Goal: Task Accomplishment & Management: Manage account settings

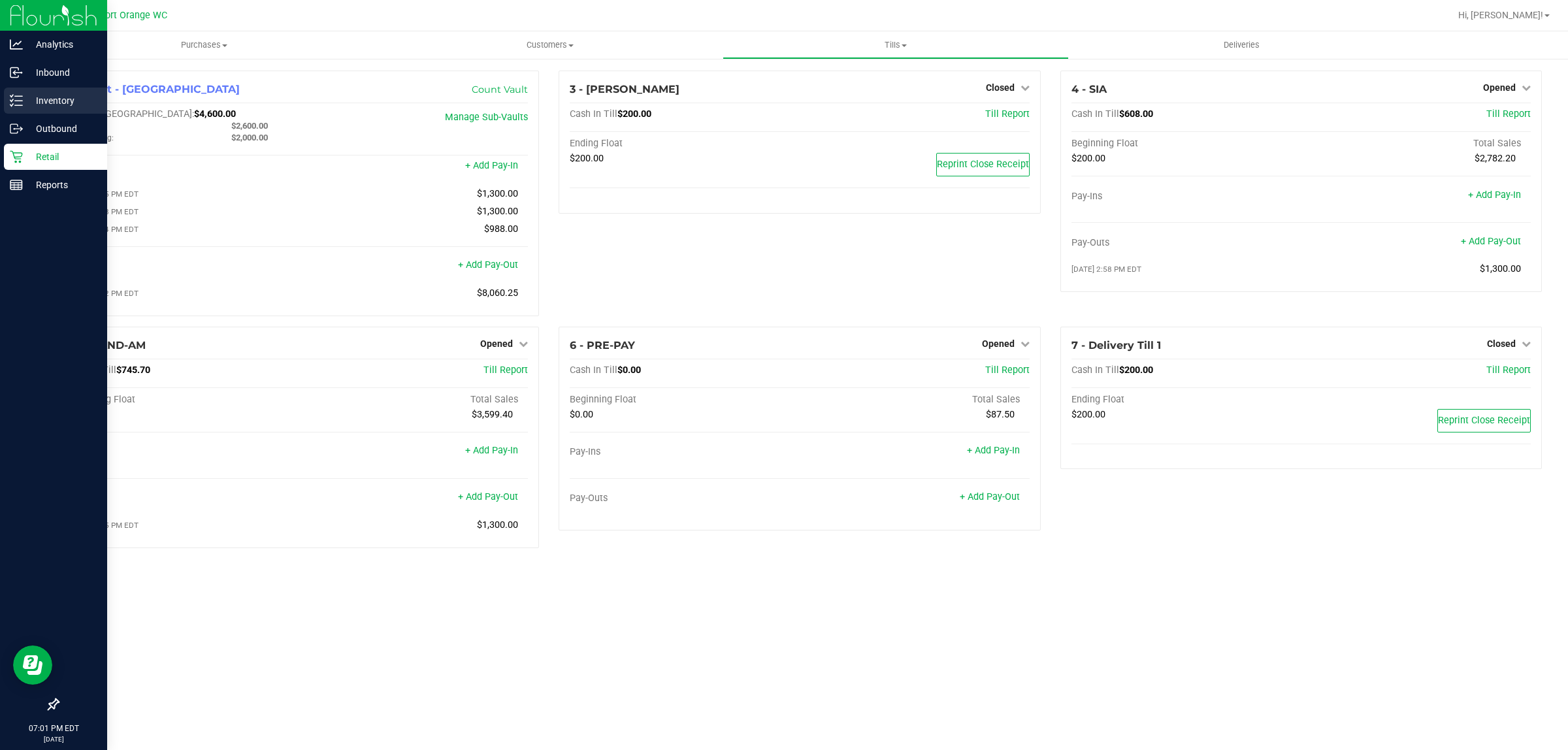
click at [54, 96] on p "Inventory" at bounding box center [62, 101] width 78 height 16
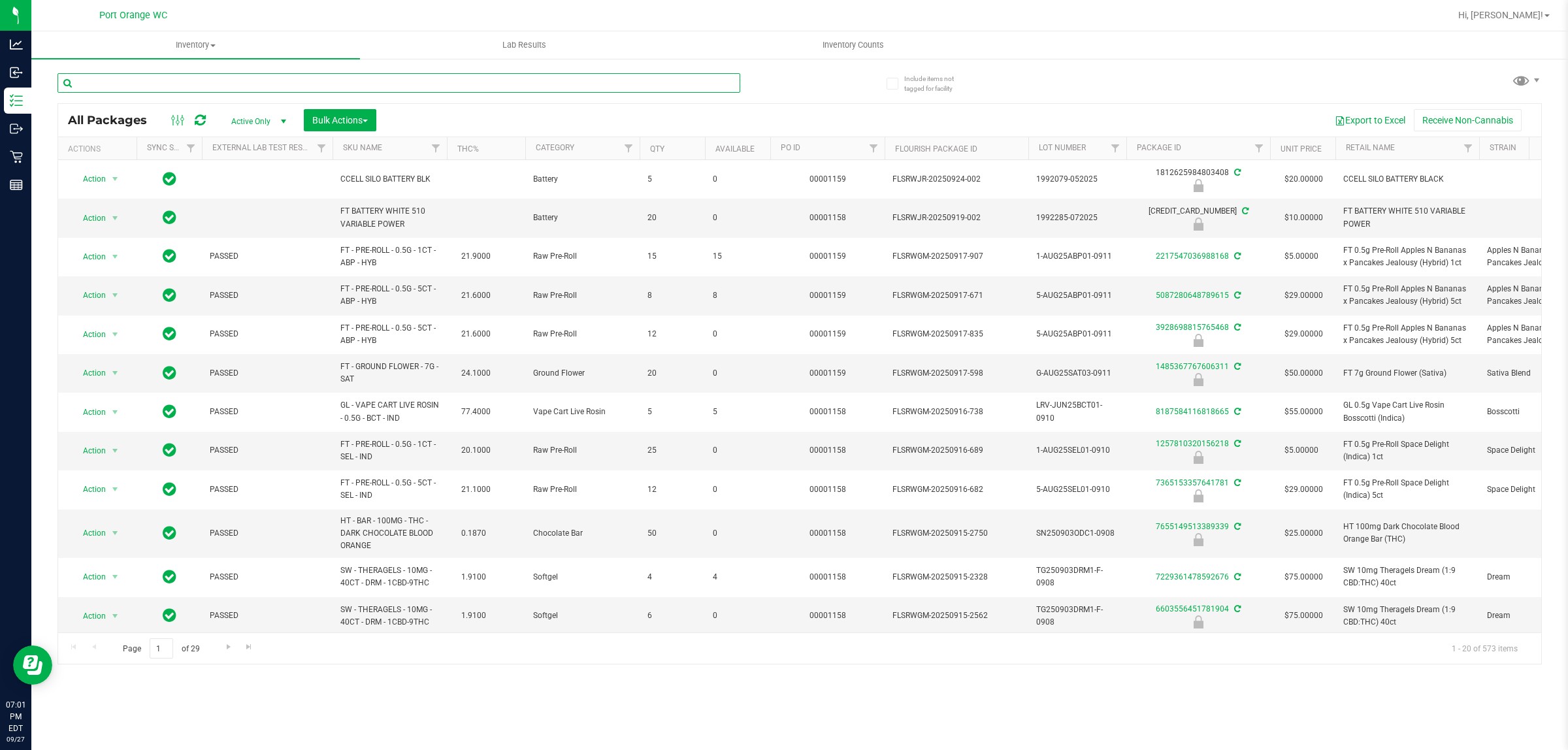
click at [189, 83] on input "text" at bounding box center [399, 82] width 683 height 19
type input "8865928440676864"
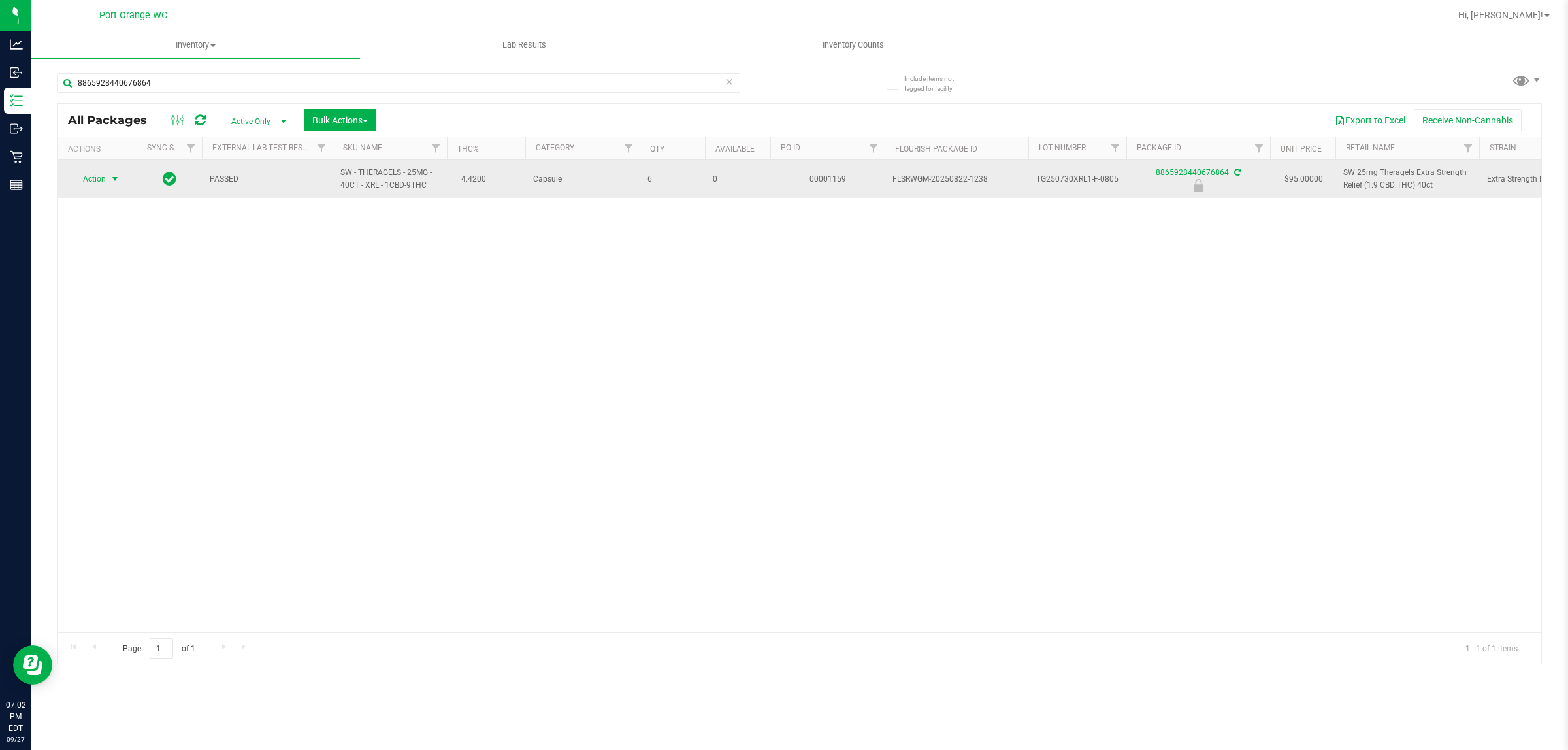
click at [100, 176] on span "Action" at bounding box center [88, 179] width 35 height 19
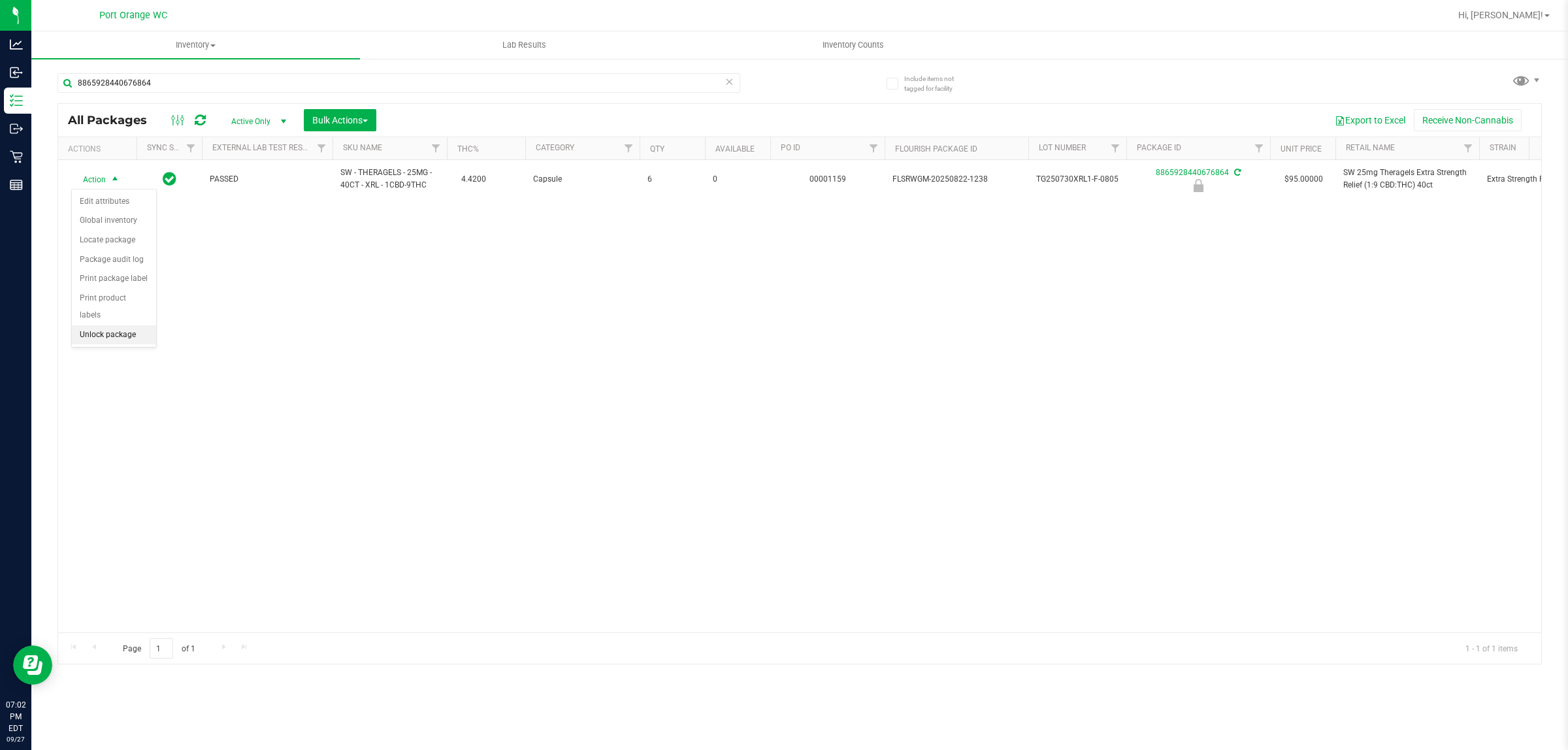
click at [108, 326] on li "Unlock package" at bounding box center [114, 335] width 84 height 19
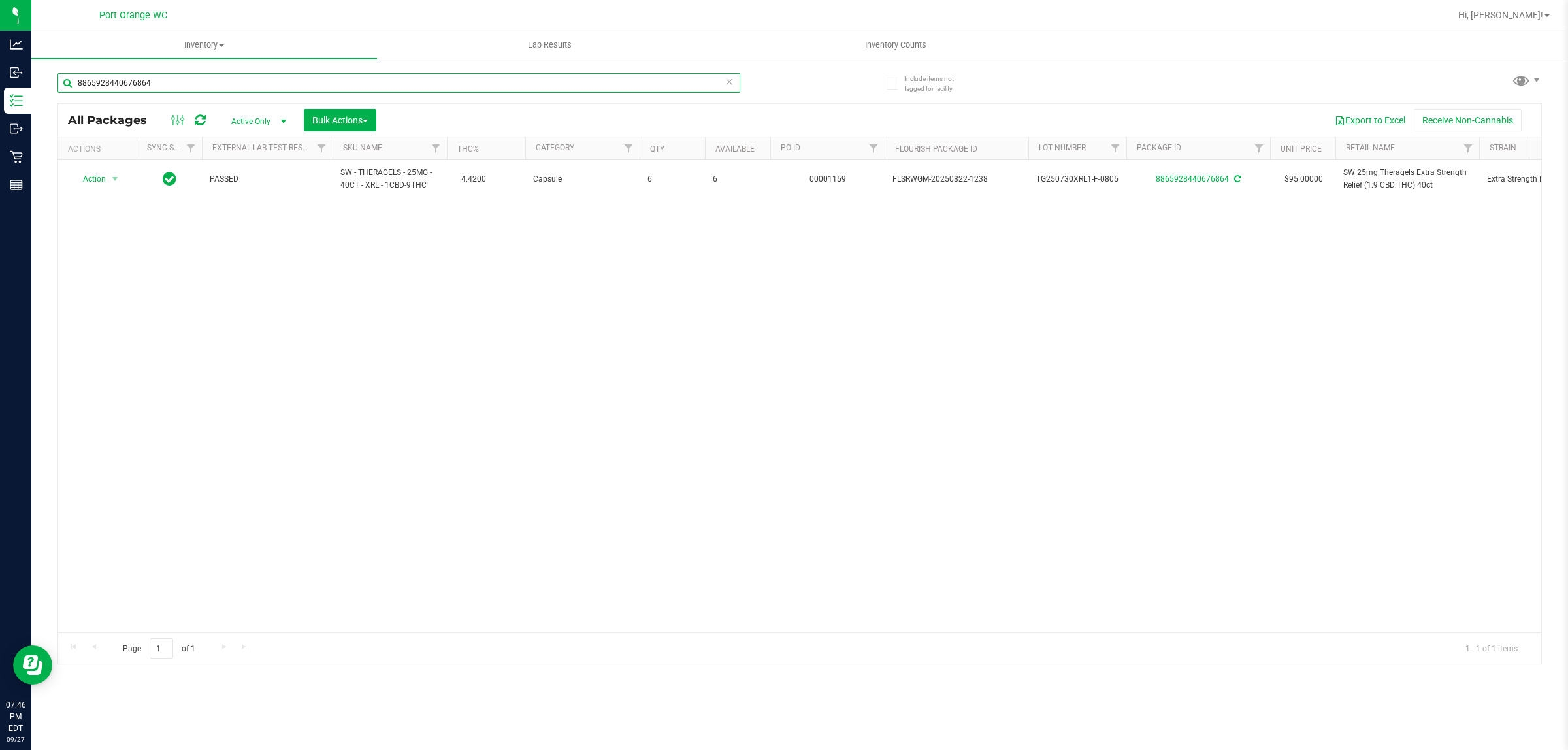
click at [364, 80] on input "8865928440676864" at bounding box center [399, 82] width 683 height 19
type input "8843751232788804"
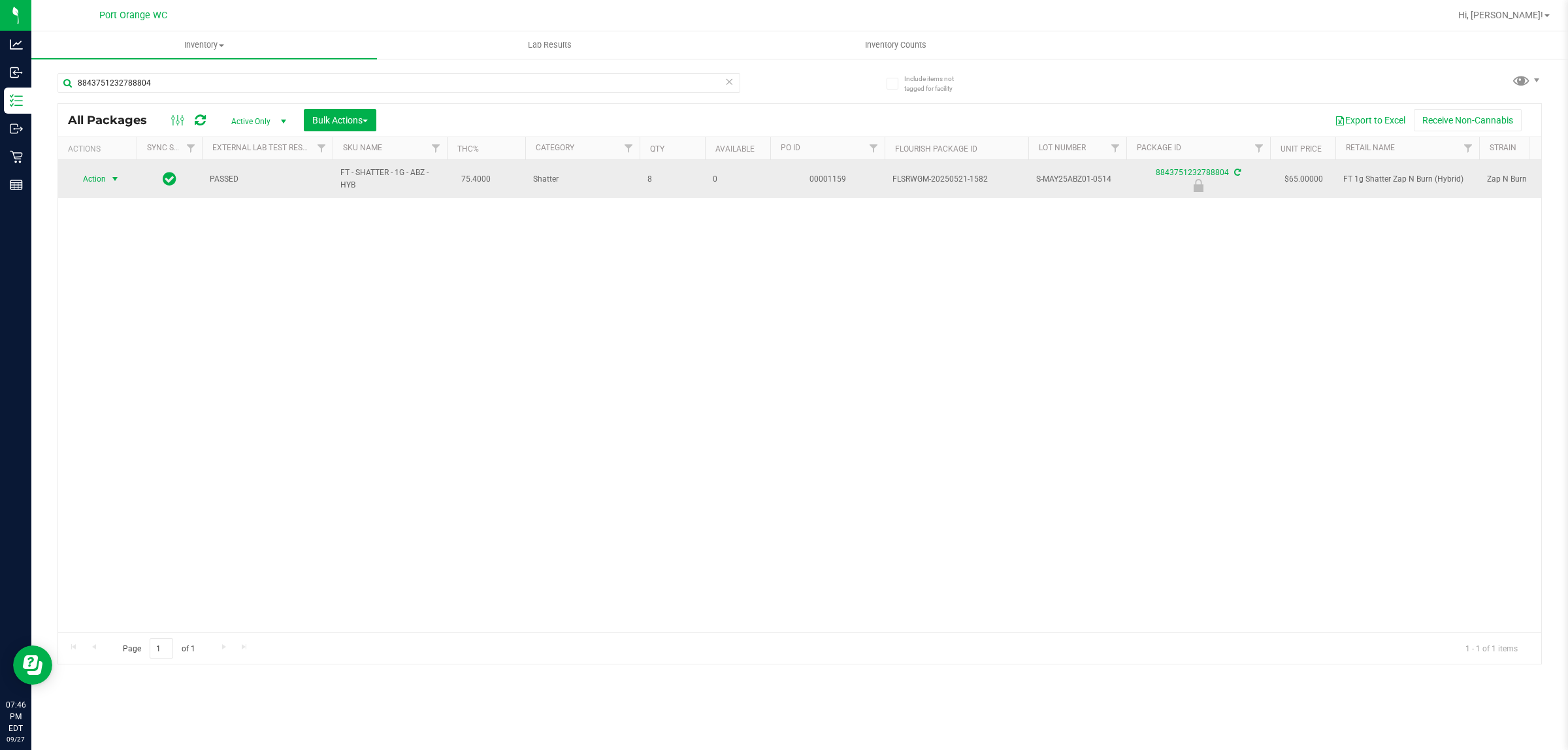
click at [103, 177] on span "Action" at bounding box center [88, 179] width 35 height 19
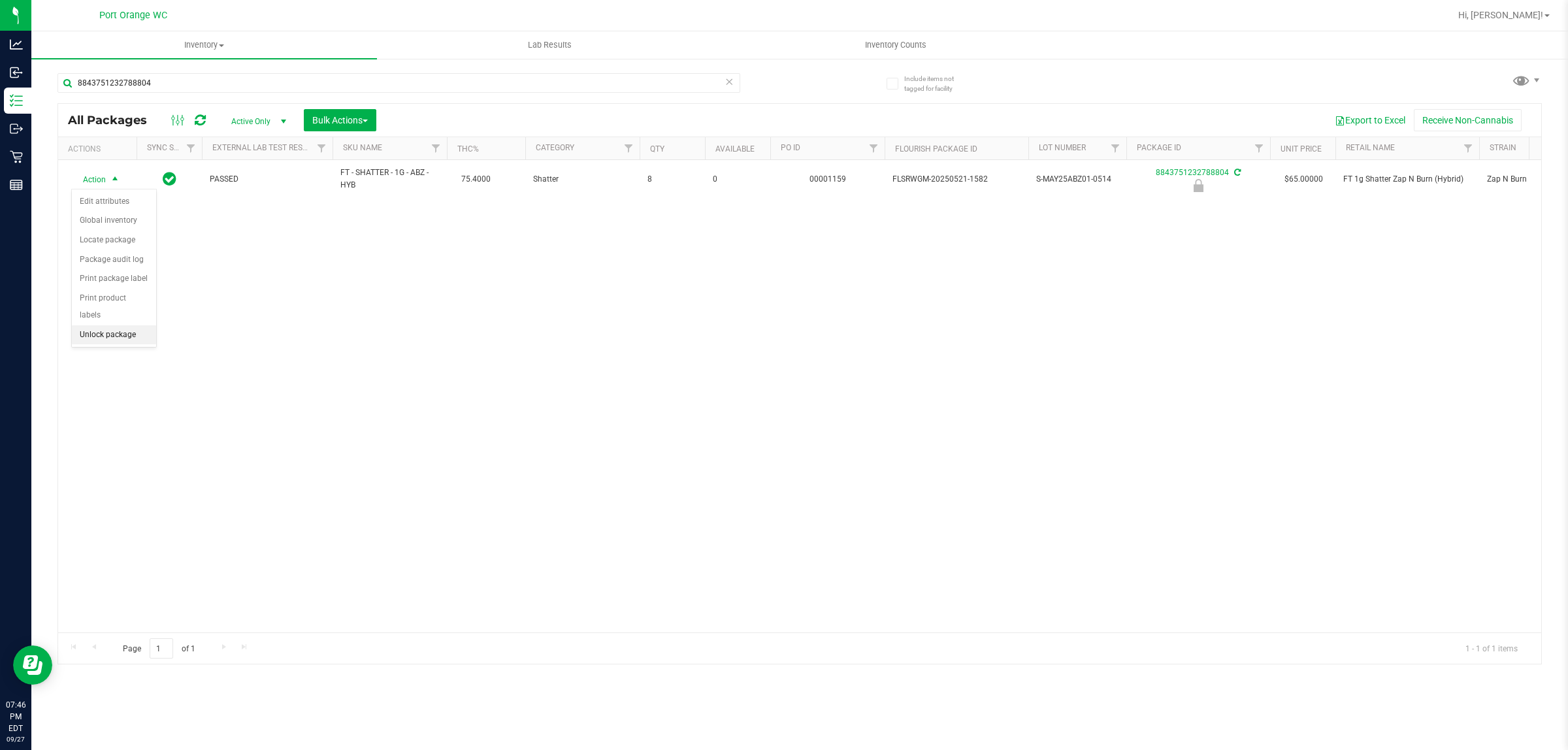
click at [96, 326] on li "Unlock package" at bounding box center [114, 335] width 84 height 19
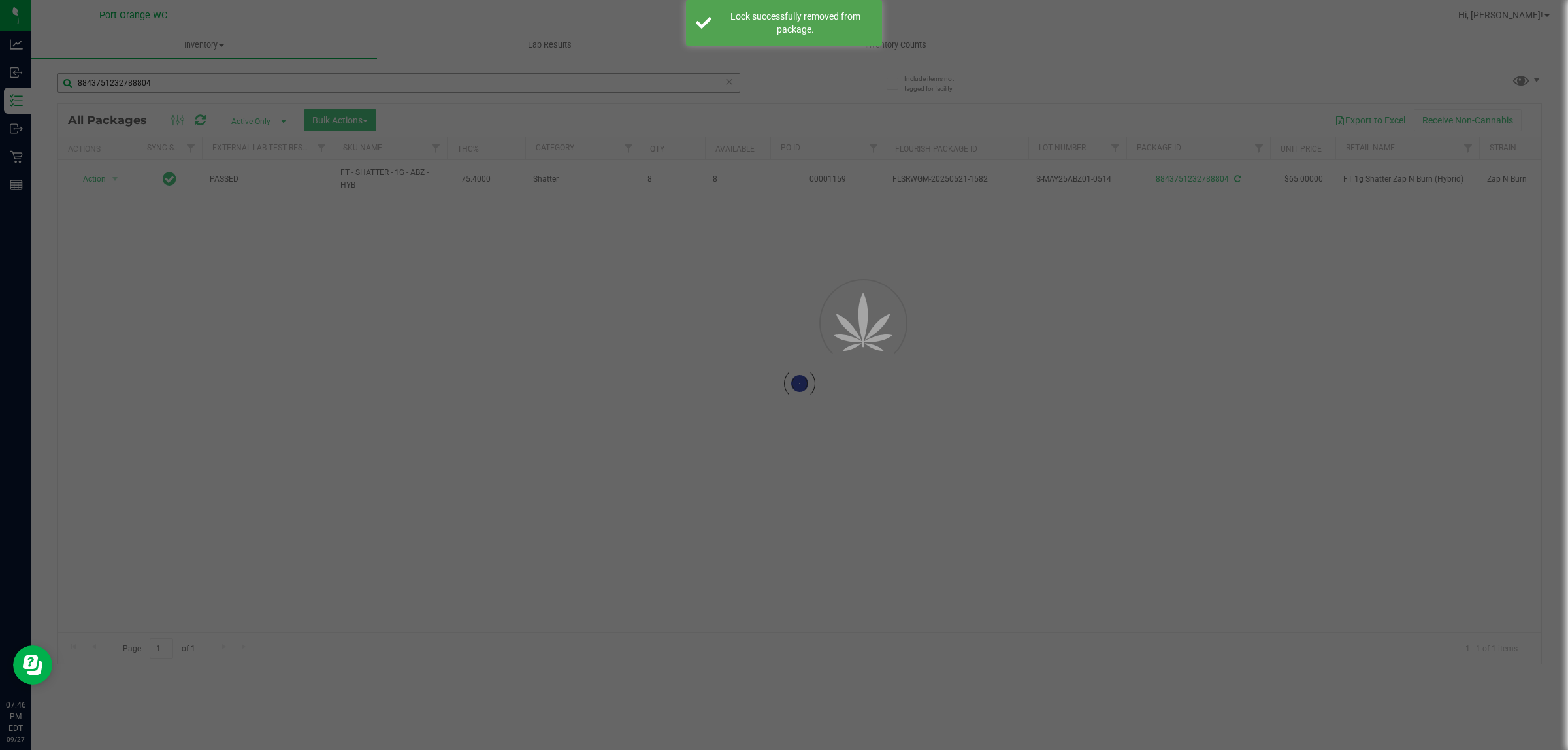
click at [183, 86] on div at bounding box center [784, 375] width 1568 height 750
click at [183, 86] on input "8843751232788804" at bounding box center [399, 82] width 683 height 19
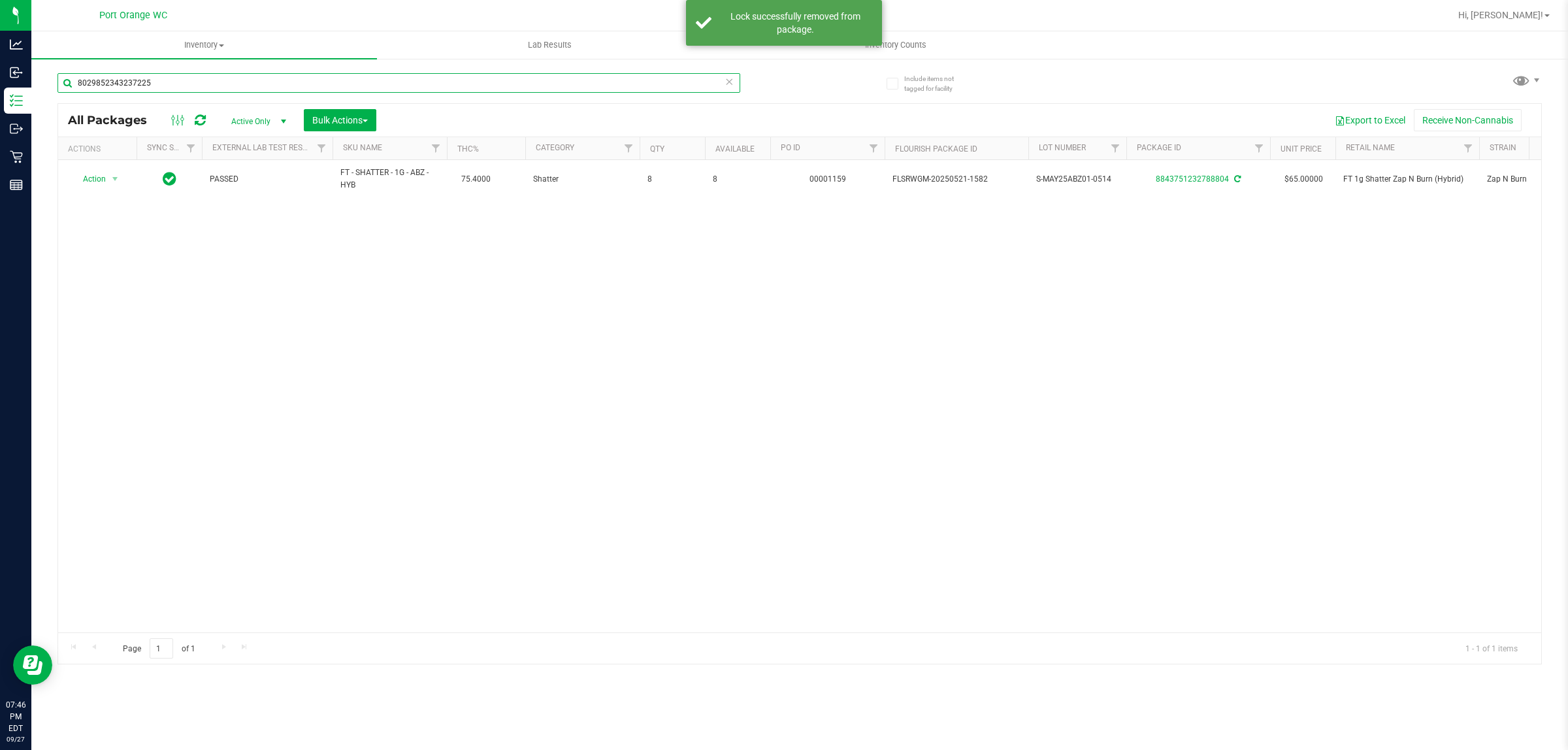
type input "8029852343237225"
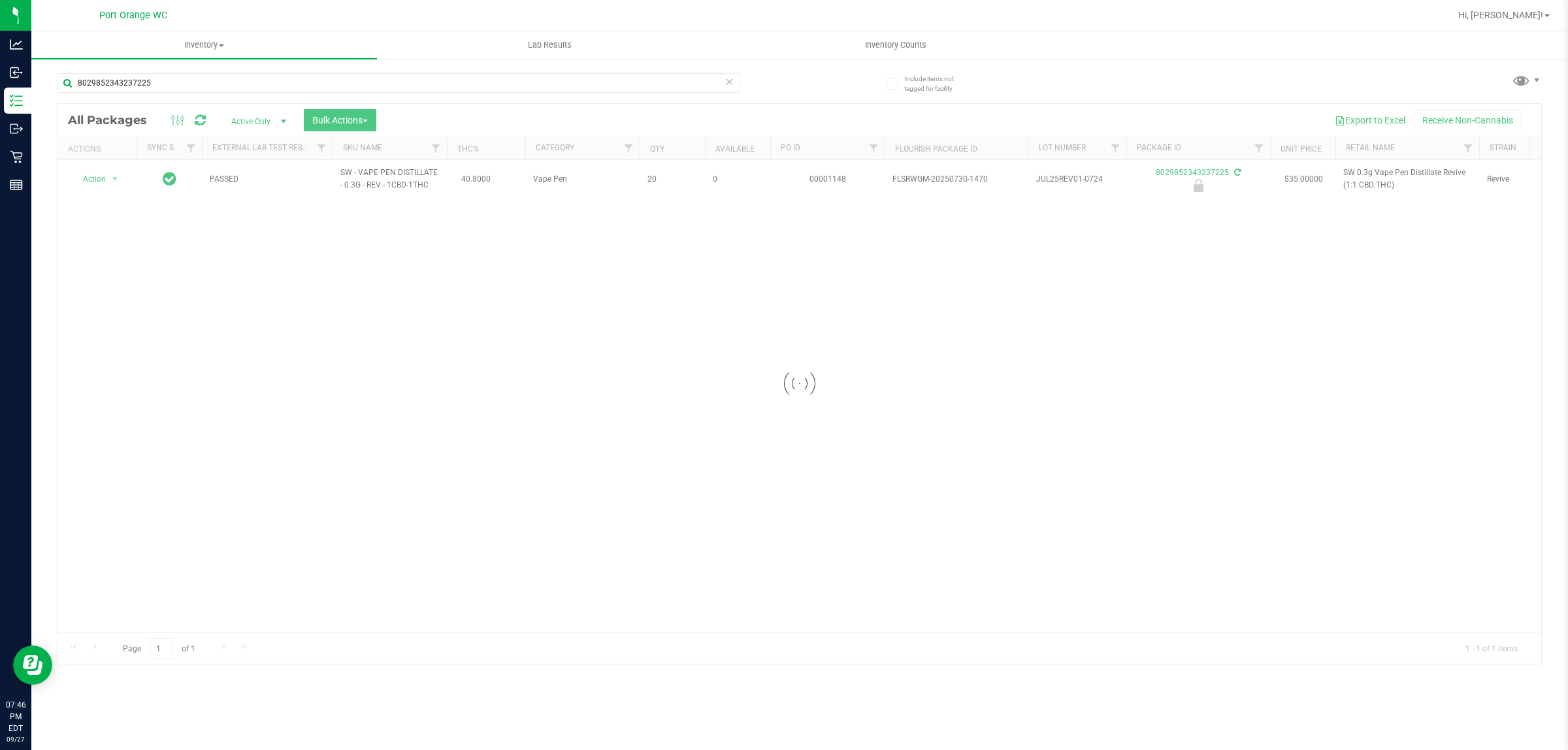
drag, startPoint x: 88, startPoint y: 171, endPoint x: 90, endPoint y: 177, distance: 6.3
click at [90, 175] on div at bounding box center [800, 383] width 1484 height 559
click at [92, 179] on div at bounding box center [97, 179] width 62 height 13
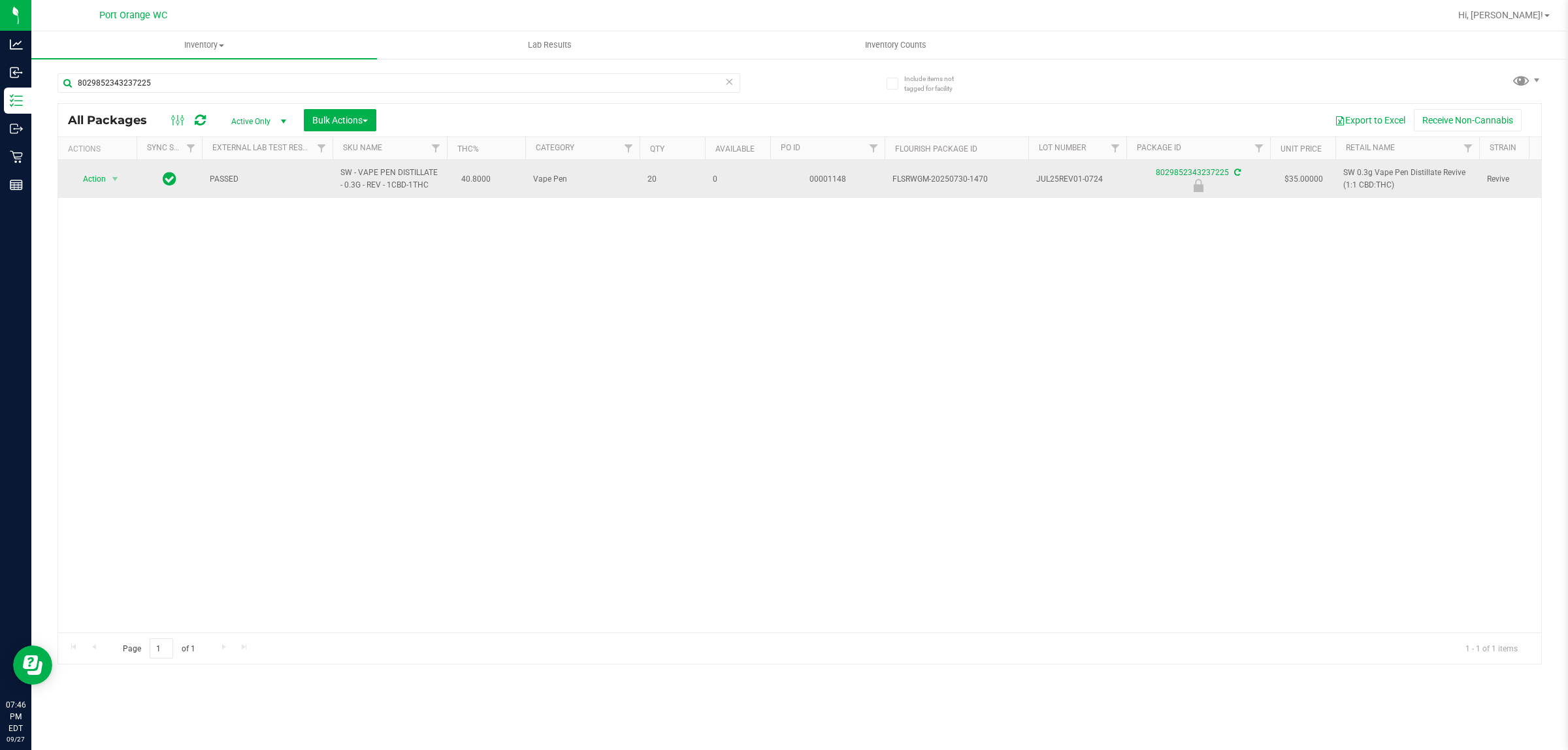
click at [98, 191] on td "Action Action Edit attributes Global inventory Locate package Package audit log…" at bounding box center [97, 179] width 78 height 38
click at [92, 181] on span "Action" at bounding box center [88, 179] width 35 height 19
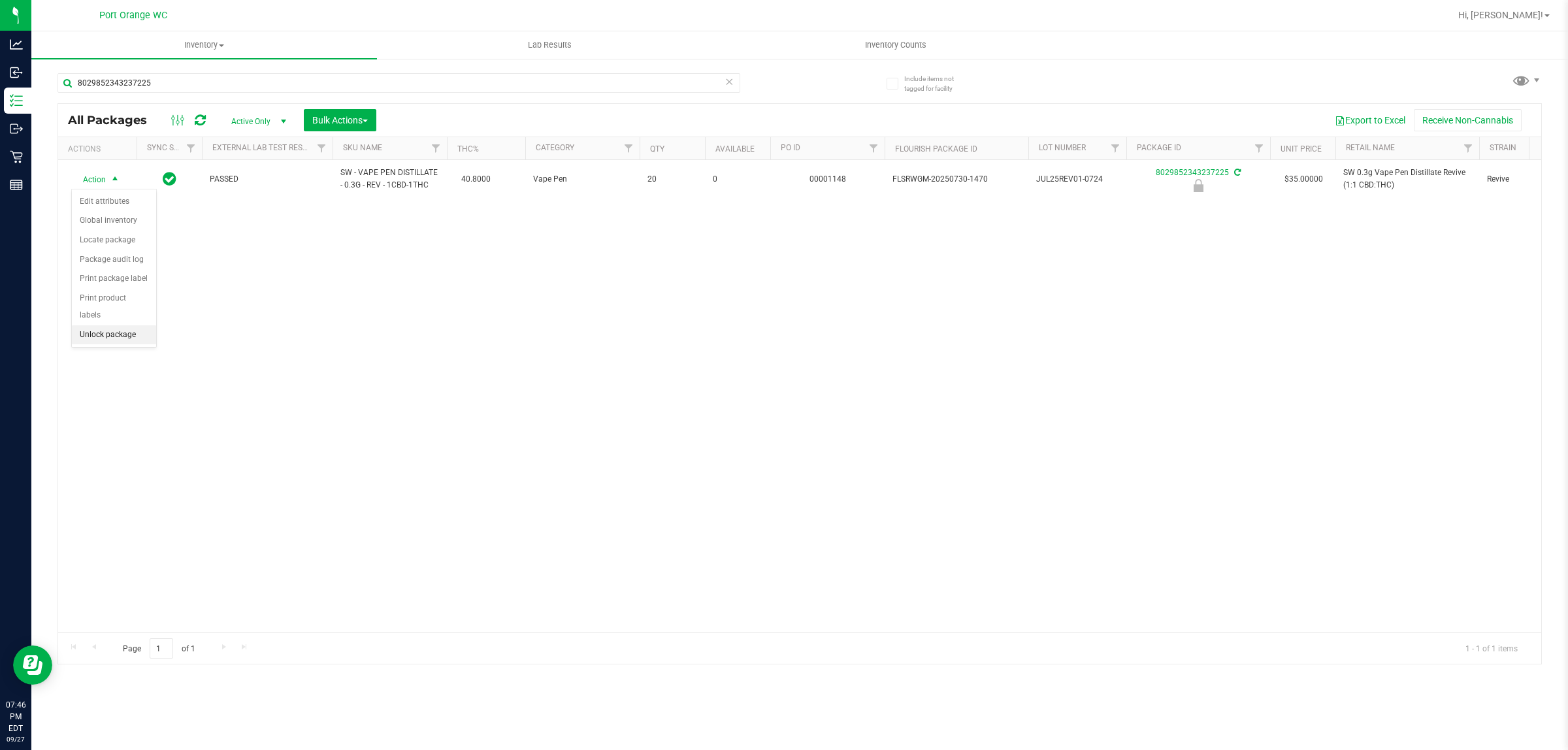
click at [118, 326] on li "Unlock package" at bounding box center [114, 335] width 84 height 19
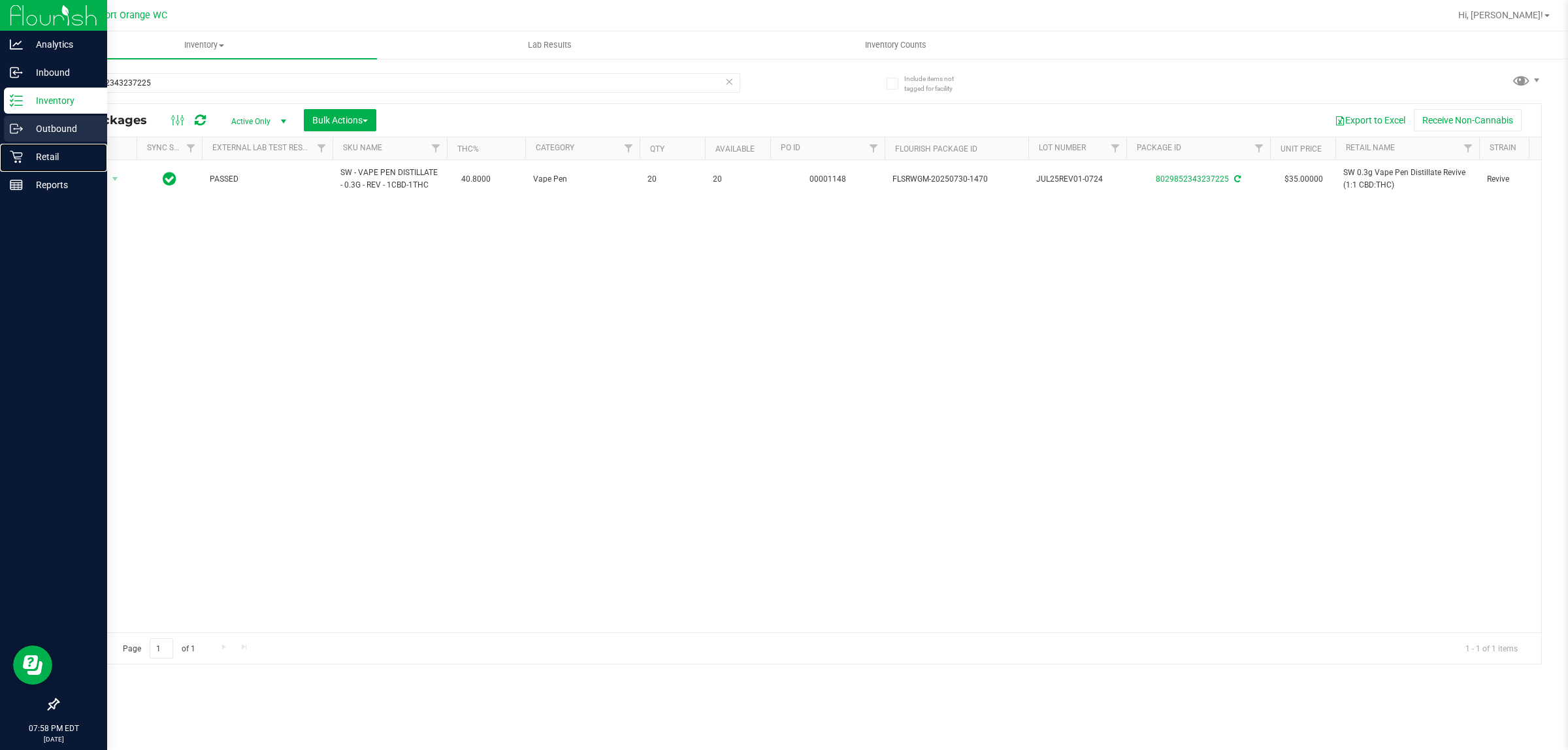
drag, startPoint x: 14, startPoint y: 151, endPoint x: 45, endPoint y: 141, distance: 32.6
click at [13, 151] on icon at bounding box center [17, 157] width 13 height 13
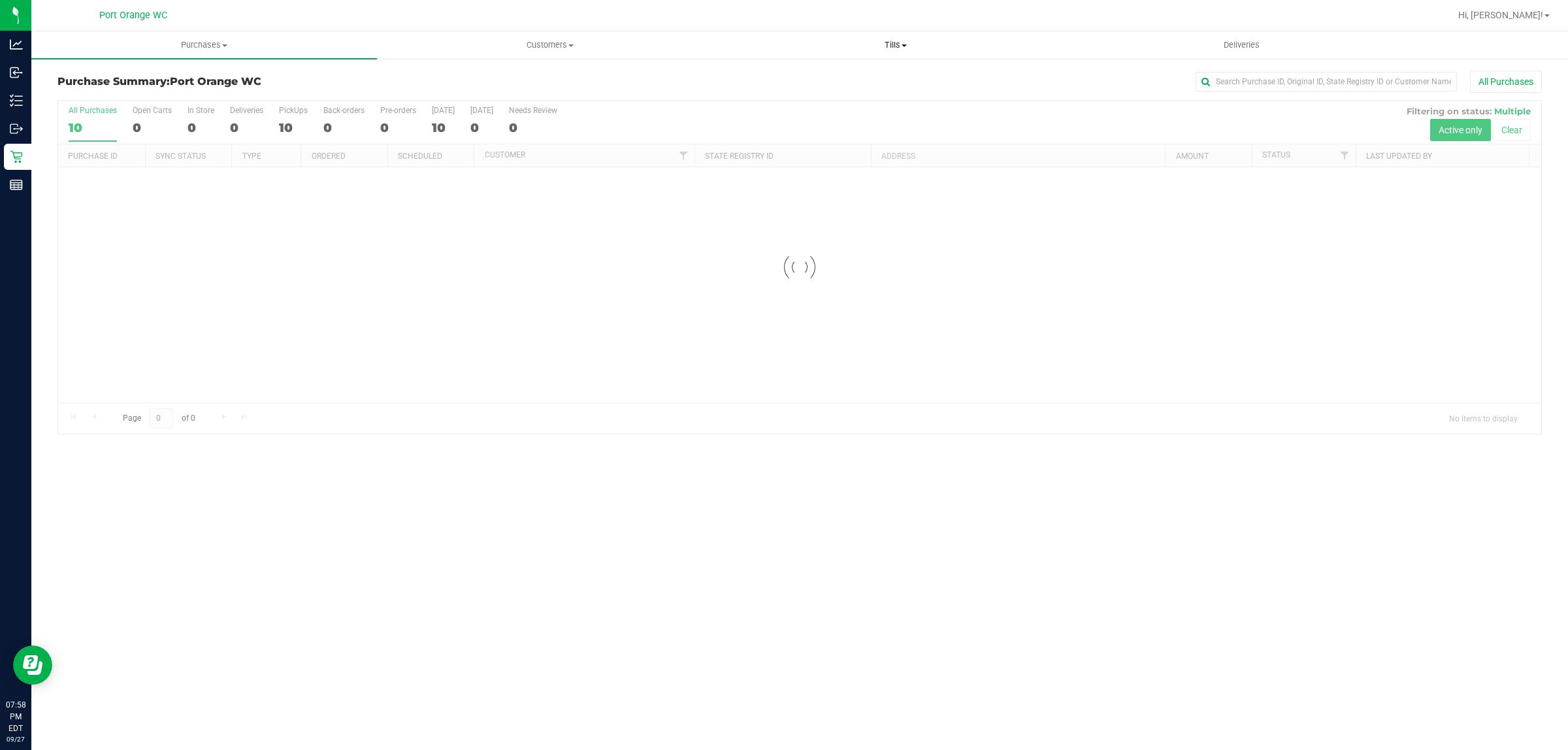
click at [891, 39] on span "Tills" at bounding box center [895, 45] width 344 height 12
click at [881, 78] on li "Manage tills" at bounding box center [895, 79] width 346 height 16
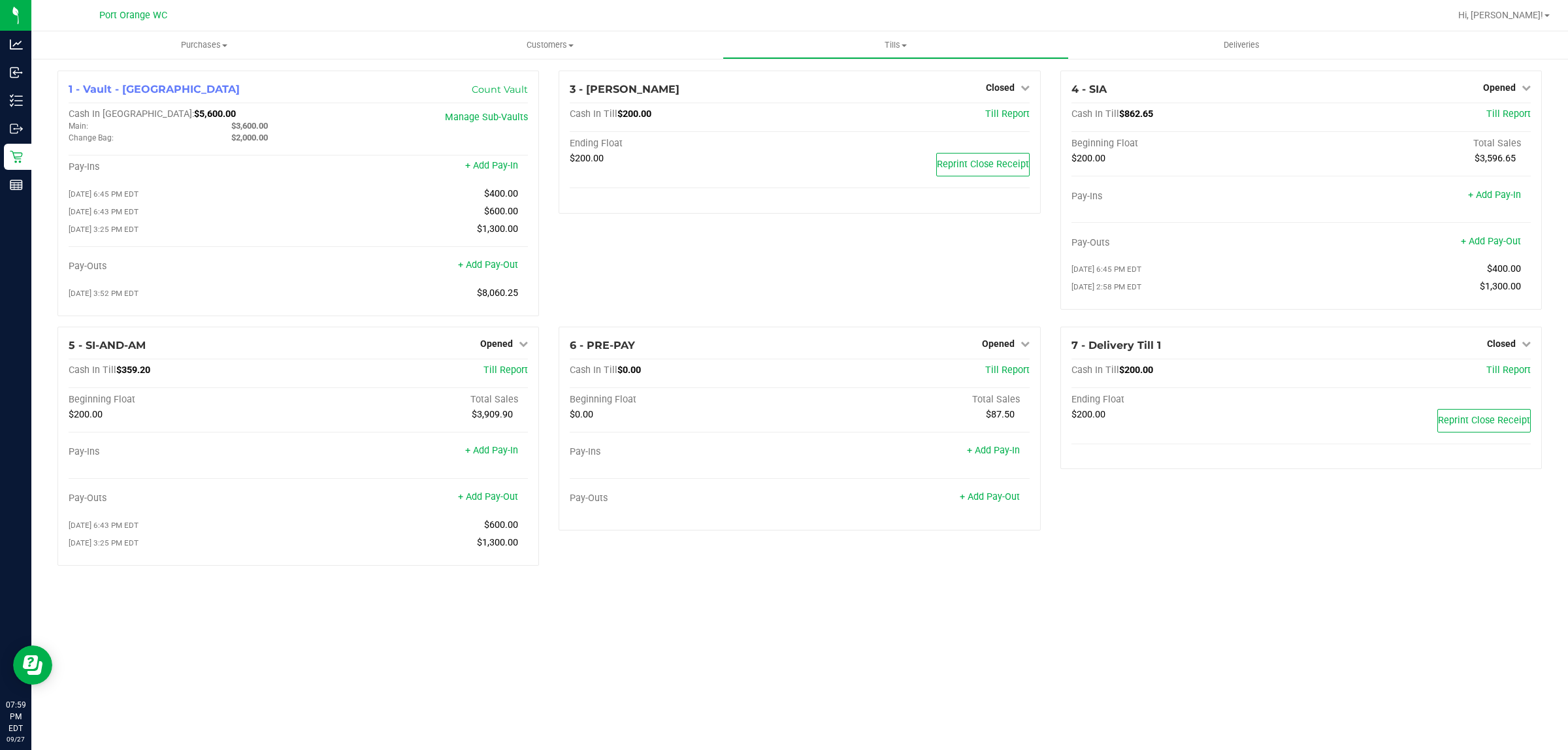
click at [840, 614] on div "Purchases Summary of purchases Fulfillment All purchases Customers All customer…" at bounding box center [800, 390] width 1537 height 718
click at [1522, 92] on icon at bounding box center [1527, 88] width 9 height 9
click at [1514, 113] on link "Close Till" at bounding box center [1501, 115] width 35 height 11
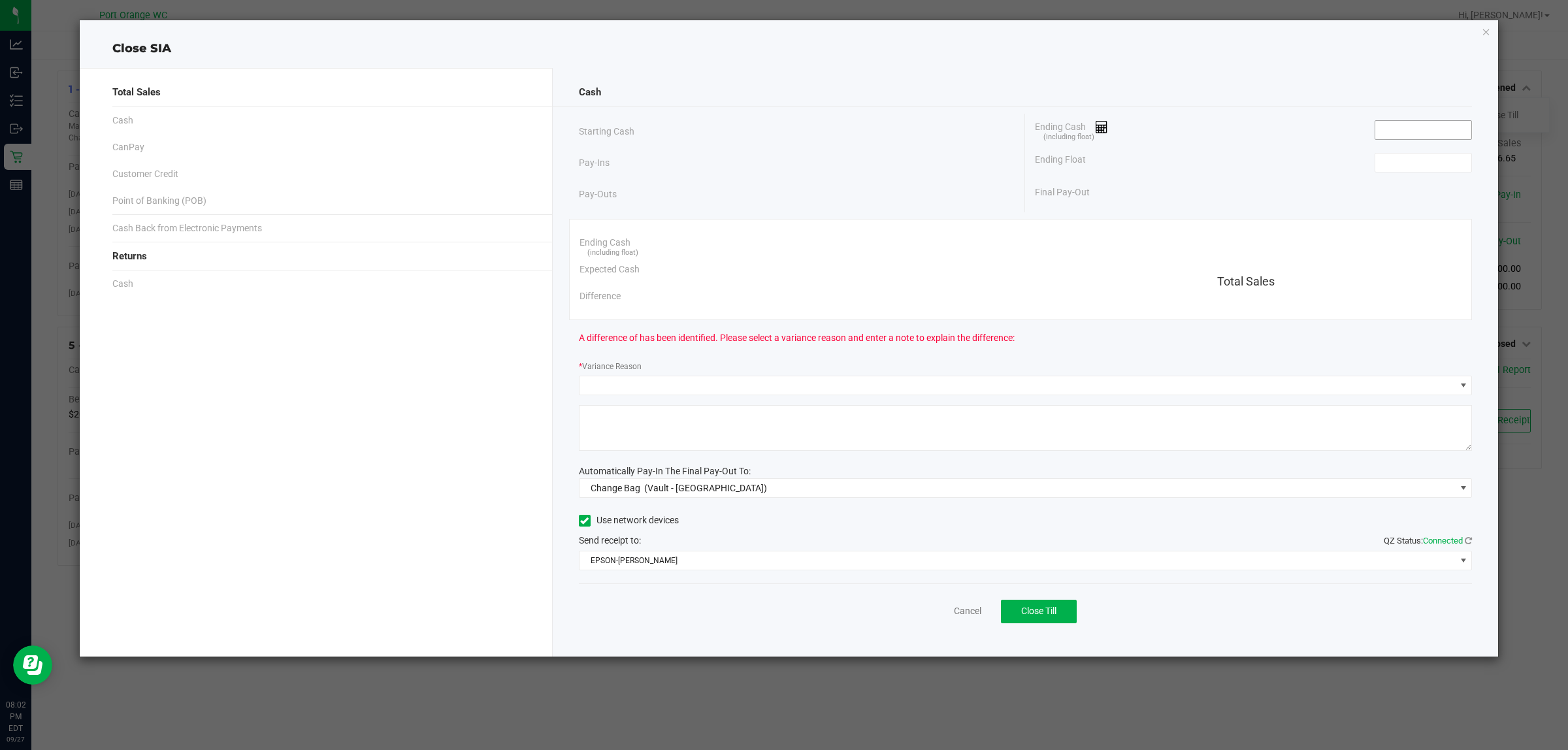
click at [1414, 132] on input at bounding box center [1423, 130] width 96 height 19
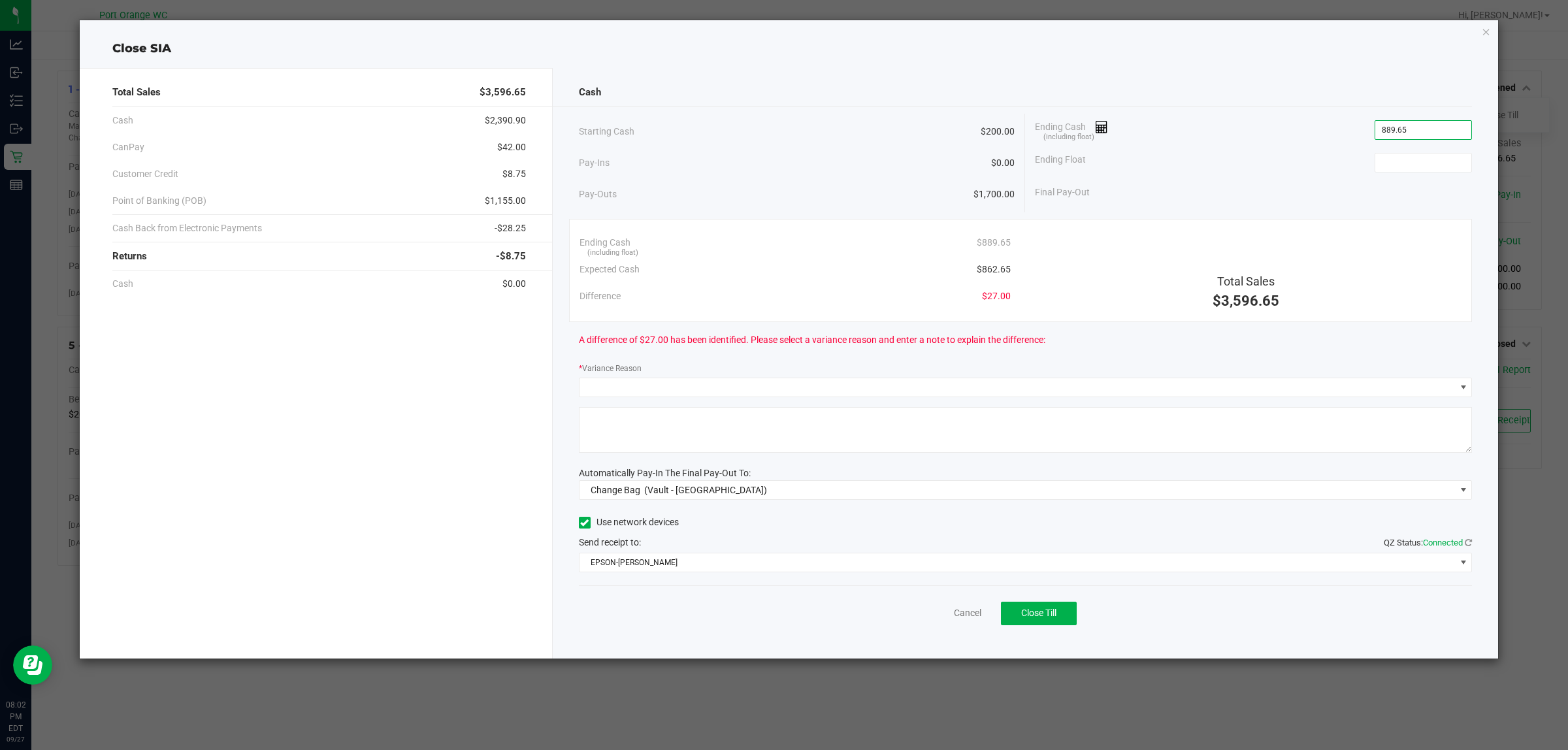
type input "$889.65"
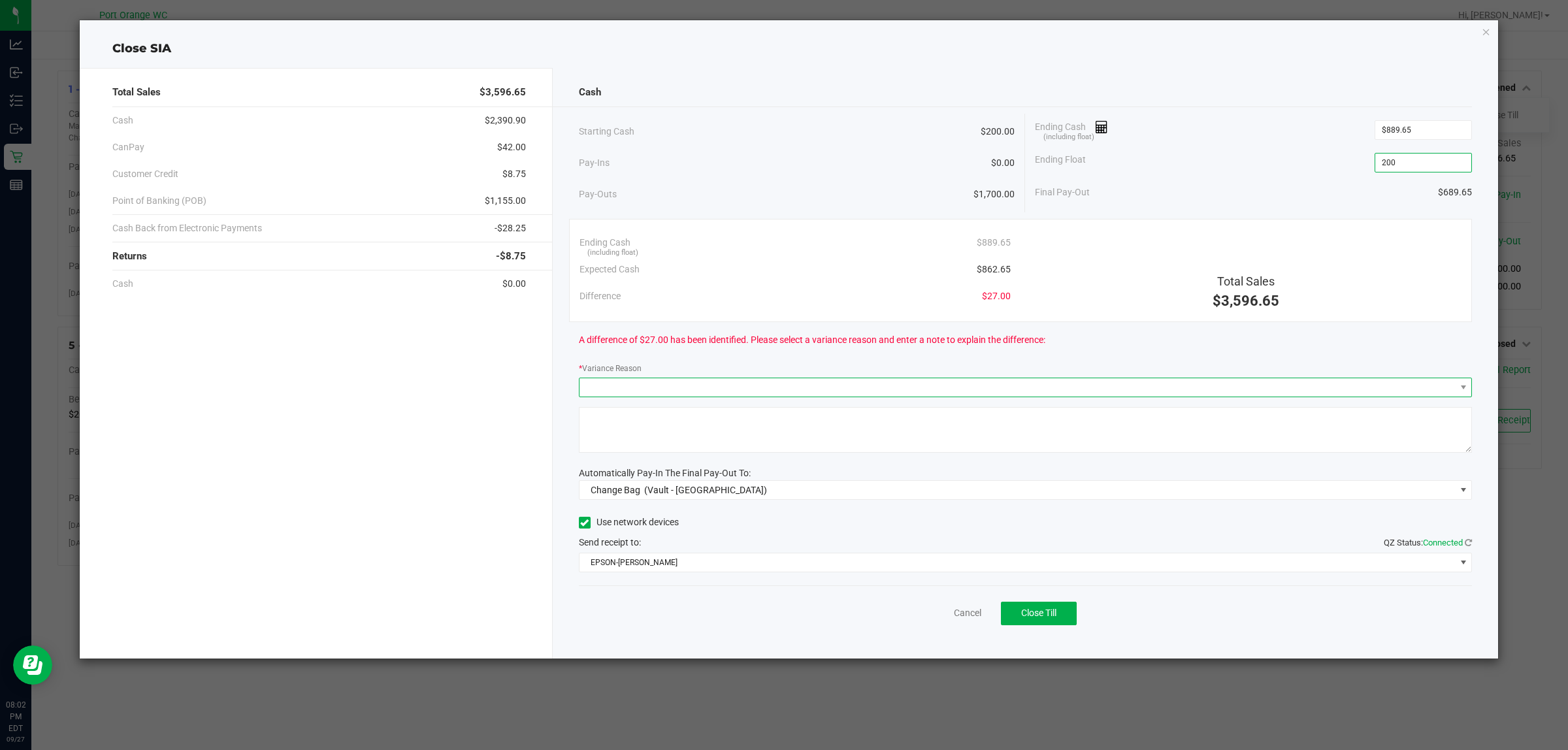
type input "$200.00"
click at [728, 383] on span at bounding box center [1018, 387] width 876 height 19
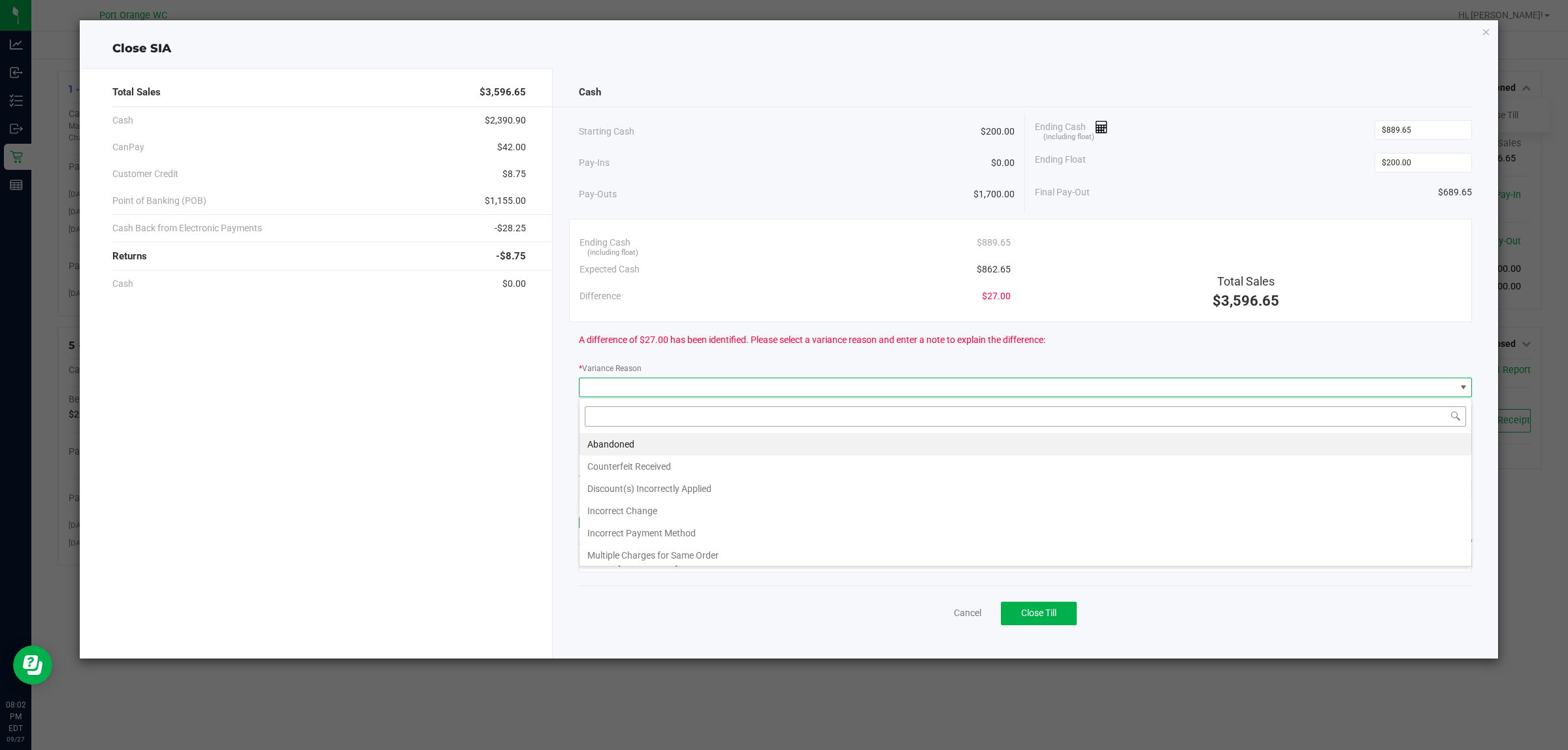
scroll to position [20, 893]
click at [696, 442] on li "Abandoned" at bounding box center [1026, 444] width 892 height 22
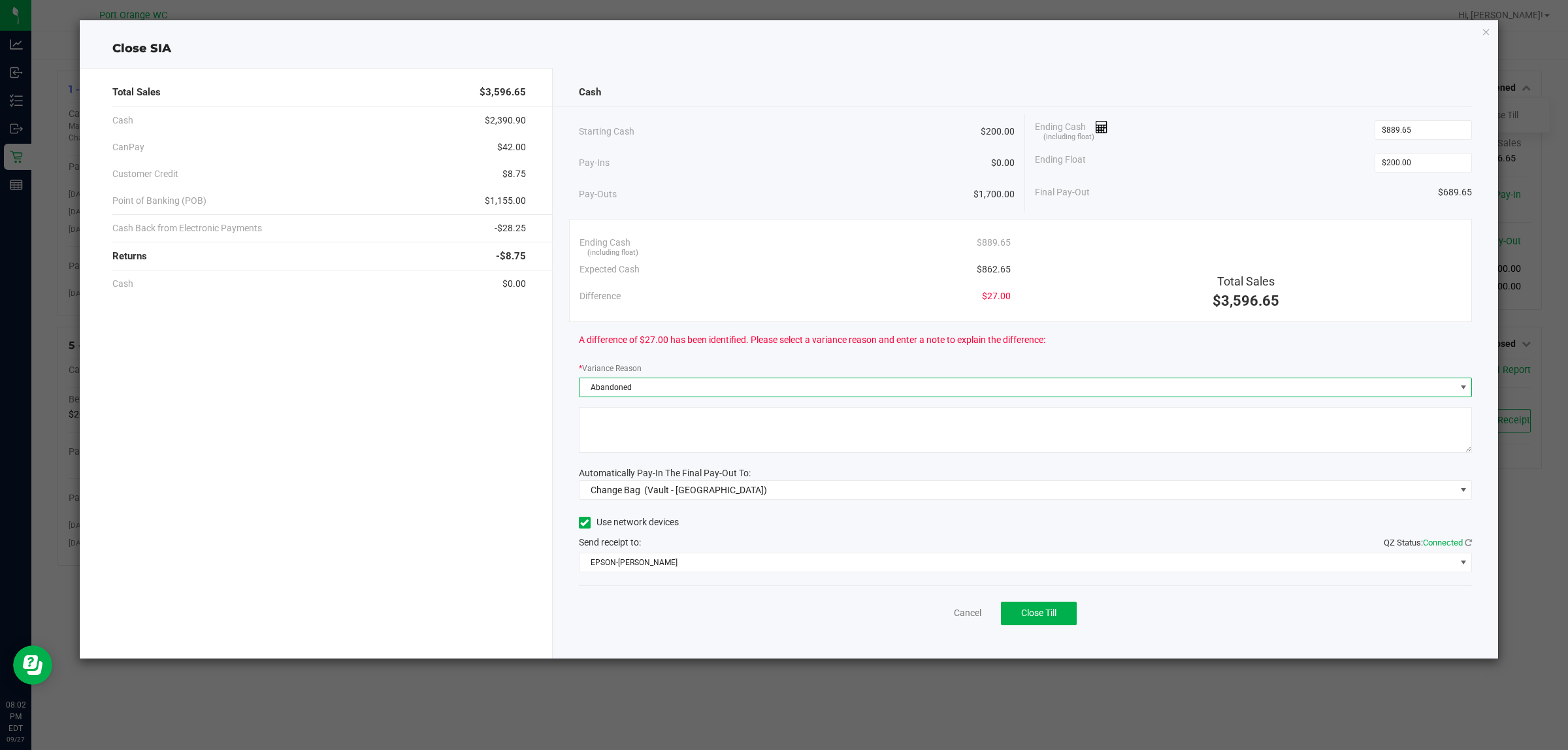
click at [661, 443] on textarea at bounding box center [1026, 429] width 894 height 46
type textarea "Declined tips"
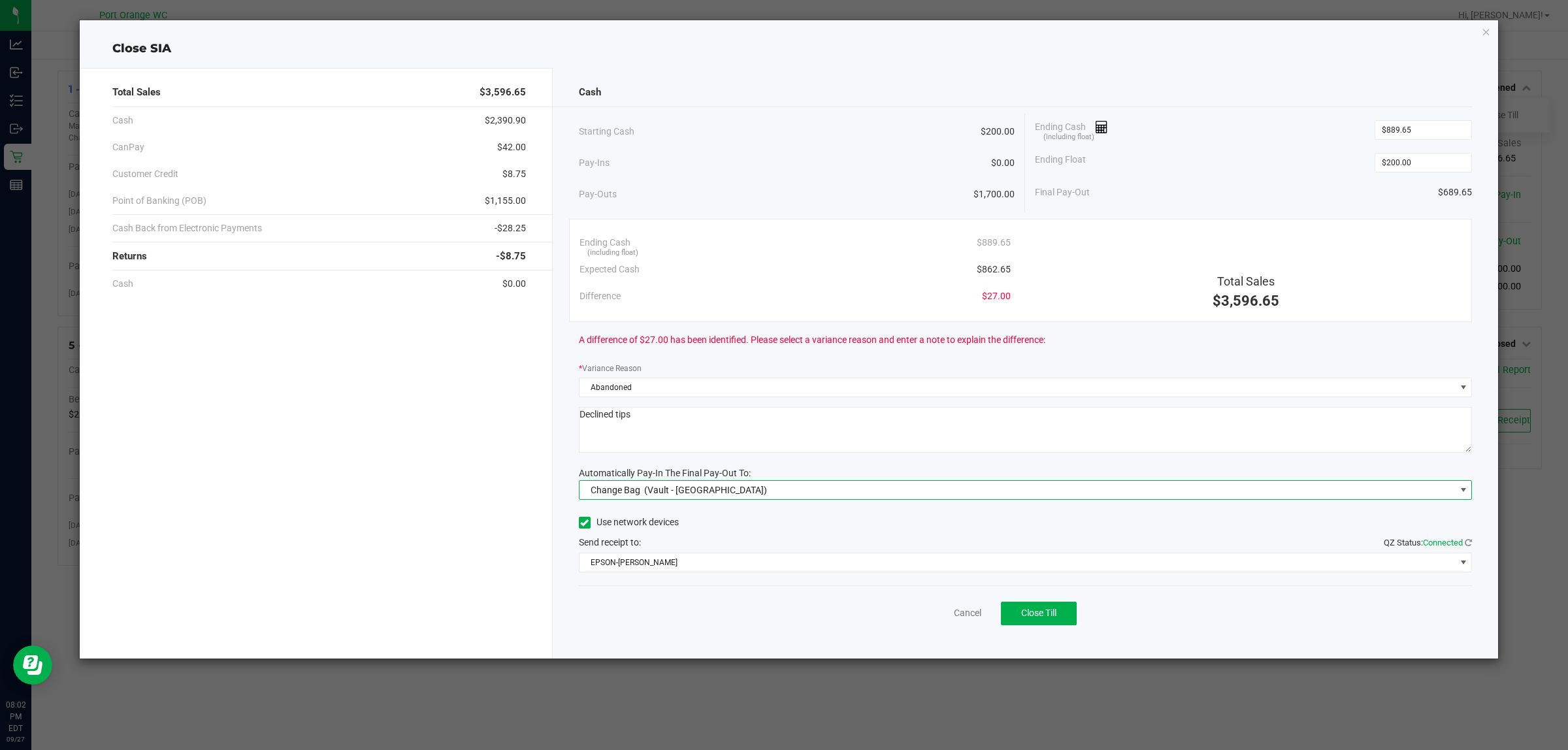
click at [689, 497] on div "Change Bag (Vault - Port Orange)" at bounding box center [676, 490] width 183 height 23
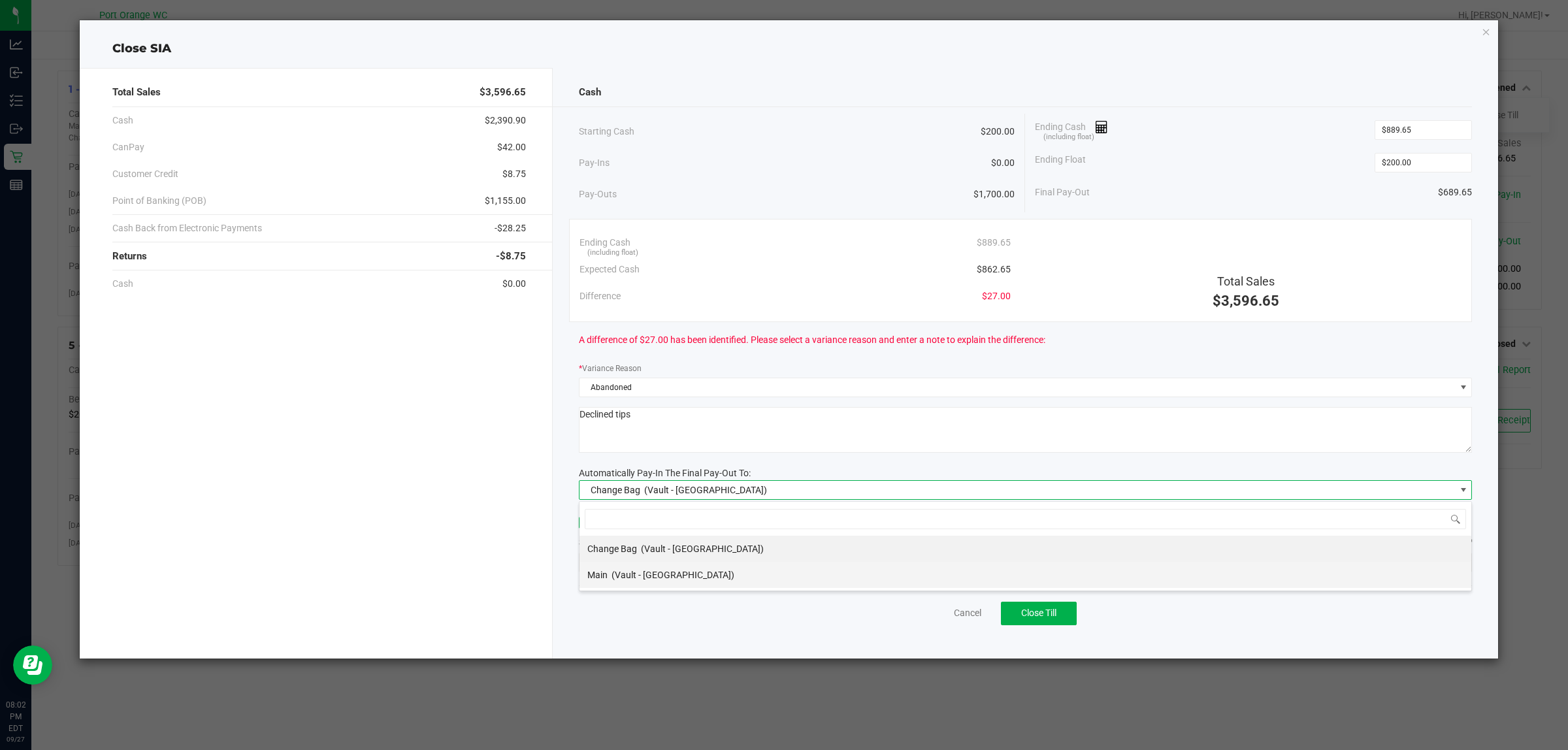
click at [685, 566] on div "Main (Vault - Port Orange)" at bounding box center [661, 574] width 147 height 23
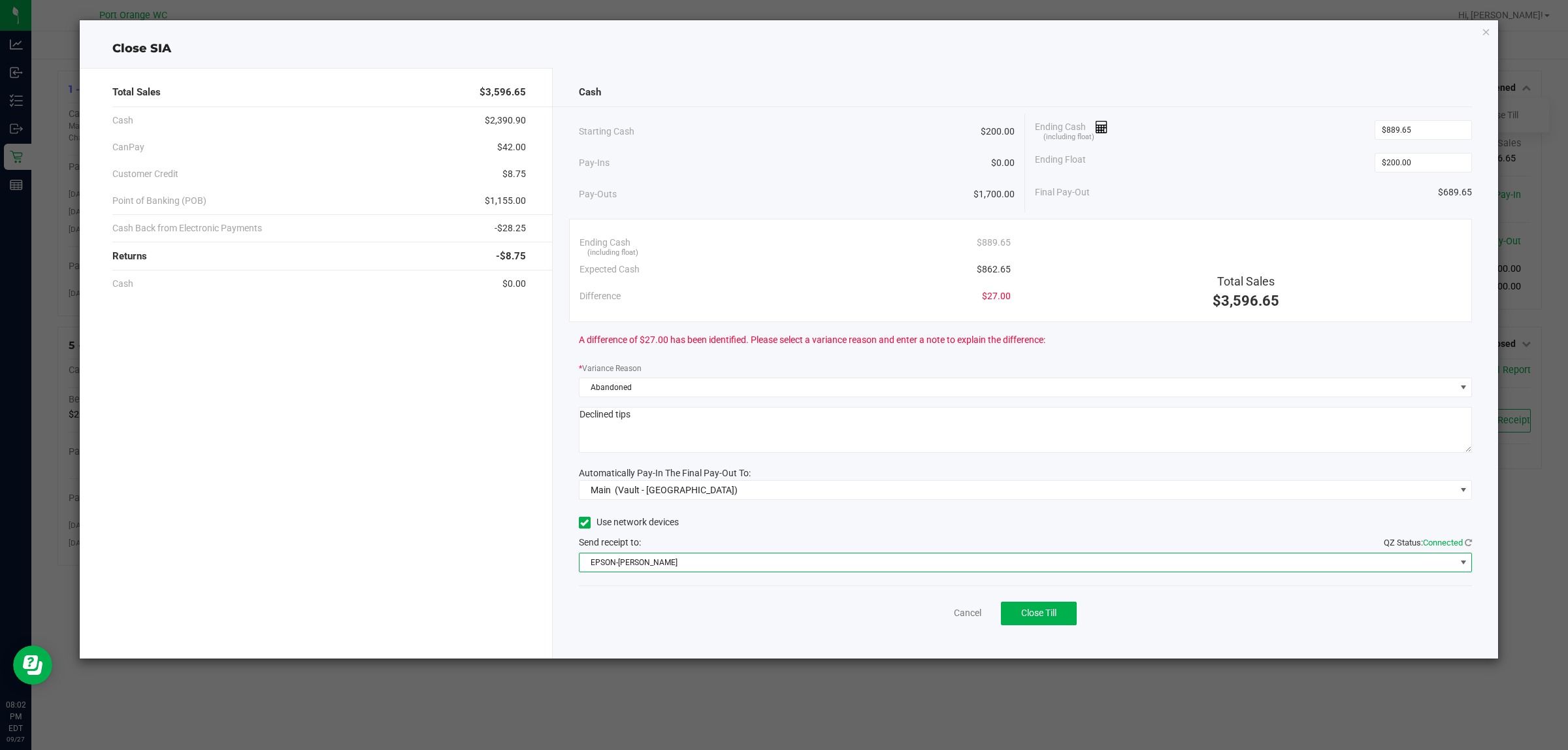
click at [675, 559] on span "EPSON-BOBBIE-GENTRY" at bounding box center [1018, 563] width 876 height 19
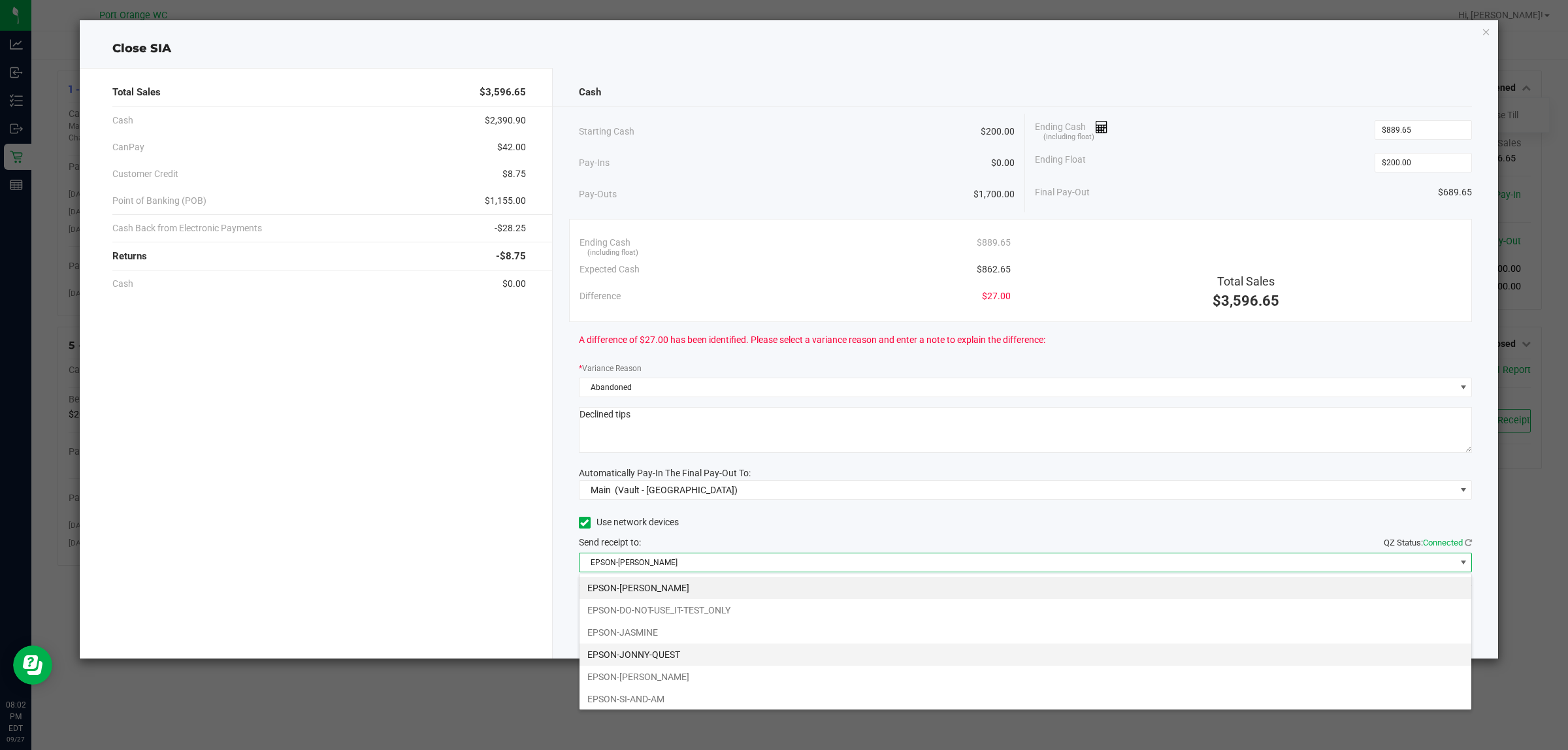
click at [685, 650] on li "EPSON-JONNY-QUEST" at bounding box center [1026, 654] width 892 height 22
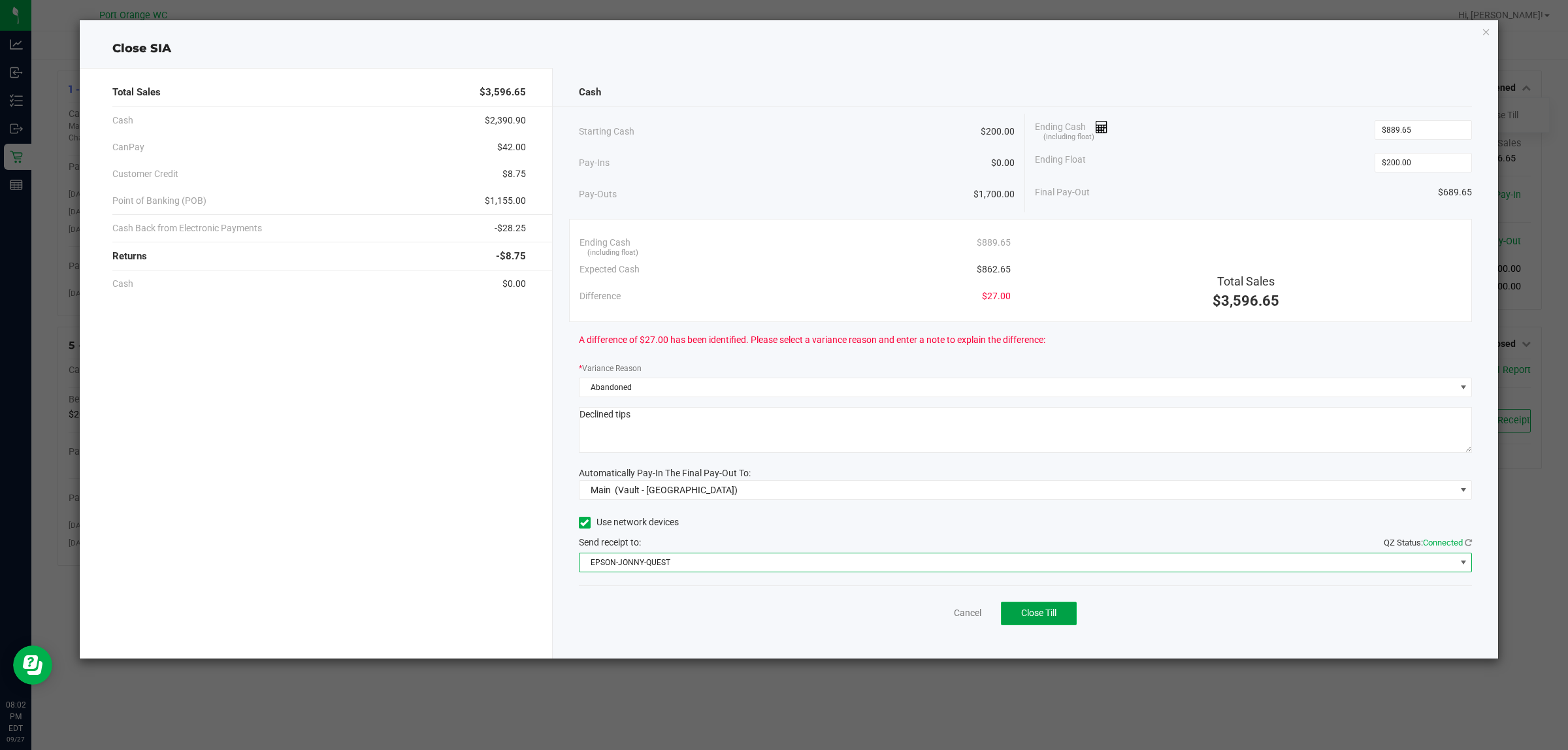
click at [1051, 618] on span "Close Till" at bounding box center [1039, 612] width 35 height 11
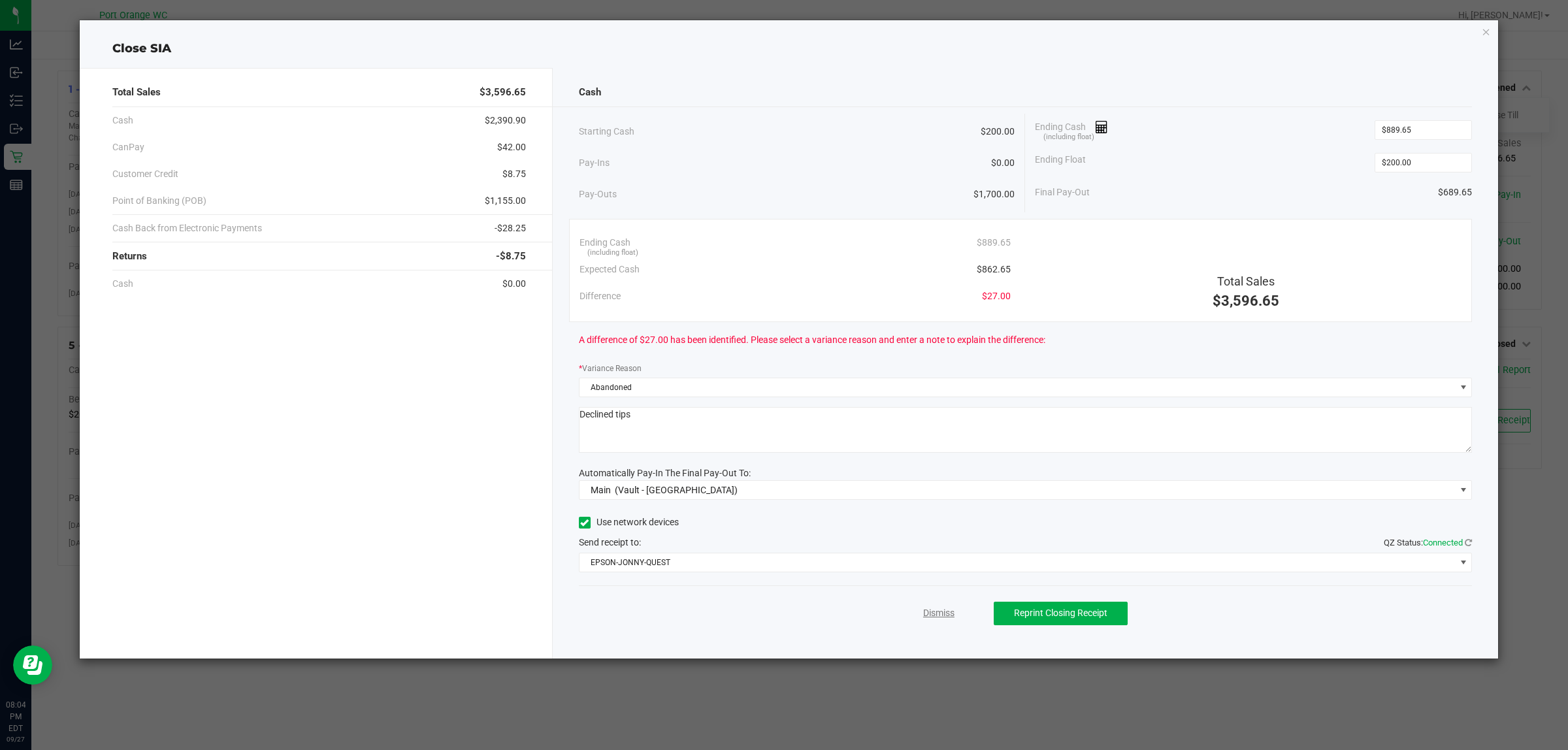
click at [946, 620] on link "Dismiss" at bounding box center [939, 612] width 31 height 14
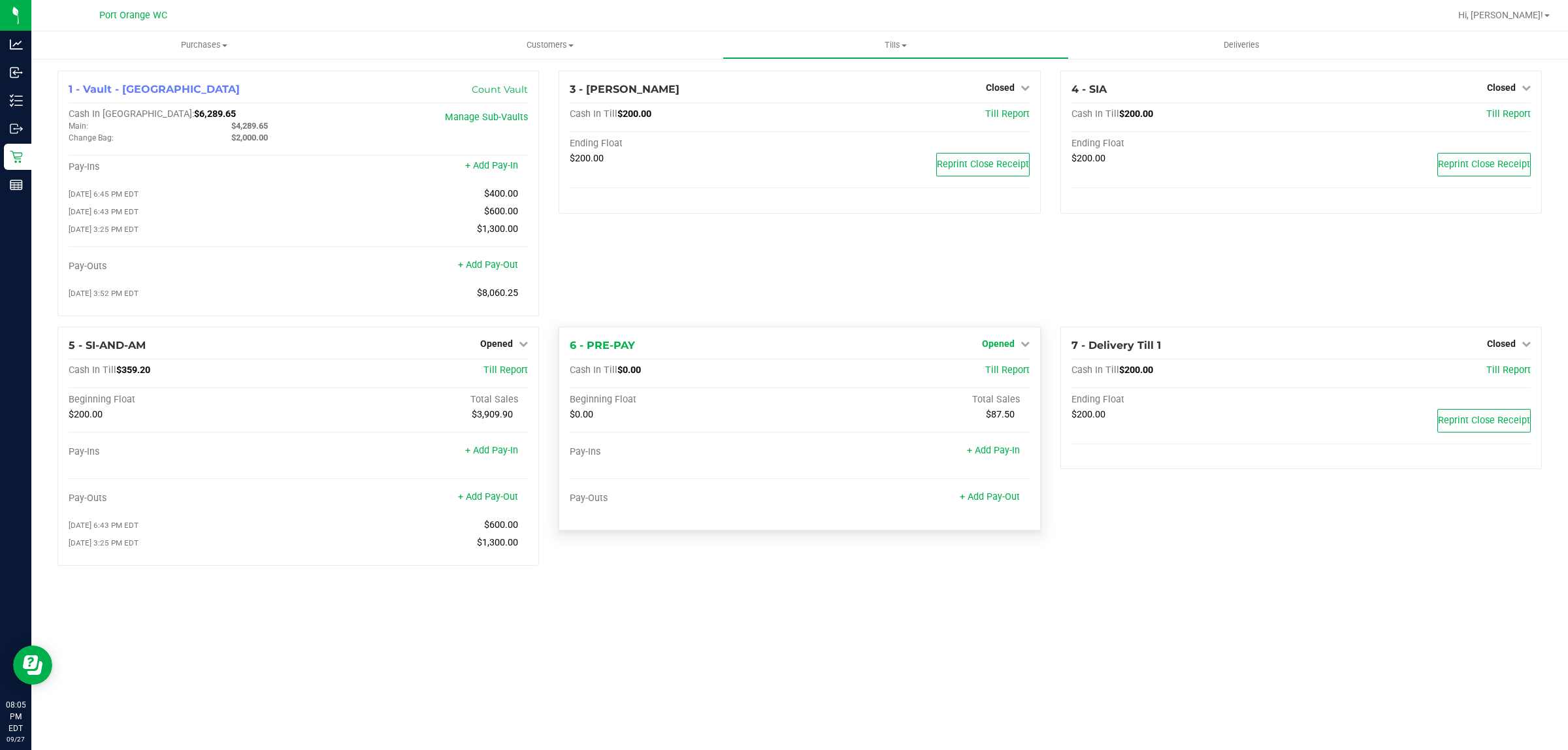
click at [1007, 347] on span "Opened" at bounding box center [998, 343] width 33 height 11
click at [1010, 375] on link "Close Till" at bounding box center [1000, 371] width 35 height 11
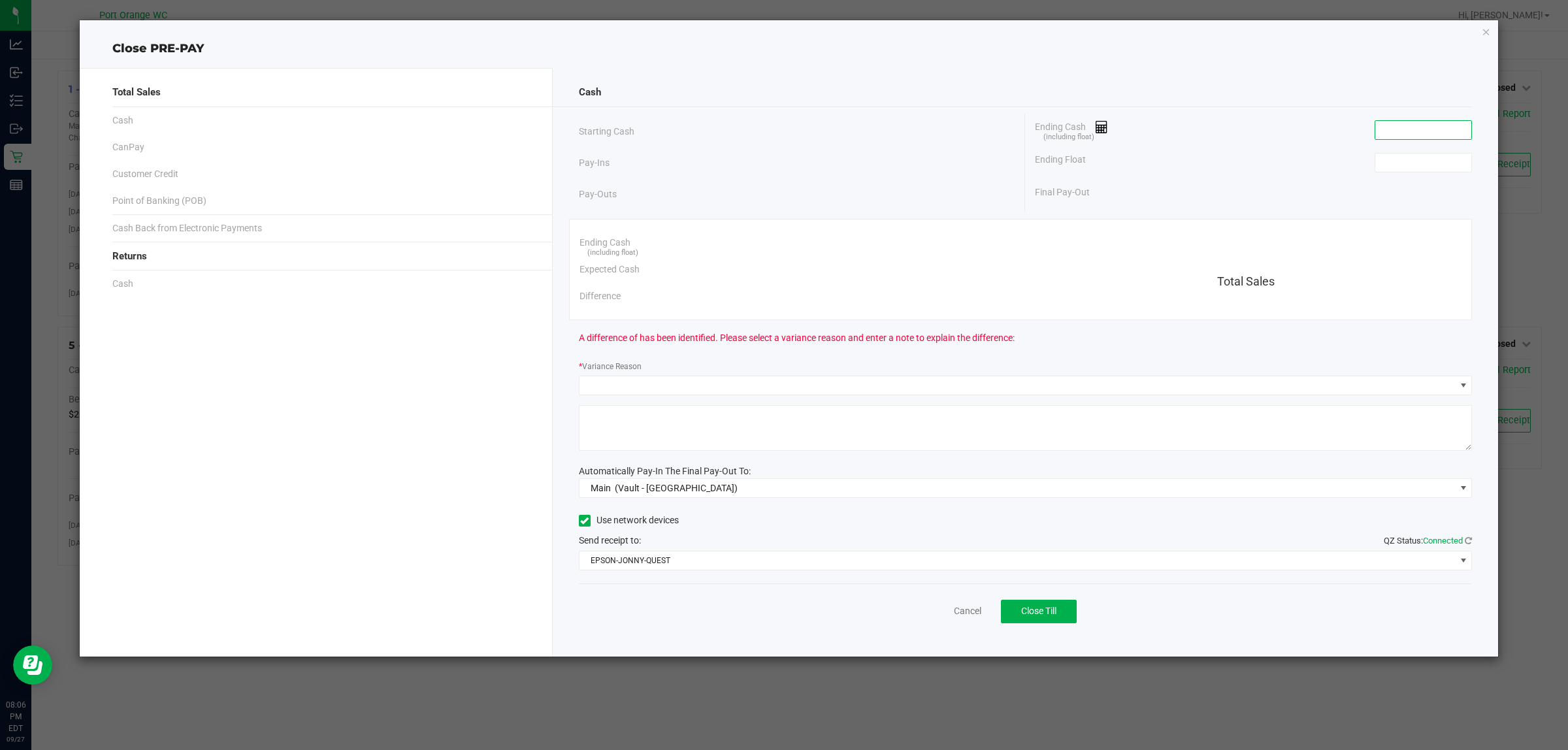
click at [1438, 135] on input at bounding box center [1423, 130] width 96 height 19
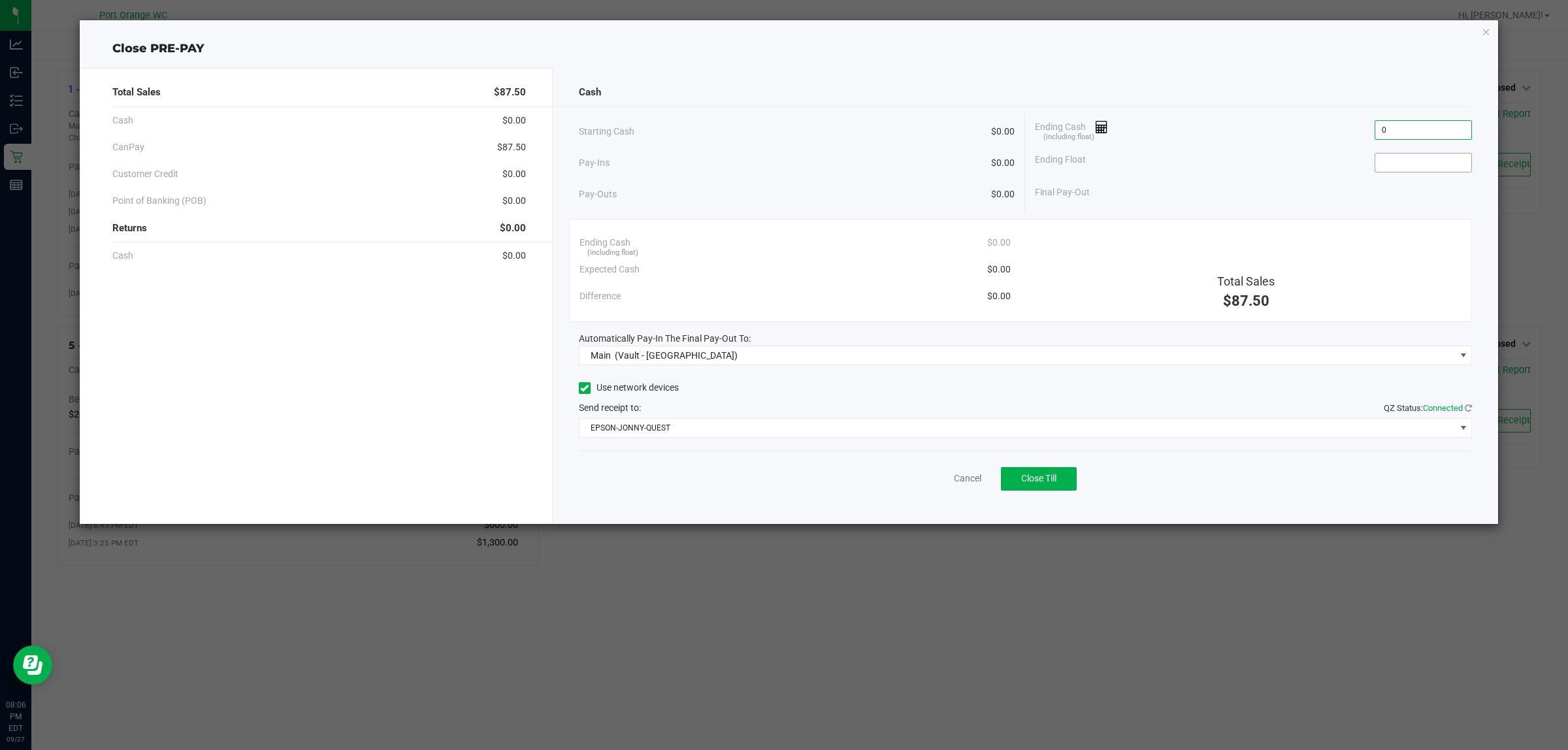
type input "$0.00"
click at [1426, 155] on input at bounding box center [1423, 163] width 96 height 19
type input "$0.00"
click at [1041, 485] on button "Close Till" at bounding box center [1039, 478] width 76 height 23
click at [938, 482] on link "Dismiss" at bounding box center [939, 478] width 31 height 14
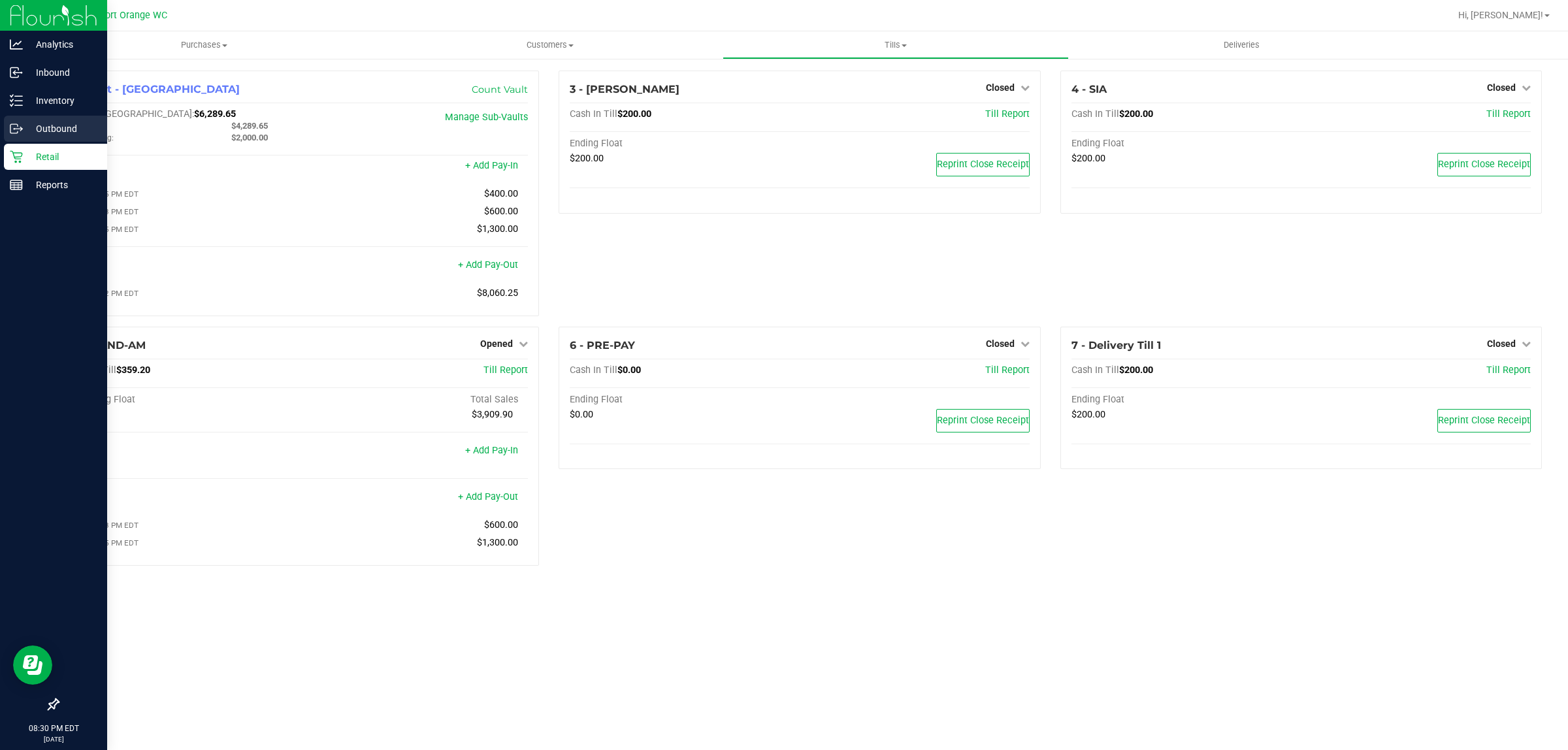
click at [41, 128] on p "Outbound" at bounding box center [62, 129] width 78 height 16
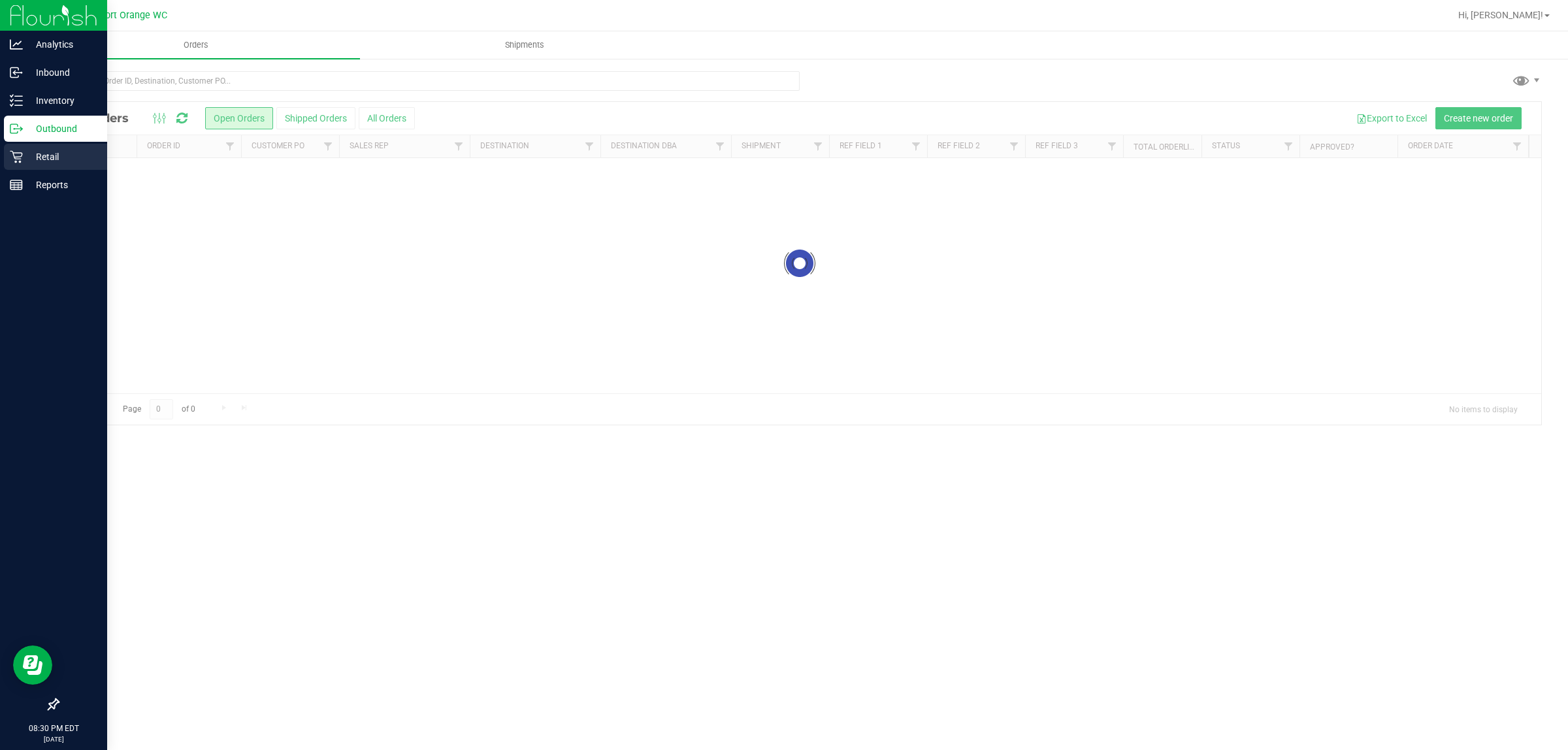
click at [56, 159] on p "Retail" at bounding box center [62, 157] width 78 height 16
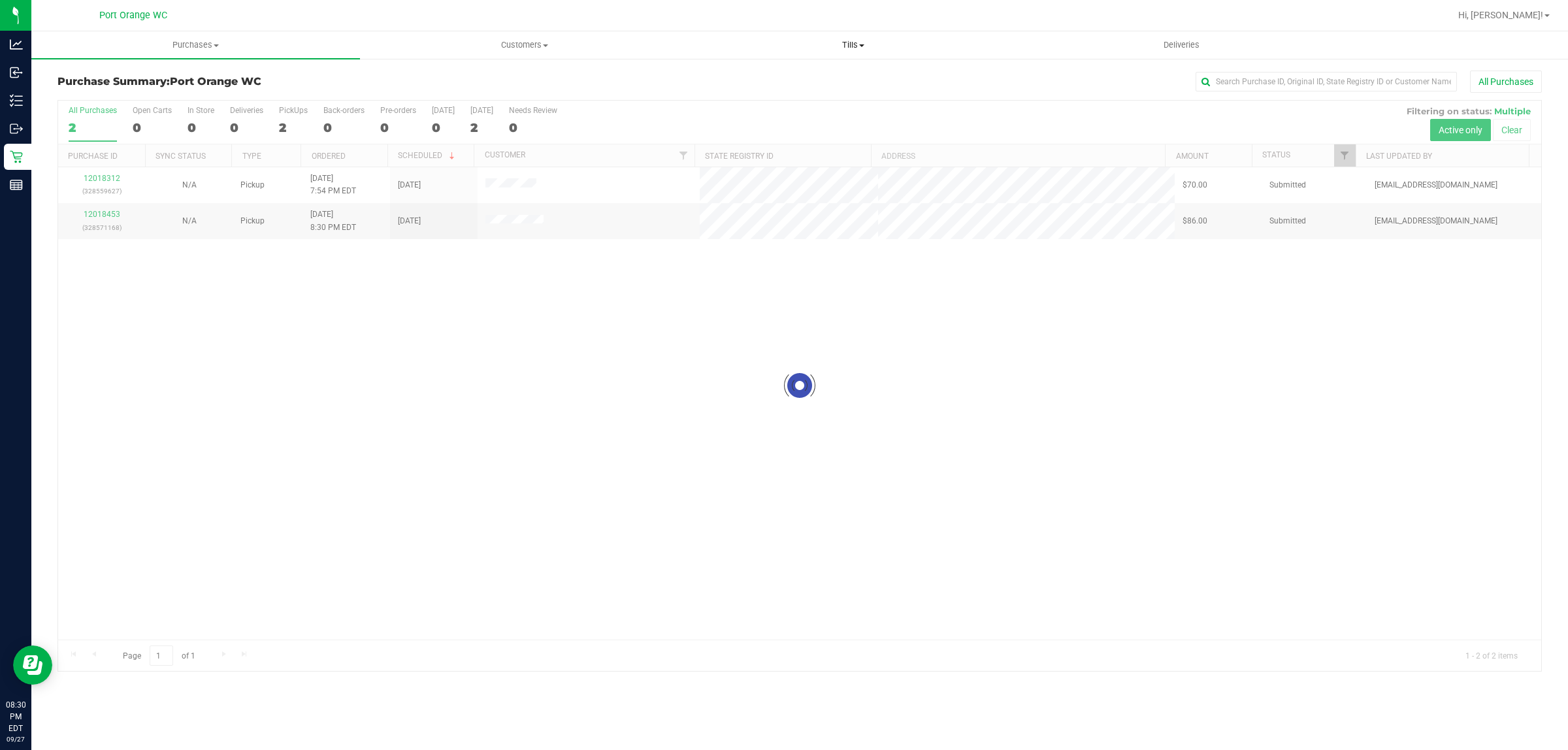
click at [841, 41] on span "Tills" at bounding box center [853, 45] width 328 height 12
click at [844, 75] on li "Manage tills" at bounding box center [853, 79] width 328 height 16
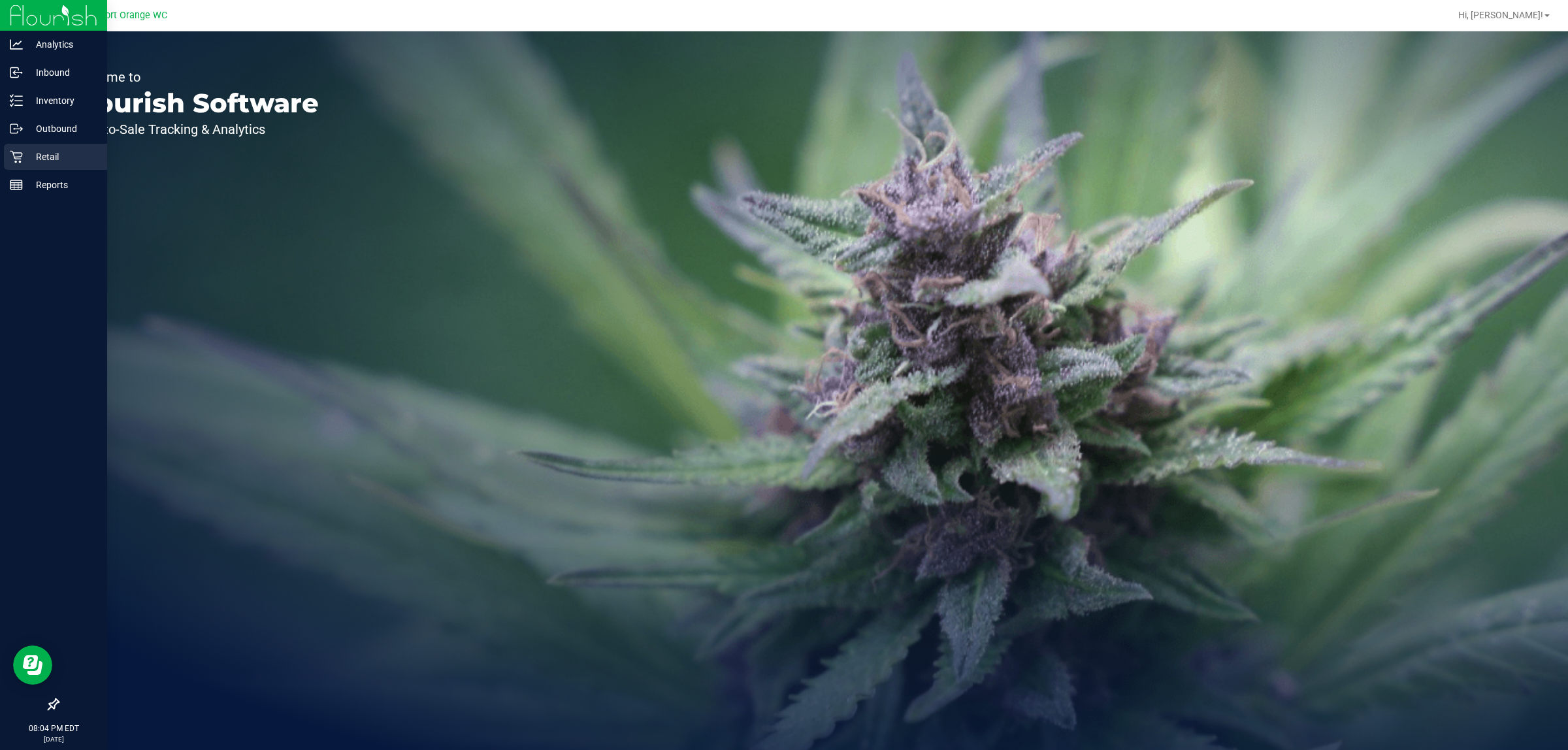
click at [60, 161] on p "Retail" at bounding box center [62, 157] width 78 height 16
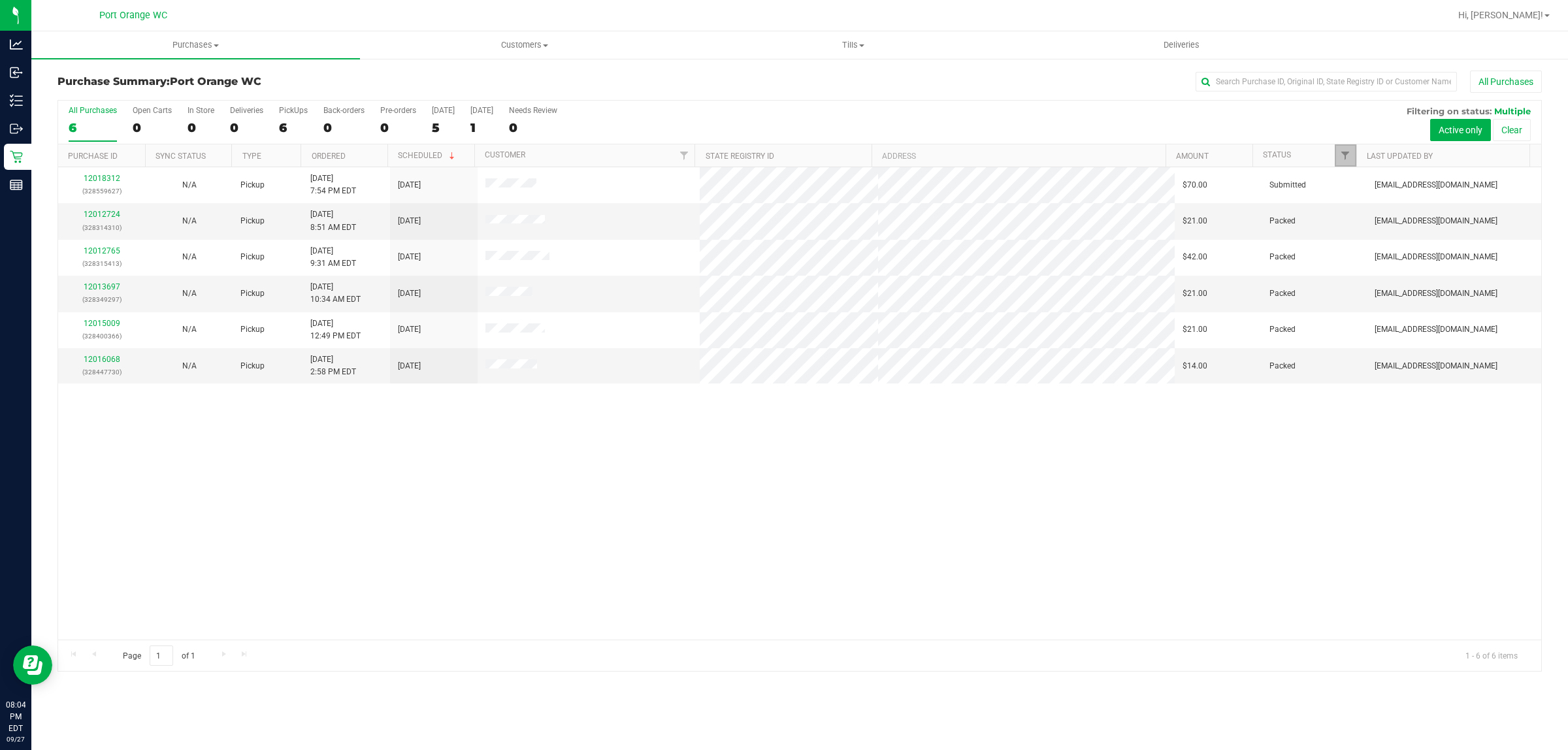
click at [1348, 164] on link "Filter" at bounding box center [1345, 155] width 21 height 22
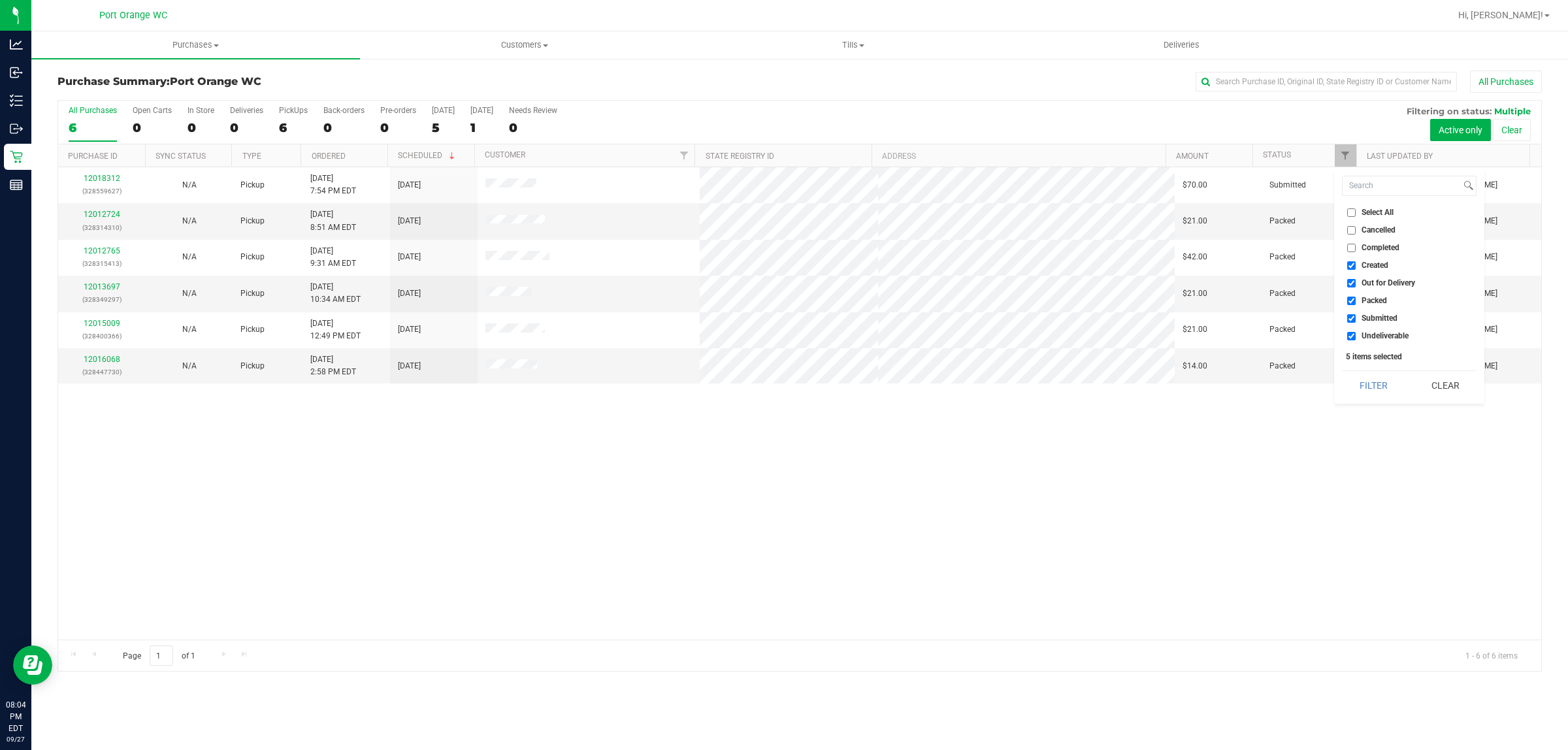
click at [1385, 264] on span "Created" at bounding box center [1375, 265] width 27 height 8
click at [1356, 264] on input "Created" at bounding box center [1351, 265] width 9 height 9
checkbox input "false"
click at [1389, 281] on span "Out for Delivery" at bounding box center [1389, 283] width 54 height 8
click at [1356, 281] on input "Out for Delivery" at bounding box center [1351, 283] width 9 height 9
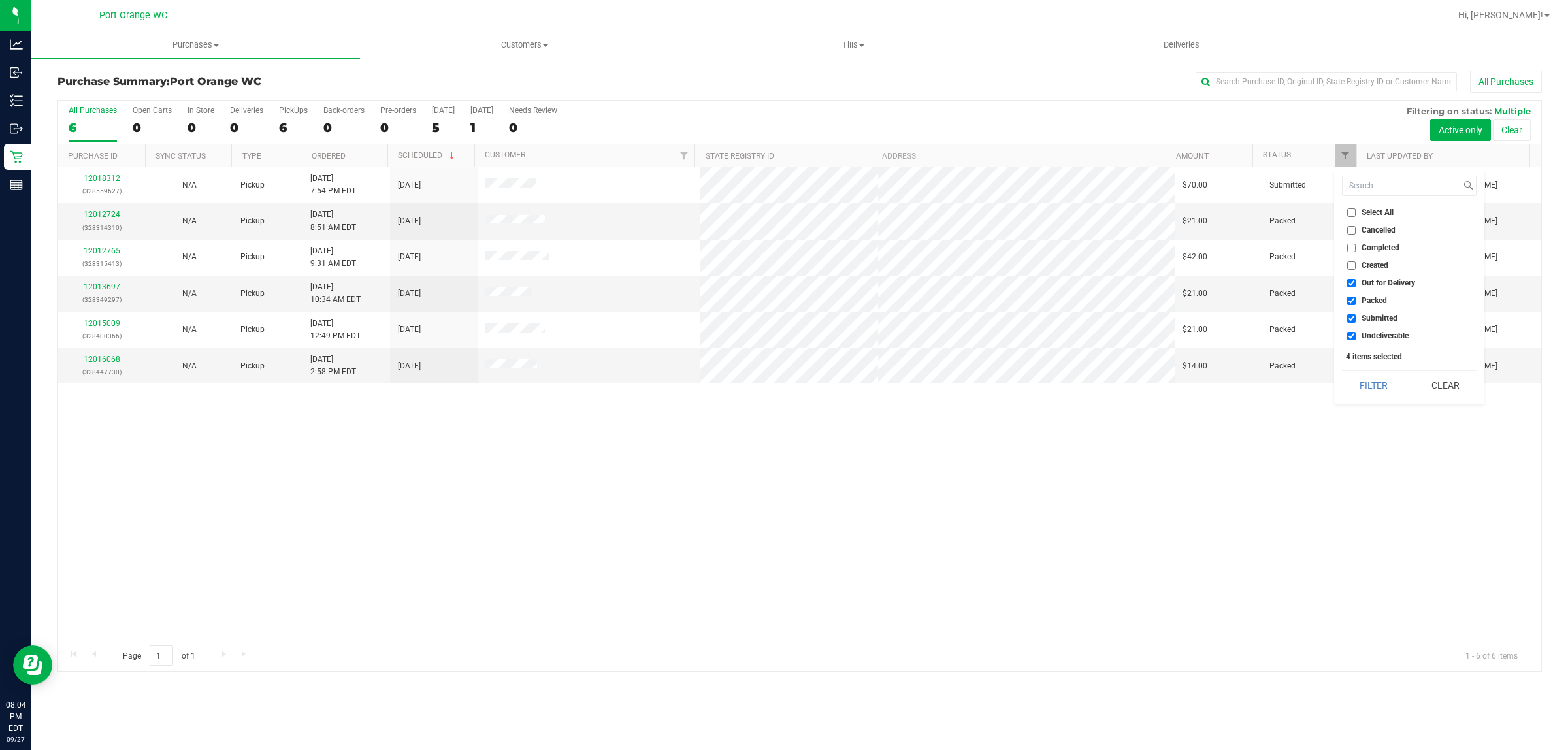
checkbox input "false"
click at [1372, 318] on span "Submitted" at bounding box center [1380, 318] width 36 height 8
click at [1356, 318] on input "Submitted" at bounding box center [1351, 318] width 9 height 9
checkbox input "false"
drag, startPoint x: 1383, startPoint y: 333, endPoint x: 1386, endPoint y: 350, distance: 17.3
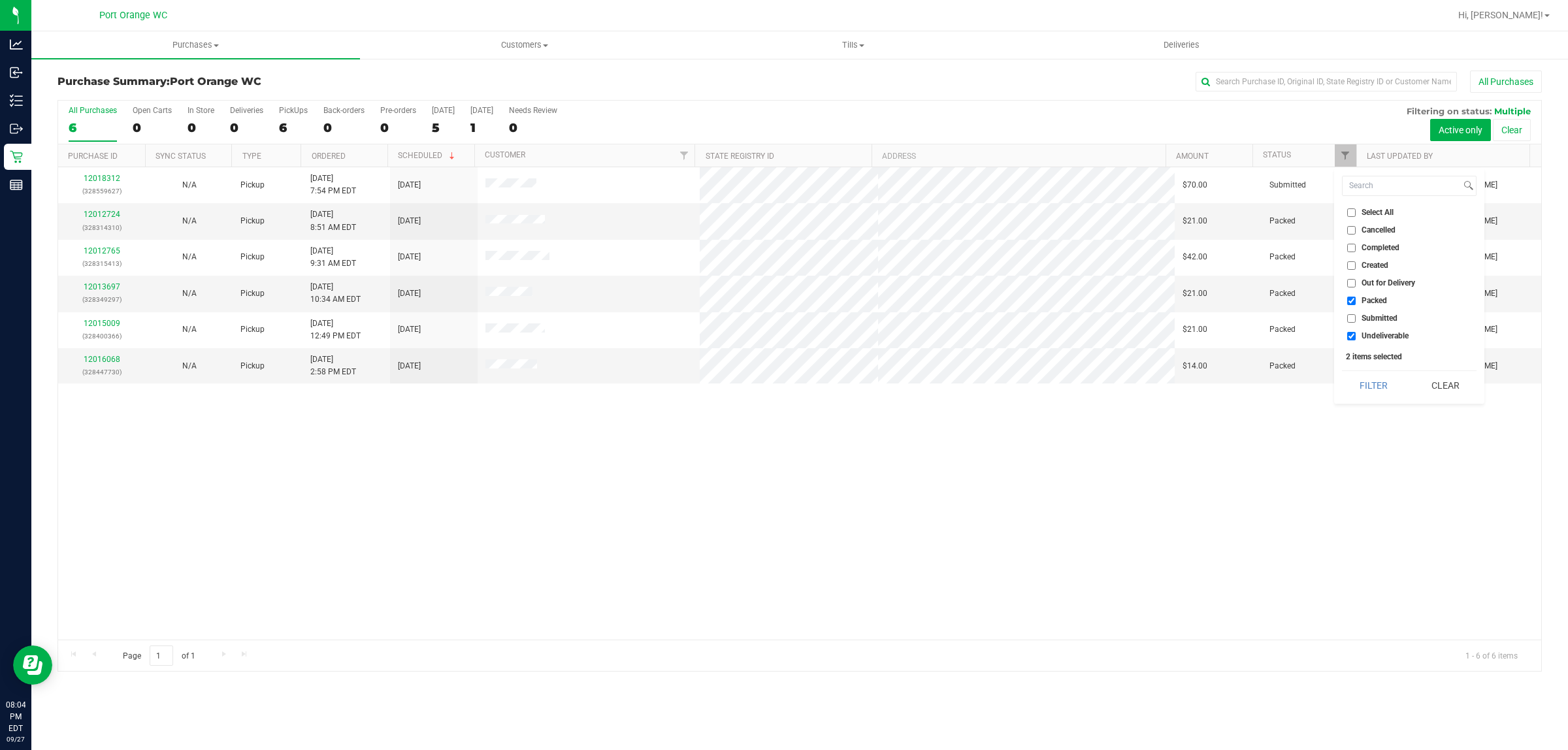
click at [1381, 334] on span "Undeliverable" at bounding box center [1385, 335] width 47 height 8
click at [1356, 334] on input "Undeliverable" at bounding box center [1351, 335] width 9 height 9
checkbox input "false"
click at [1367, 380] on button "Filter" at bounding box center [1373, 385] width 62 height 29
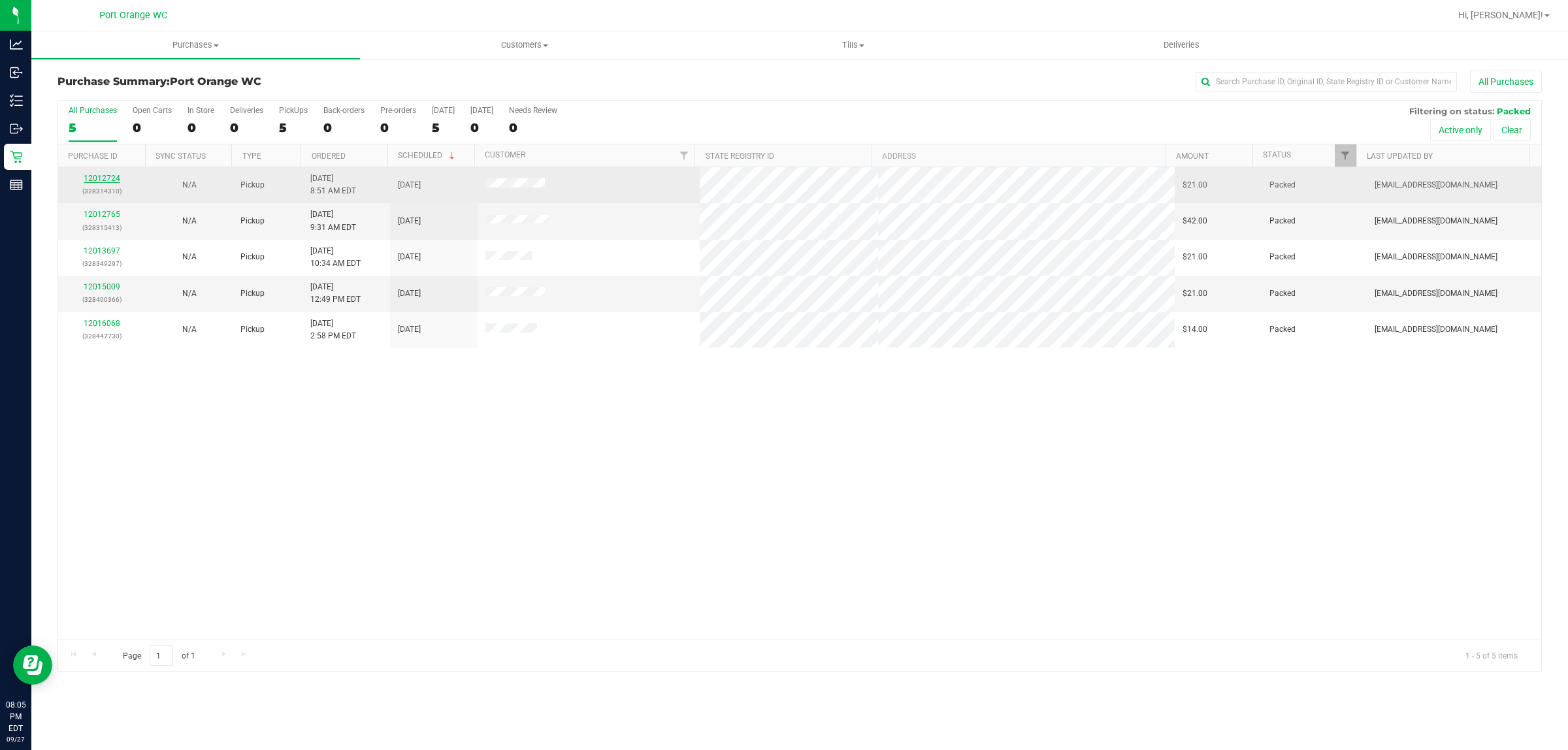
click at [113, 181] on link "12012724" at bounding box center [102, 178] width 37 height 9
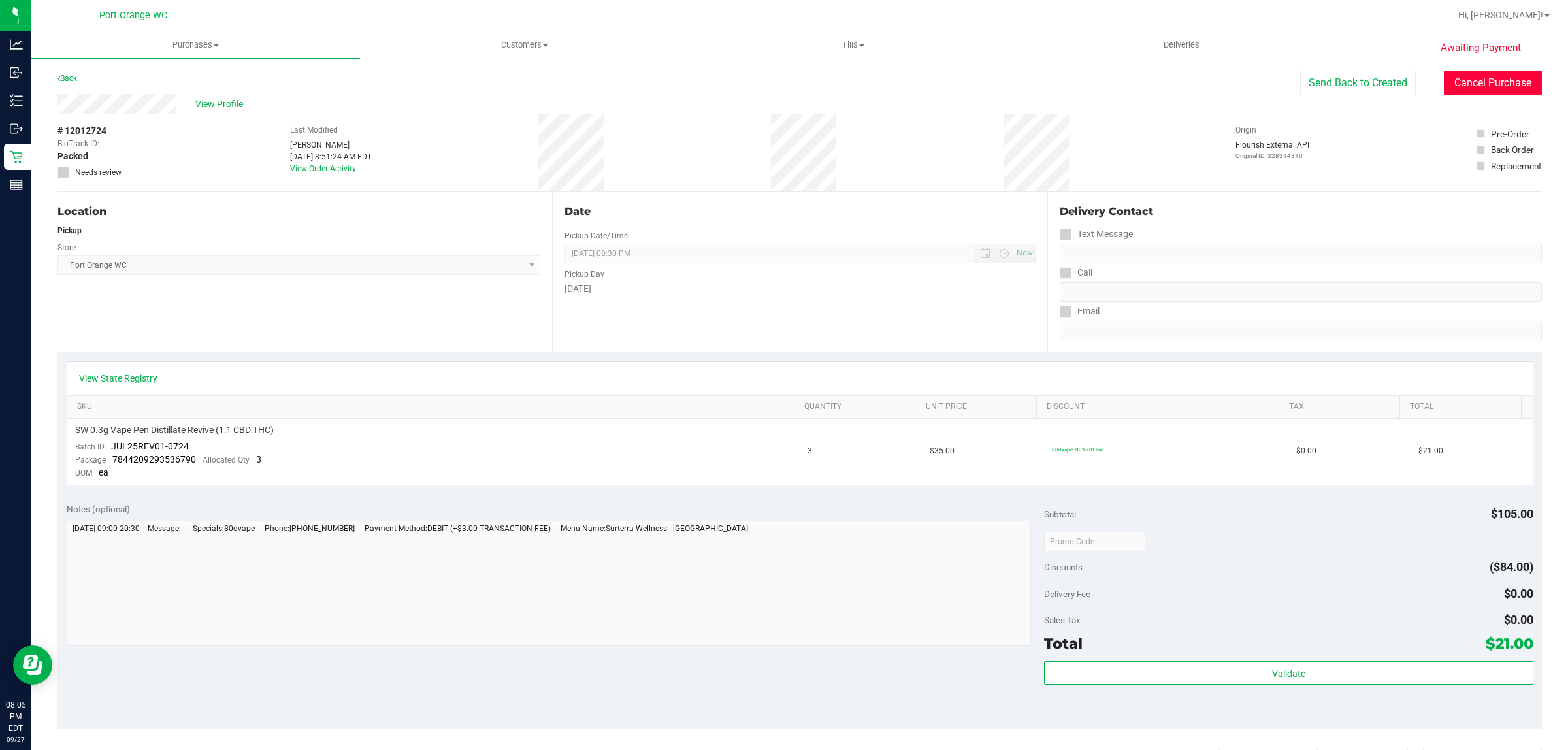
click at [1488, 89] on button "Cancel Purchase" at bounding box center [1493, 82] width 98 height 25
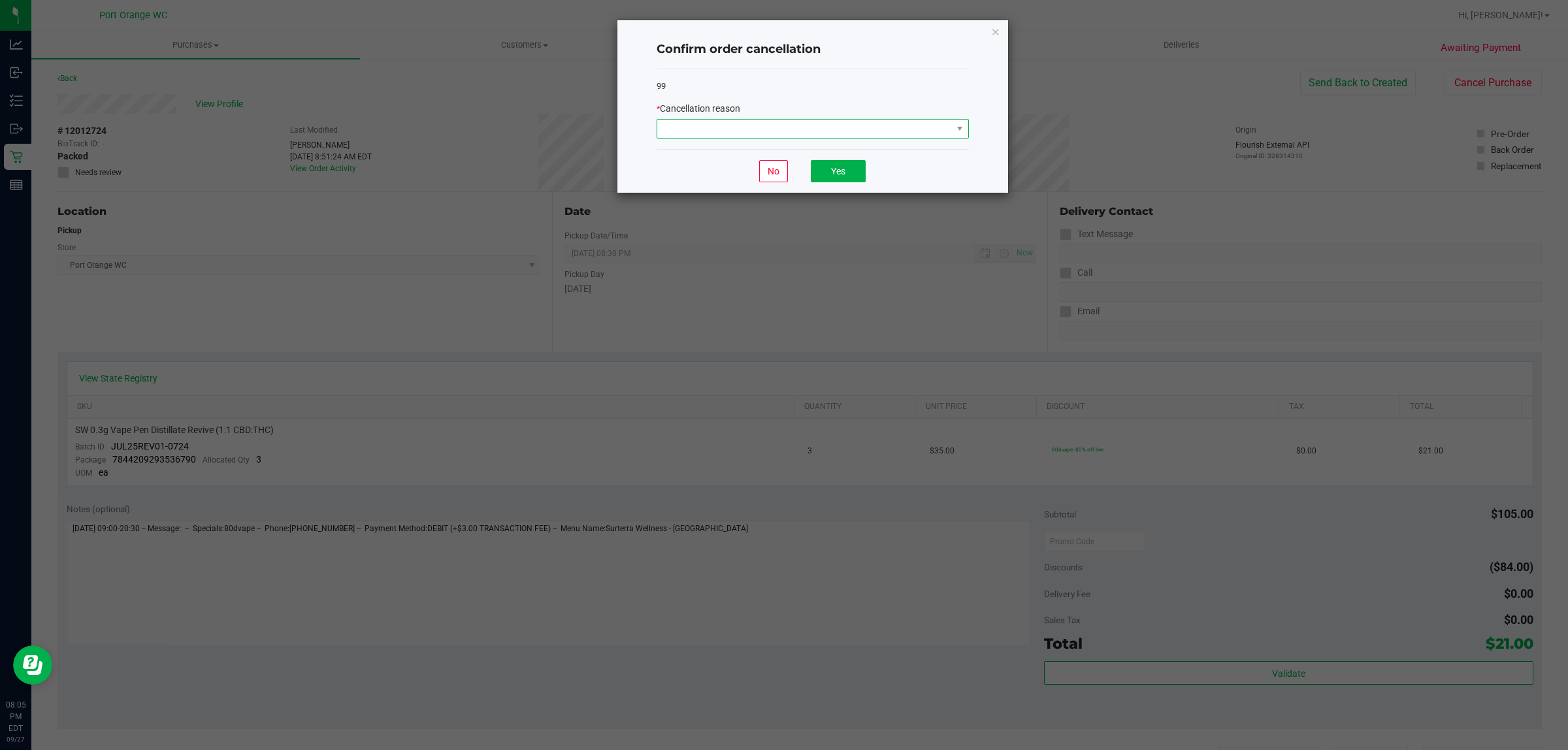
click at [920, 134] on span at bounding box center [804, 129] width 294 height 19
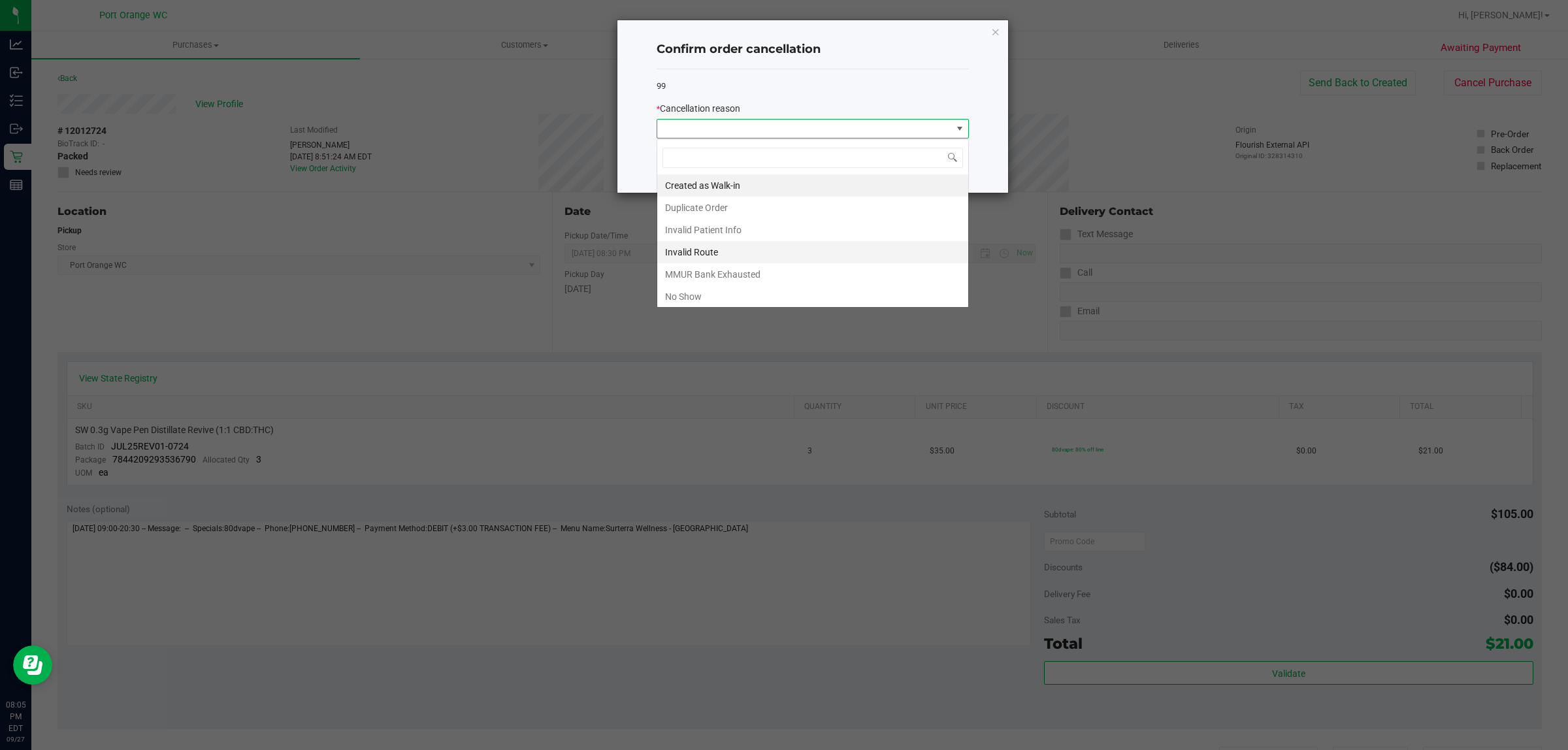
scroll to position [20, 312]
click at [812, 286] on li "No Show" at bounding box center [813, 296] width 311 height 22
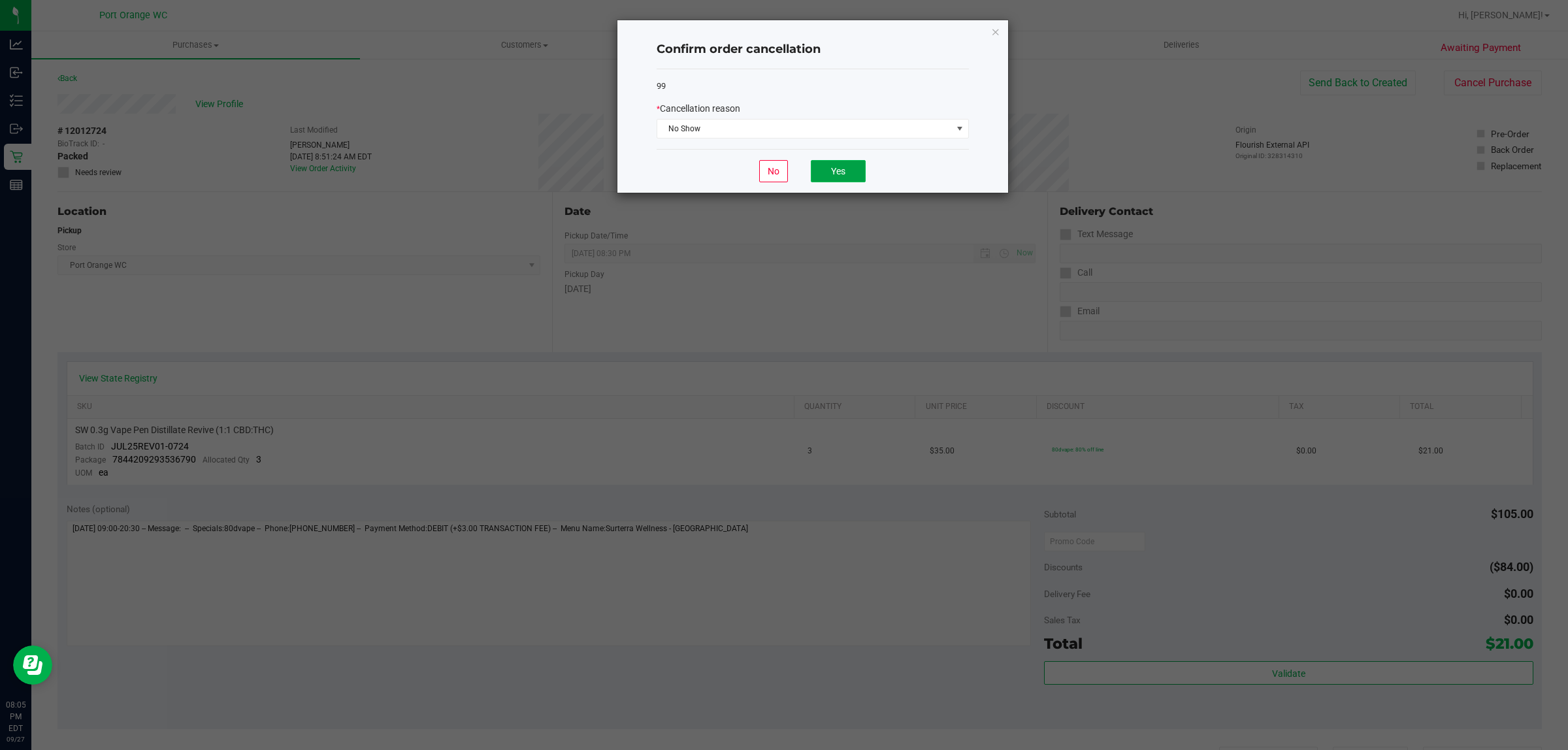
click at [826, 169] on button "Yes" at bounding box center [838, 171] width 55 height 22
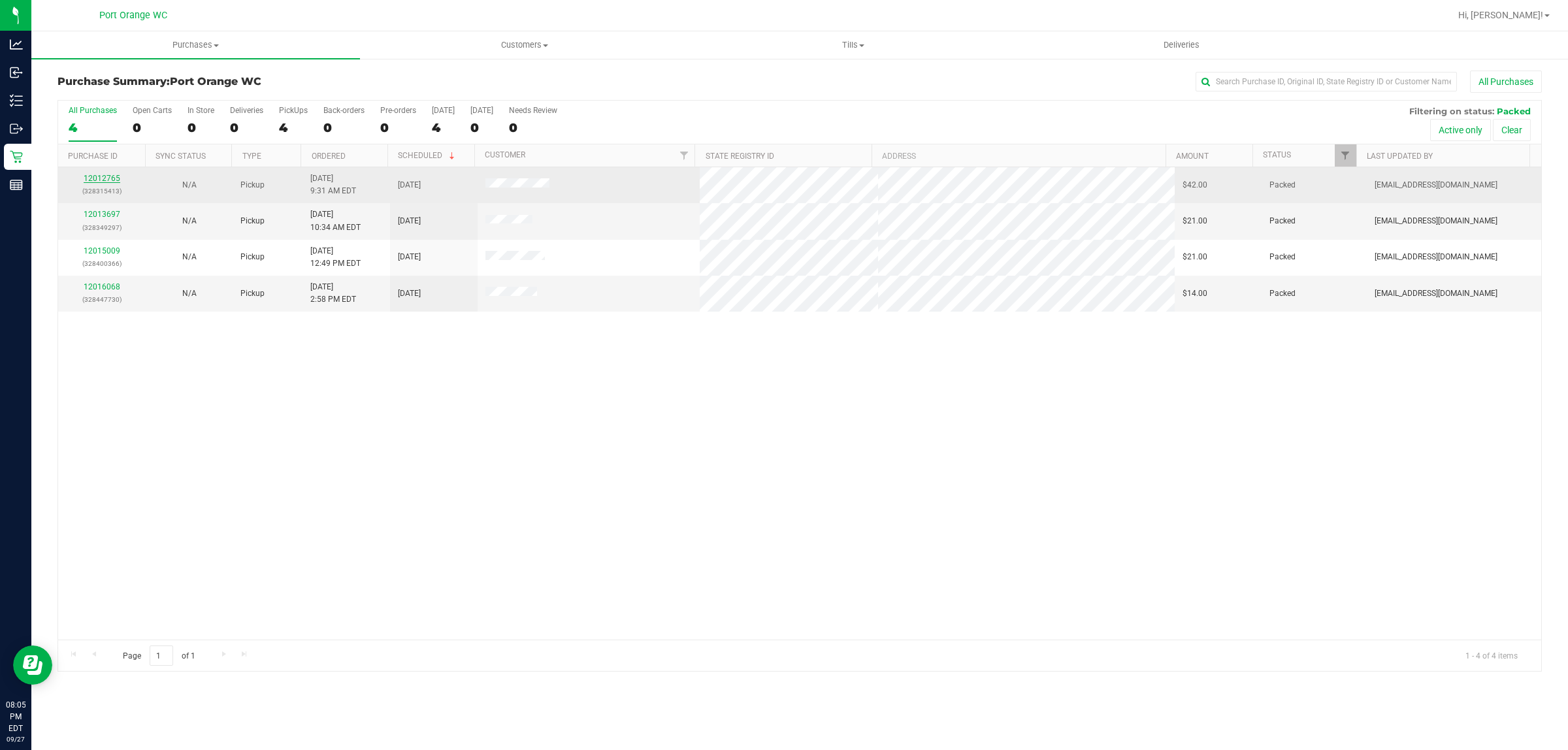
click at [98, 179] on link "12012765" at bounding box center [102, 178] width 37 height 9
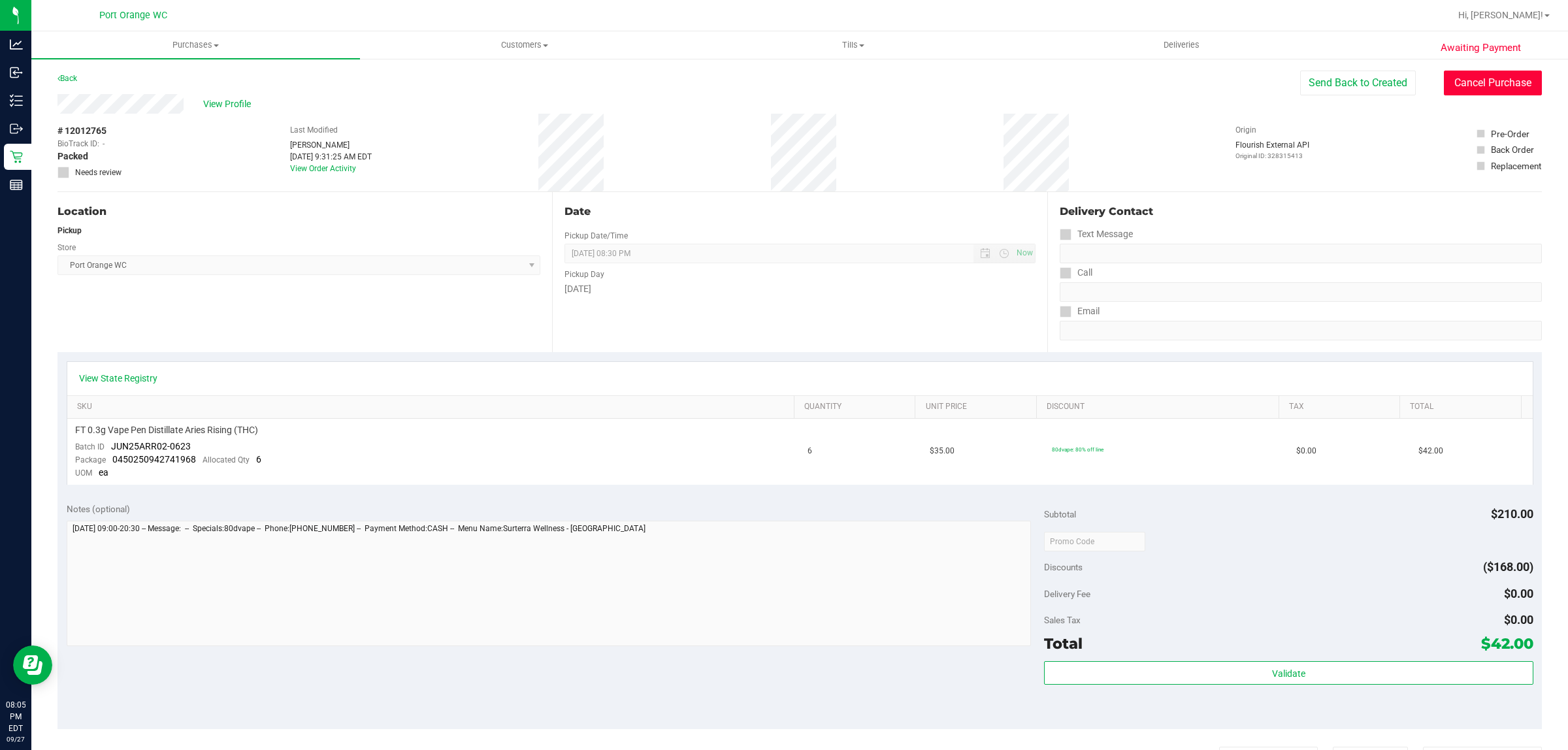
click at [1469, 90] on button "Cancel Purchase" at bounding box center [1493, 82] width 98 height 25
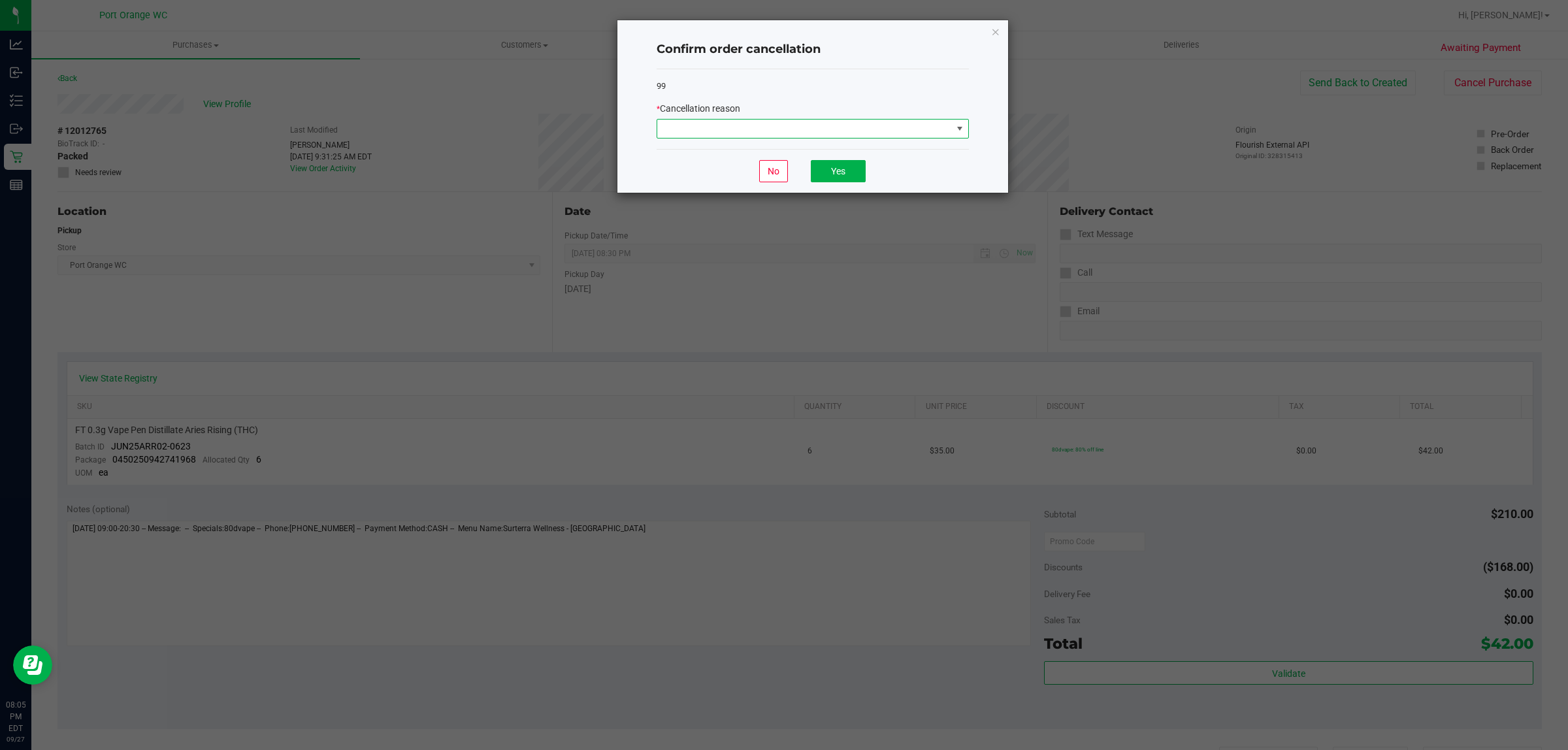
click at [785, 138] on span at bounding box center [813, 128] width 312 height 19
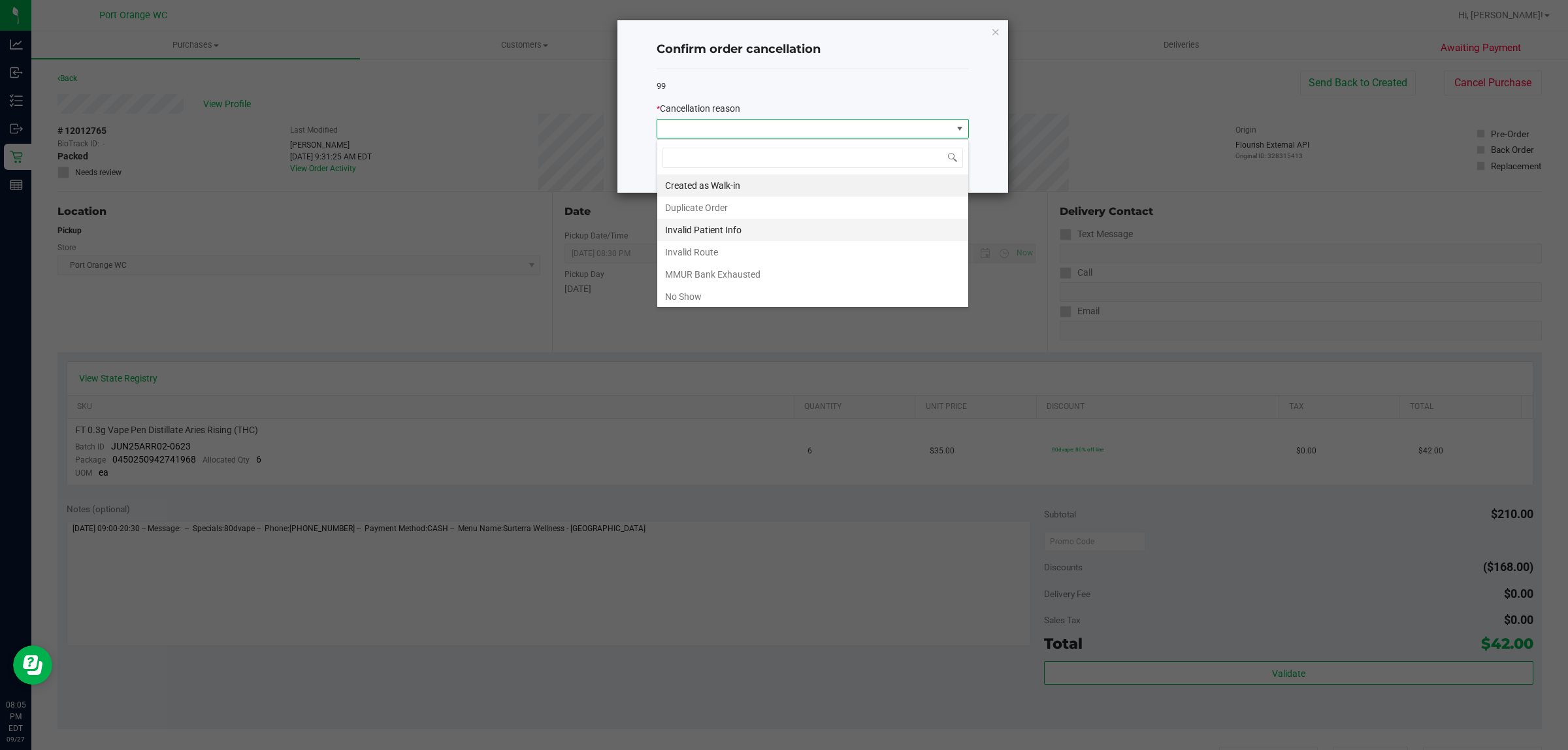
scroll to position [20, 312]
click at [760, 290] on li "No Show" at bounding box center [813, 296] width 311 height 22
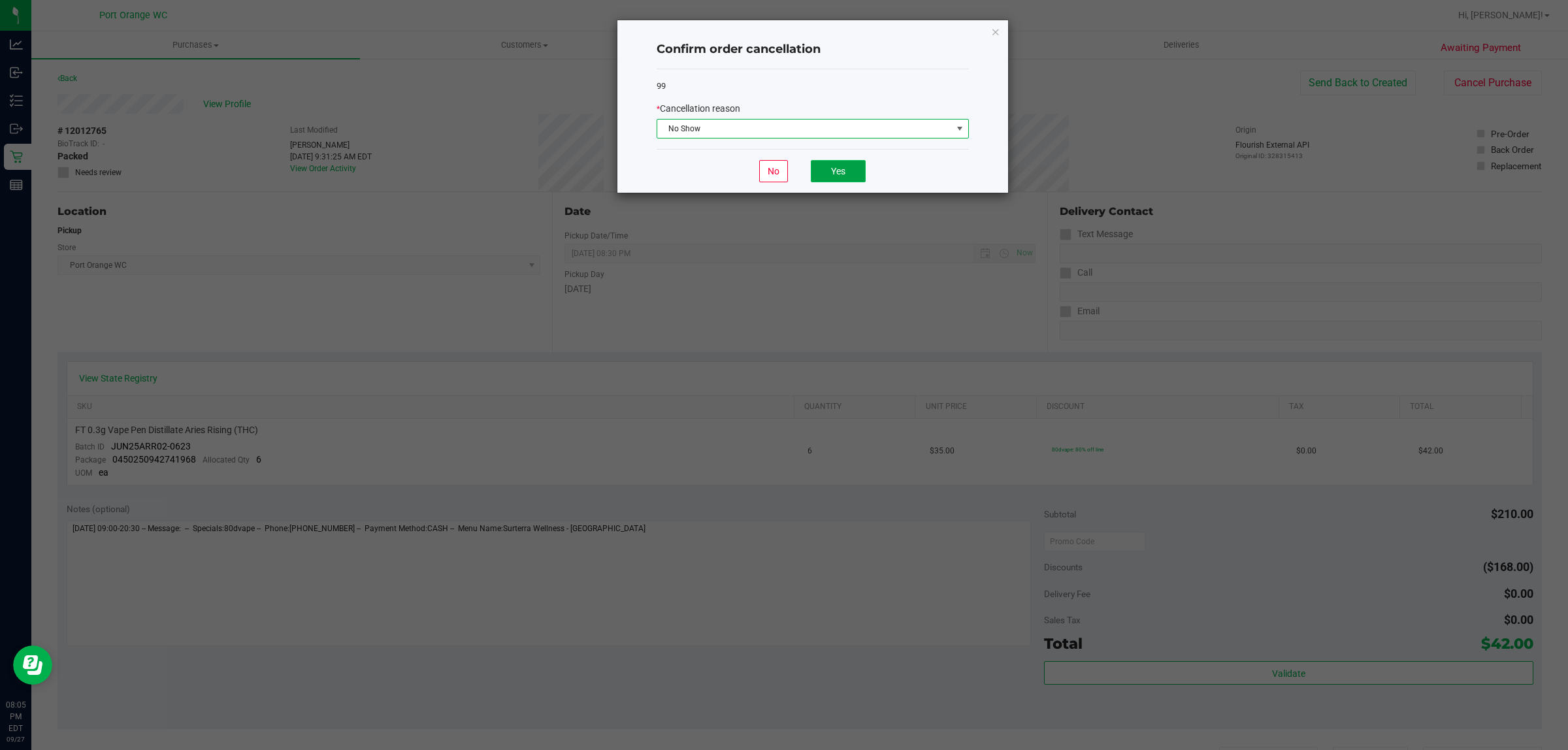
click at [841, 165] on button "Yes" at bounding box center [838, 171] width 55 height 22
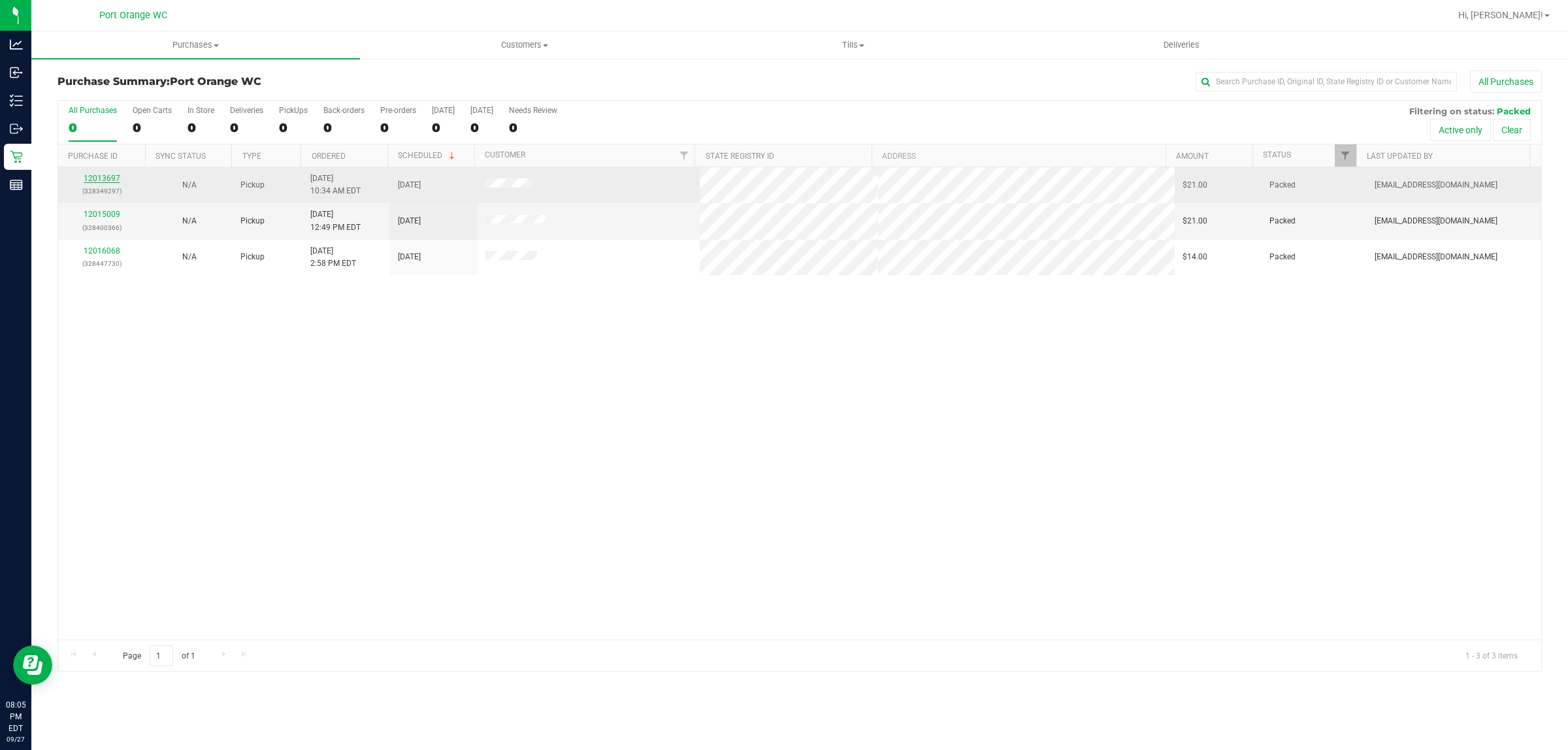
click at [108, 178] on link "12013697" at bounding box center [102, 178] width 37 height 9
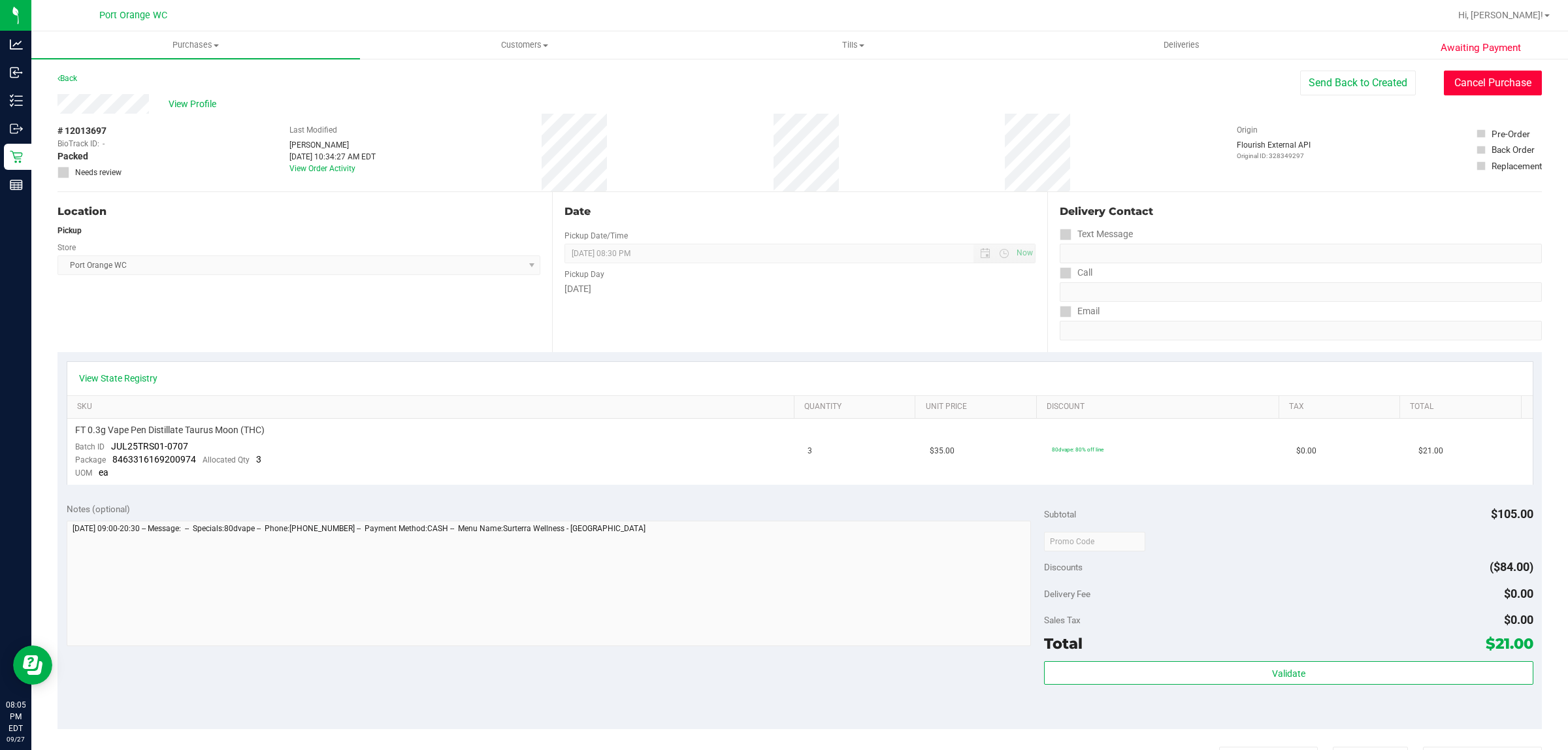
click at [1456, 80] on button "Cancel Purchase" at bounding box center [1493, 82] width 98 height 25
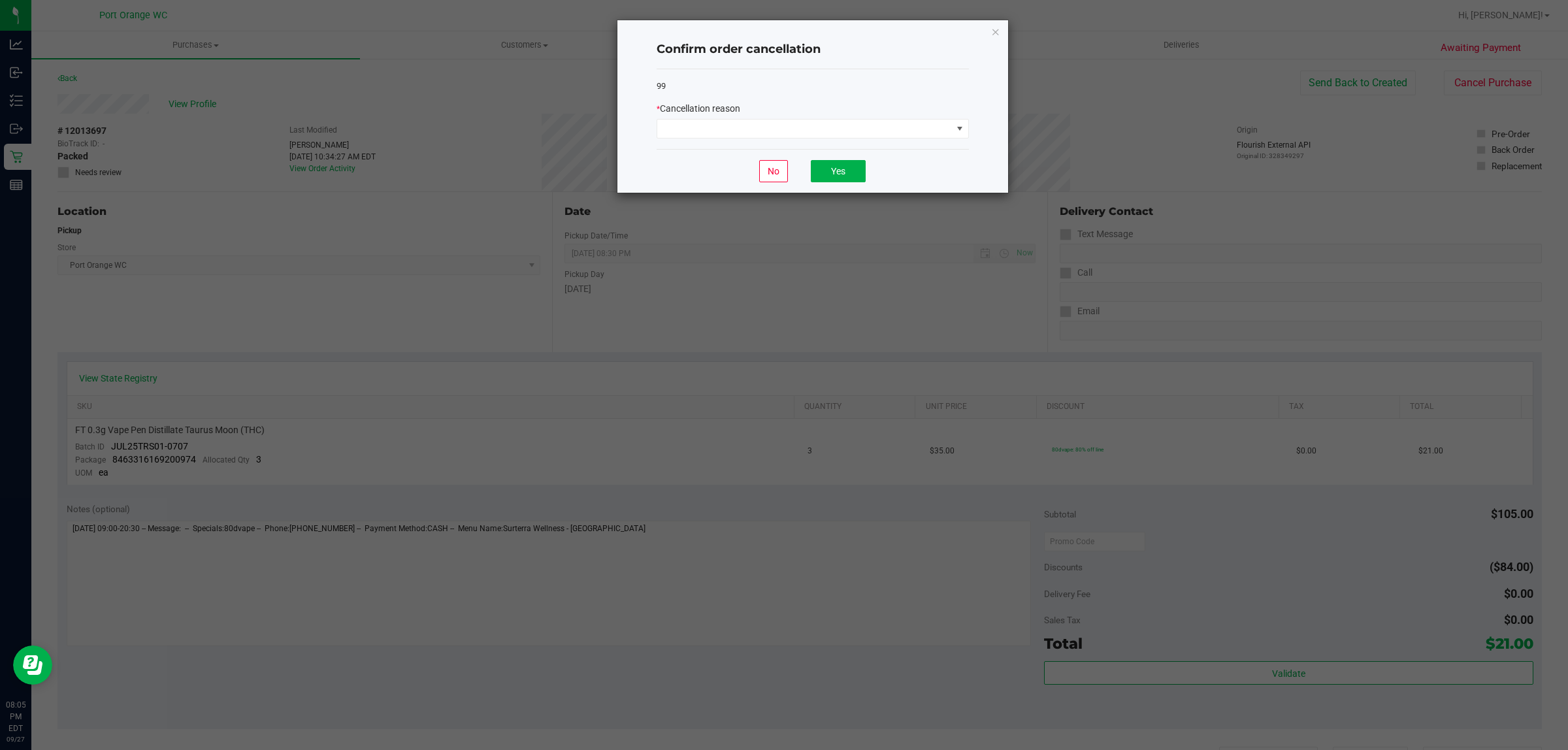
click at [738, 109] on span "Cancellation reason" at bounding box center [700, 108] width 80 height 11
click at [753, 131] on span at bounding box center [804, 129] width 294 height 19
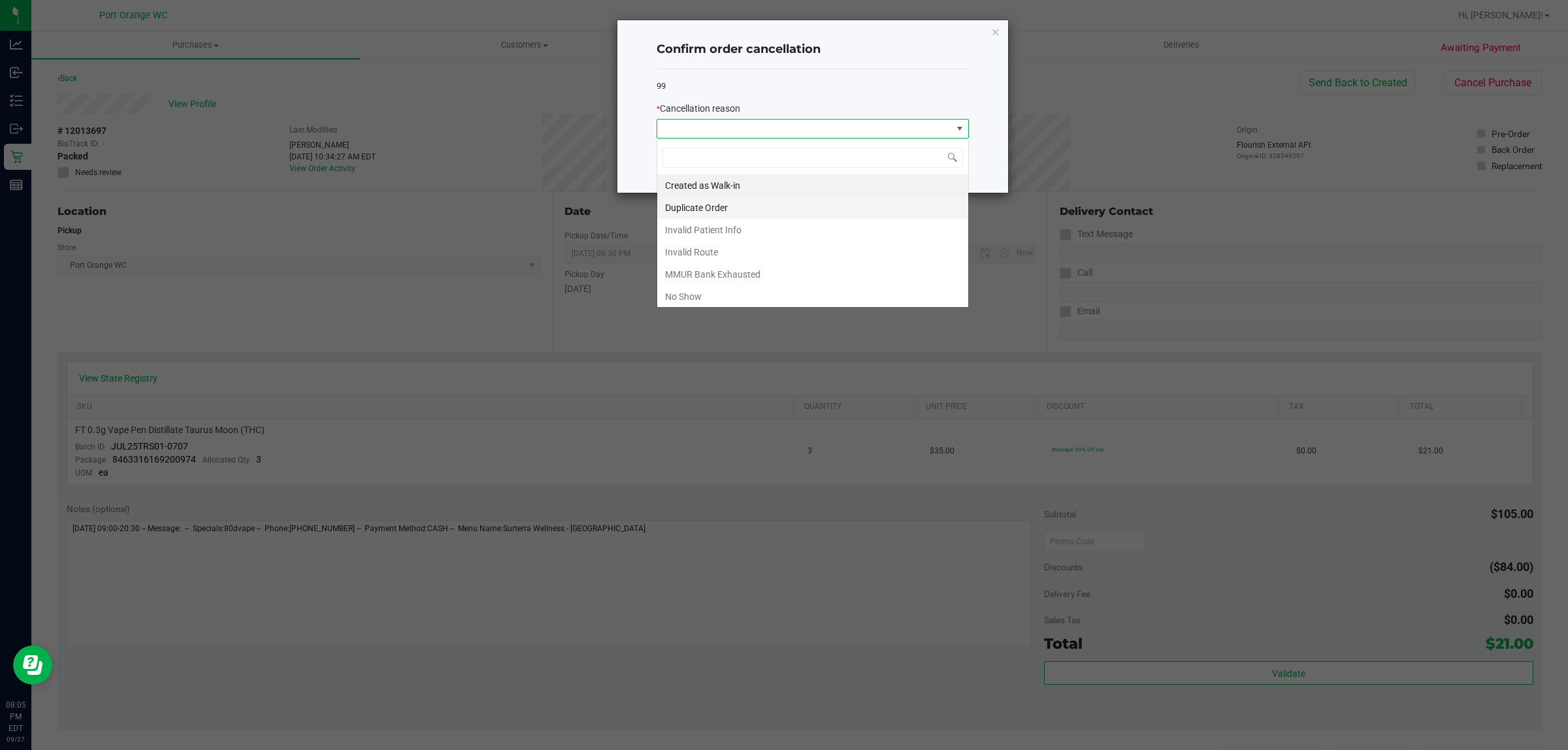
scroll to position [20, 312]
click at [748, 291] on li "No Show" at bounding box center [813, 296] width 311 height 22
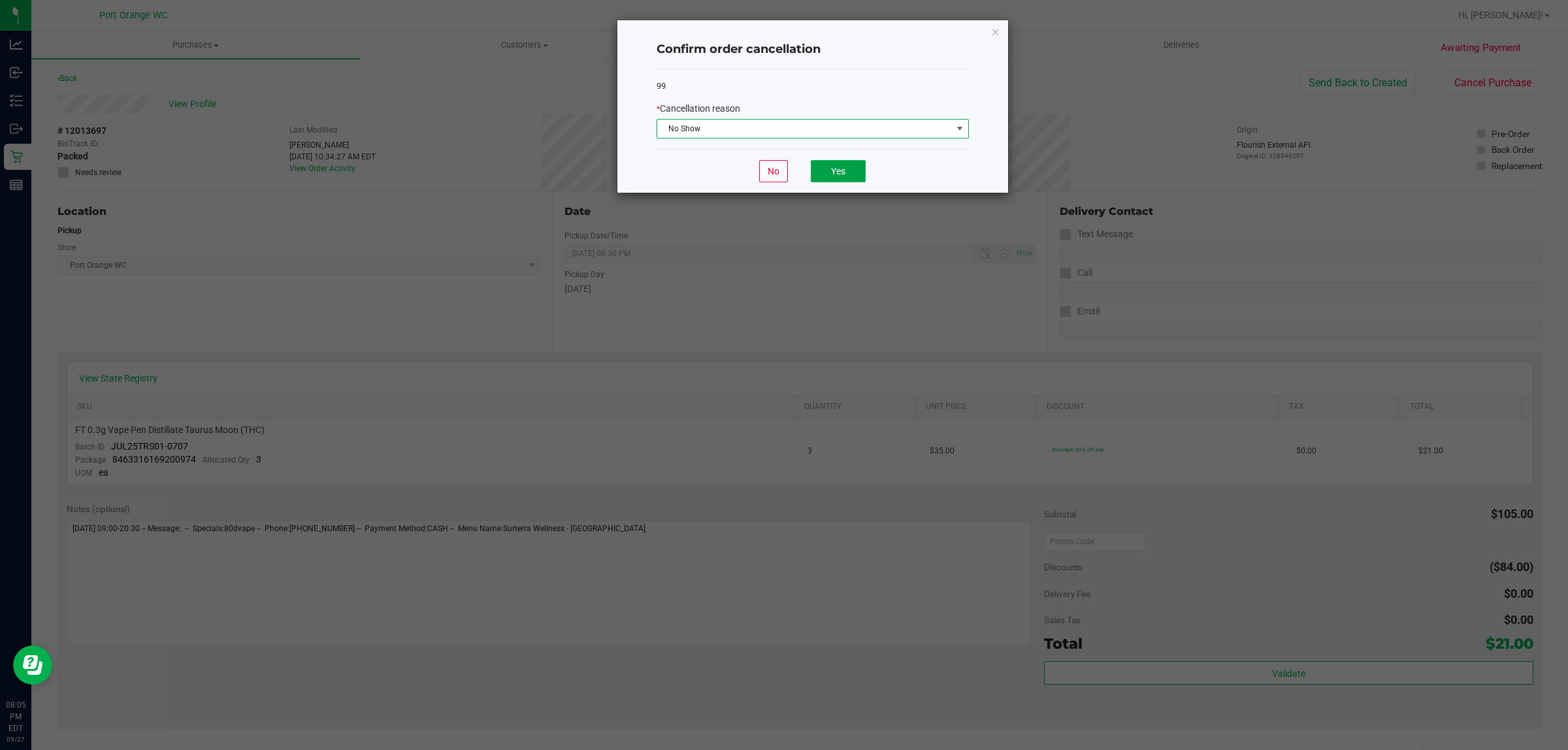
click at [834, 173] on button "Yes" at bounding box center [838, 171] width 55 height 22
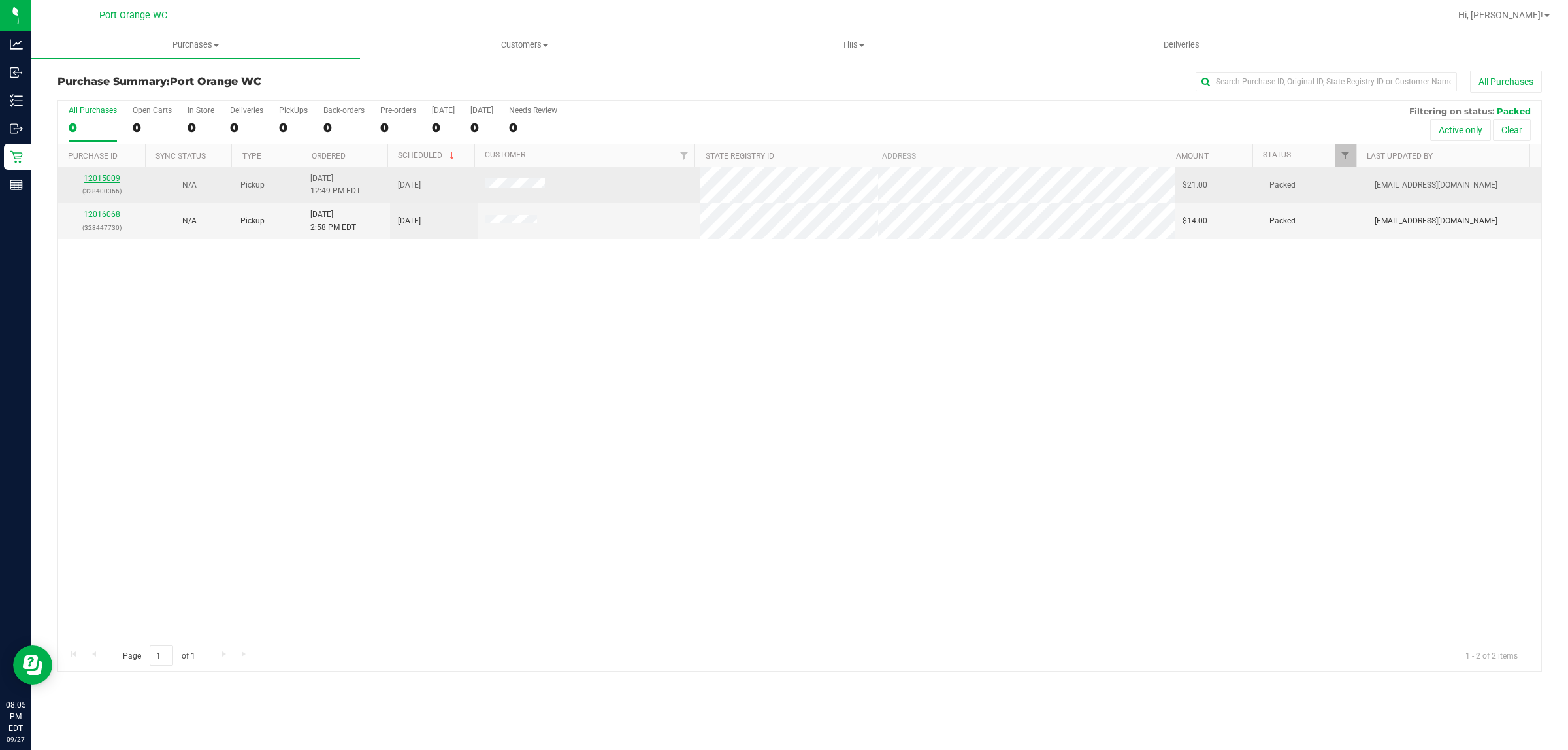
click at [108, 177] on link "12015009" at bounding box center [102, 178] width 37 height 9
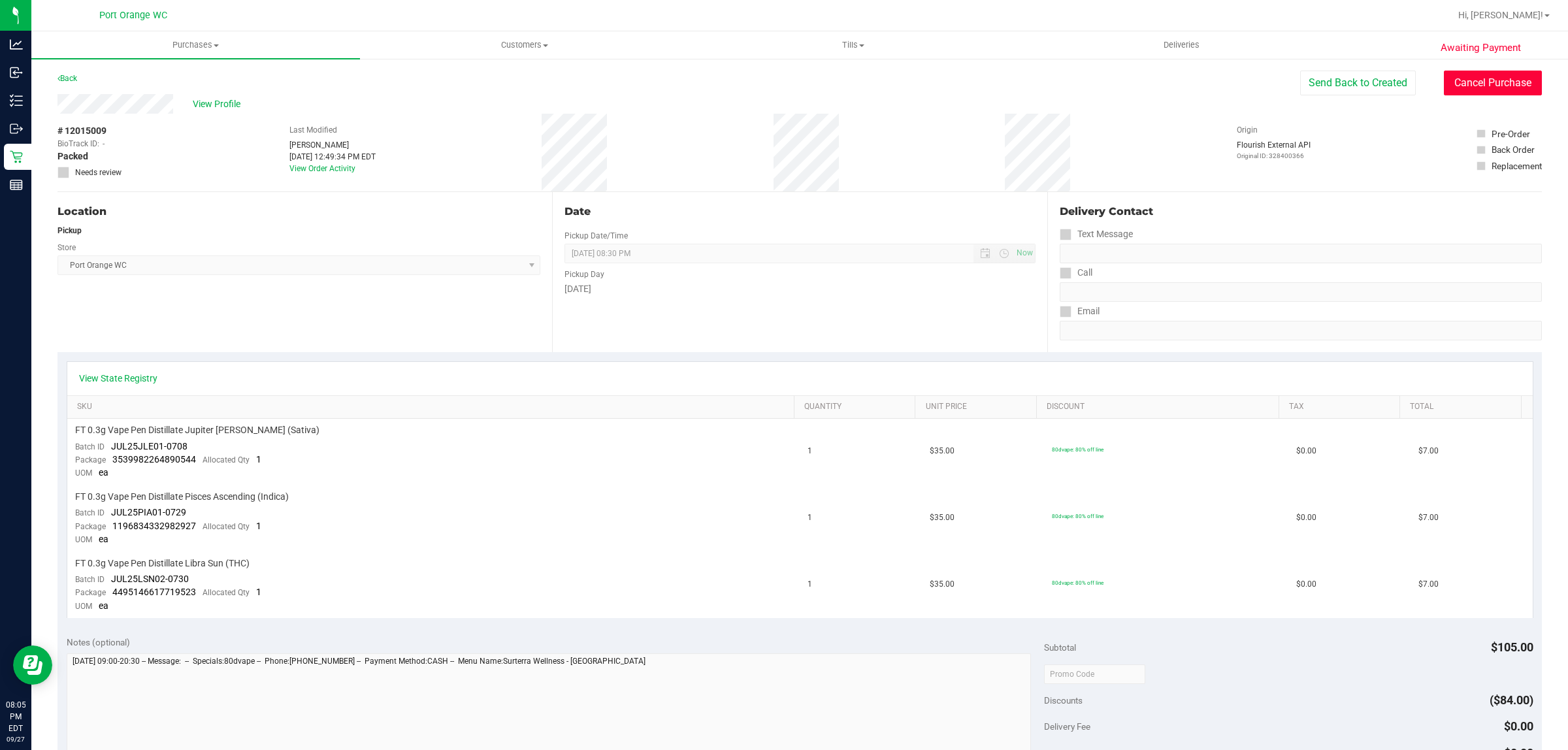
click at [1471, 88] on button "Cancel Purchase" at bounding box center [1493, 82] width 98 height 25
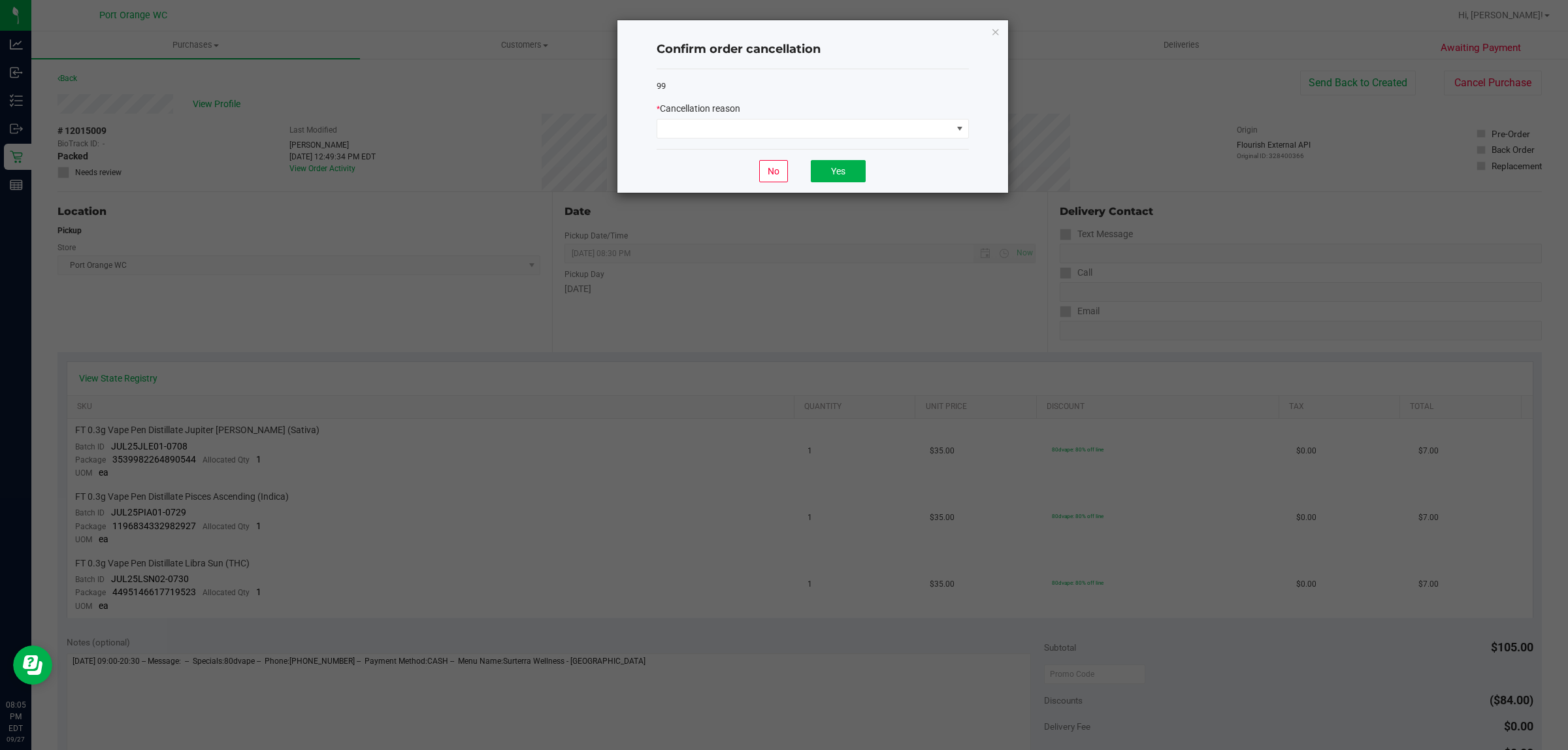
click at [847, 116] on div "* Cancellation reason" at bounding box center [813, 120] width 312 height 37
click at [850, 131] on span at bounding box center [804, 129] width 294 height 19
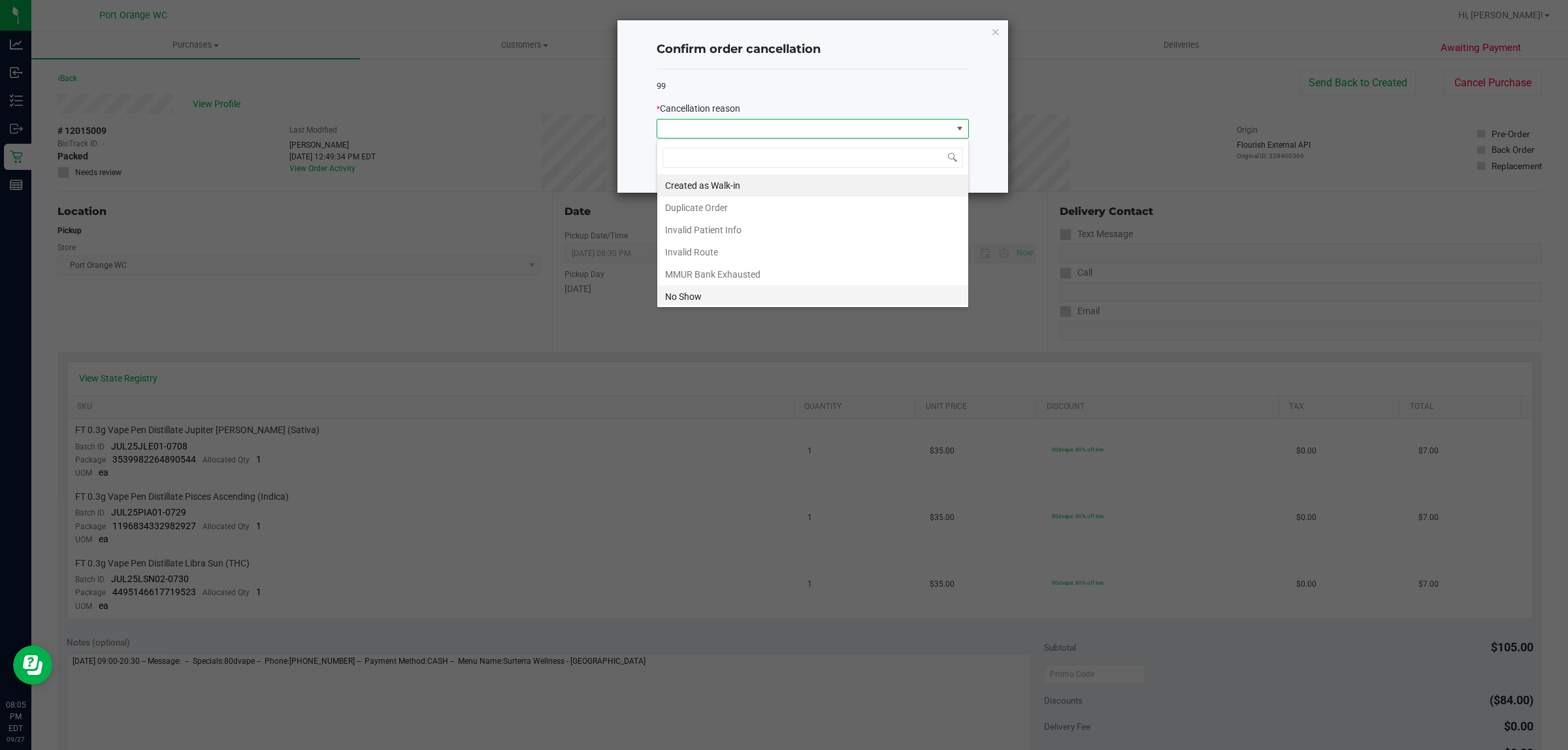
scroll to position [20, 312]
click at [703, 302] on li "No Show" at bounding box center [813, 296] width 311 height 22
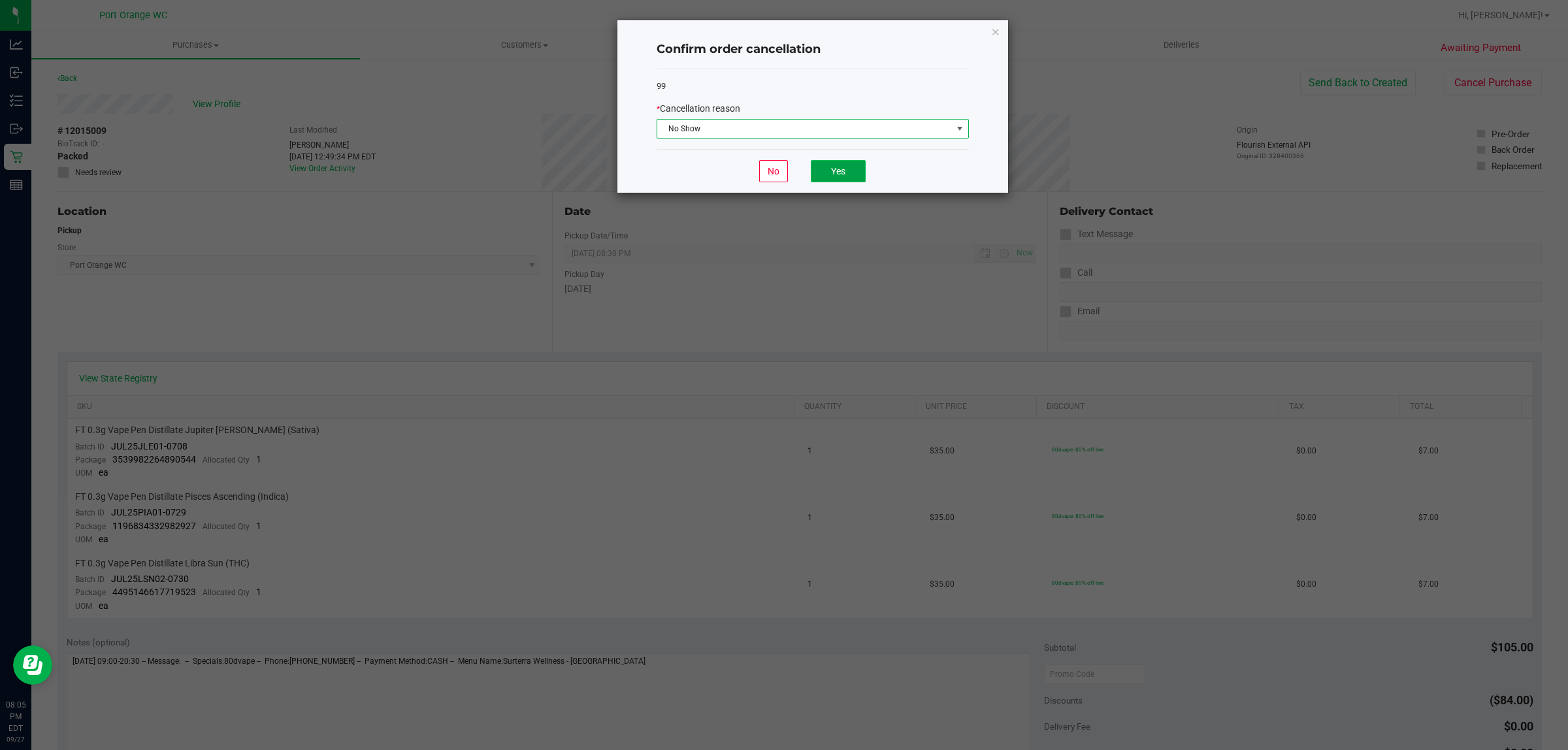
click at [832, 174] on button "Yes" at bounding box center [838, 171] width 55 height 22
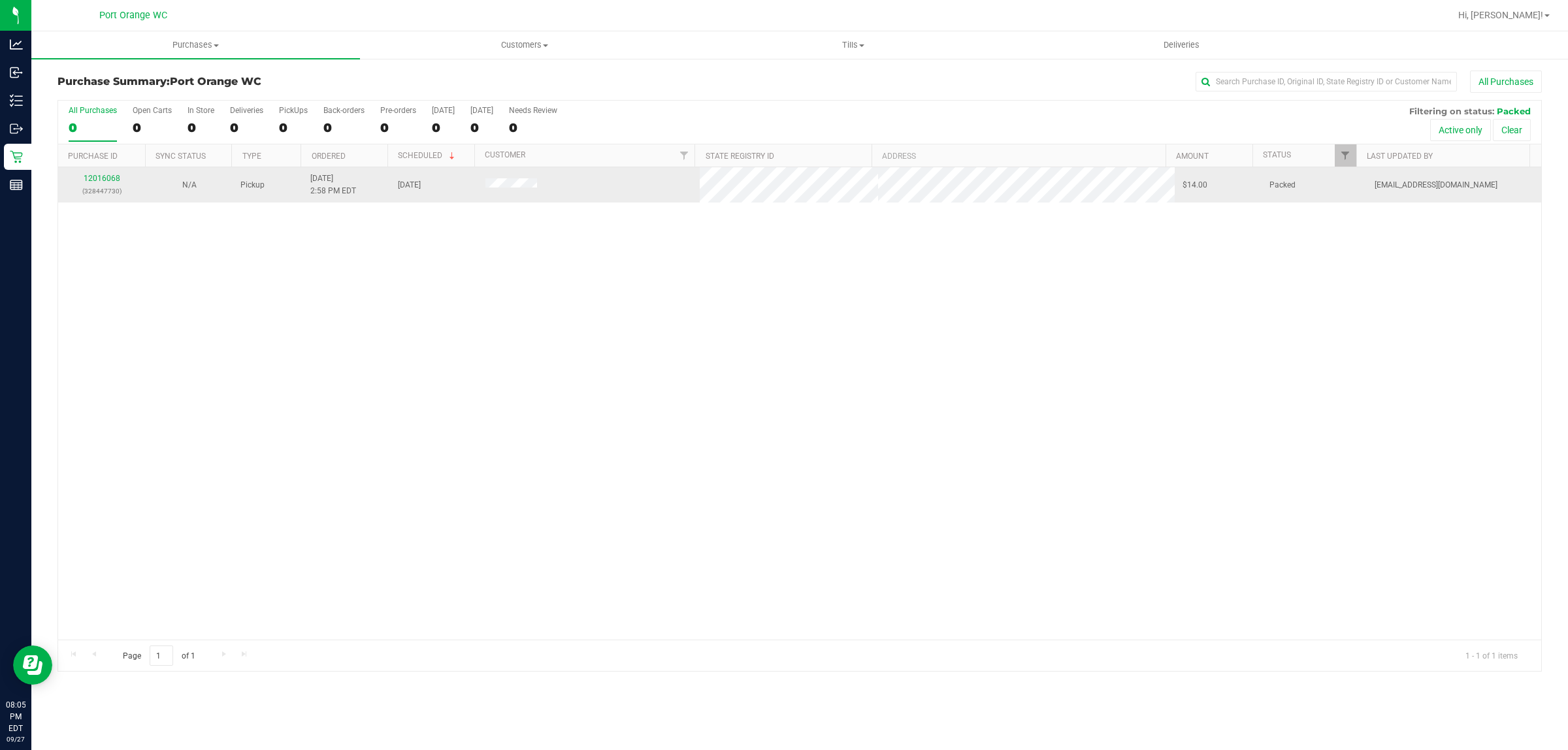
click at [103, 174] on div "12016068 (328447730)" at bounding box center [102, 185] width 72 height 25
click at [104, 180] on link "12016068" at bounding box center [102, 178] width 37 height 9
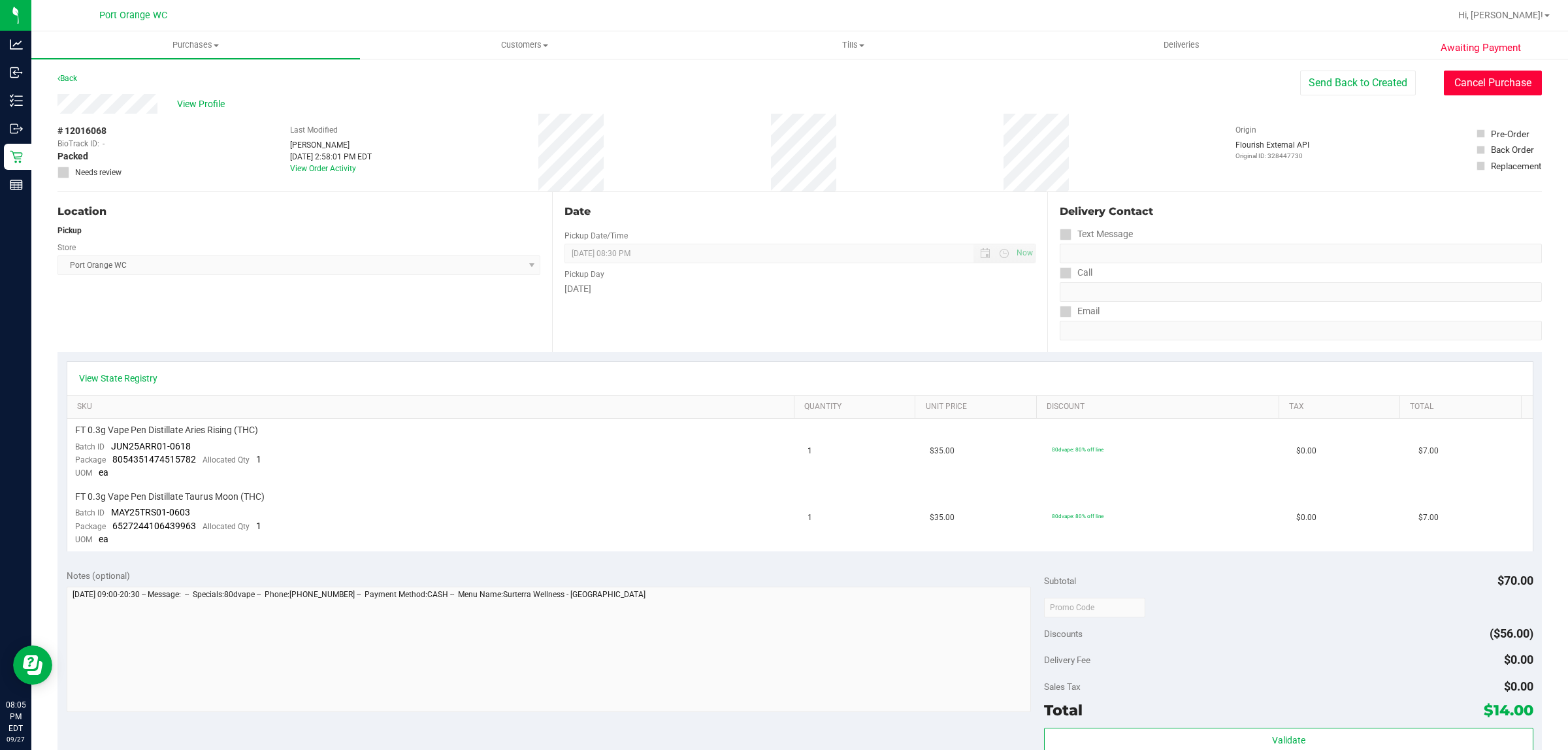
click at [1507, 76] on button "Cancel Purchase" at bounding box center [1493, 82] width 98 height 25
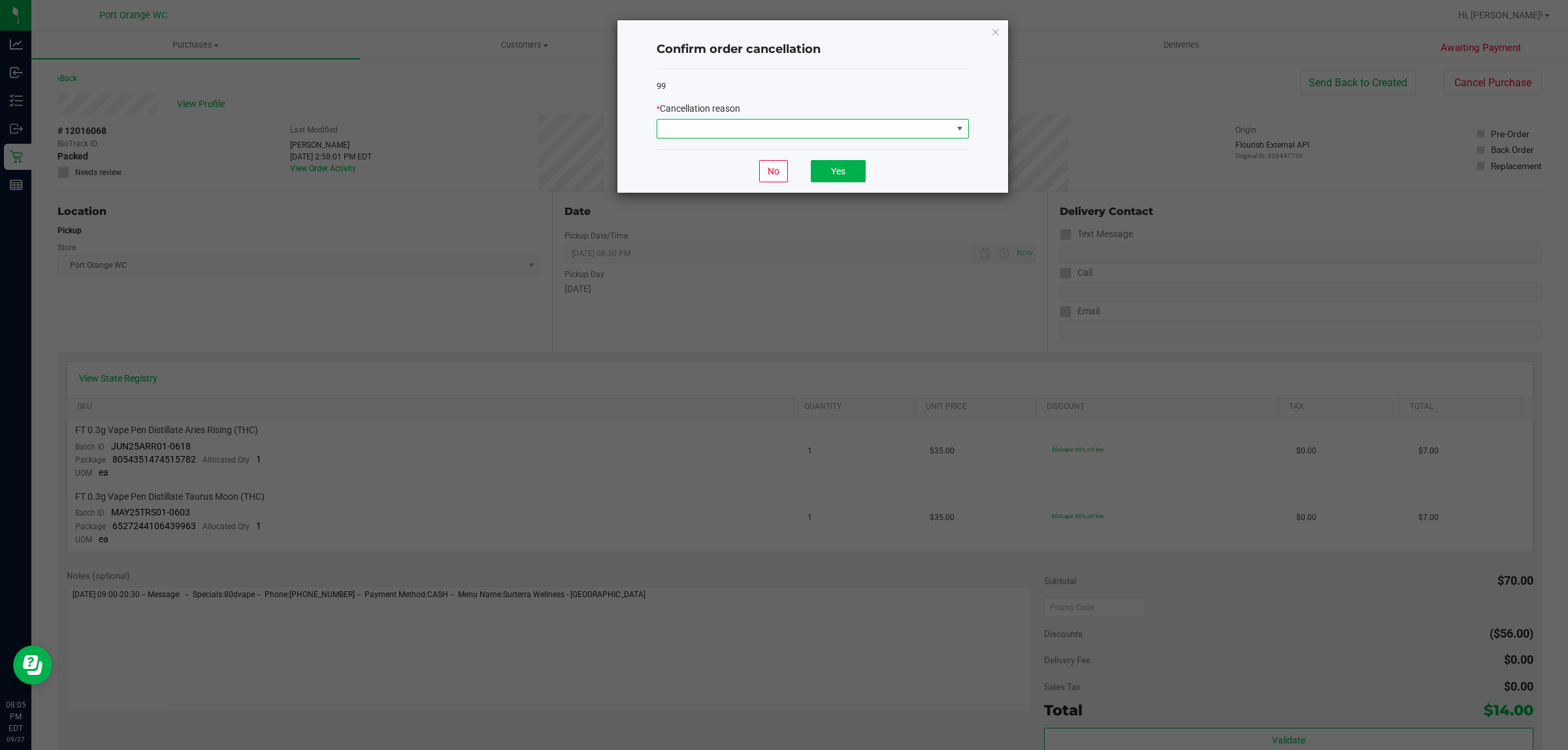
click at [848, 131] on span at bounding box center [804, 129] width 294 height 19
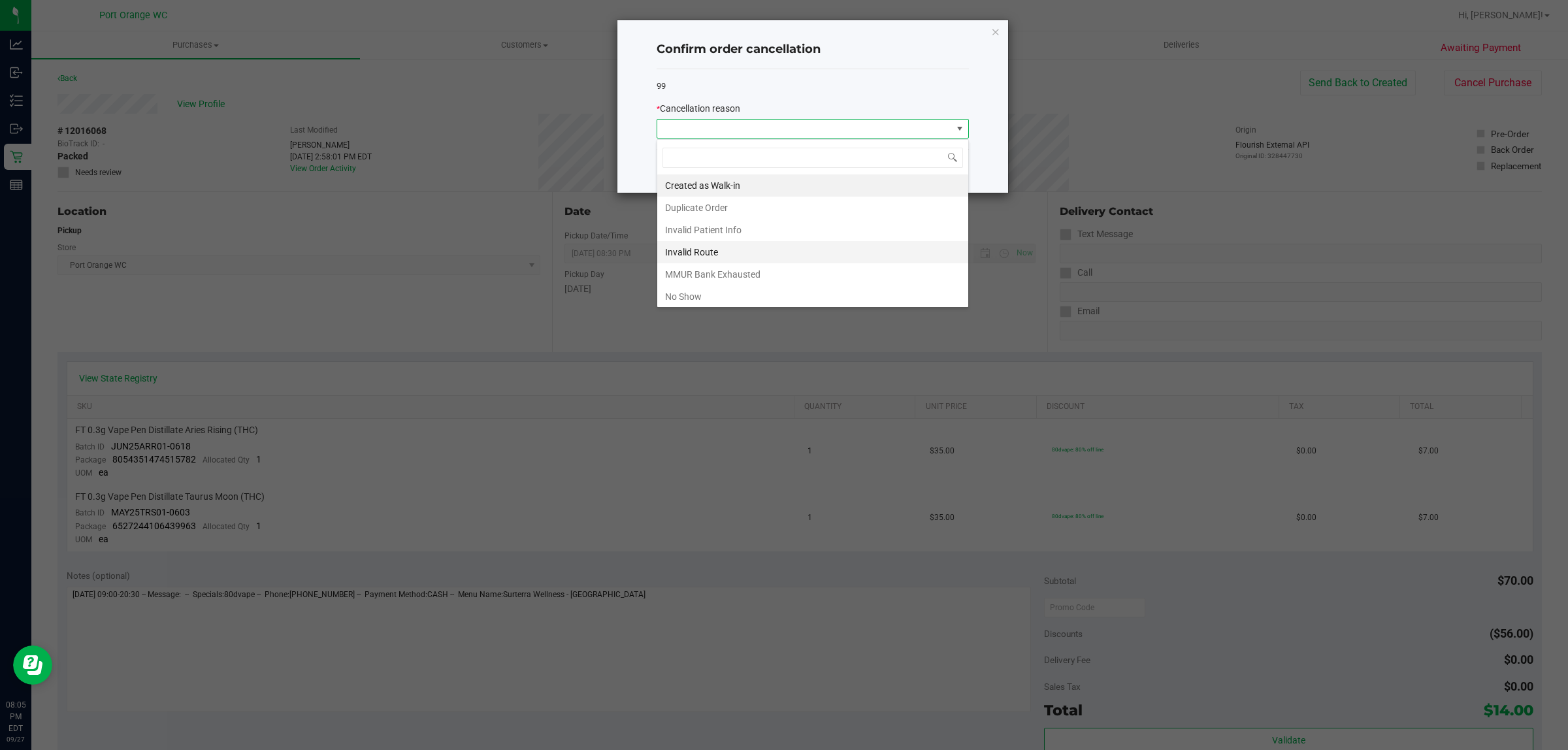
scroll to position [20, 312]
click at [789, 298] on li "No Show" at bounding box center [813, 296] width 311 height 22
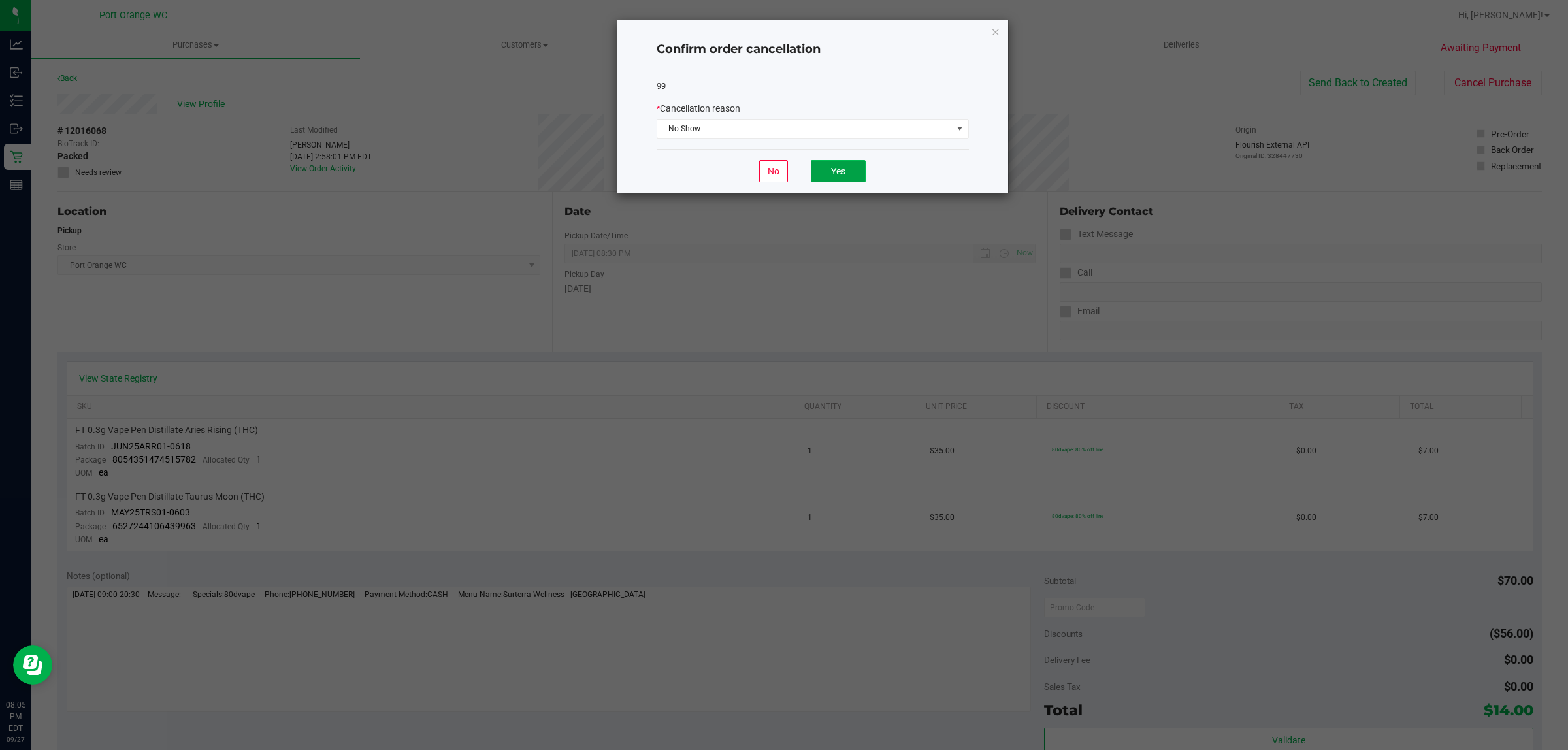
click at [831, 178] on button "Yes" at bounding box center [838, 171] width 55 height 22
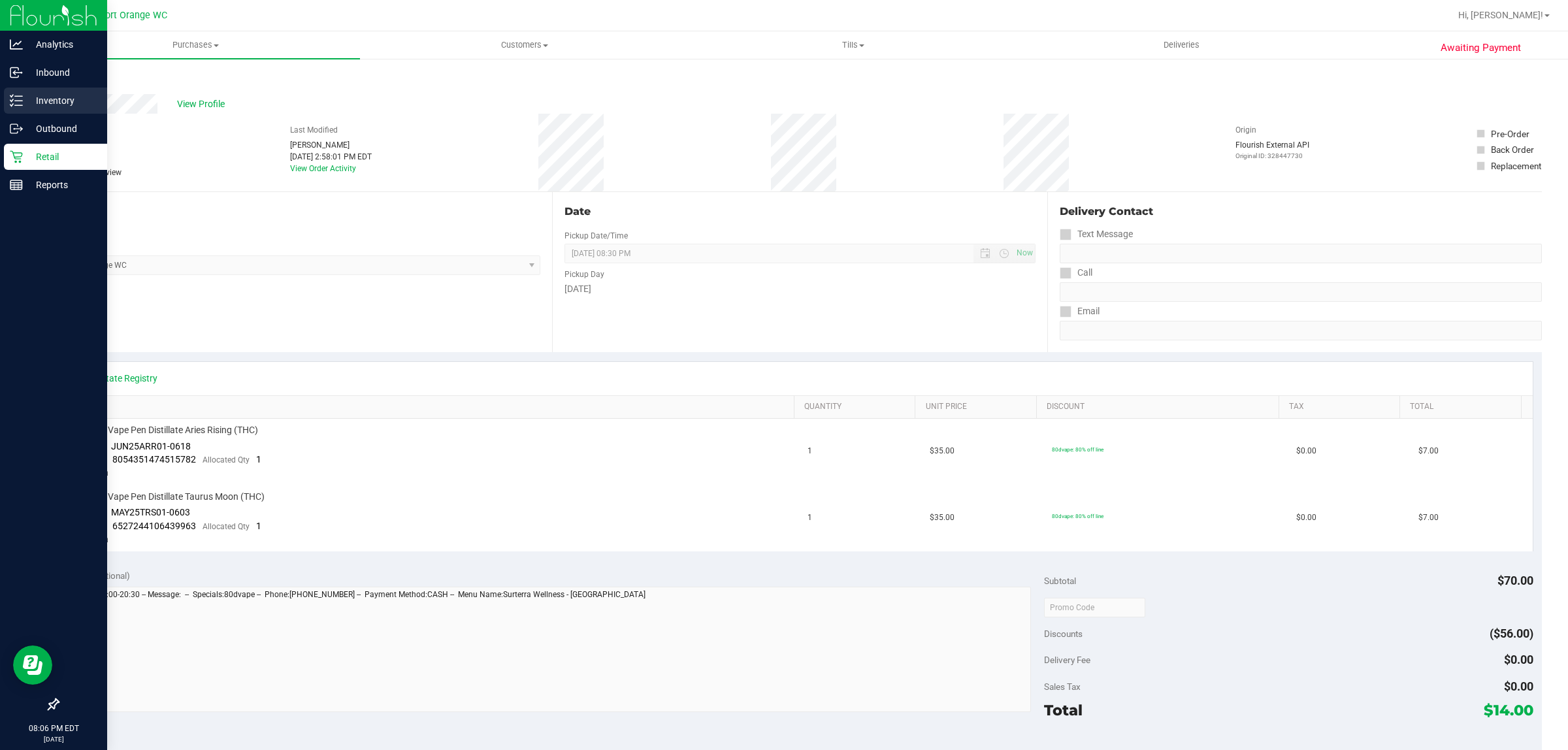
click at [44, 96] on p "Inventory" at bounding box center [62, 101] width 78 height 16
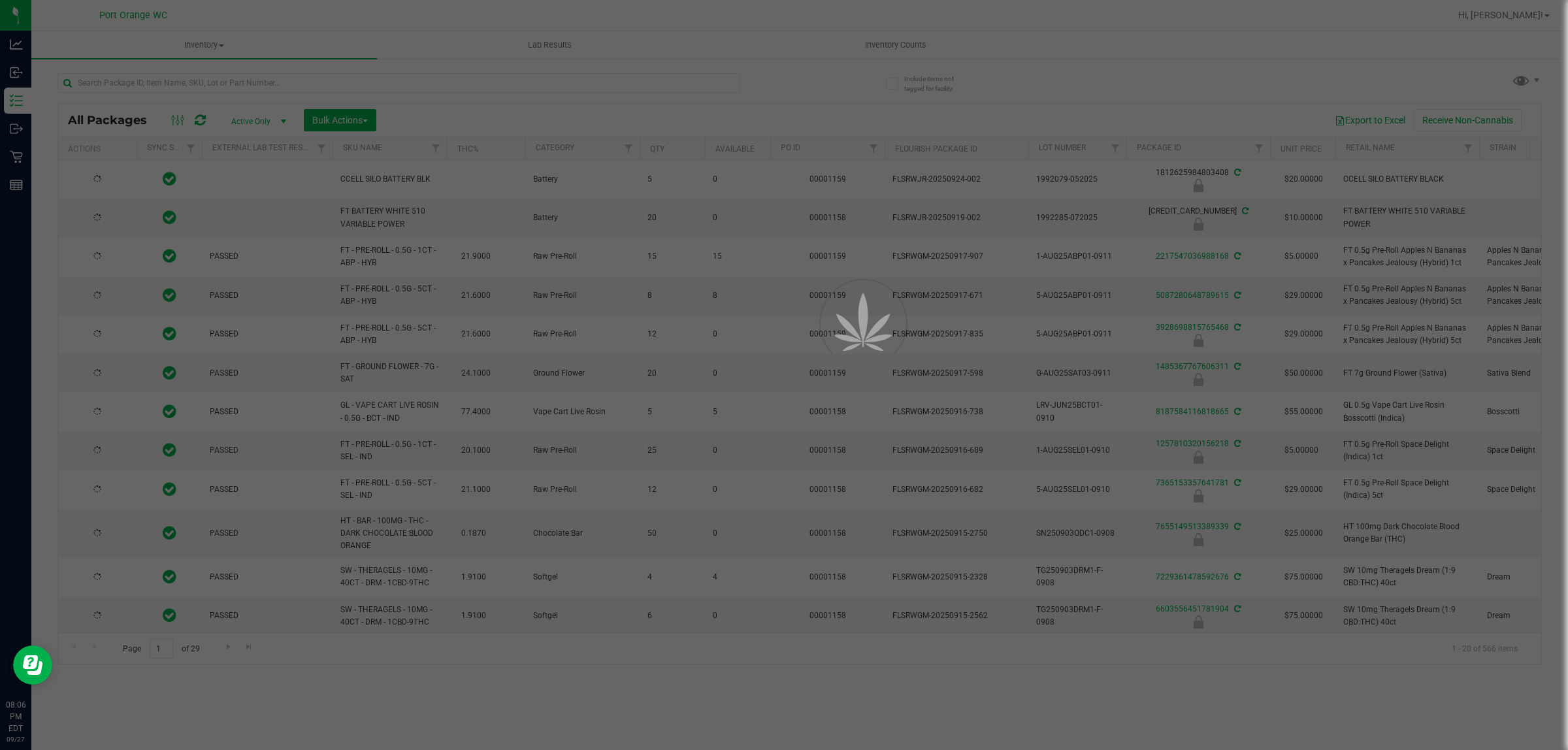
click at [897, 47] on div at bounding box center [784, 375] width 1568 height 750
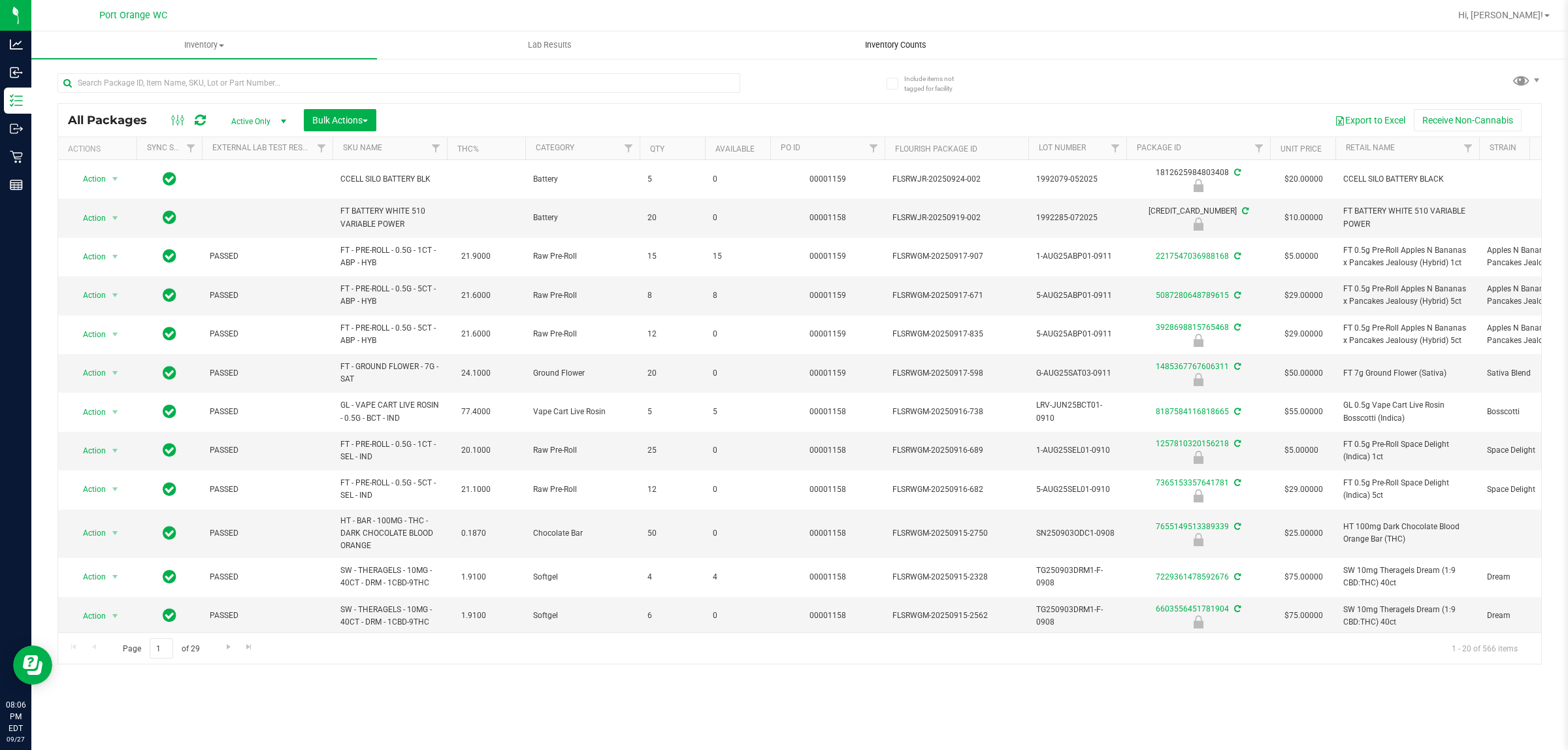
click at [884, 40] on span "Inventory Counts" at bounding box center [895, 45] width 96 height 12
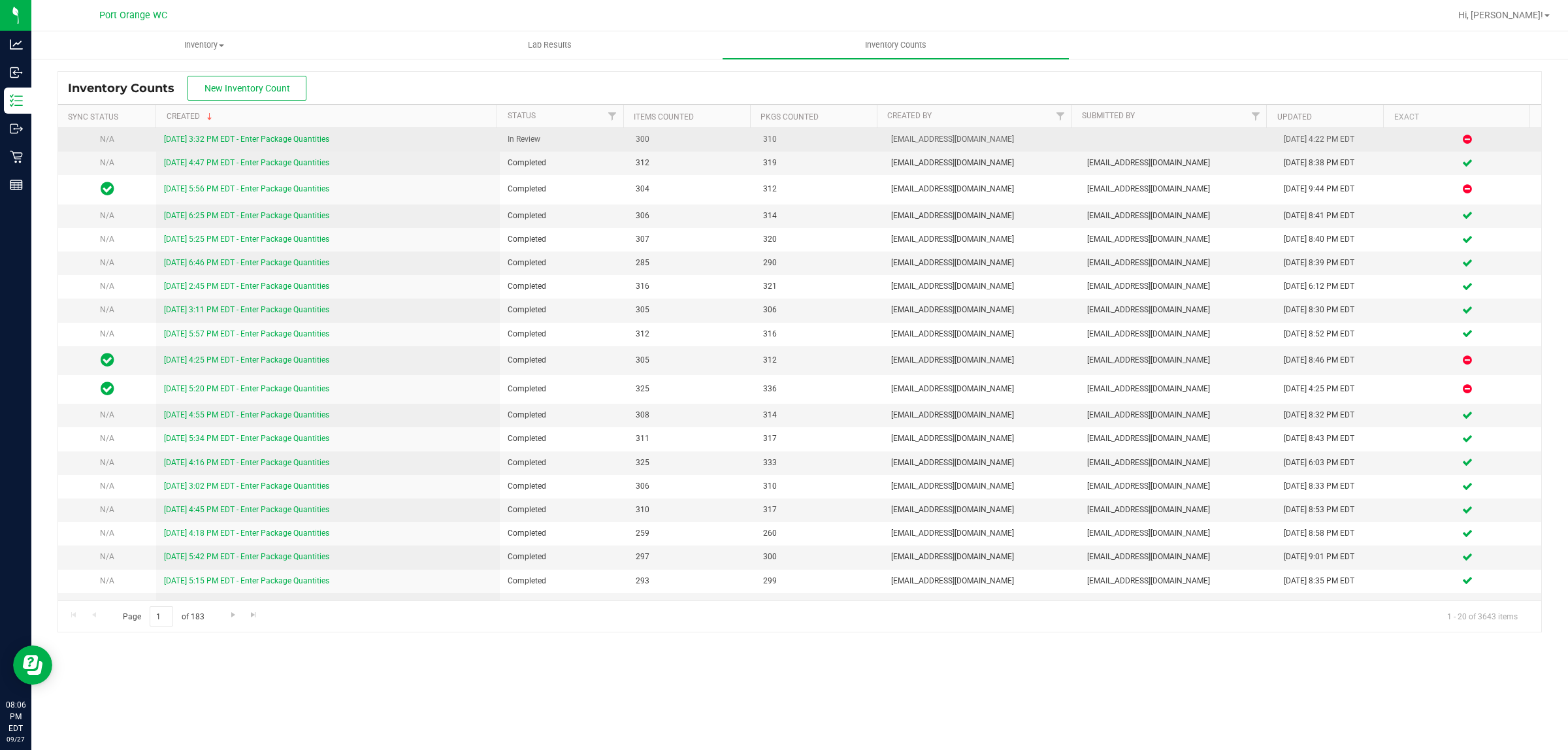
click at [216, 138] on link "9/27/25 3:32 PM EDT - Enter Package Quantities" at bounding box center [247, 140] width 166 height 9
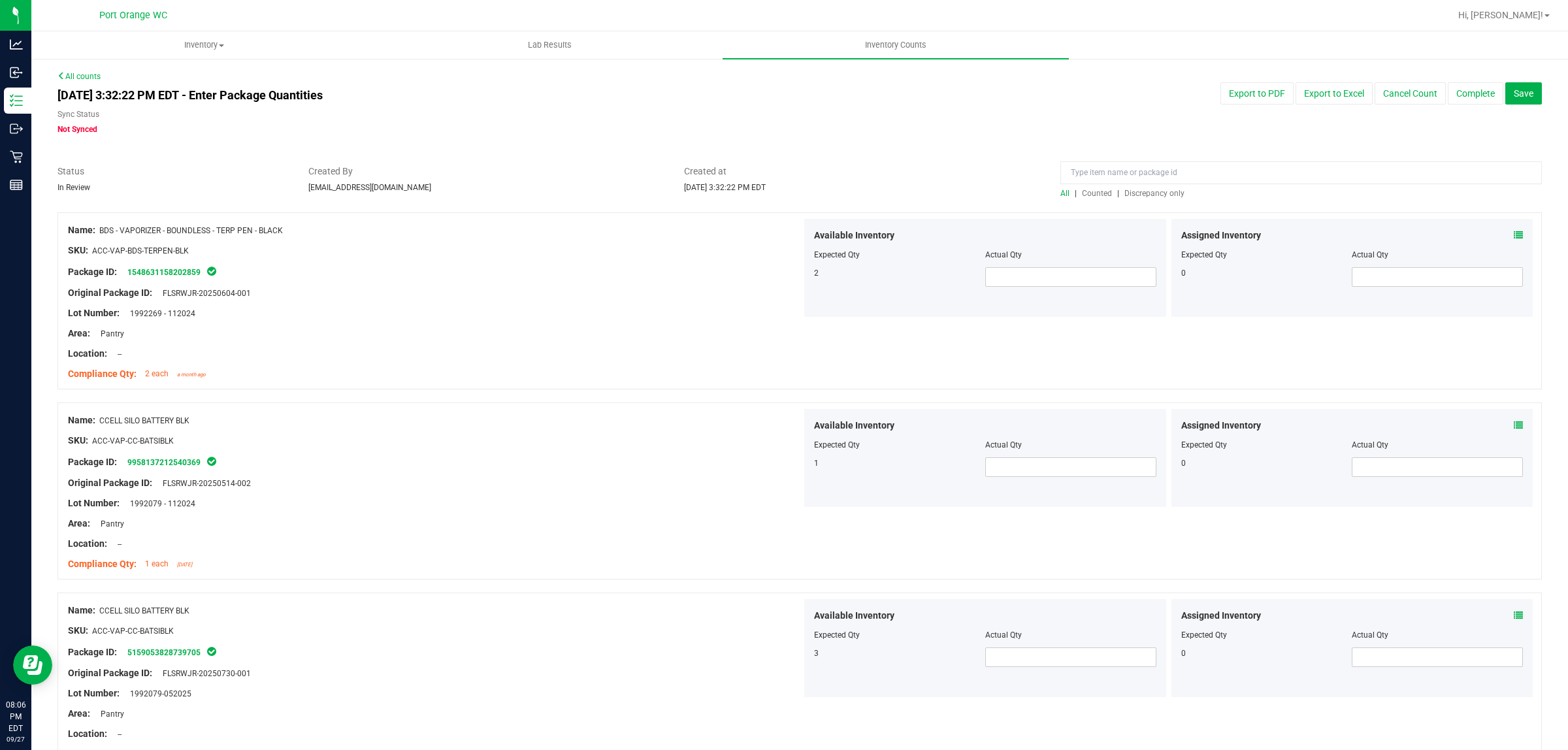
click at [1135, 195] on span "Discrepancy only" at bounding box center [1155, 193] width 60 height 9
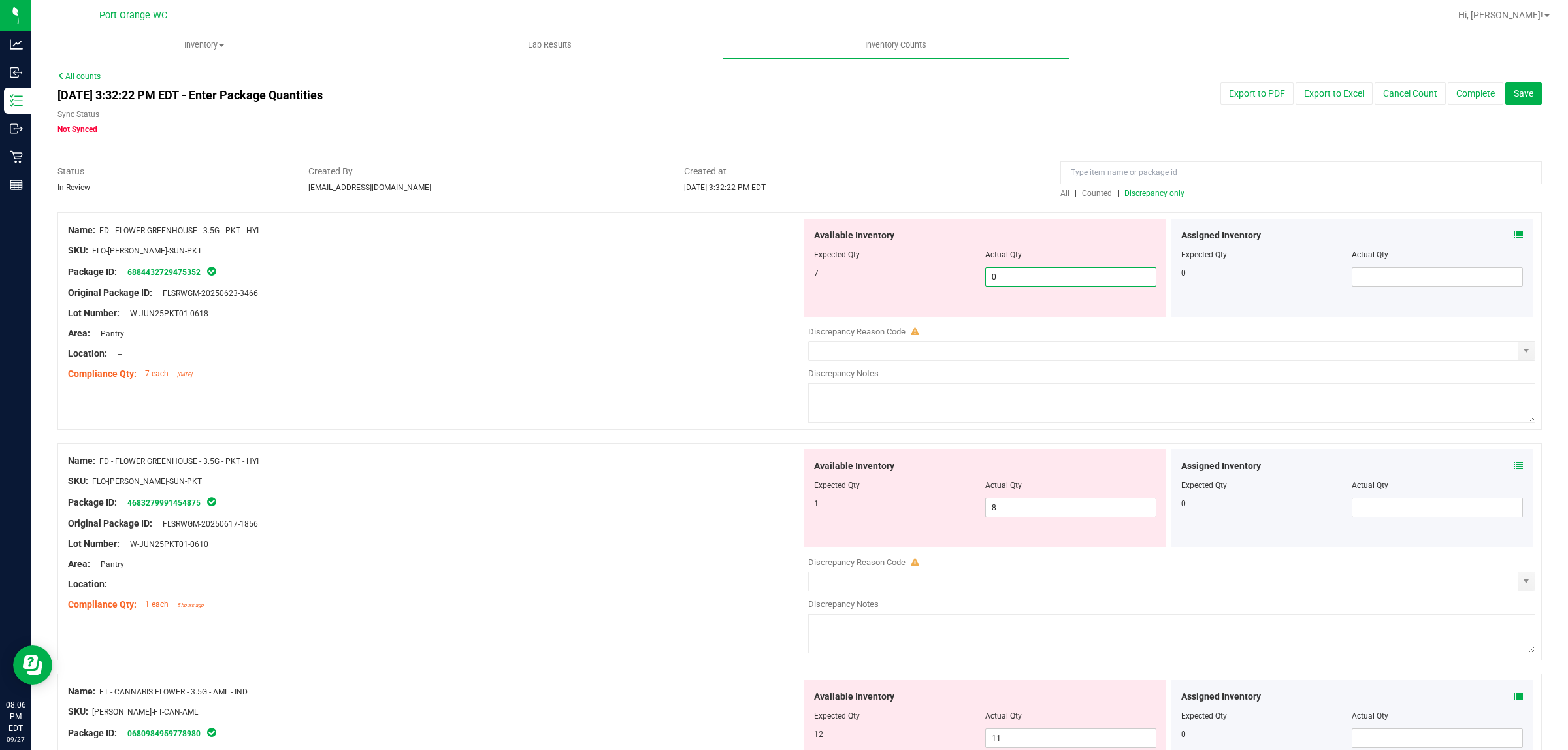
click at [1065, 268] on span "0 0" at bounding box center [1071, 276] width 171 height 19
click at [1065, 268] on input "0" at bounding box center [1071, 277] width 170 height 19
type input "7"
click at [1058, 508] on div "Available Inventory Expected Qty Actual Qty 1 8 8" at bounding box center [1169, 553] width 734 height 207
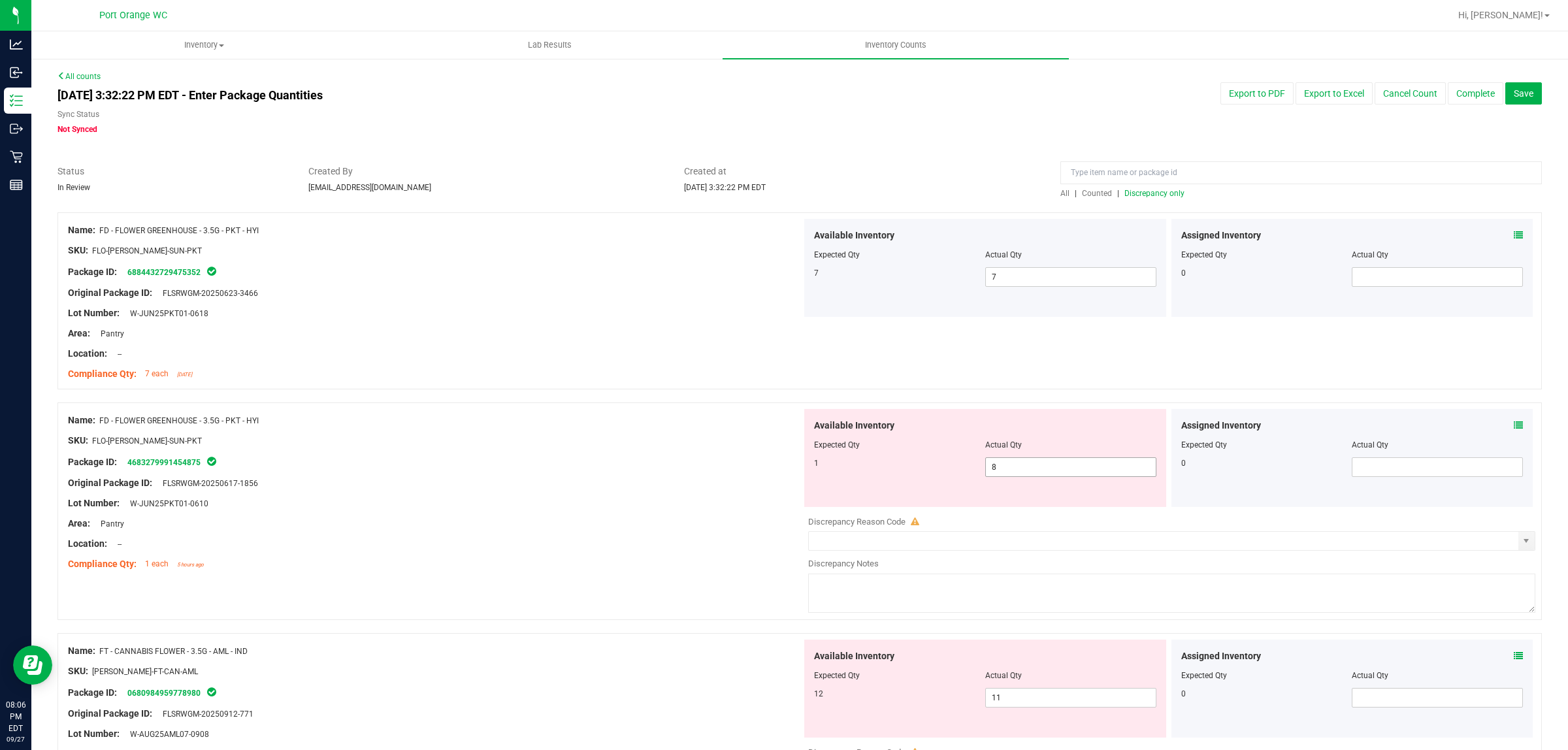
click at [1058, 508] on div at bounding box center [1169, 508] width 734 height 2
click at [1003, 476] on span "8 8" at bounding box center [1071, 466] width 171 height 19
click at [1001, 472] on span "8 8" at bounding box center [1071, 466] width 171 height 19
click at [1001, 472] on input "8" at bounding box center [1071, 467] width 170 height 19
type input "1"
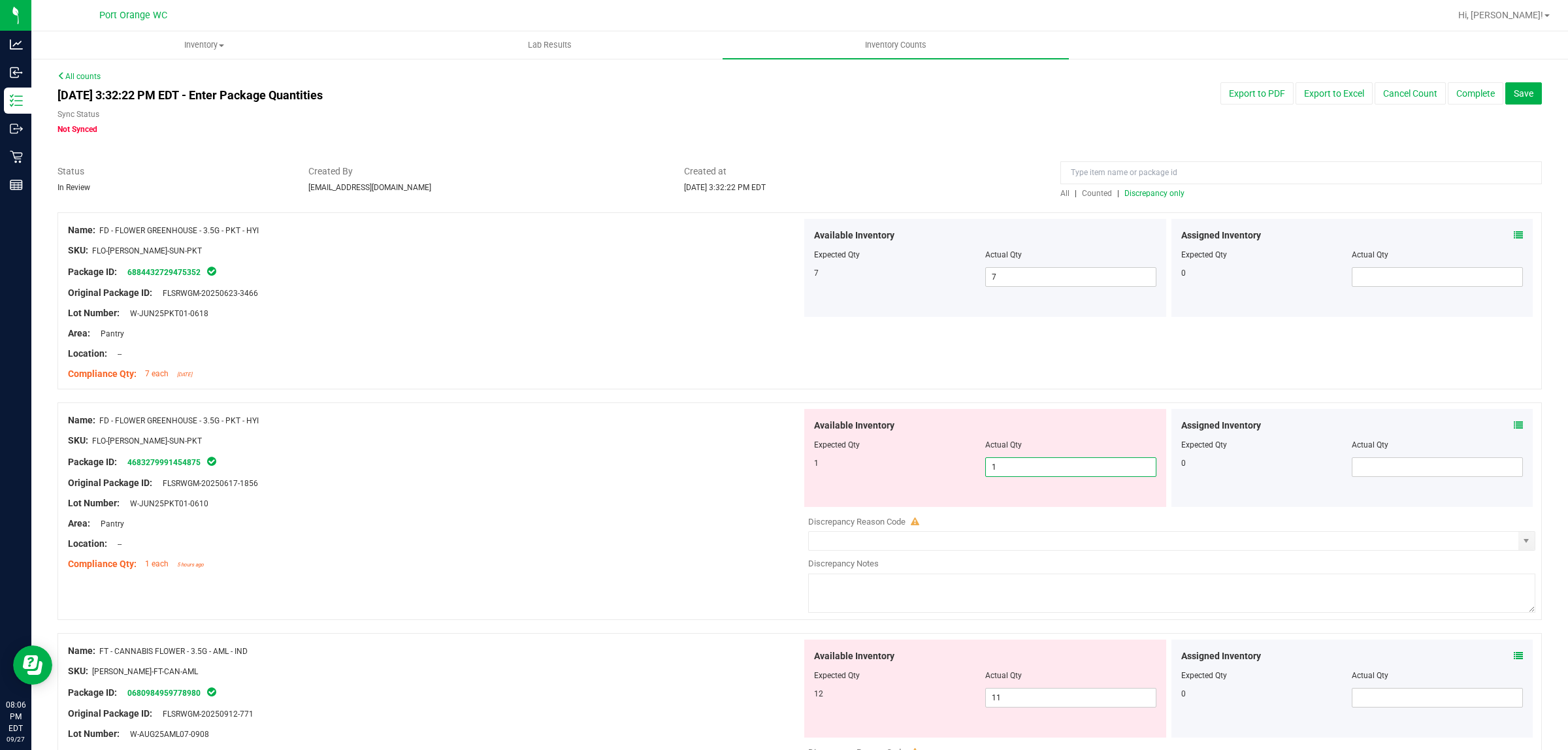
type input "1"
click at [1151, 193] on span "Discrepancy only" at bounding box center [1155, 193] width 60 height 9
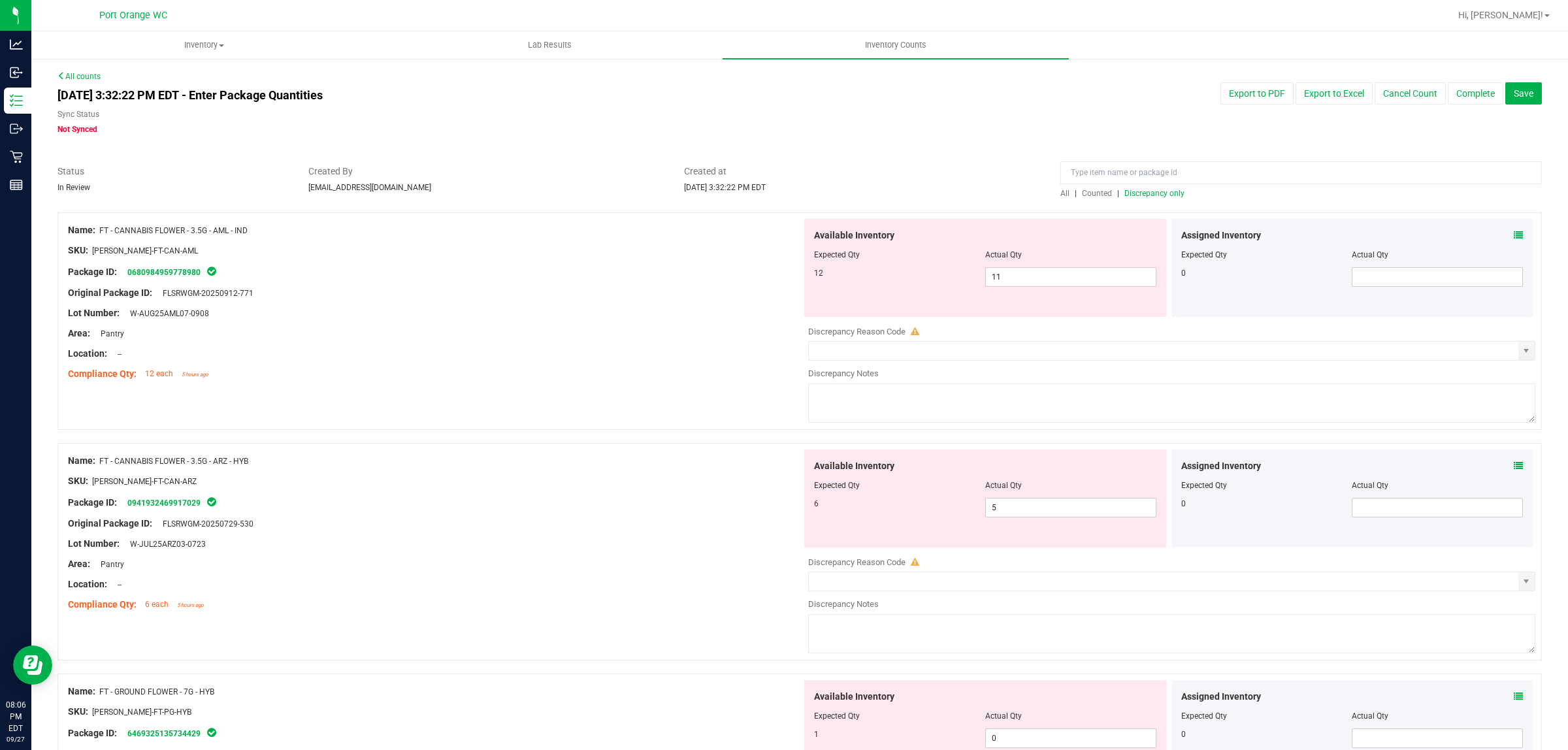
click at [1514, 238] on icon at bounding box center [1519, 235] width 9 height 9
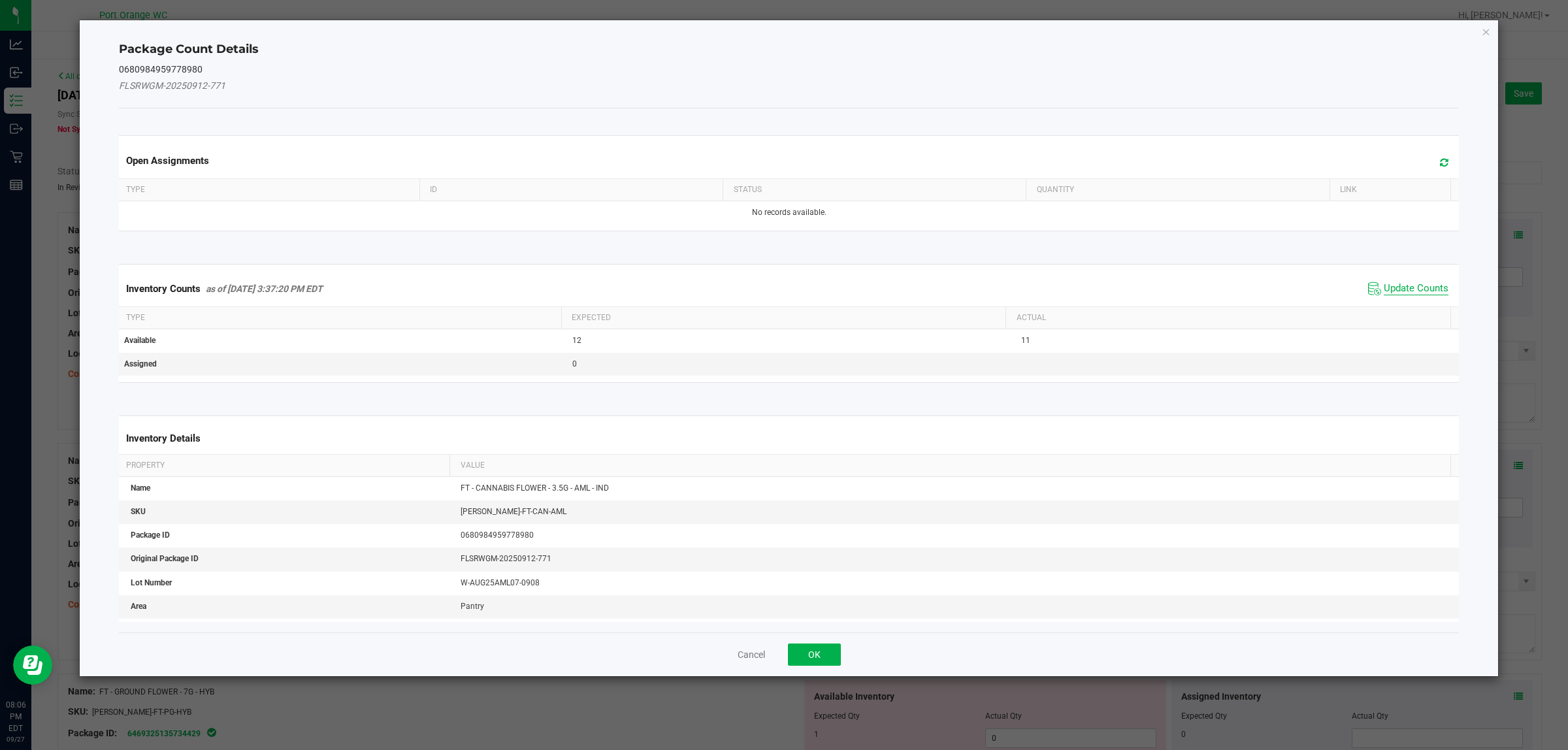
click at [1402, 282] on span "Update Counts" at bounding box center [1416, 289] width 64 height 13
click at [1402, 282] on div "Inventory Counts as of Sep 27, 2025 3:37:20 PM EDT Update Counts" at bounding box center [789, 288] width 1346 height 34
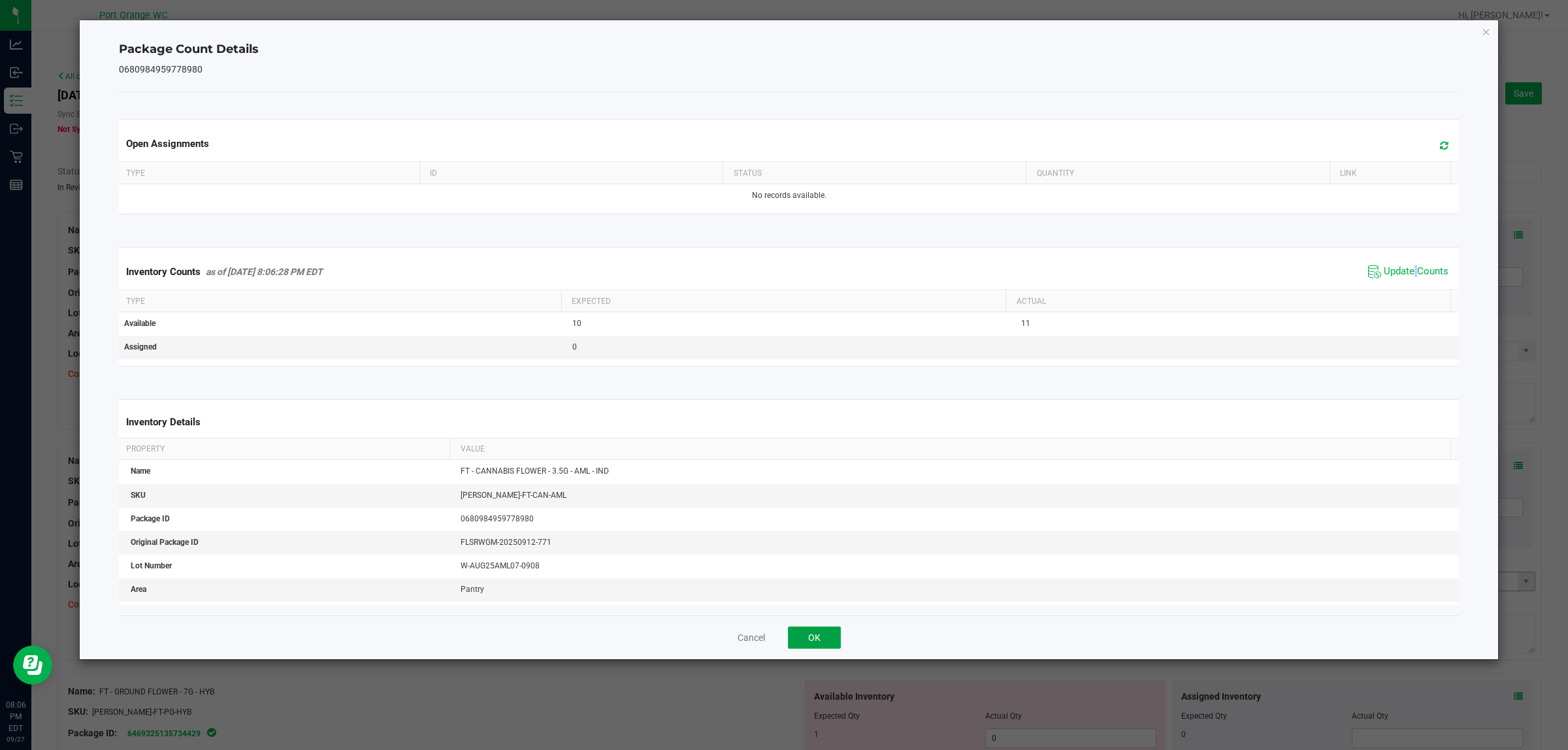
drag, startPoint x: 799, startPoint y: 636, endPoint x: 840, endPoint y: 575, distance: 73.5
click at [801, 634] on button "OK" at bounding box center [815, 637] width 53 height 22
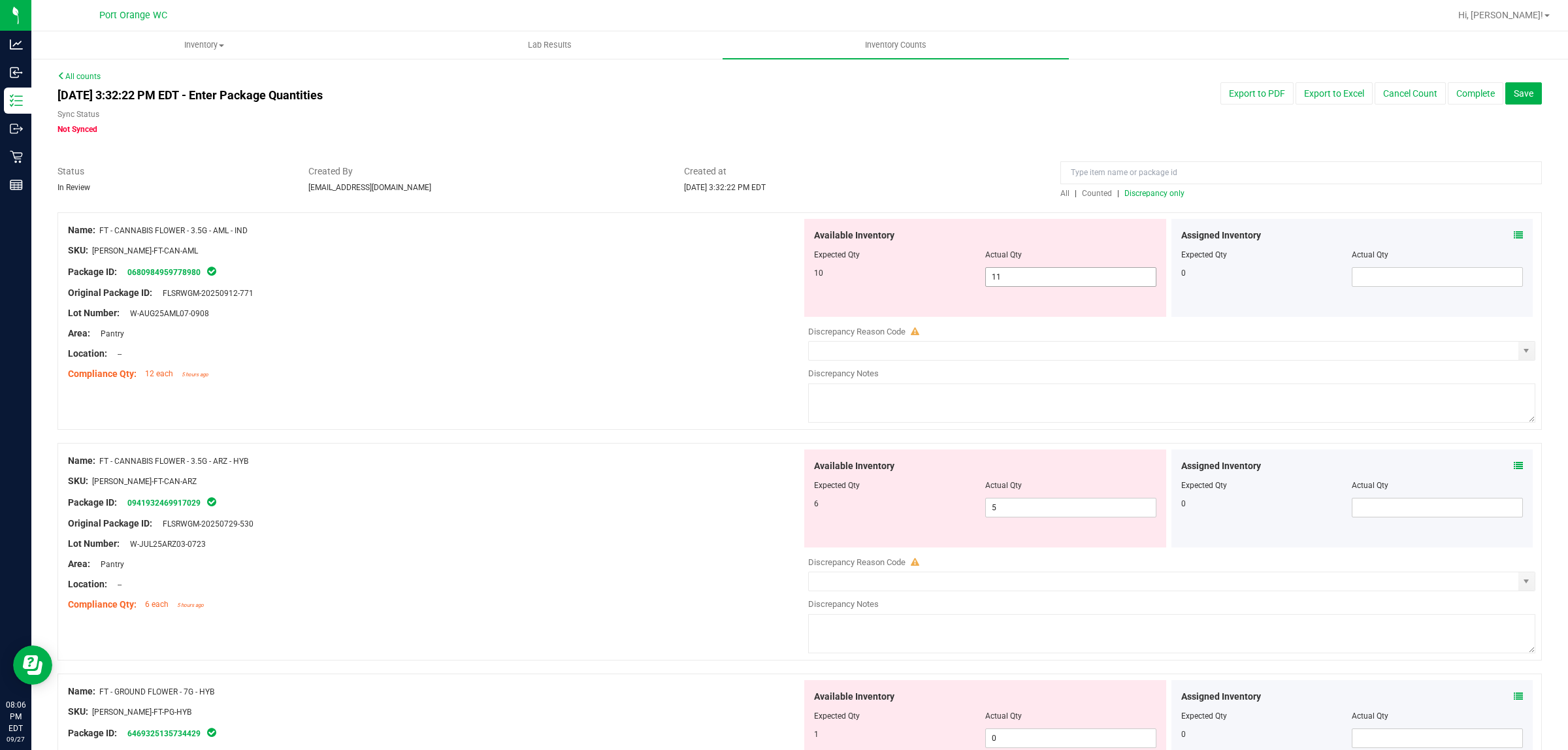
click at [1058, 285] on span "11 11" at bounding box center [1071, 276] width 171 height 19
type input "10"
click at [1508, 469] on div "Assigned Inventory Expected Qty Actual Qty 0" at bounding box center [1353, 498] width 362 height 98
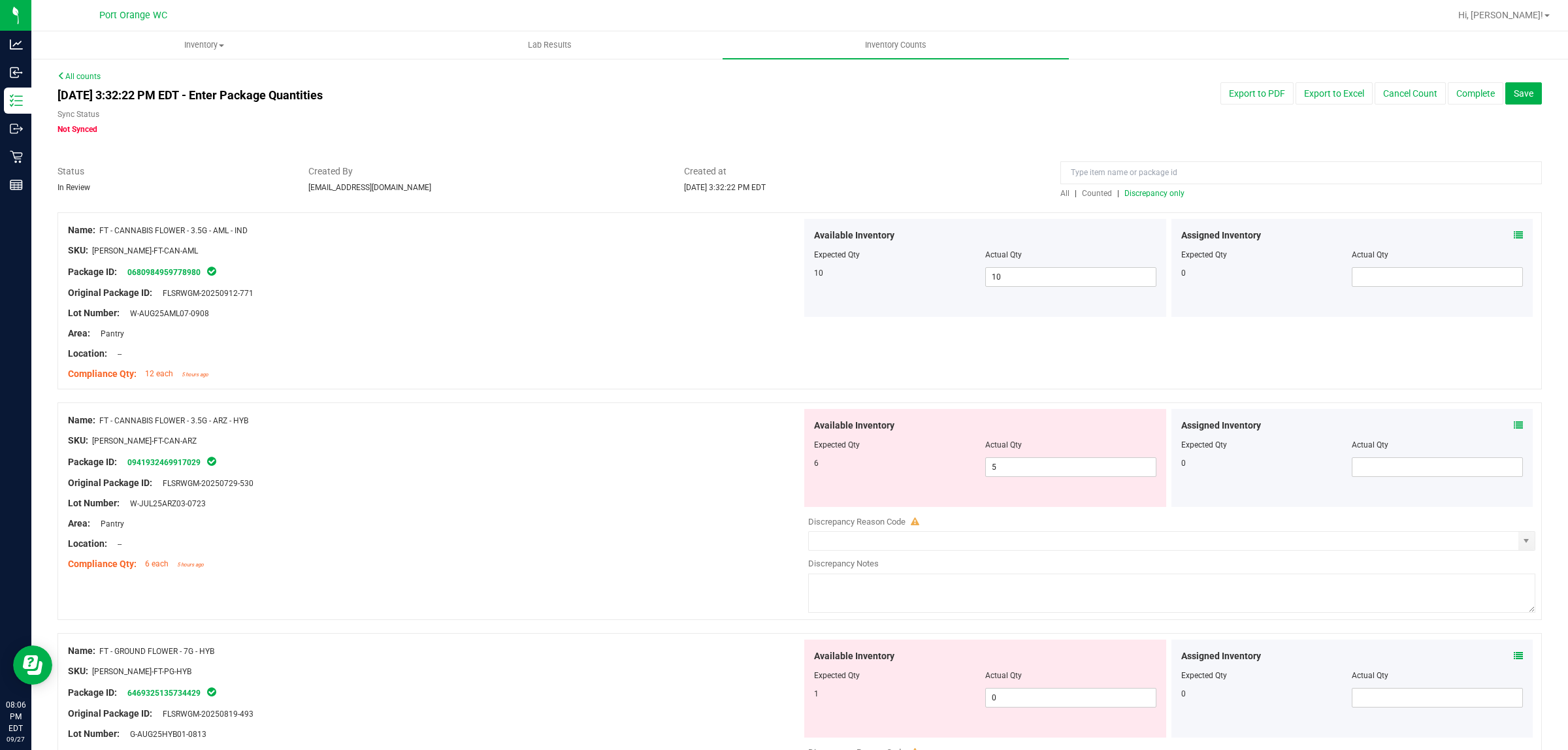
click at [1514, 426] on icon at bounding box center [1519, 425] width 9 height 9
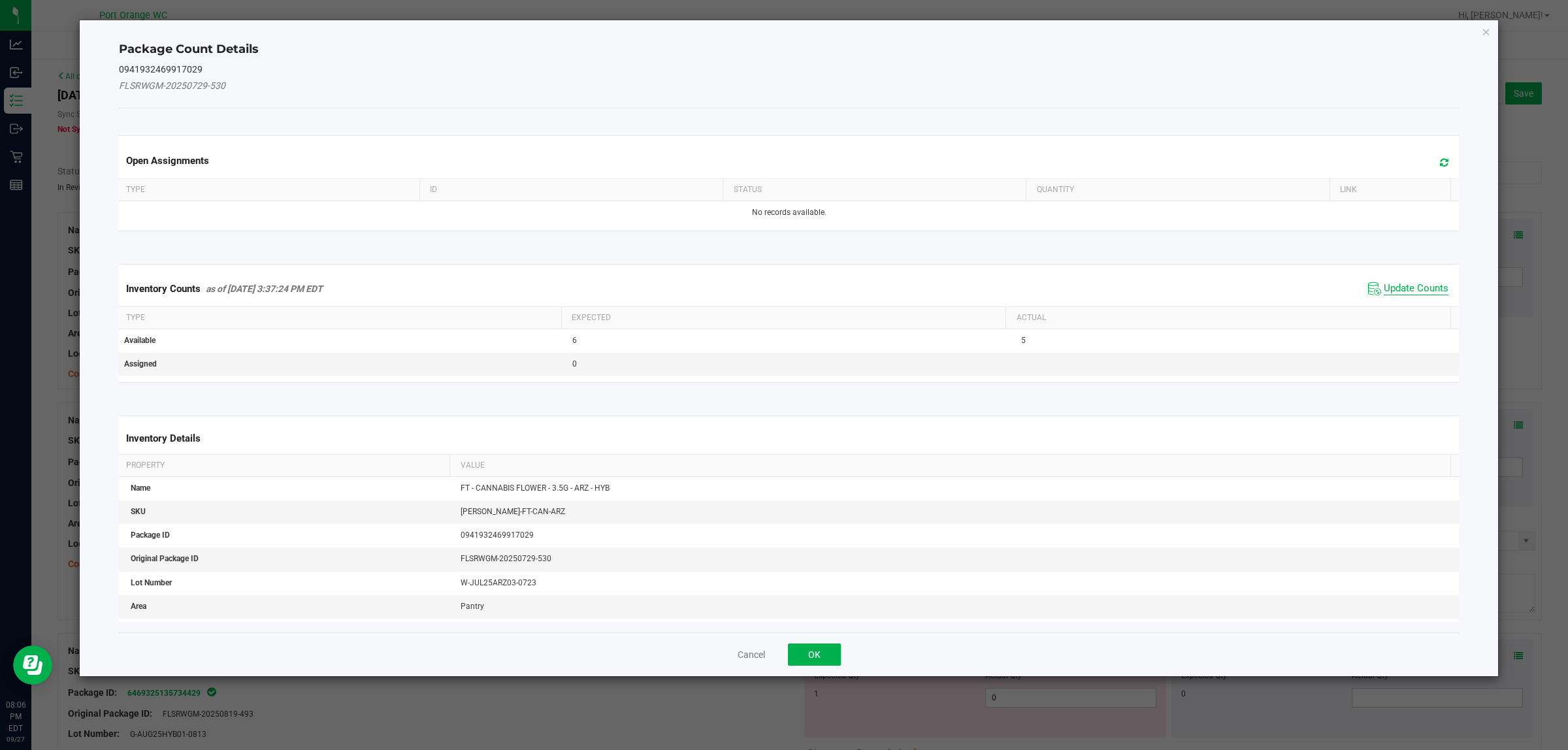
click at [1402, 290] on span "Update Counts" at bounding box center [1416, 289] width 64 height 13
click at [1402, 290] on kendo-grid "Inventory Counts as of Sep 27, 2025 3:37:24 PM EDT Update Counts Type Expected …" at bounding box center [789, 322] width 1361 height 118
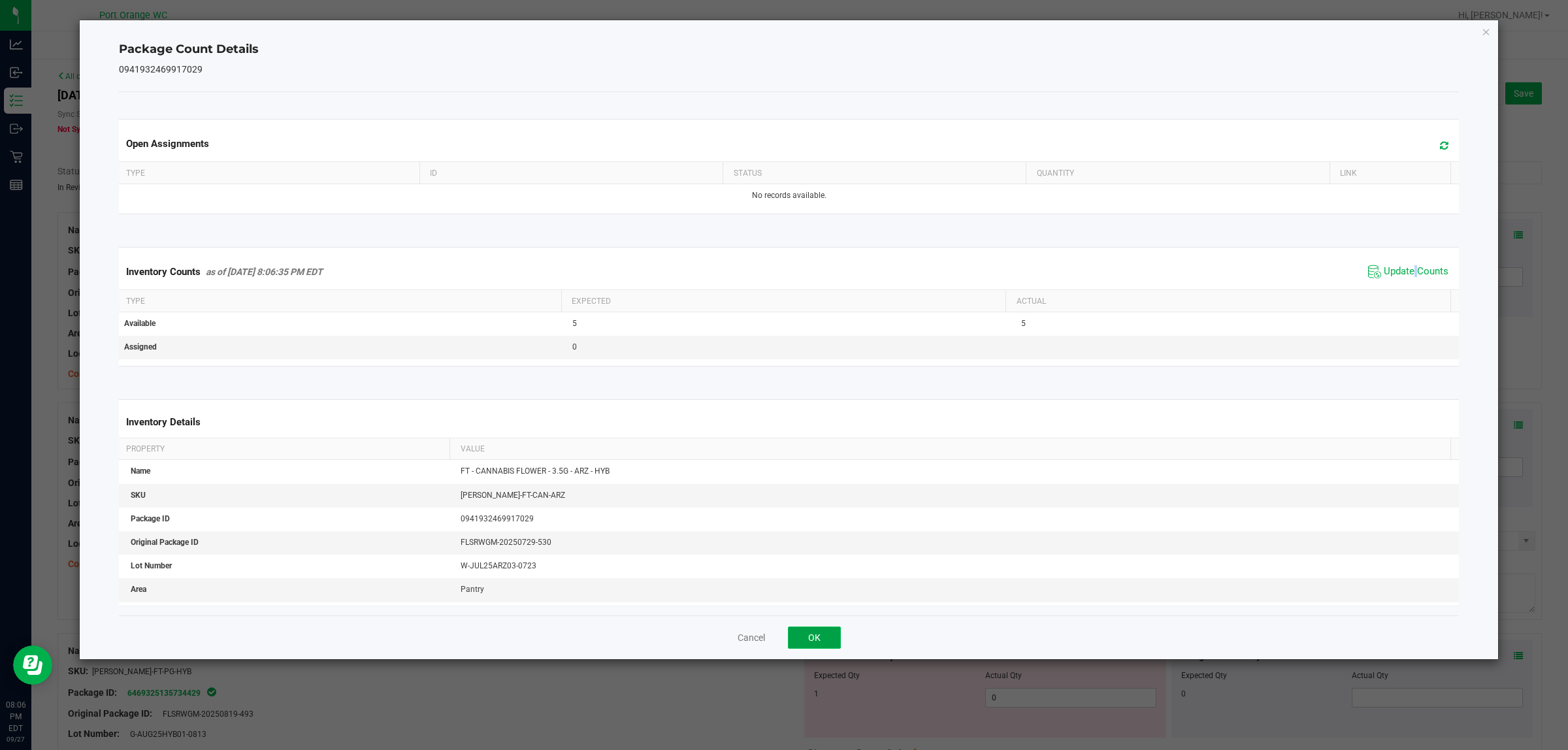
drag, startPoint x: 802, startPoint y: 645, endPoint x: 817, endPoint y: 625, distance: 25.0
click at [802, 644] on button "OK" at bounding box center [815, 637] width 53 height 22
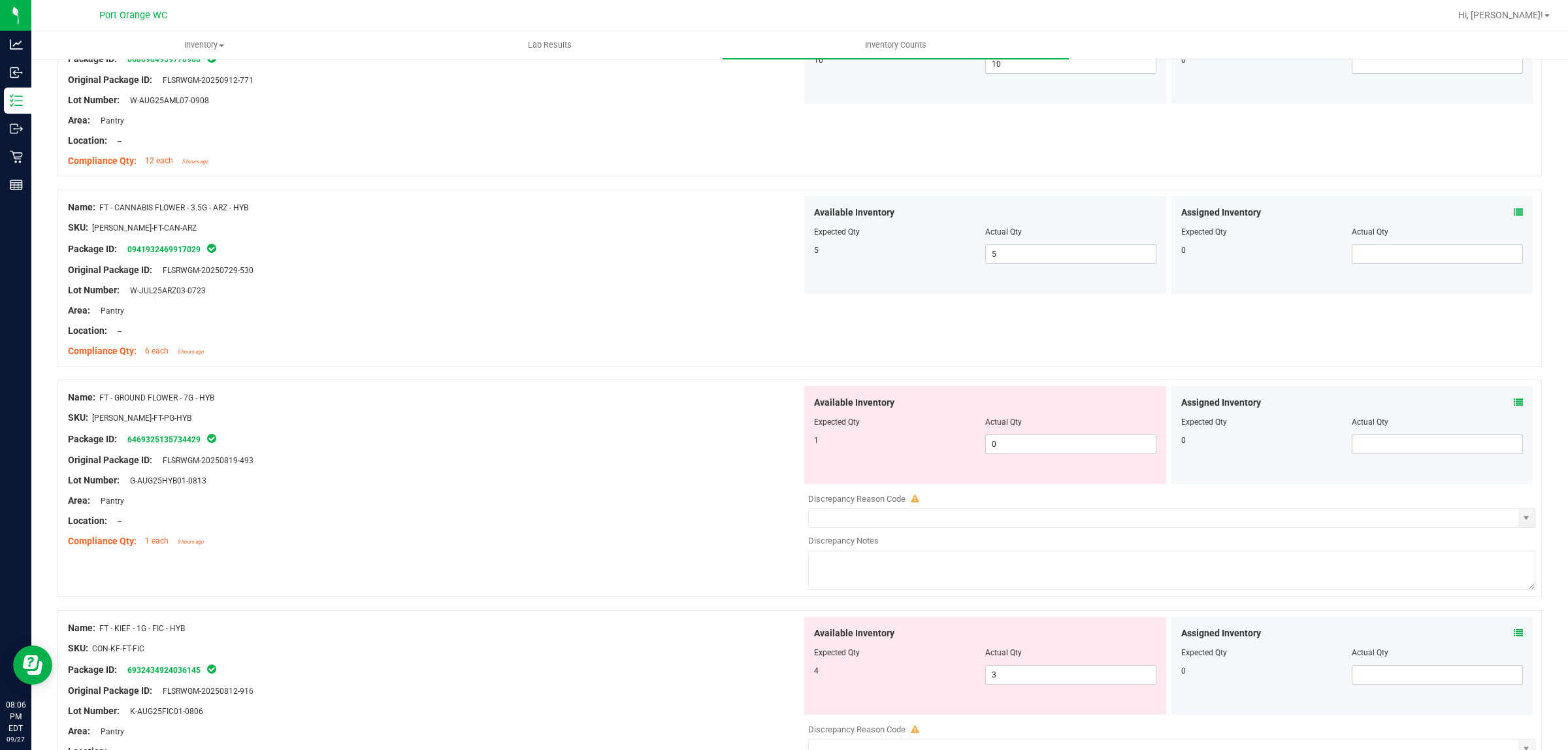
scroll to position [245, 0]
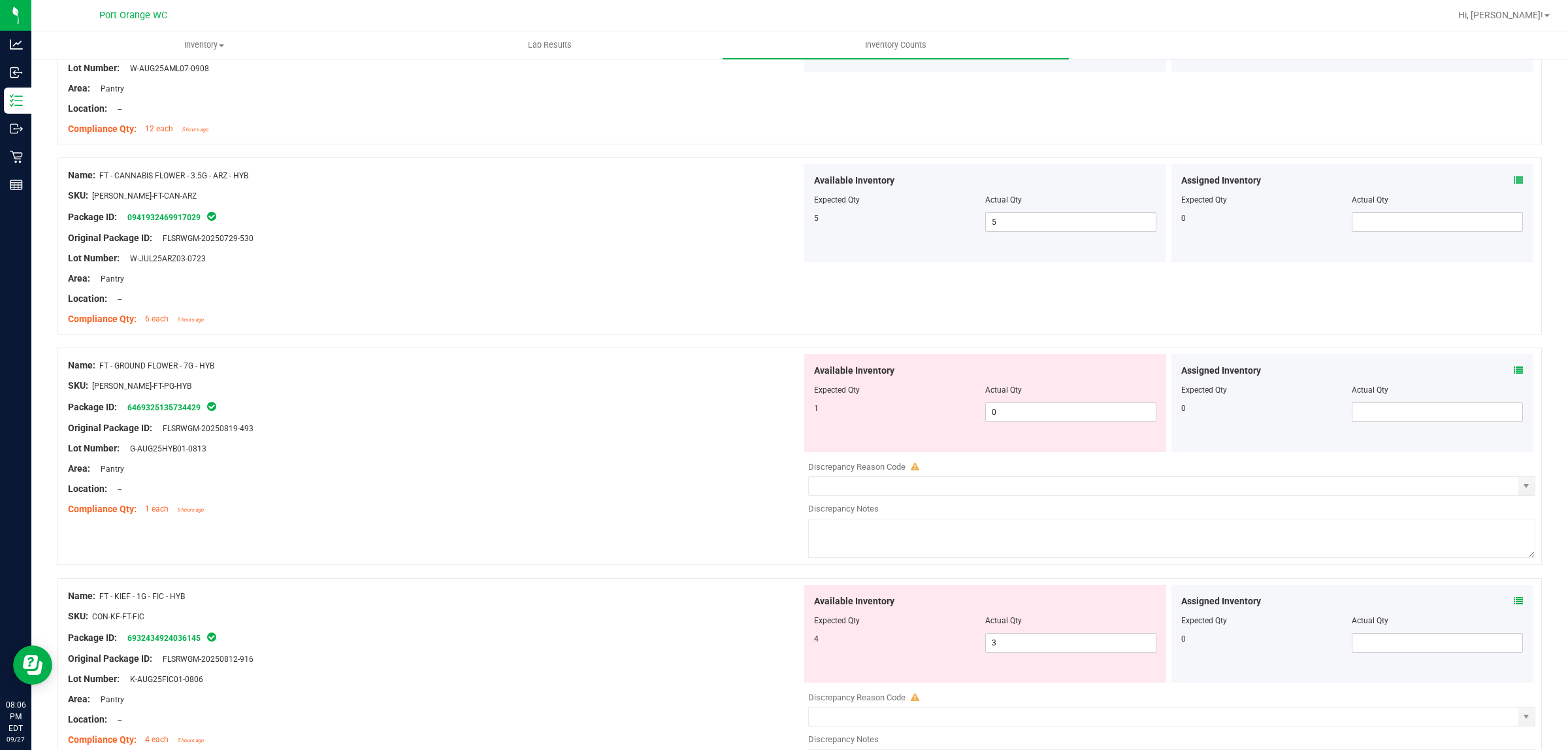
click at [1514, 369] on icon at bounding box center [1519, 371] width 9 height 9
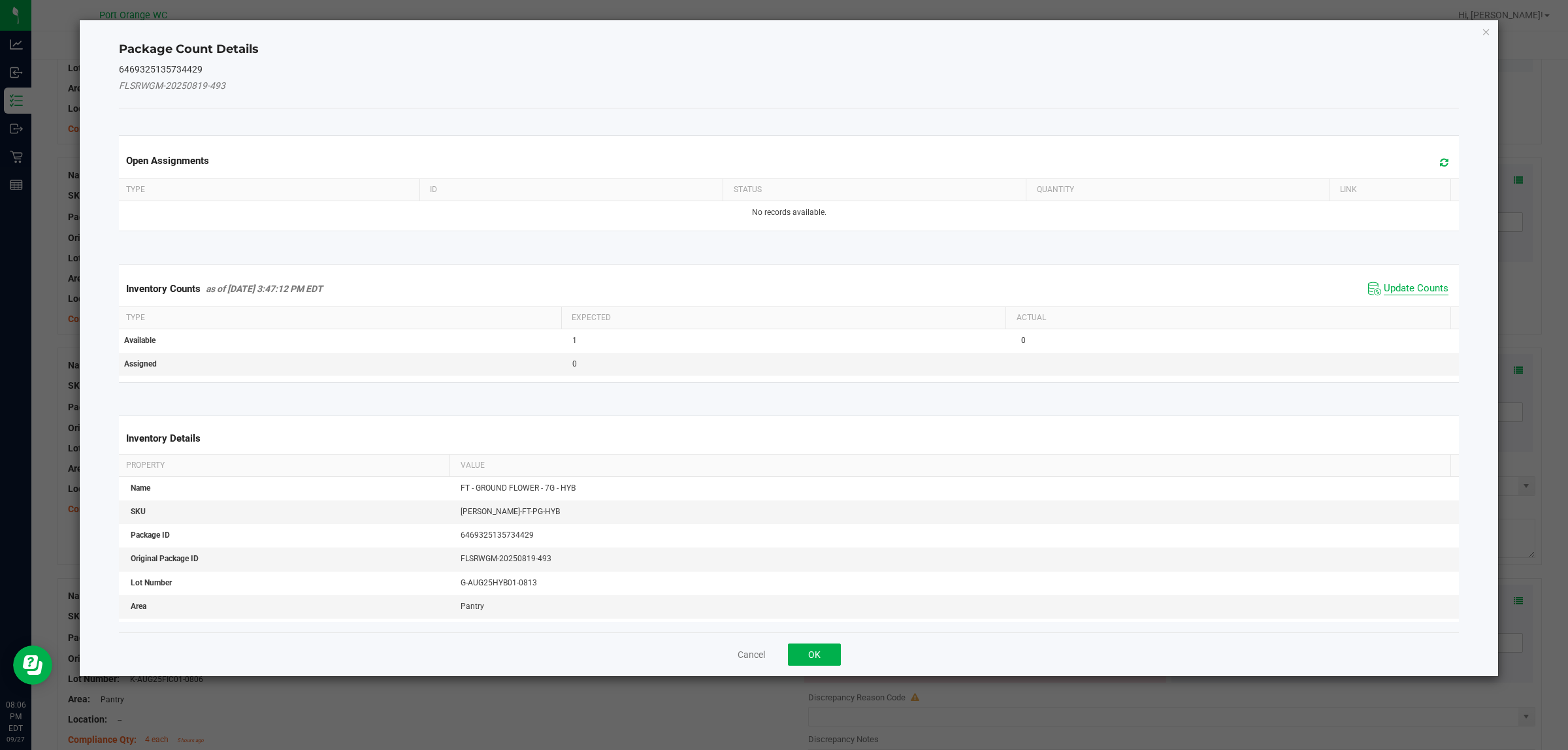
click at [1404, 286] on span "Update Counts" at bounding box center [1416, 289] width 64 height 13
click at [1404, 286] on div "Inventory Counts as of Sep 27, 2025 3:47:12 PM EDT Update Counts" at bounding box center [789, 288] width 1346 height 34
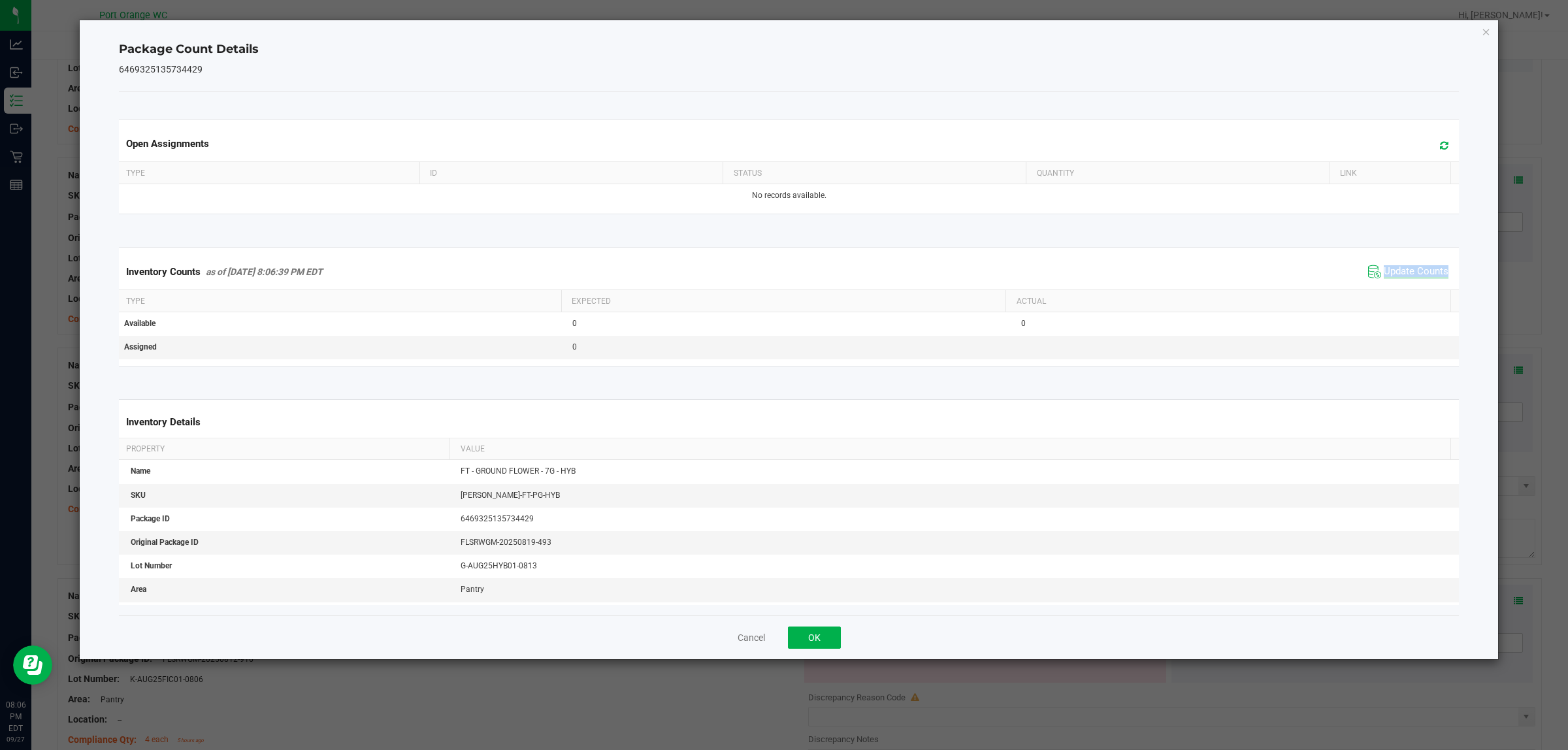
click at [1404, 286] on div "Inventory Counts as of Sep 27, 2025 8:06:39 PM EDT Update Counts" at bounding box center [789, 271] width 1346 height 35
drag, startPoint x: 816, startPoint y: 638, endPoint x: 1143, endPoint y: 561, distance: 335.9
click at [816, 638] on button "OK" at bounding box center [815, 637] width 53 height 22
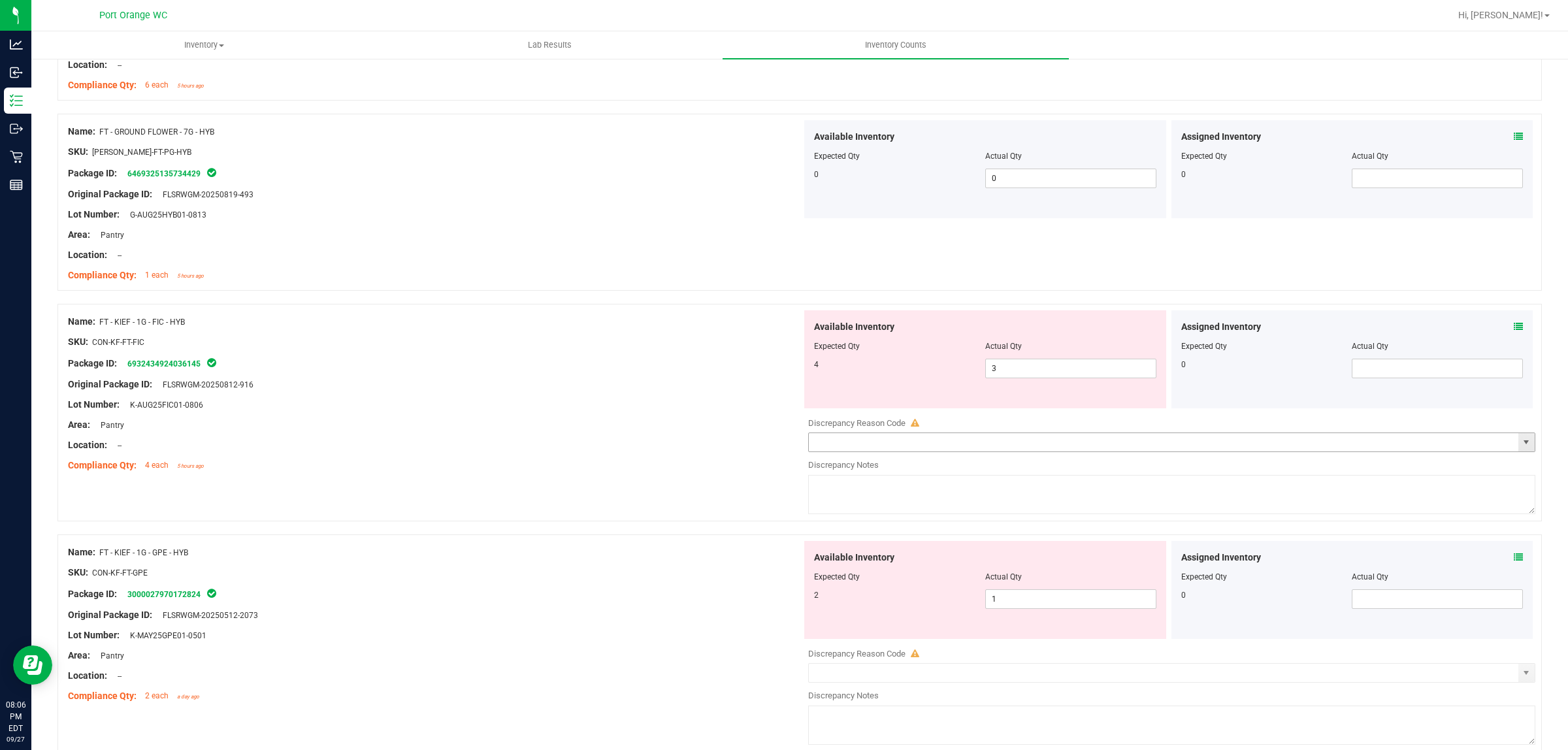
scroll to position [490, 0]
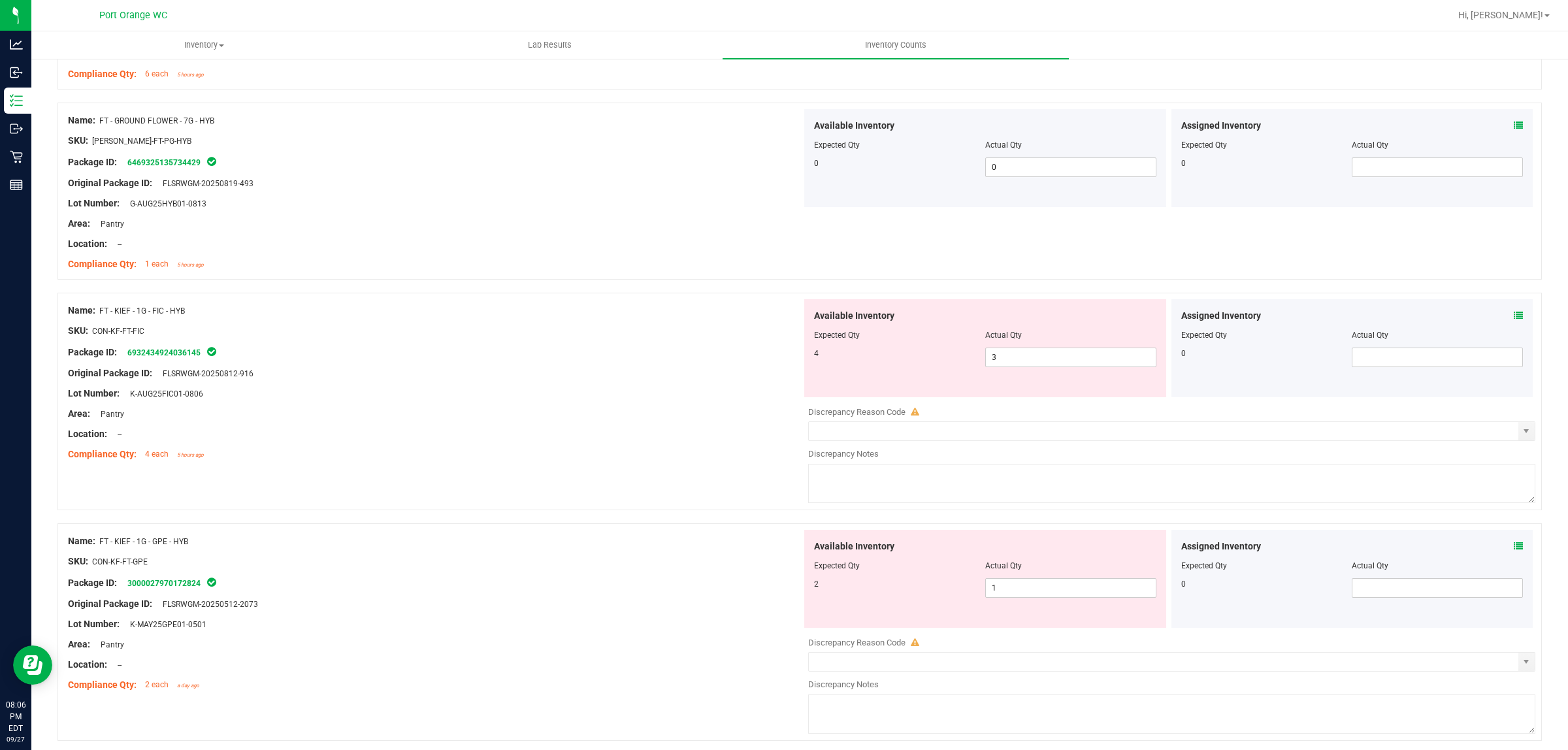
click at [1514, 320] on icon at bounding box center [1519, 316] width 9 height 9
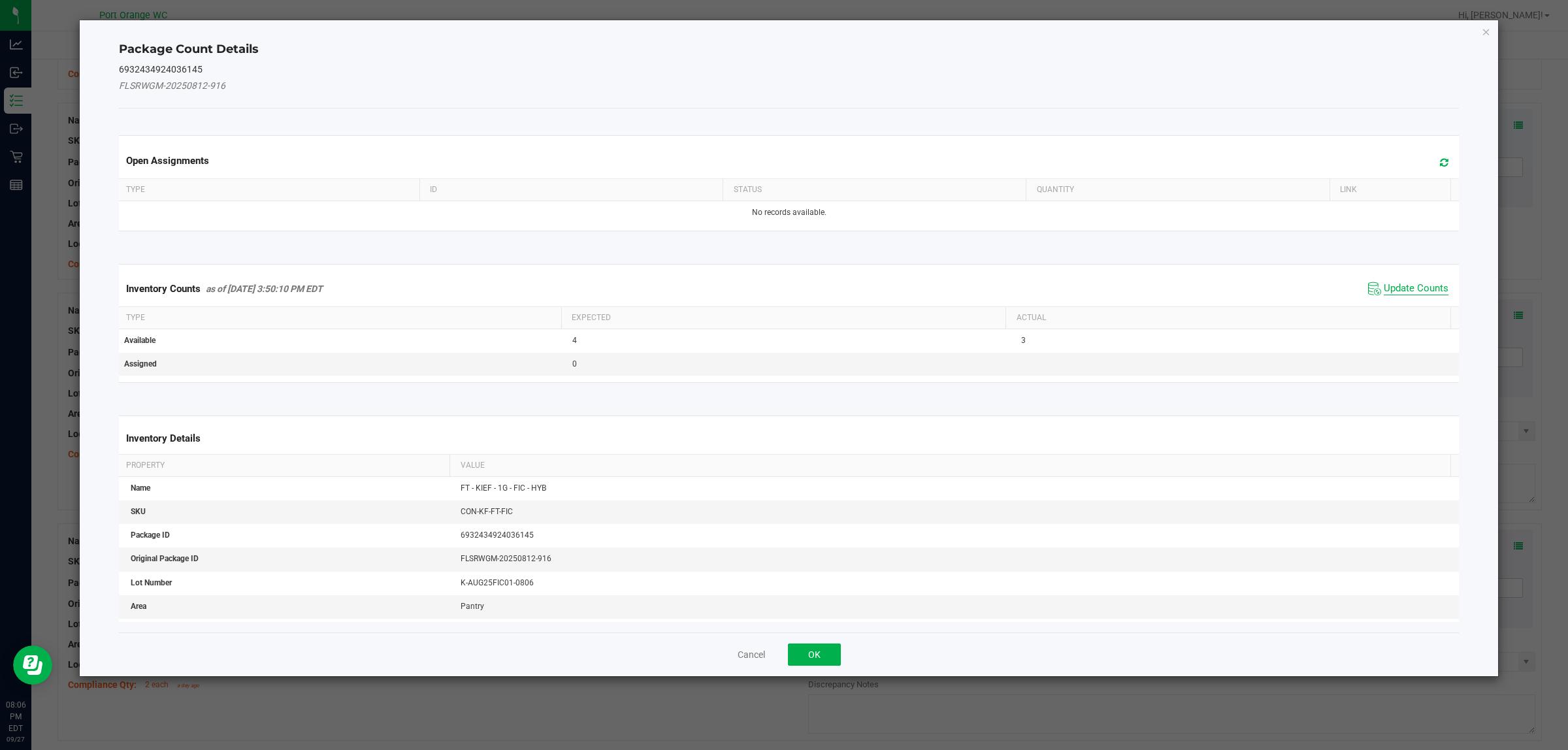
click at [1397, 284] on span "Update Counts" at bounding box center [1416, 289] width 64 height 13
click at [1397, 284] on div "Inventory Counts as of Sep 27, 2025 3:50:10 PM EDT Update Counts" at bounding box center [789, 288] width 1346 height 34
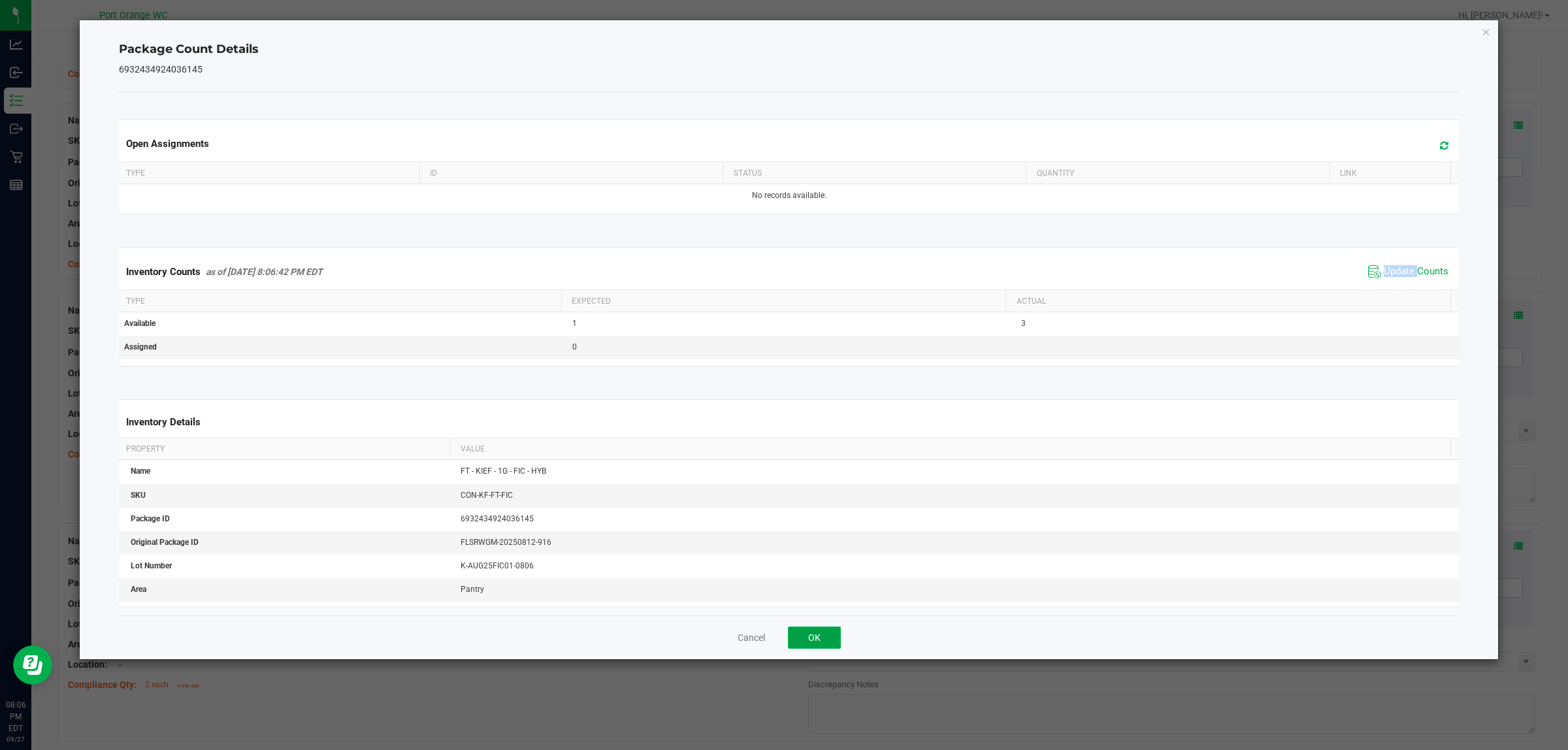
click at [822, 634] on button "OK" at bounding box center [815, 637] width 53 height 22
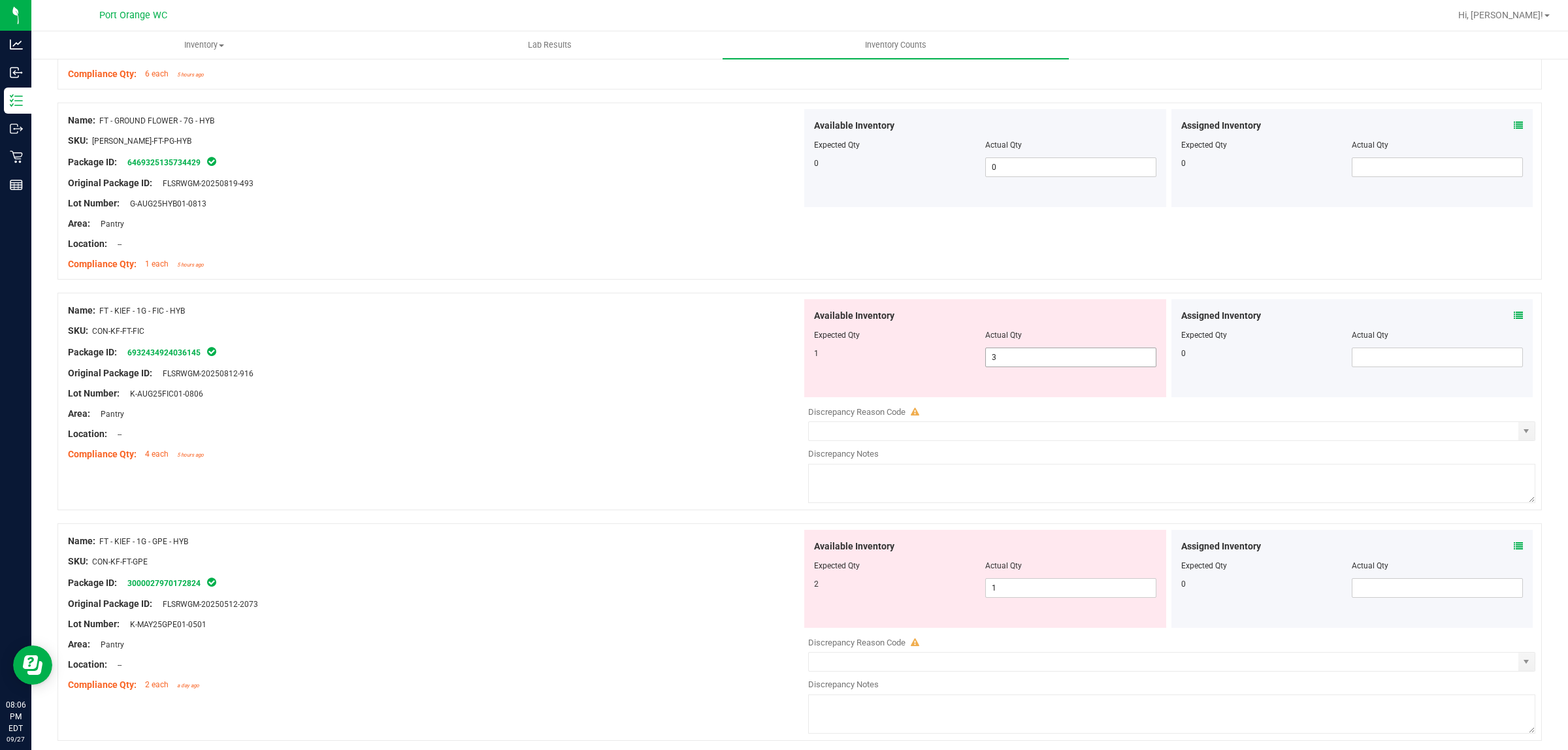
click at [1047, 360] on span "3 3" at bounding box center [1071, 357] width 171 height 19
click at [1047, 360] on input "3" at bounding box center [1071, 357] width 170 height 19
type input "1"
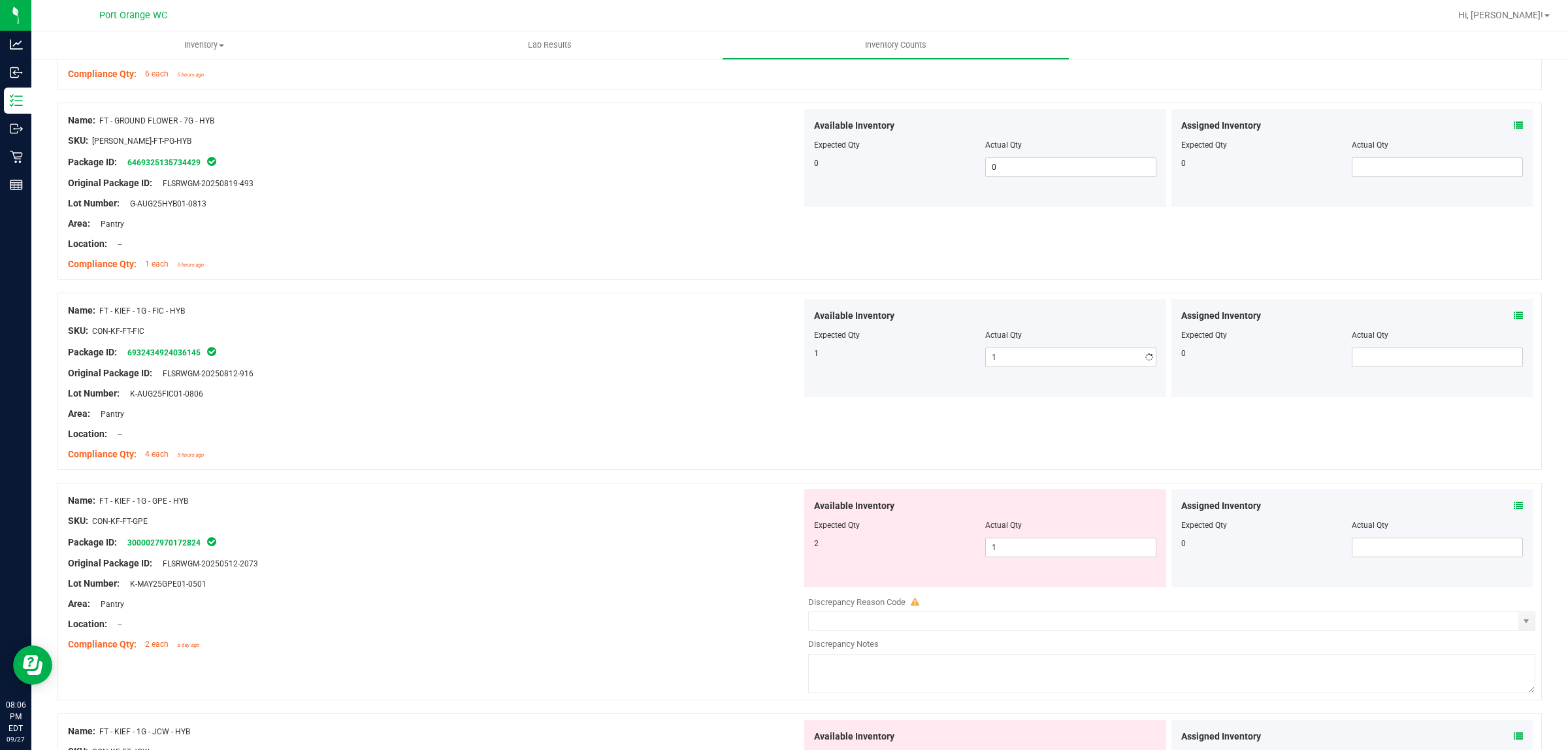
click at [716, 394] on div "Lot Number: K-AUG25FIC01-0806" at bounding box center [435, 393] width 734 height 14
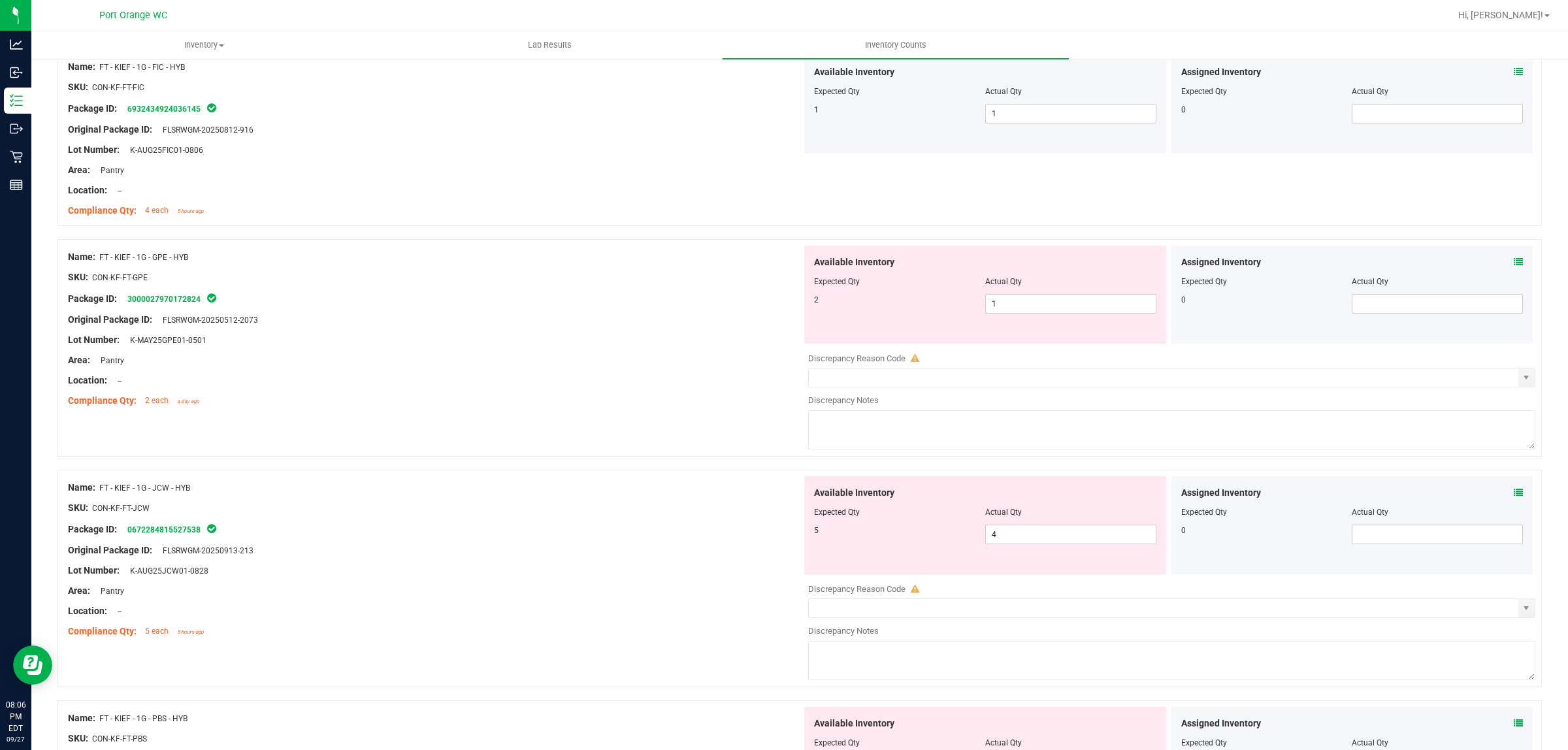
scroll to position [735, 0]
click at [1514, 263] on icon at bounding box center [1519, 260] width 9 height 9
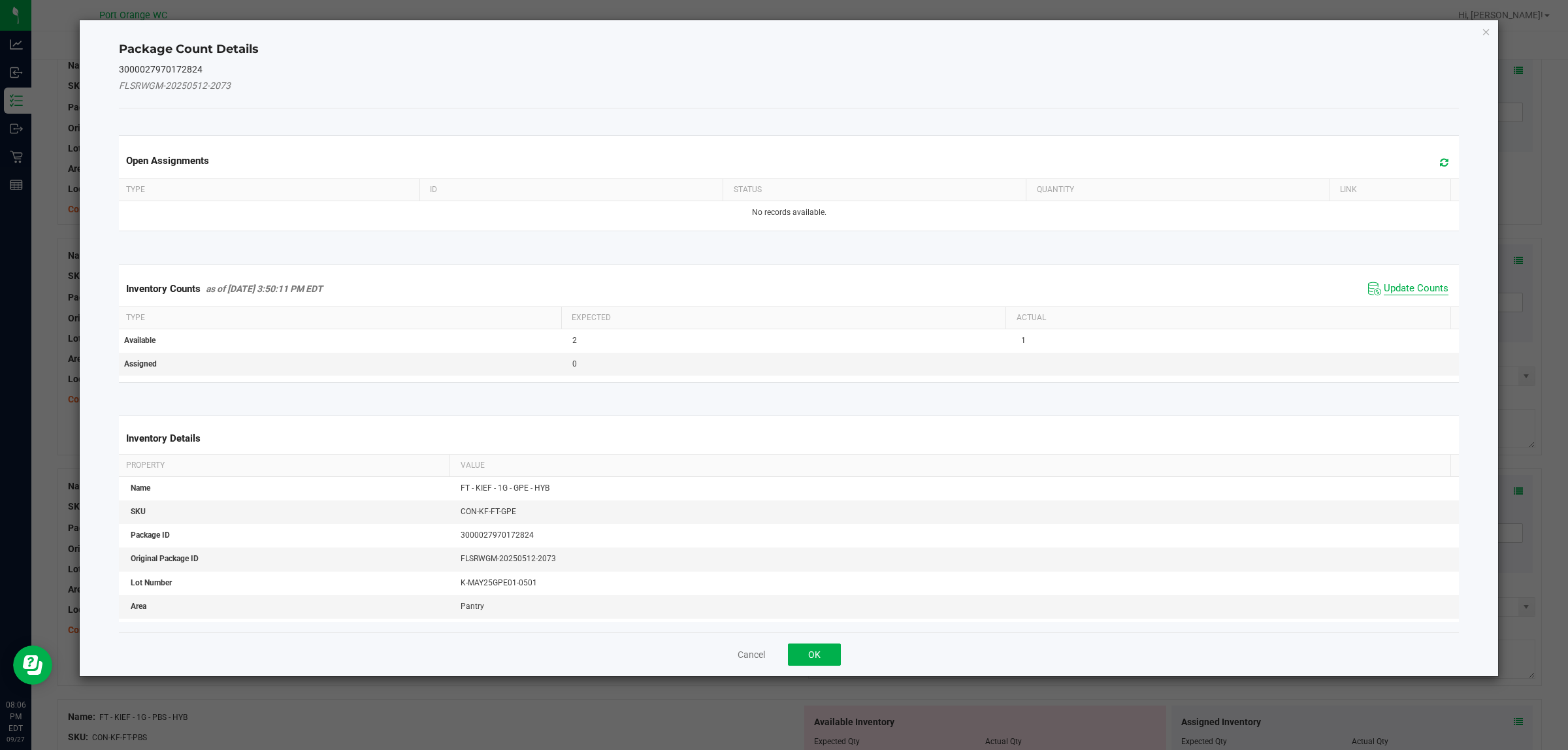
click at [1386, 288] on span "Update Counts" at bounding box center [1416, 289] width 64 height 13
click at [1386, 288] on div "Inventory Counts as of Sep 27, 2025 3:50:11 PM EDT Update Counts" at bounding box center [789, 288] width 1346 height 34
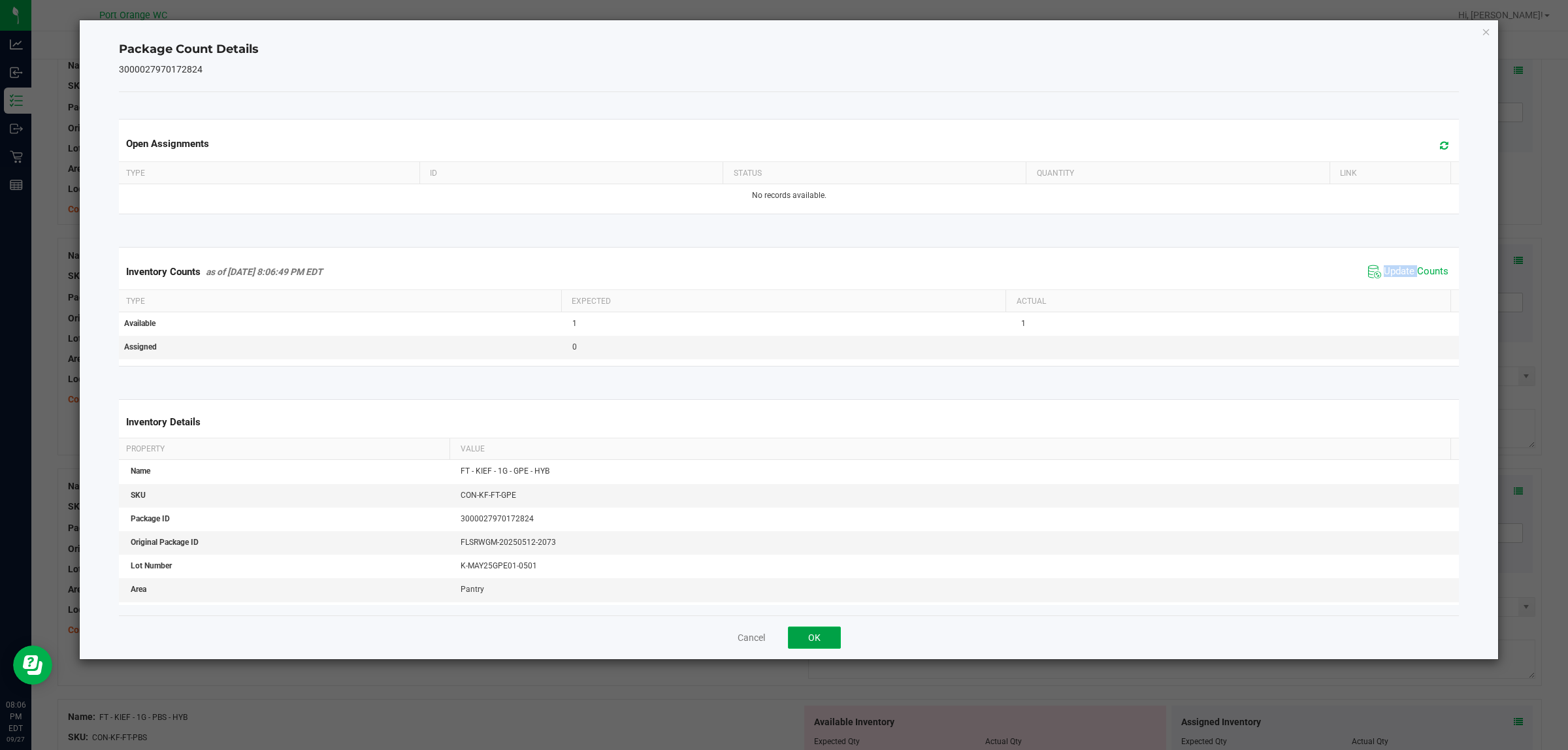
click at [814, 636] on button "OK" at bounding box center [815, 637] width 53 height 22
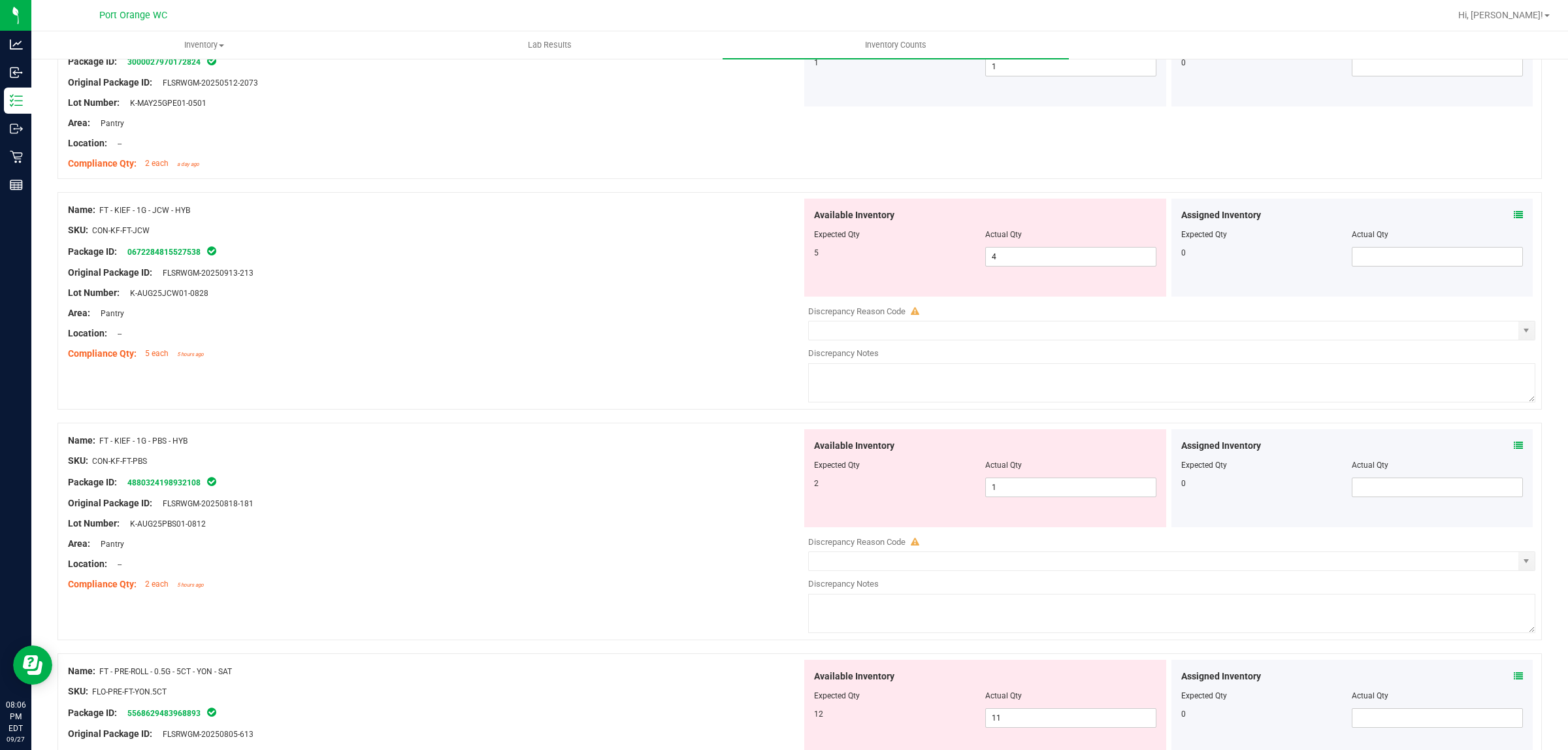
scroll to position [980, 0]
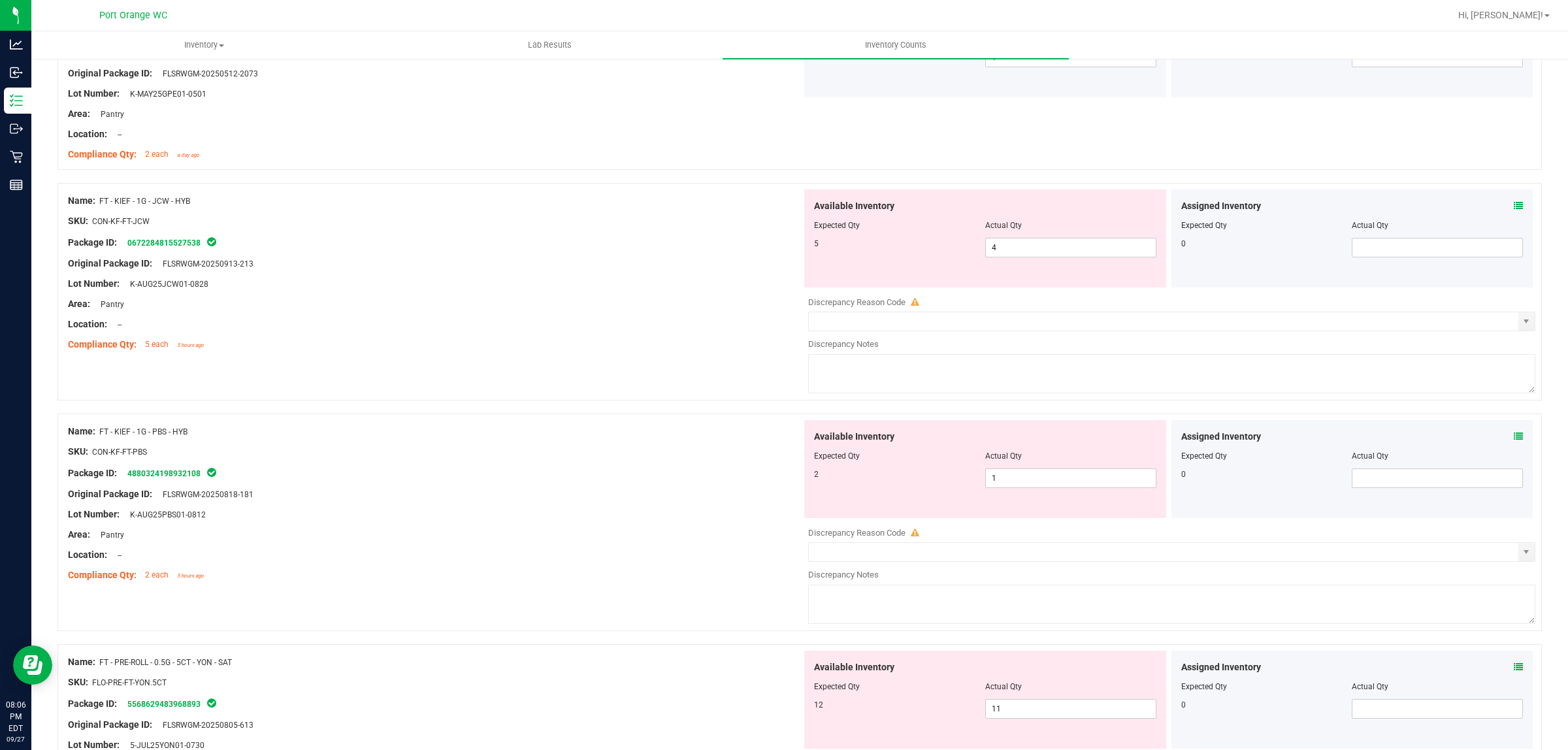
click at [1514, 205] on icon at bounding box center [1519, 206] width 9 height 9
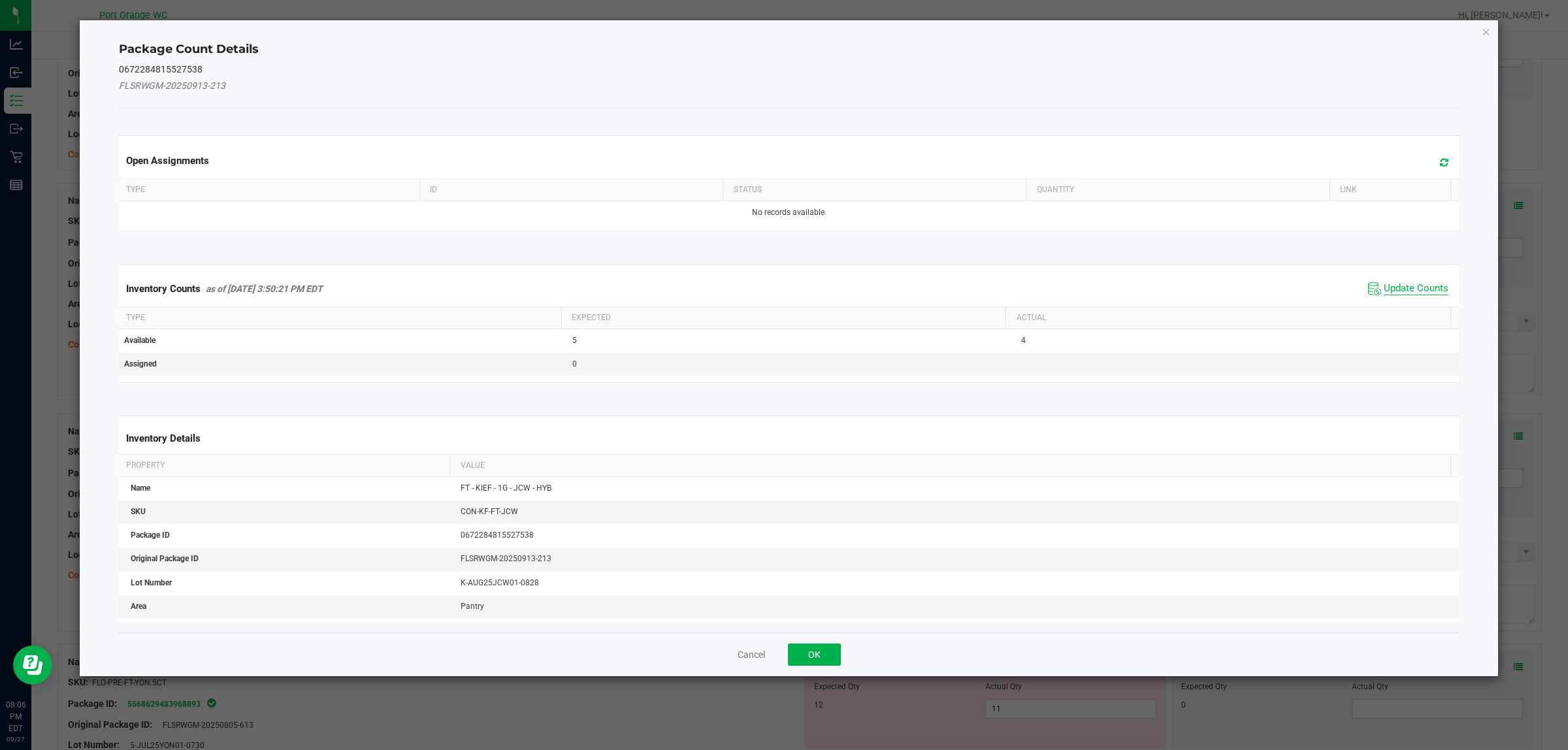
click at [1397, 289] on span "Update Counts" at bounding box center [1416, 289] width 64 height 13
click at [1397, 289] on div "Inventory Counts as of Sep 27, 2025 3:50:21 PM EDT Update Counts" at bounding box center [789, 288] width 1346 height 34
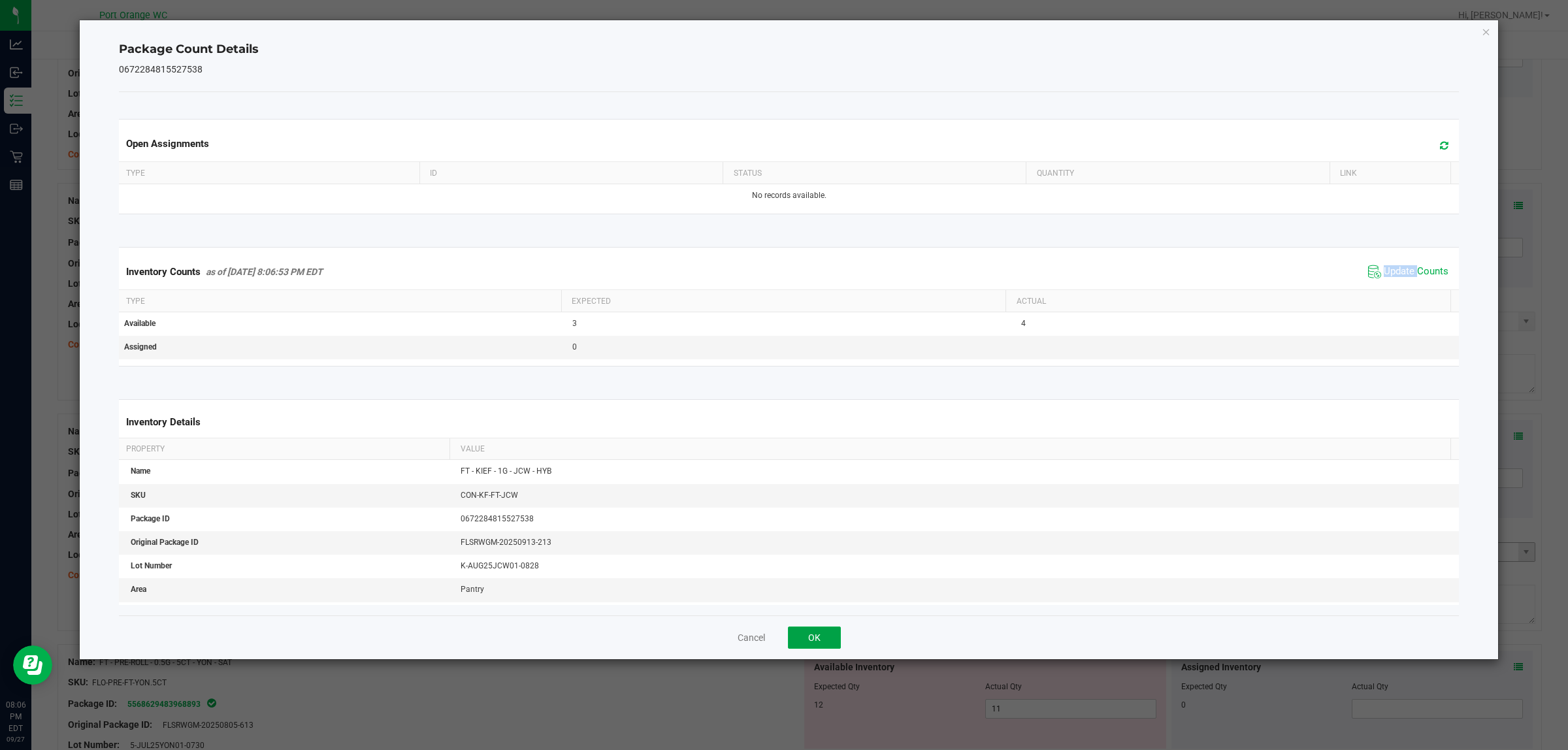
drag, startPoint x: 801, startPoint y: 638, endPoint x: 854, endPoint y: 549, distance: 103.6
click at [802, 638] on button "OK" at bounding box center [815, 637] width 53 height 22
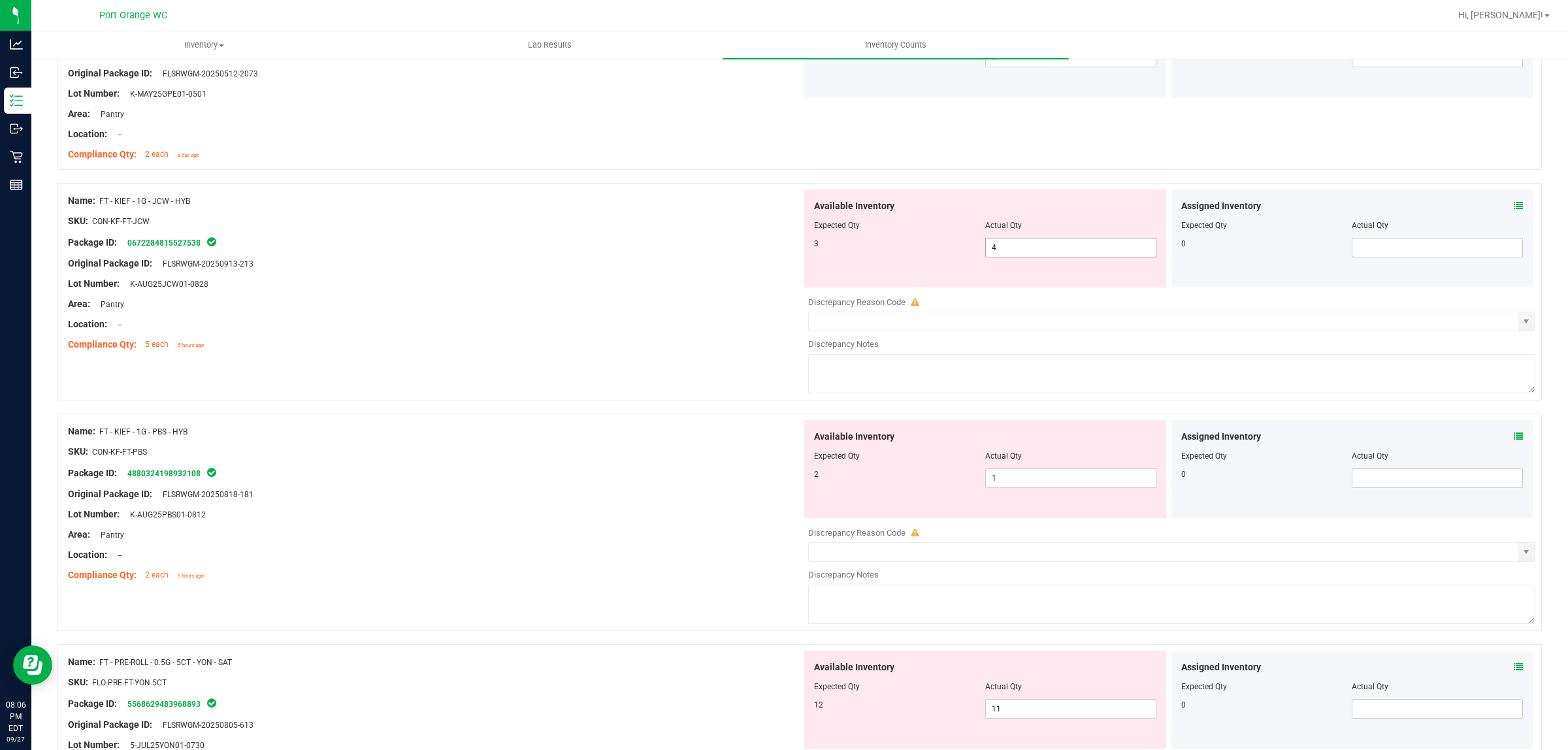
click at [1010, 251] on span "4 4" at bounding box center [1071, 247] width 171 height 19
click at [1010, 251] on input "4" at bounding box center [1071, 248] width 170 height 19
type input "3"
click at [742, 351] on div "Compliance Qty: 5 each 5 hours ago" at bounding box center [435, 344] width 734 height 14
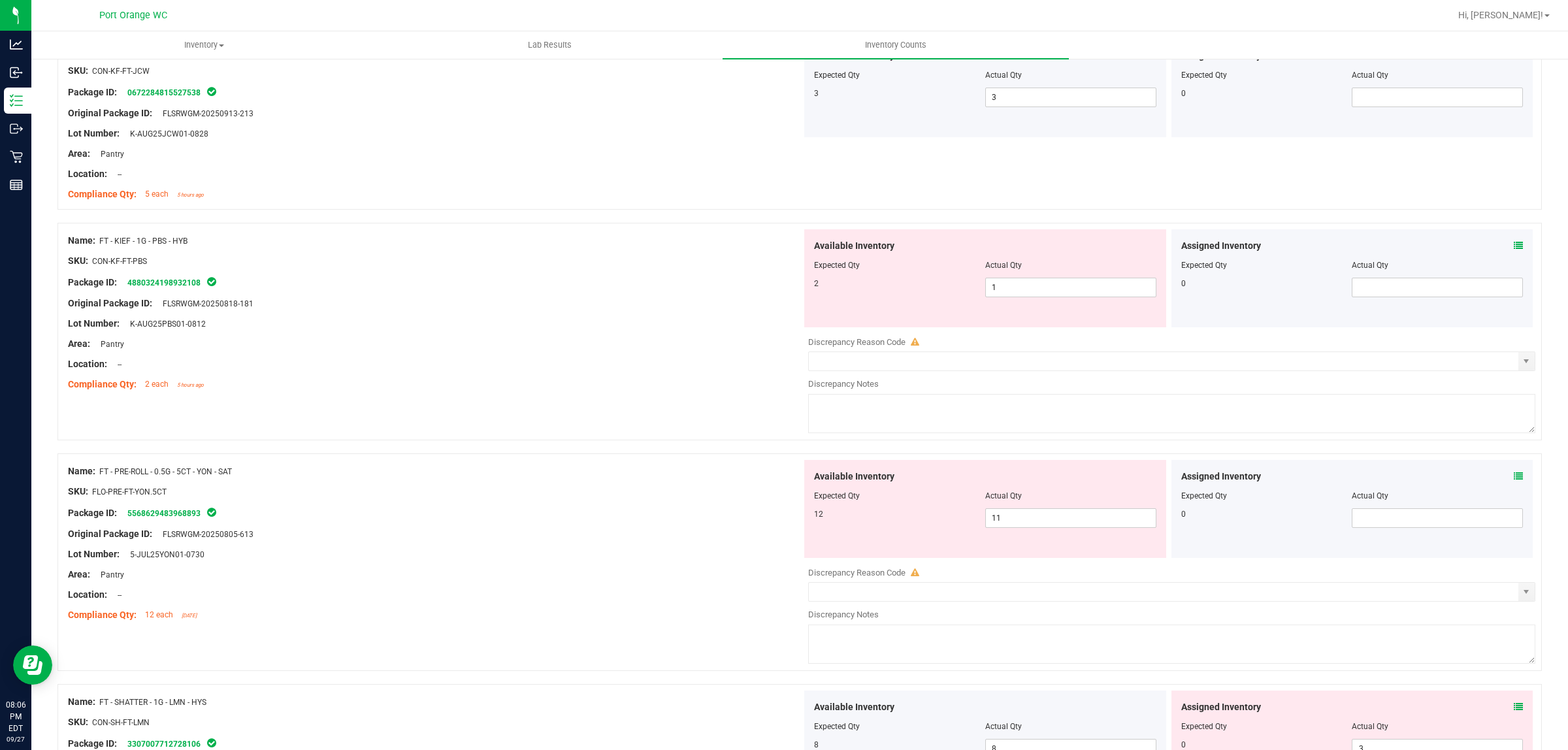
scroll to position [1143, 0]
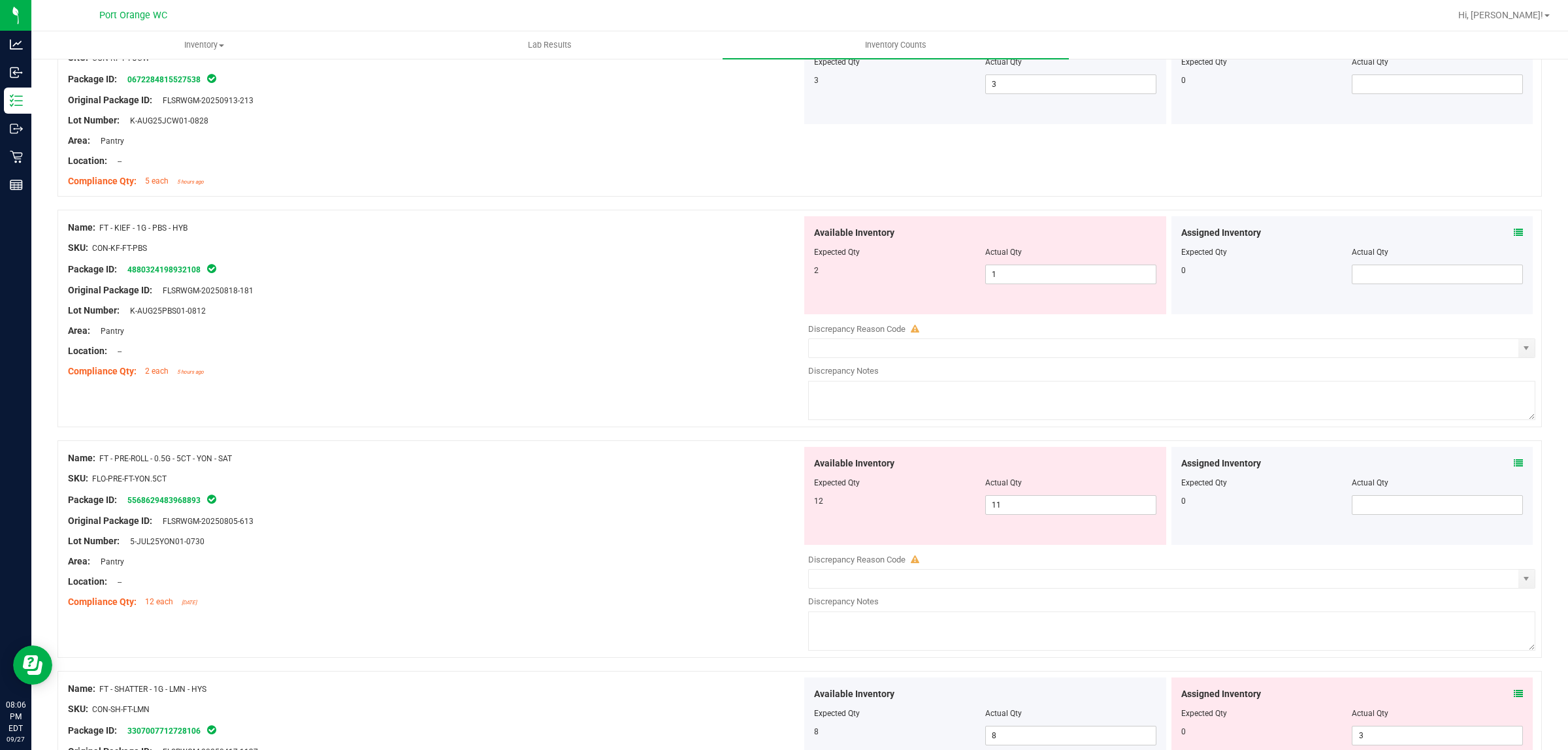
click at [1514, 237] on icon at bounding box center [1519, 233] width 9 height 9
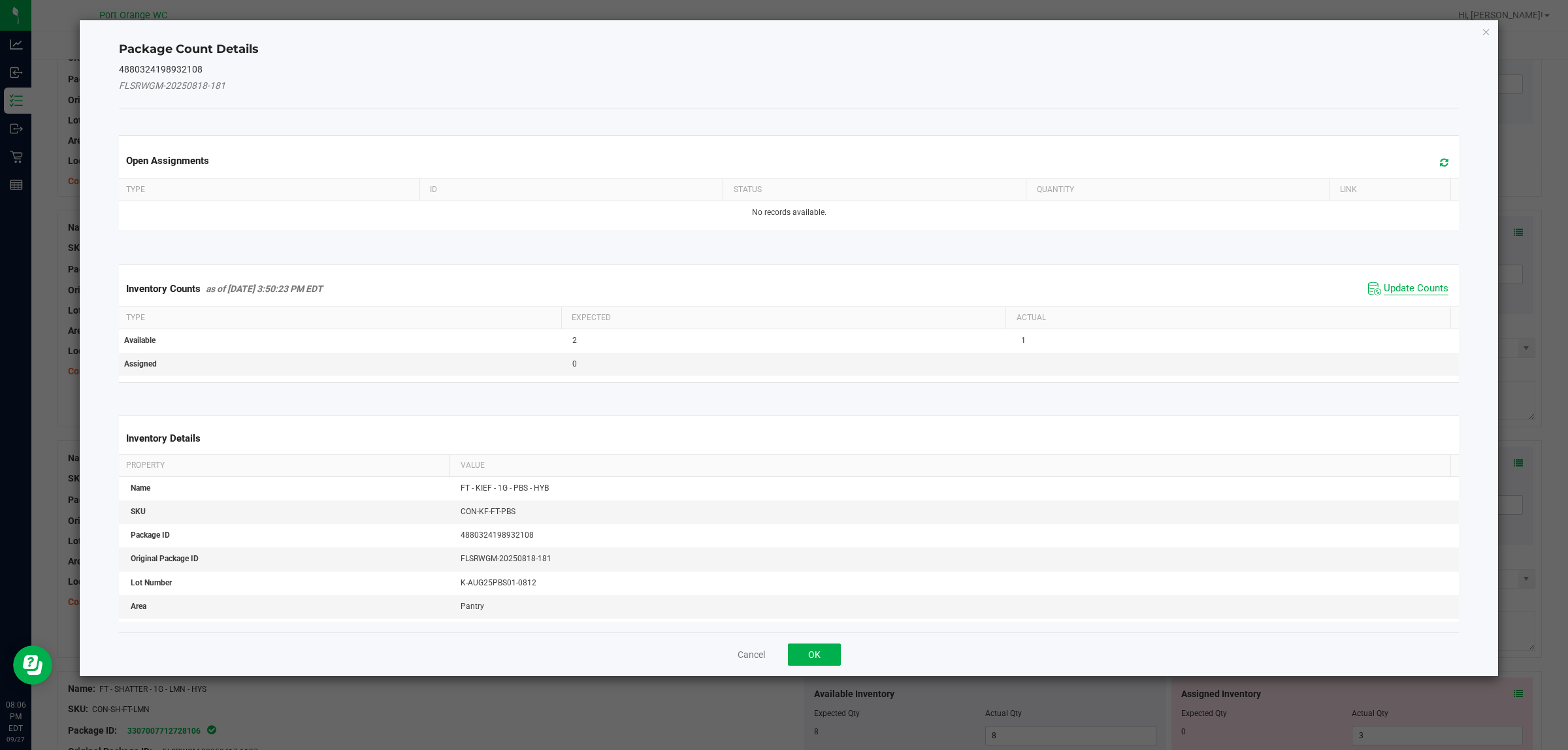
click at [1404, 291] on span "Update Counts" at bounding box center [1416, 289] width 64 height 13
click at [1404, 291] on kendo-grid "Inventory Counts as of Sep 27, 2025 3:50:23 PM EDT Update Counts Type Expected …" at bounding box center [789, 323] width 1361 height 119
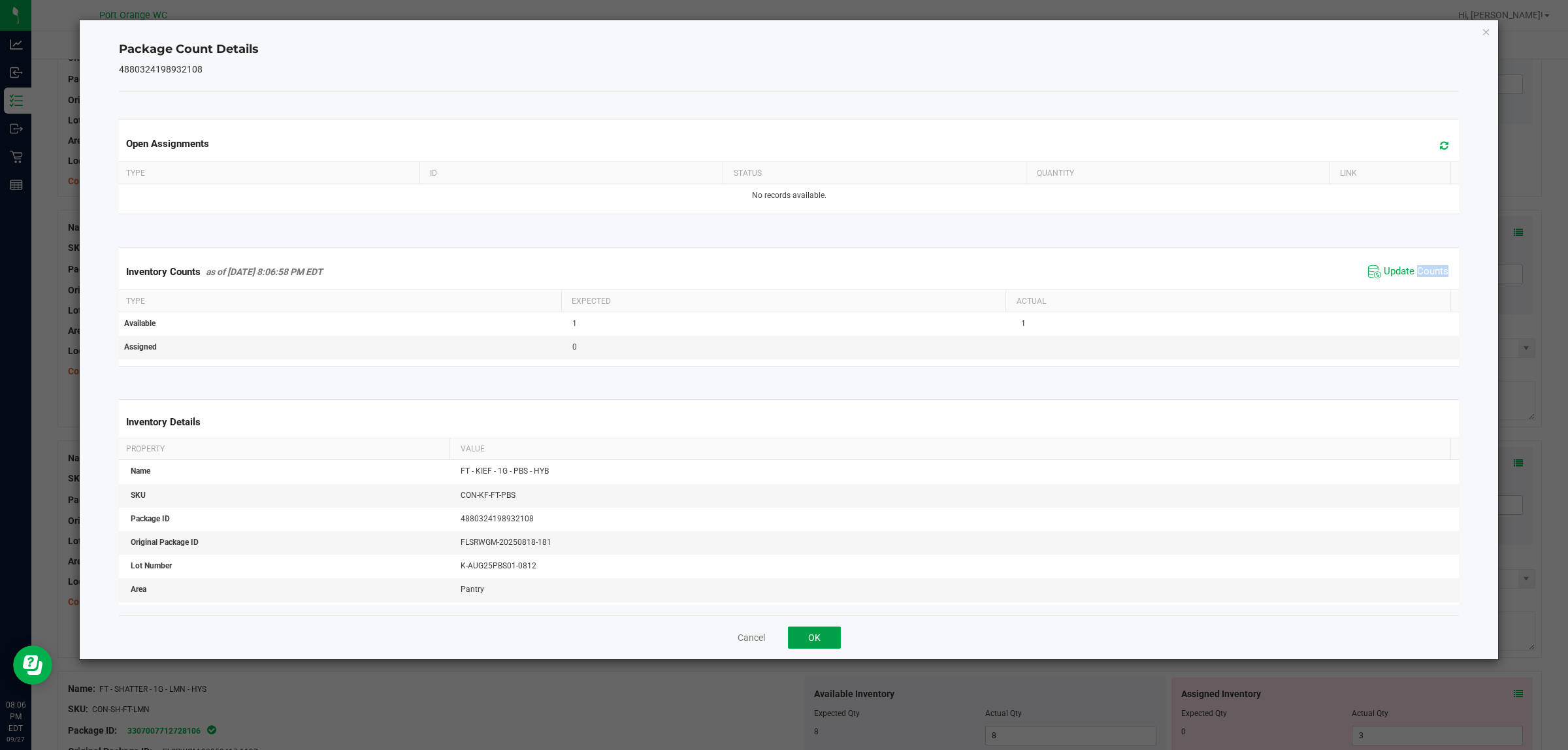
click at [808, 632] on button "OK" at bounding box center [815, 637] width 53 height 22
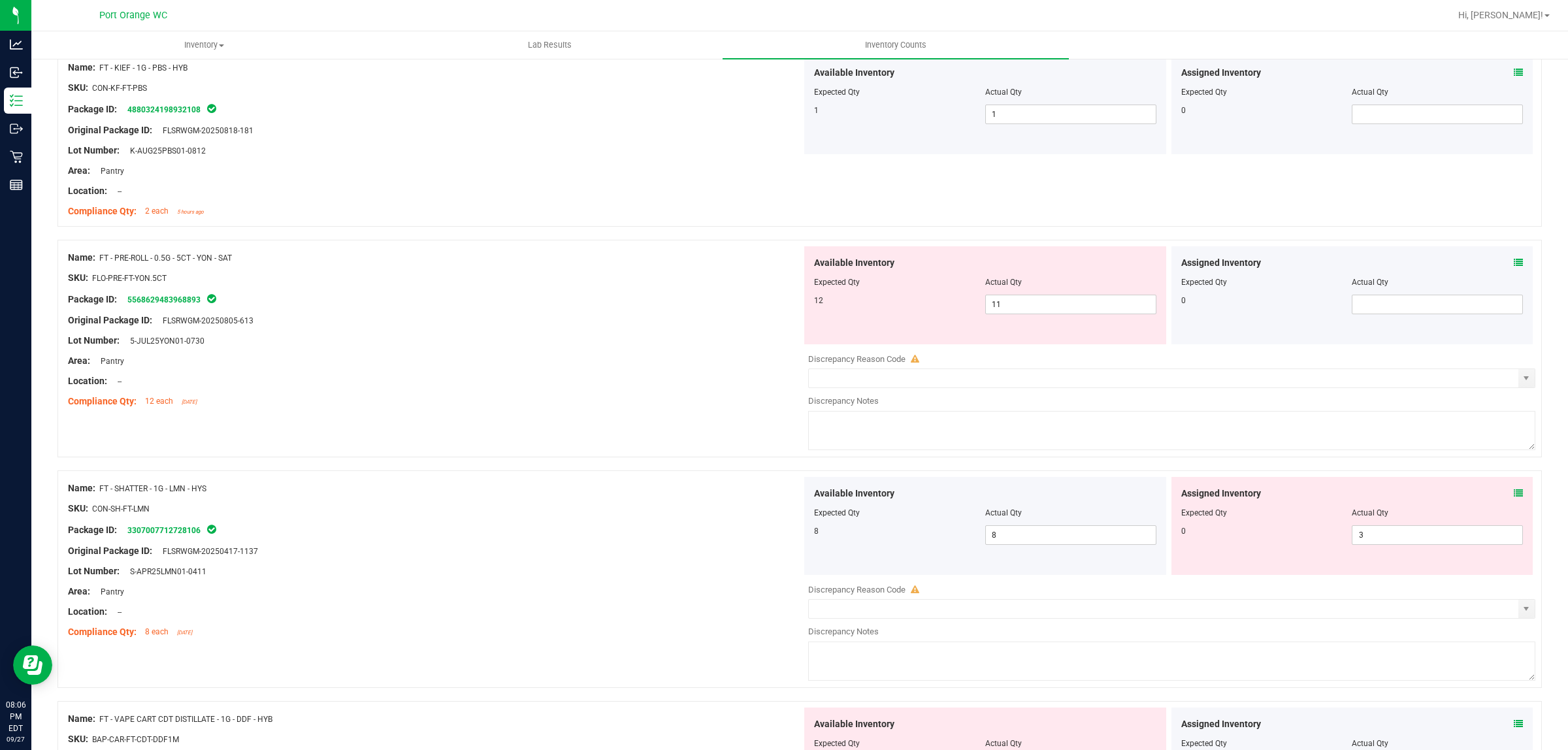
scroll to position [1306, 0]
click at [1514, 256] on icon at bounding box center [1519, 259] width 9 height 9
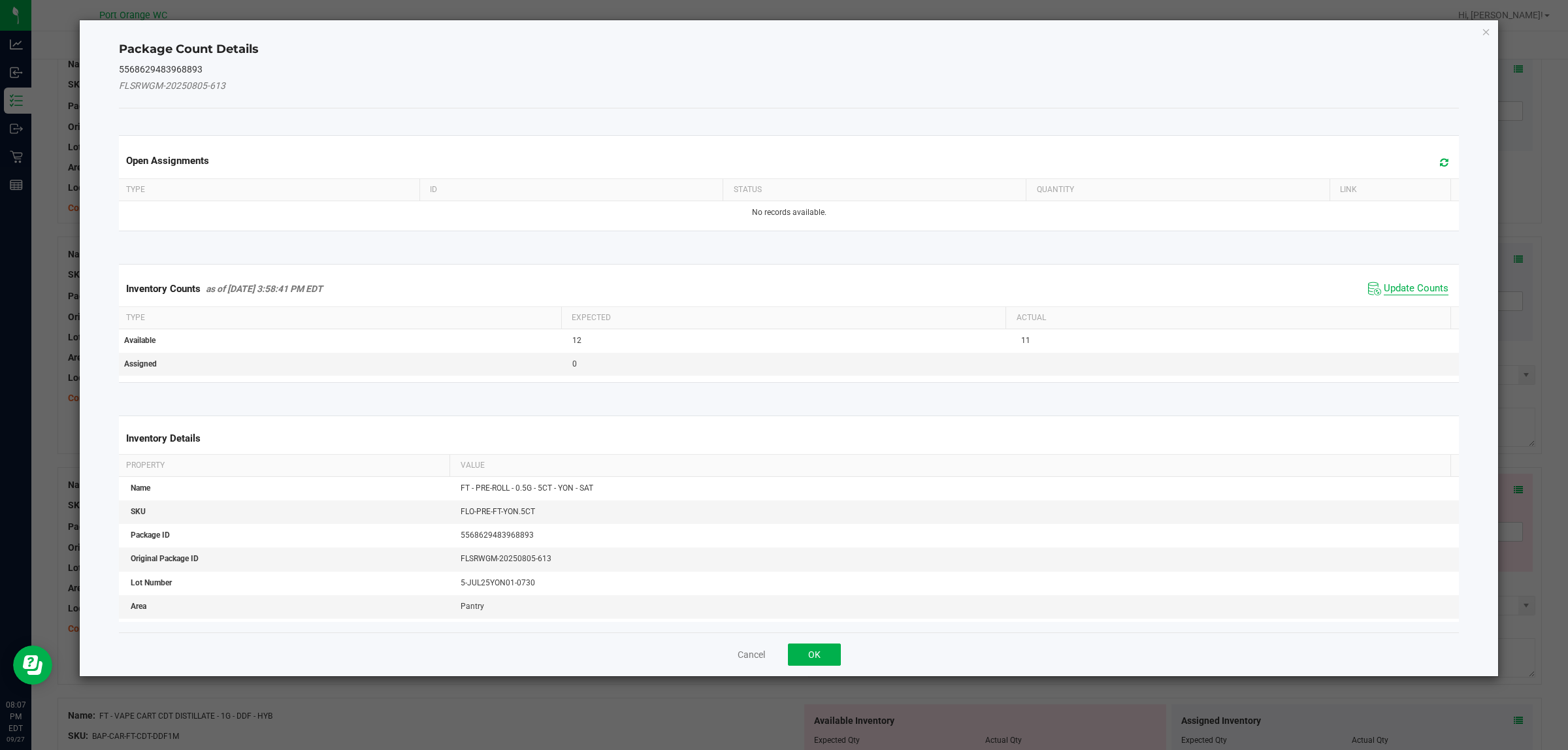
click at [1415, 288] on span "Update Counts" at bounding box center [1416, 289] width 64 height 13
click at [1415, 288] on div "Inventory Counts as of Sep 27, 2025 3:58:41 PM EDT Update Counts" at bounding box center [789, 288] width 1346 height 34
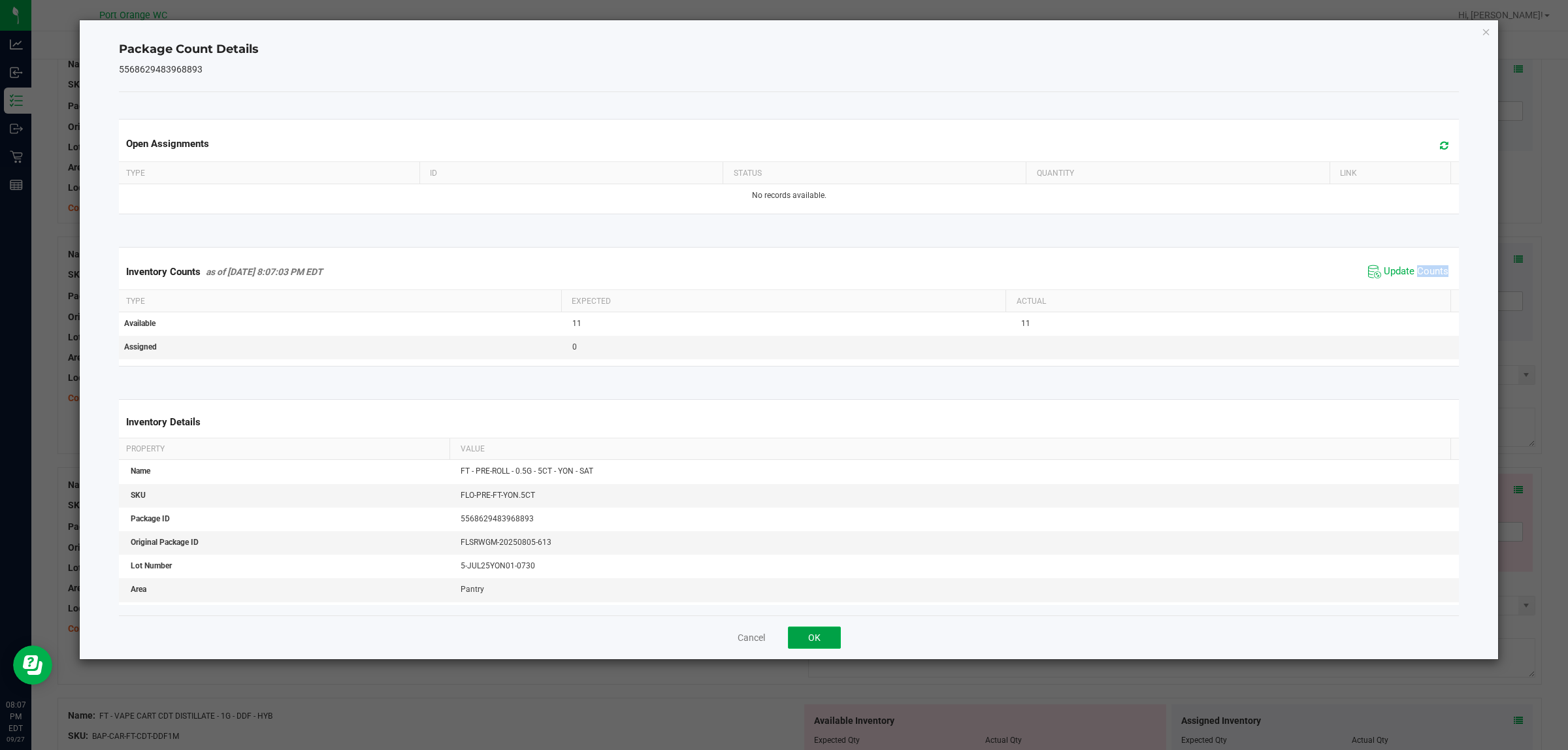
click at [818, 634] on button "OK" at bounding box center [815, 637] width 53 height 22
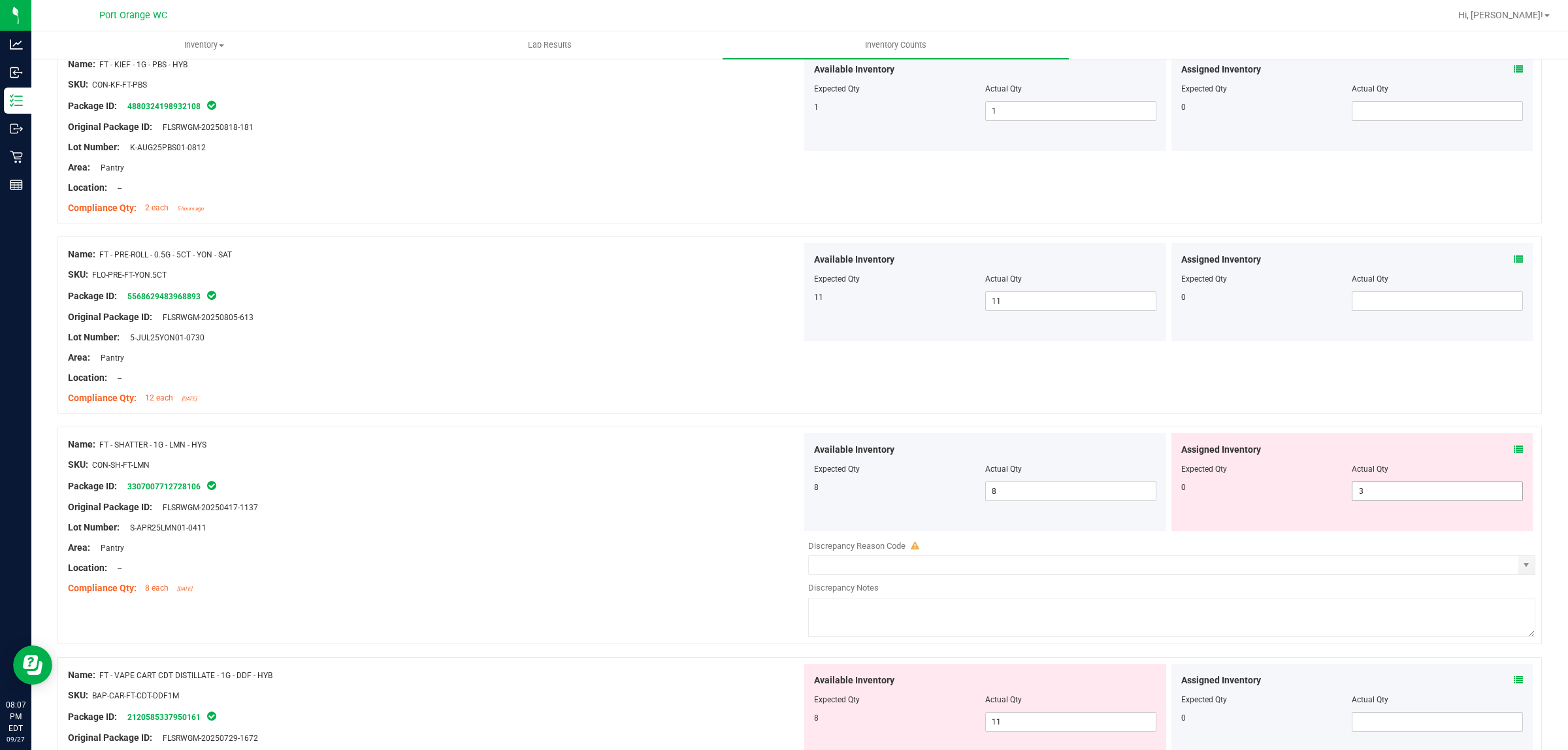
click at [1373, 498] on span "3 3" at bounding box center [1438, 491] width 171 height 19
click at [1373, 498] on input "3" at bounding box center [1438, 491] width 170 height 19
type input "0"
click at [640, 442] on div "Name: FT - SHATTER - 1G - LMN - HYS" at bounding box center [435, 444] width 734 height 14
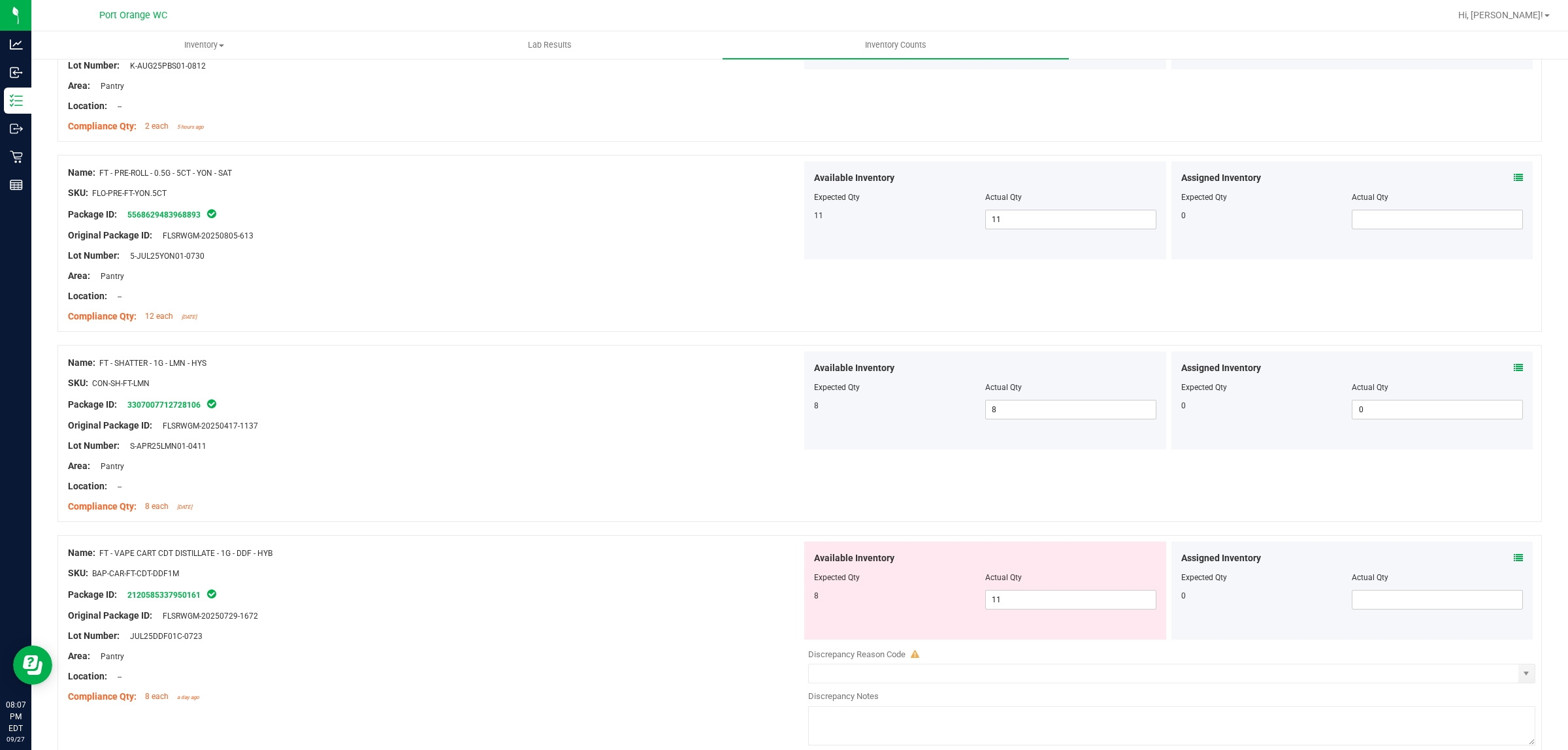
scroll to position [1551, 0]
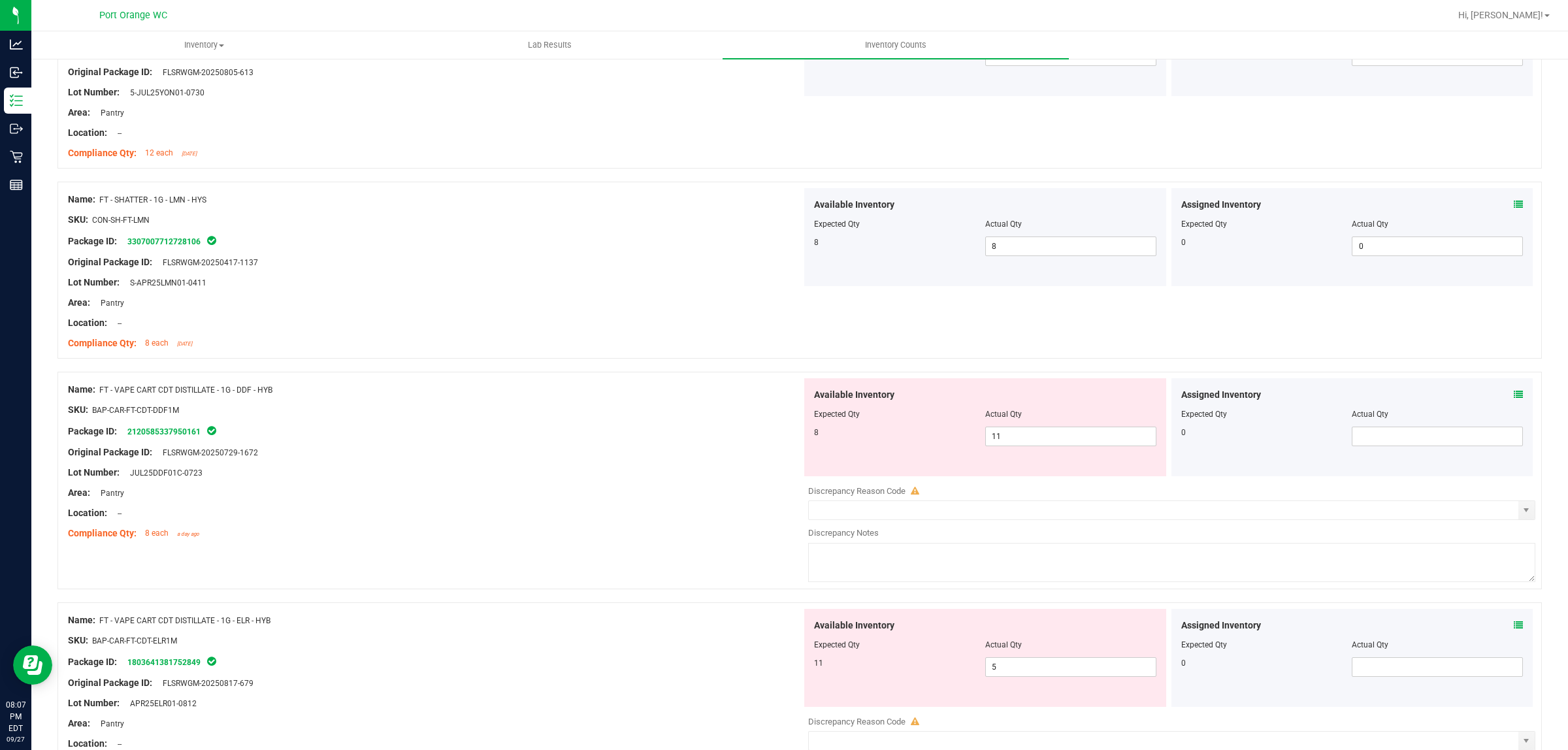
click at [1514, 399] on icon at bounding box center [1519, 395] width 9 height 9
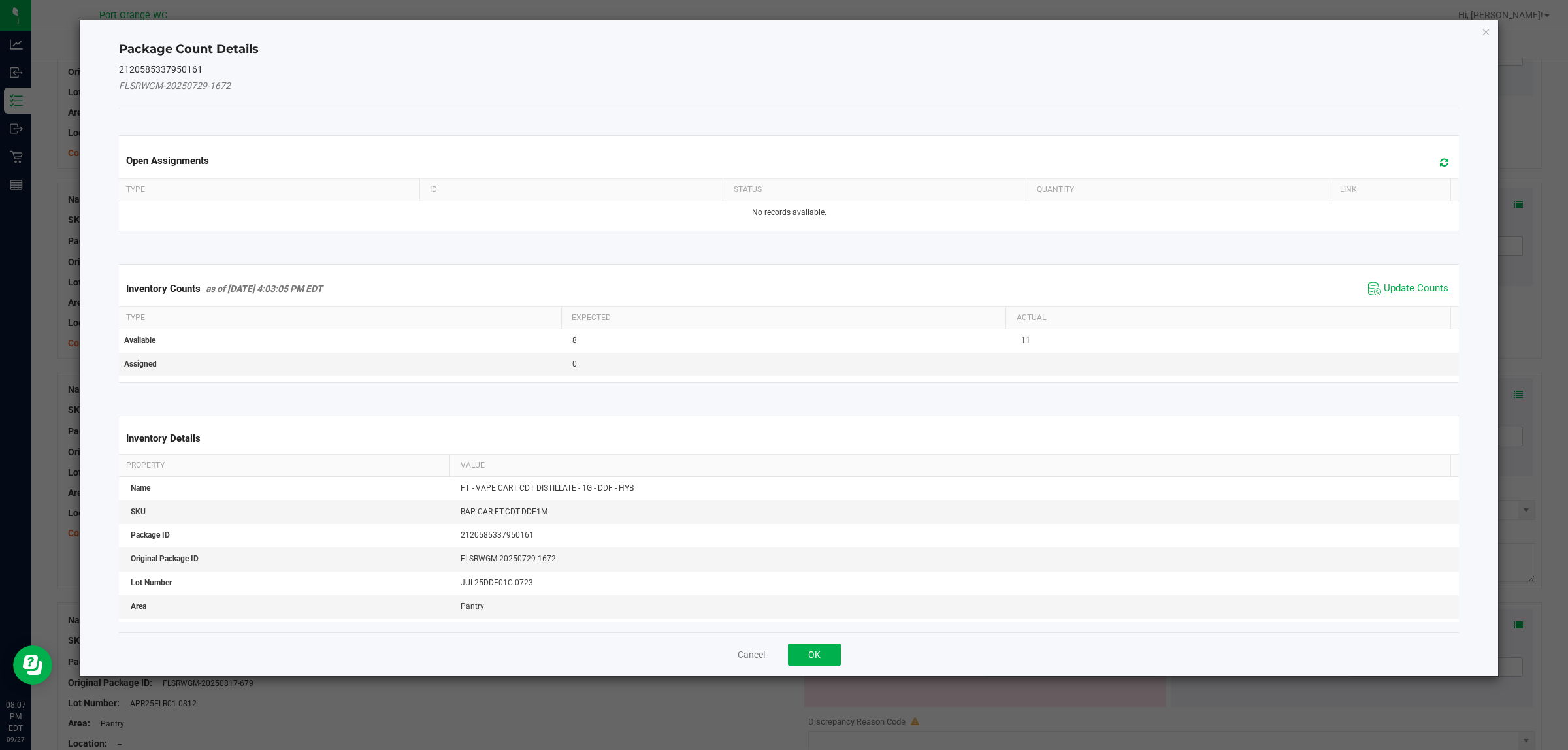
click at [1386, 283] on span "Update Counts" at bounding box center [1416, 289] width 64 height 13
click at [1386, 283] on div "Inventory Counts as of Sep 27, 2025 4:03:05 PM EDT Update Counts" at bounding box center [789, 288] width 1346 height 34
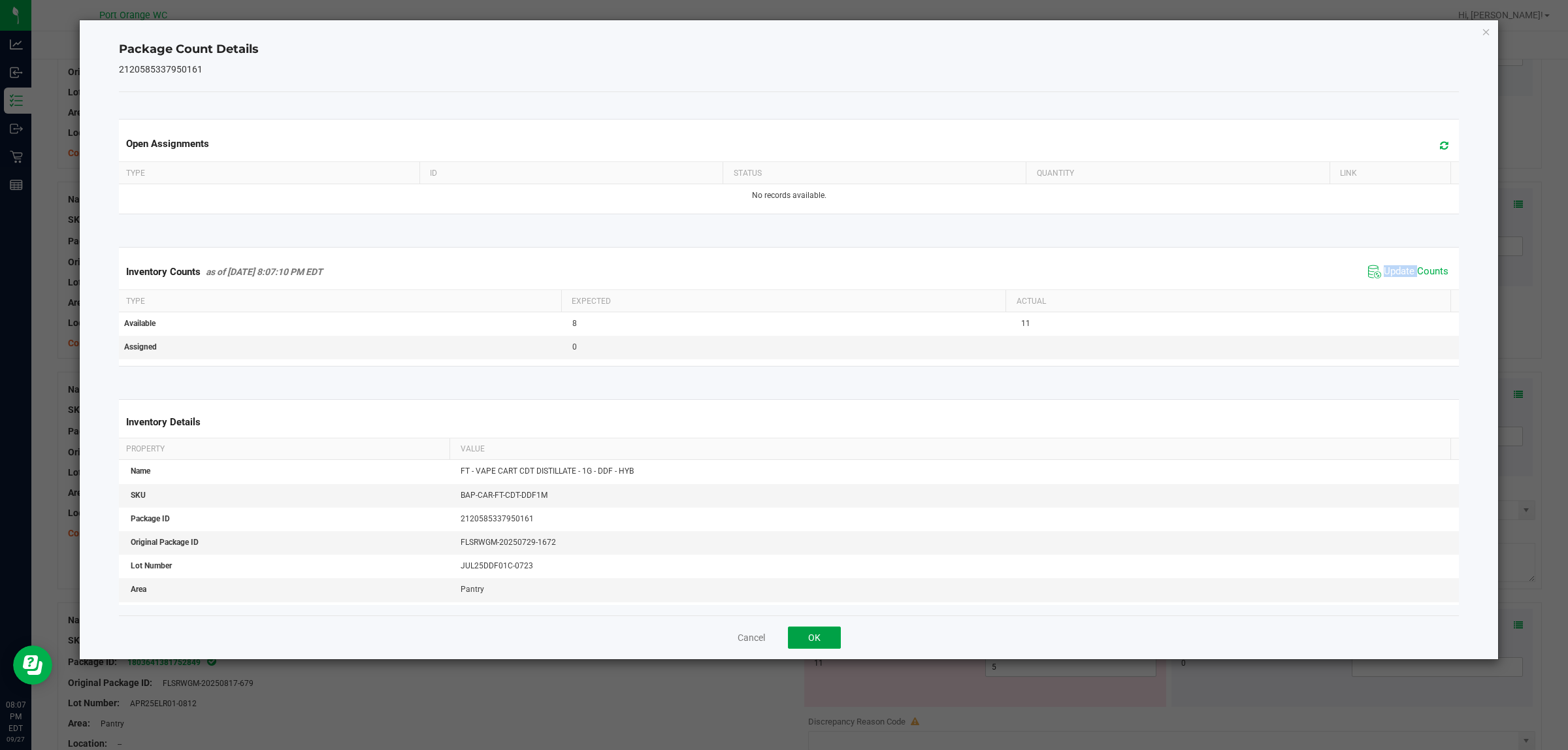
click at [812, 634] on button "OK" at bounding box center [815, 637] width 53 height 22
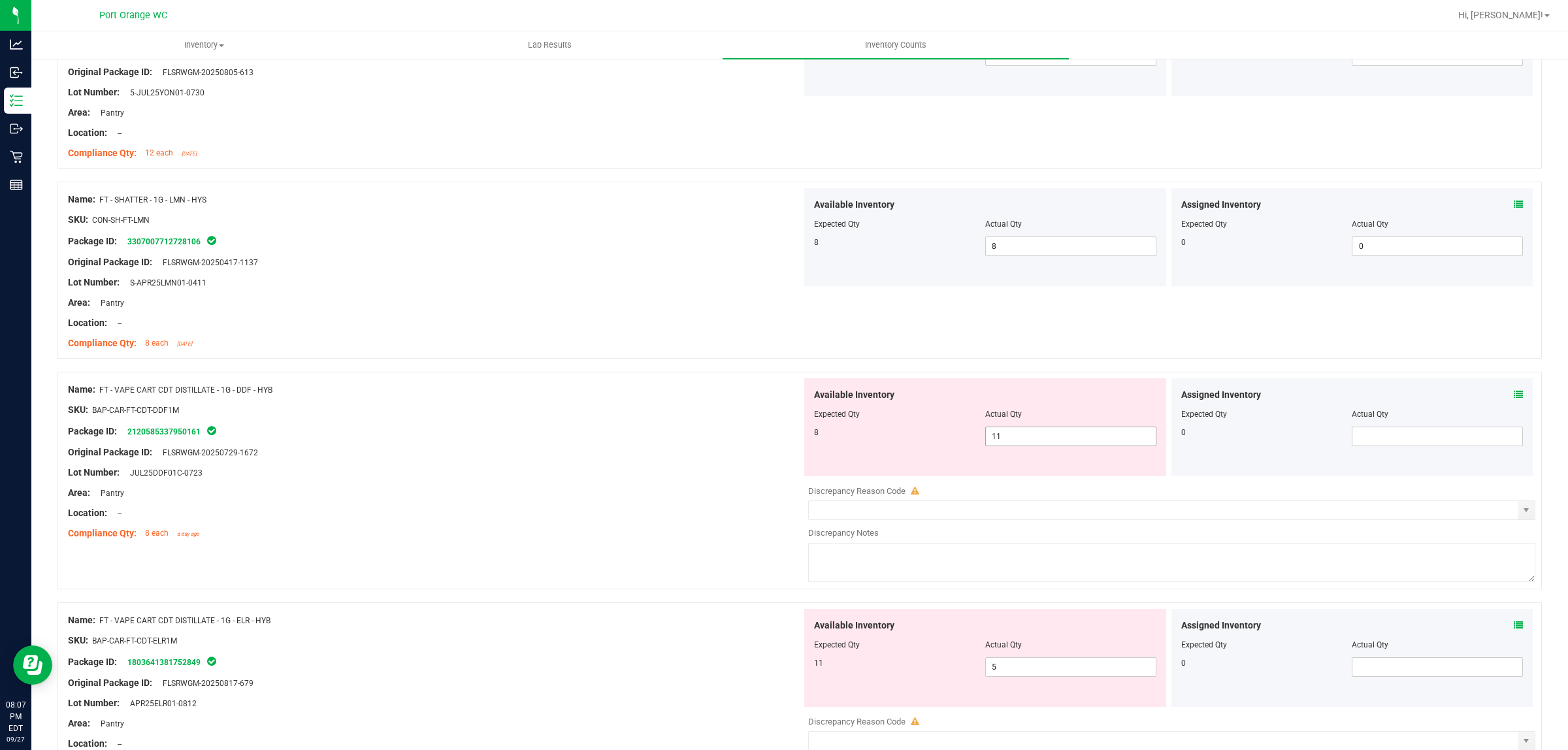
click at [1010, 440] on span "11 11" at bounding box center [1071, 436] width 171 height 19
click at [1008, 440] on input "11" at bounding box center [1071, 436] width 170 height 19
type input "8"
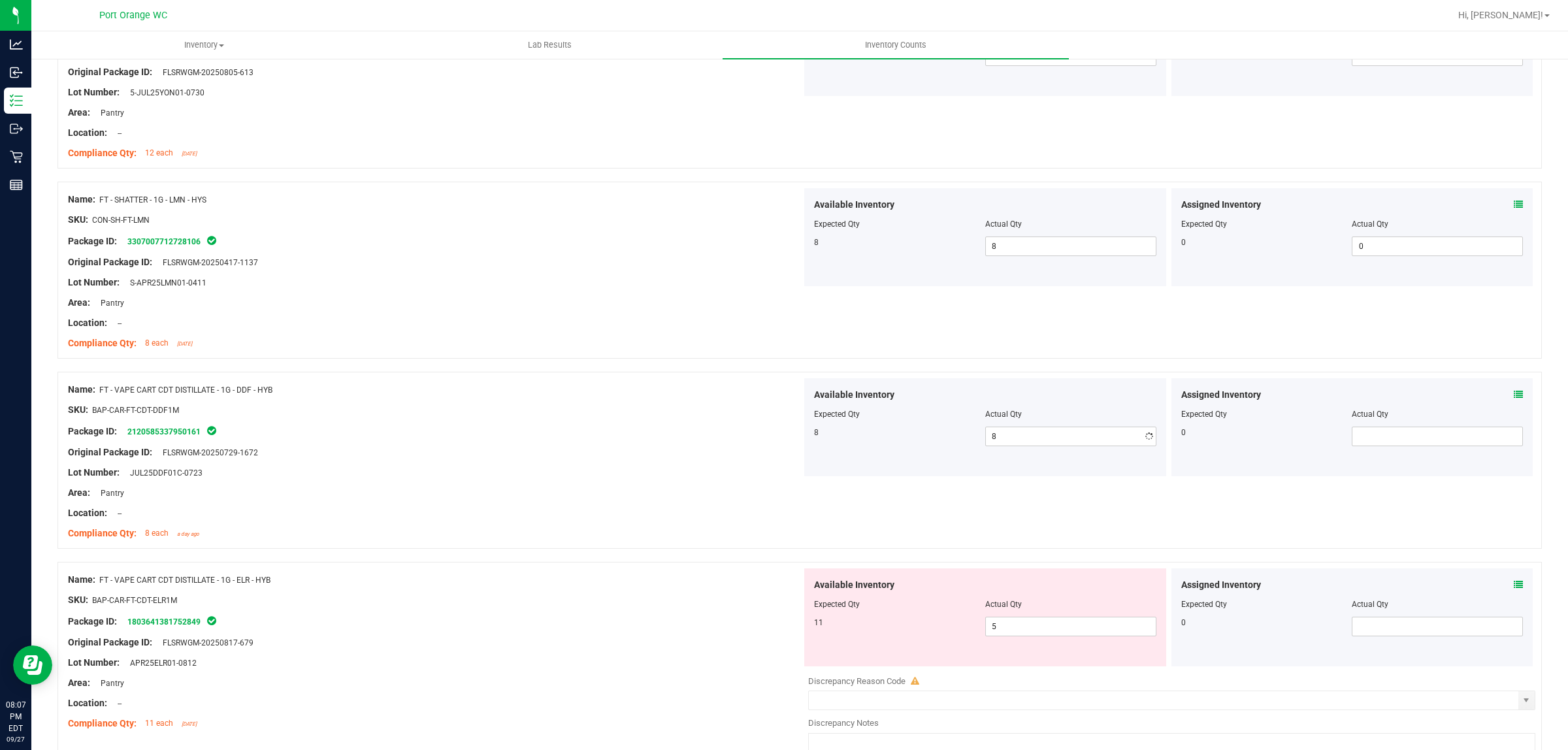
click at [518, 498] on div "Area: Pantry" at bounding box center [435, 492] width 734 height 14
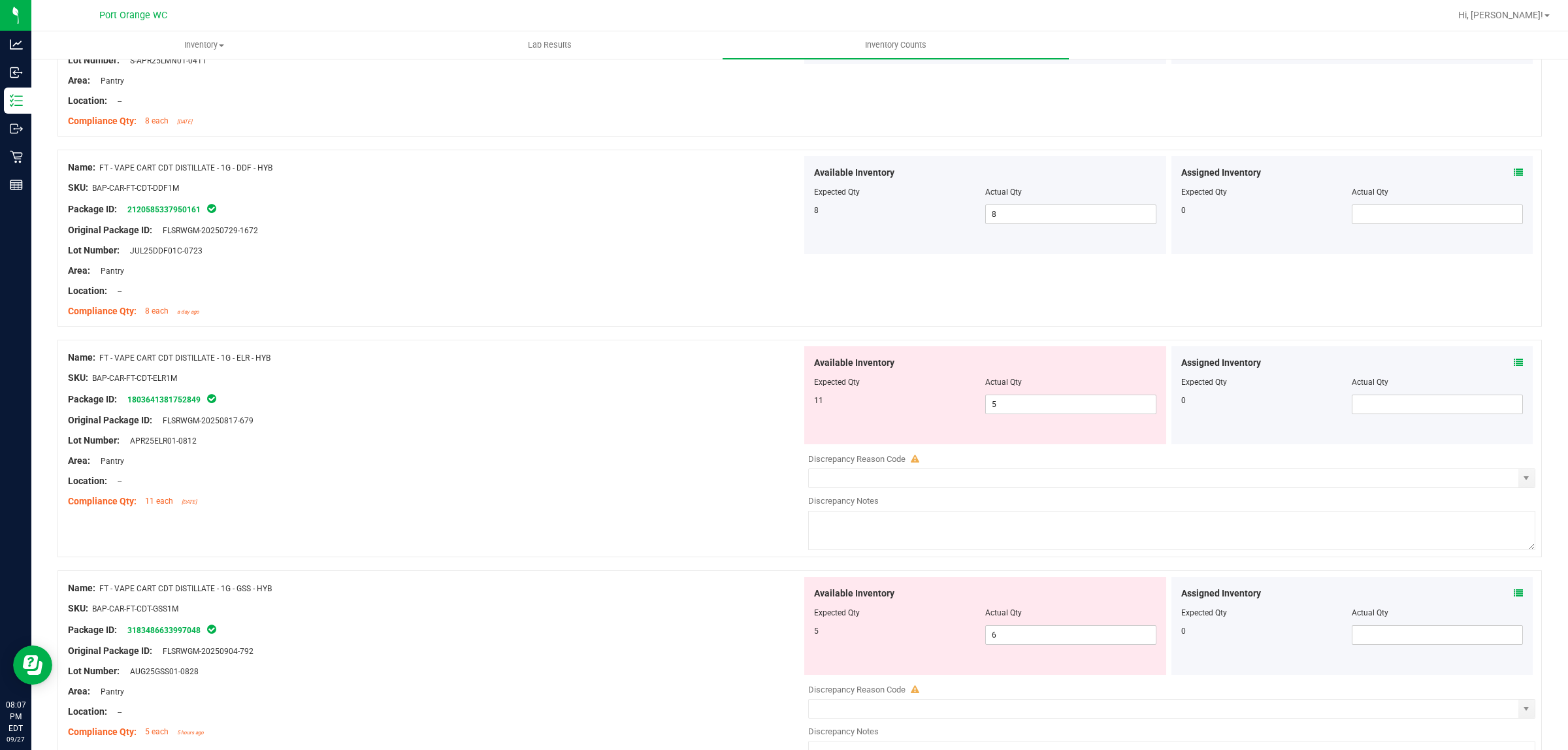
scroll to position [1796, 0]
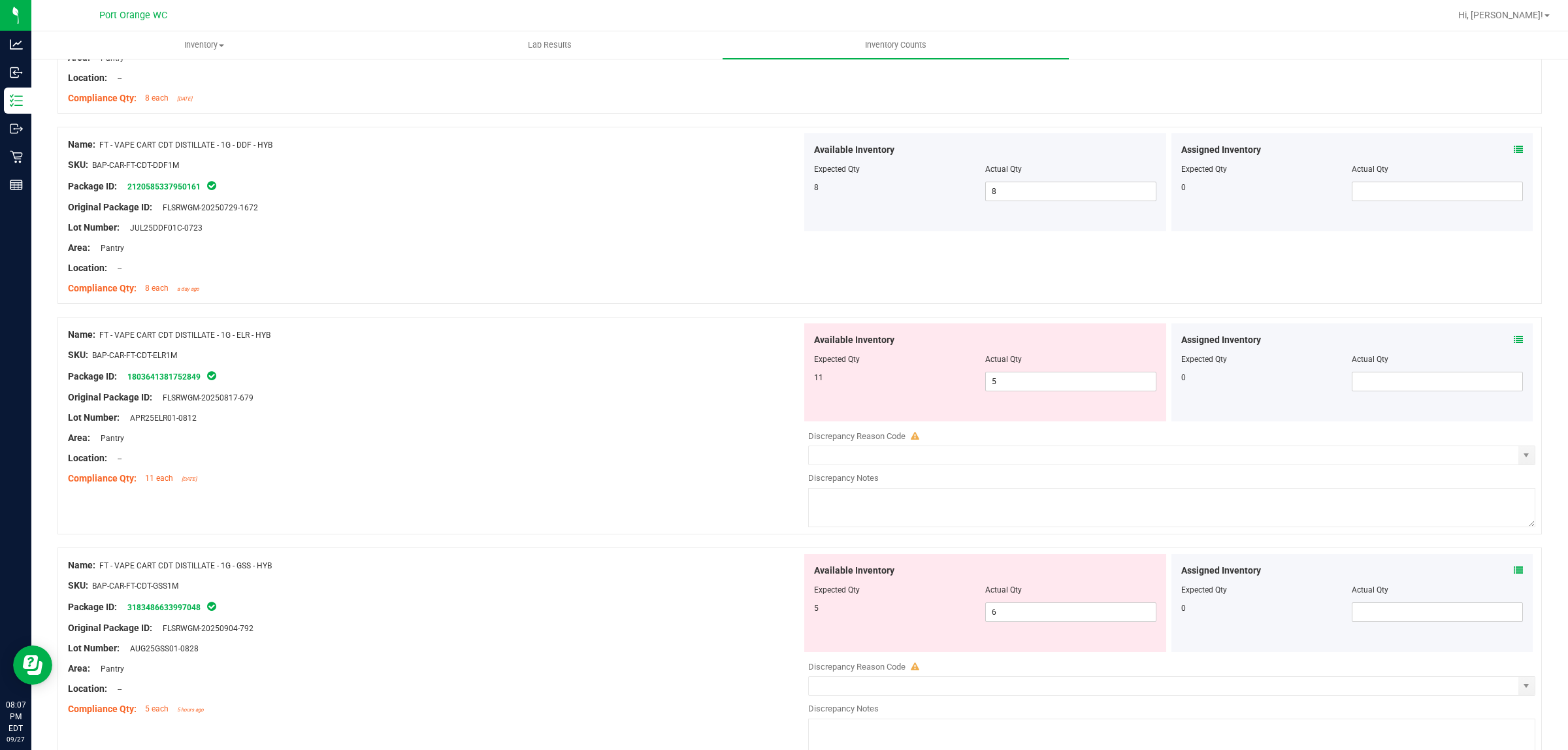
click at [1514, 343] on icon at bounding box center [1519, 339] width 9 height 9
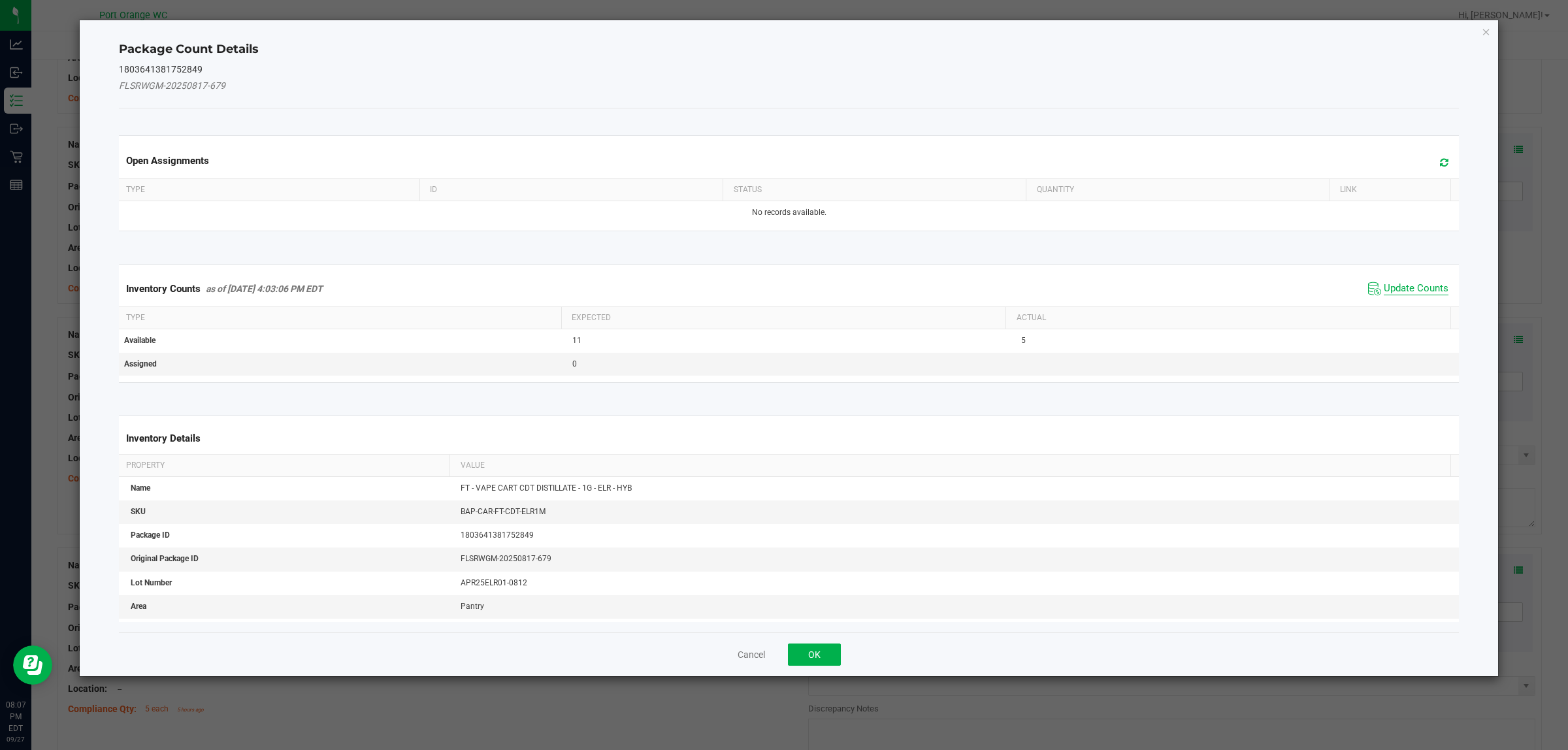
click at [1402, 288] on span "Update Counts" at bounding box center [1416, 289] width 64 height 13
click at [1402, 288] on div "Inventory Counts as of Sep 27, 2025 4:03:06 PM EDT Update Counts" at bounding box center [789, 288] width 1346 height 35
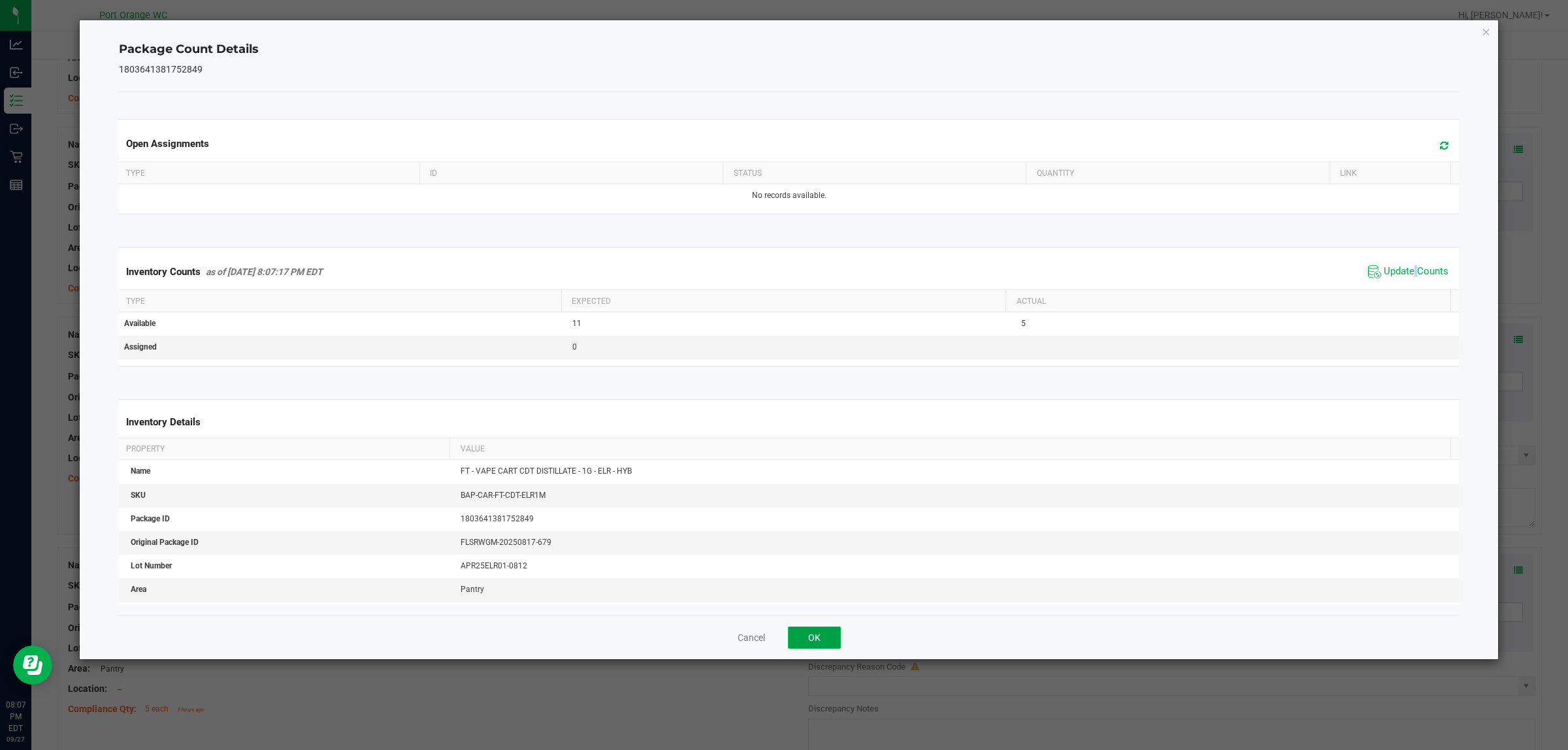
click at [805, 637] on button "OK" at bounding box center [815, 637] width 53 height 22
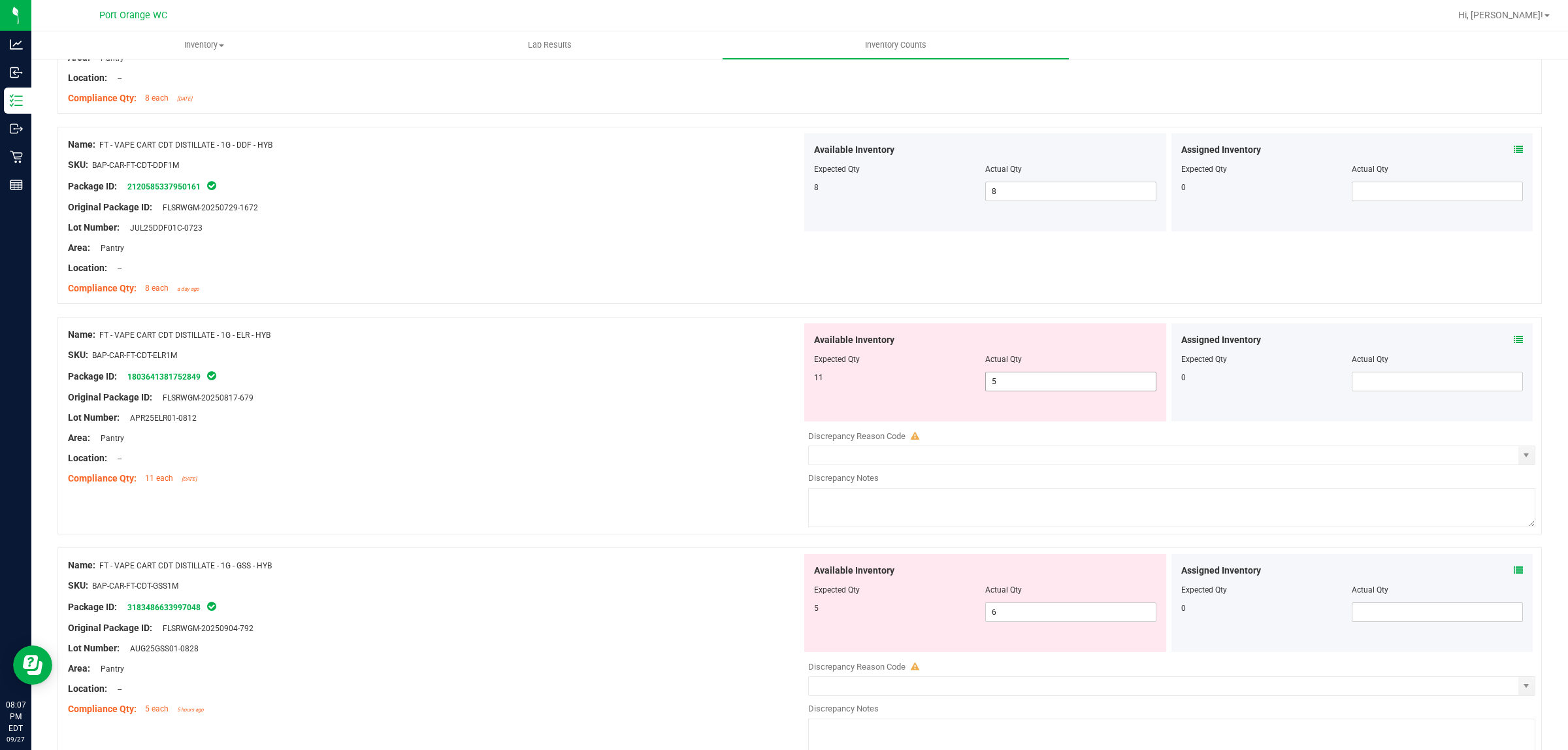
click at [1030, 391] on span "5 5" at bounding box center [1071, 381] width 171 height 19
click at [1030, 391] on input "5" at bounding box center [1071, 381] width 170 height 19
type input "11"
click at [637, 435] on div "Area: Pantry" at bounding box center [435, 438] width 734 height 14
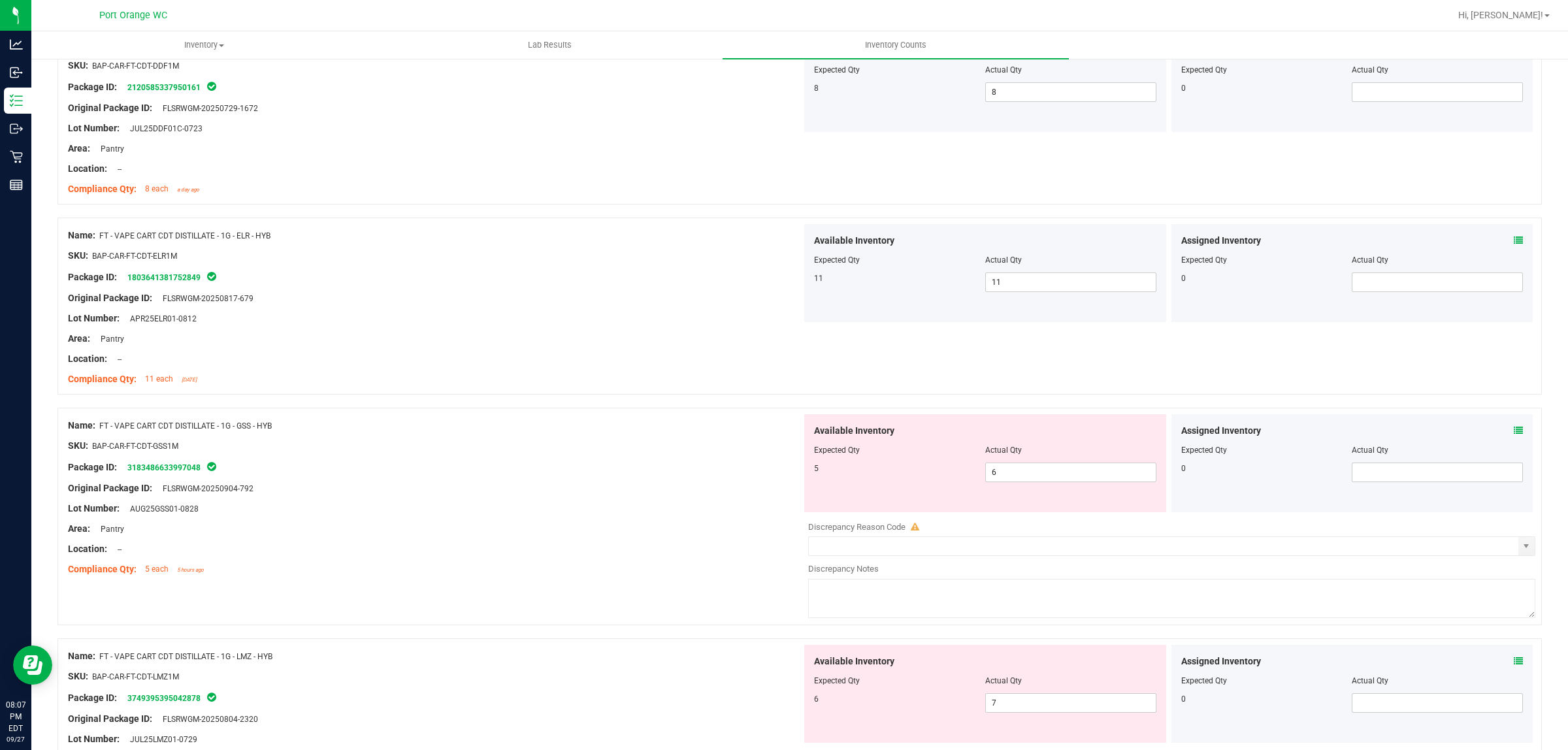
scroll to position [2041, 0]
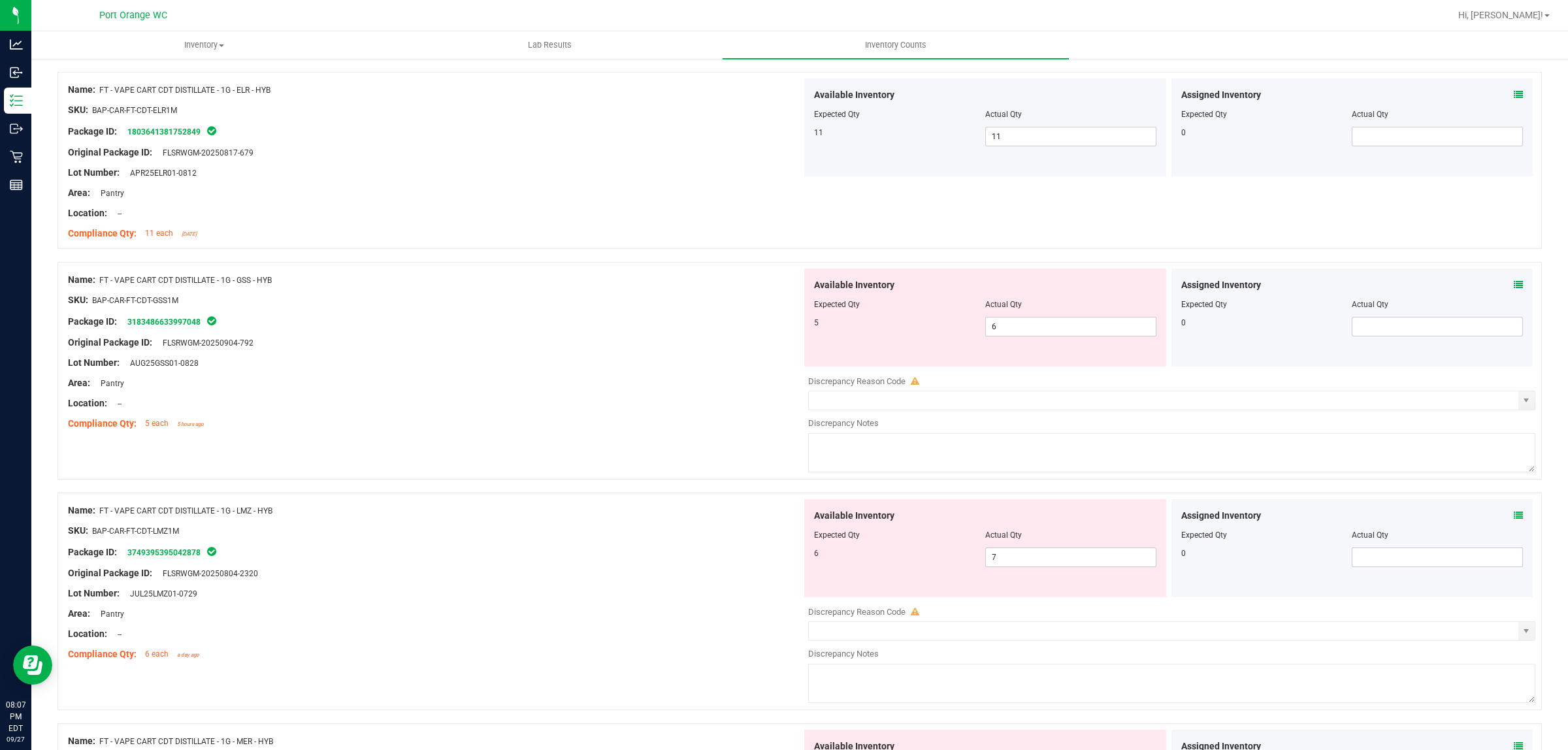
click at [1514, 288] on icon at bounding box center [1519, 285] width 9 height 9
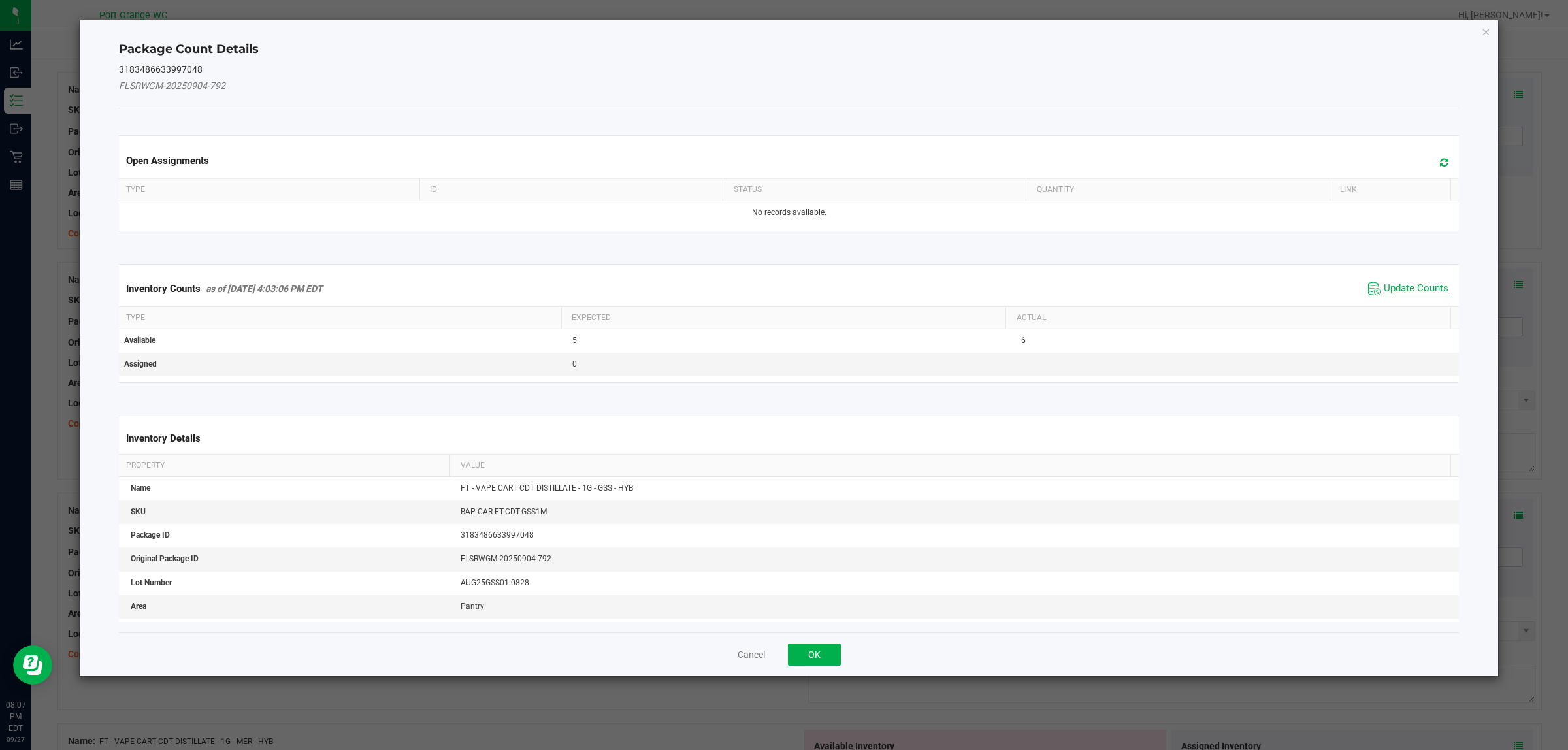
click at [1408, 294] on span "Update Counts" at bounding box center [1416, 289] width 64 height 13
click at [1408, 294] on kendo-grid "Inventory Counts as of Sep 27, 2025 4:03:06 PM EDT Update Counts Type Expected …" at bounding box center [789, 322] width 1361 height 118
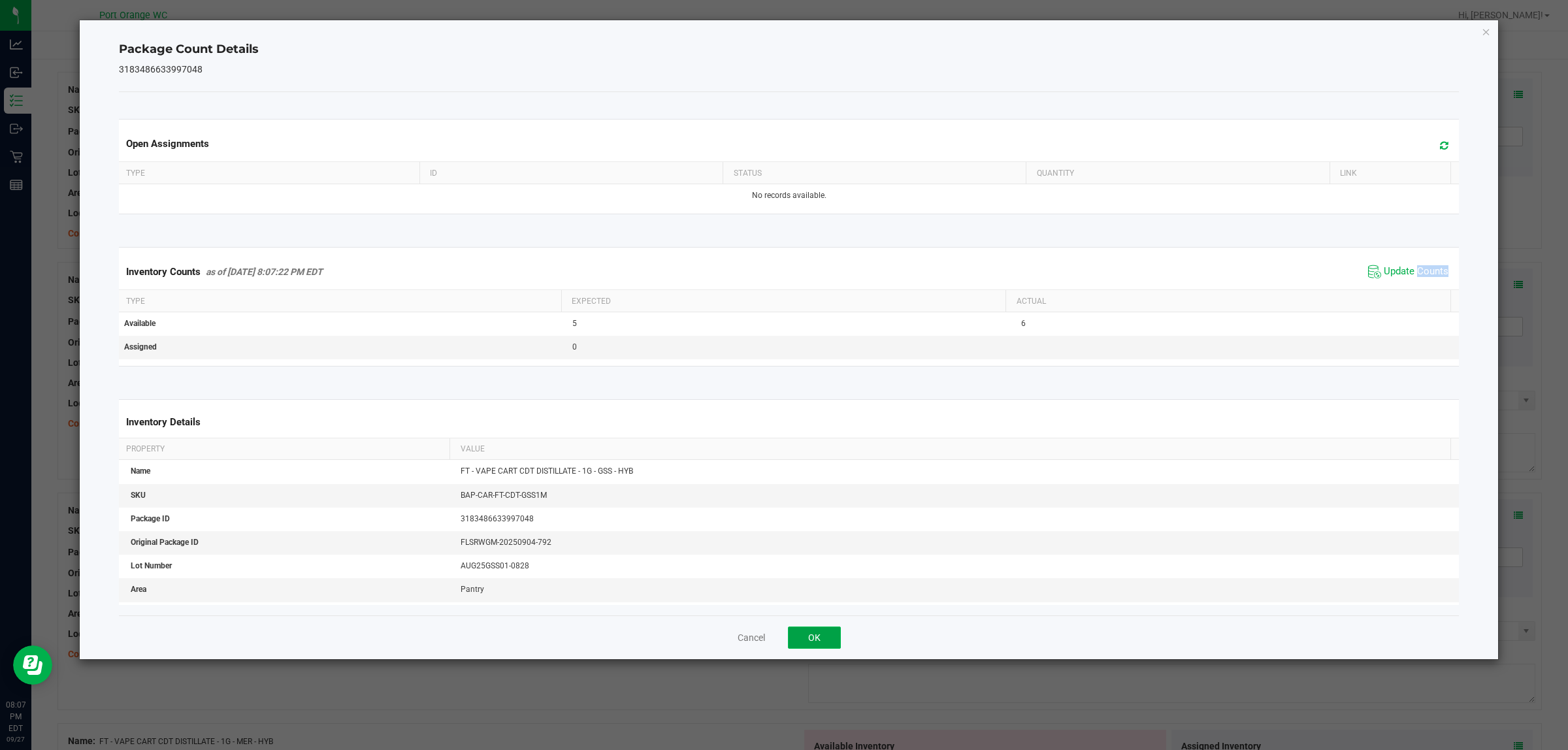
drag, startPoint x: 804, startPoint y: 631, endPoint x: 1032, endPoint y: 429, distance: 304.6
click at [804, 631] on button "OK" at bounding box center [815, 637] width 53 height 22
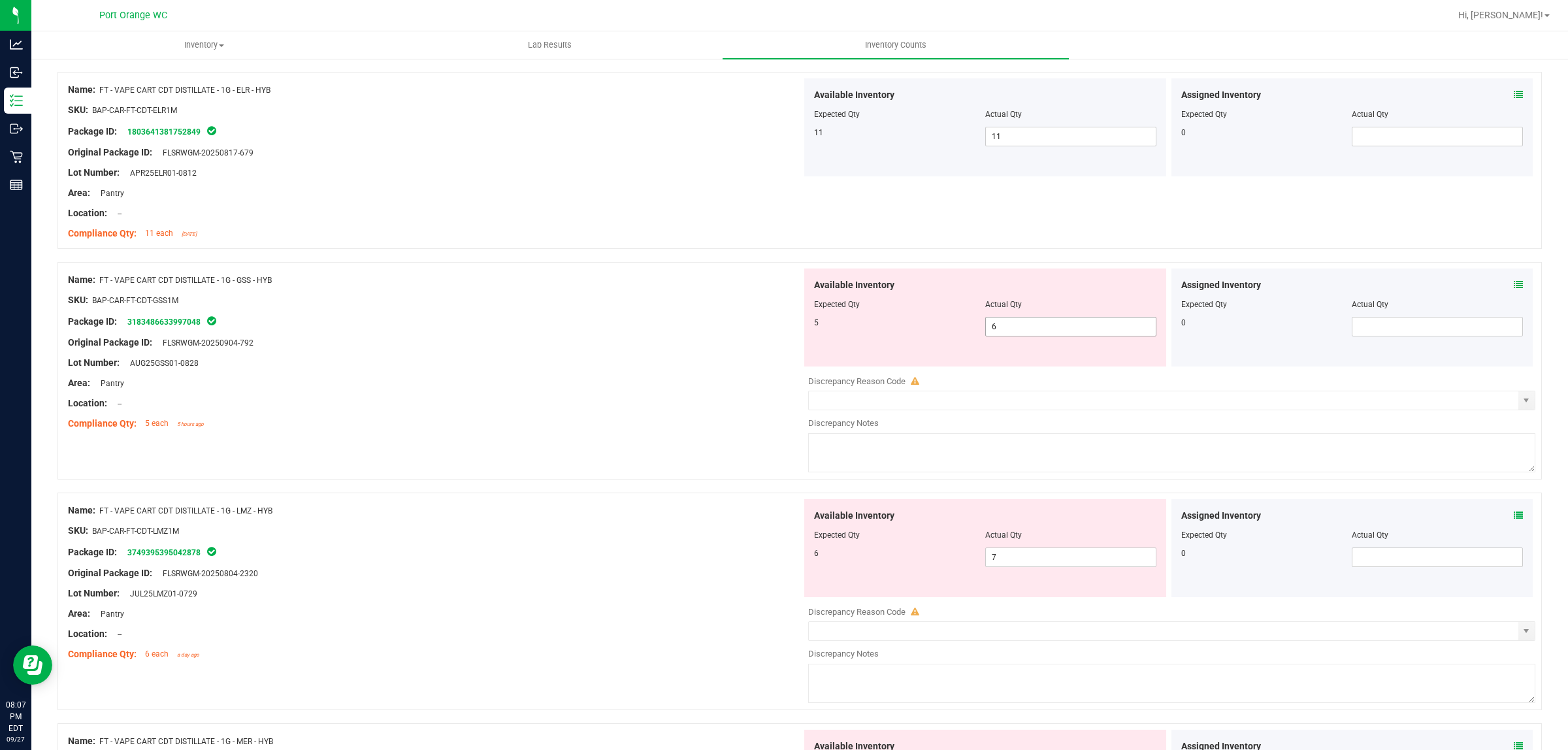
click at [1046, 334] on span "6 6" at bounding box center [1071, 326] width 171 height 19
click at [1046, 334] on input "6" at bounding box center [1071, 327] width 170 height 19
type input "5"
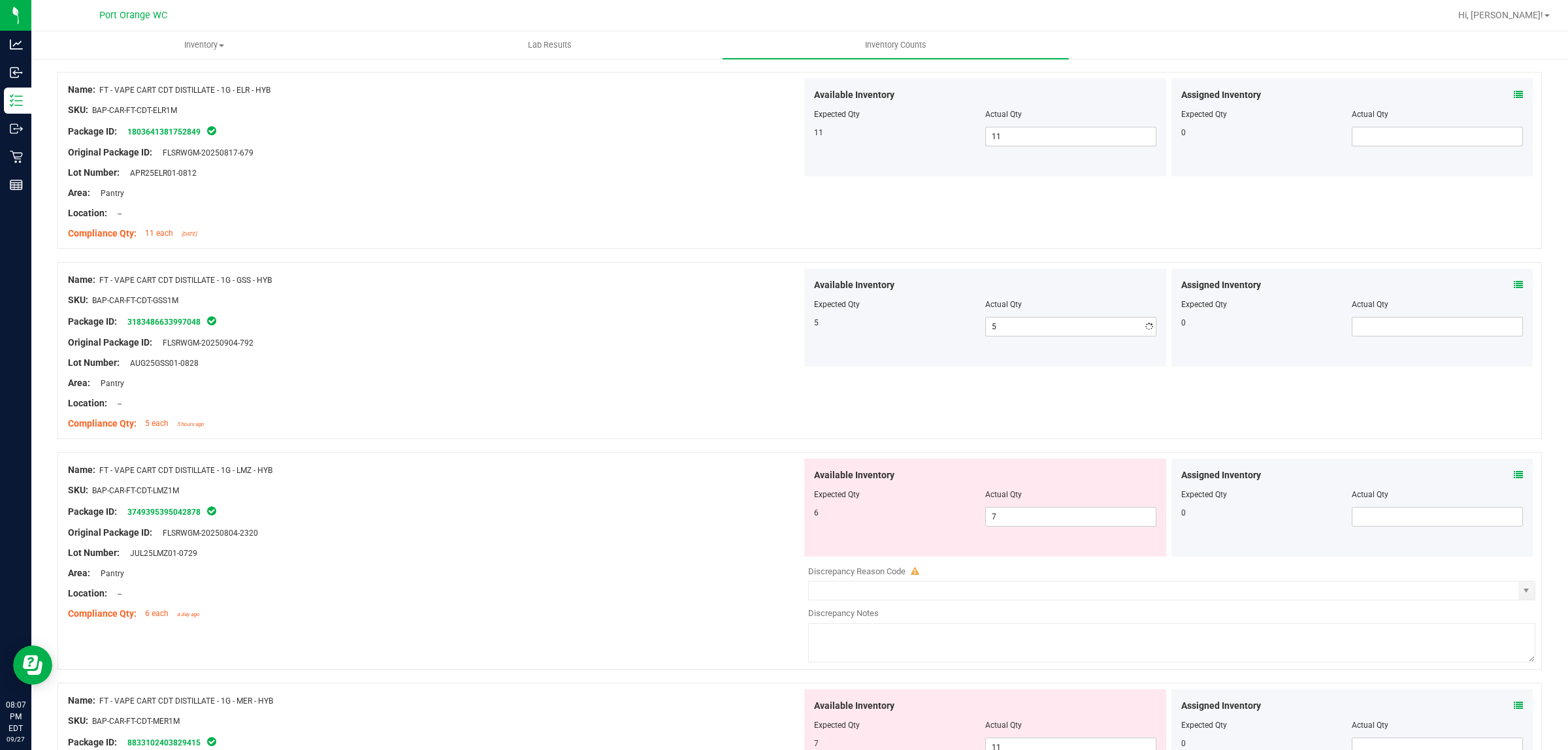
click at [707, 385] on div "Area: Pantry" at bounding box center [435, 383] width 734 height 14
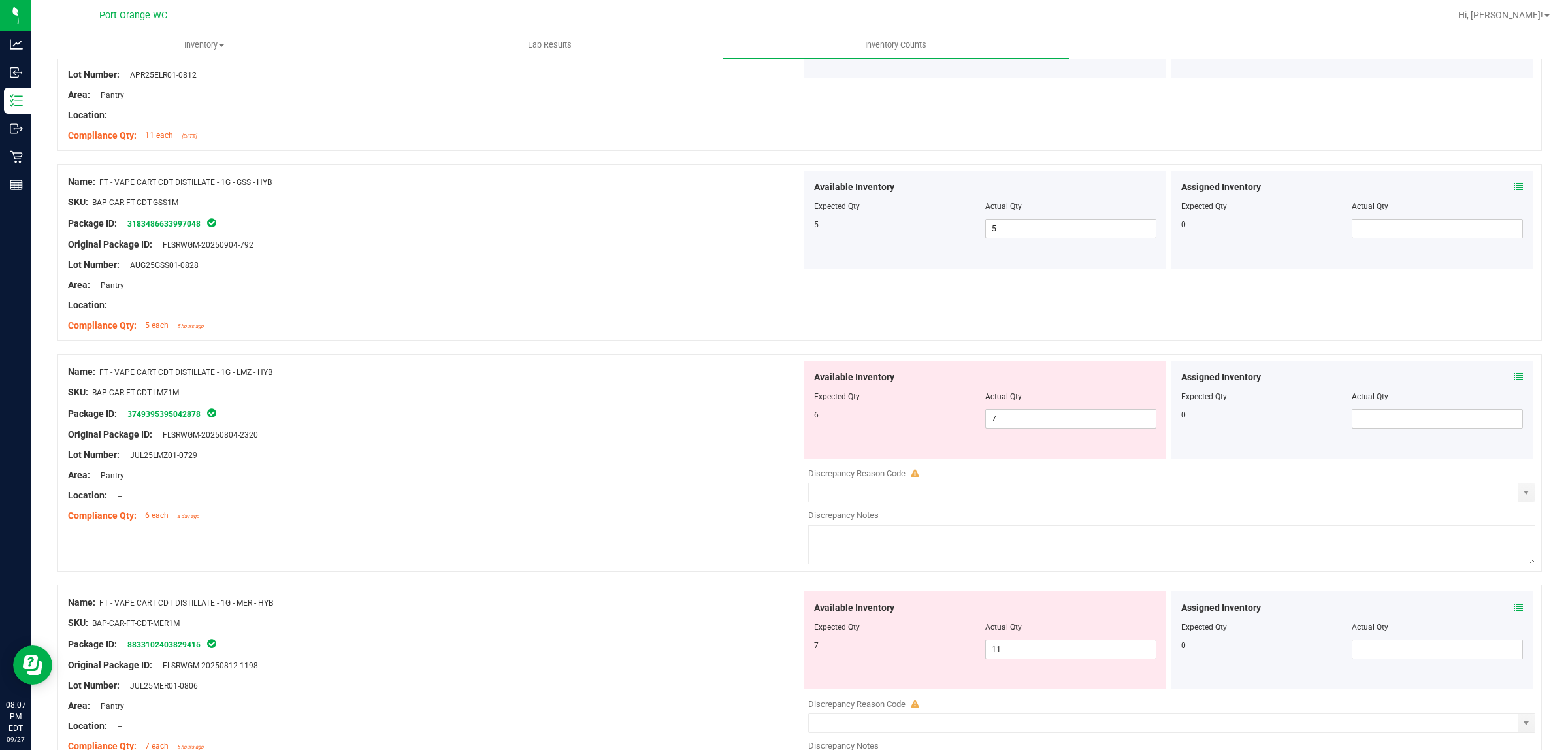
scroll to position [2286, 0]
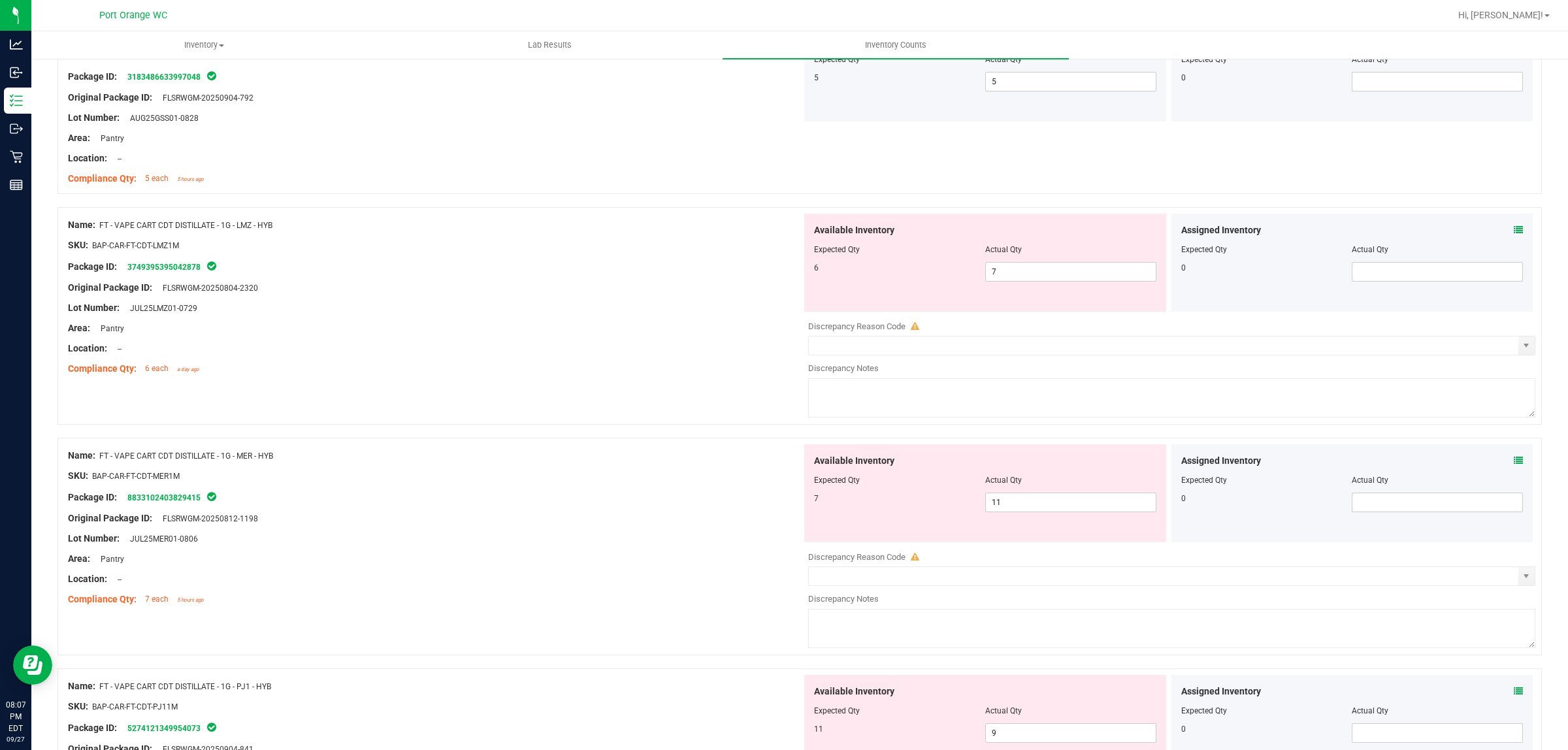
click at [1514, 234] on icon at bounding box center [1519, 230] width 9 height 9
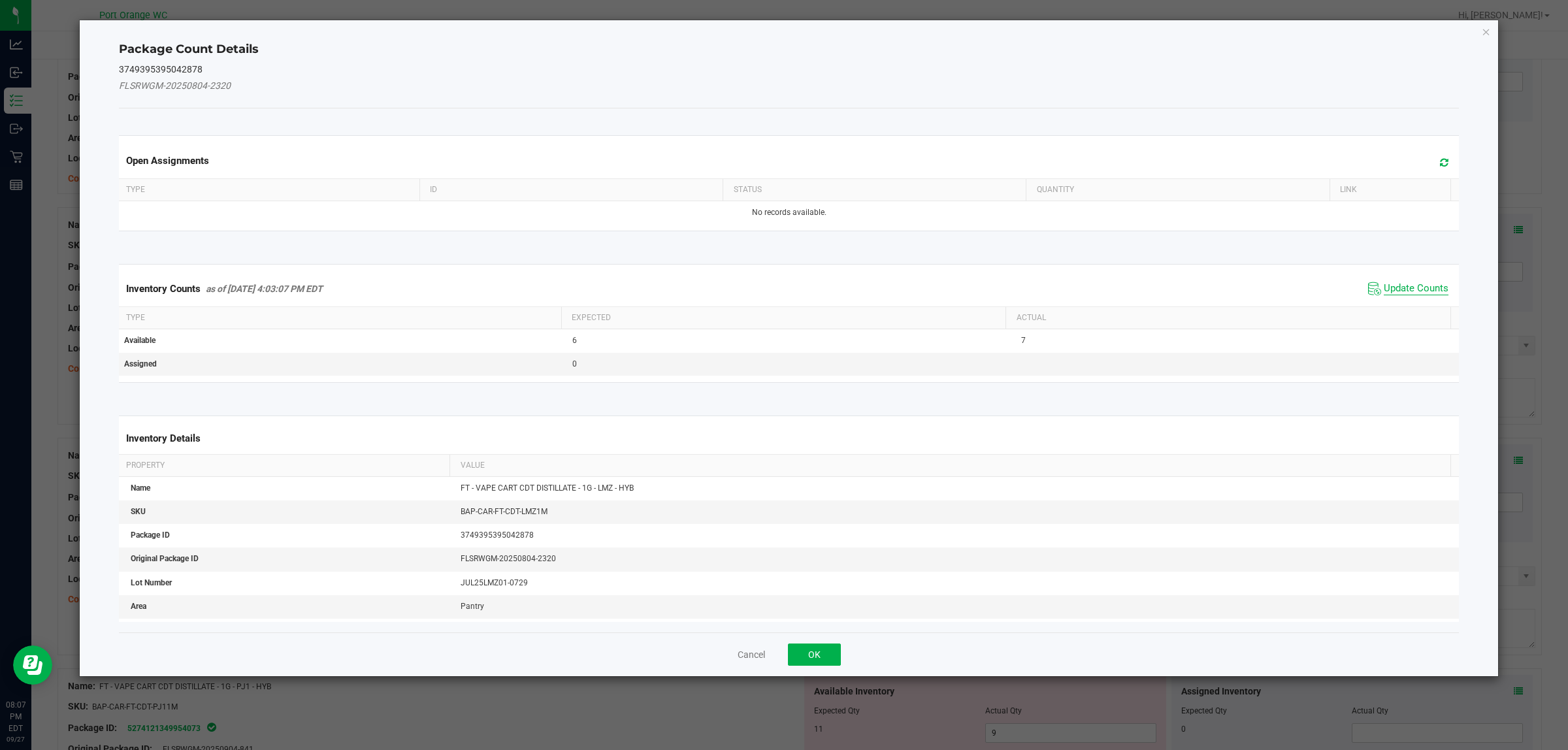
click at [1418, 288] on span "Update Counts" at bounding box center [1416, 289] width 64 height 13
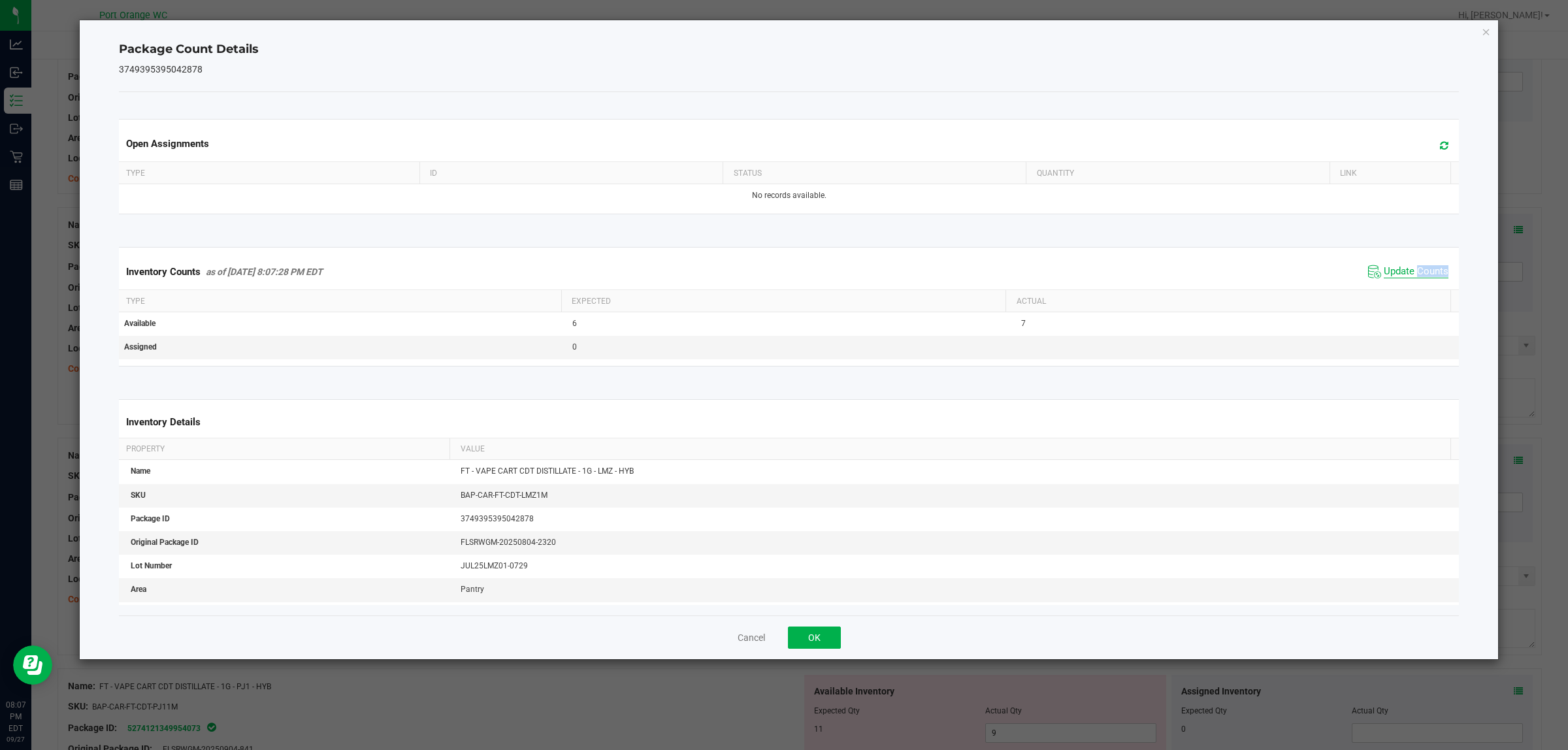
click at [1418, 288] on div "Inventory Counts as of Sep 27, 2025 8:07:28 PM EDT Update Counts" at bounding box center [789, 271] width 1346 height 35
click at [811, 634] on button "OK" at bounding box center [815, 637] width 53 height 22
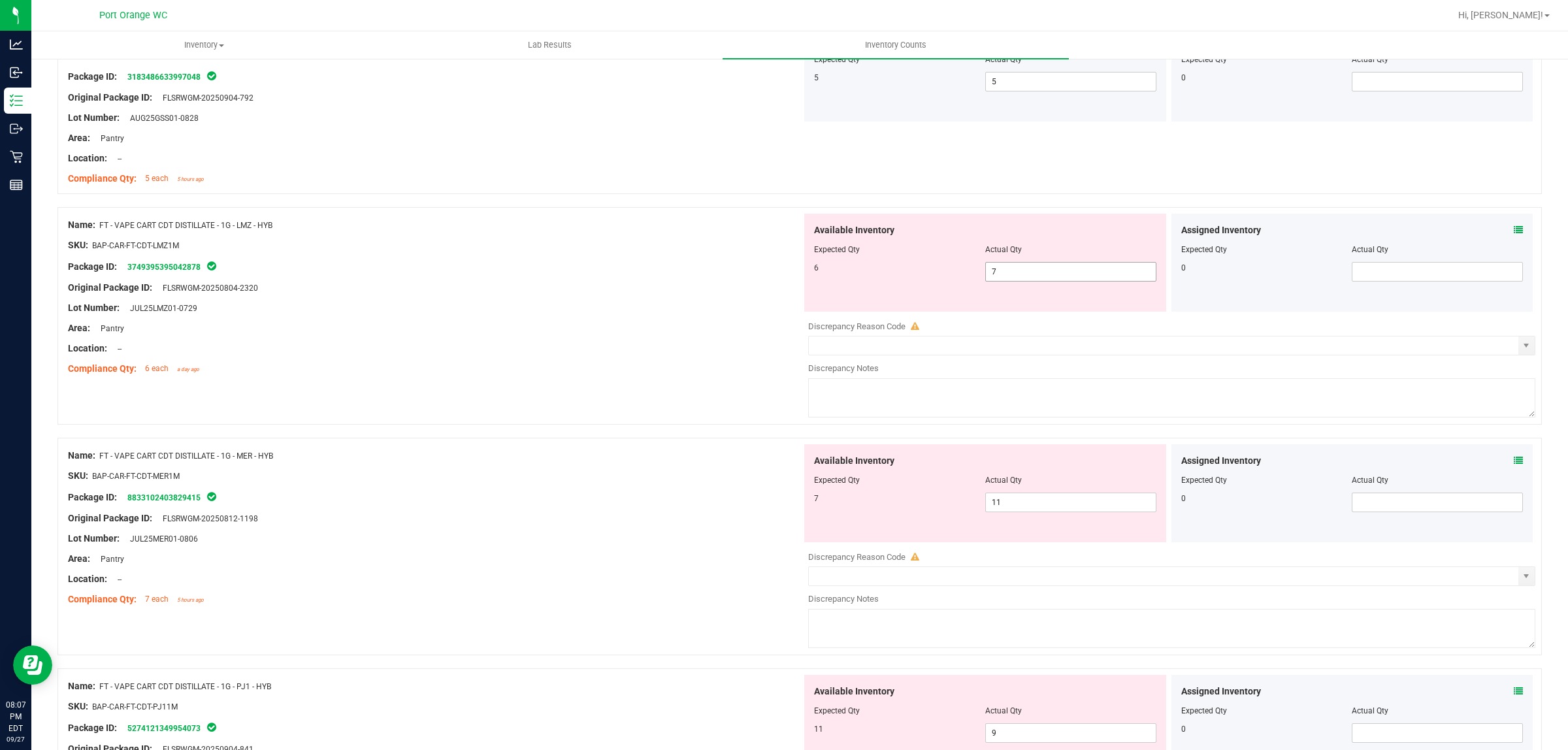
click at [1034, 272] on span "7 7" at bounding box center [1071, 271] width 171 height 19
click at [1034, 272] on input "7" at bounding box center [1071, 272] width 170 height 19
type input "6"
click at [622, 355] on div "Location: --" at bounding box center [435, 348] width 734 height 14
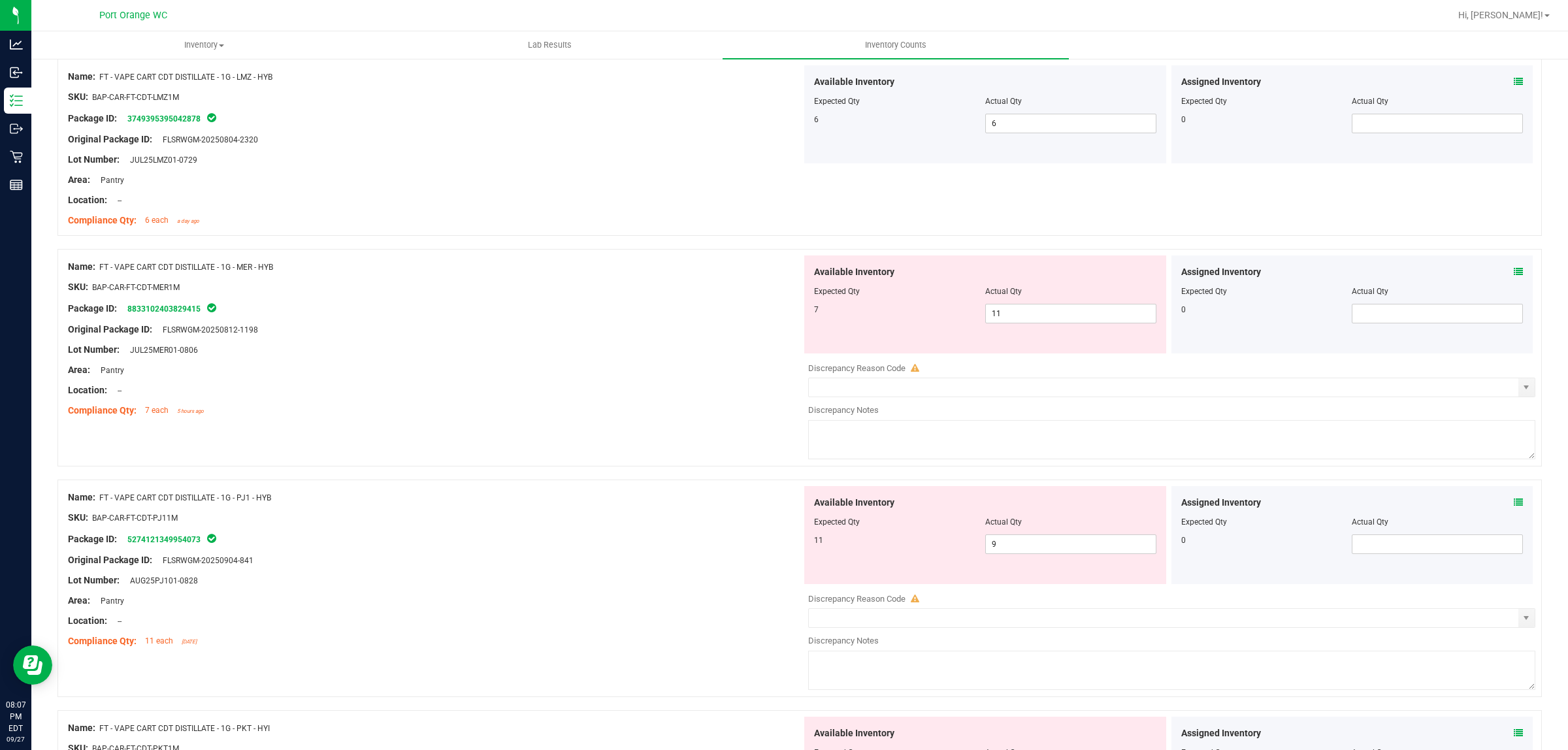
scroll to position [2449, 0]
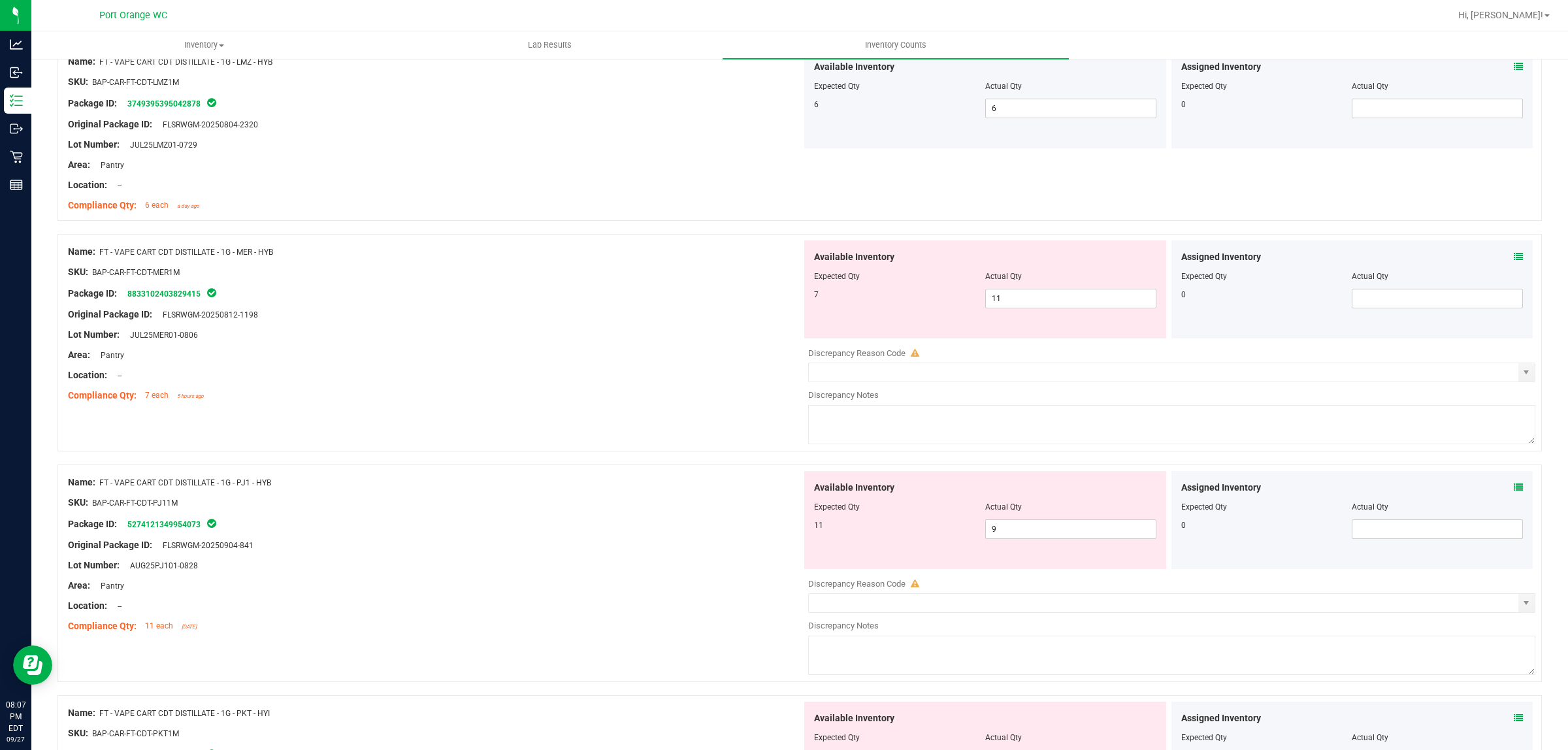
click at [1514, 261] on icon at bounding box center [1519, 256] width 9 height 9
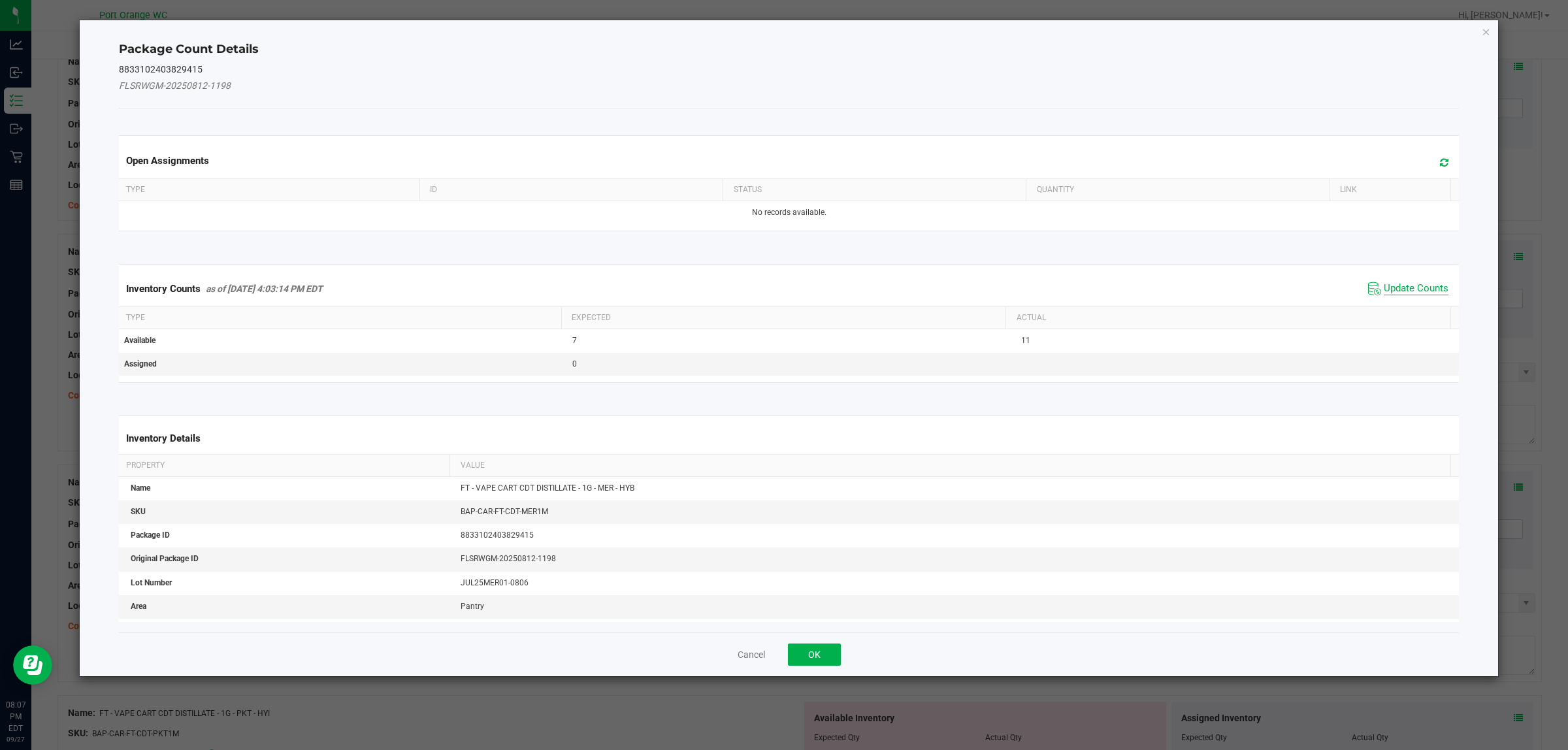
click at [1429, 286] on span "Update Counts" at bounding box center [1416, 289] width 64 height 13
click at [1429, 286] on div "Inventory Counts as of Sep 27, 2025 4:03:14 PM EDT Update Counts" at bounding box center [789, 288] width 1346 height 34
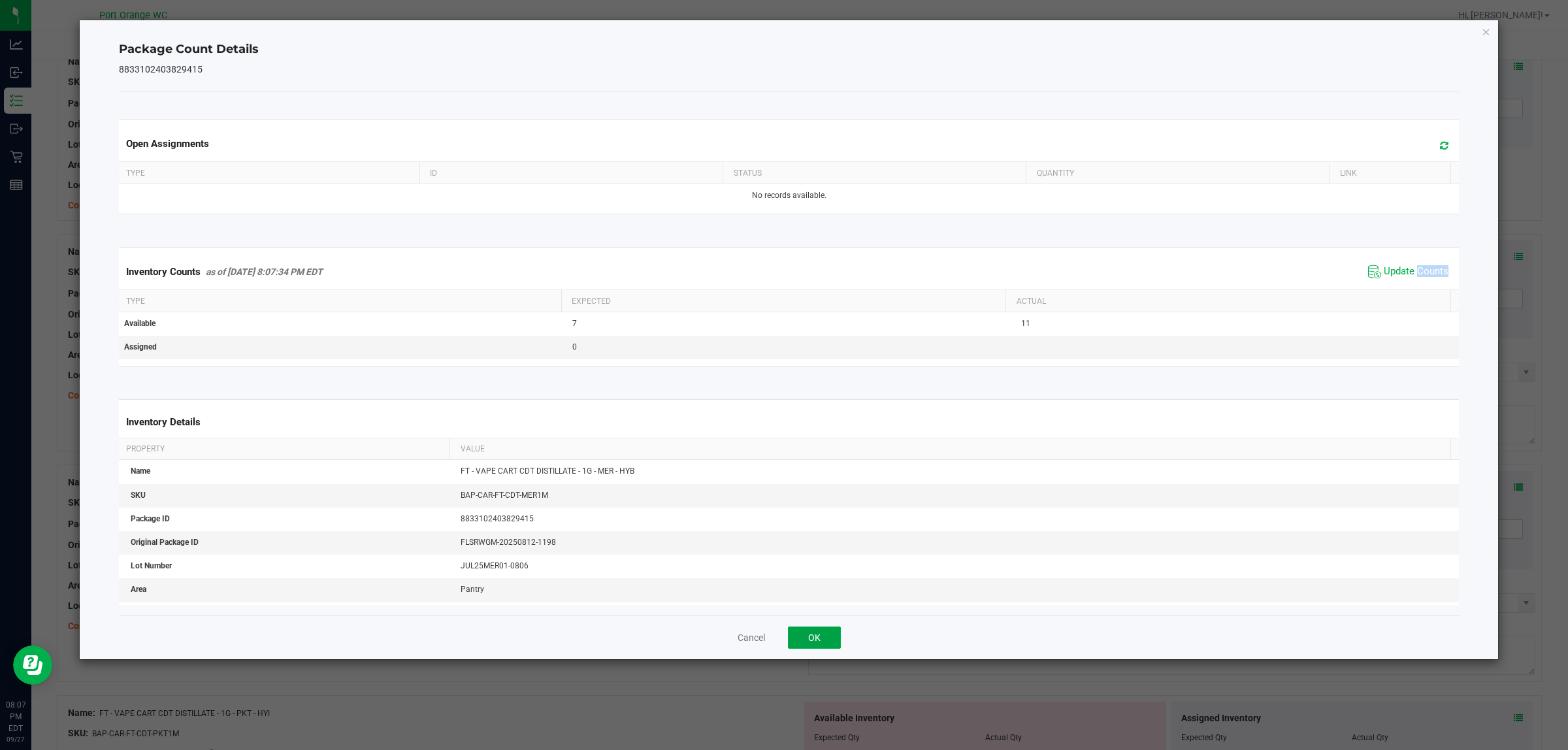
drag, startPoint x: 808, startPoint y: 638, endPoint x: 861, endPoint y: 559, distance: 95.1
click at [809, 637] on button "OK" at bounding box center [815, 637] width 53 height 22
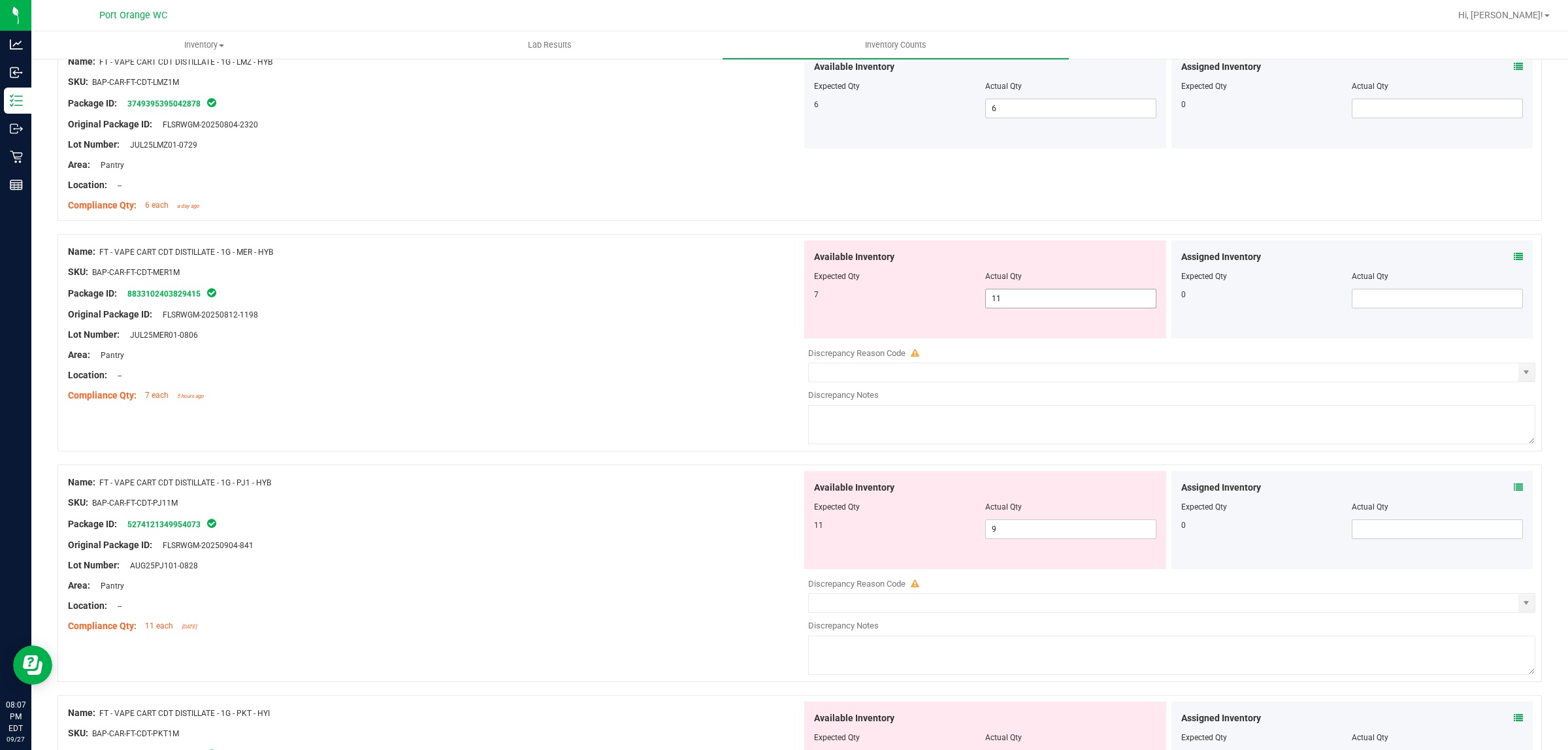
click at [1011, 299] on span "11 11" at bounding box center [1071, 298] width 171 height 19
click at [1011, 299] on input "11" at bounding box center [1071, 298] width 170 height 19
type input "7"
click at [728, 377] on div "Location: --" at bounding box center [435, 375] width 734 height 14
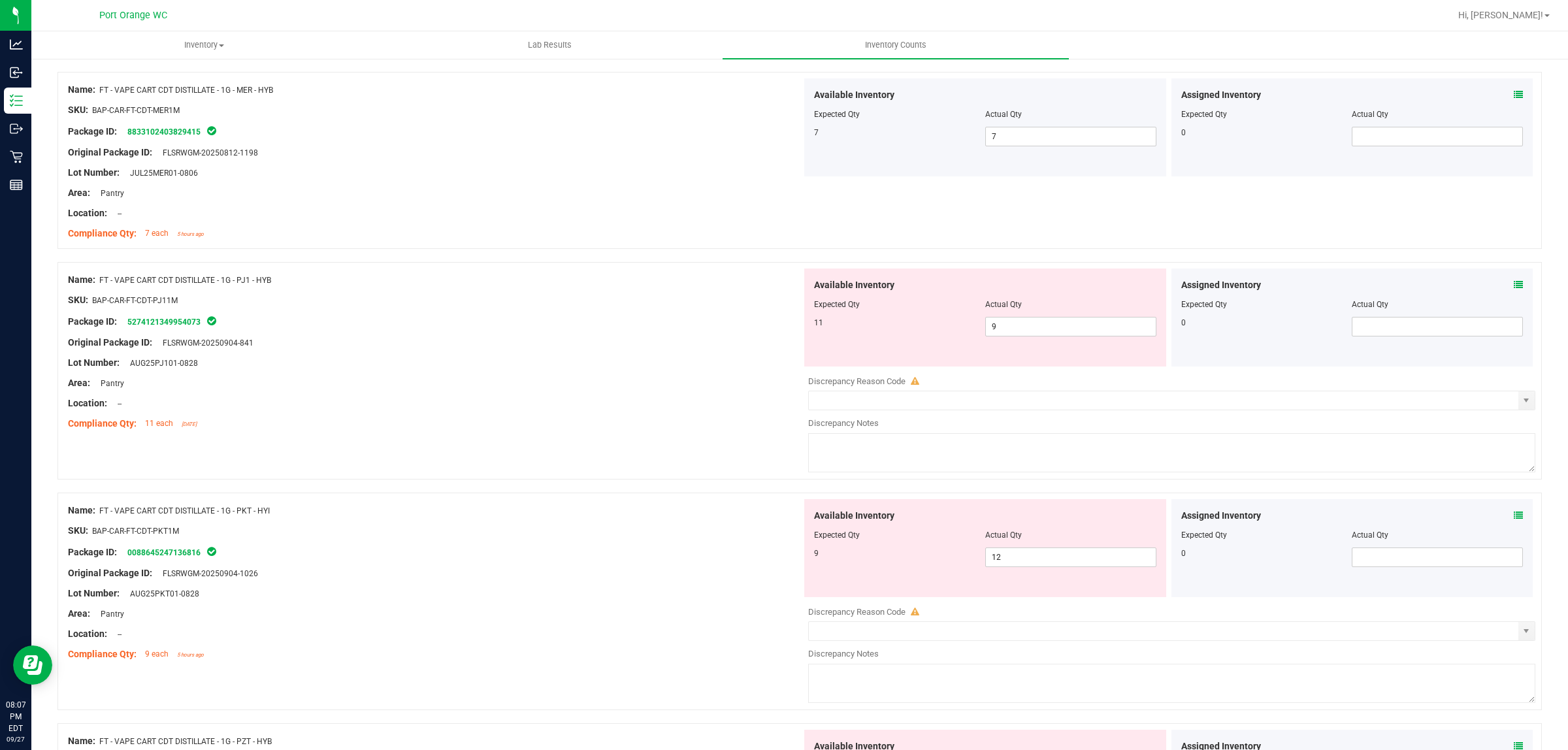
scroll to position [2612, 0]
click at [1514, 288] on icon at bounding box center [1519, 284] width 9 height 9
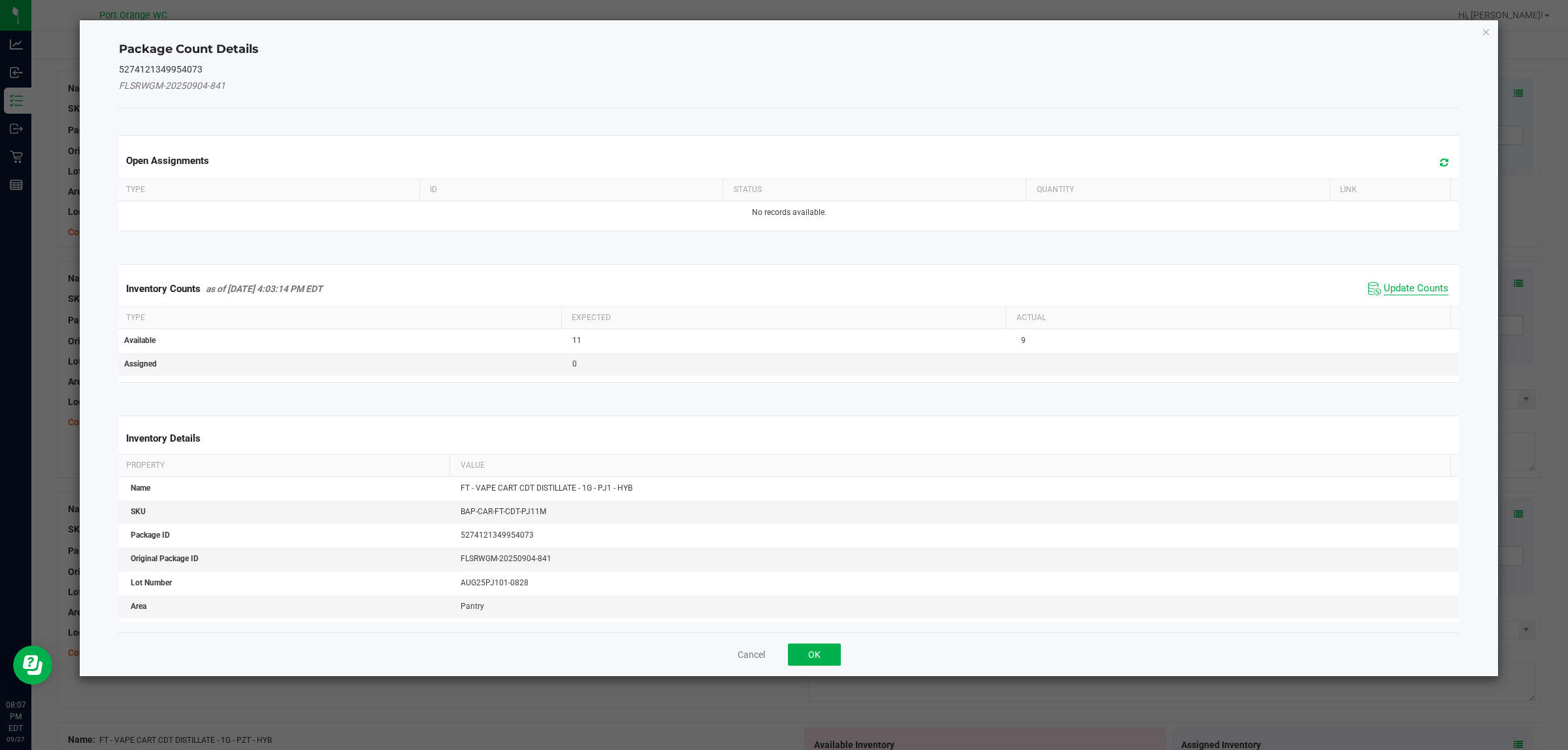
click at [1413, 286] on span "Update Counts" at bounding box center [1416, 289] width 64 height 13
click at [1413, 286] on span "Update Counts" at bounding box center [1416, 288] width 64 height 12
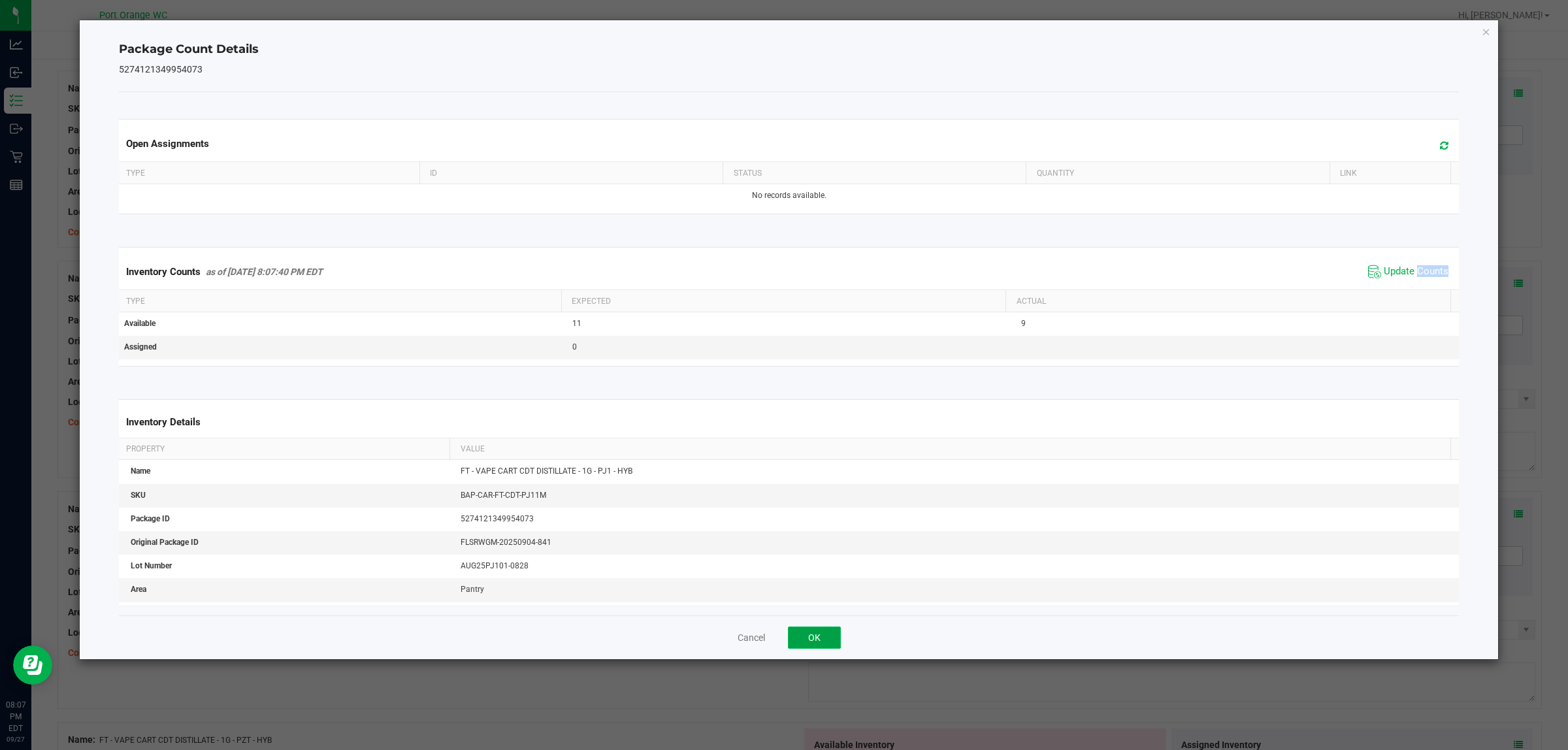
click at [810, 632] on button "OK" at bounding box center [815, 637] width 53 height 22
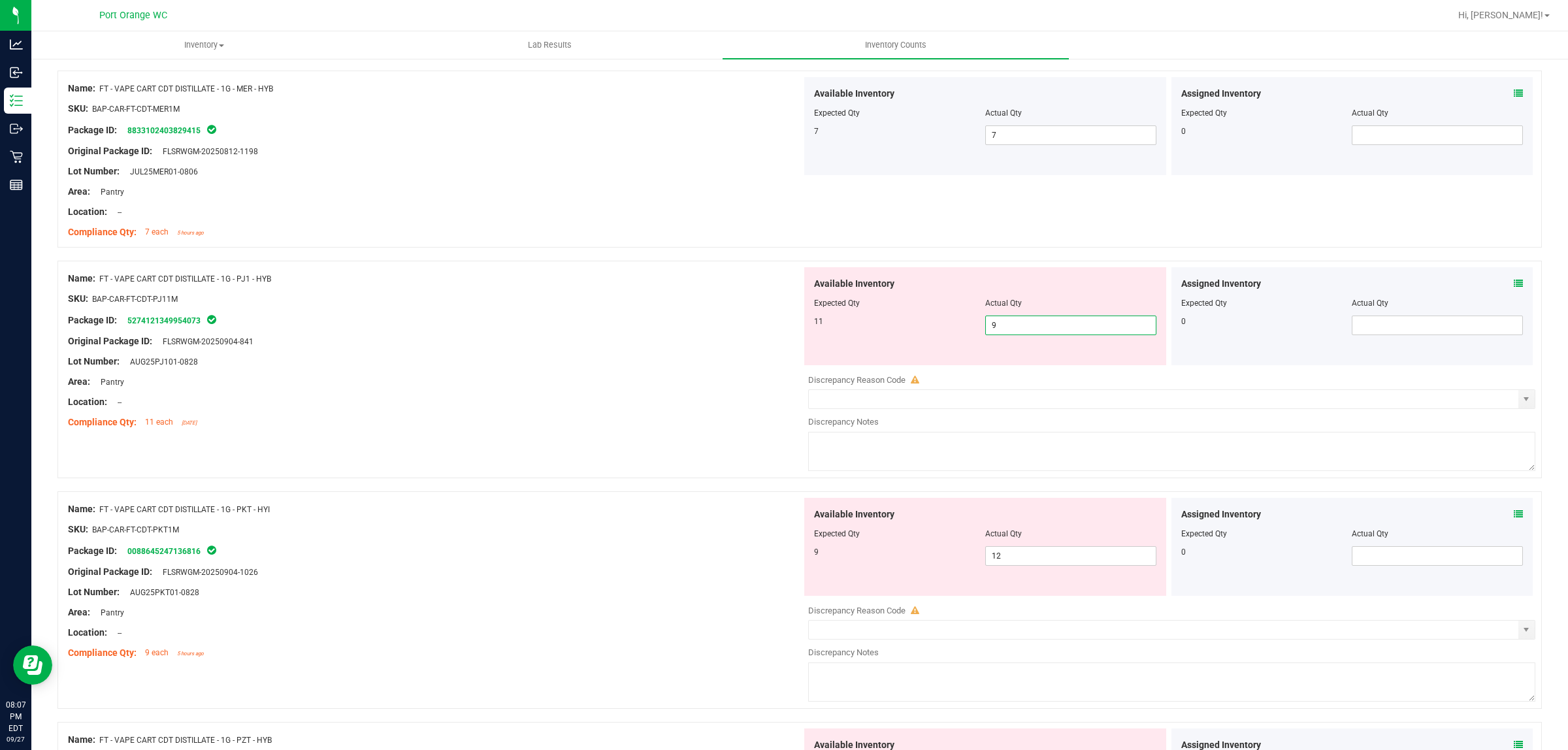
click at [1008, 327] on span "9 9" at bounding box center [1071, 325] width 171 height 19
click at [1008, 327] on input "9" at bounding box center [1071, 326] width 170 height 19
type input "11"
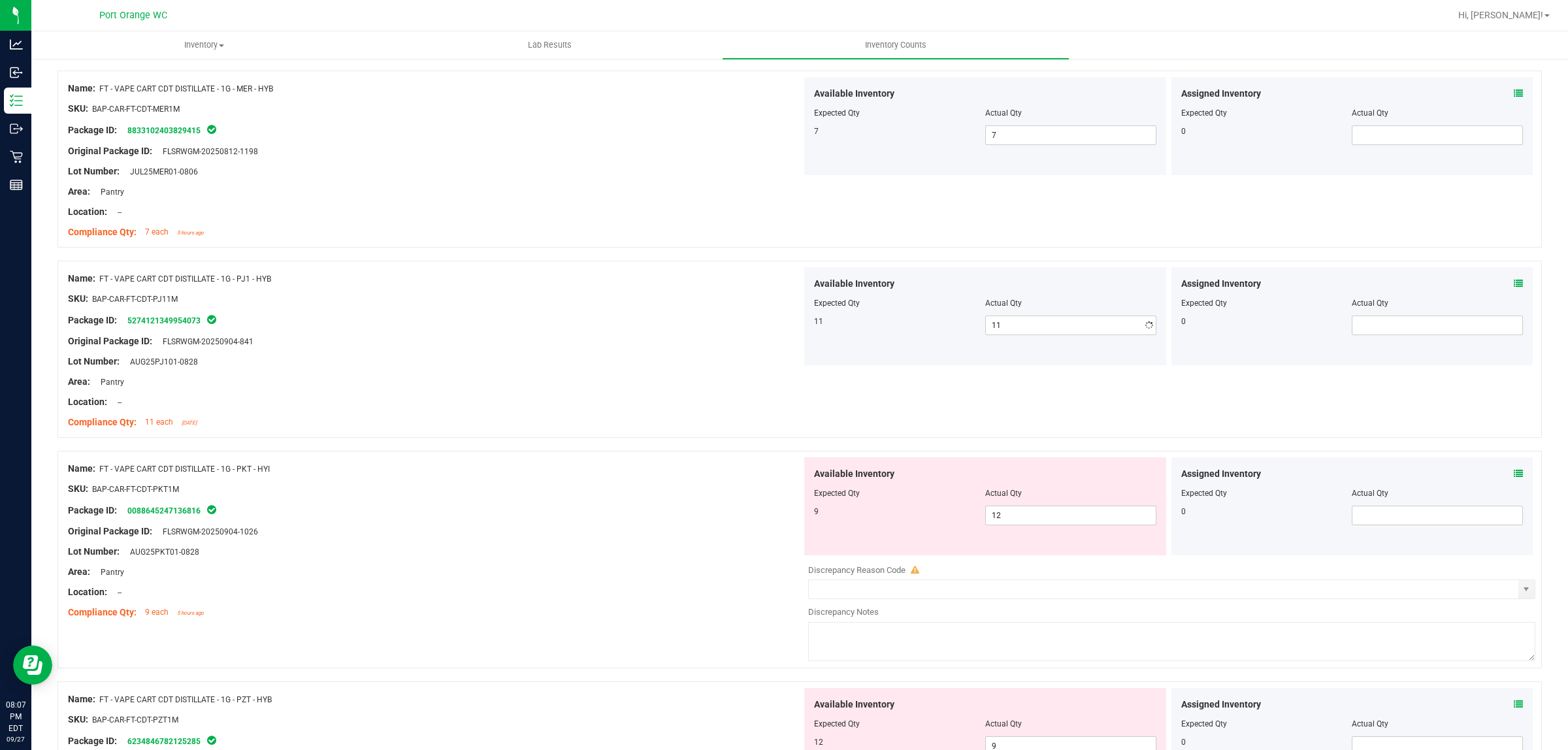
click at [674, 377] on div "Name: FT - VAPE CART CDT DISTILLATE - 1G - PJ1 - HYB SKU: BAP-CAR-FT-CDT-PJ11M …" at bounding box center [435, 350] width 734 height 167
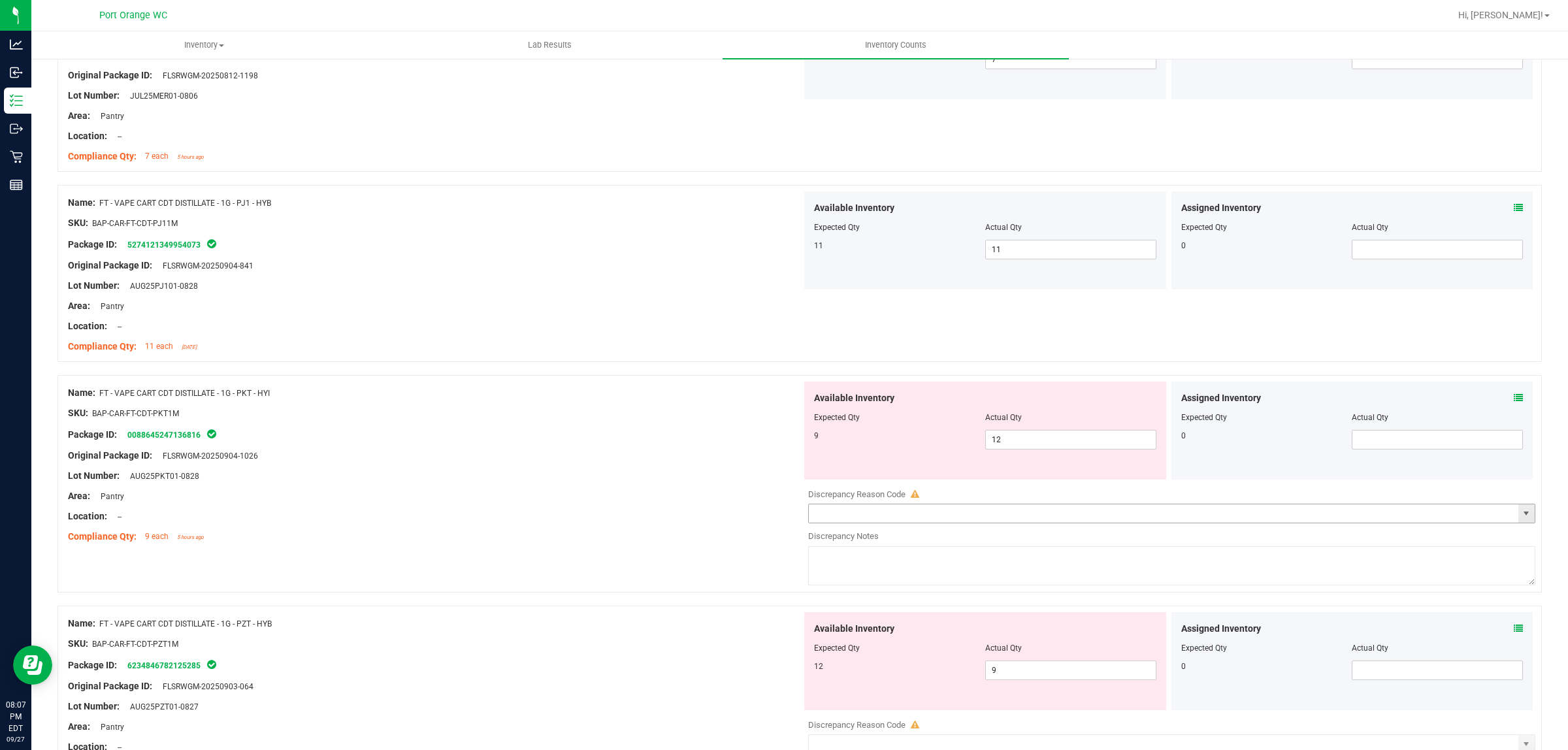
scroll to position [2775, 0]
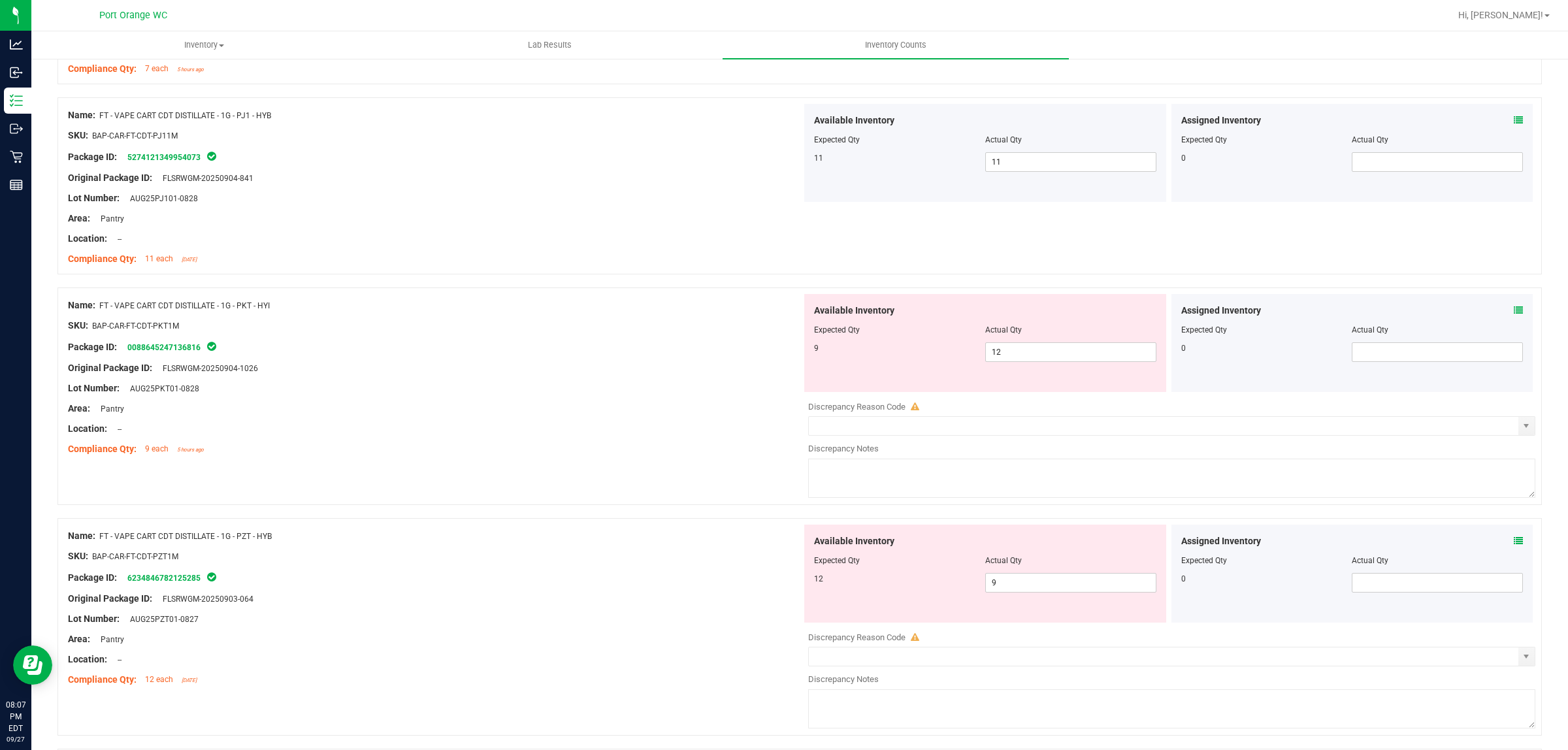
click at [1514, 315] on icon at bounding box center [1519, 310] width 9 height 9
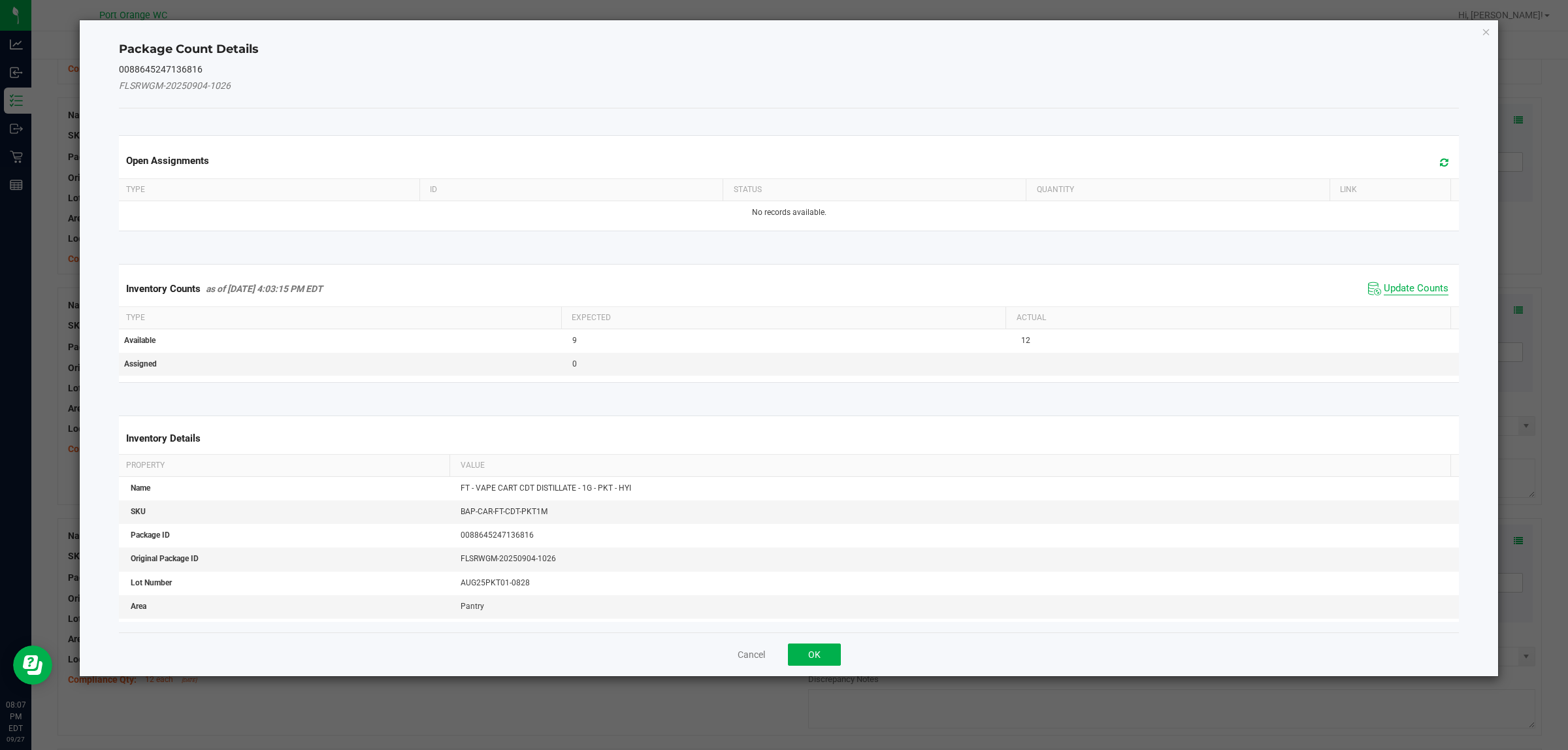
click at [1426, 288] on span "Update Counts" at bounding box center [1416, 289] width 64 height 13
click at [1426, 288] on div "Inventory Counts as of Sep 27, 2025 4:03:15 PM EDT Update Counts" at bounding box center [789, 288] width 1346 height 35
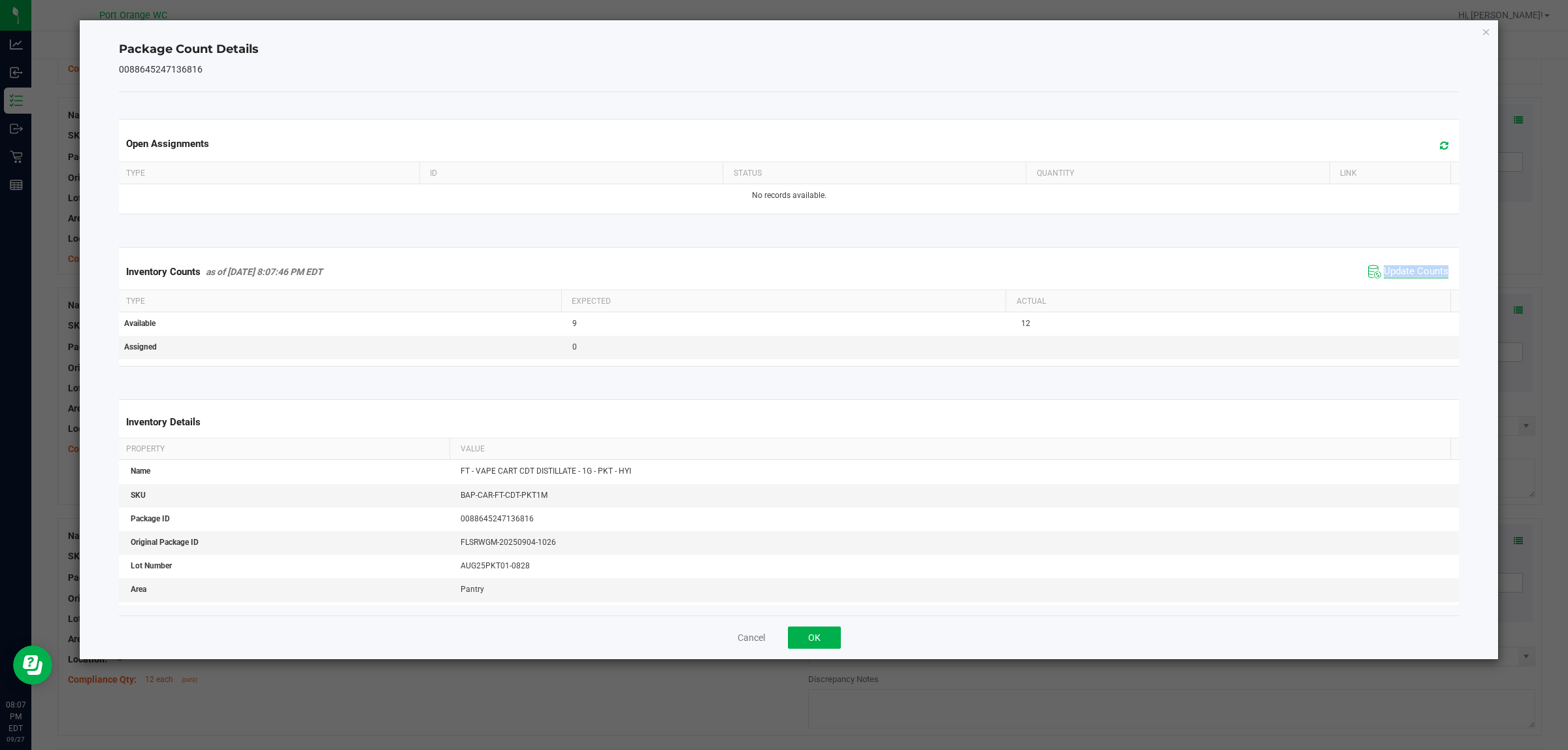
click at [1426, 288] on div "Inventory Counts as of Sep 27, 2025 8:07:46 PM EDT Update Counts" at bounding box center [789, 271] width 1346 height 35
drag, startPoint x: 811, startPoint y: 644, endPoint x: 853, endPoint y: 572, distance: 83.4
click at [812, 638] on button "OK" at bounding box center [815, 637] width 53 height 22
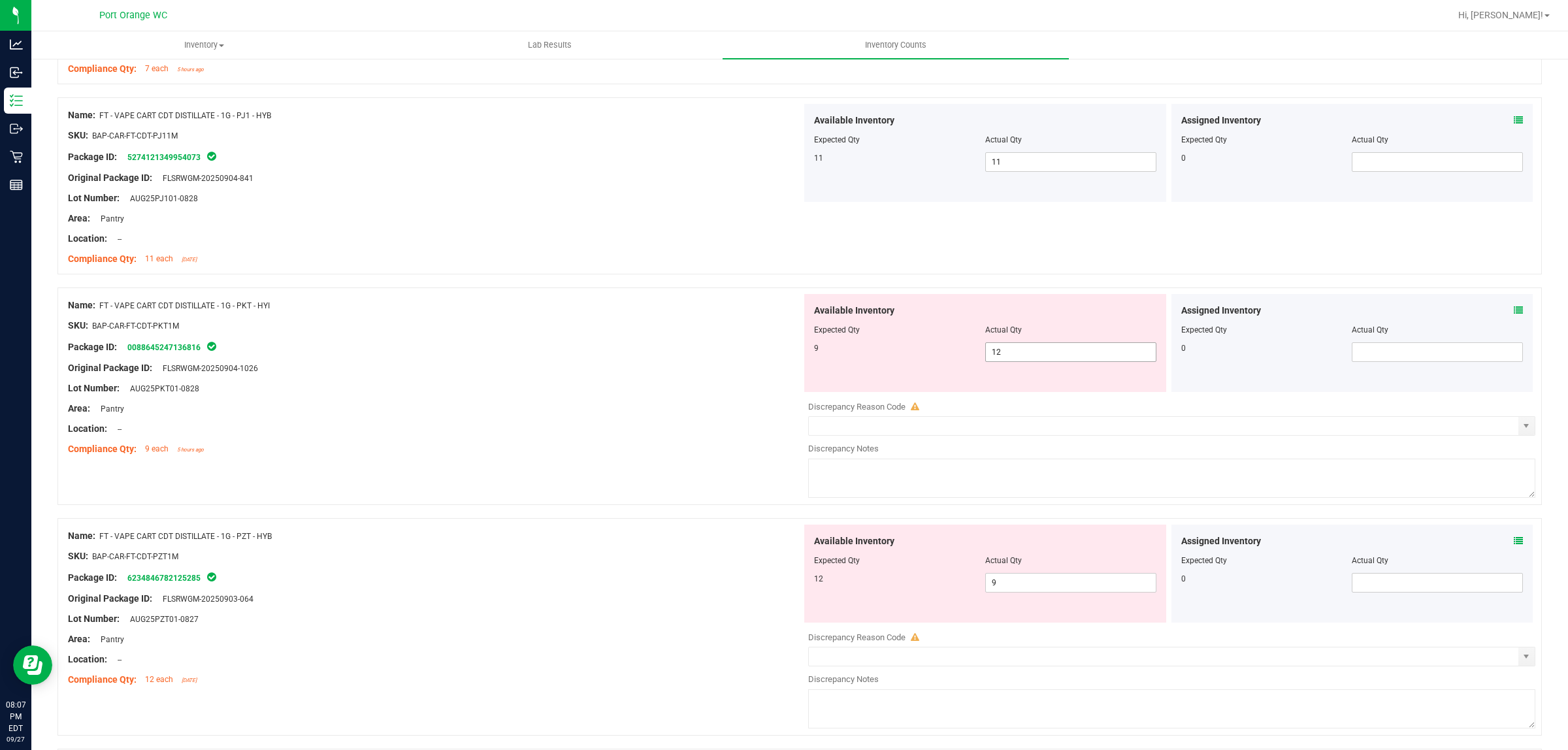
click at [1018, 361] on span "12 12" at bounding box center [1071, 351] width 171 height 19
click at [1018, 361] on input "12" at bounding box center [1071, 352] width 170 height 19
type input "9"
click at [599, 415] on div "Area: Pantry" at bounding box center [435, 409] width 734 height 14
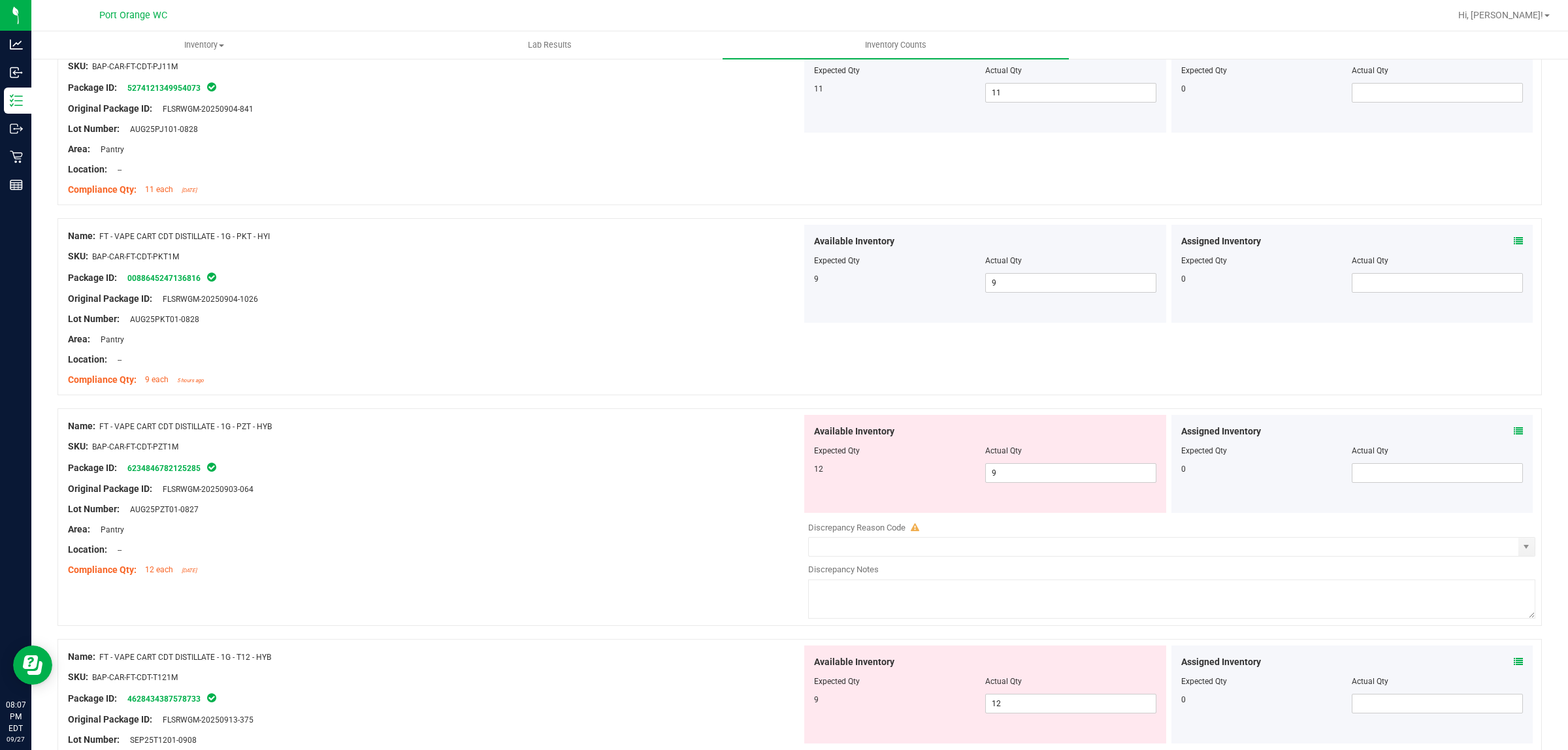
scroll to position [2939, 0]
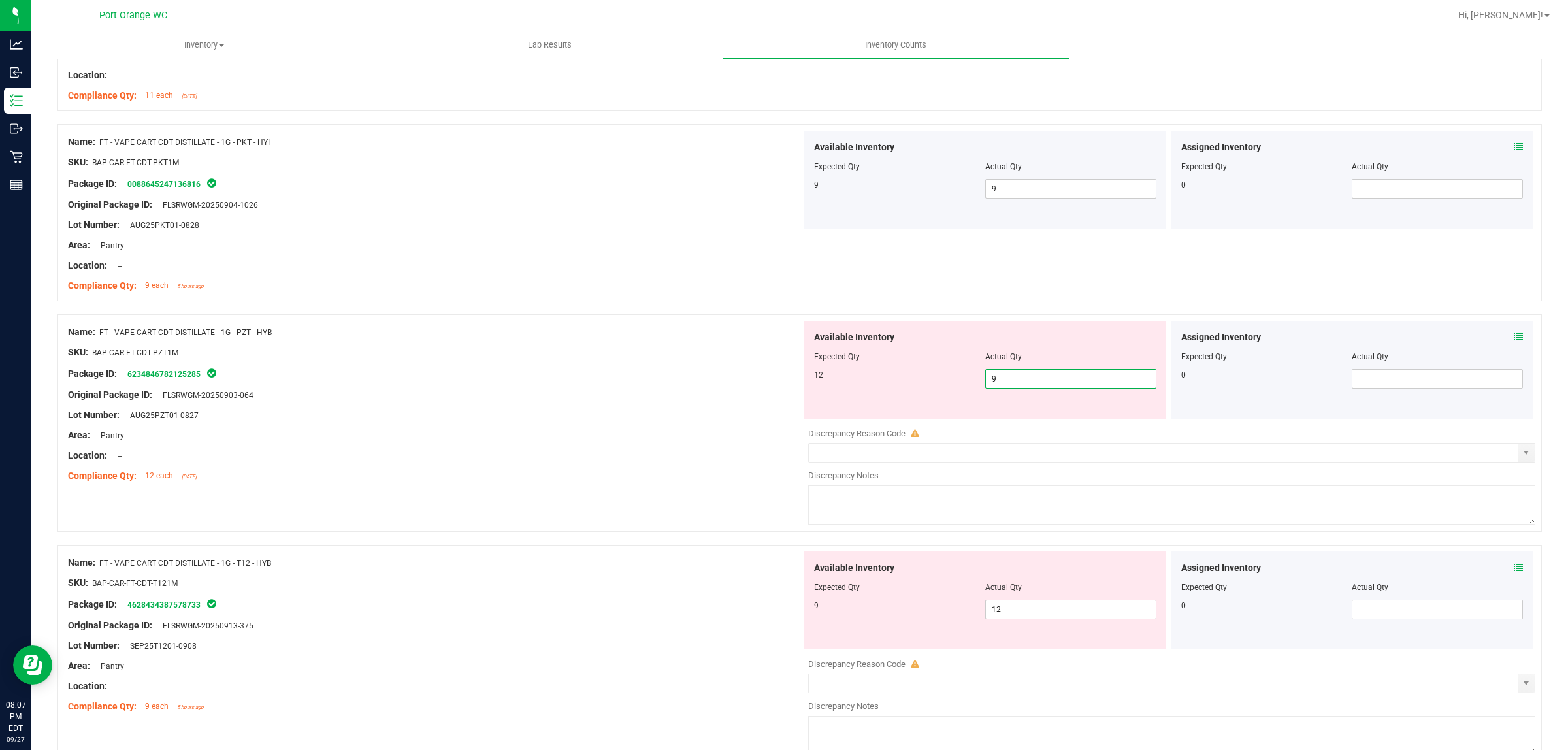
click at [1053, 389] on span "9 9" at bounding box center [1071, 378] width 171 height 19
click at [1053, 388] on input "9" at bounding box center [1071, 379] width 170 height 19
type input "12"
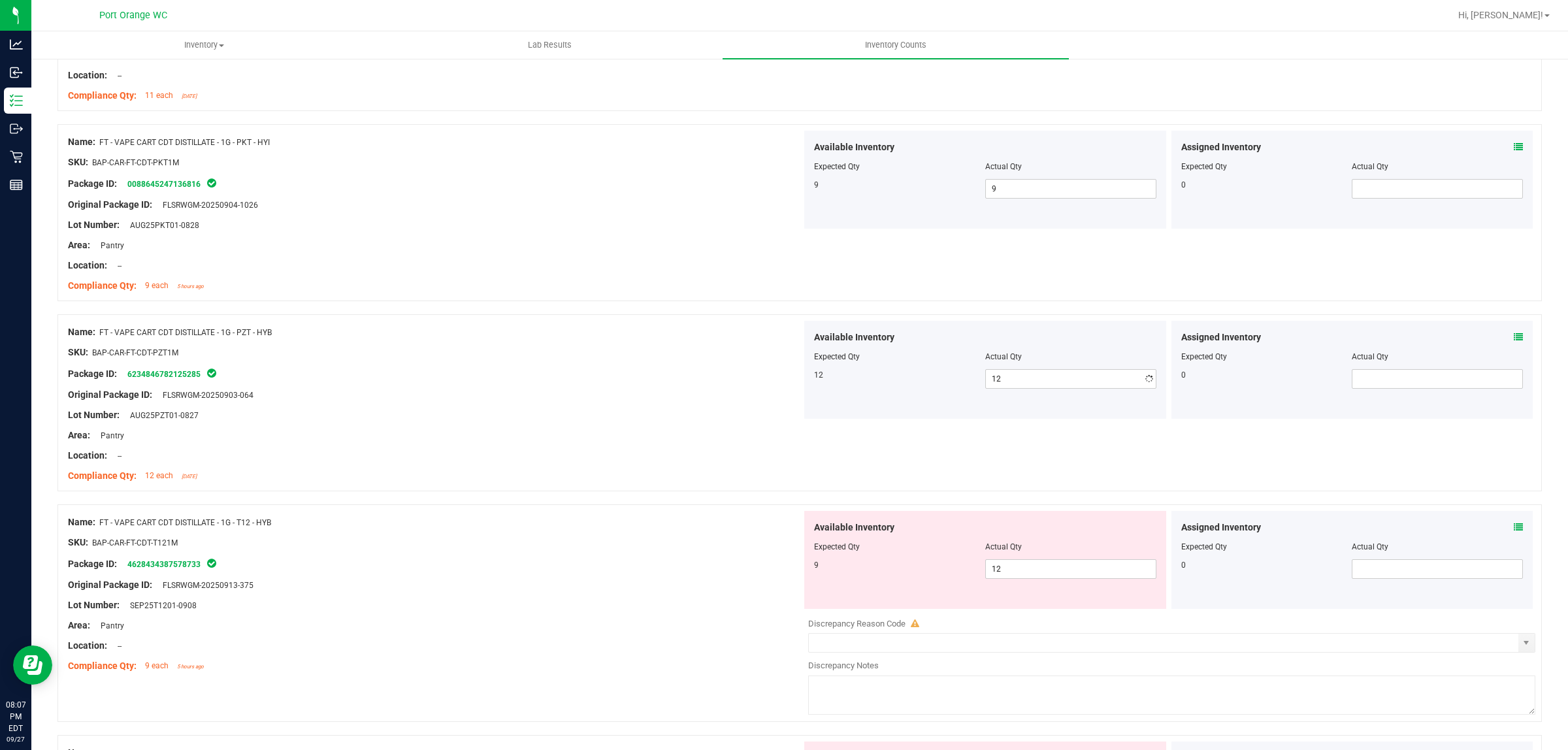
drag, startPoint x: 459, startPoint y: 467, endPoint x: 469, endPoint y: 465, distance: 10.2
click at [459, 467] on div at bounding box center [435, 466] width 734 height 7
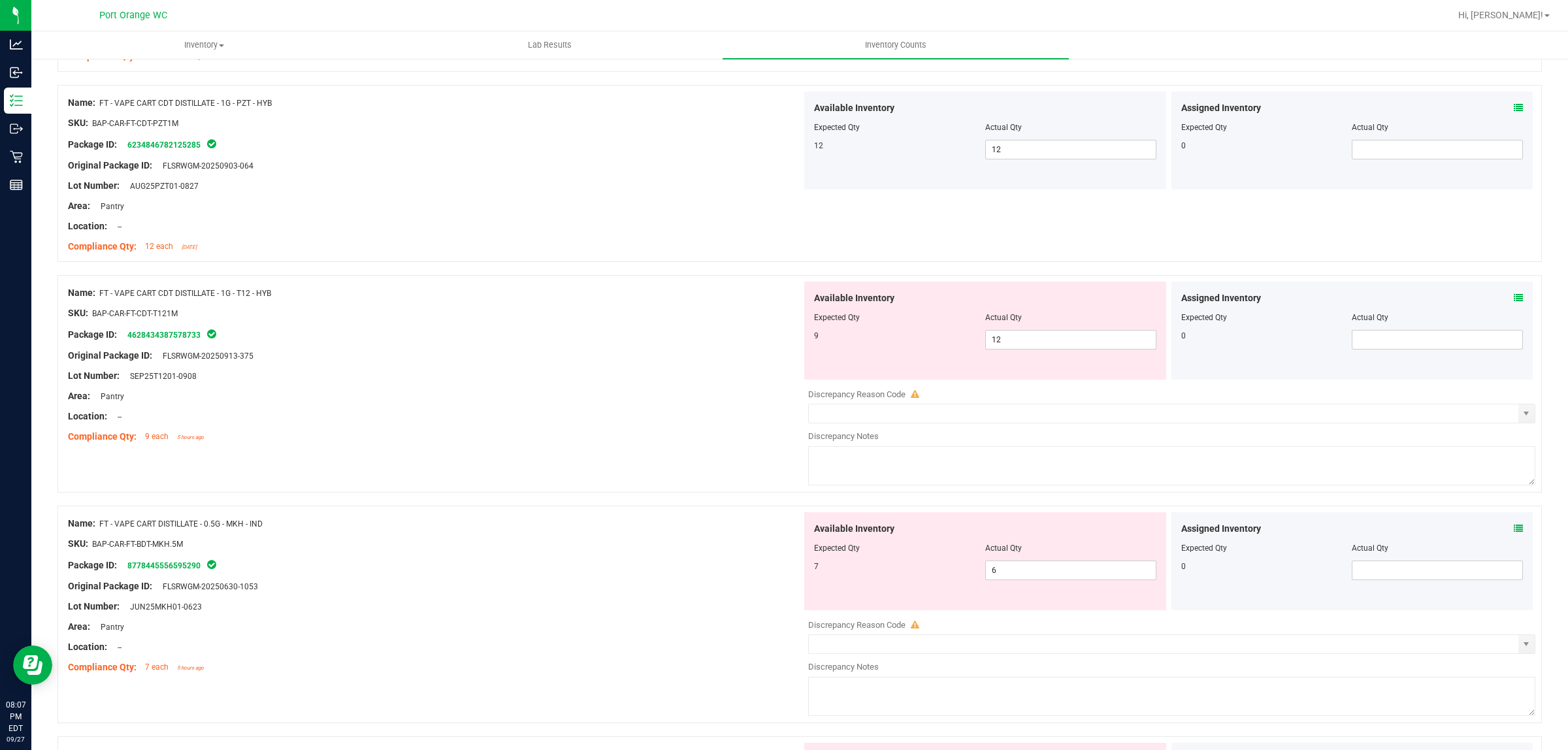
scroll to position [3183, 0]
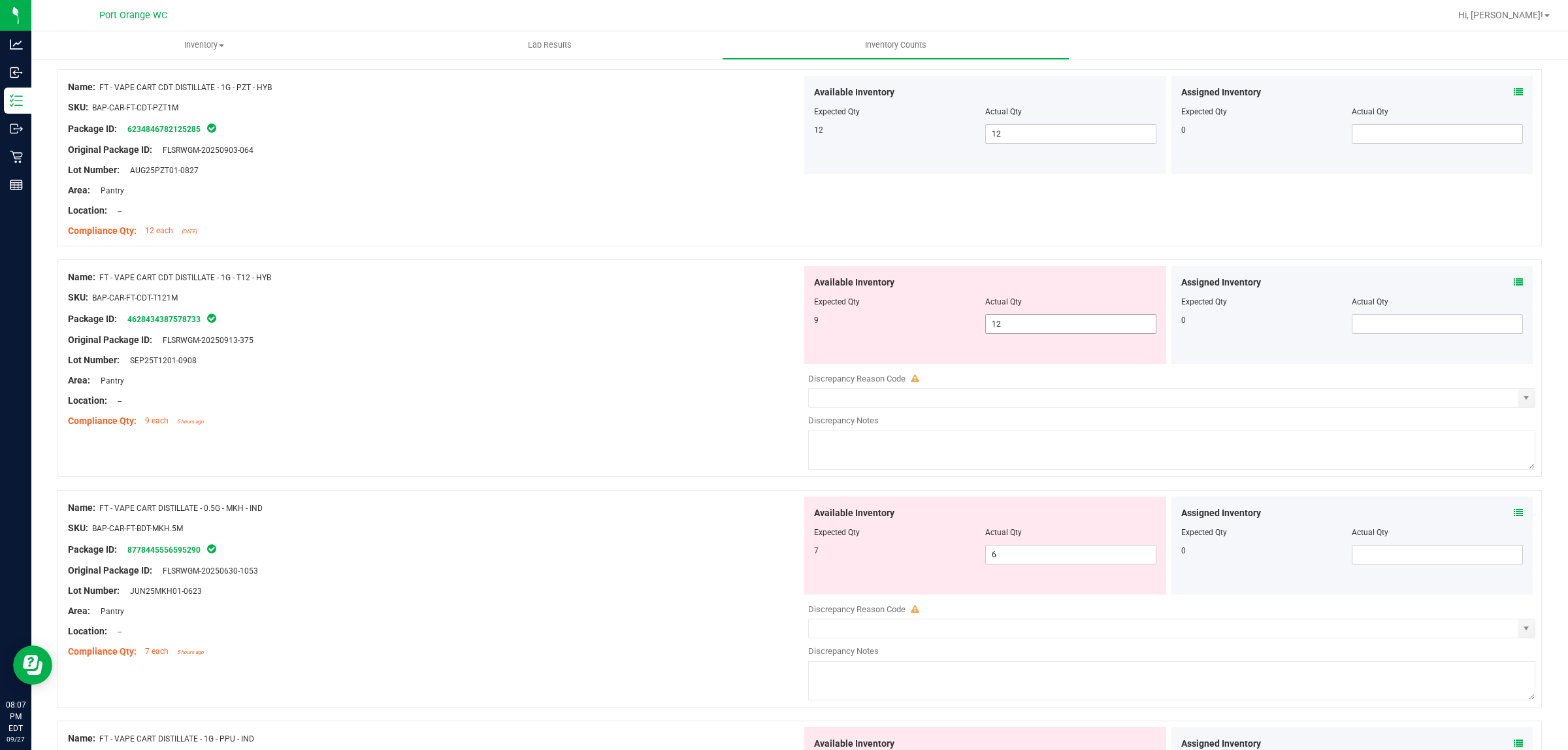
click at [1006, 331] on span "12 12" at bounding box center [1071, 324] width 171 height 19
click at [1006, 331] on input "12" at bounding box center [1071, 324] width 170 height 19
type input "9"
click at [653, 418] on div "Compliance Qty: 9 each 5 hours ago" at bounding box center [435, 421] width 734 height 14
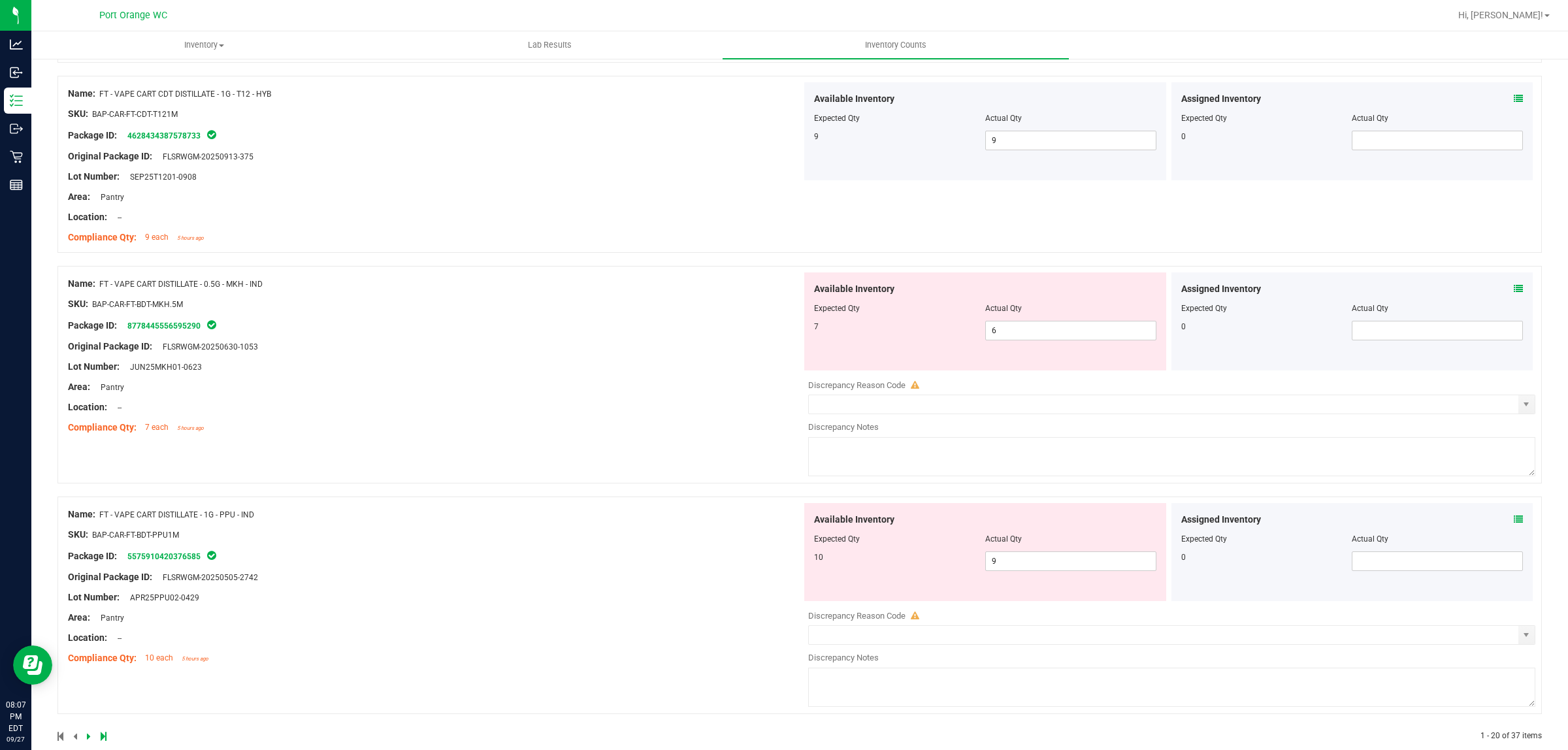
scroll to position [3394, 0]
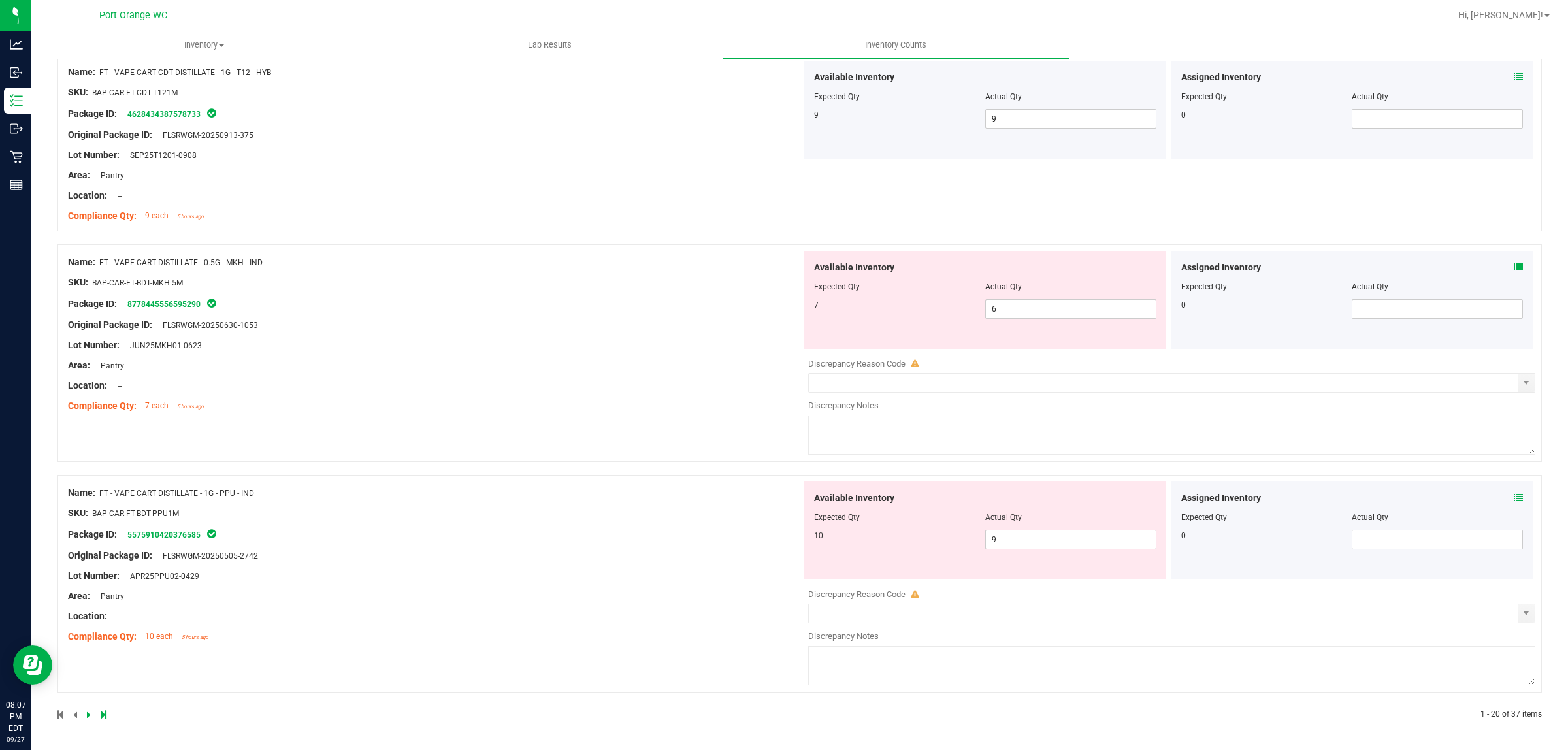
click at [1514, 263] on icon at bounding box center [1519, 267] width 9 height 9
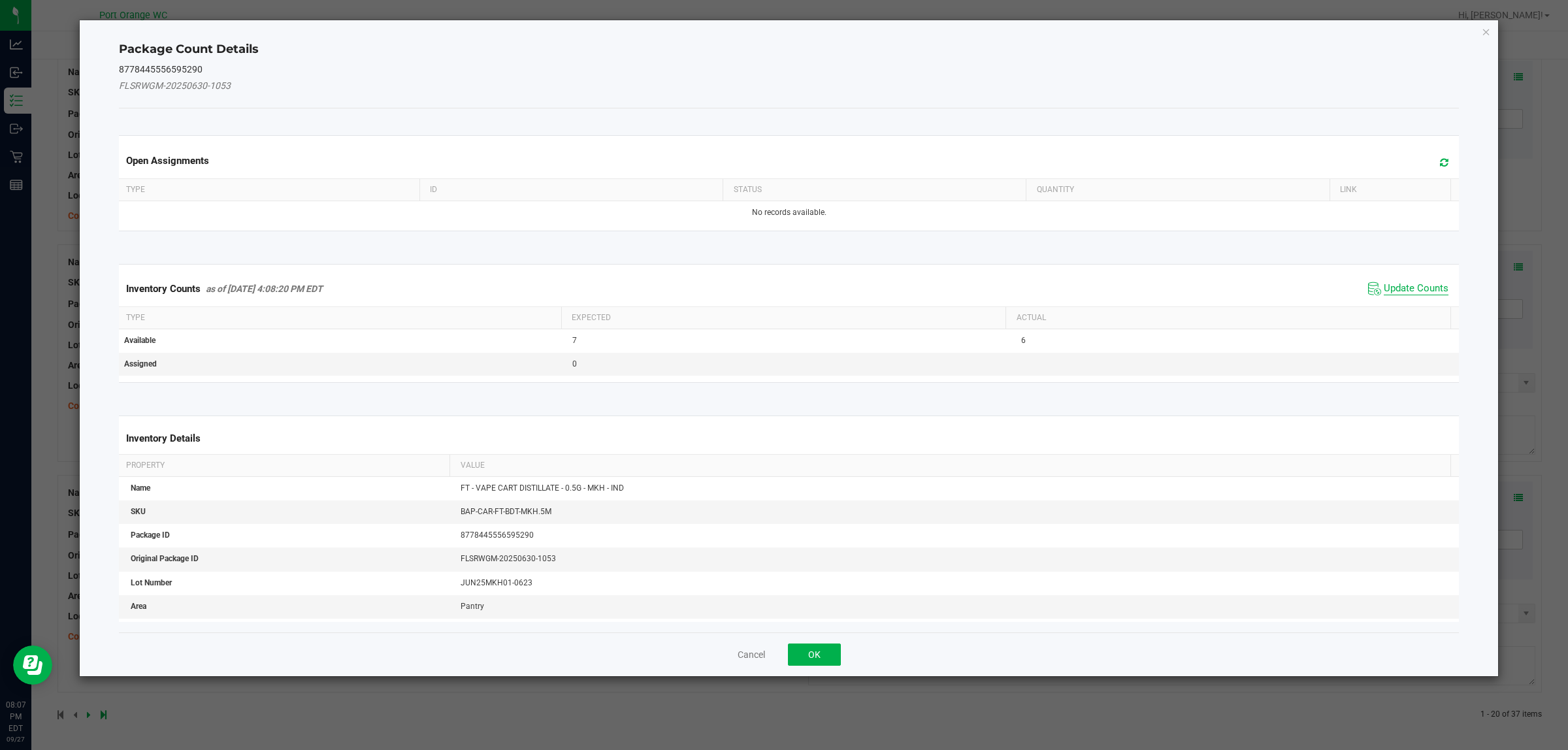
click at [1428, 288] on span "Update Counts" at bounding box center [1416, 289] width 64 height 13
click at [1428, 288] on div "Inventory Counts as of Sep 27, 2025 4:08:20 PM EDT Update Counts" at bounding box center [789, 288] width 1346 height 34
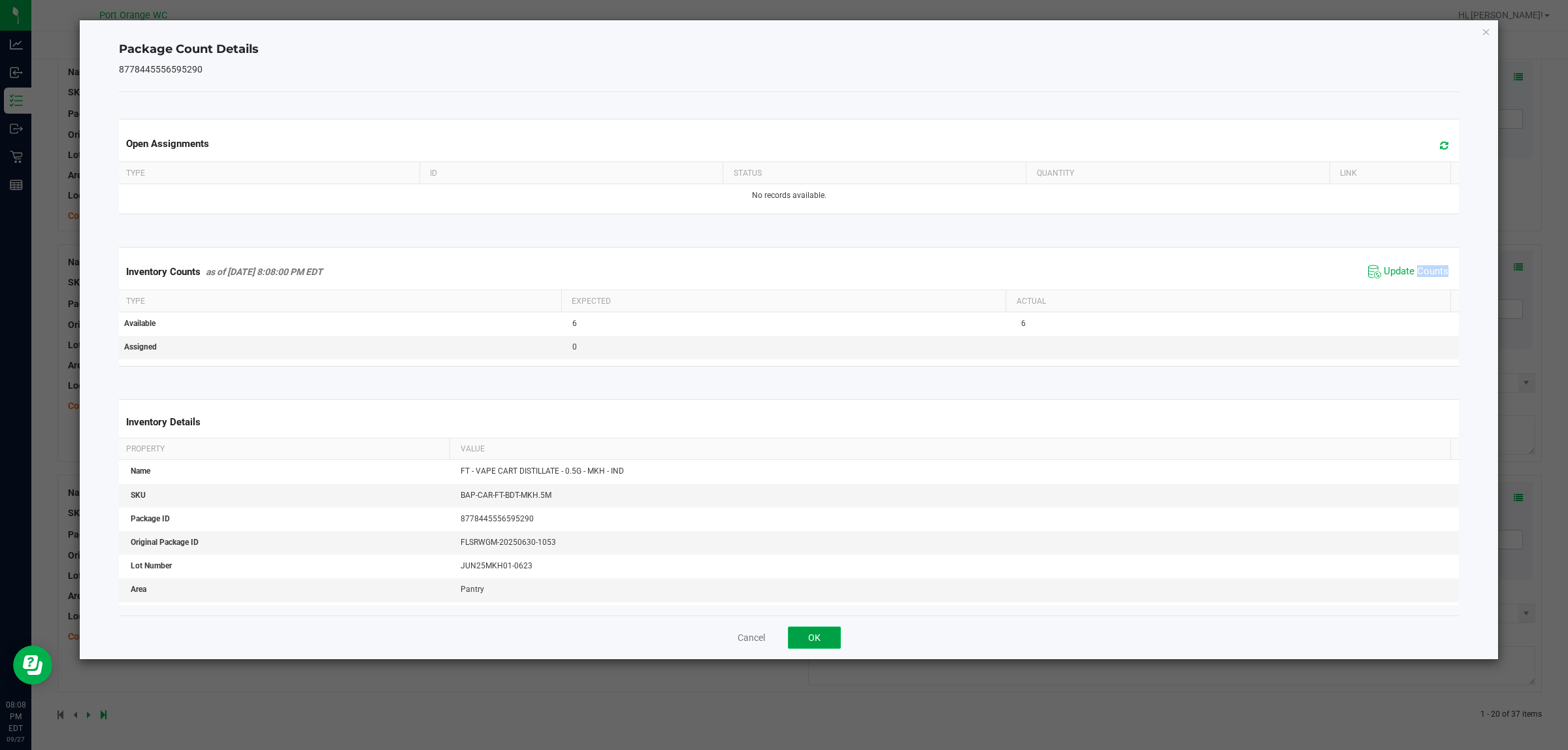
click at [807, 641] on button "OK" at bounding box center [815, 637] width 53 height 22
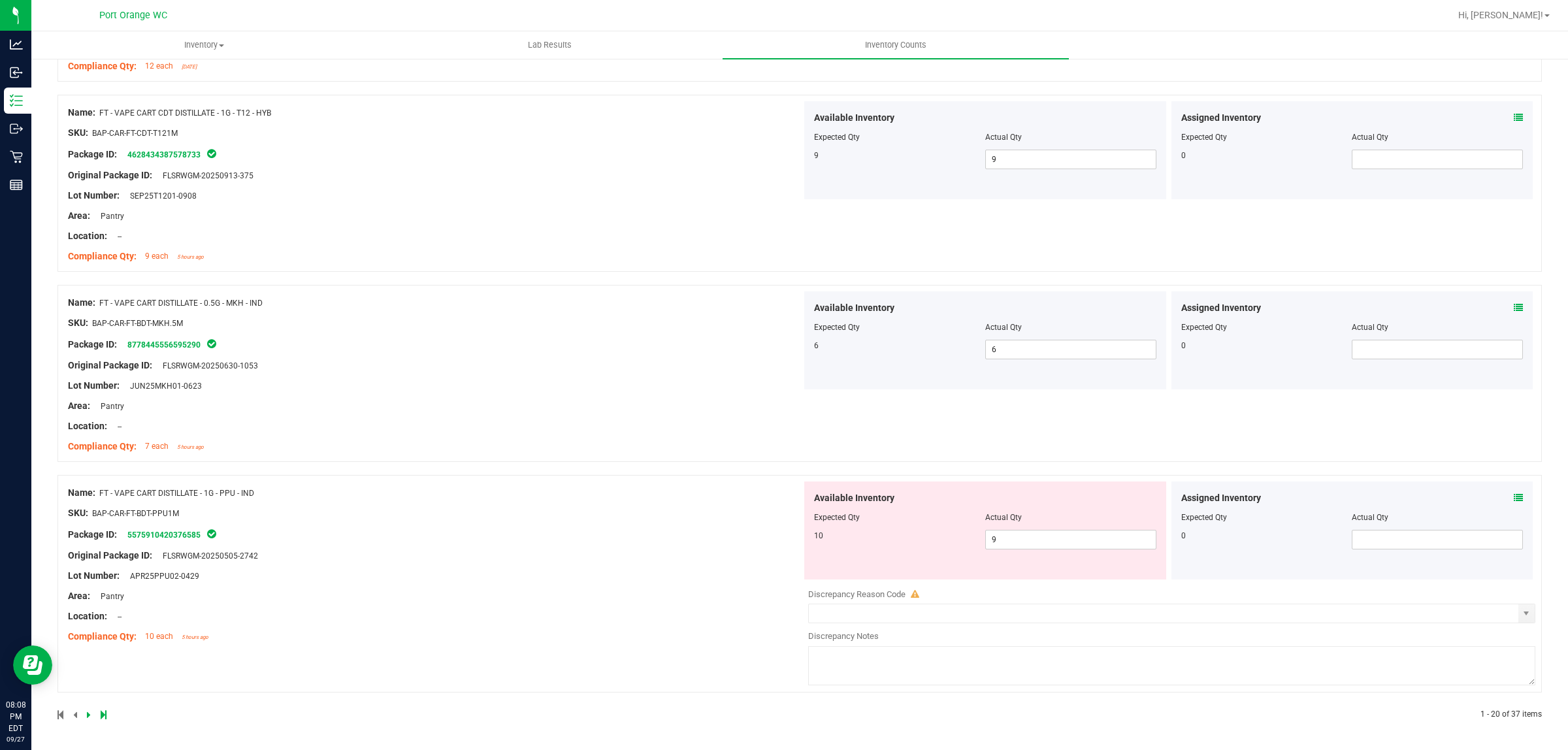
scroll to position [3353, 0]
click at [1514, 495] on icon at bounding box center [1519, 498] width 9 height 9
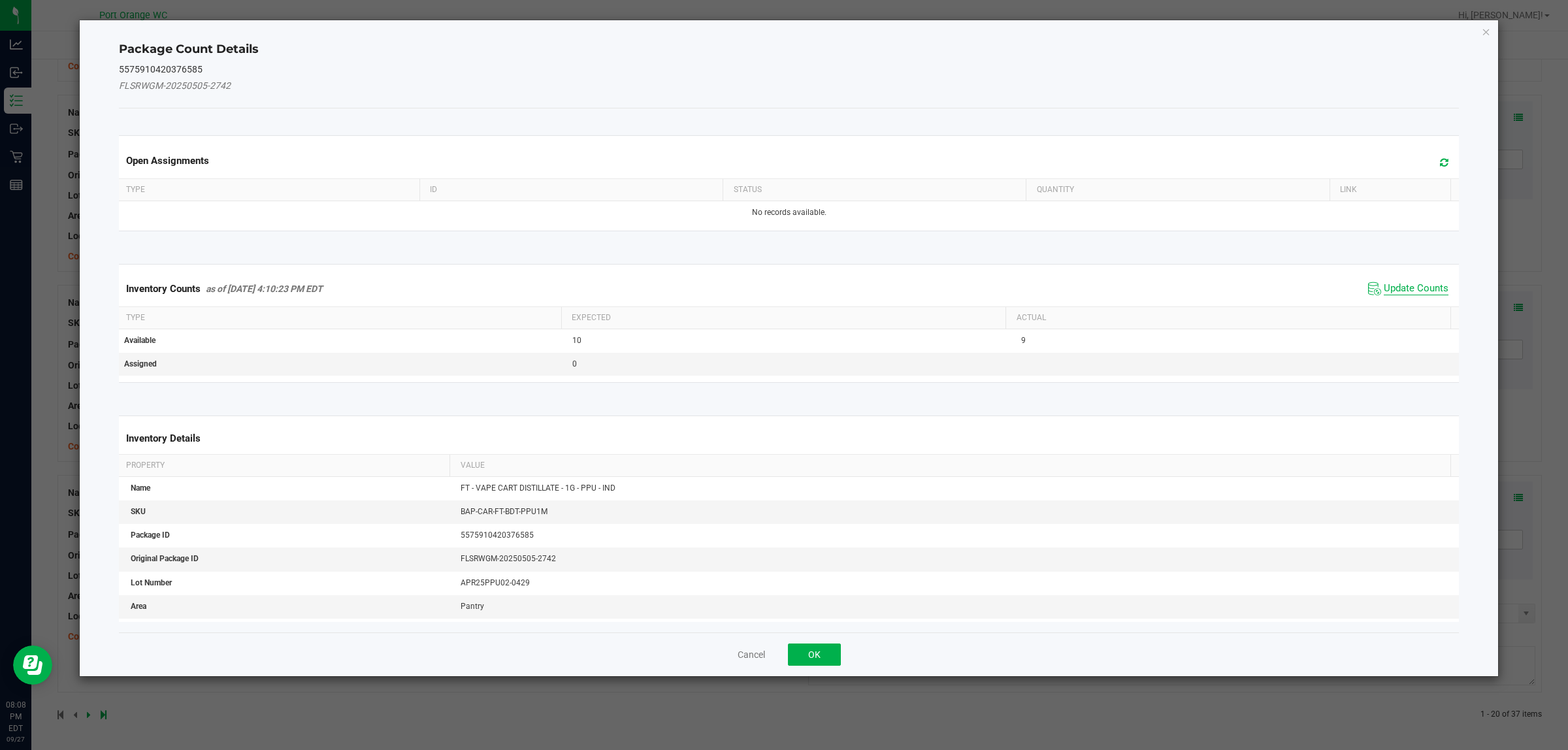
click at [1384, 294] on span "Update Counts" at bounding box center [1416, 289] width 64 height 13
click at [1379, 294] on kendo-grid "Inventory Counts as of Sep 27, 2025 4:10:23 PM EDT Update Counts Type Expected …" at bounding box center [789, 322] width 1361 height 118
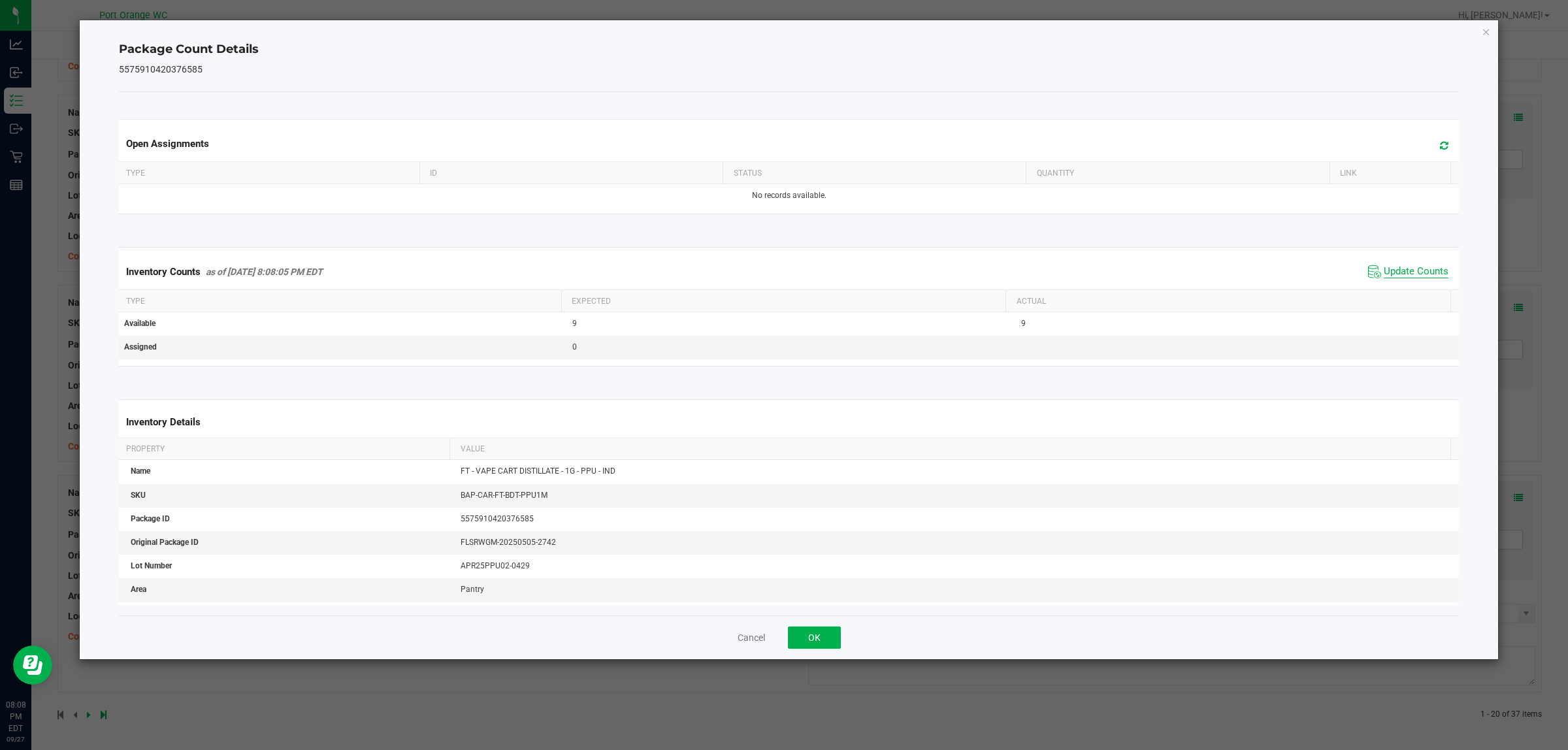
click at [1379, 294] on th "Actual" at bounding box center [1228, 300] width 445 height 22
click at [812, 635] on button "OK" at bounding box center [815, 637] width 53 height 22
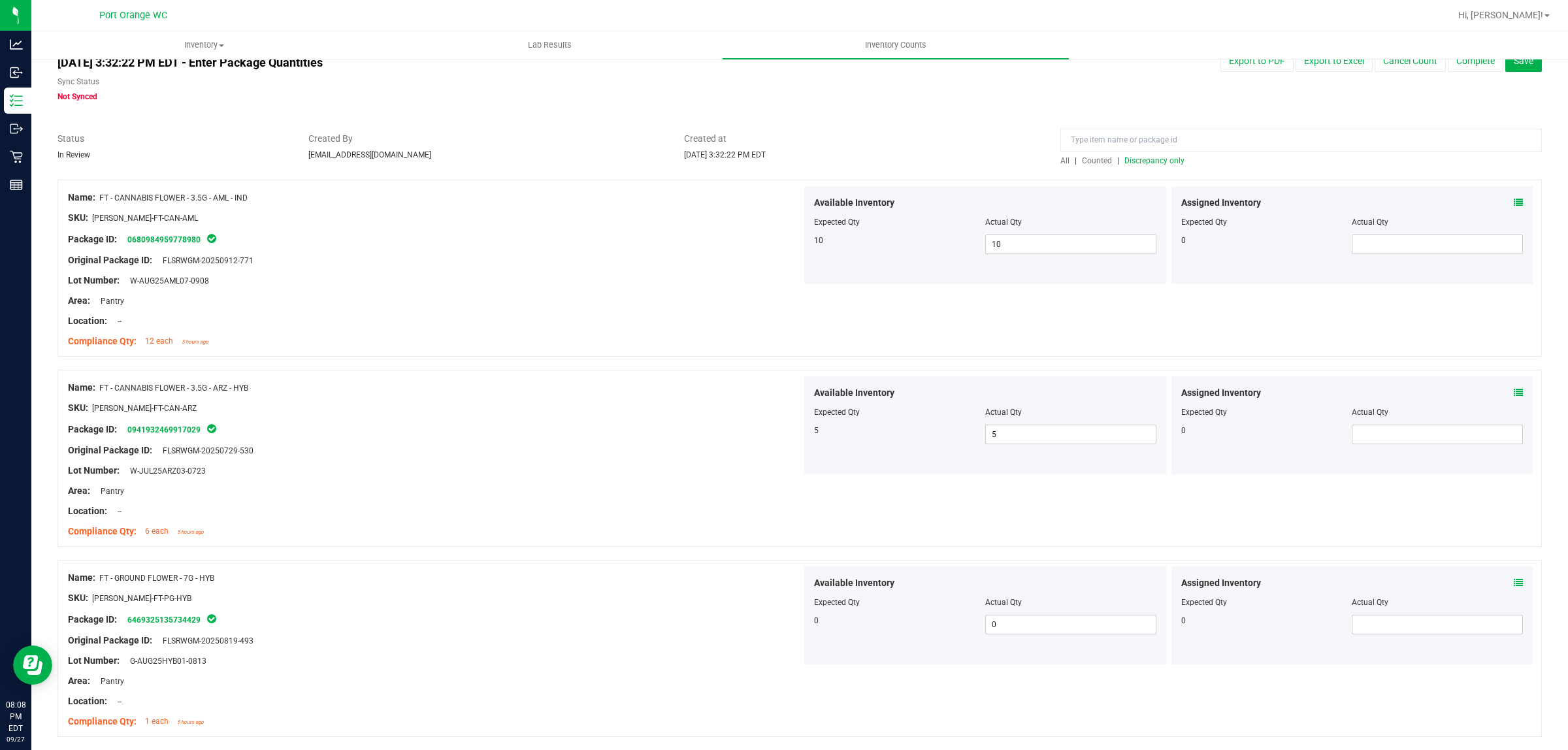
scroll to position [0, 0]
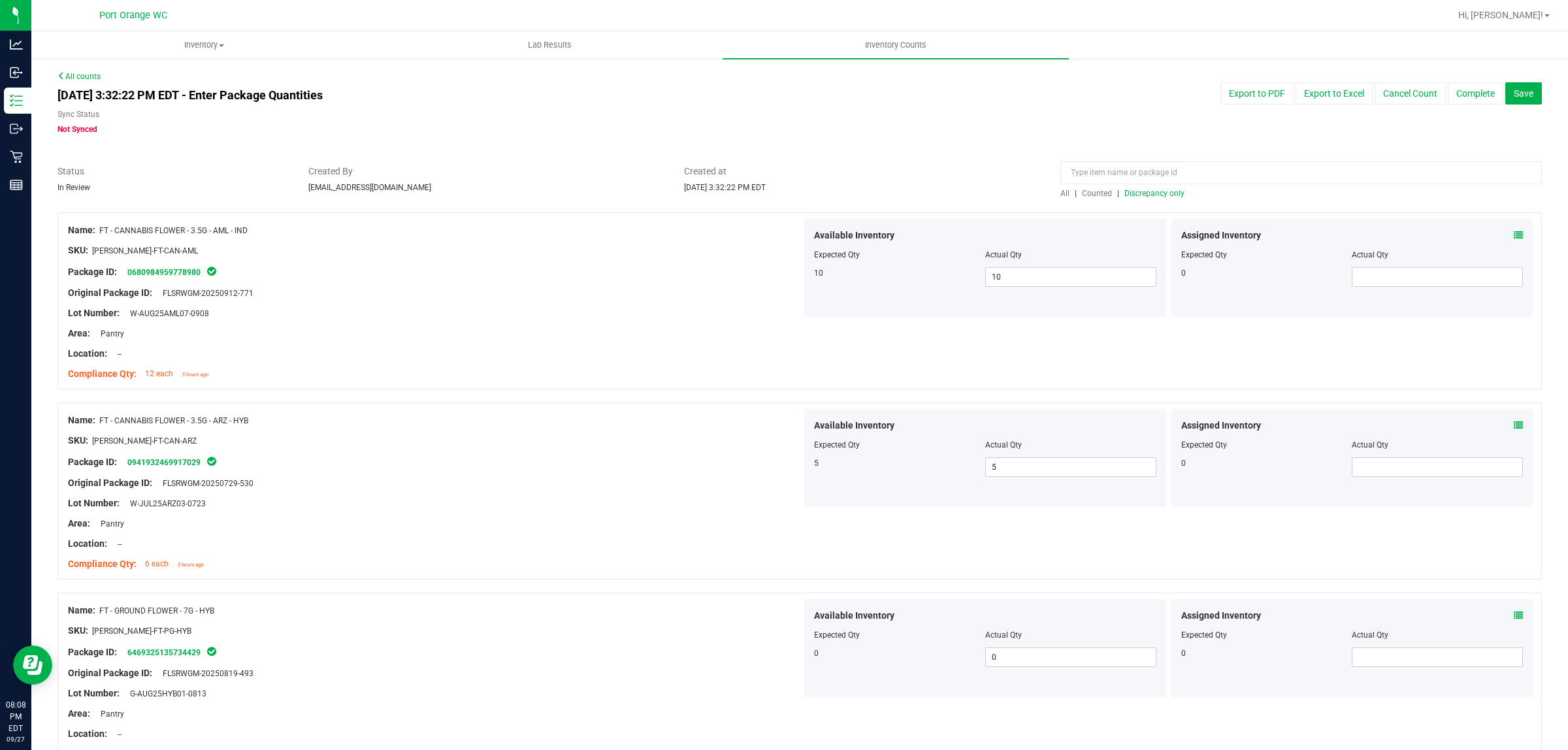
click at [1150, 187] on div "All | Counted | Discrepancy only" at bounding box center [1301, 182] width 501 height 35
click at [1152, 193] on span "Discrepancy only" at bounding box center [1155, 193] width 60 height 9
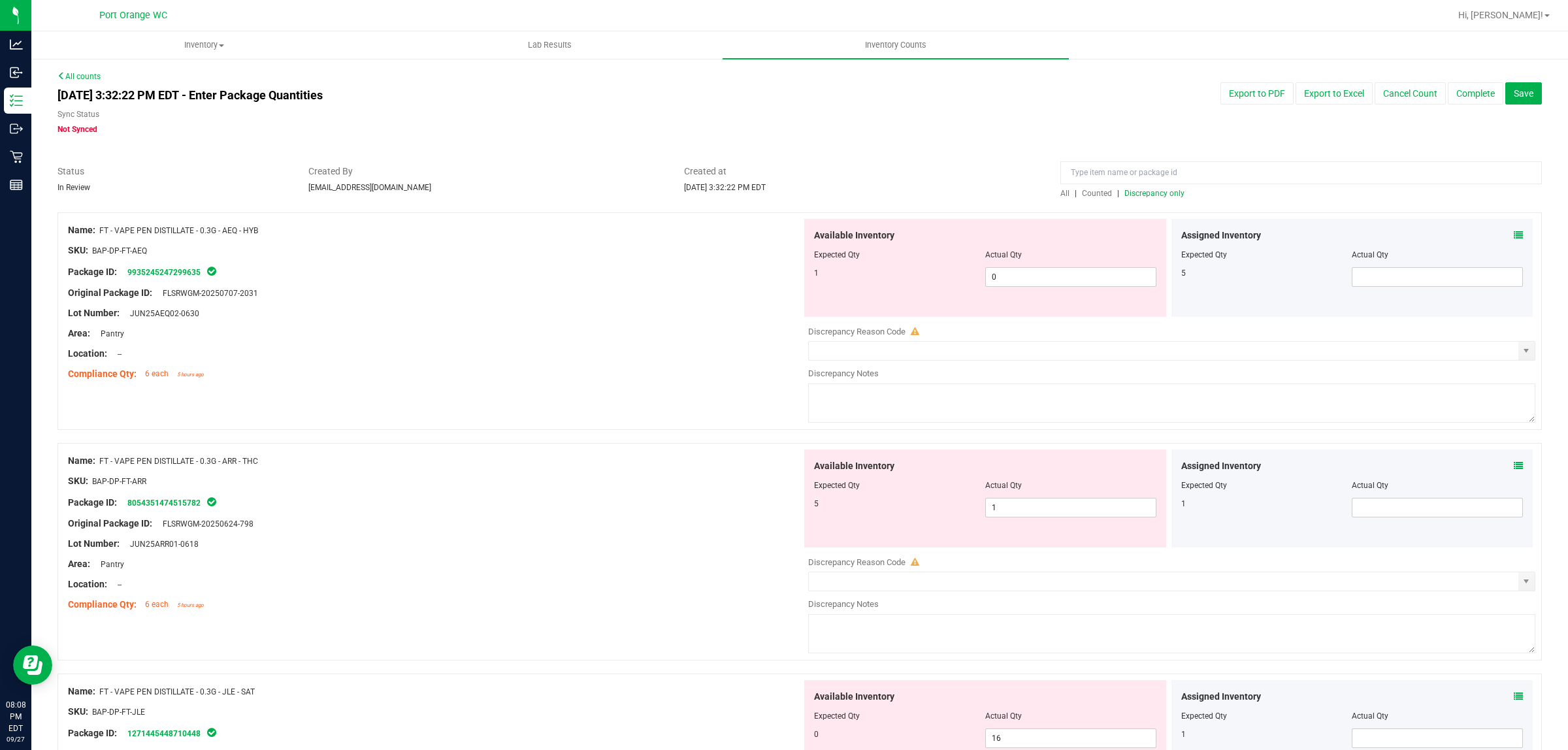
click at [1514, 233] on icon at bounding box center [1519, 235] width 9 height 9
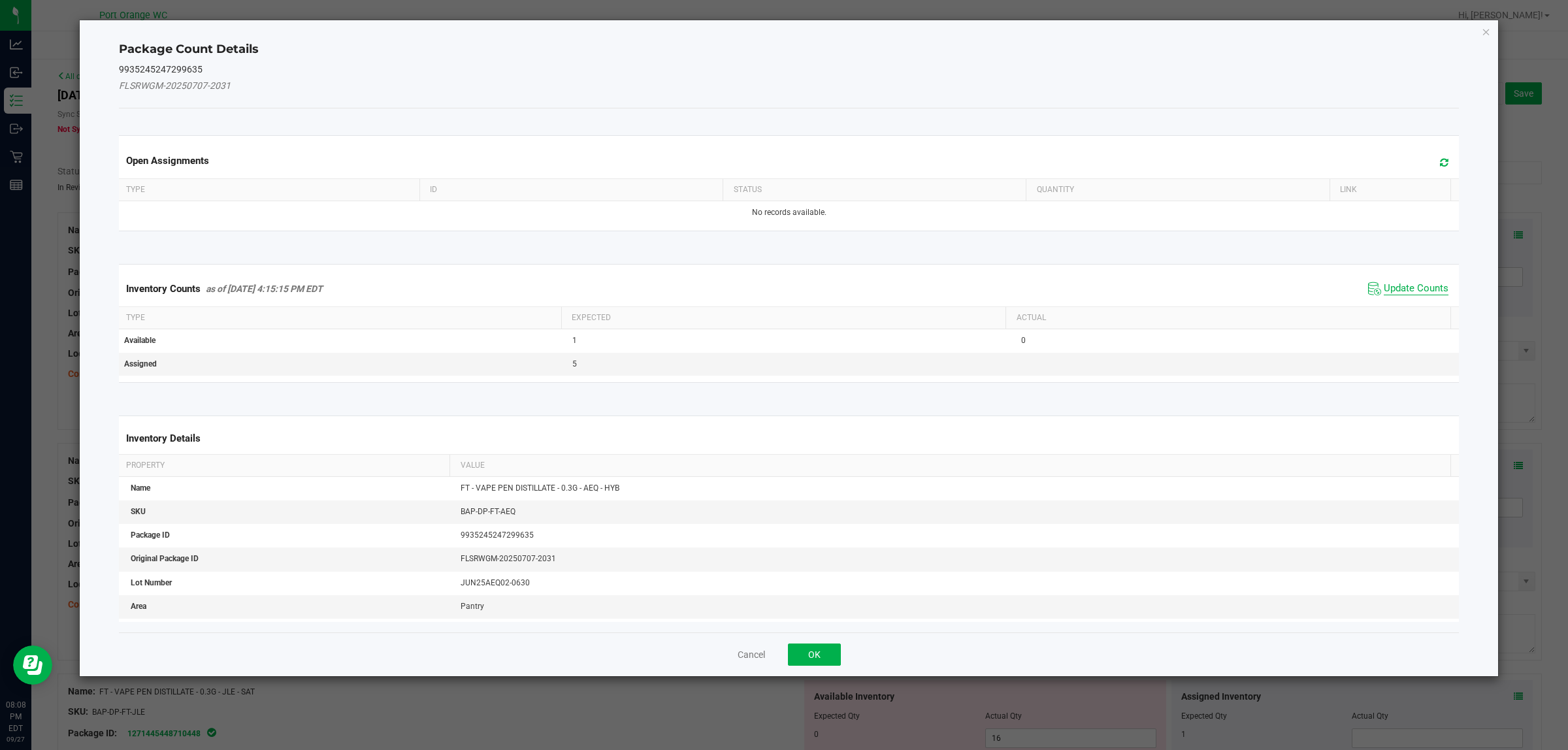
click at [1415, 288] on span "Update Counts" at bounding box center [1416, 289] width 64 height 13
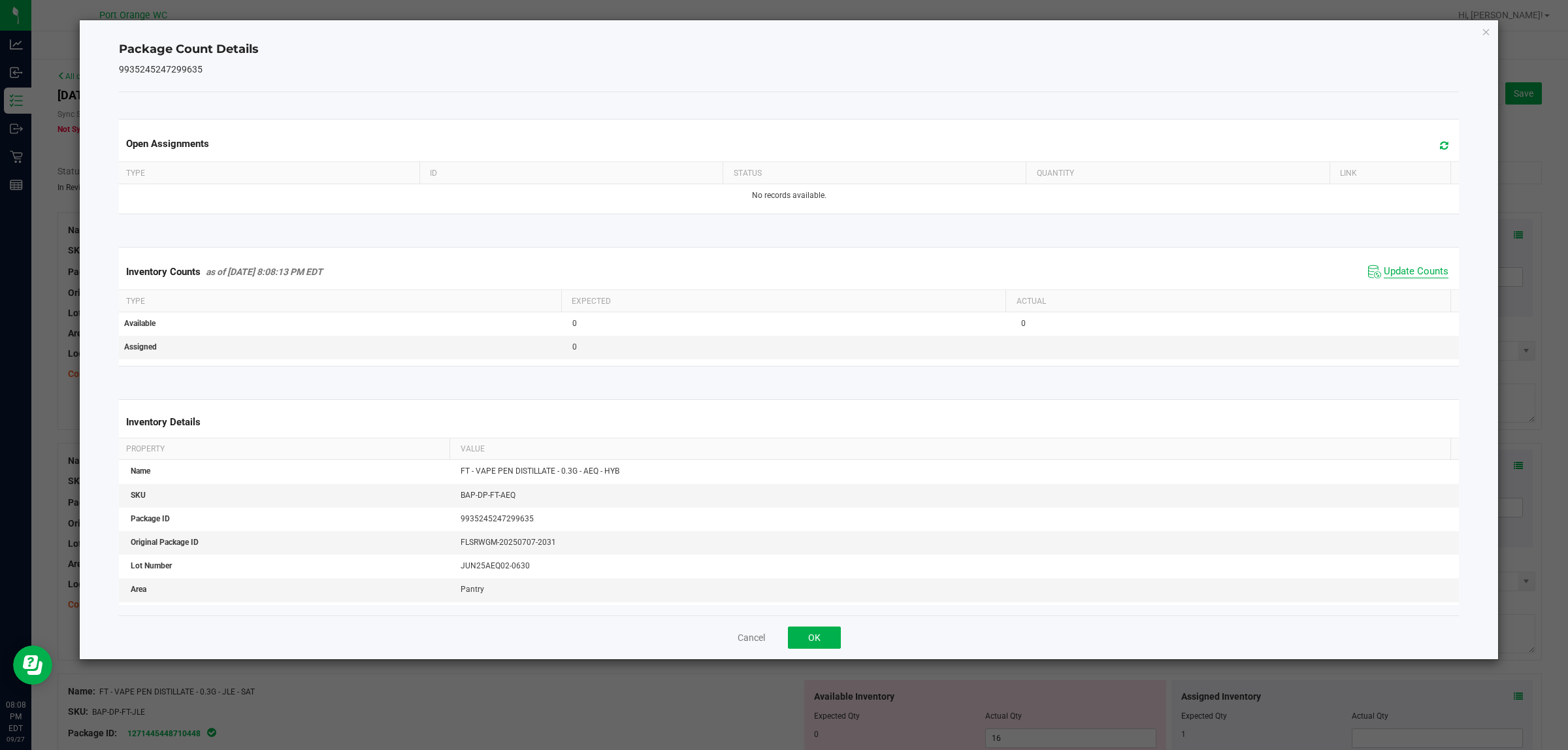
click at [1414, 288] on div "Inventory Counts as of Sep 27, 2025 8:08:13 PM EDT Update Counts" at bounding box center [789, 271] width 1346 height 35
click at [819, 634] on button "OK" at bounding box center [815, 637] width 53 height 22
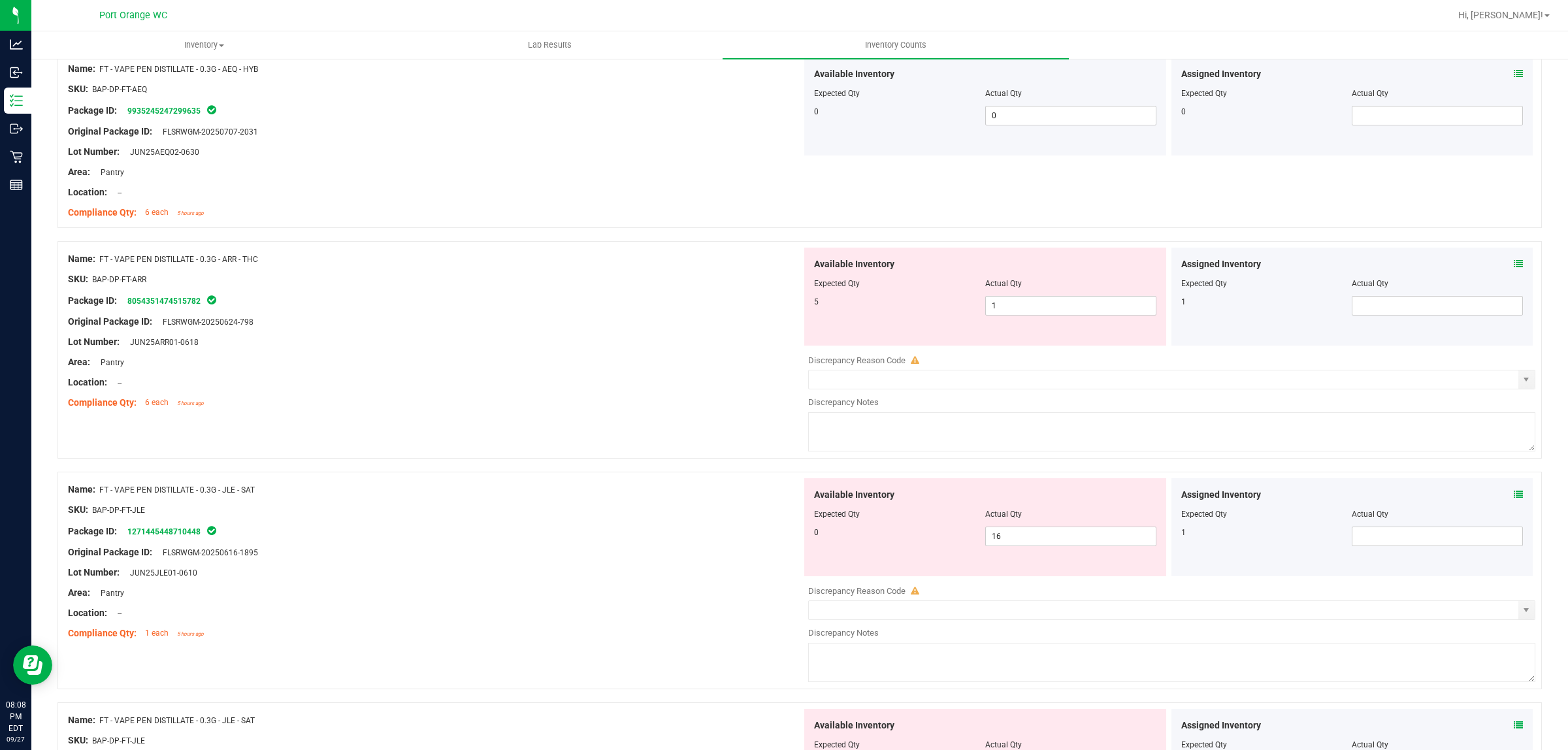
scroll to position [163, 0]
click at [1514, 265] on icon at bounding box center [1519, 262] width 9 height 9
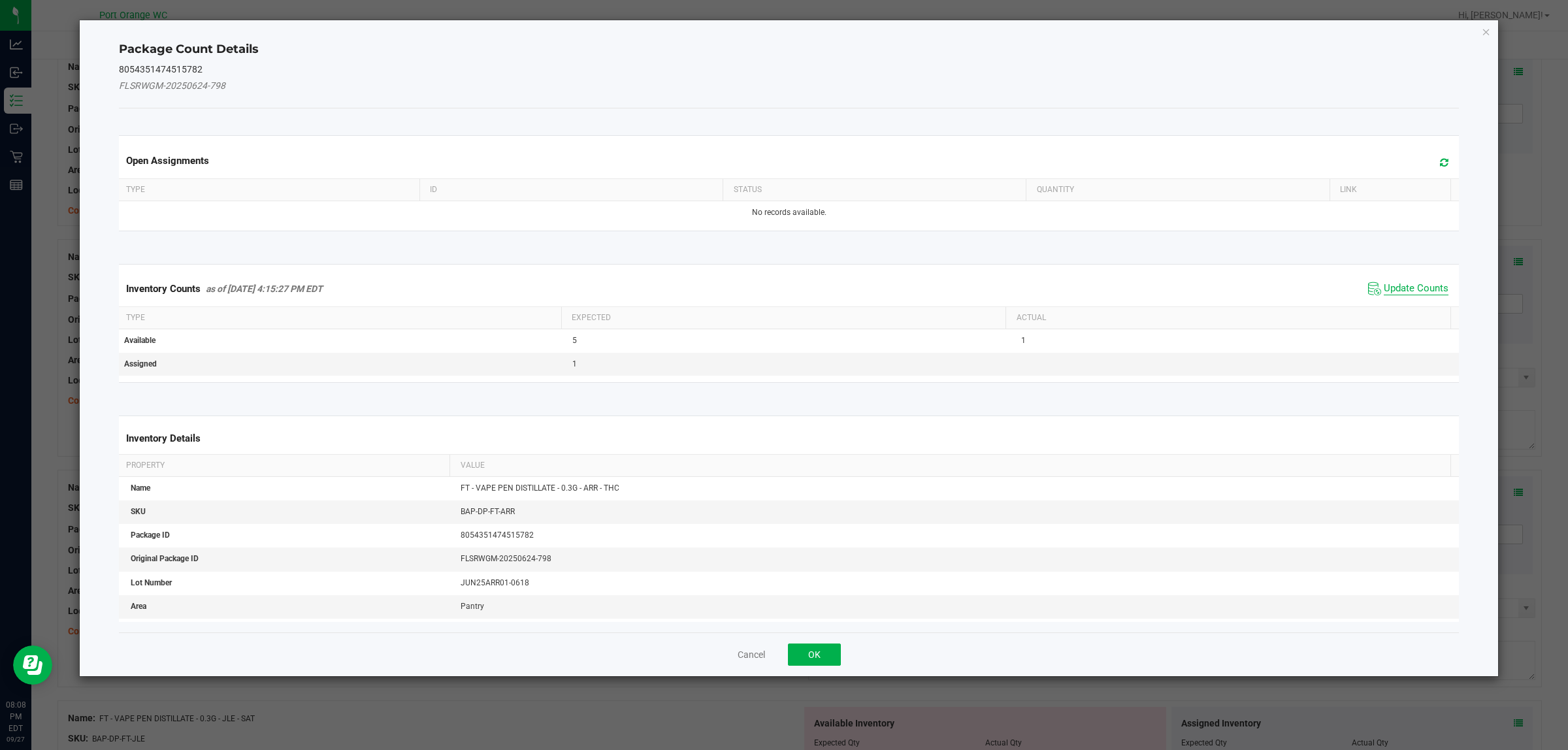
click at [1400, 288] on span "Update Counts" at bounding box center [1416, 289] width 64 height 13
click at [1400, 288] on div "Inventory Counts as of Sep 27, 2025 4:15:27 PM EDT Update Counts" at bounding box center [789, 288] width 1346 height 34
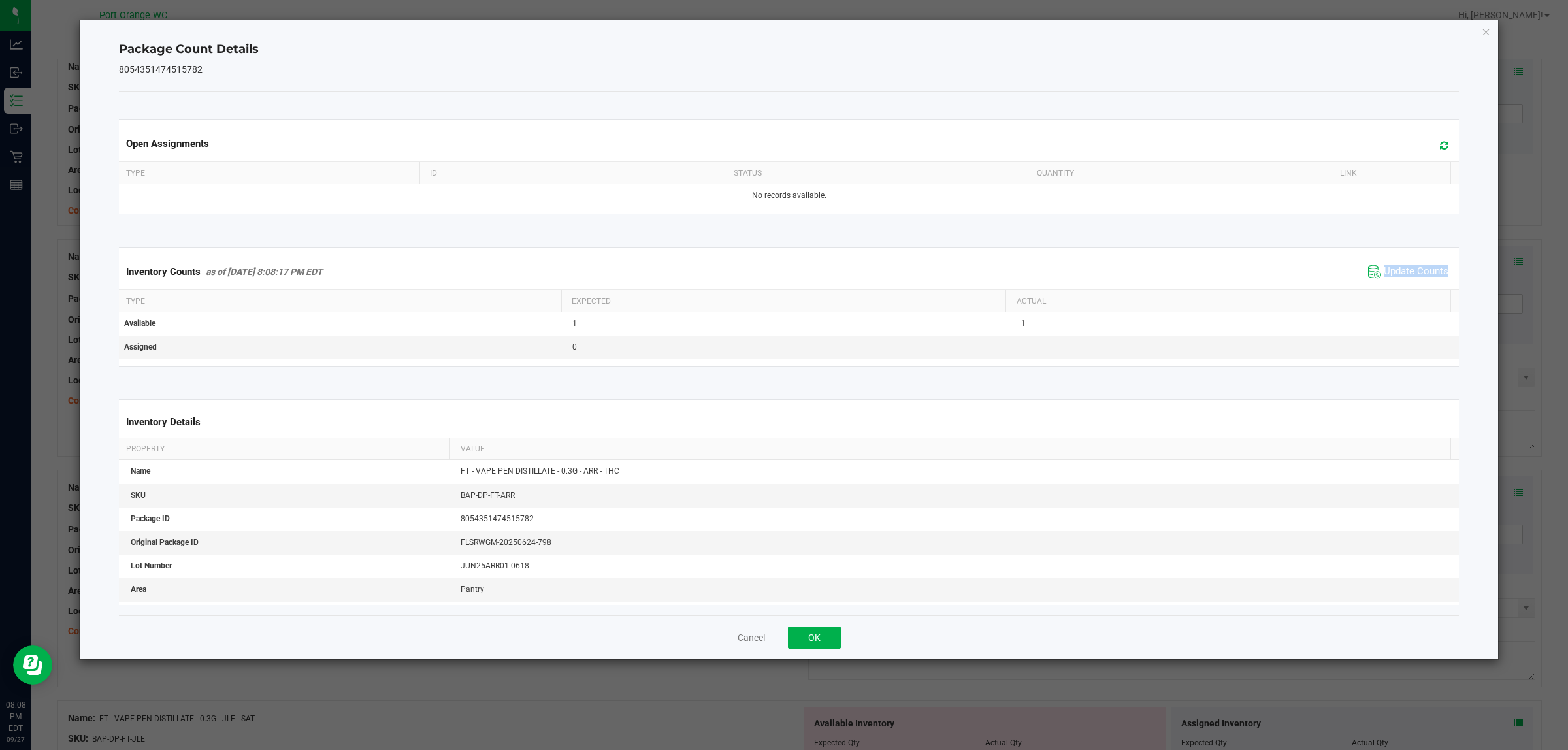
click at [1400, 288] on div "Inventory Counts as of Sep 27, 2025 8:08:17 PM EDT Update Counts" at bounding box center [789, 271] width 1346 height 35
click at [818, 640] on button "OK" at bounding box center [815, 637] width 53 height 22
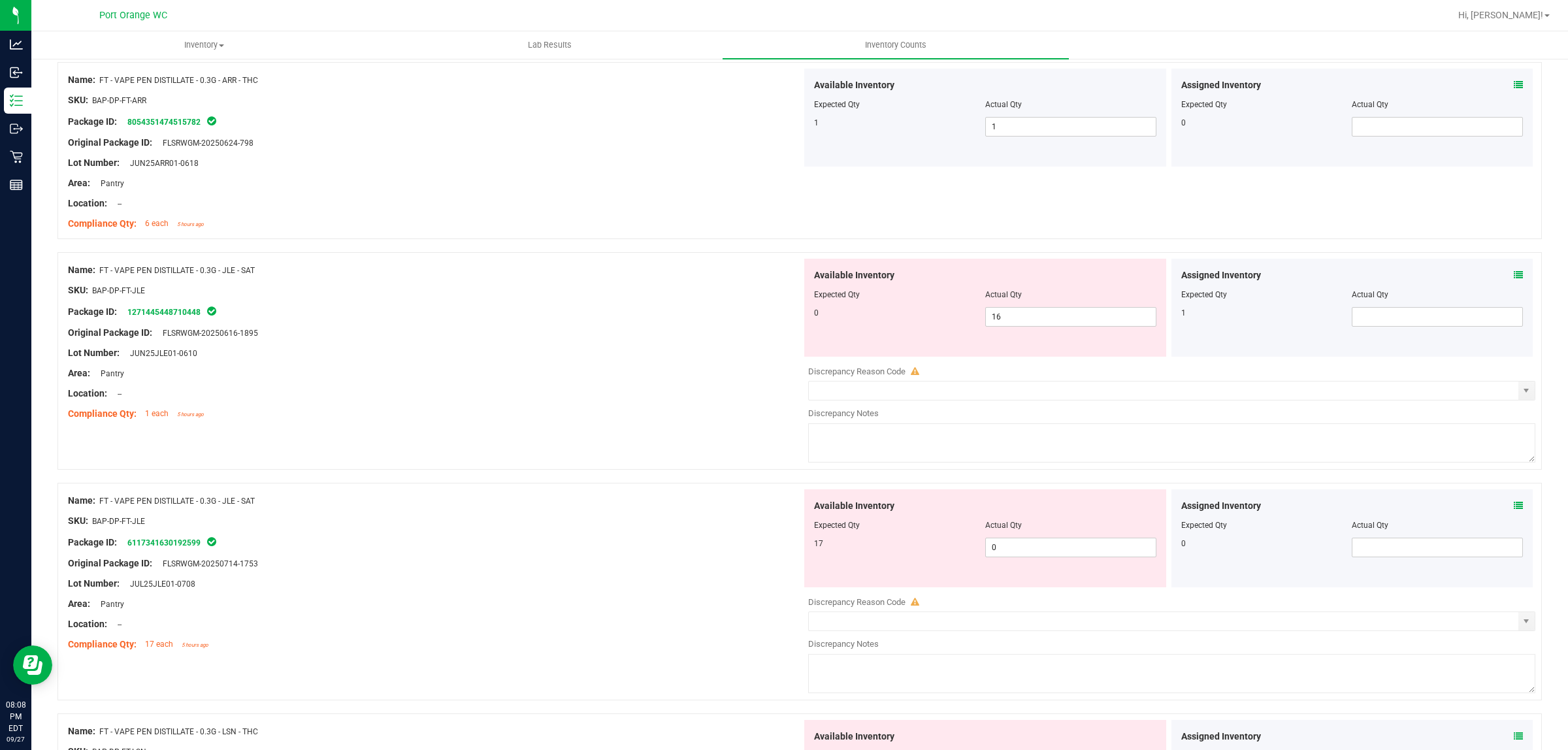
scroll to position [408, 0]
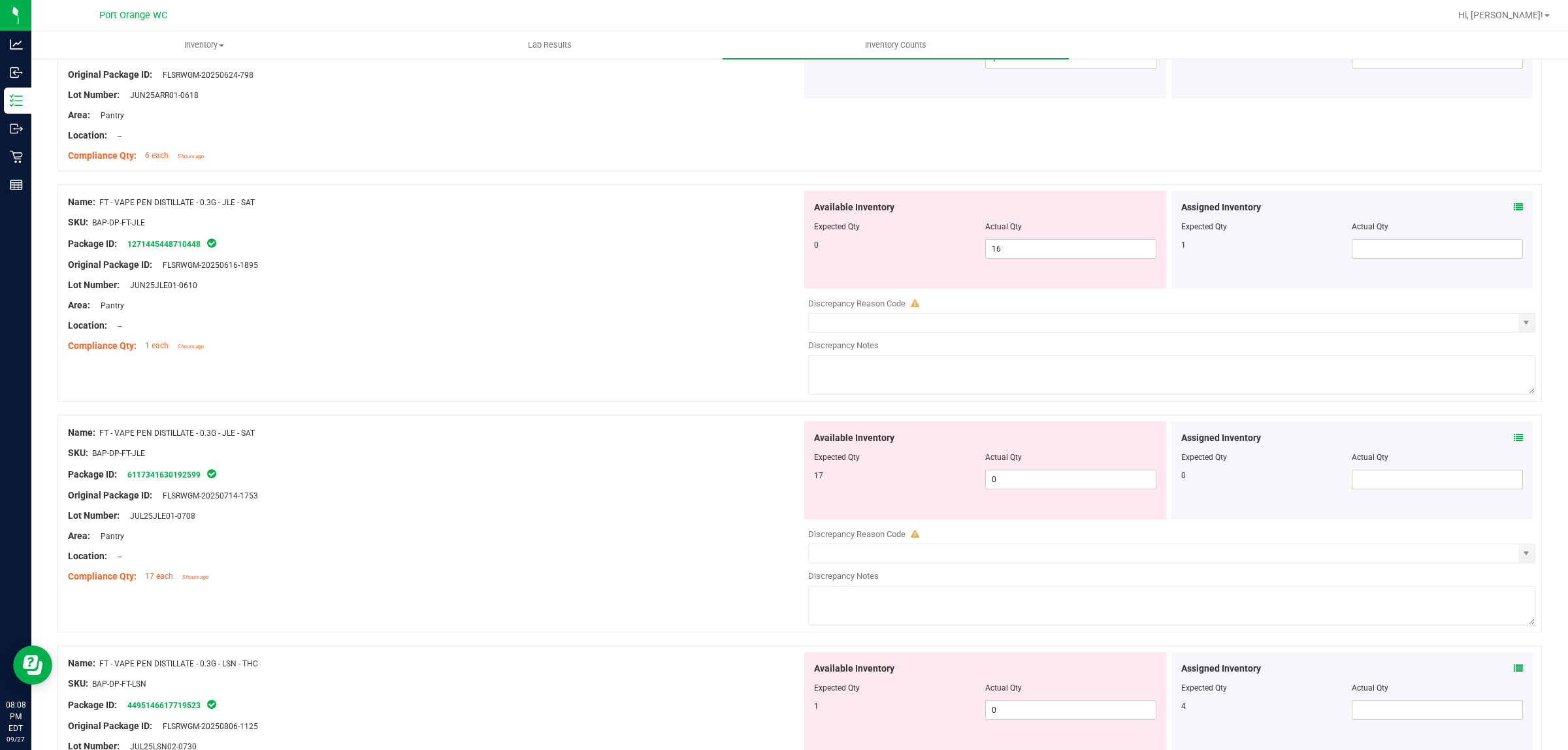
click at [1514, 207] on icon at bounding box center [1519, 207] width 9 height 9
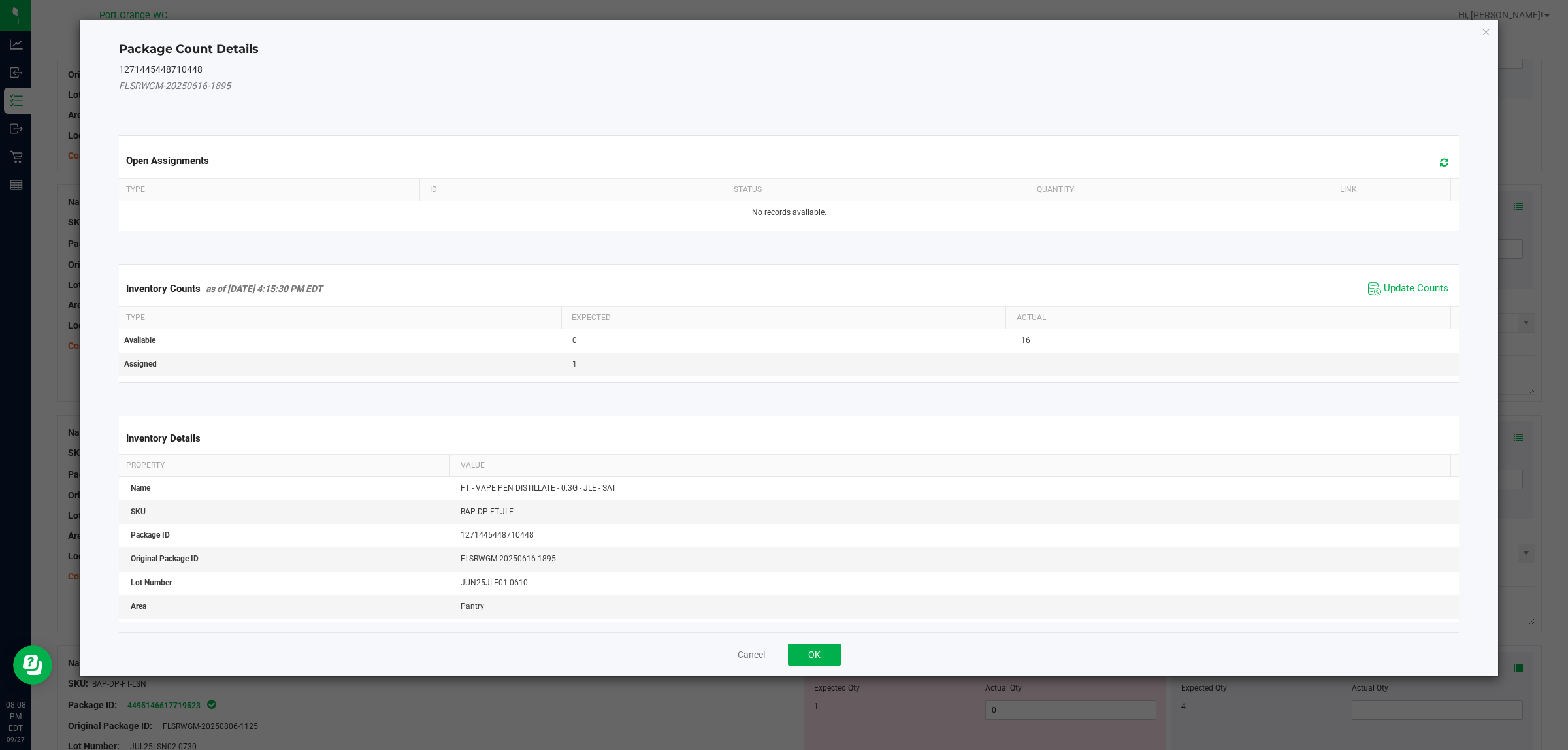
click at [1420, 282] on span "Update Counts" at bounding box center [1416, 289] width 64 height 13
click at [1419, 282] on div "Inventory Counts as of Sep 27, 2025 4:15:30 PM EDT Update Counts" at bounding box center [789, 288] width 1346 height 34
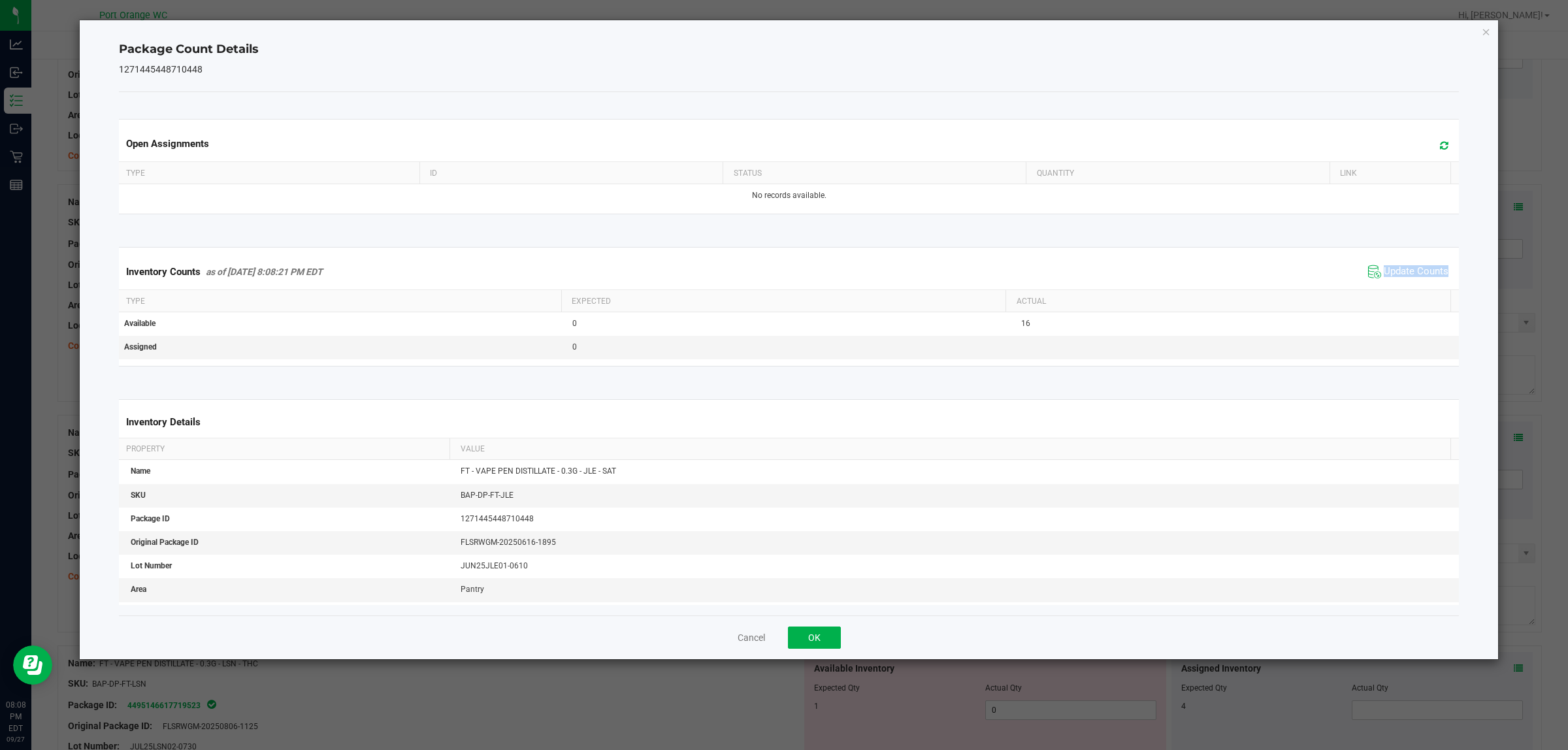
click at [1419, 282] on span "Update Counts" at bounding box center [1408, 271] width 87 height 19
click at [808, 641] on button "OK" at bounding box center [815, 637] width 53 height 22
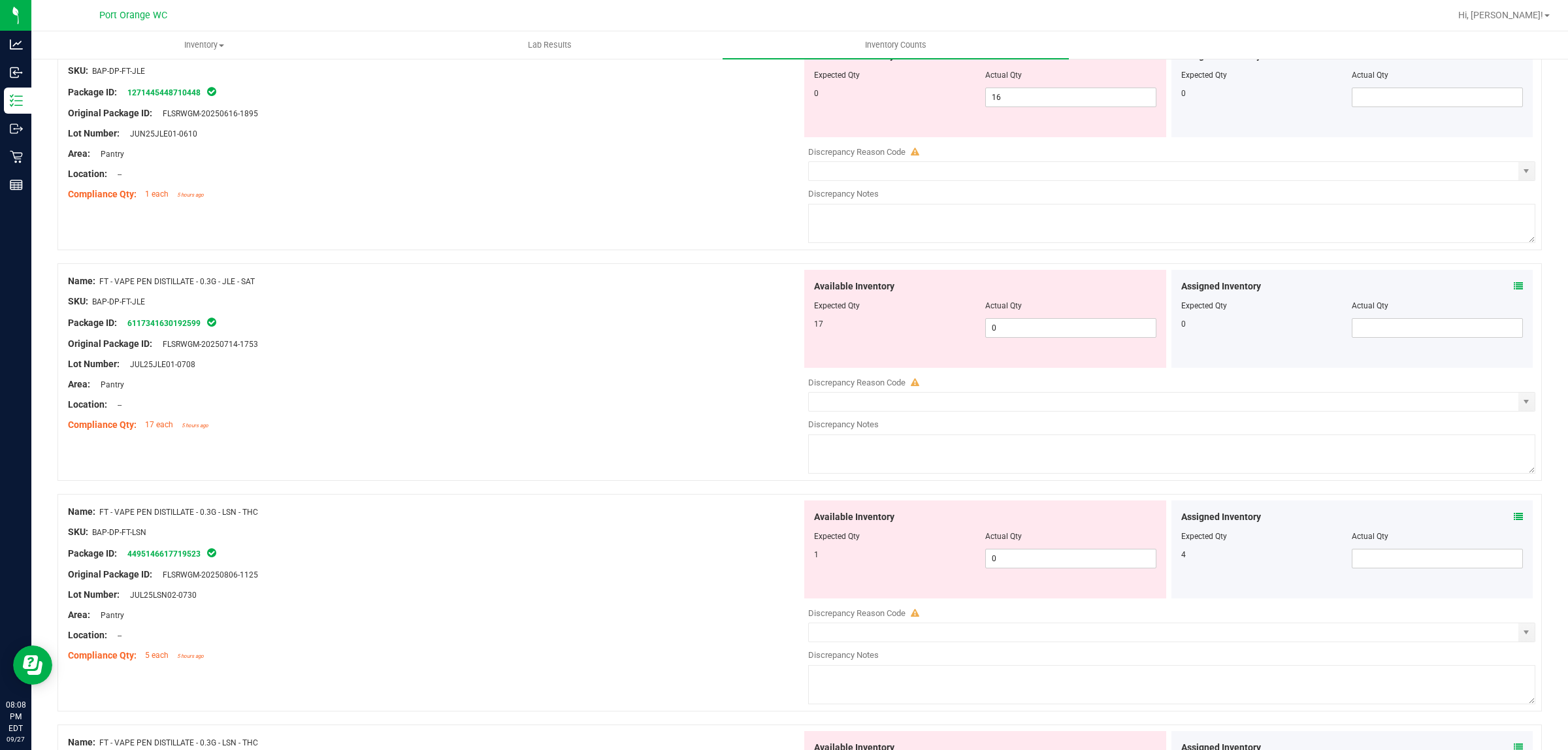
scroll to position [571, 0]
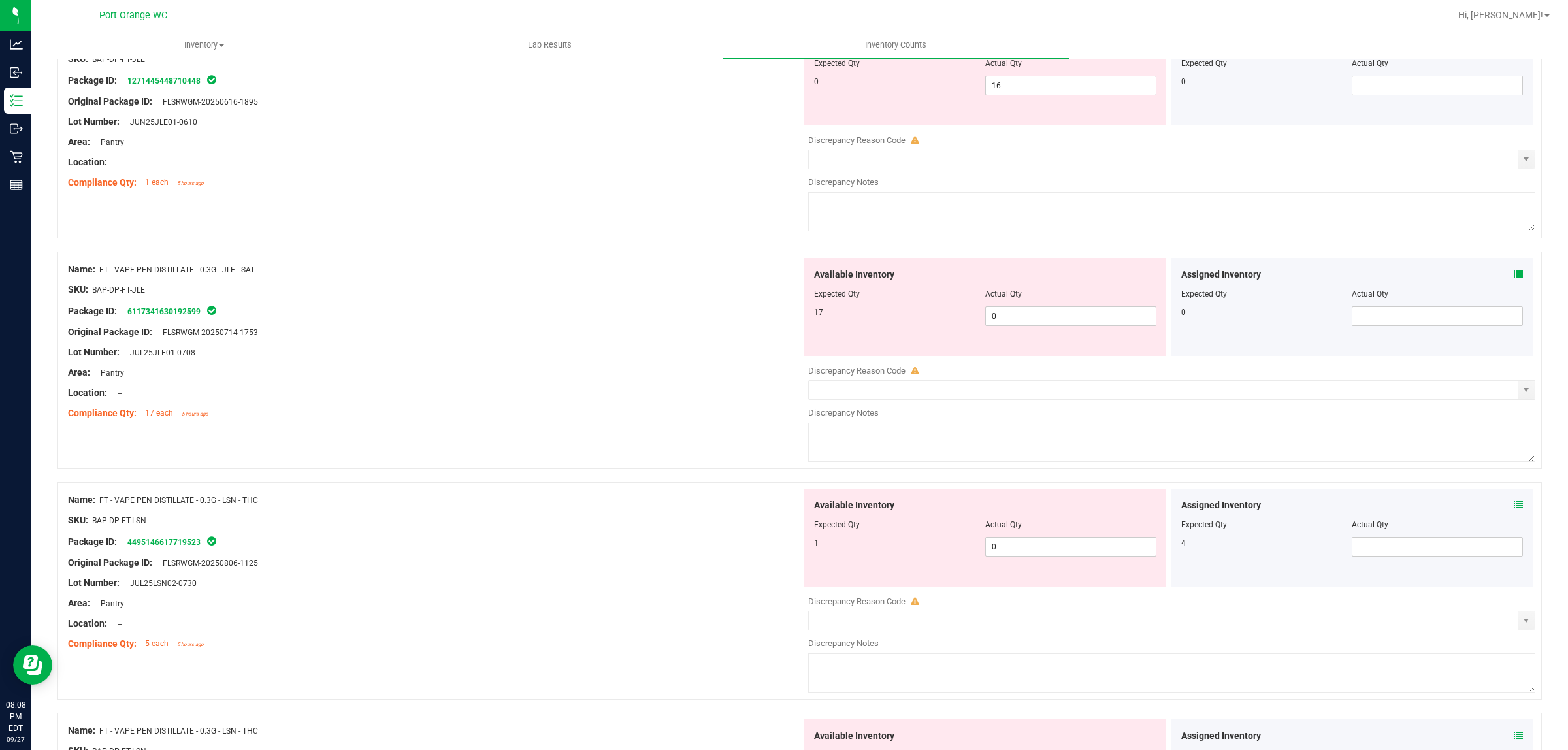
click at [1514, 278] on icon at bounding box center [1519, 274] width 9 height 9
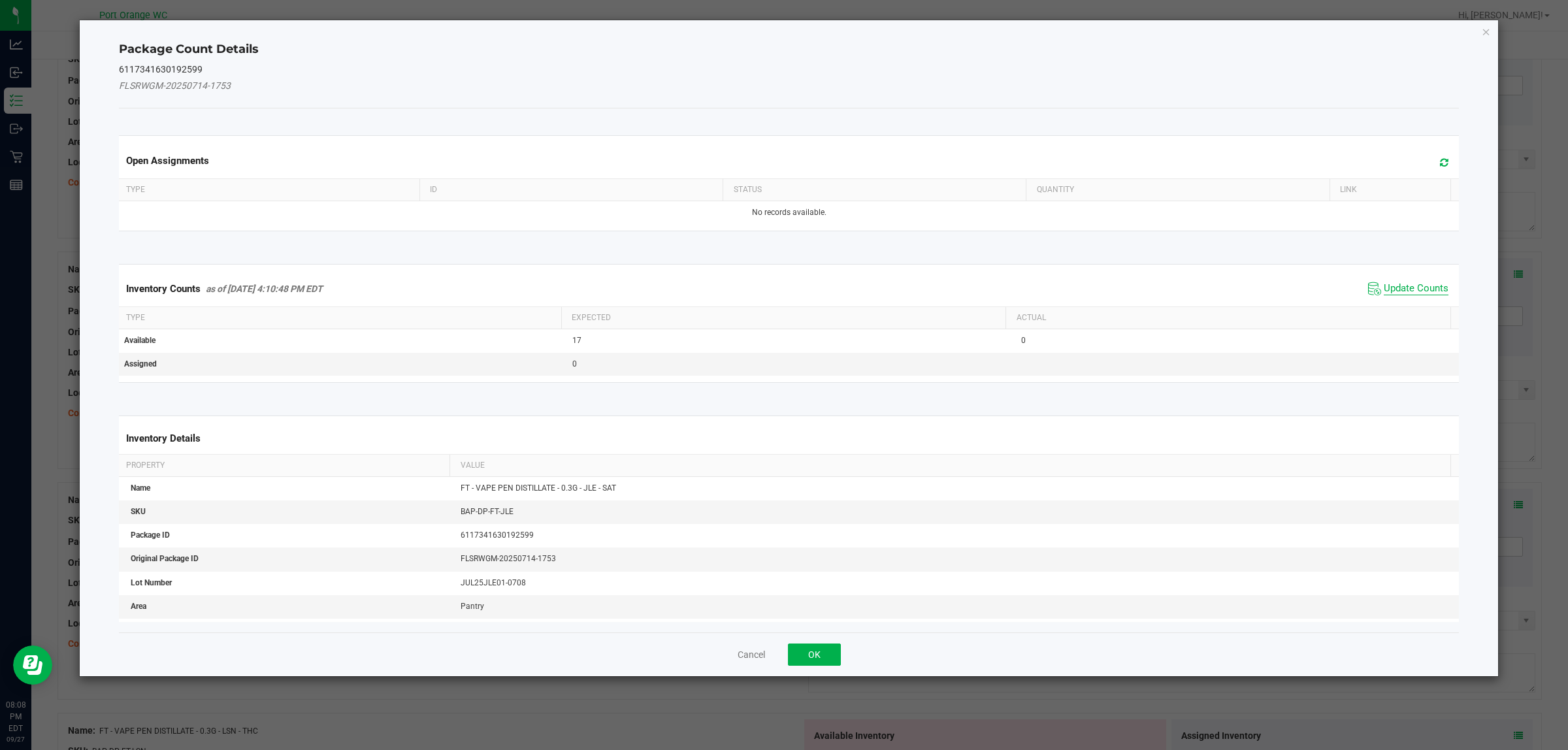
click at [1425, 286] on span "Update Counts" at bounding box center [1416, 289] width 64 height 13
click at [1425, 286] on div "Inventory Counts as of Sep 27, 2025 4:10:48 PM EDT Update Counts" at bounding box center [789, 288] width 1346 height 34
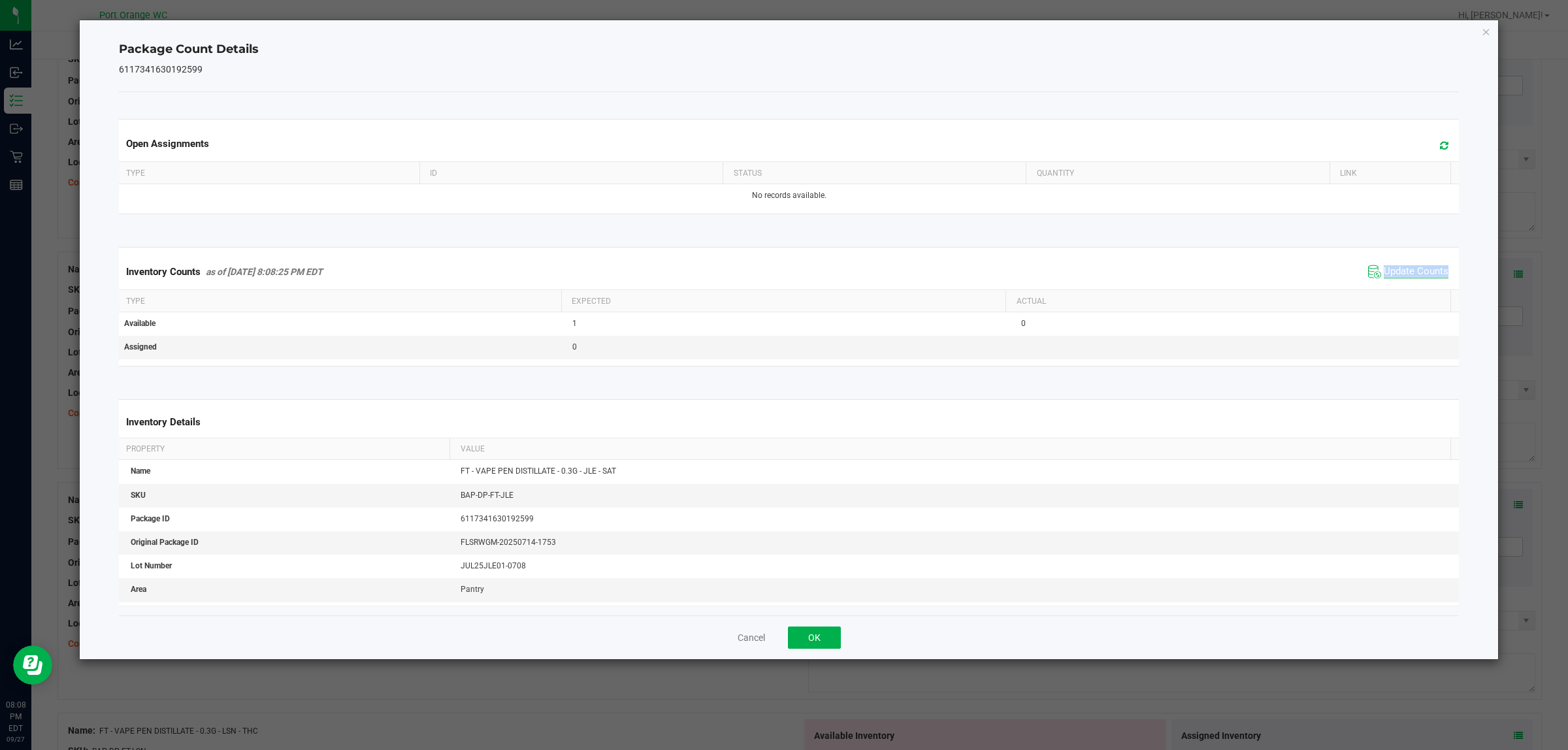
click at [1425, 286] on div "Inventory Counts as of Sep 27, 2025 8:08:25 PM EDT Update Counts" at bounding box center [789, 271] width 1346 height 35
click at [791, 634] on button "OK" at bounding box center [815, 637] width 53 height 22
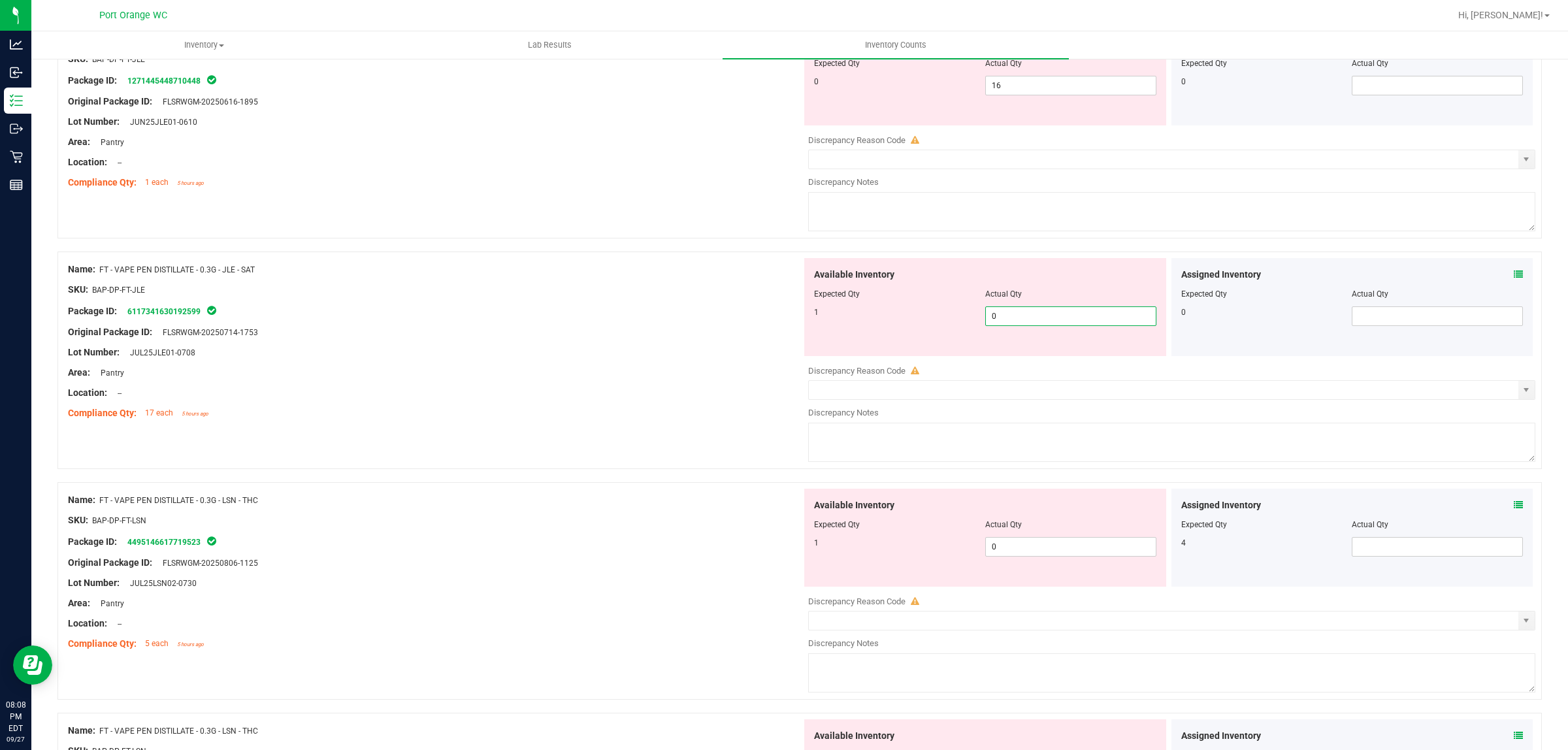
click at [1000, 318] on span "0 0" at bounding box center [1071, 316] width 171 height 19
click at [1000, 318] on input "0" at bounding box center [1071, 316] width 170 height 19
type input "2"
click at [733, 393] on div "Location: --" at bounding box center [435, 393] width 734 height 14
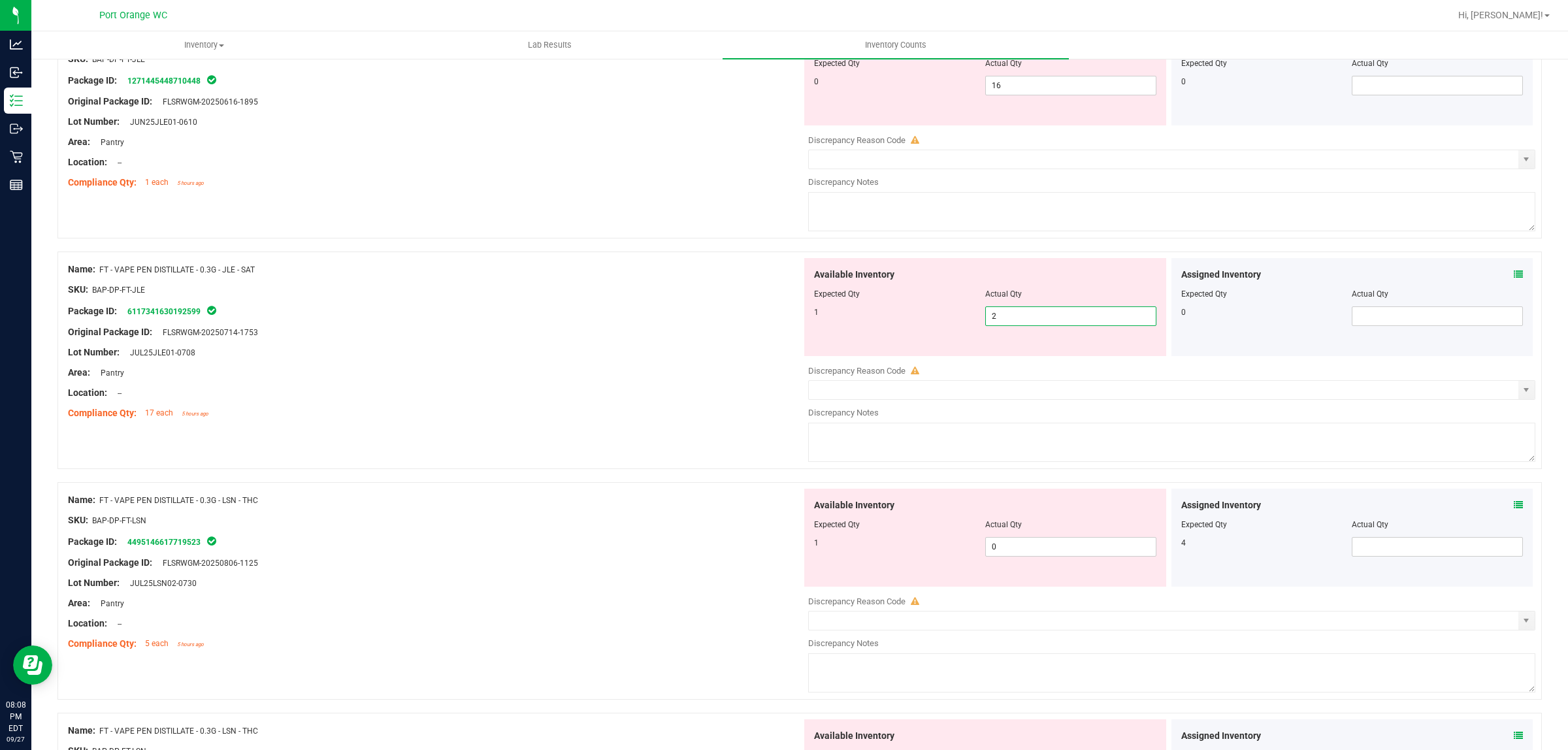
click at [1072, 318] on span "2 2" at bounding box center [1071, 316] width 171 height 19
click at [1072, 318] on input "2" at bounding box center [1071, 316] width 170 height 19
type input "1"
click at [575, 377] on div "Area: Pantry" at bounding box center [435, 373] width 734 height 14
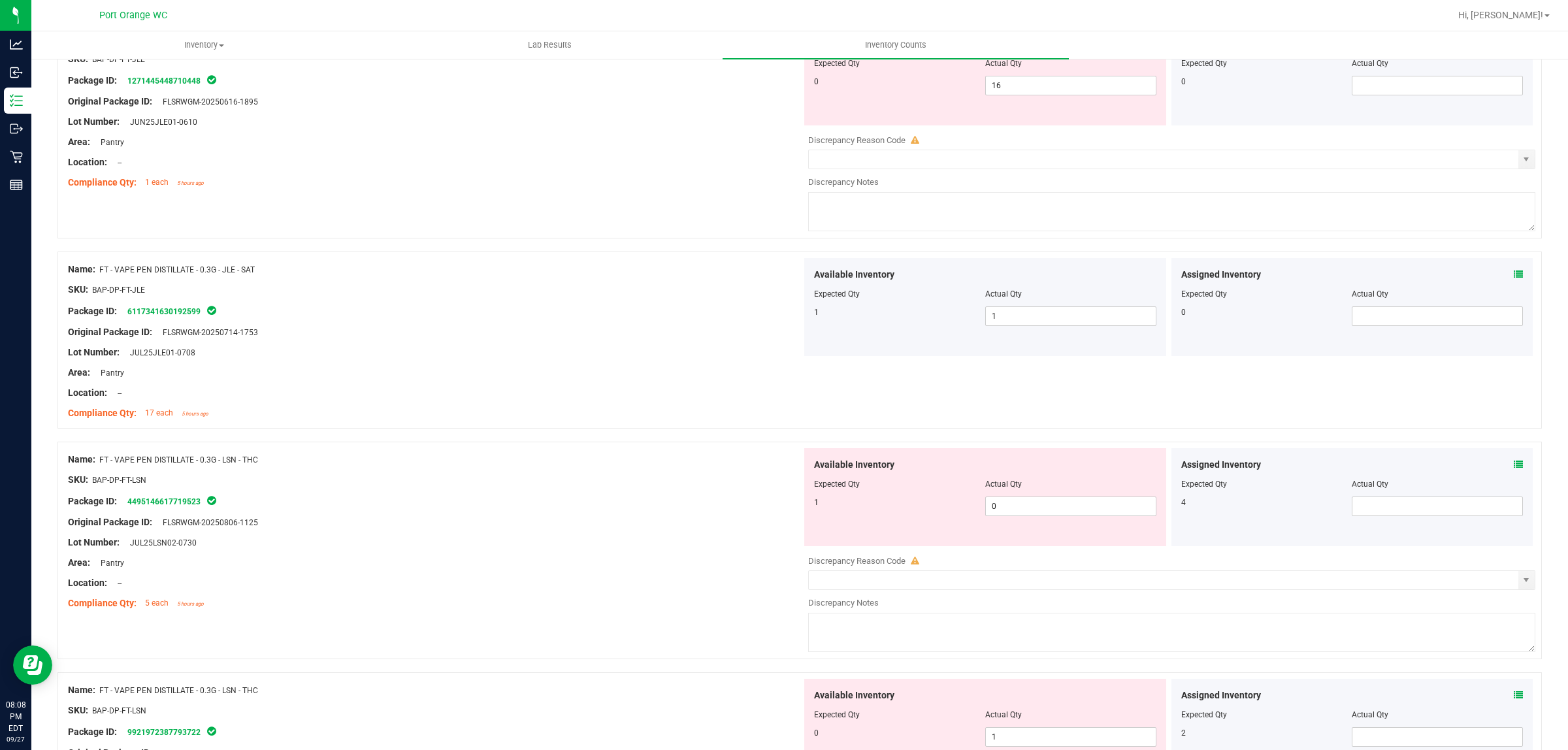
click at [1514, 464] on icon at bounding box center [1519, 464] width 9 height 9
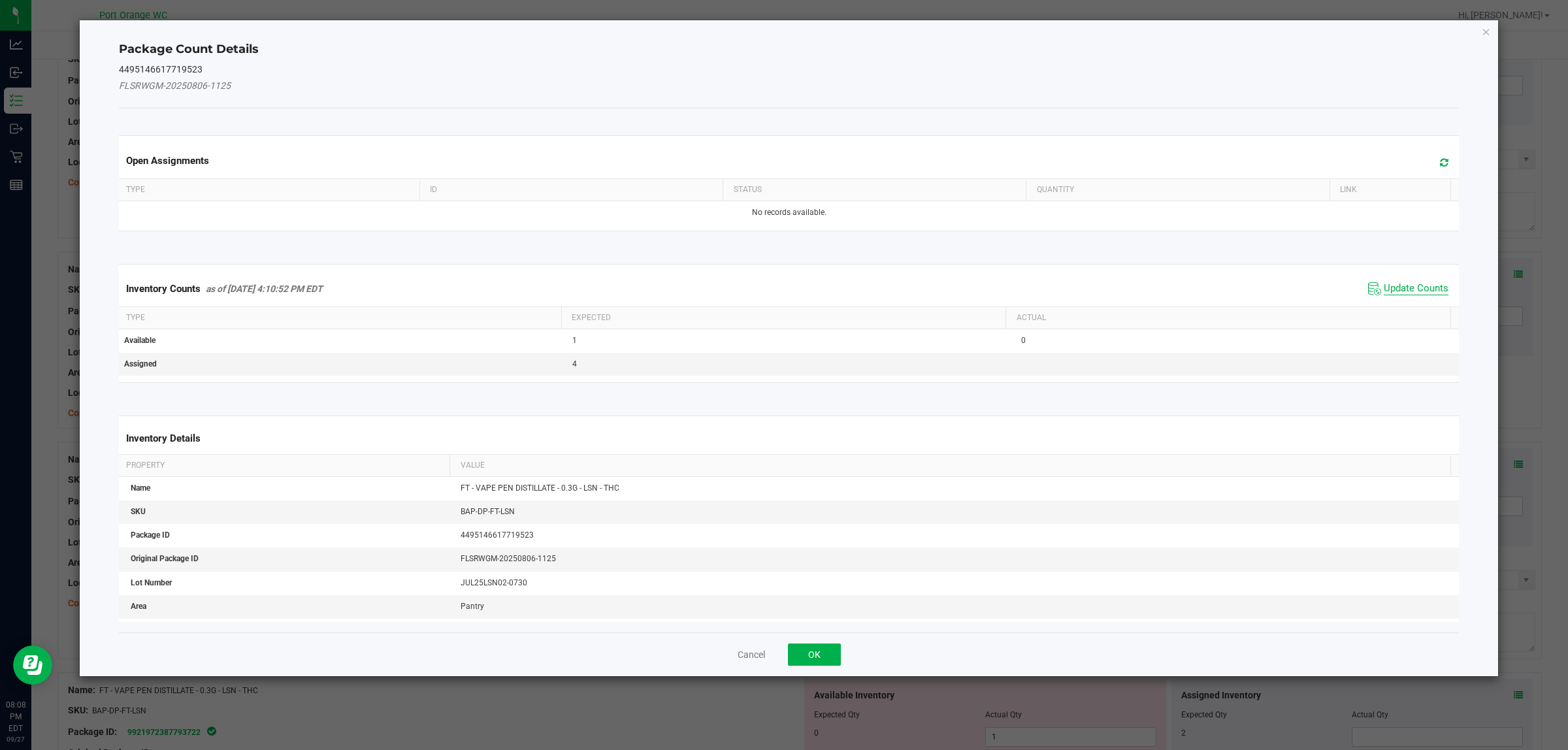
click at [1387, 285] on span "Update Counts" at bounding box center [1416, 289] width 64 height 13
click at [1387, 285] on div "Inventory Counts as of Sep 27, 2025 4:10:52 PM EDT Update Counts" at bounding box center [789, 288] width 1346 height 34
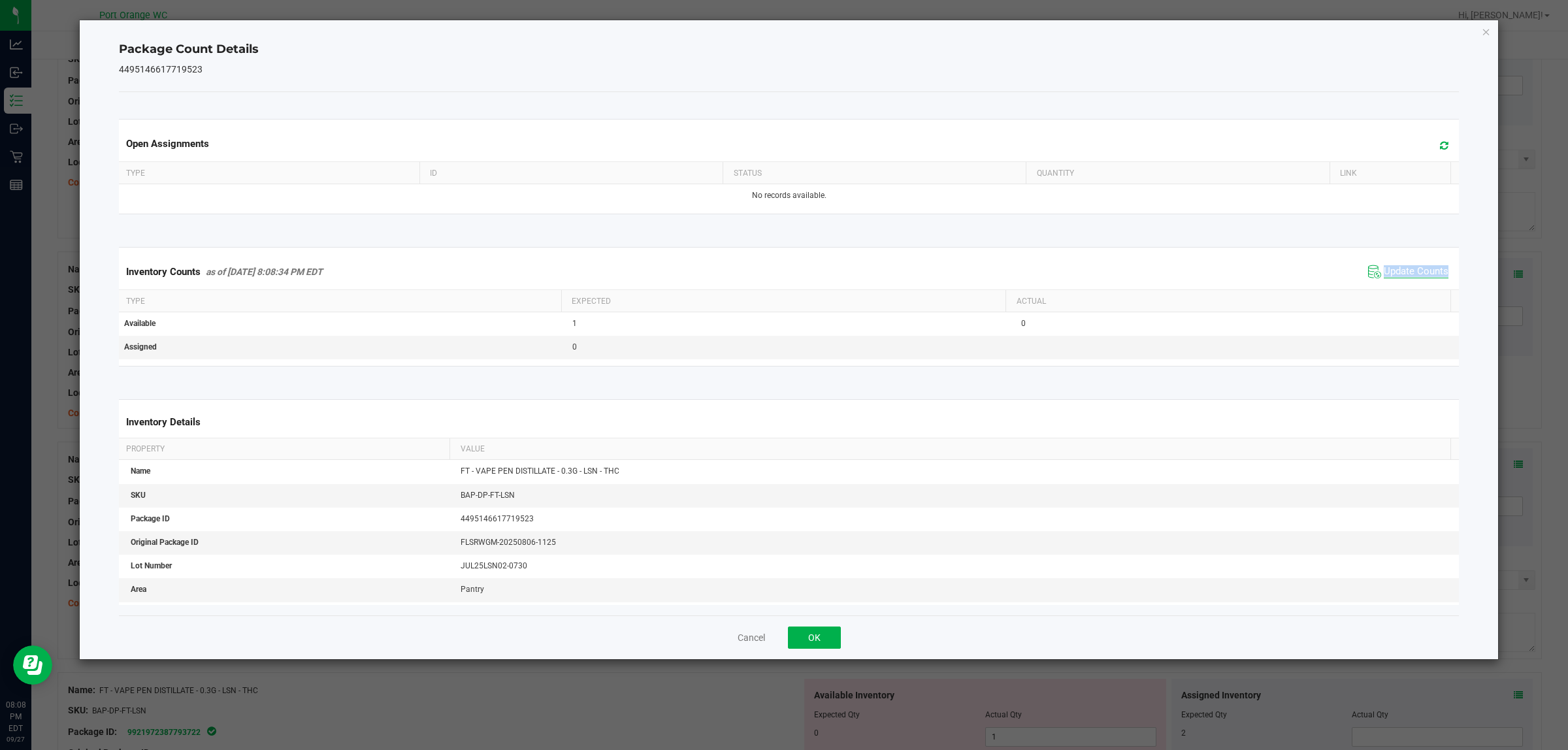
click at [1387, 285] on div "Inventory Counts as of Sep 27, 2025 8:08:34 PM EDT Update Counts" at bounding box center [789, 271] width 1346 height 35
click at [802, 636] on button "OK" at bounding box center [815, 637] width 53 height 22
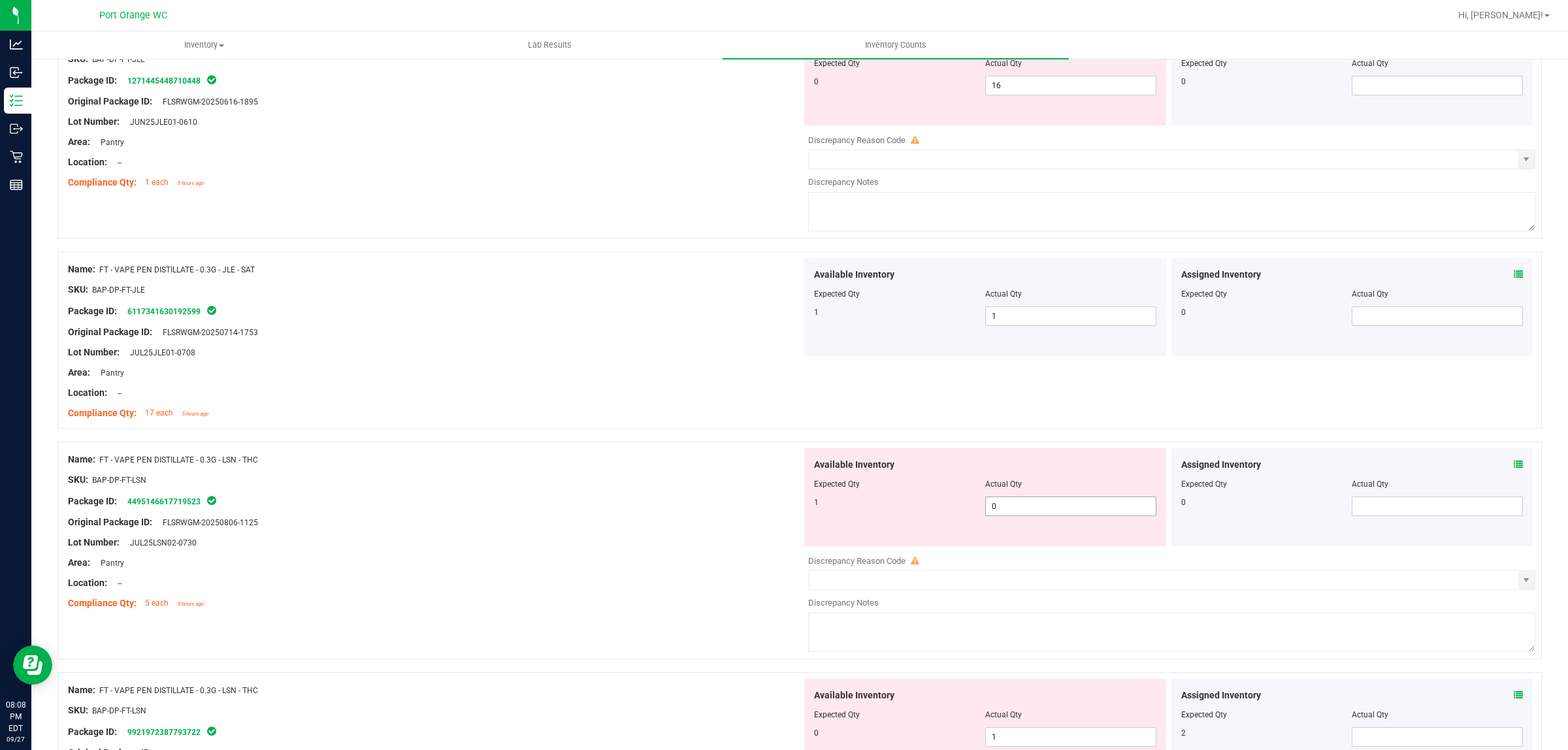
click at [1030, 506] on span "0 0" at bounding box center [1071, 506] width 171 height 19
click at [1028, 506] on input "0" at bounding box center [1071, 506] width 170 height 19
type input "1"
click at [694, 519] on div "Original Package ID: FLSRWGM-20250806-1125" at bounding box center [435, 522] width 734 height 14
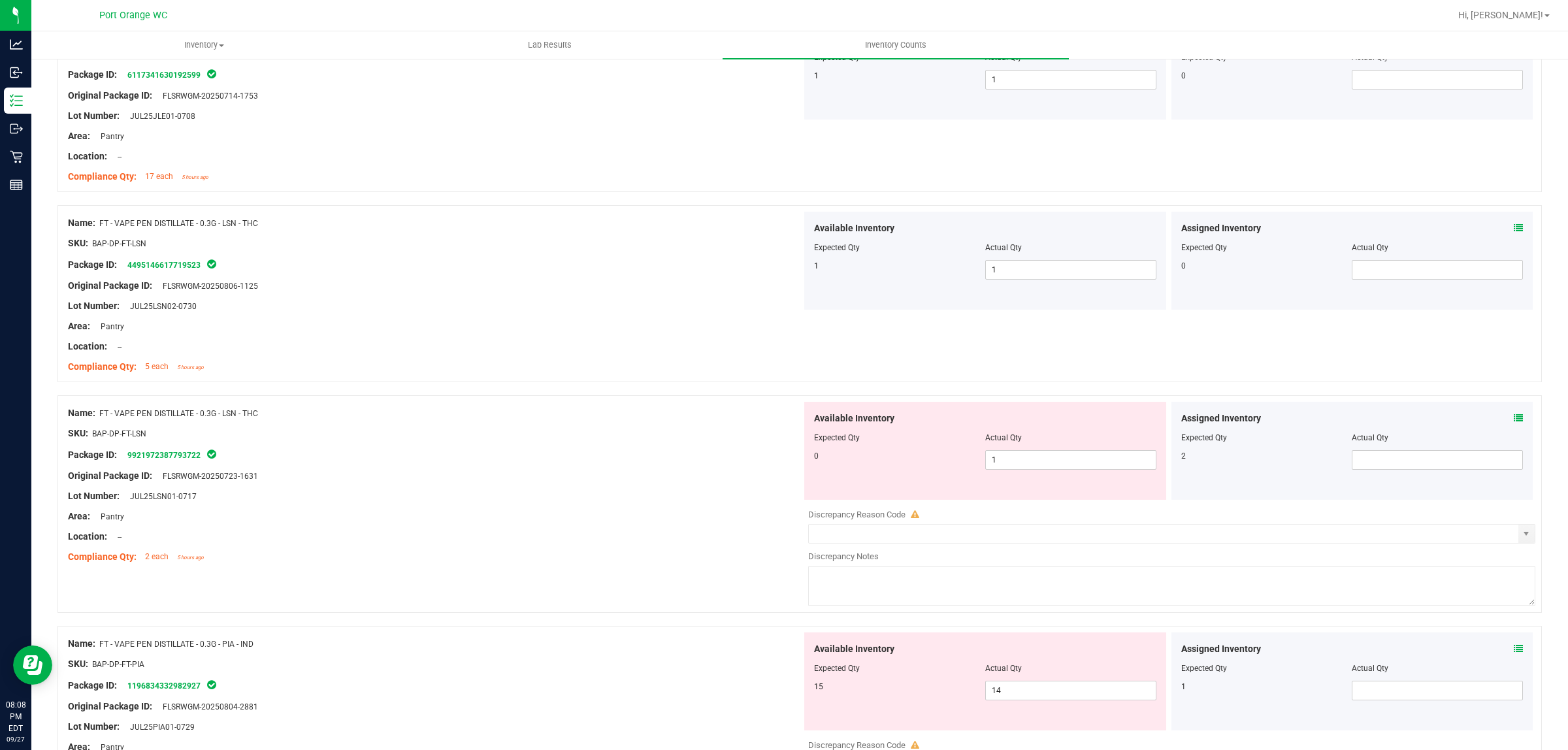
scroll to position [816, 0]
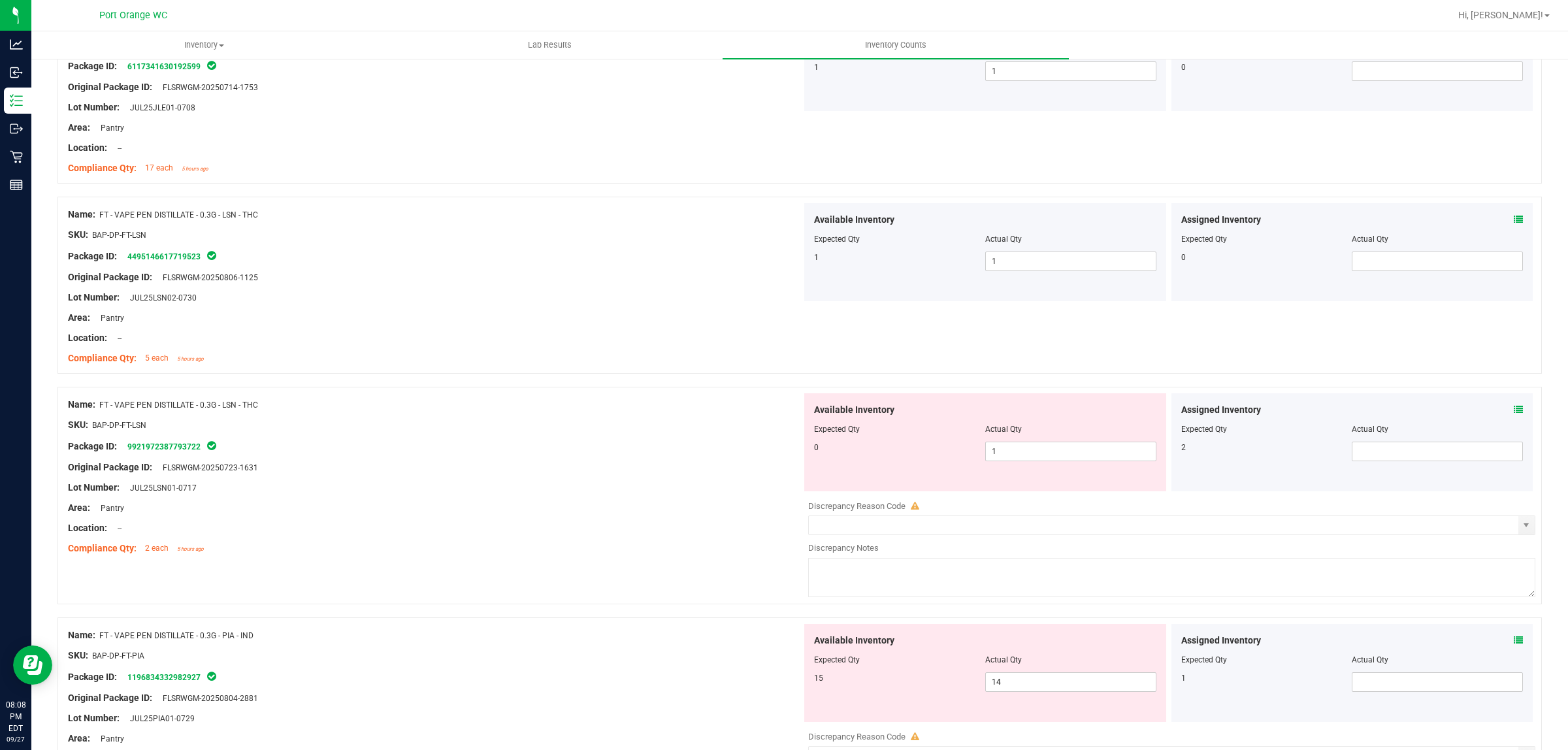
click at [1514, 411] on icon at bounding box center [1519, 409] width 9 height 9
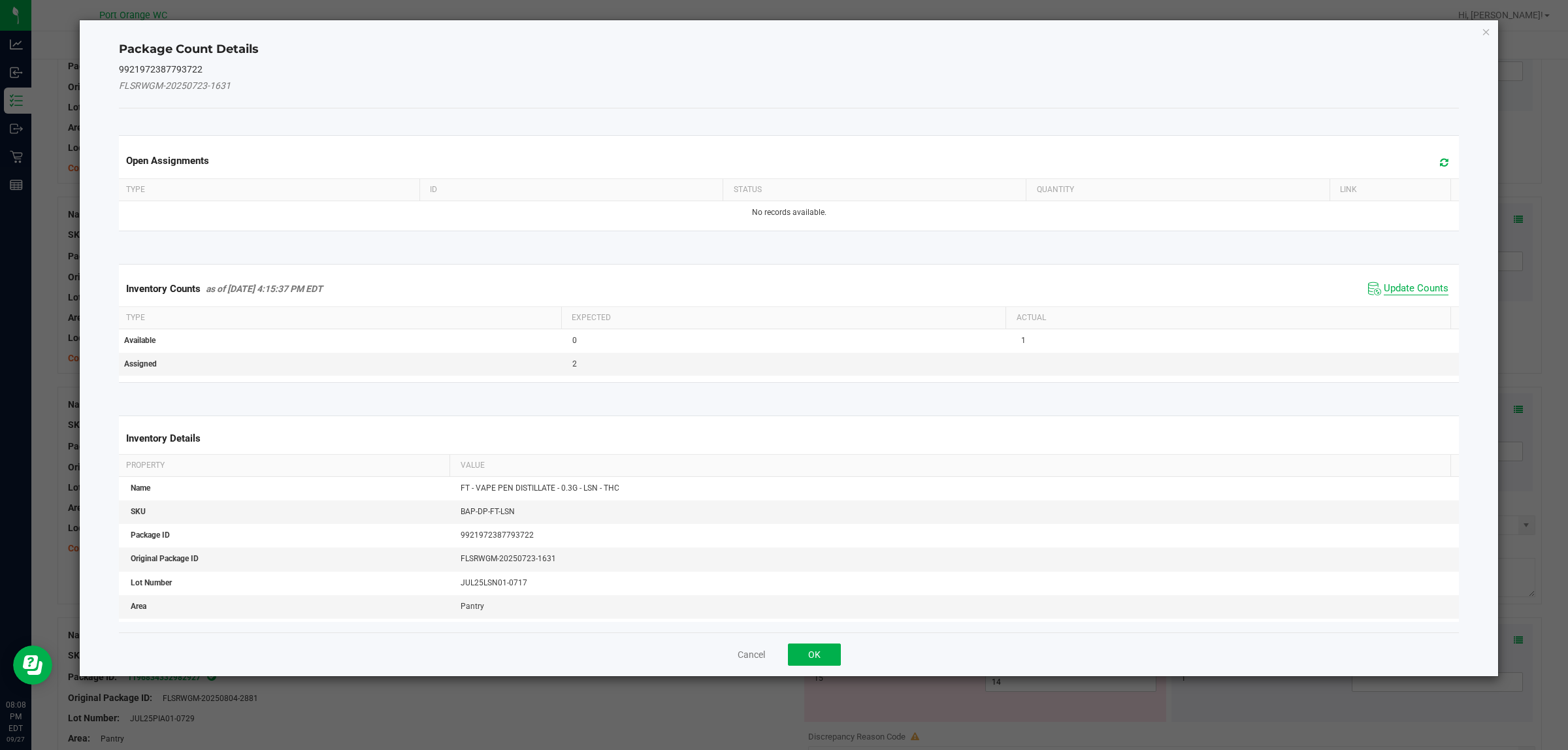
click at [1399, 290] on span "Update Counts" at bounding box center [1416, 289] width 64 height 13
click at [1399, 290] on kendo-grid "Inventory Counts as of Sep 27, 2025 4:15:37 PM EDT Update Counts Type Expected …" at bounding box center [789, 322] width 1361 height 118
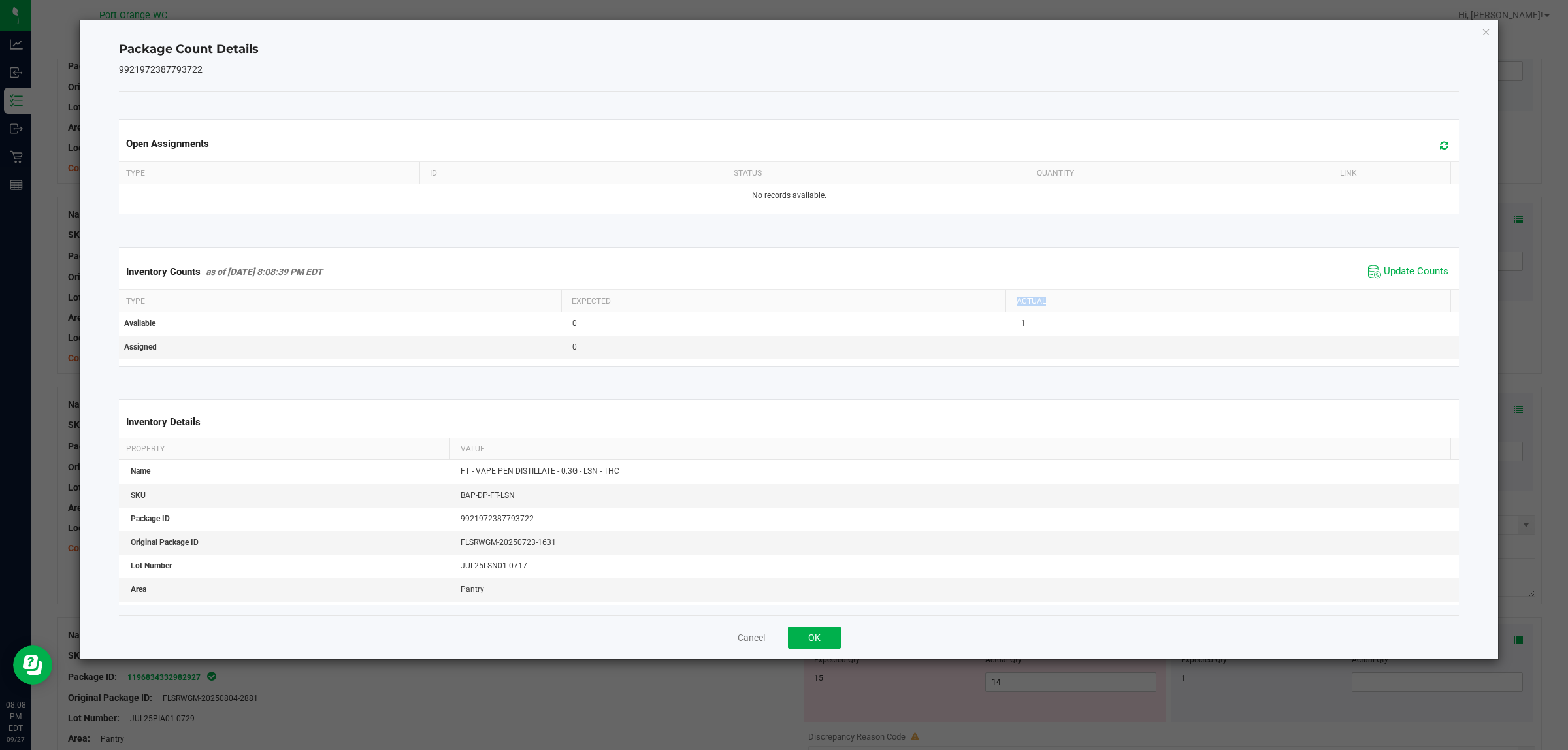
click at [1399, 290] on th "Actual" at bounding box center [1228, 300] width 445 height 22
drag, startPoint x: 819, startPoint y: 628, endPoint x: 871, endPoint y: 575, distance: 74.2
click at [820, 628] on button "OK" at bounding box center [815, 637] width 53 height 22
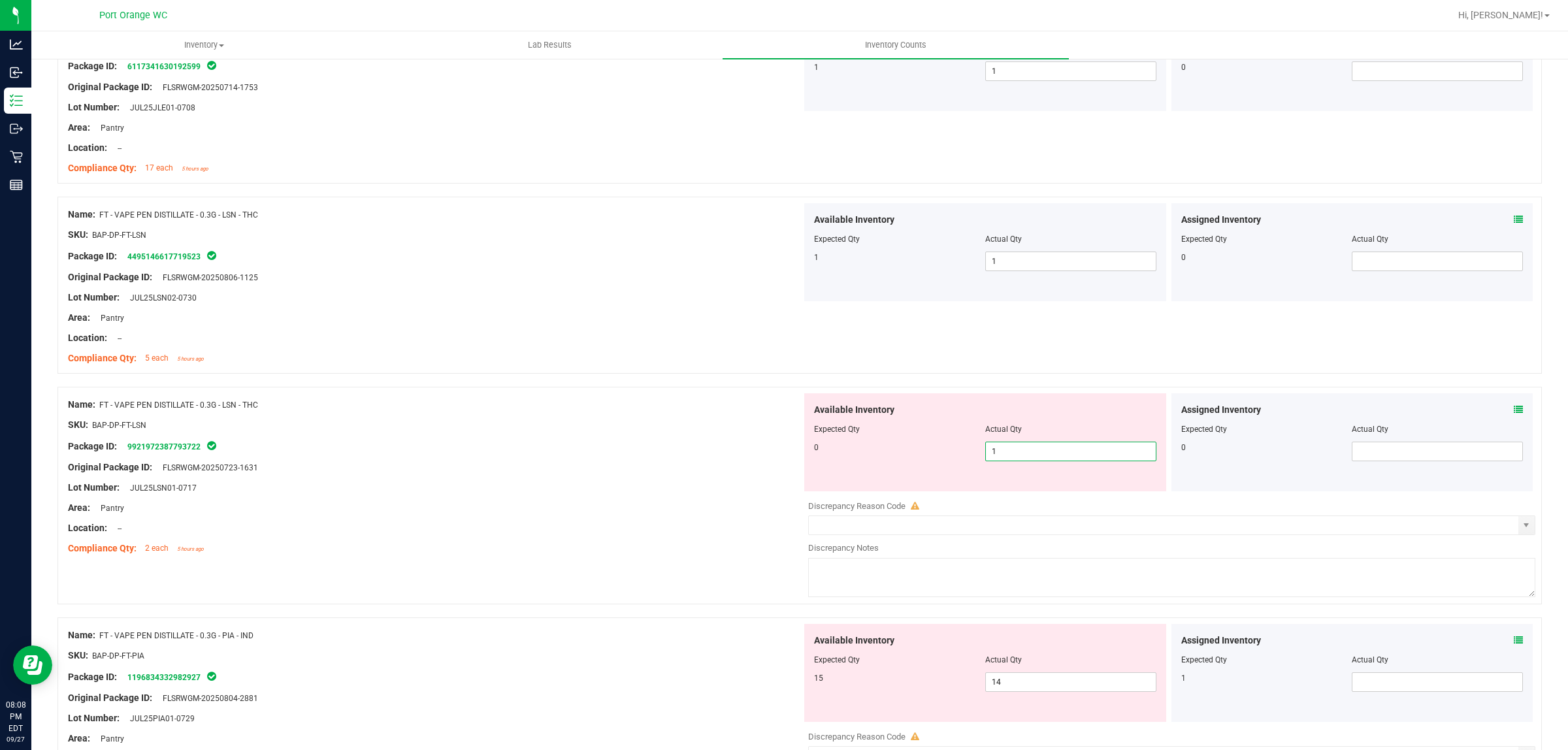
click at [1056, 450] on span "1 1" at bounding box center [1071, 451] width 171 height 19
click at [1056, 450] on input "1" at bounding box center [1071, 452] width 170 height 19
type input "0"
drag, startPoint x: 733, startPoint y: 454, endPoint x: 746, endPoint y: 454, distance: 13.0
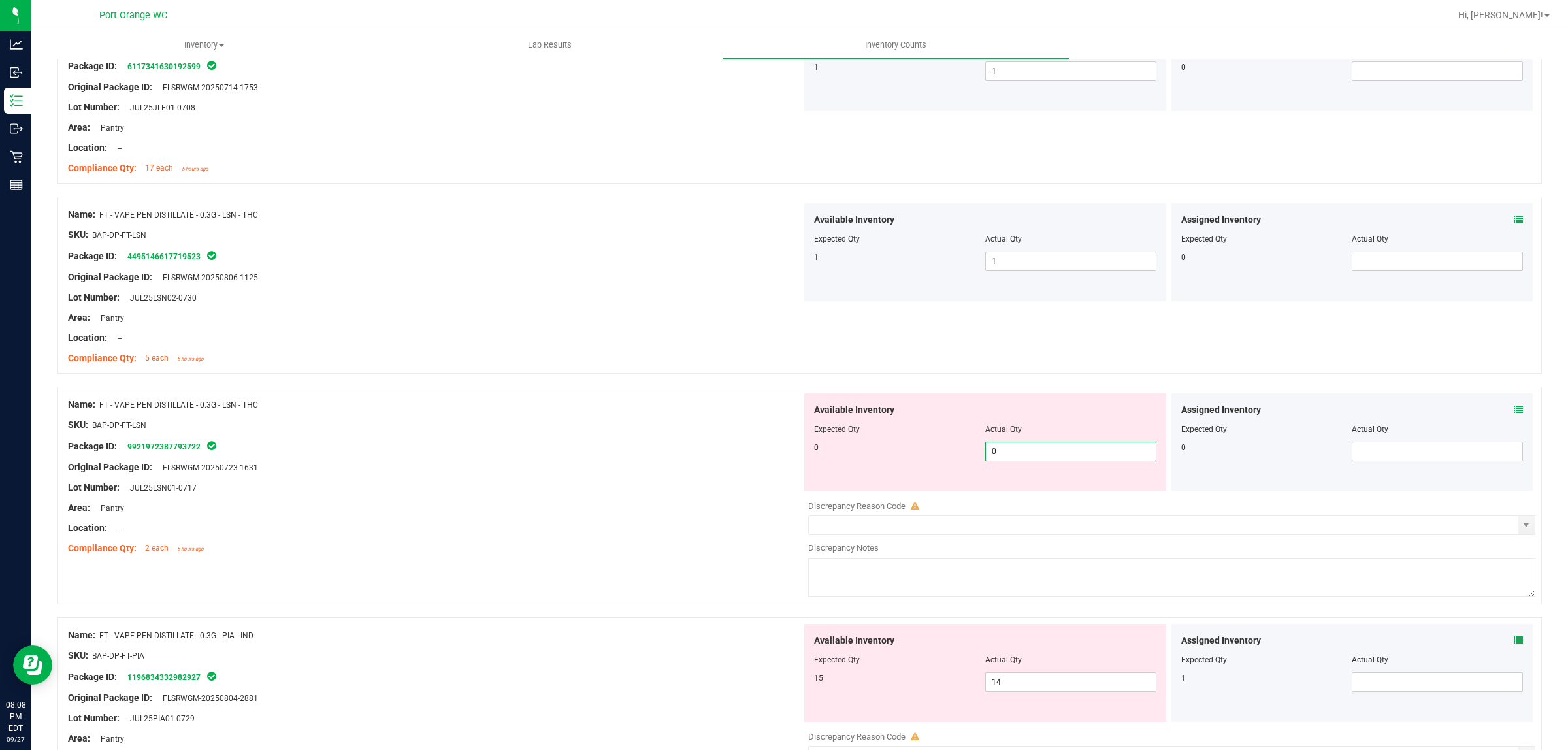
click at [734, 454] on div "Package ID: 9921972387793722" at bounding box center [435, 446] width 734 height 16
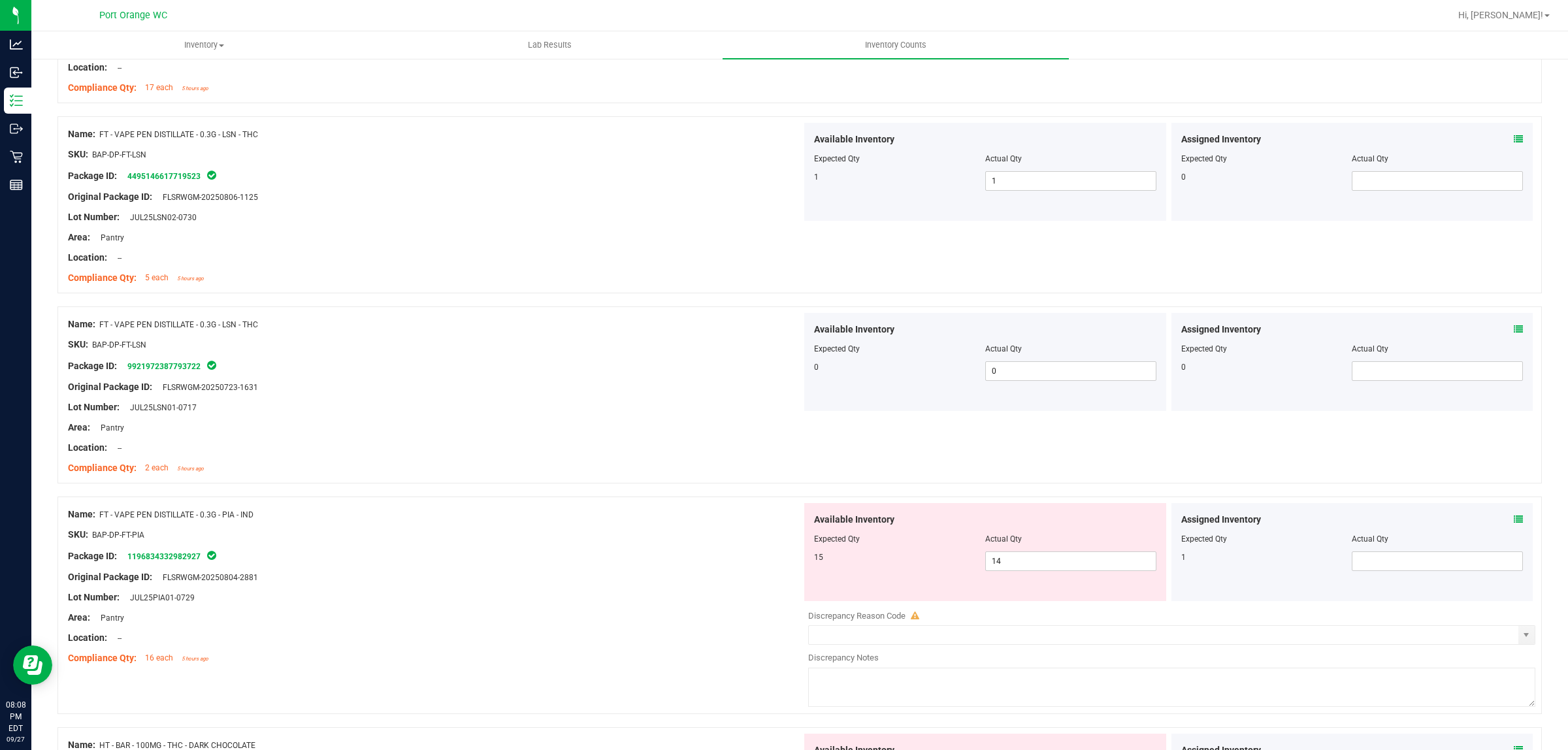
scroll to position [1061, 0]
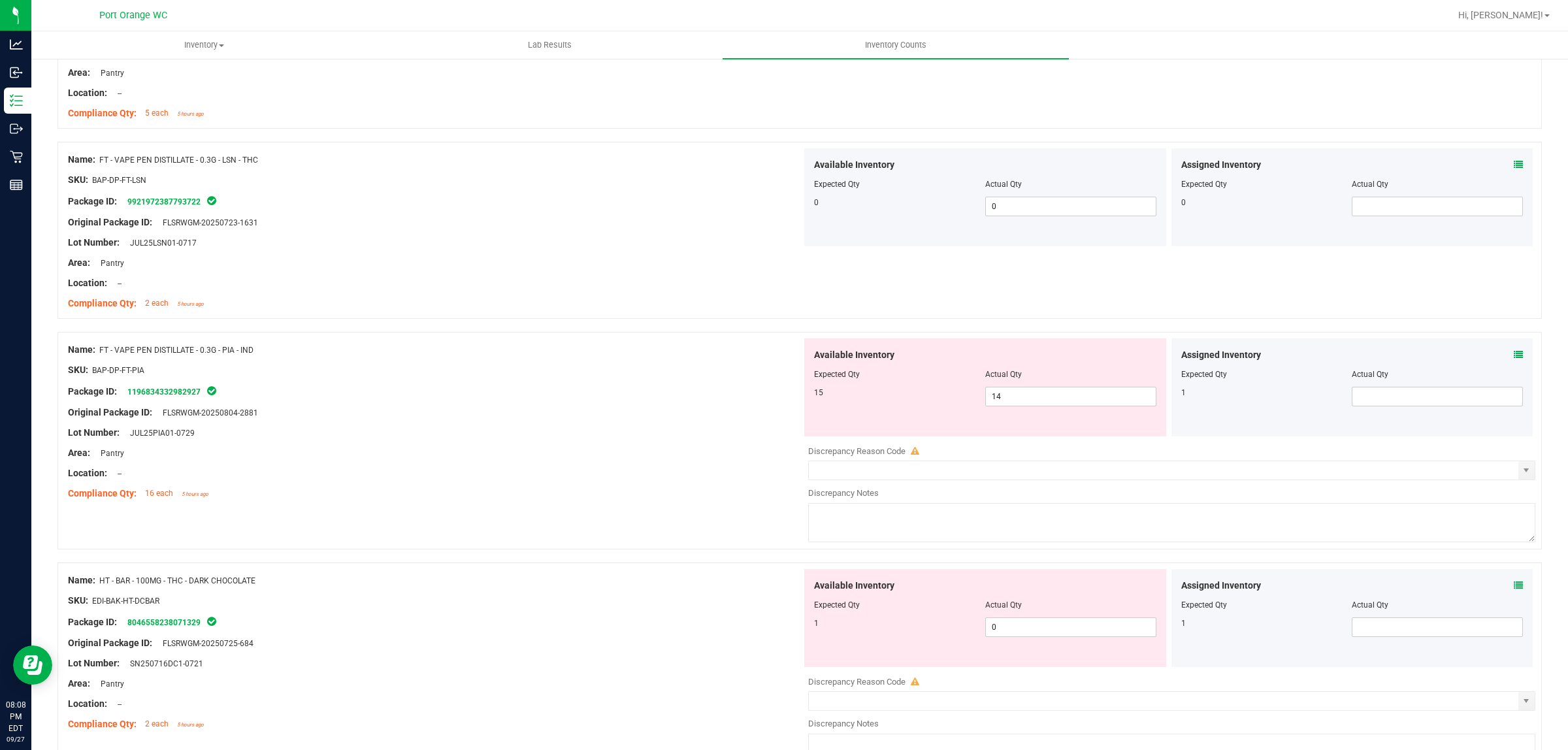
click at [1506, 348] on div "Assigned Inventory Expected Qty Actual Qty 1" at bounding box center [1353, 387] width 362 height 98
click at [1514, 359] on icon at bounding box center [1519, 355] width 9 height 9
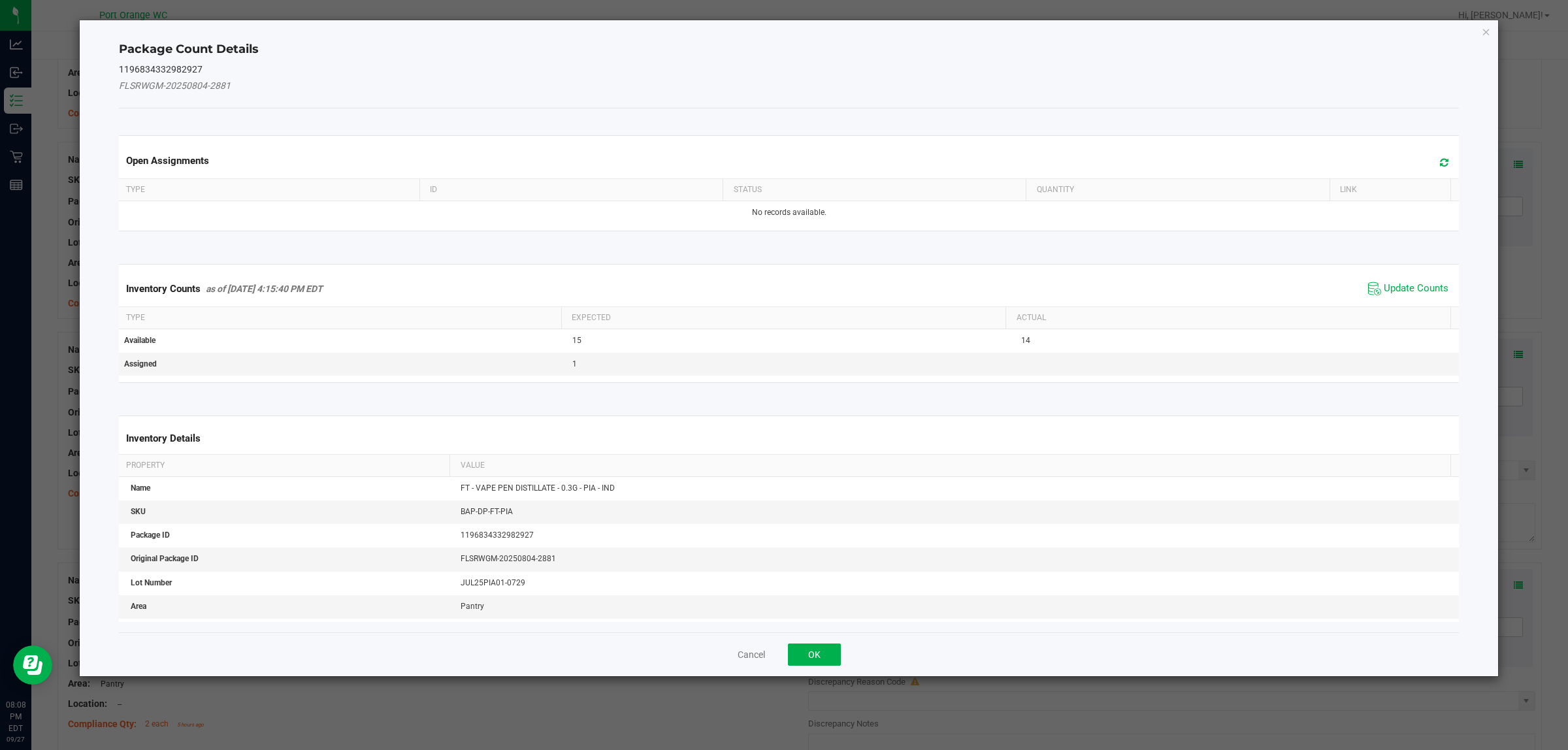
click at [1370, 294] on span "Update Counts" at bounding box center [1408, 288] width 87 height 19
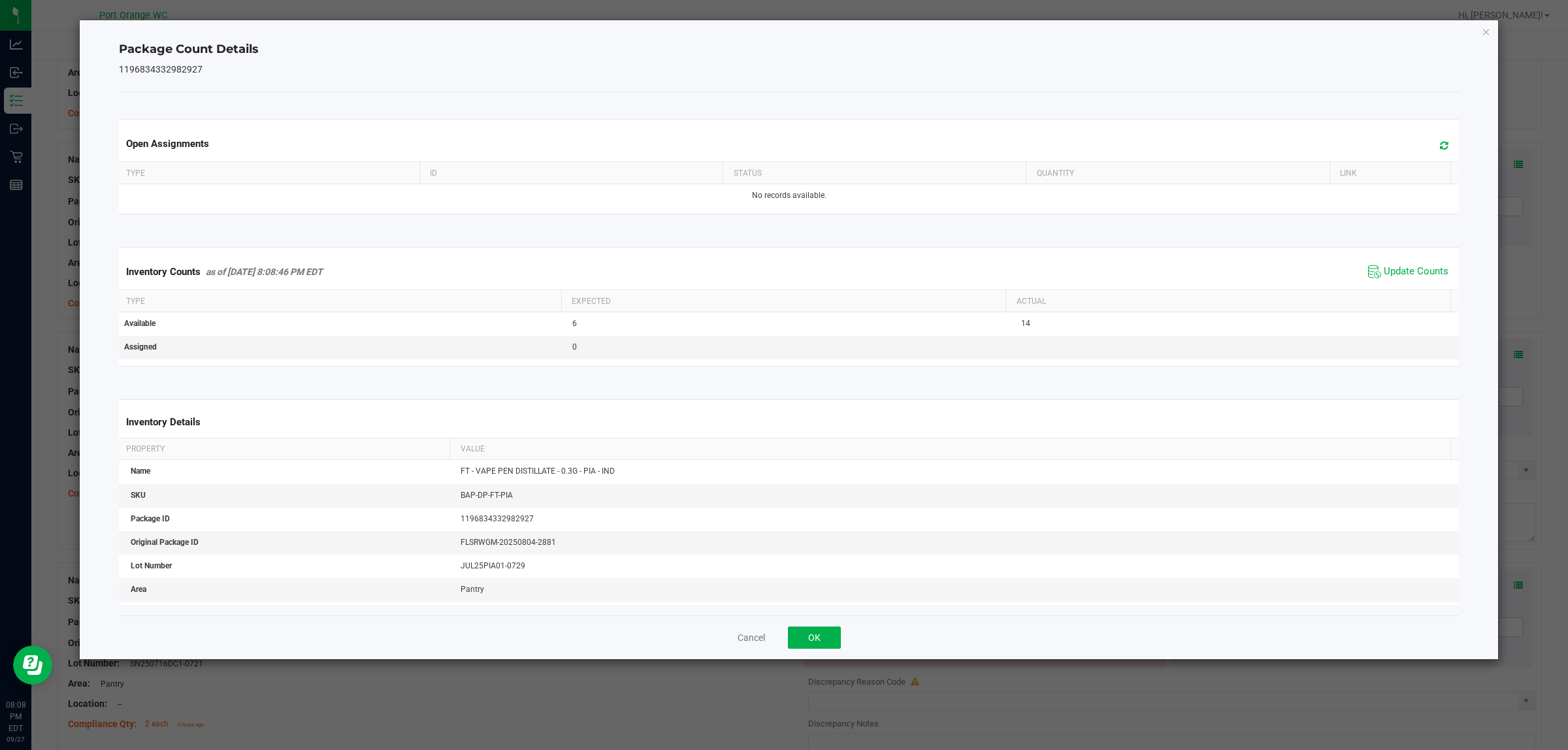
click at [1379, 289] on div "Inventory Counts as of Sep 27, 2025 8:08:46 PM EDT Update Counts" at bounding box center [789, 271] width 1346 height 35
click at [835, 631] on button "OK" at bounding box center [815, 637] width 53 height 22
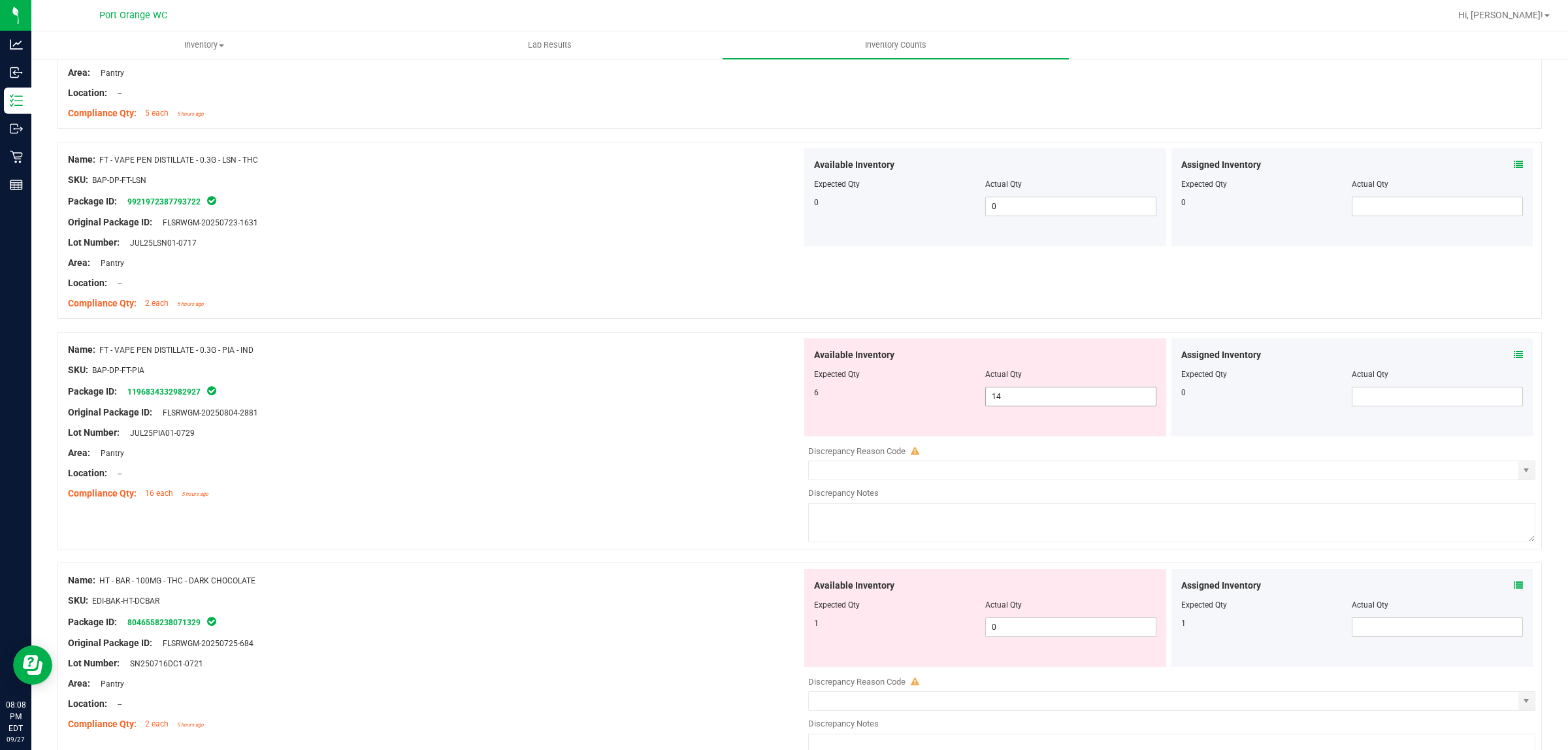
click at [1017, 399] on span "14 14" at bounding box center [1071, 396] width 171 height 19
click at [1017, 399] on input "14" at bounding box center [1071, 397] width 170 height 19
type input "6"
click at [638, 434] on div "Lot Number: JUL25PIA01-0729" at bounding box center [435, 432] width 734 height 14
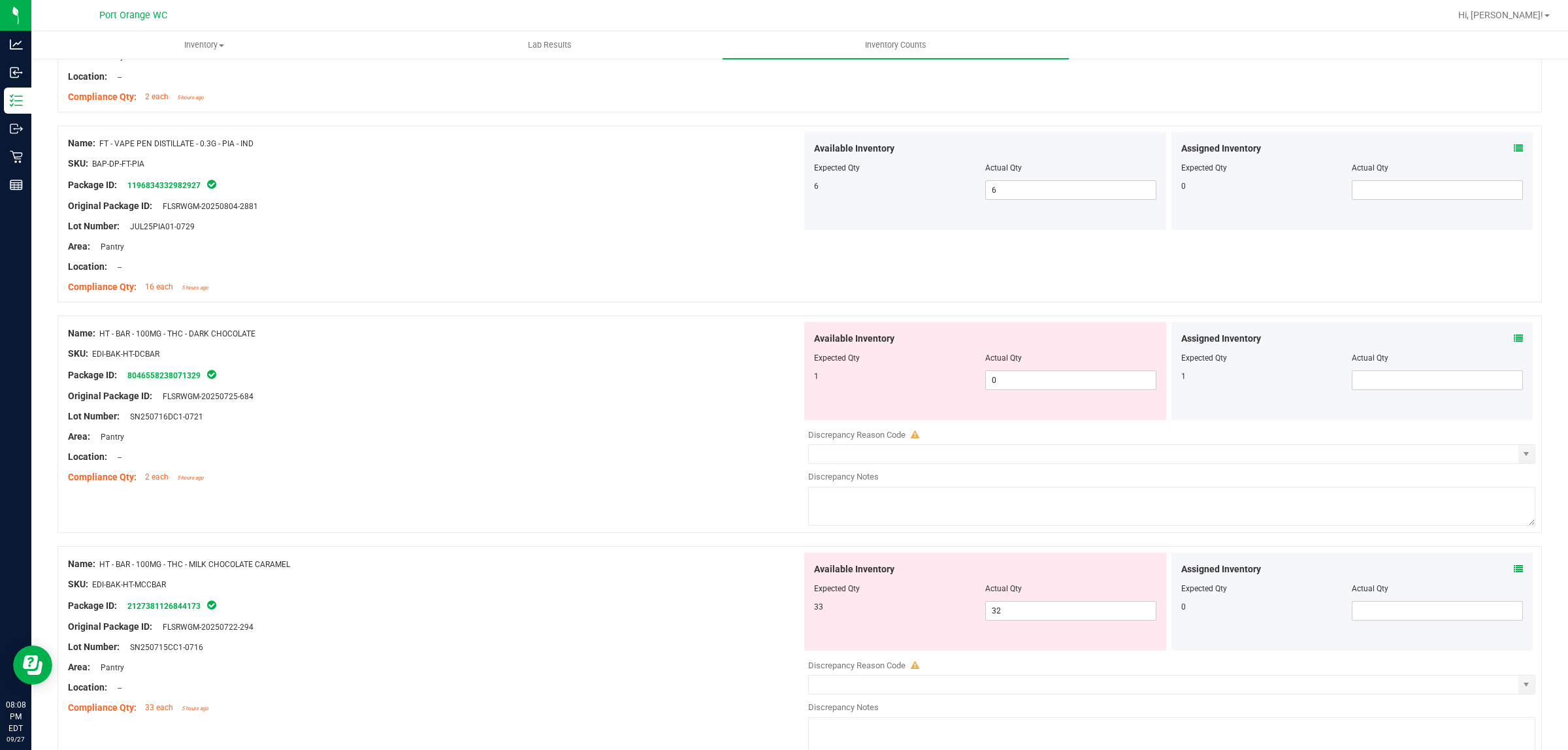
scroll to position [1306, 0]
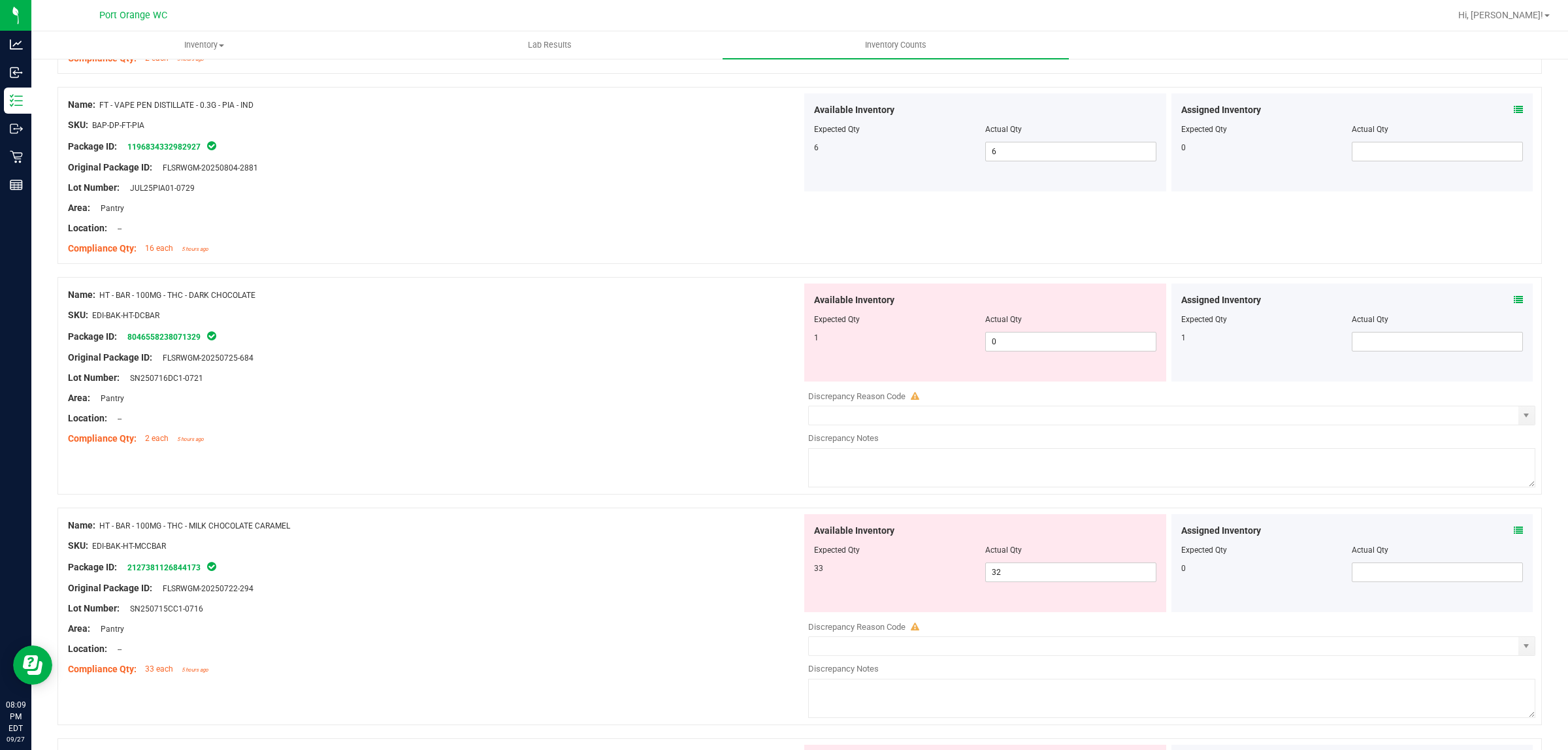
click at [1514, 300] on icon at bounding box center [1519, 300] width 9 height 9
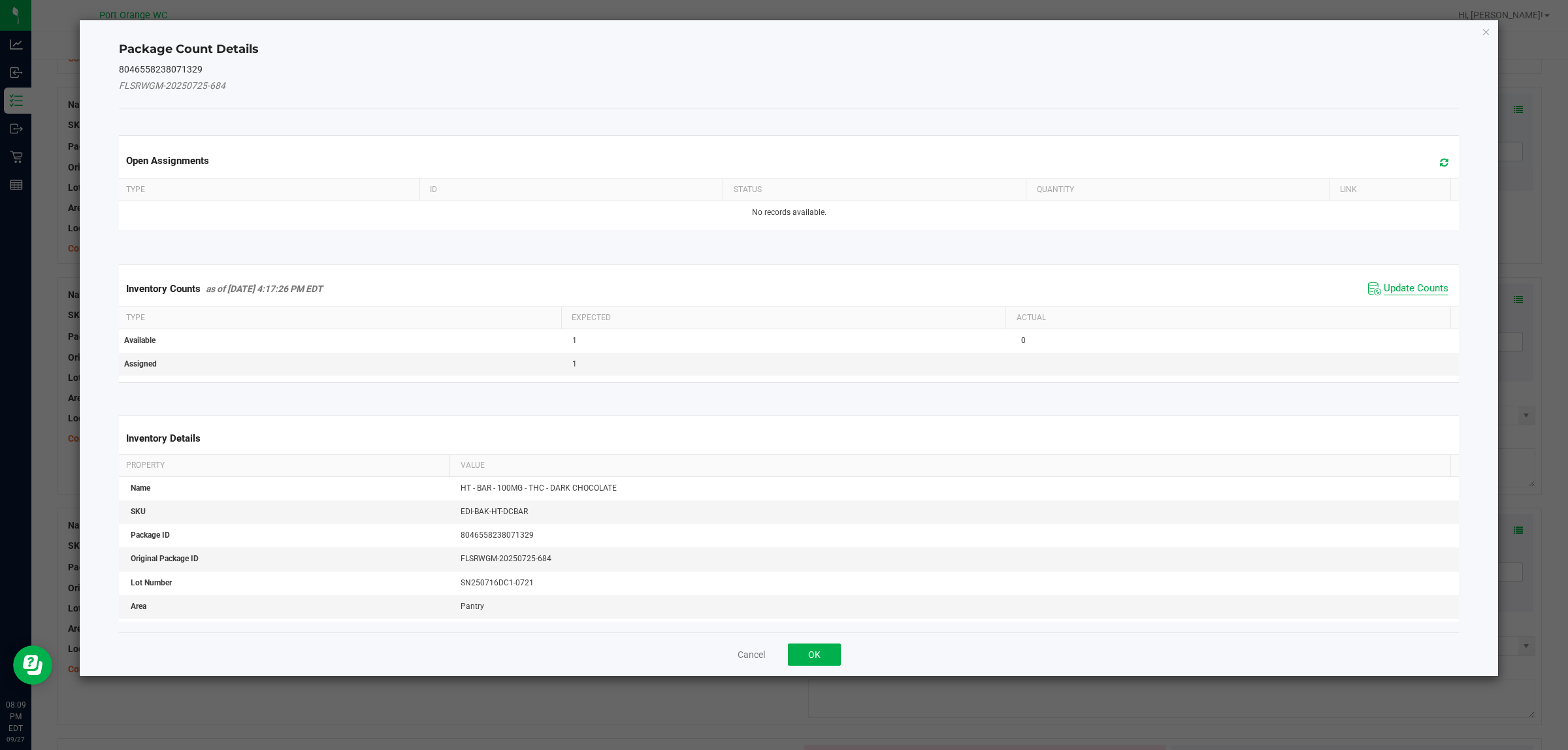
click at [1412, 288] on span "Update Counts" at bounding box center [1416, 289] width 64 height 13
click at [1412, 288] on div "Inventory Counts as of Sep 27, 2025 4:17:26 PM EDT Update Counts" at bounding box center [789, 288] width 1346 height 35
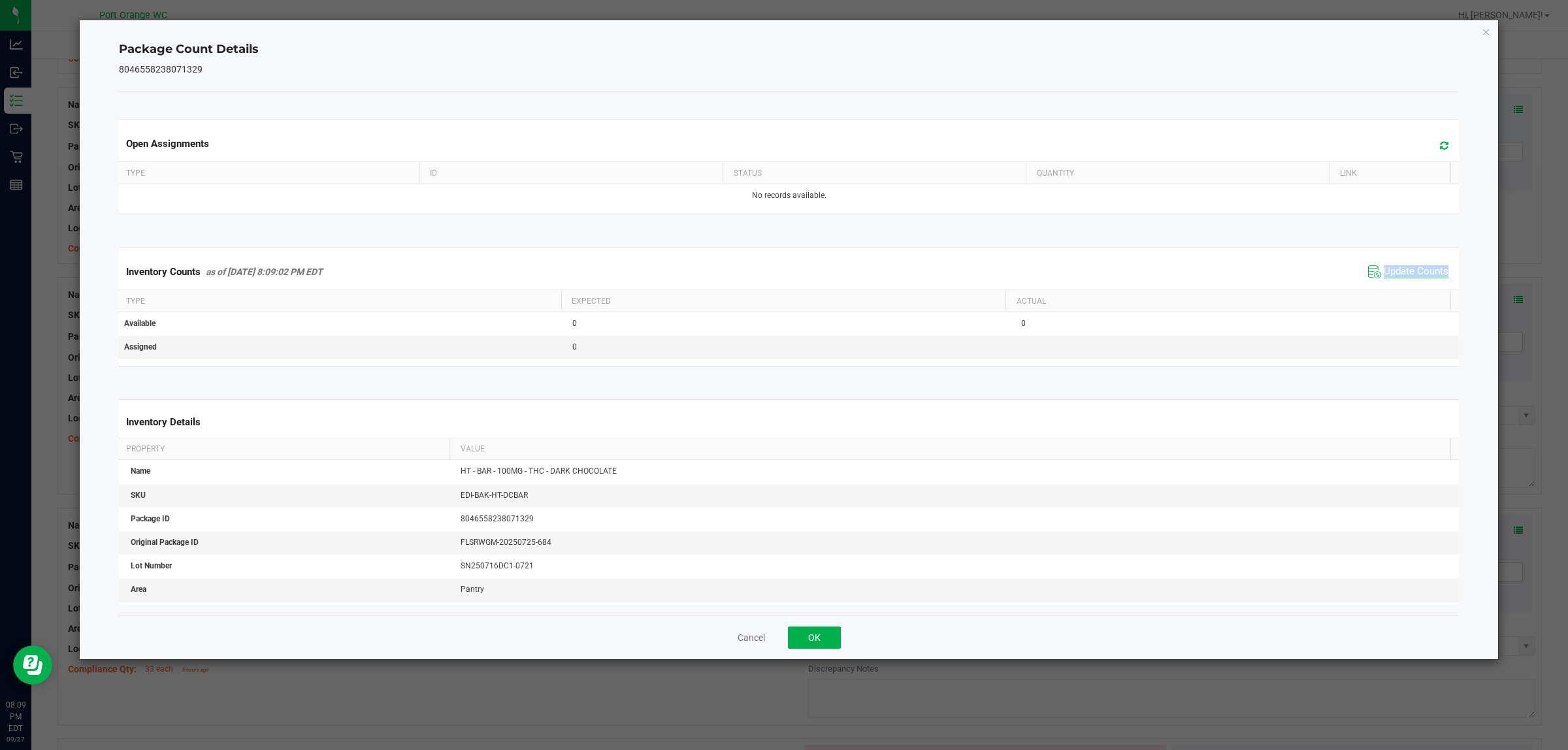
click at [1412, 288] on div "Inventory Counts as of Sep 27, 2025 8:09:02 PM EDT Update Counts" at bounding box center [789, 271] width 1346 height 35
click at [818, 624] on div "Cancel OK" at bounding box center [789, 637] width 1341 height 44
click at [822, 634] on button "OK" at bounding box center [815, 637] width 53 height 22
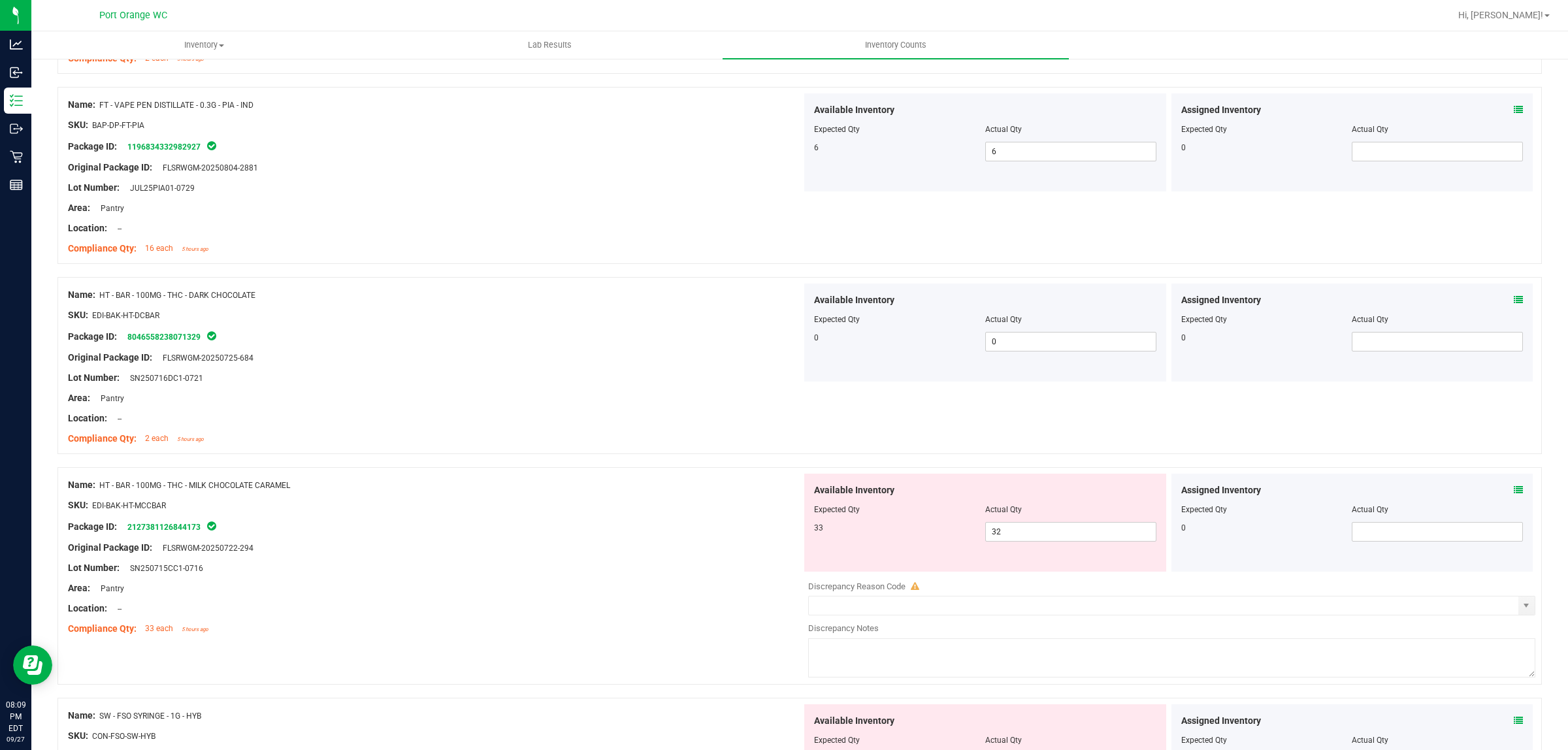
scroll to position [1551, 0]
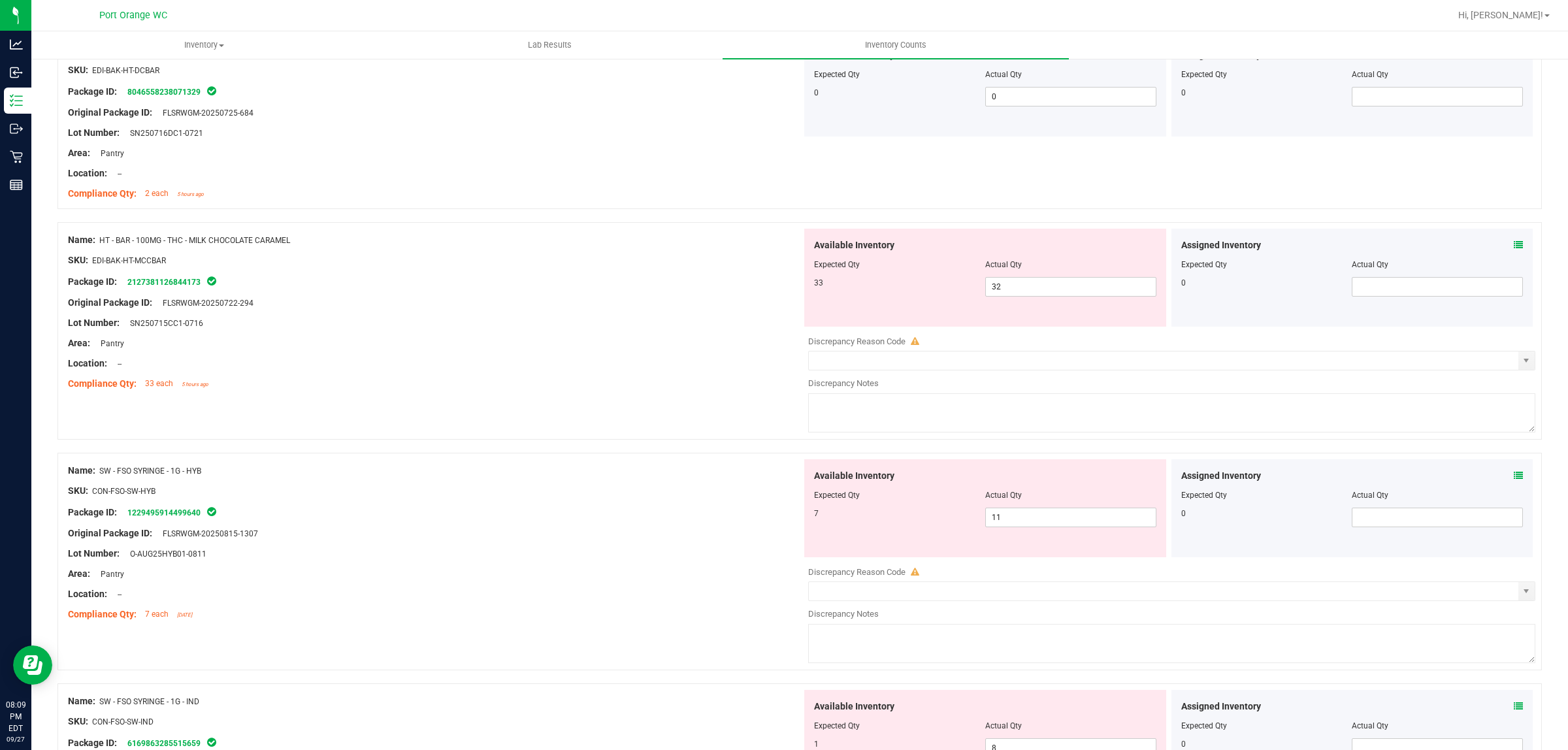
click at [1514, 252] on span at bounding box center [1519, 245] width 9 height 14
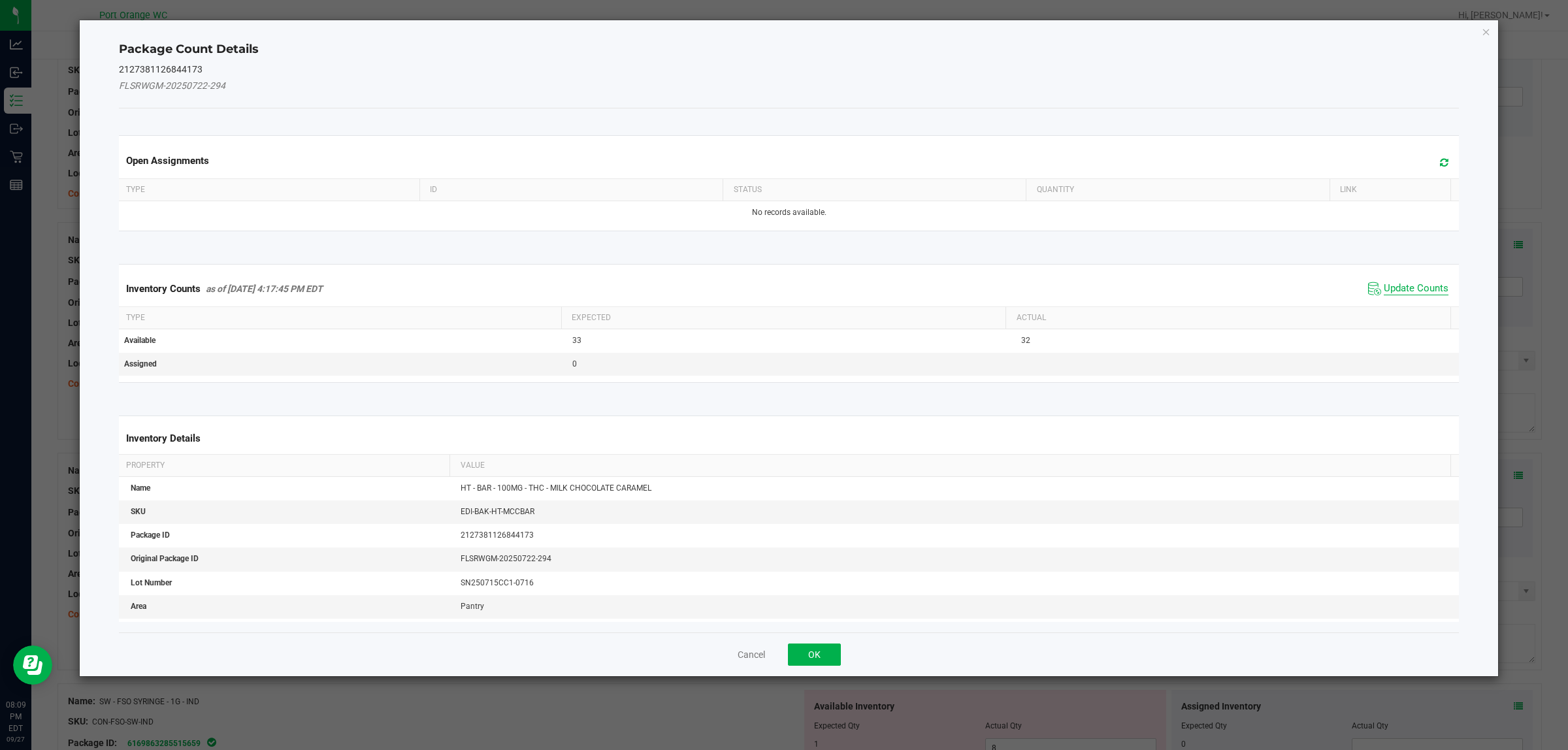
click at [1411, 288] on span "Update Counts" at bounding box center [1416, 289] width 64 height 13
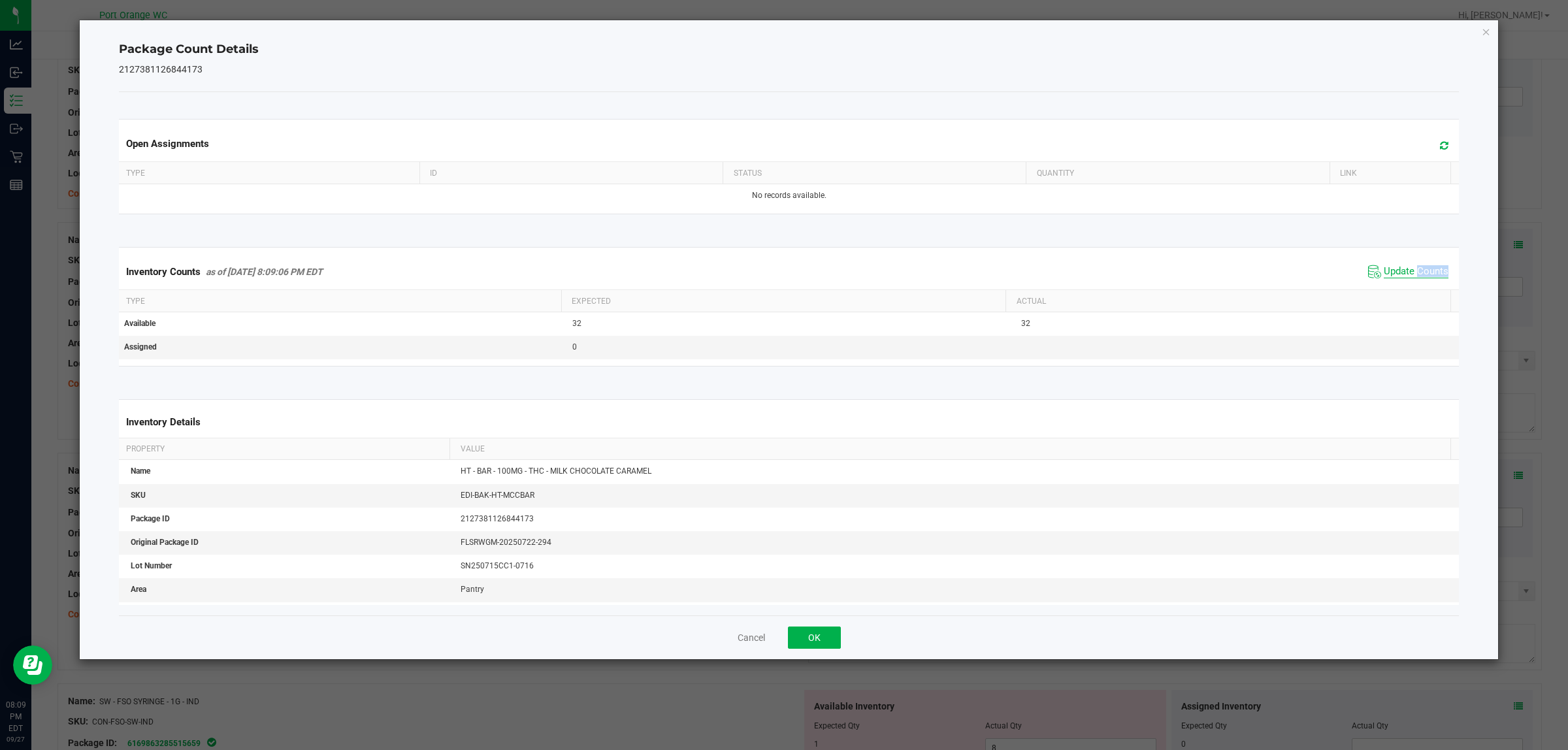
click at [1411, 288] on div "Inventory Counts as of Sep 27, 2025 8:09:06 PM EDT Update Counts" at bounding box center [789, 271] width 1346 height 35
click at [816, 640] on button "OK" at bounding box center [815, 637] width 53 height 22
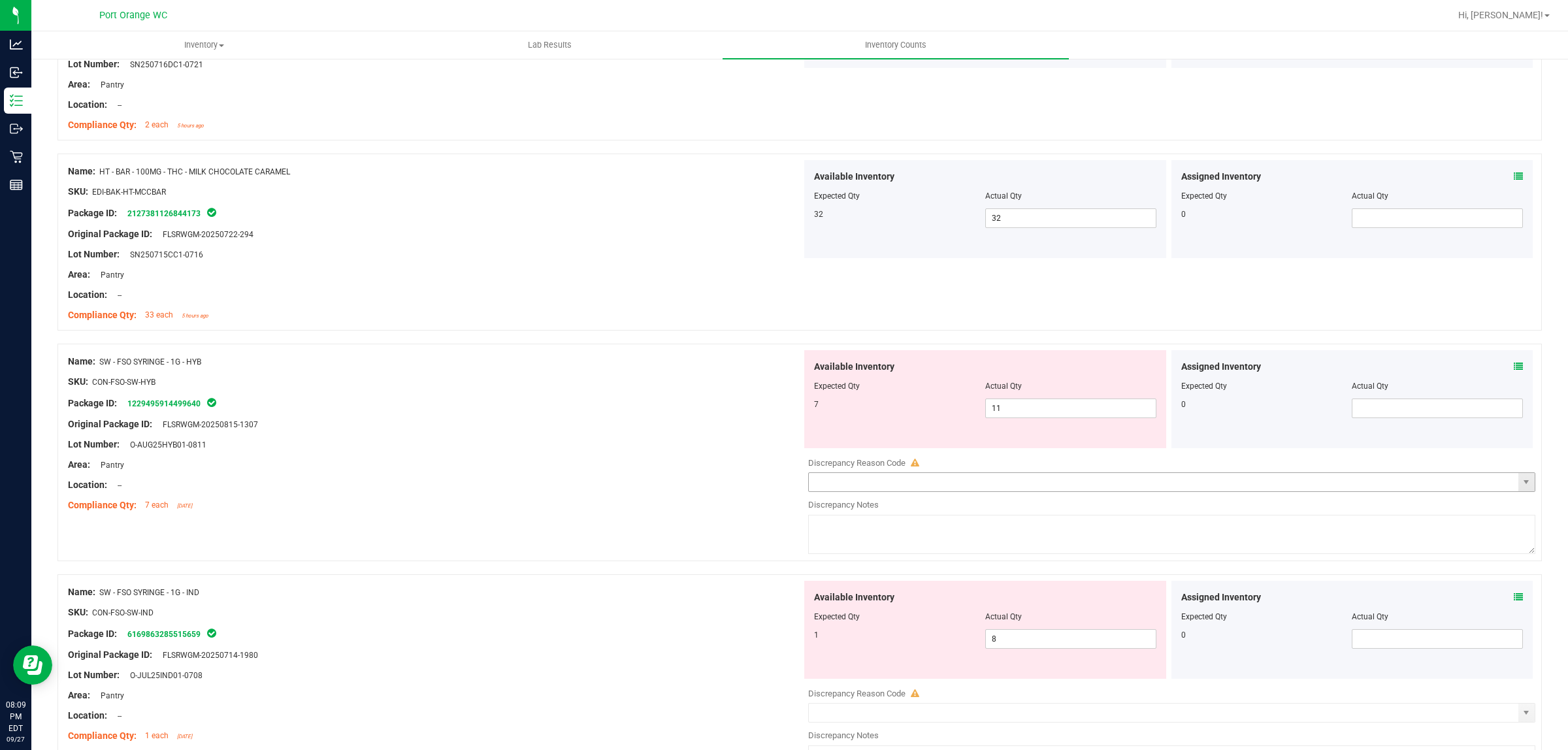
scroll to position [1715, 0]
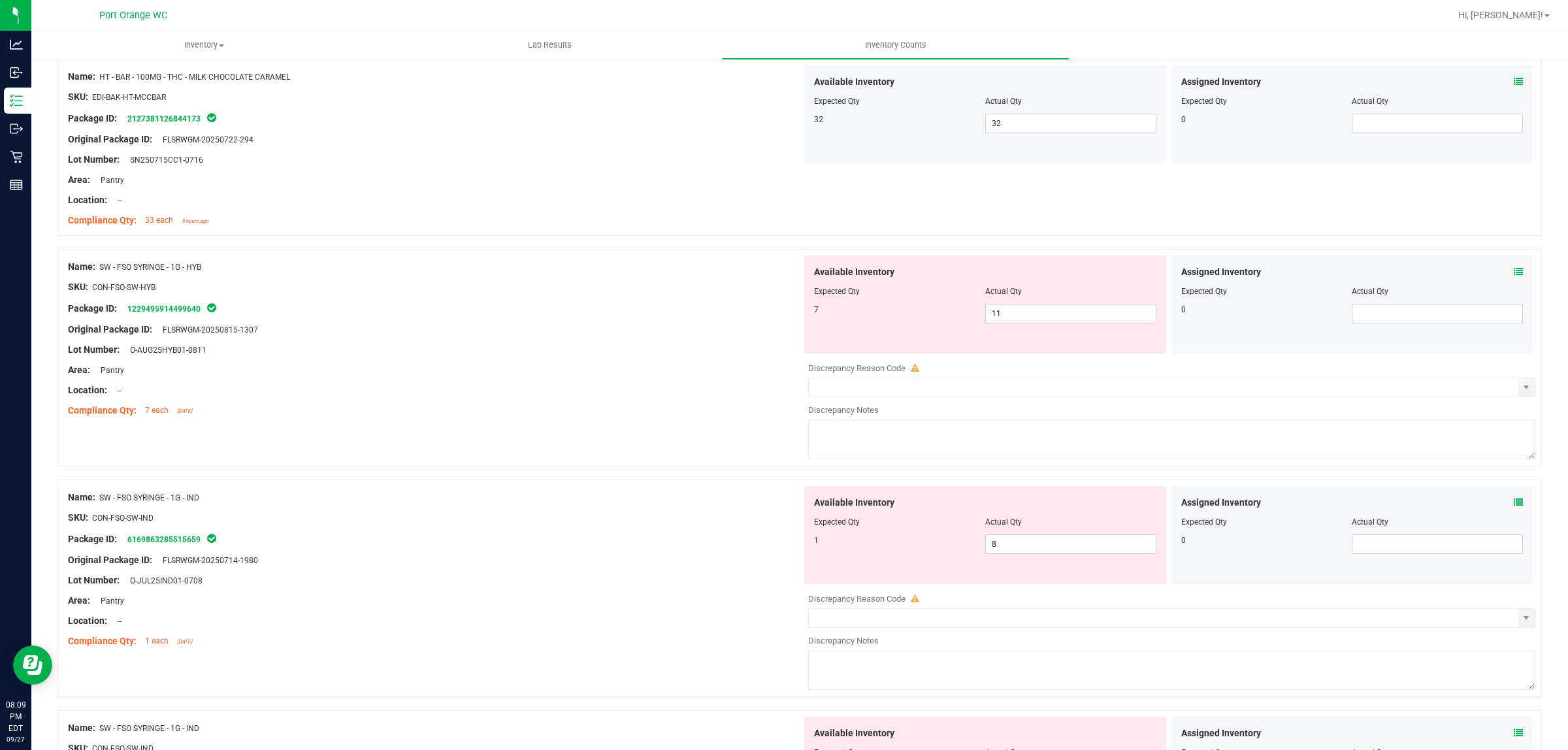
click at [1514, 275] on icon at bounding box center [1519, 272] width 9 height 9
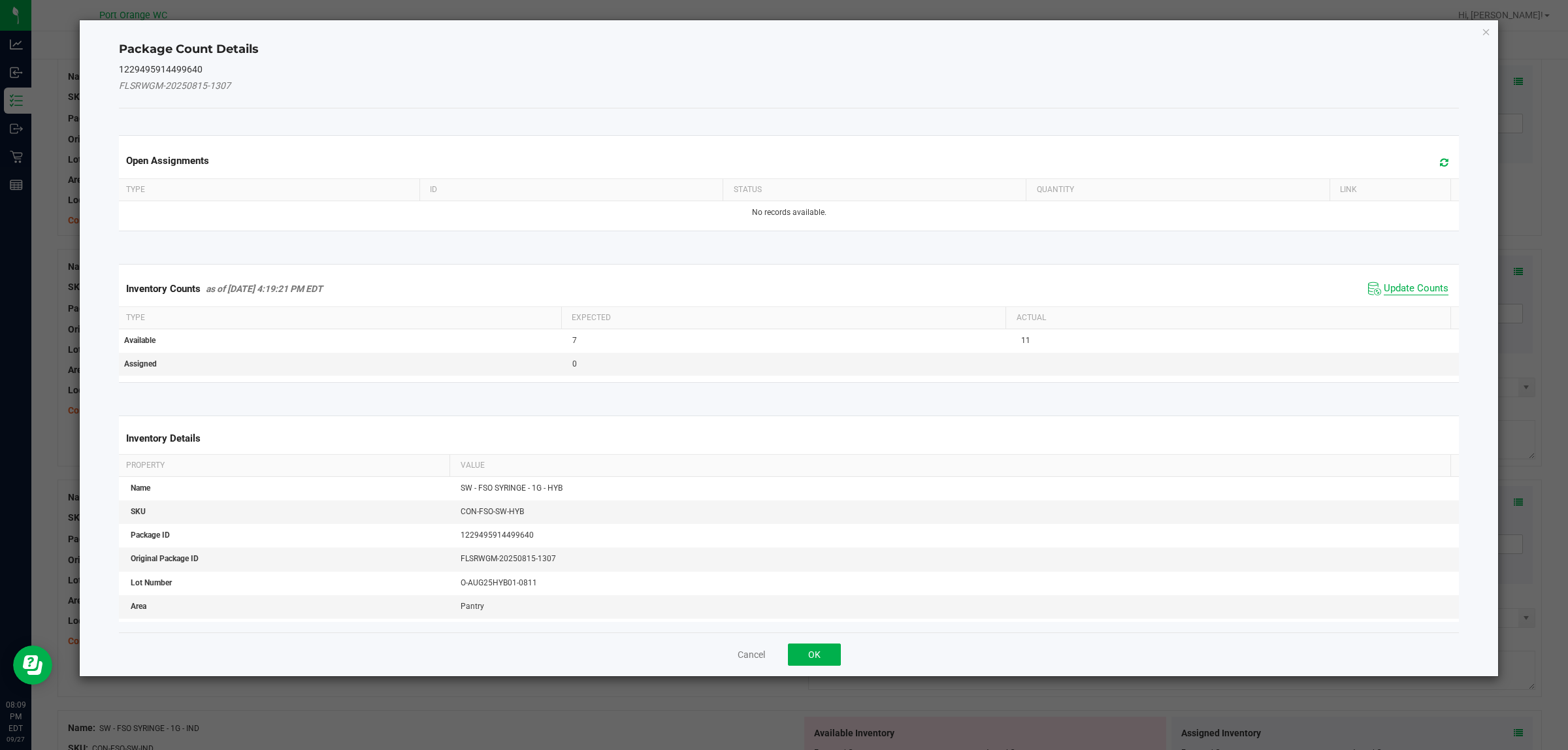
click at [1407, 288] on span "Update Counts" at bounding box center [1416, 289] width 64 height 13
click at [1407, 288] on div "Inventory Counts as of Sep 27, 2025 4:19:21 PM EDT Update Counts" at bounding box center [789, 288] width 1346 height 34
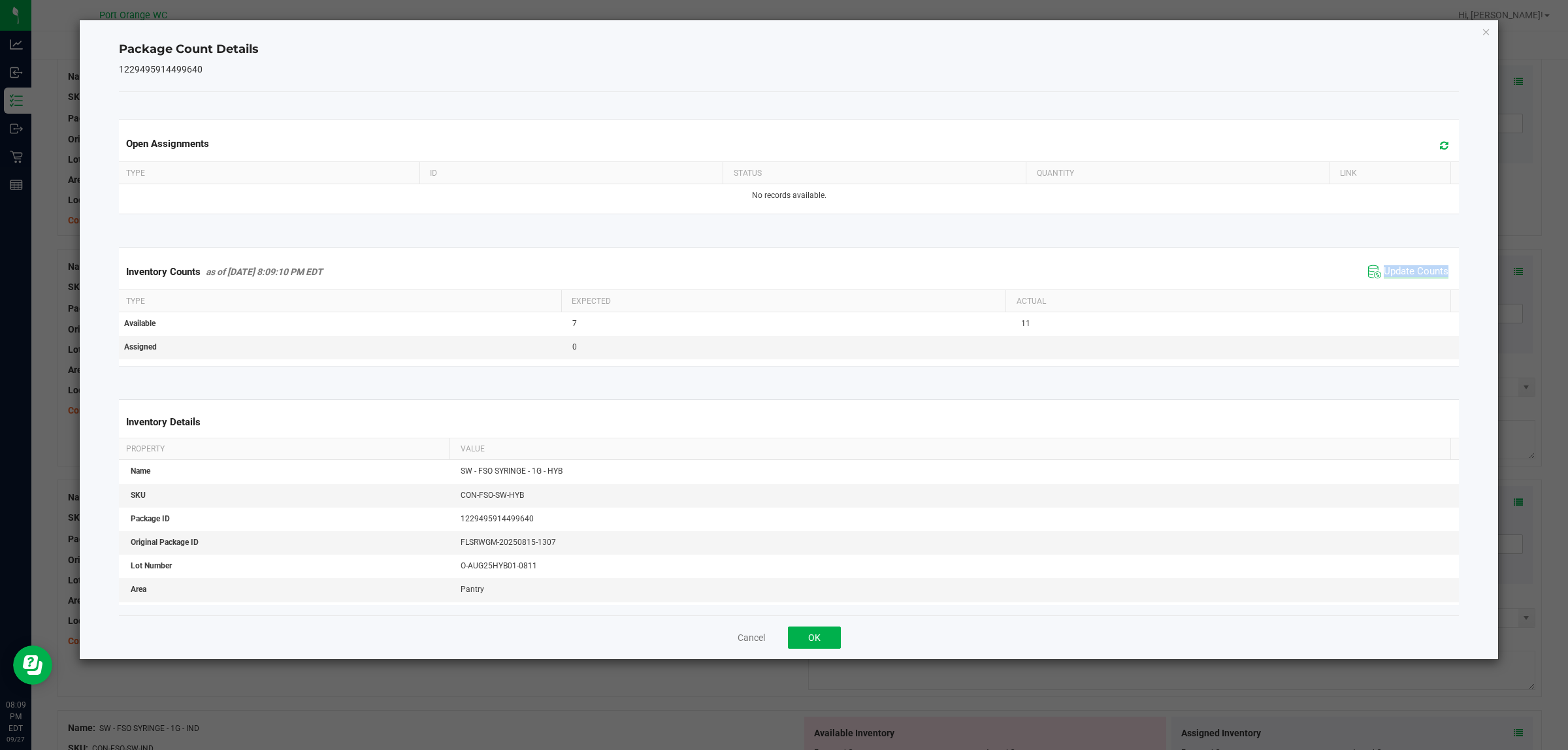
click at [1407, 288] on div "Inventory Counts as of Sep 27, 2025 8:09:10 PM EDT Update Counts" at bounding box center [789, 271] width 1346 height 35
click at [815, 638] on button "OK" at bounding box center [815, 637] width 53 height 22
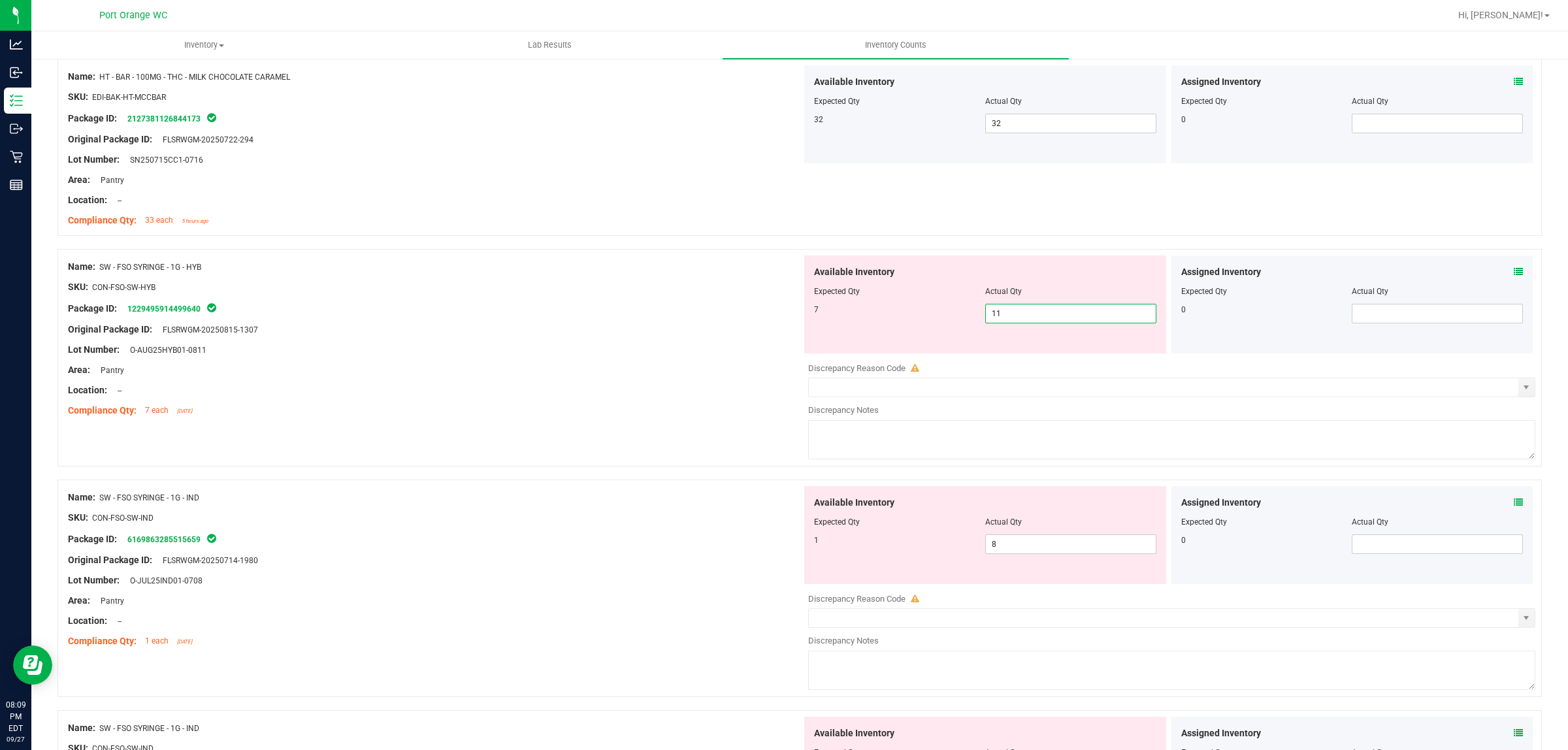
click at [1039, 314] on span "11 11" at bounding box center [1071, 313] width 171 height 19
click at [1039, 314] on input "11" at bounding box center [1071, 314] width 170 height 19
type input "7"
click at [689, 374] on div "Area: Pantry" at bounding box center [435, 370] width 734 height 14
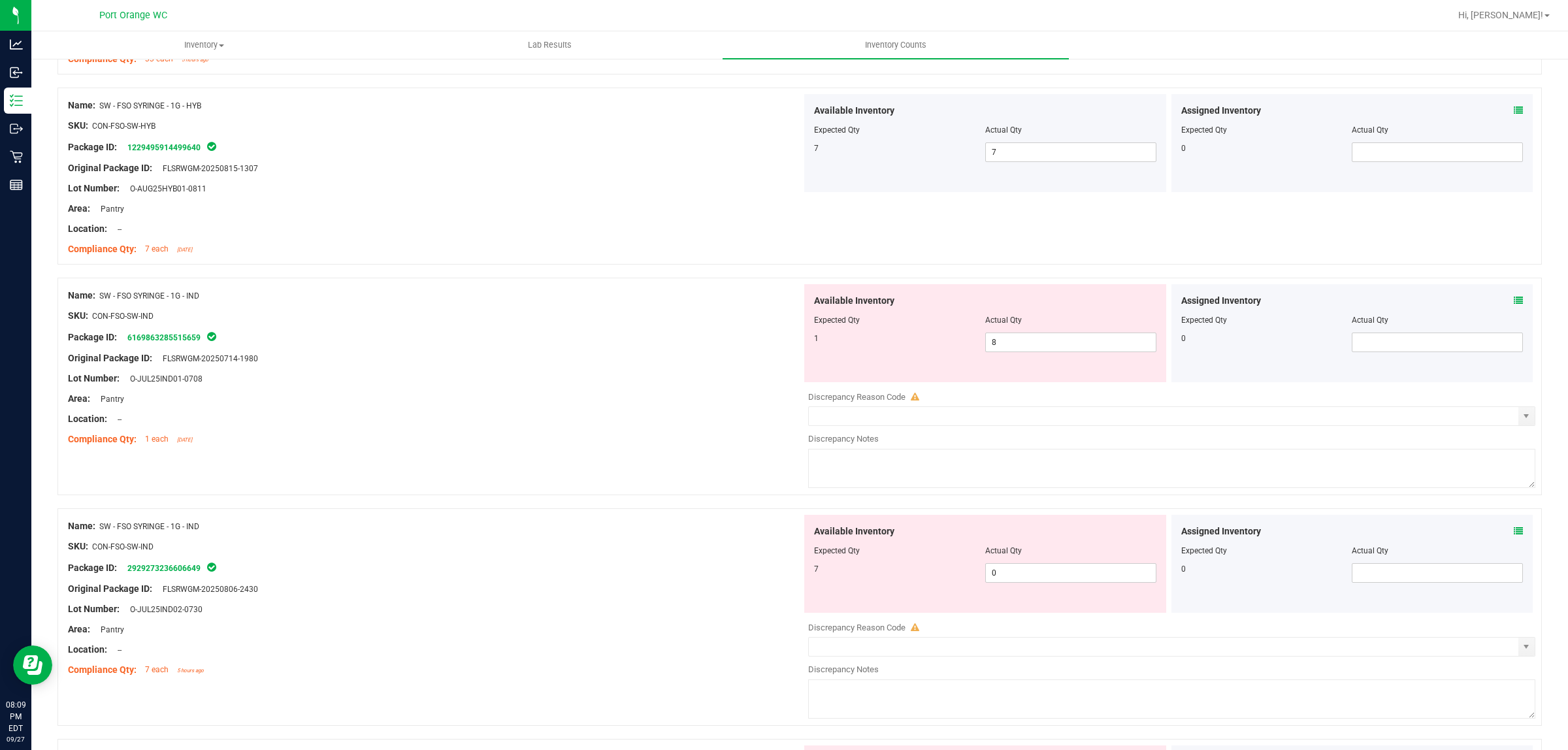
scroll to position [1877, 0]
click at [1514, 303] on icon at bounding box center [1519, 298] width 9 height 9
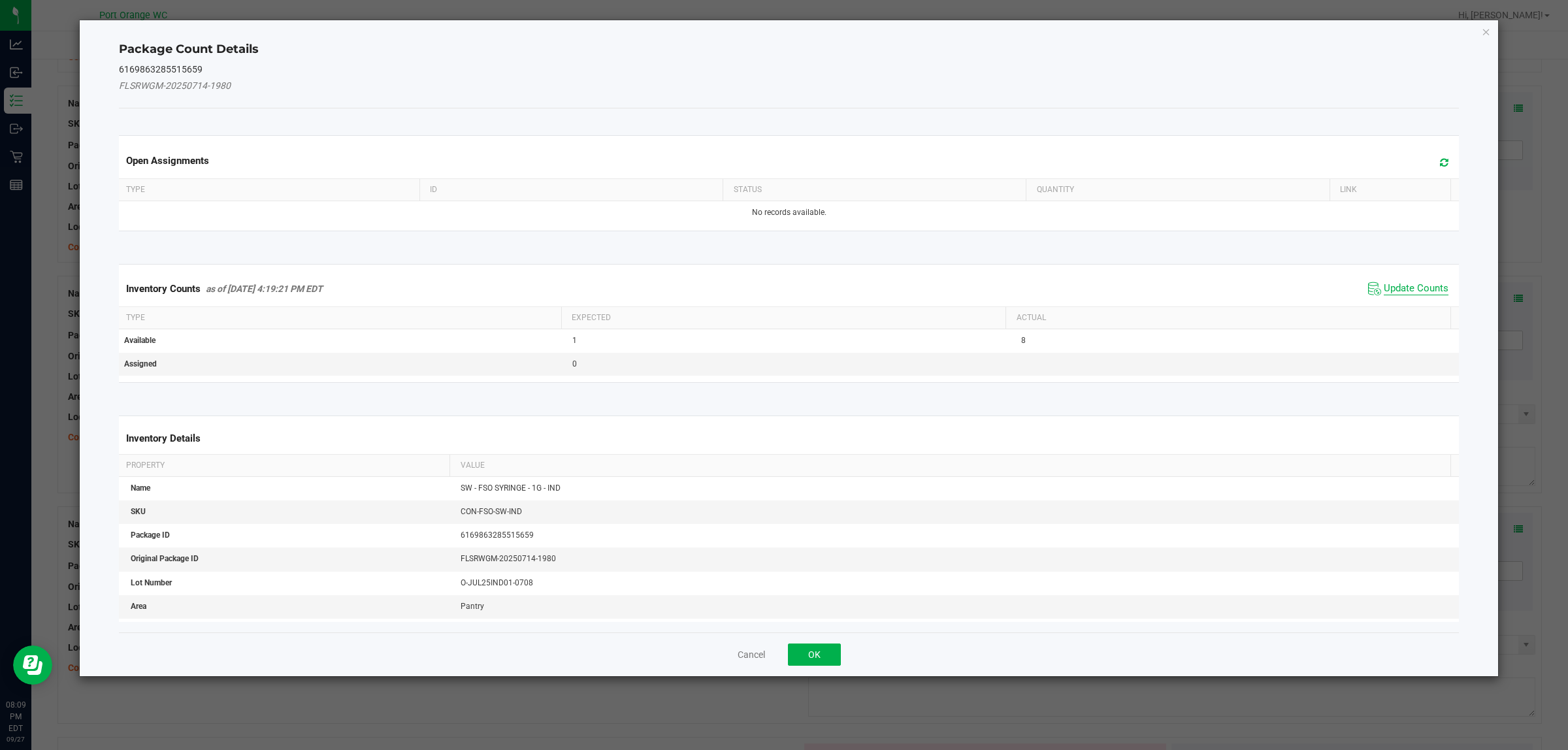
click at [1412, 294] on span "Update Counts" at bounding box center [1416, 289] width 64 height 13
click at [1412, 294] on kendo-grid "Inventory Counts as of Sep 27, 2025 4:19:21 PM EDT Update Counts Type Expected …" at bounding box center [789, 322] width 1361 height 118
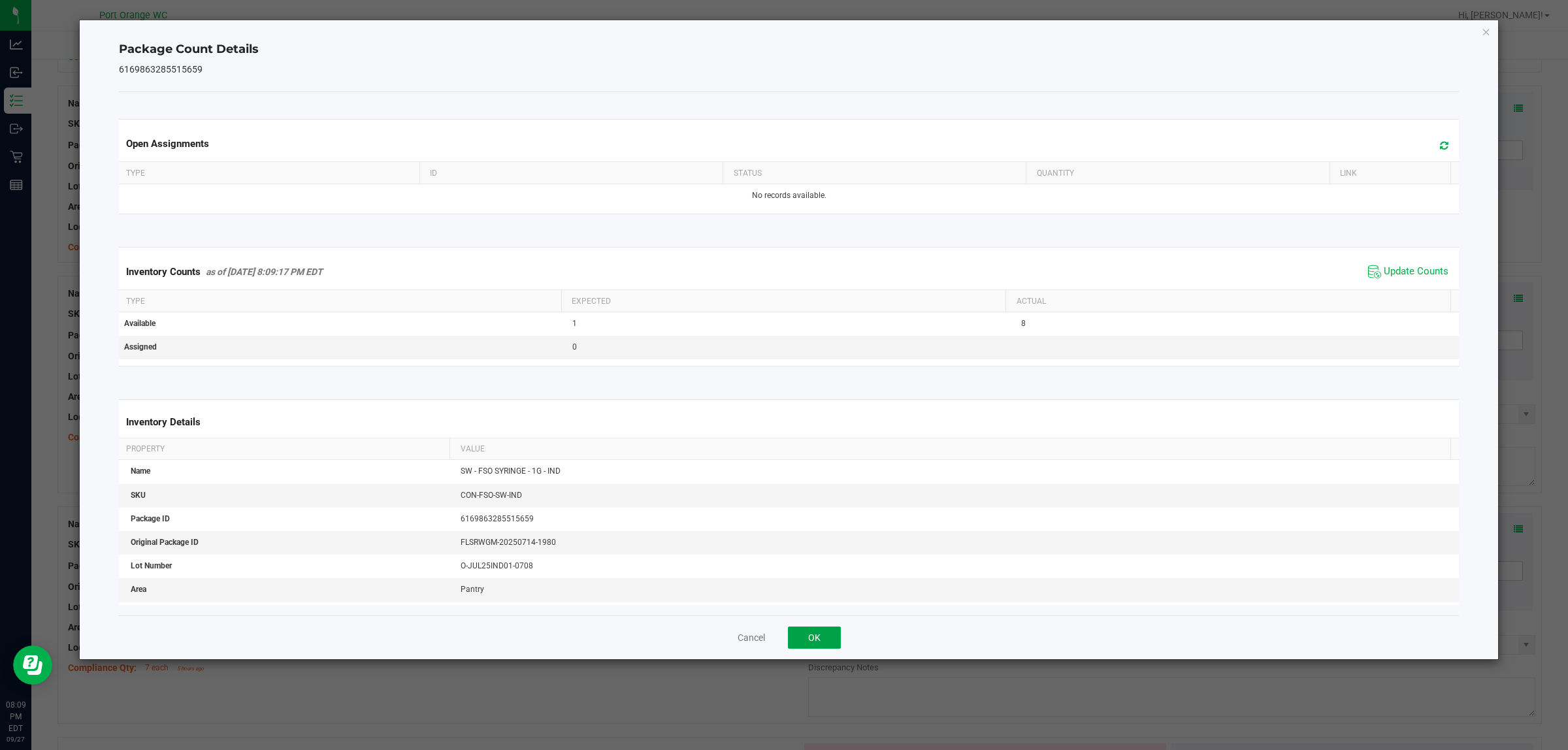
click at [814, 641] on button "OK" at bounding box center [815, 637] width 53 height 22
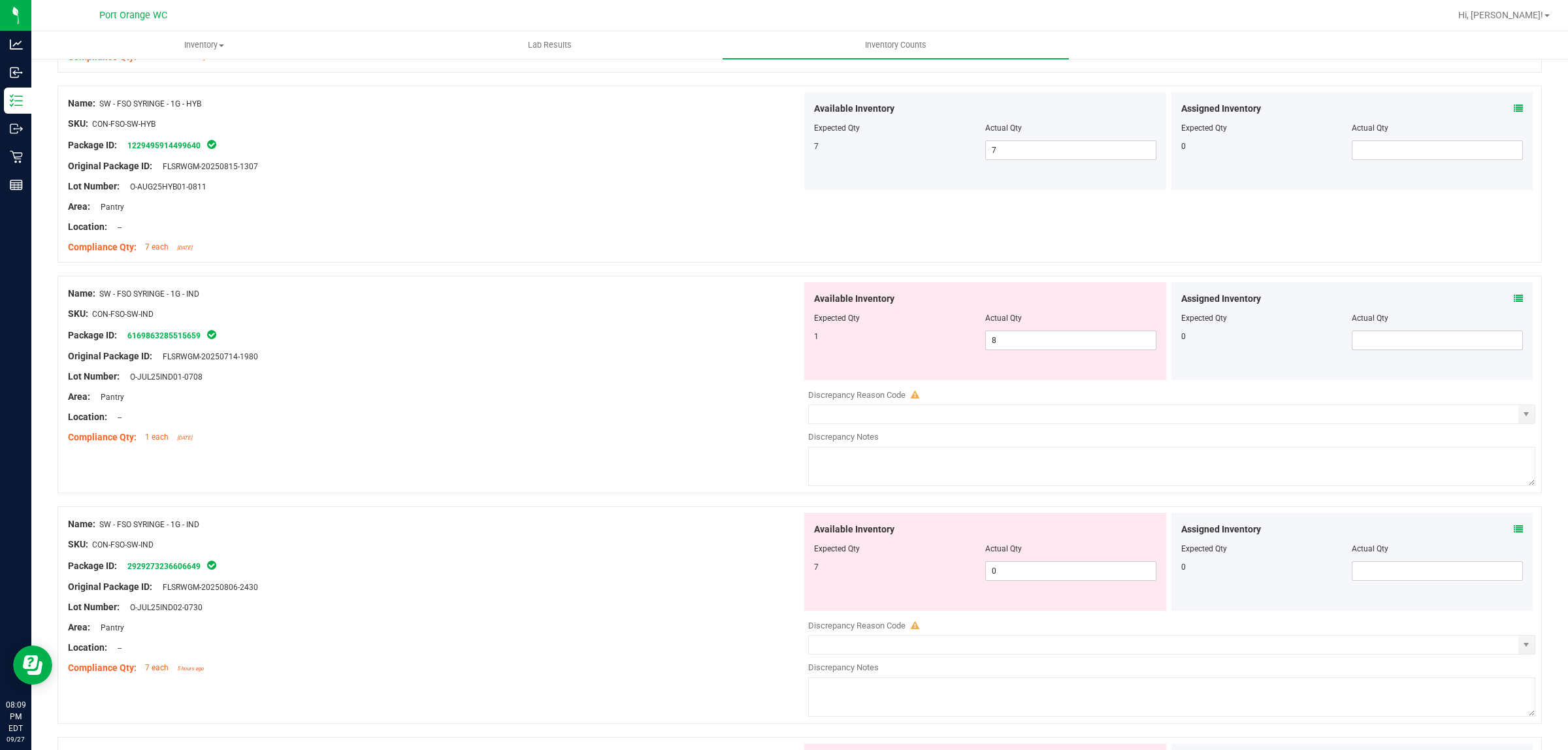
click at [1008, 354] on div "Available Inventory Expected Qty Actual Qty 1 8 8" at bounding box center [985, 331] width 362 height 98
click at [1001, 345] on span "8 8" at bounding box center [1071, 339] width 171 height 19
click at [1001, 345] on input "8" at bounding box center [1071, 340] width 170 height 19
type input "1"
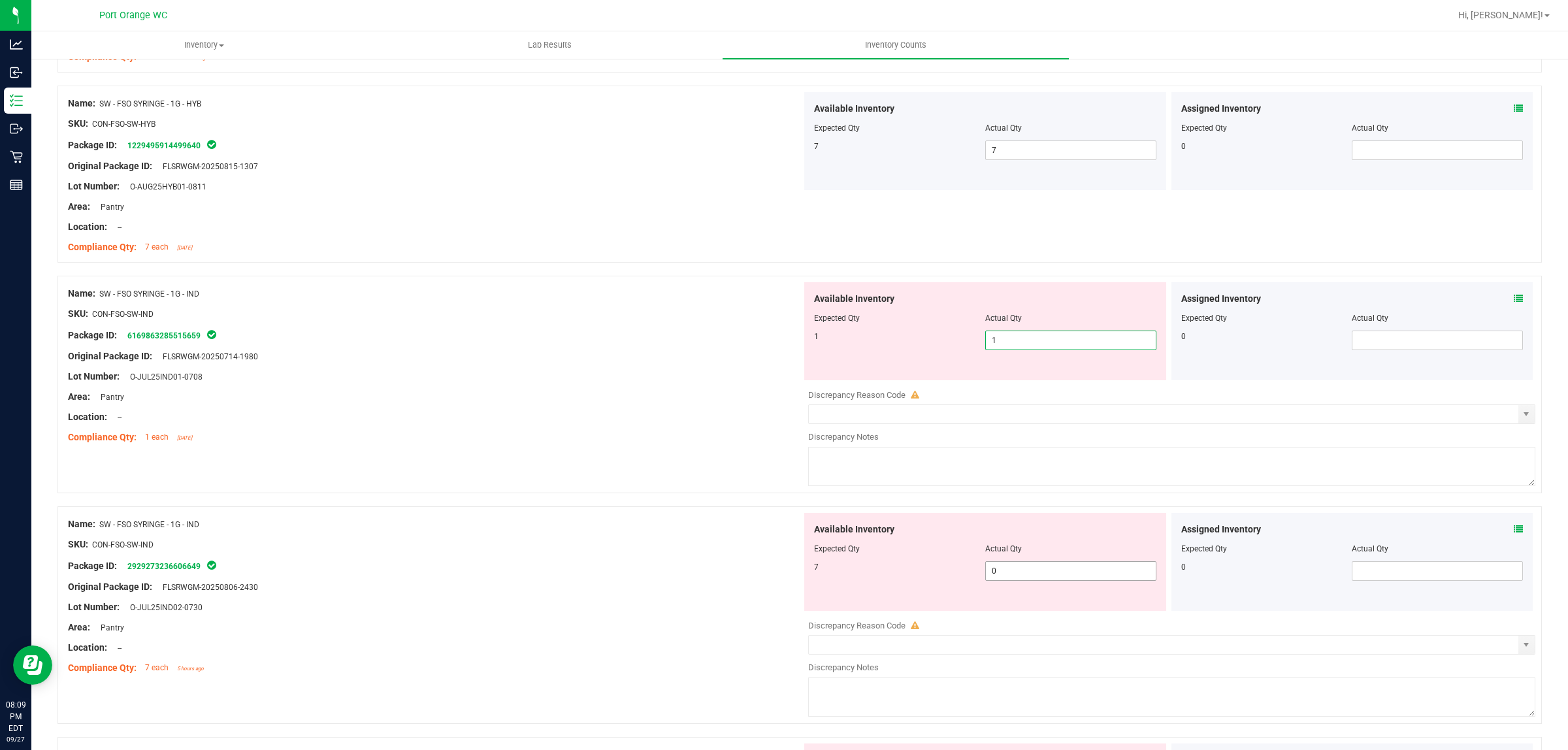
type input "1"
click at [1043, 569] on div "Available Inventory Expected Qty Actual Qty 7 0 0" at bounding box center [985, 561] width 362 height 98
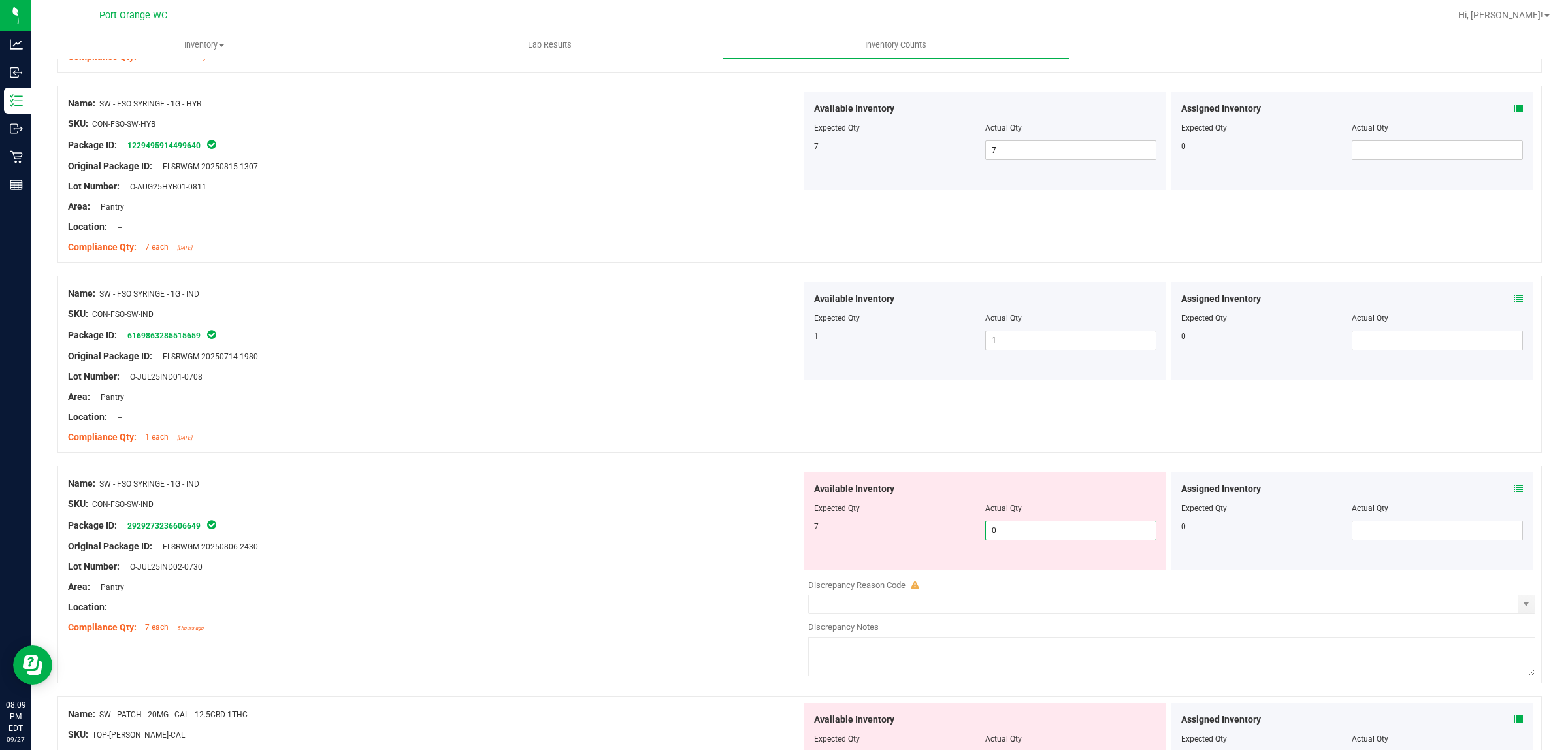
drag, startPoint x: 1043, startPoint y: 569, endPoint x: 1034, endPoint y: 562, distance: 11.4
click at [1044, 569] on div "Available Inventory Expected Qty Actual Qty 7 0 0" at bounding box center [985, 521] width 362 height 98
click at [1020, 534] on span "0 0" at bounding box center [1071, 529] width 171 height 19
click at [1020, 534] on input "0" at bounding box center [1071, 530] width 170 height 19
type input "7"
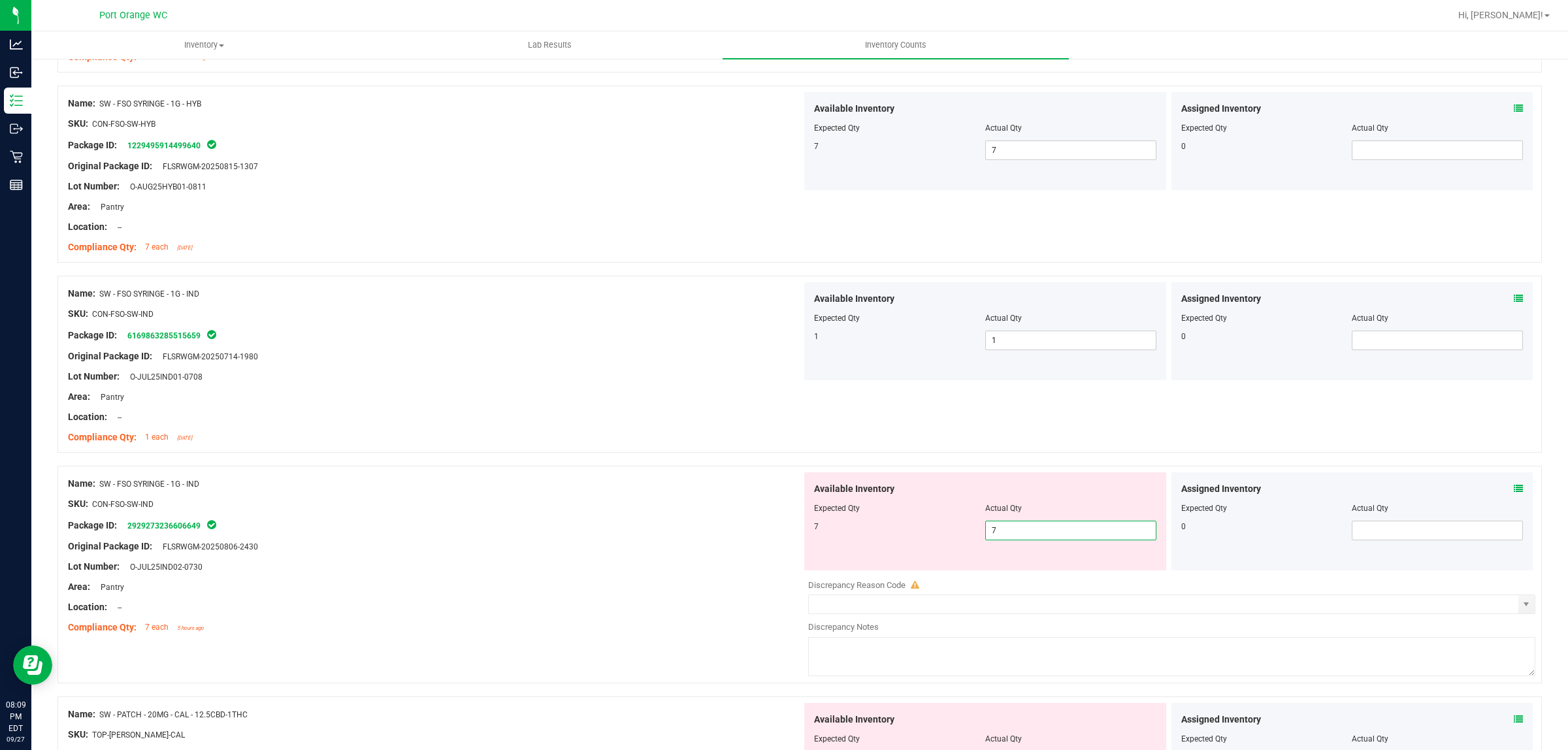
type input "7"
click at [743, 461] on div at bounding box center [800, 459] width 1485 height 13
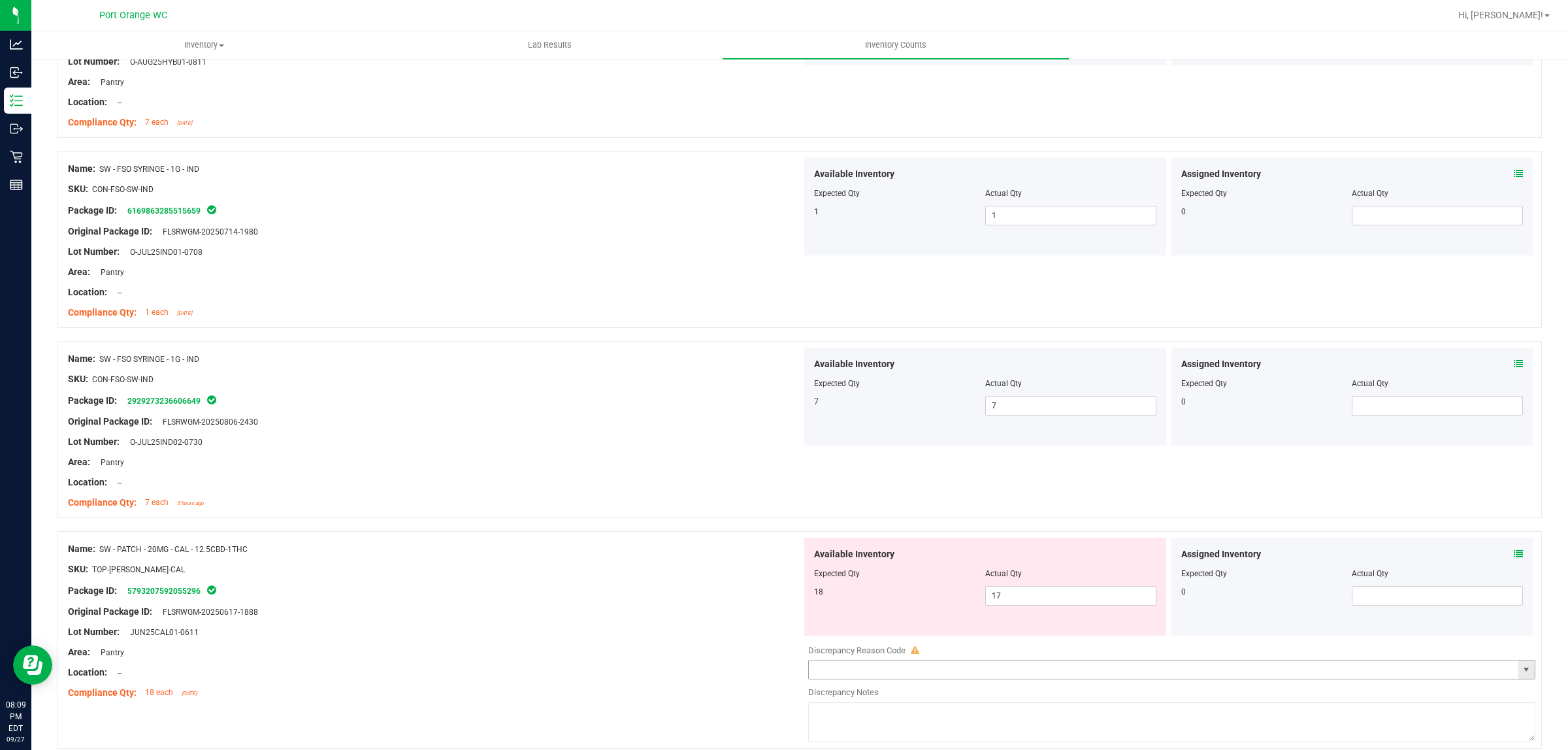
scroll to position [2204, 0]
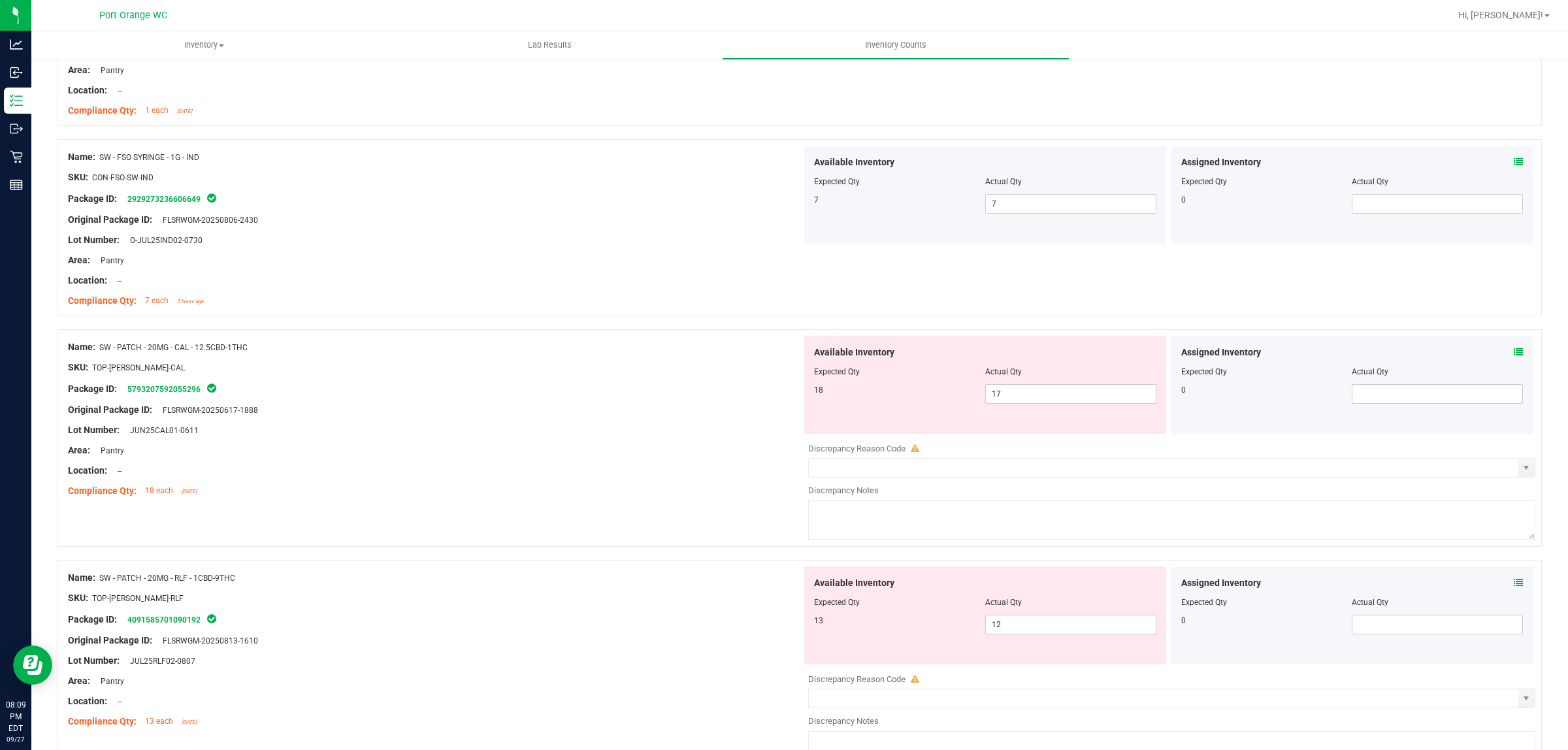
click at [1514, 357] on icon at bounding box center [1519, 352] width 9 height 9
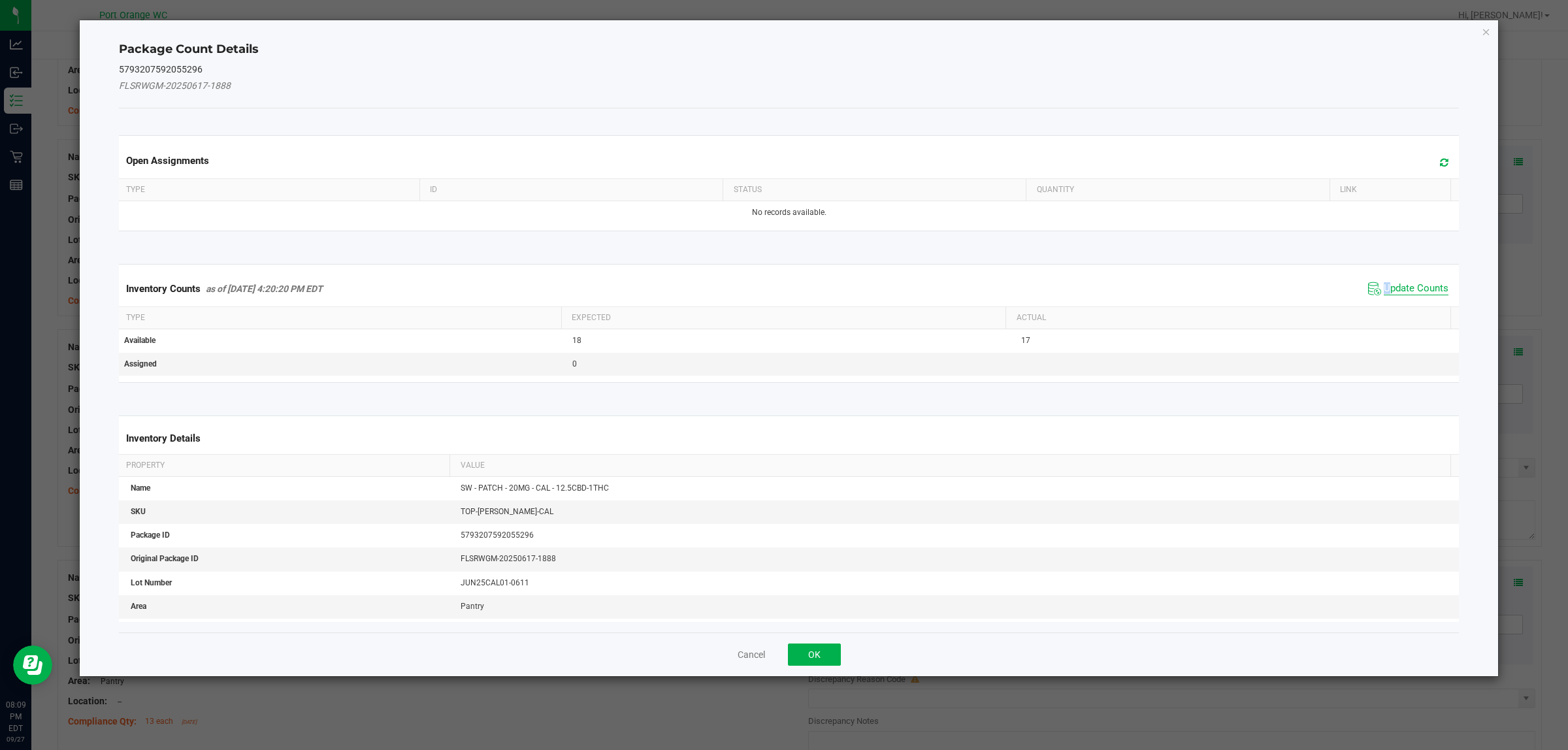
click at [1384, 291] on span "Update Counts" at bounding box center [1416, 289] width 64 height 13
click at [1375, 291] on kendo-grid "Inventory Counts as of Sep 27, 2025 4:20:20 PM EDT Update Counts Type Expected …" at bounding box center [789, 322] width 1361 height 118
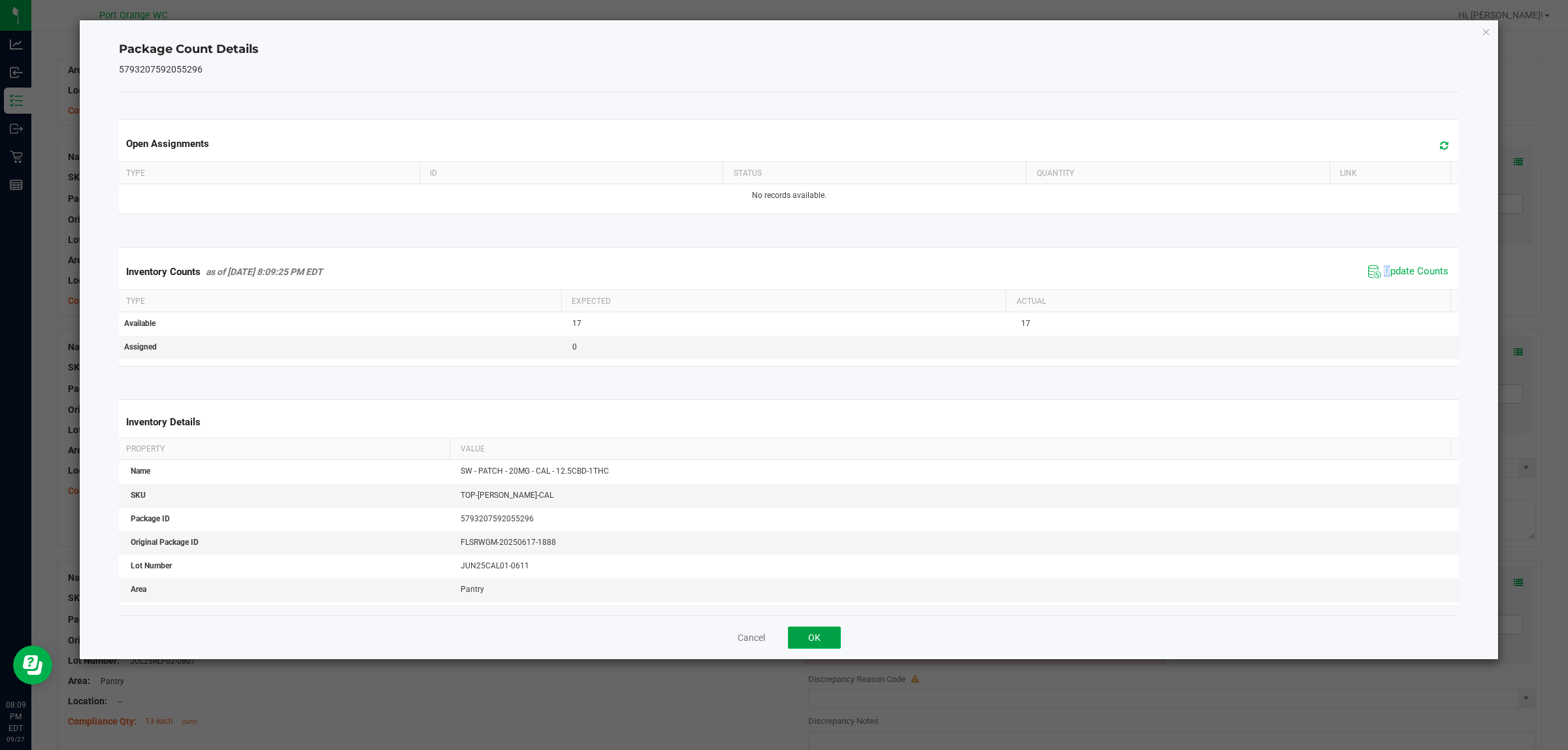
click at [821, 643] on button "OK" at bounding box center [815, 637] width 53 height 22
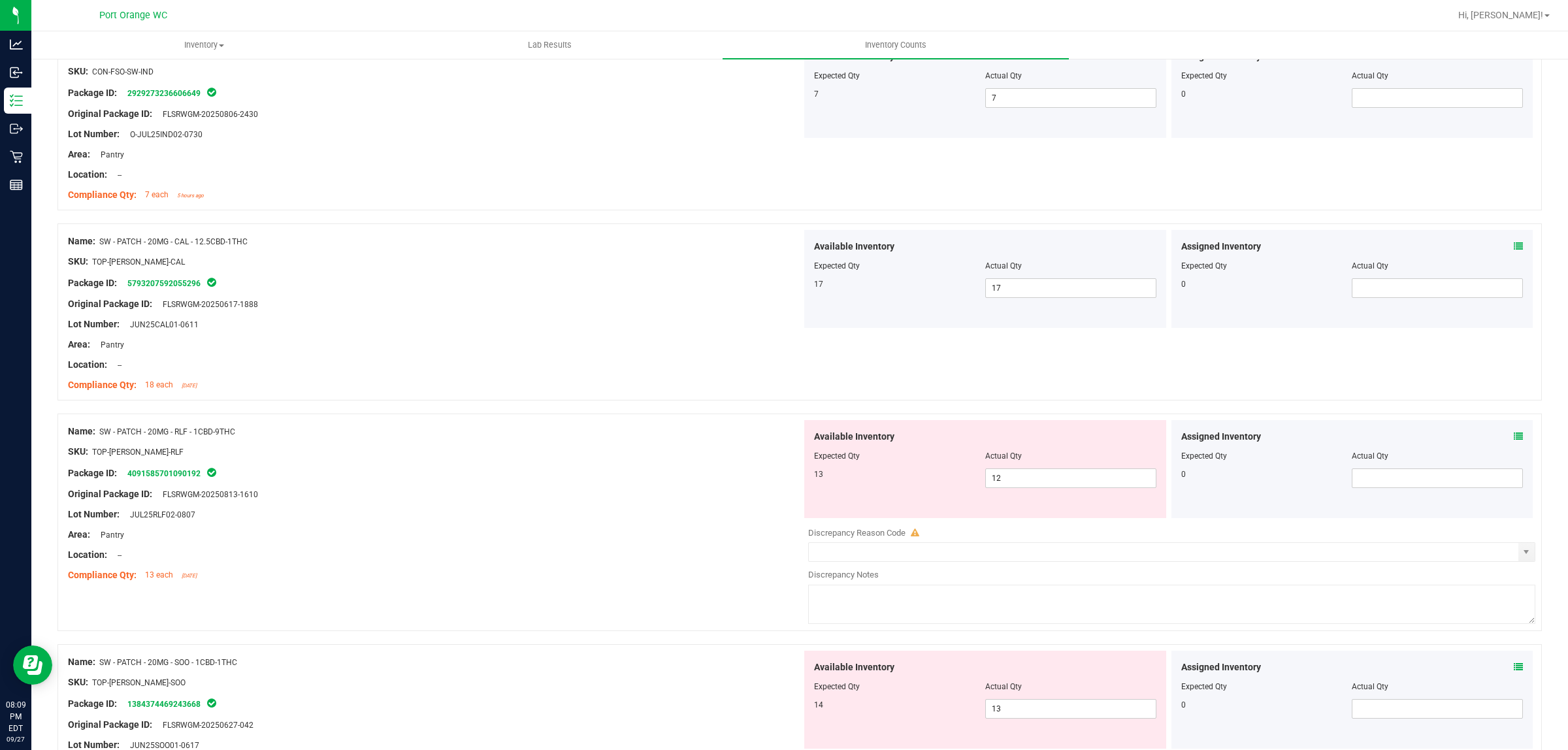
scroll to position [2449, 0]
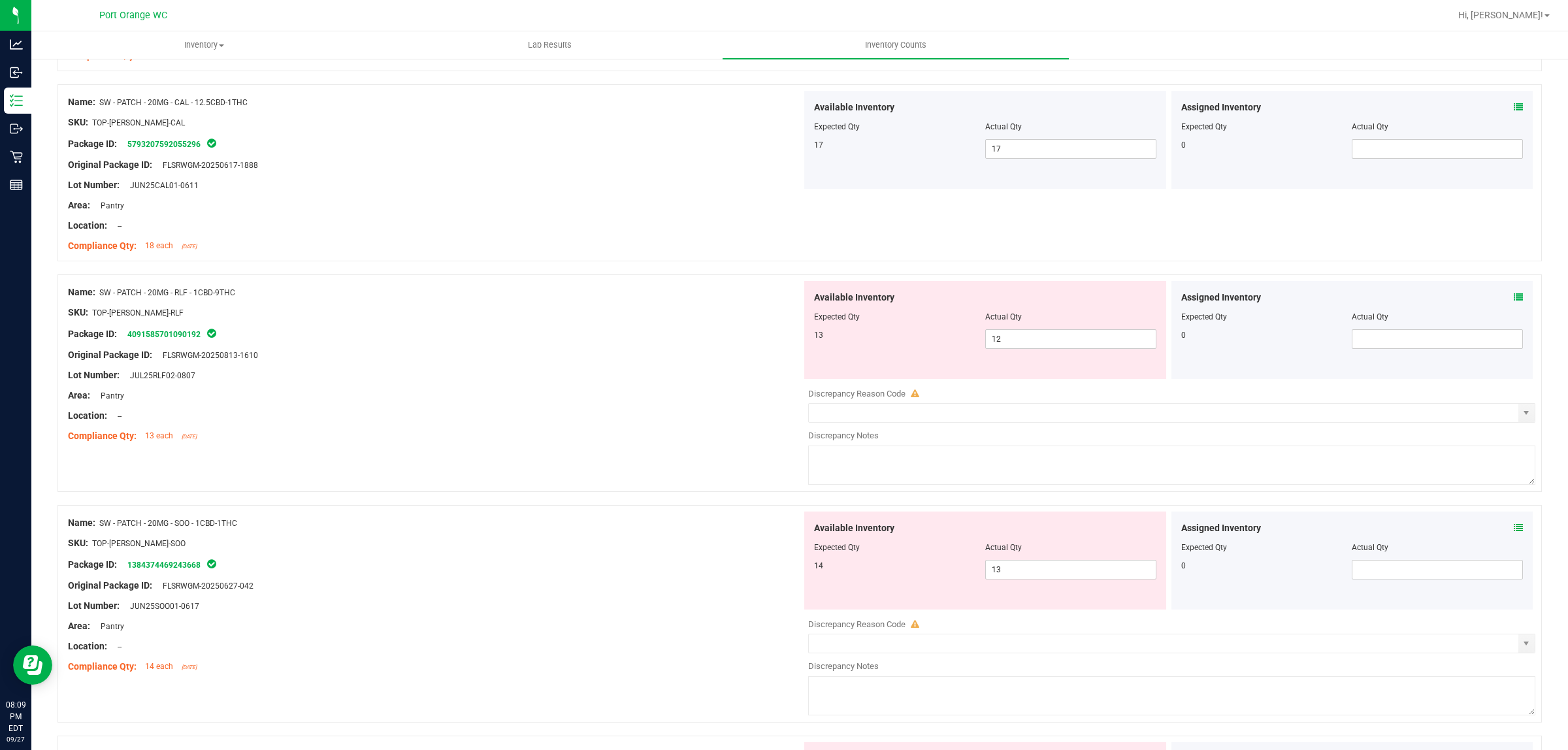
click at [1514, 301] on icon at bounding box center [1519, 297] width 9 height 9
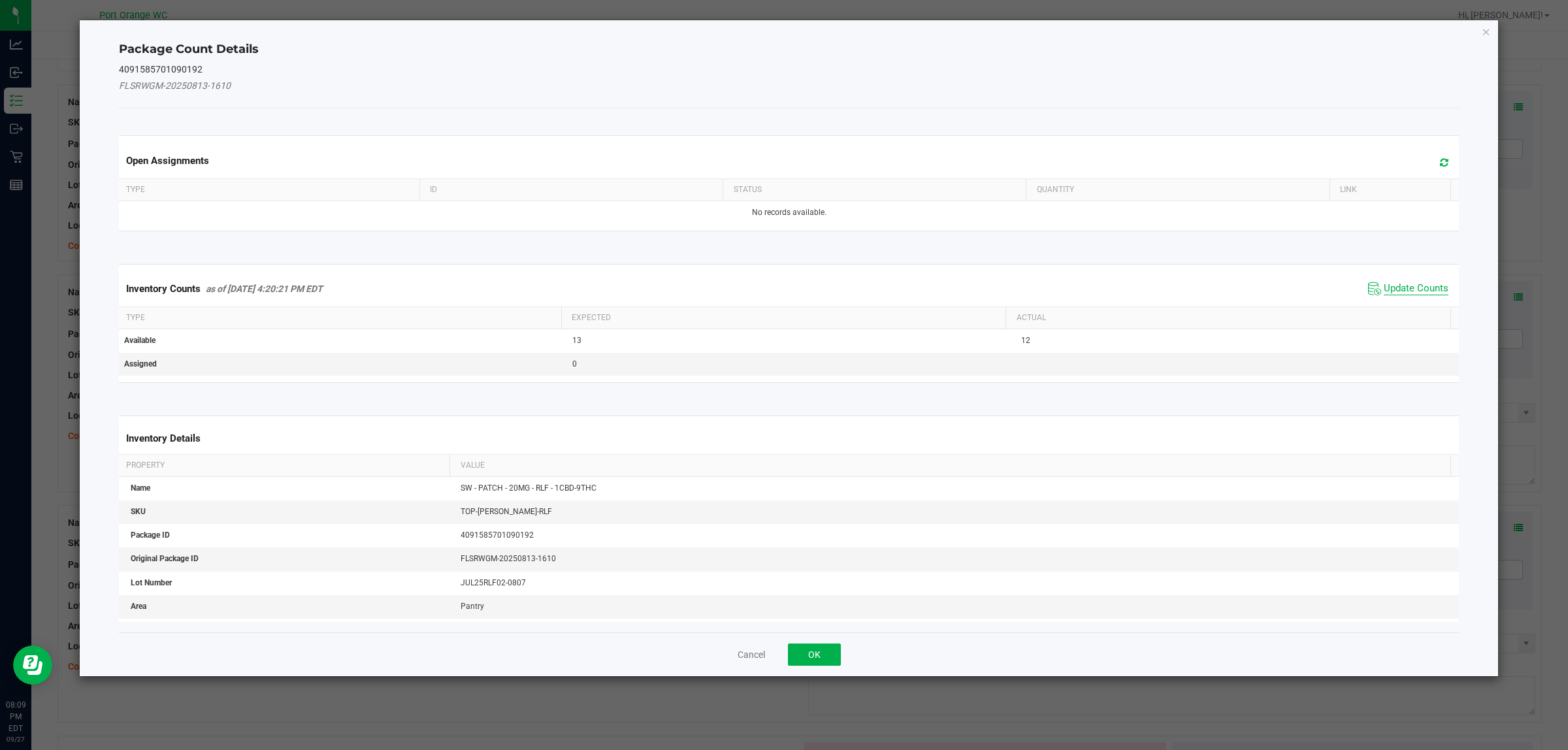
click at [1402, 275] on div "Inventory Counts as of Sep 27, 2025 4:20:21 PM EDT Update Counts" at bounding box center [789, 288] width 1346 height 35
click at [1403, 289] on span "Update Counts" at bounding box center [1416, 289] width 64 height 13
click at [1403, 289] on div "Inventory Counts as of Sep 27, 2025 4:20:21 PM EDT Update Counts" at bounding box center [789, 288] width 1346 height 34
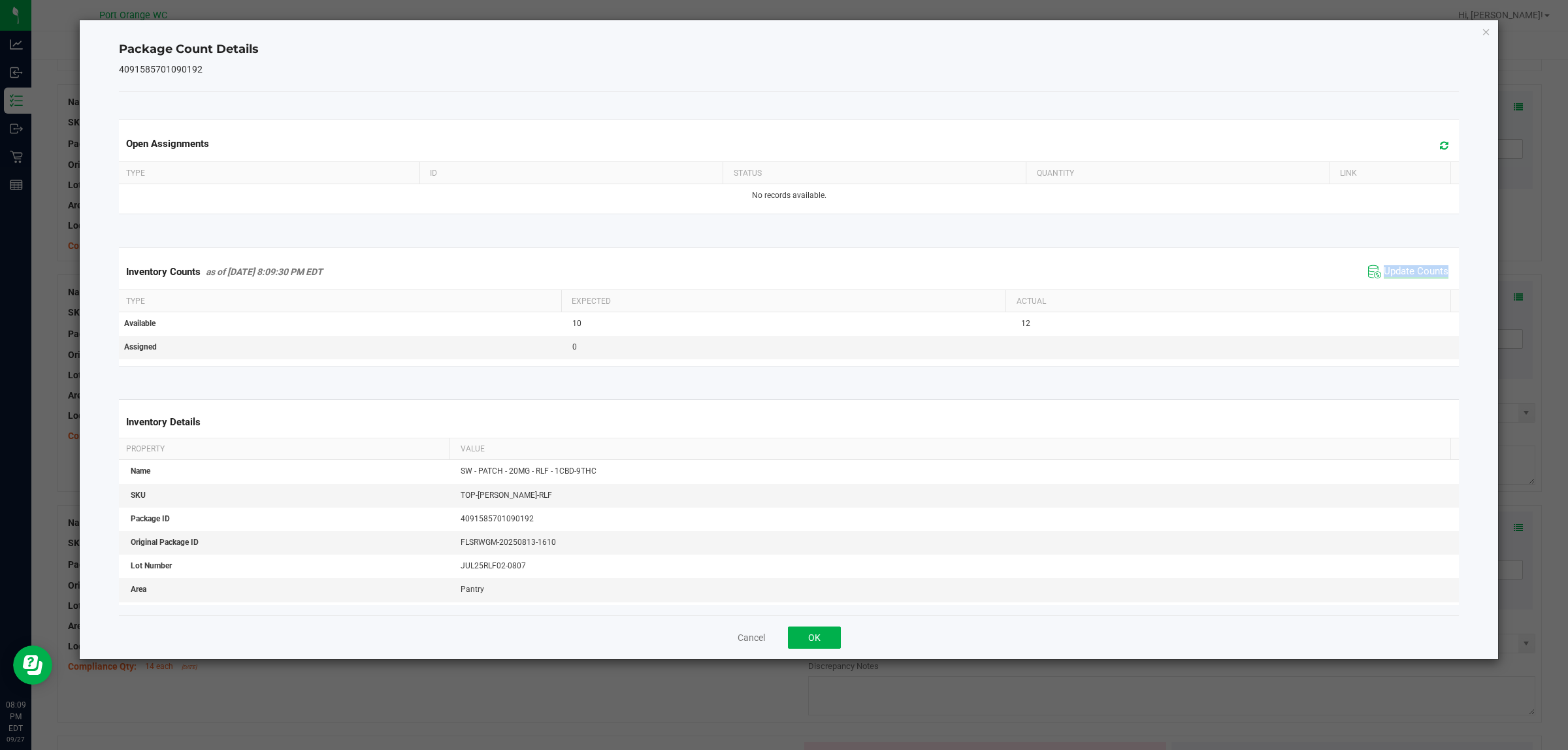
click at [1403, 289] on div "Inventory Counts as of Sep 27, 2025 8:09:30 PM EDT Update Counts" at bounding box center [789, 271] width 1346 height 35
click at [810, 645] on button "OK" at bounding box center [815, 637] width 53 height 22
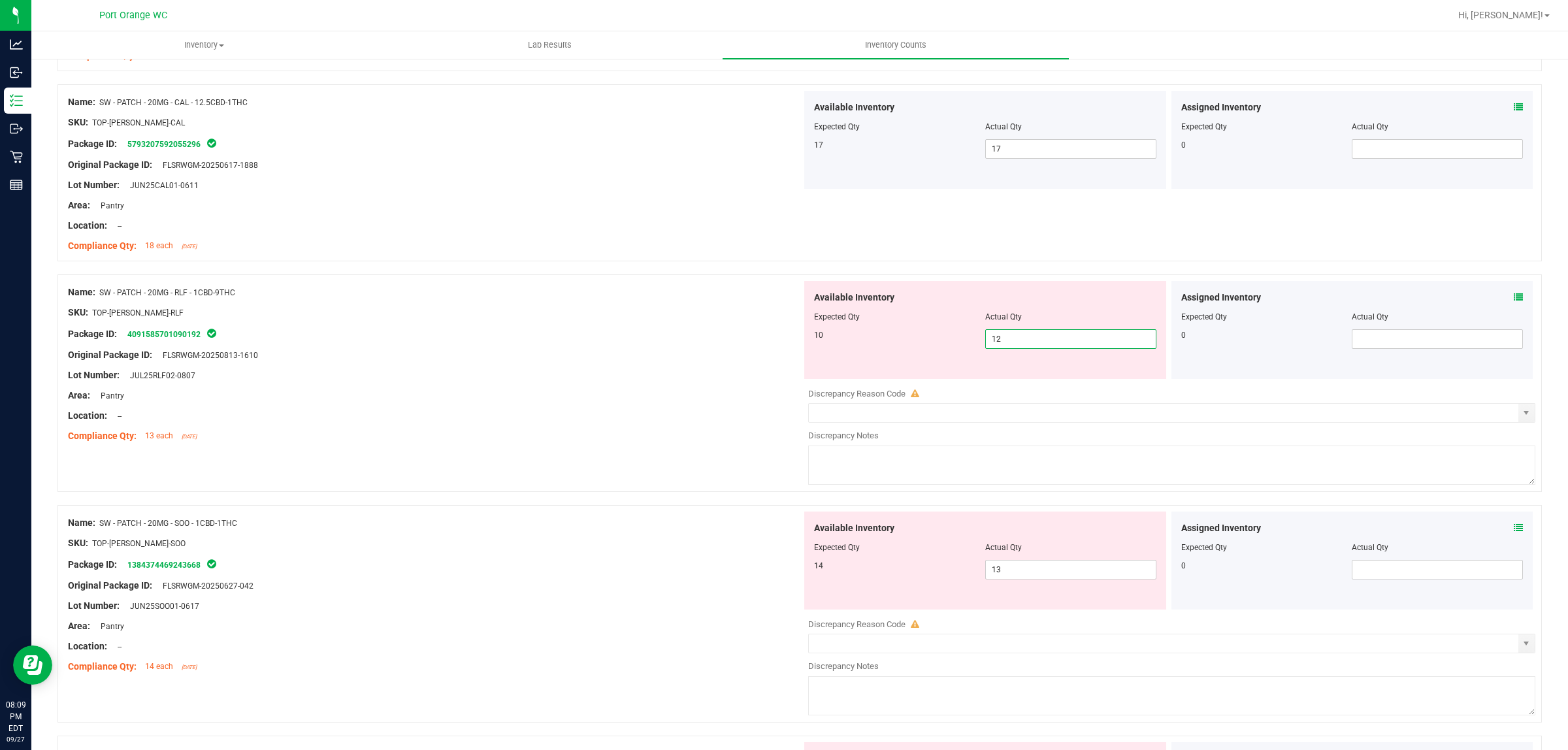
click at [1006, 349] on span "12 12" at bounding box center [1071, 338] width 171 height 19
type input "10"
click at [674, 458] on div "Name: SW - PATCH - 20MG - RLF - 1CBD-9THC SKU: TOP-PAT-SW-RLF Package ID: 40915…" at bounding box center [800, 389] width 1485 height 231
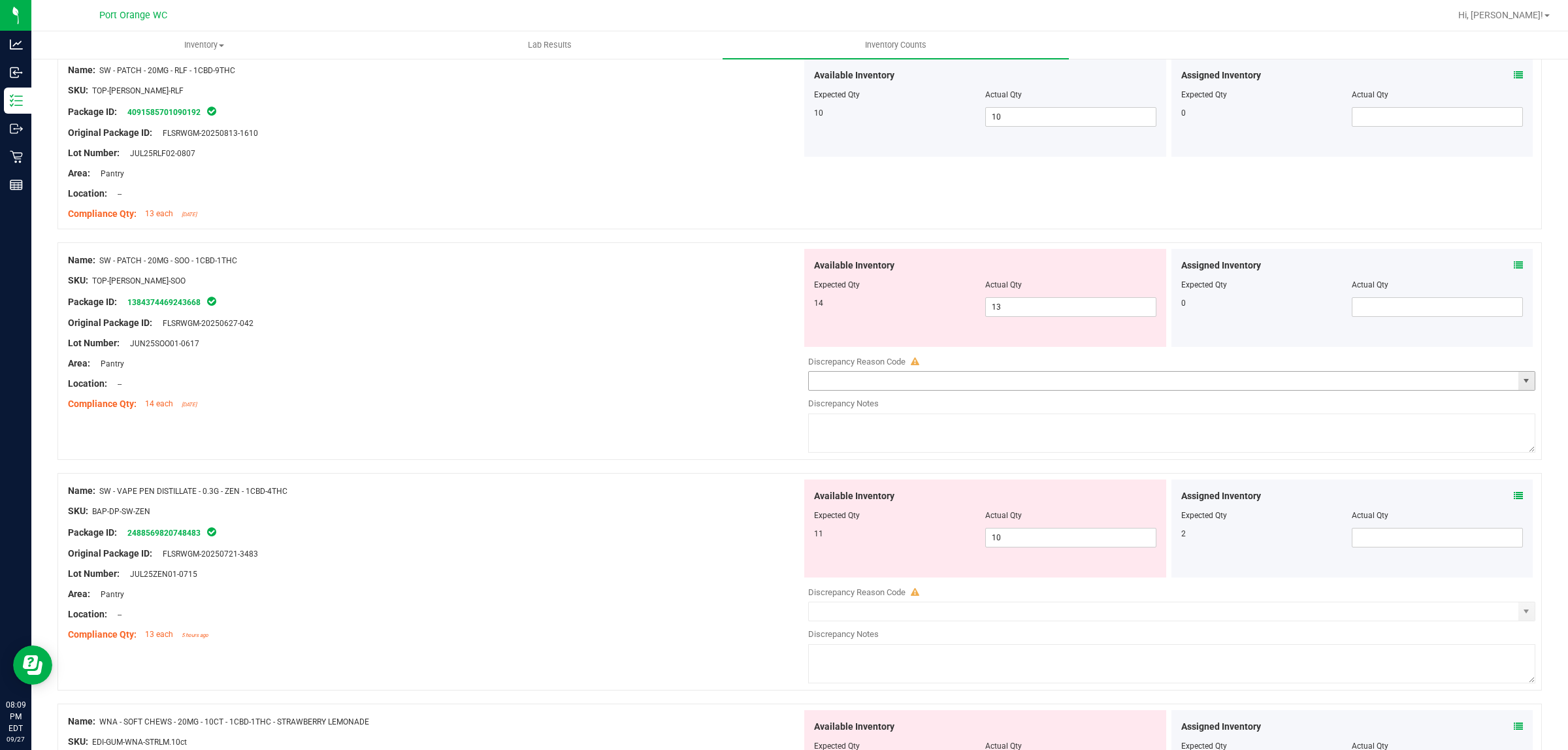
scroll to position [2694, 0]
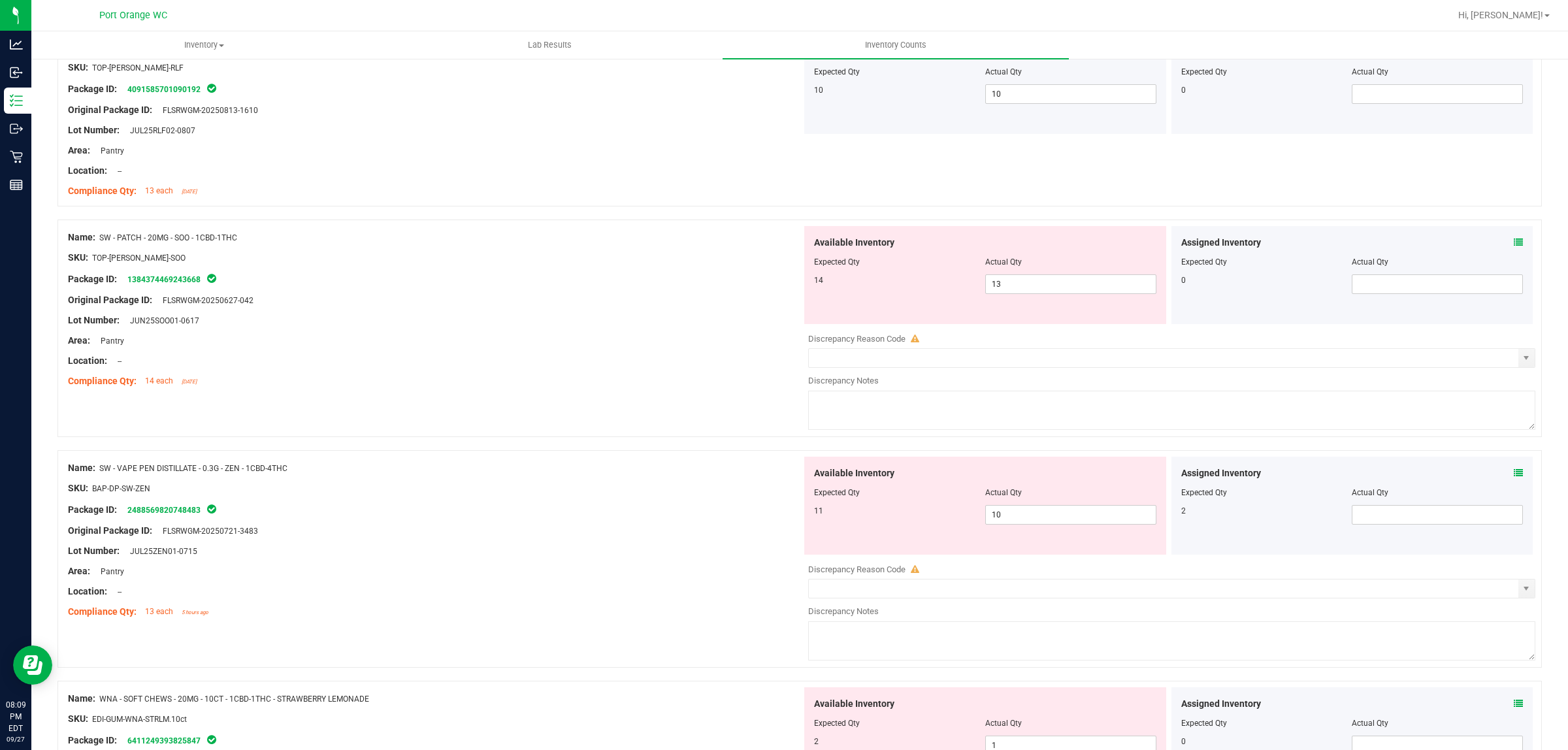
click at [1514, 247] on icon at bounding box center [1519, 242] width 9 height 9
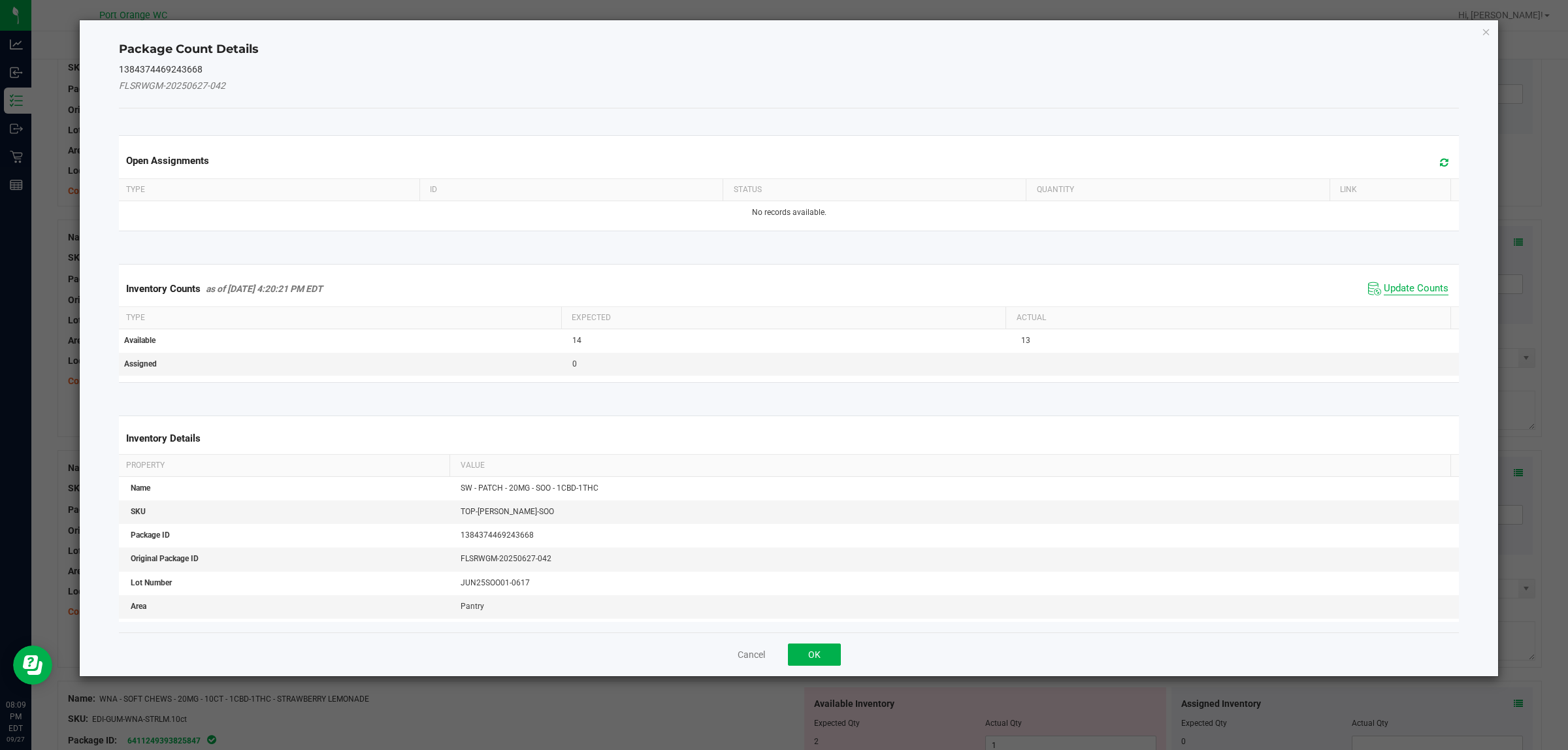
click at [1426, 288] on span "Update Counts" at bounding box center [1416, 289] width 64 height 13
click at [1426, 288] on span "Update Counts" at bounding box center [1416, 288] width 64 height 12
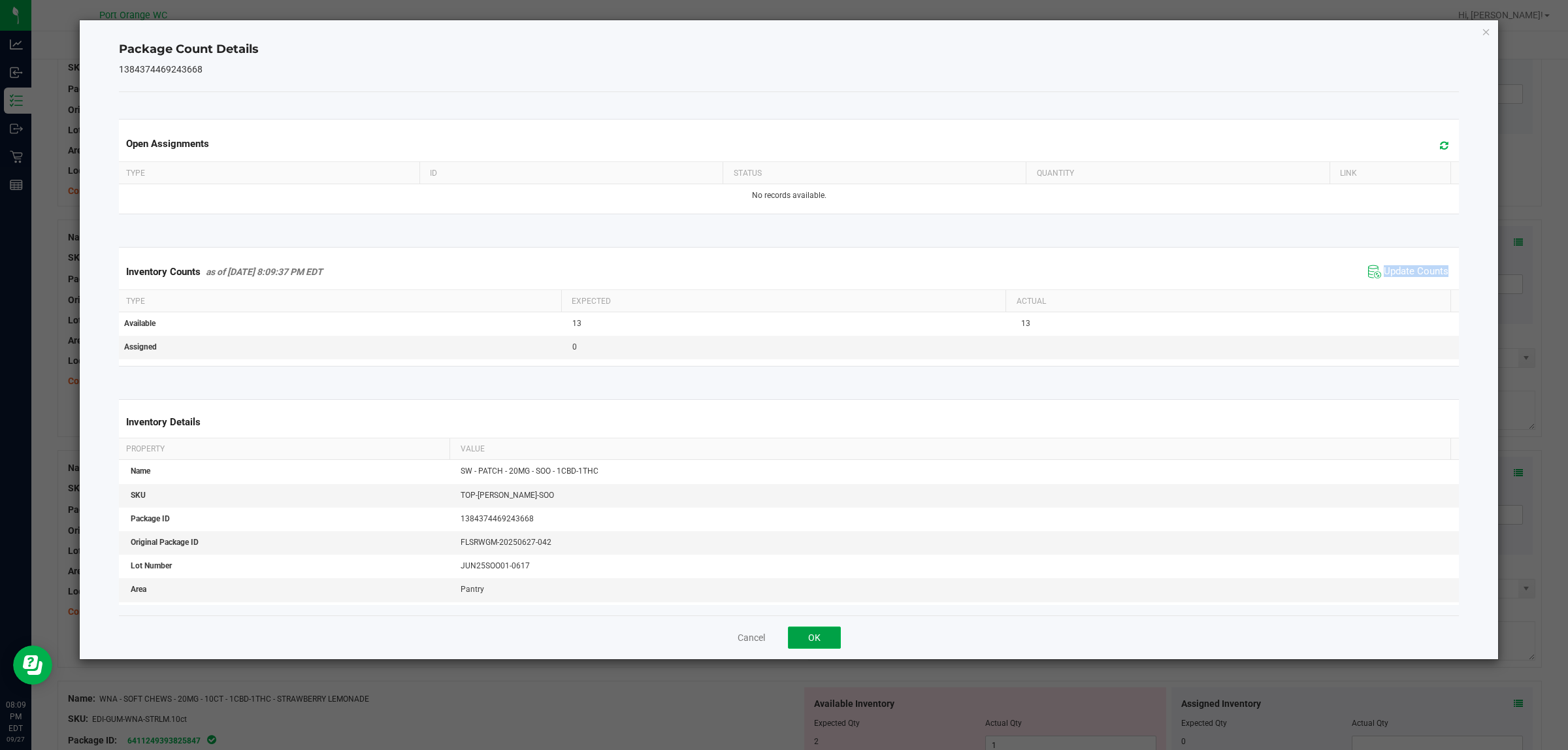
click at [822, 644] on button "OK" at bounding box center [815, 637] width 53 height 22
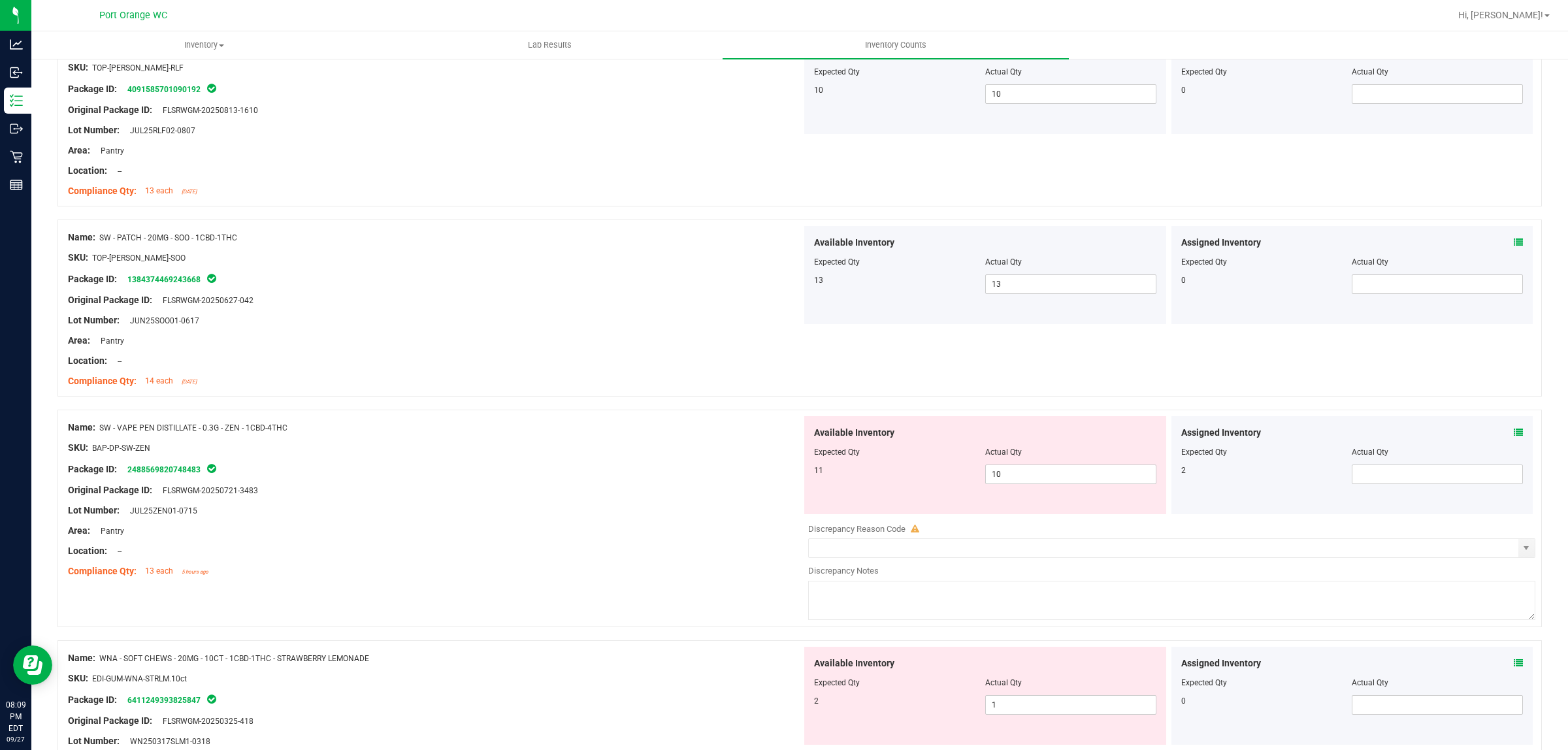
click at [1032, 301] on div "Available Inventory Expected Qty Actual Qty 13 13 13" at bounding box center [985, 274] width 362 height 98
click at [1514, 435] on icon at bounding box center [1519, 432] width 9 height 9
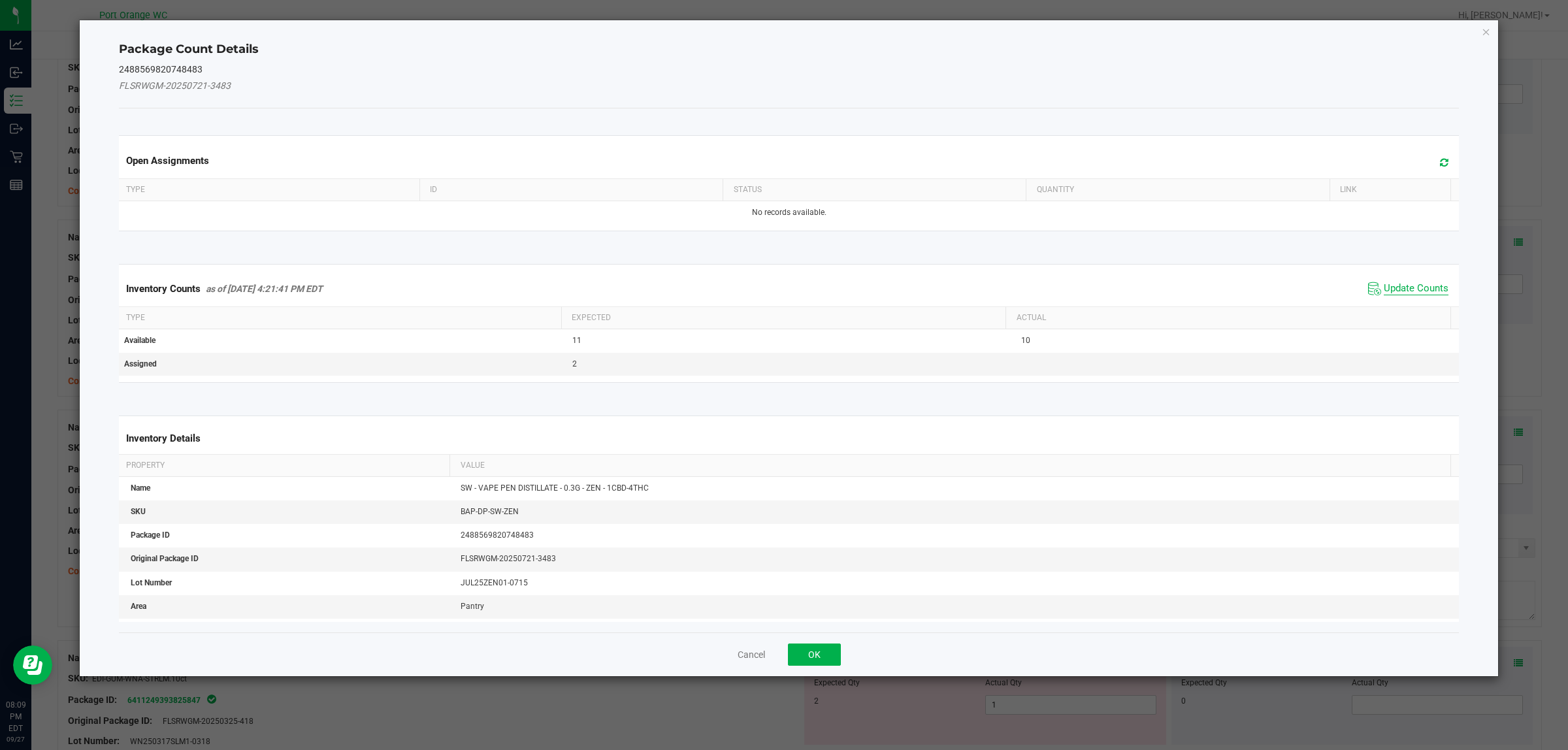
click at [1400, 290] on span "Update Counts" at bounding box center [1416, 289] width 64 height 13
click at [1400, 290] on kendo-grid "Inventory Counts as of Sep 27, 2025 4:21:41 PM EDT Update Counts Type Expected …" at bounding box center [789, 322] width 1361 height 118
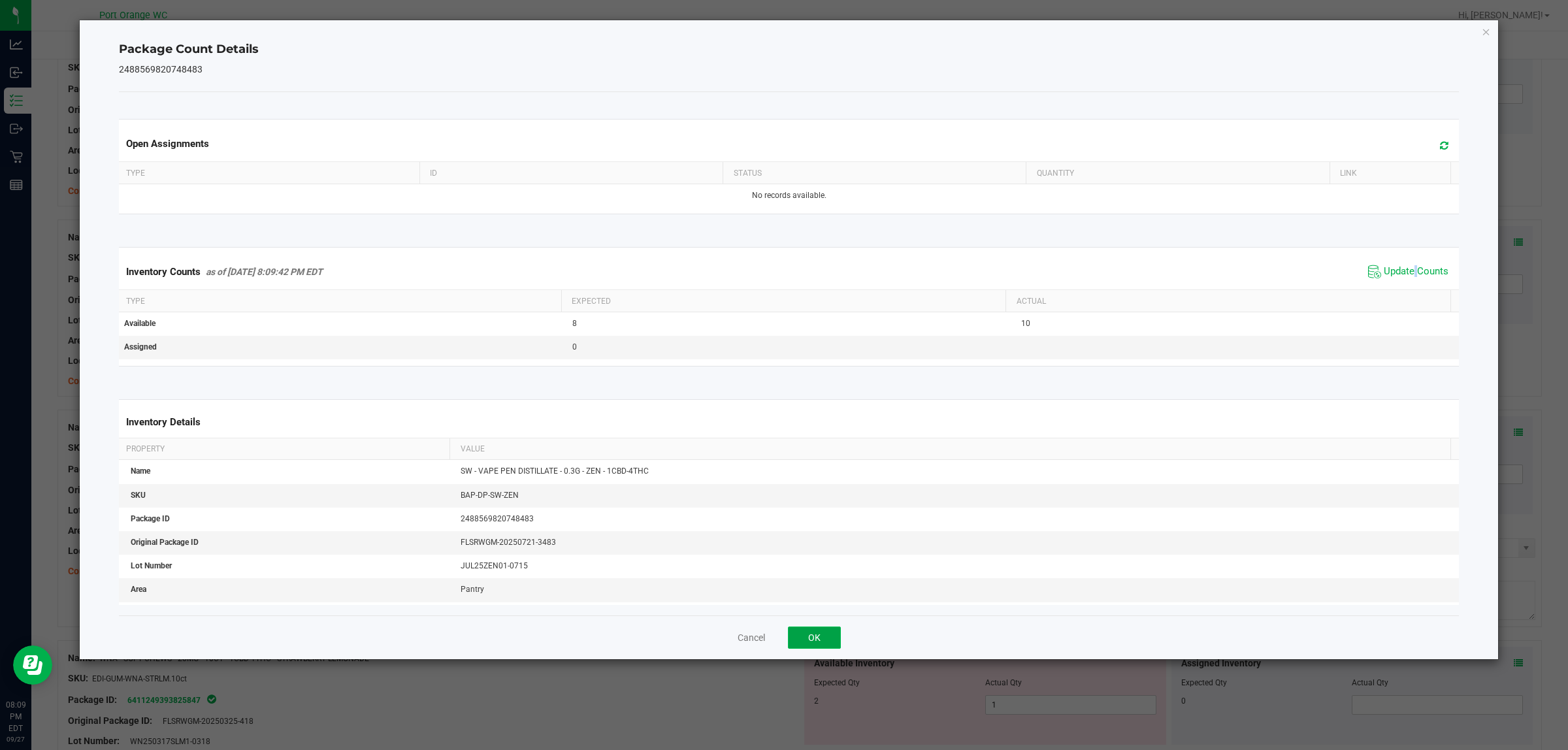
click at [818, 630] on button "OK" at bounding box center [815, 637] width 53 height 22
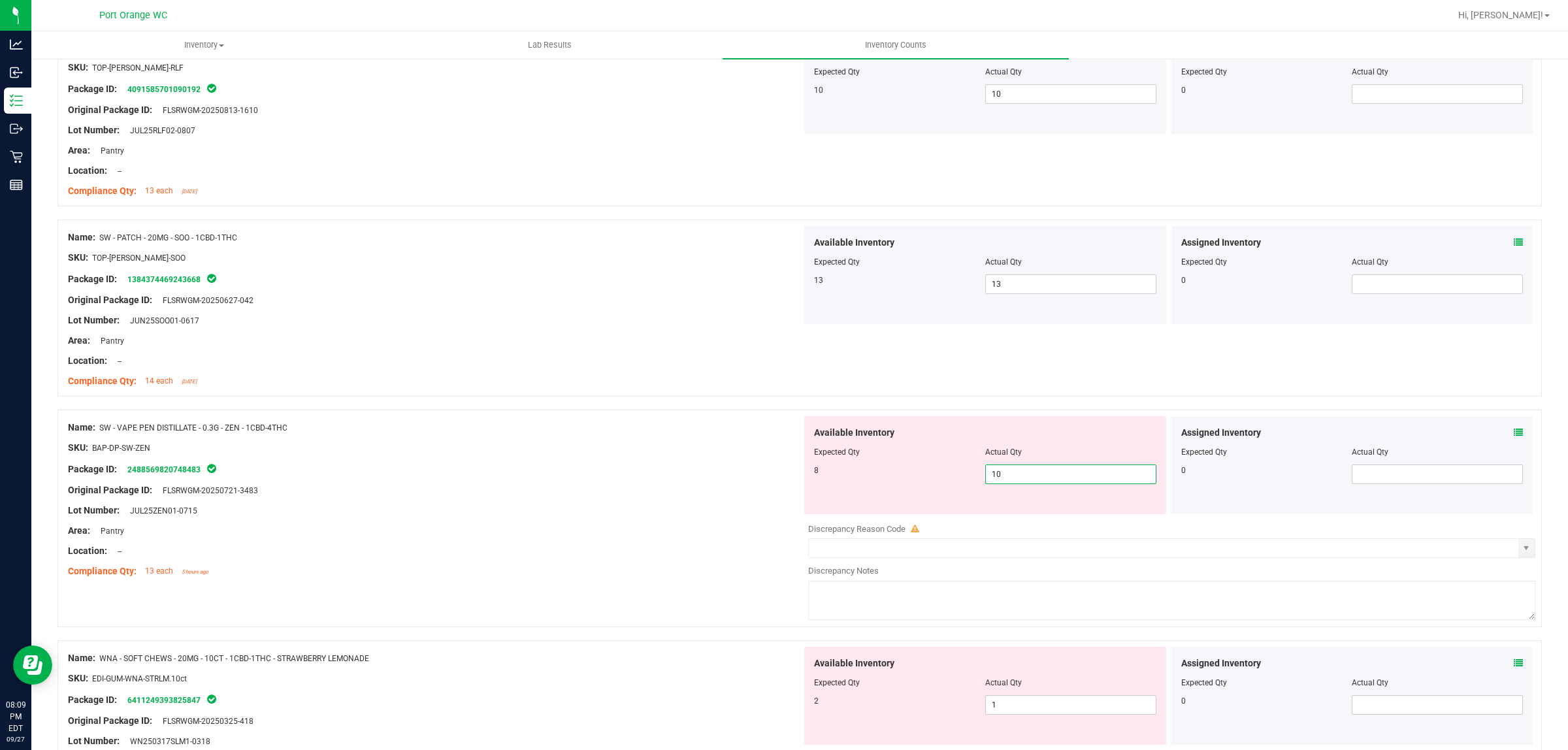
click at [1054, 479] on span "10 10" at bounding box center [1071, 474] width 171 height 19
click at [1054, 479] on input "10" at bounding box center [1071, 474] width 170 height 19
type input "8"
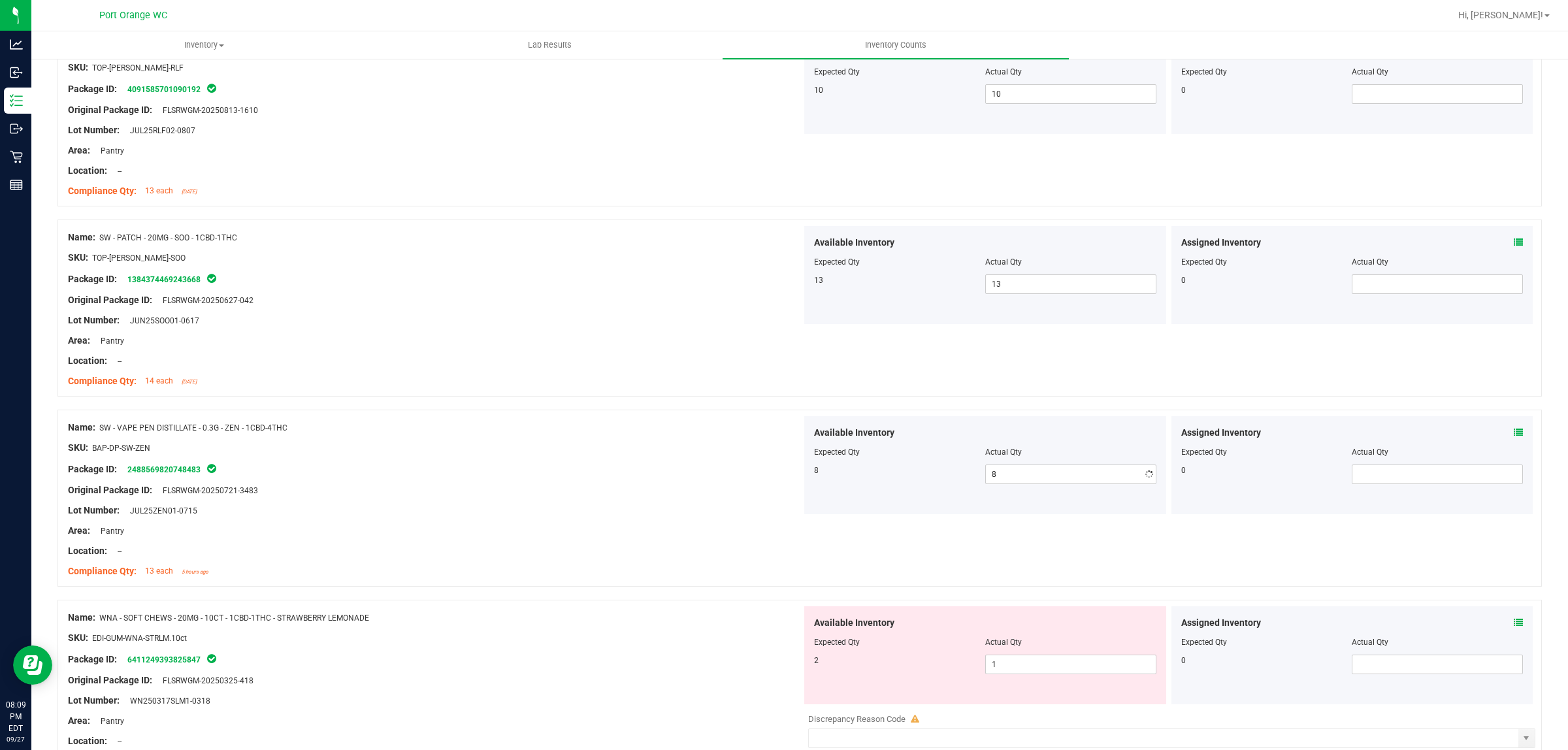
click at [651, 468] on div "Package ID: 2488569820748483" at bounding box center [435, 469] width 734 height 16
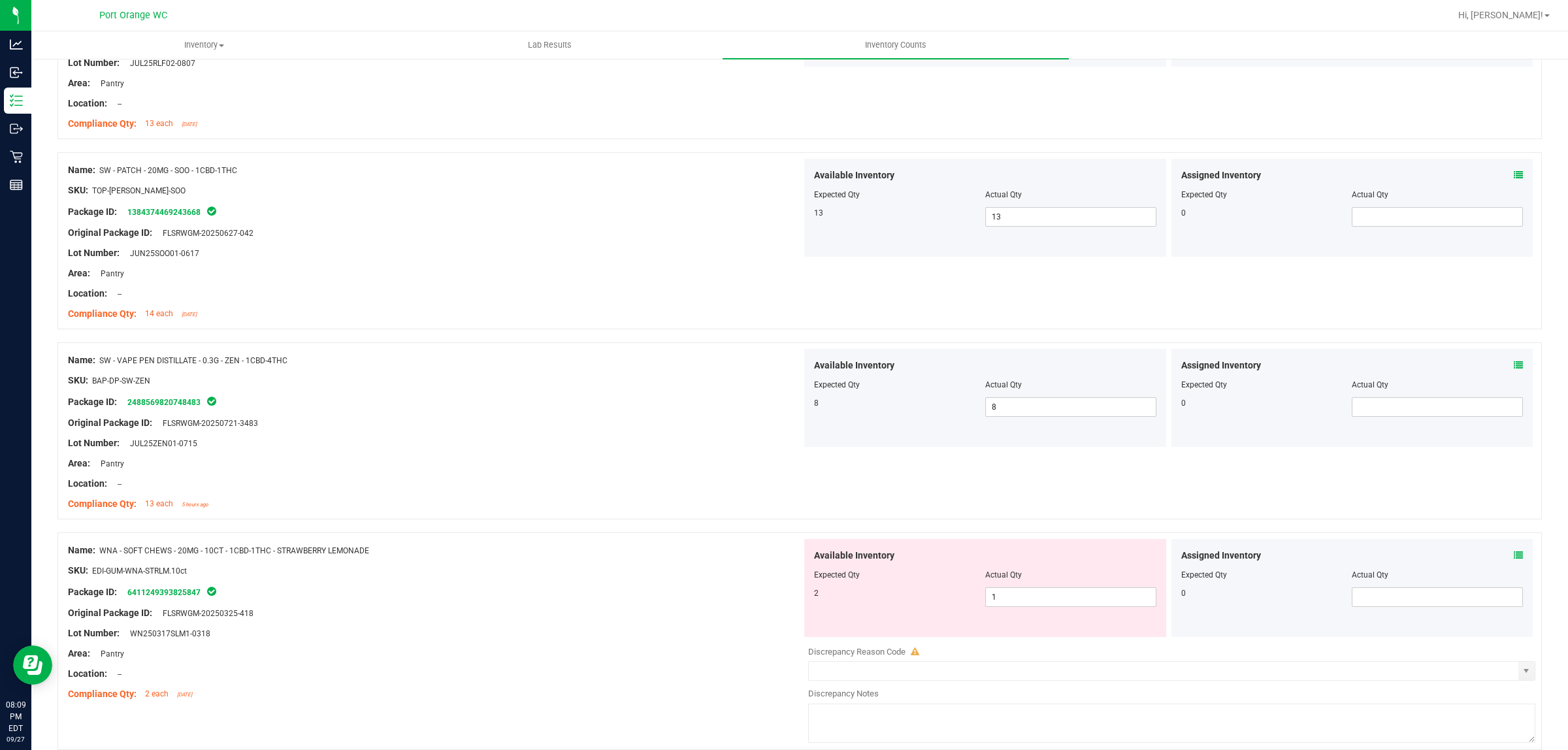
scroll to position [2823, 0]
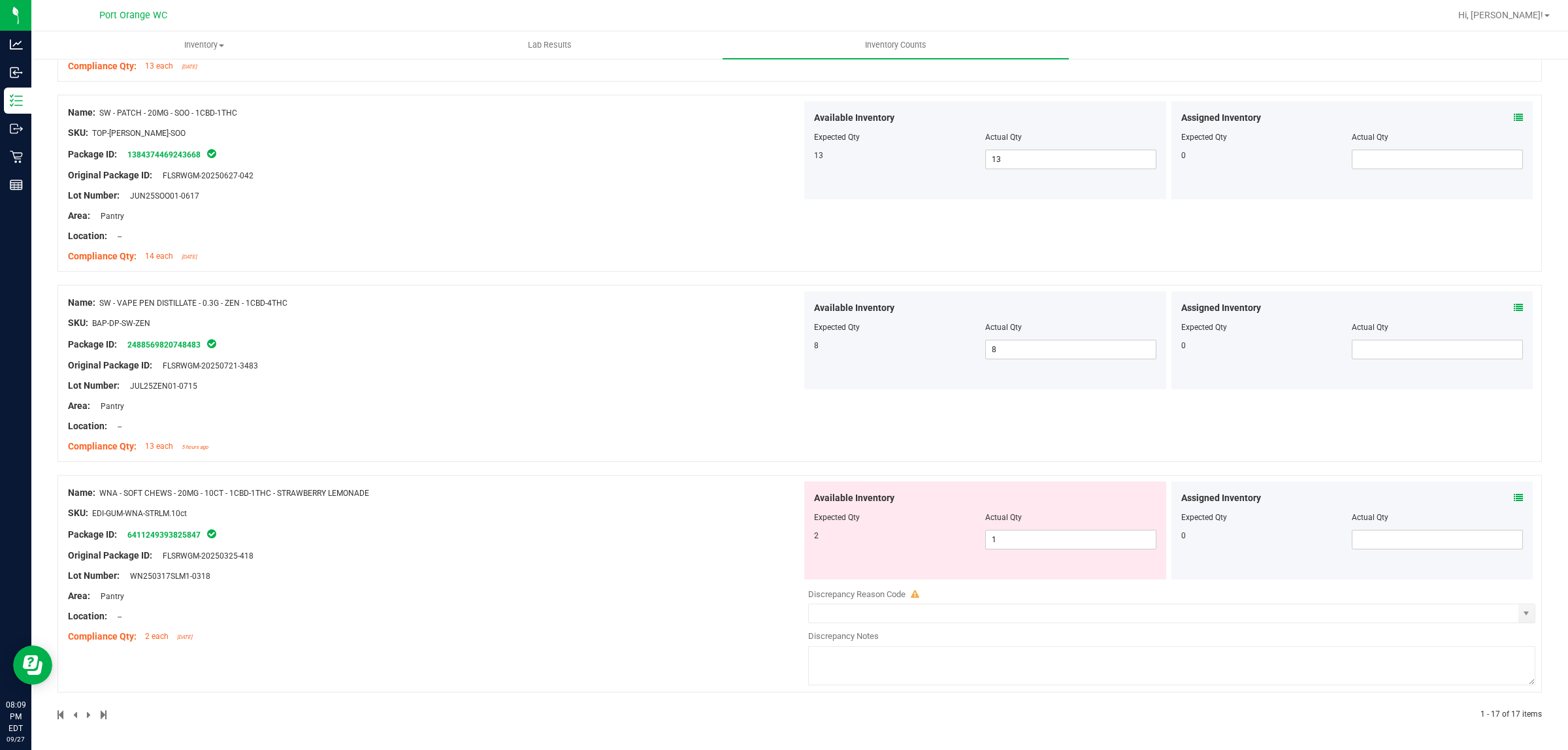
click at [1514, 497] on icon at bounding box center [1519, 498] width 9 height 9
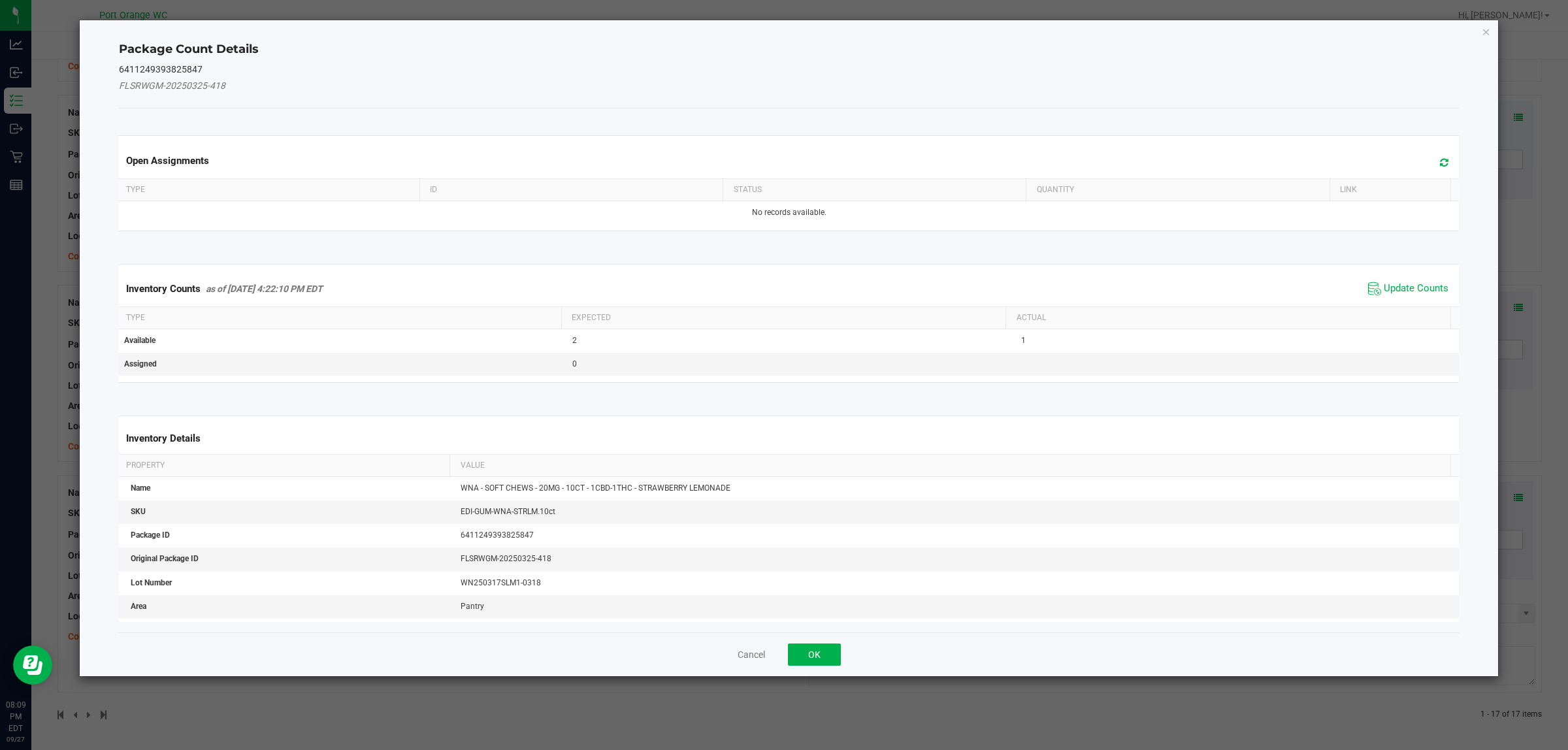
click at [1385, 299] on div "Inventory Counts as of Sep 27, 2025 4:22:10 PM EDT Update Counts" at bounding box center [789, 288] width 1346 height 35
click at [1384, 291] on span "Update Counts" at bounding box center [1416, 289] width 64 height 13
click at [1384, 291] on kendo-grid "Inventory Counts as of Sep 27, 2025 4:22:10 PM EDT Update Counts Type Expected …" at bounding box center [789, 322] width 1361 height 118
click at [1384, 306] on th "Actual" at bounding box center [1228, 316] width 445 height 22
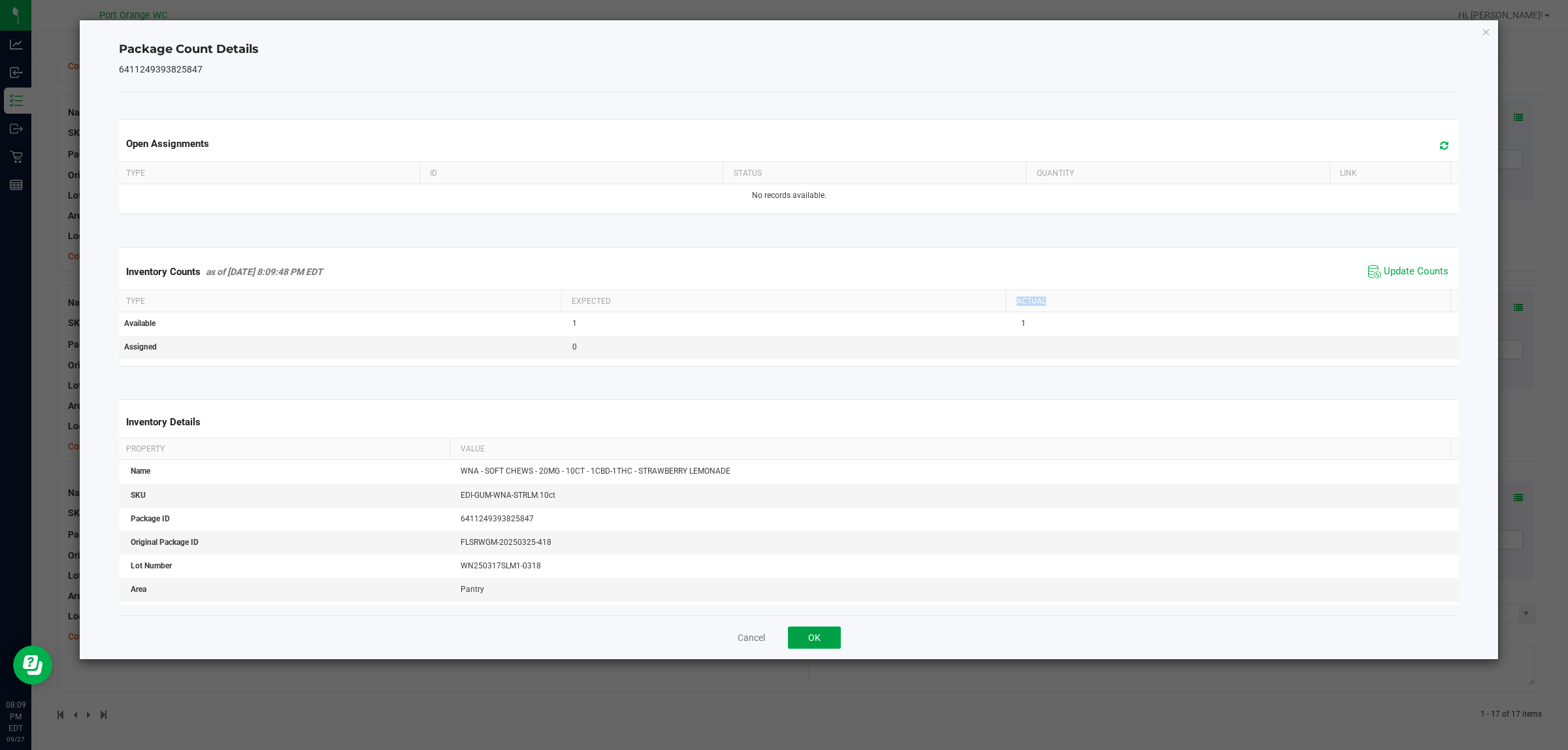
click at [825, 636] on button "OK" at bounding box center [815, 637] width 53 height 22
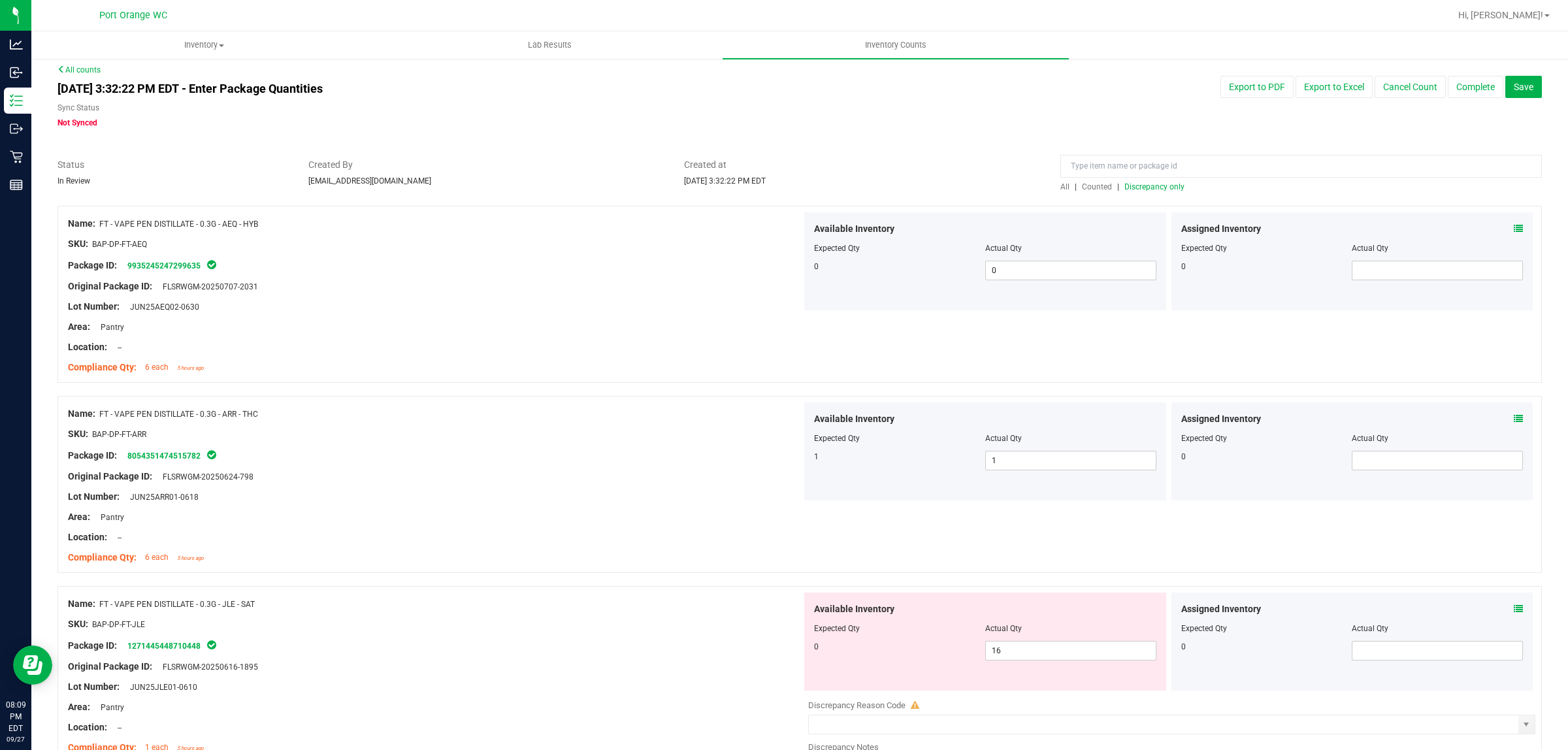
scroll to position [0, 0]
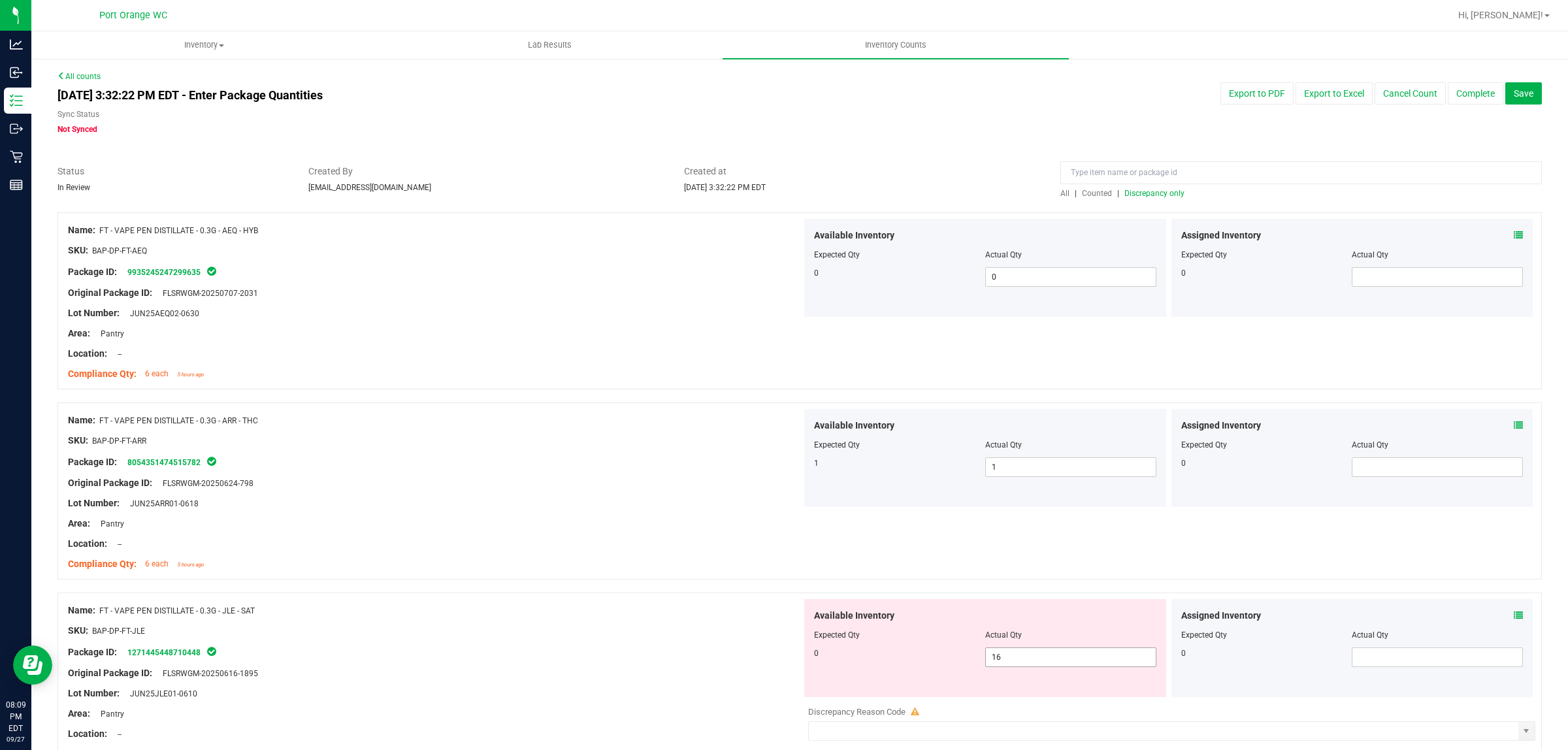
click at [1088, 660] on span "16 16" at bounding box center [1071, 656] width 171 height 19
click at [1088, 660] on input "16" at bounding box center [1071, 657] width 170 height 19
type input "0"
click at [732, 527] on div "Area: Pantry" at bounding box center [435, 523] width 734 height 14
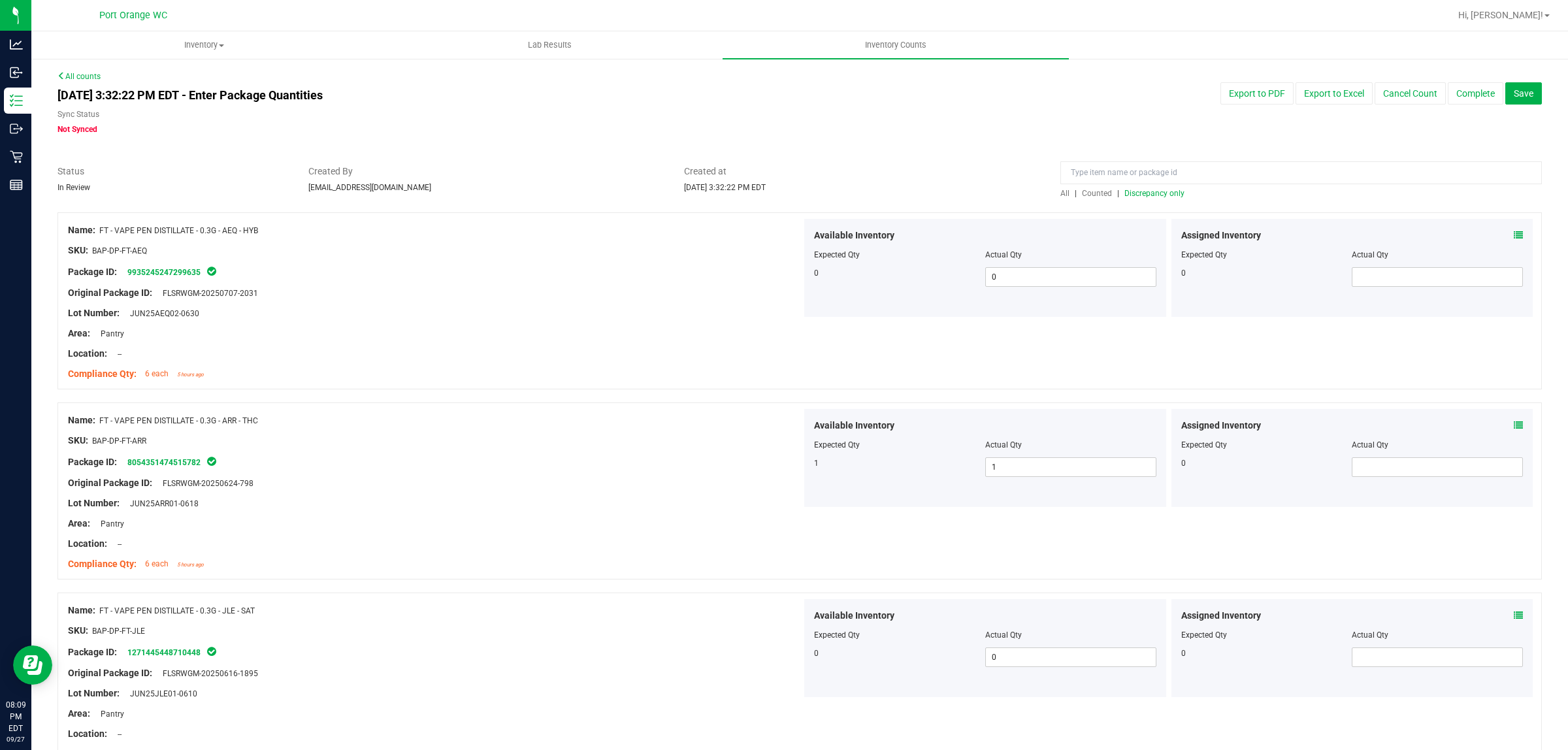
click at [1138, 191] on span "Discrepancy only" at bounding box center [1155, 193] width 60 height 9
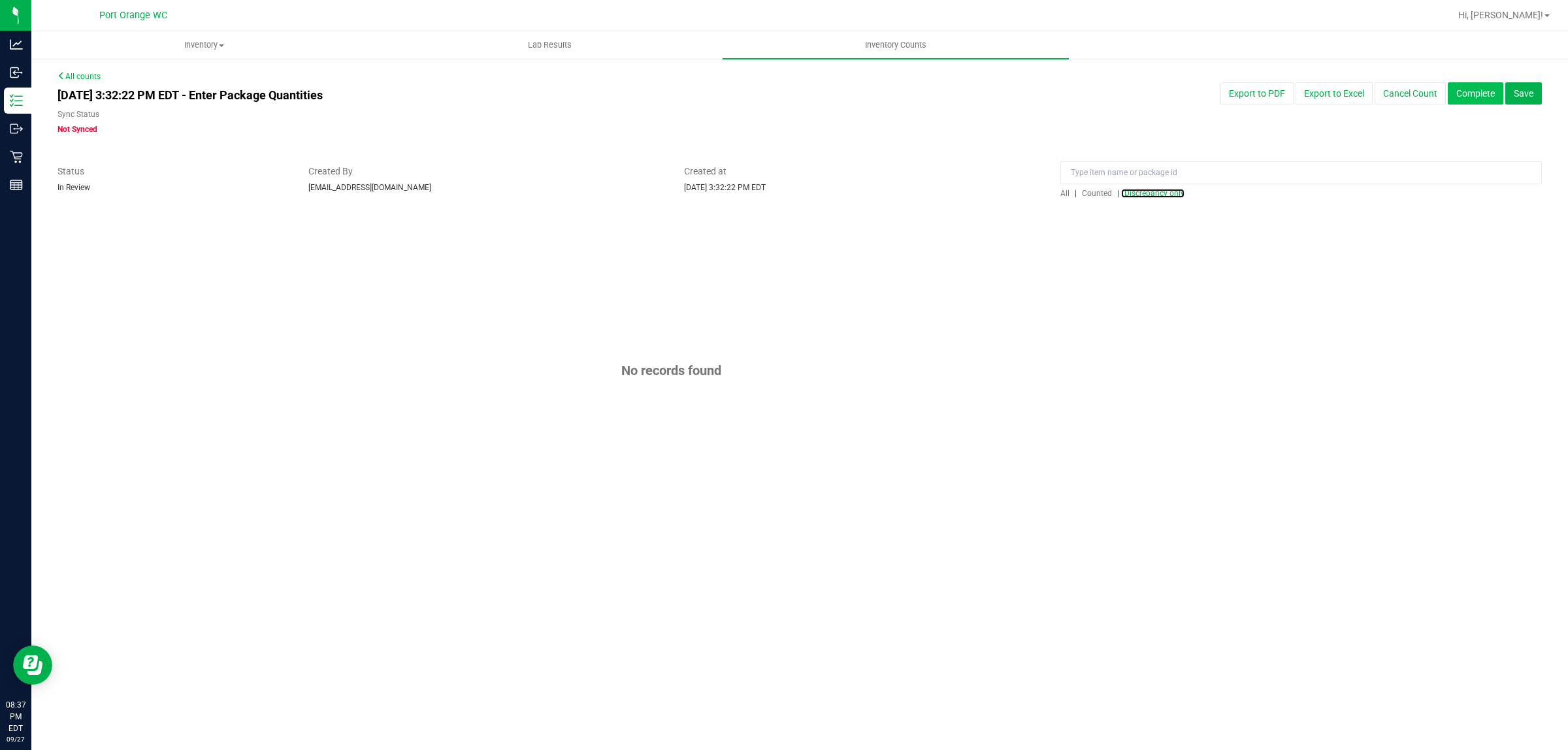
click at [1477, 96] on button "Complete" at bounding box center [1476, 93] width 56 height 22
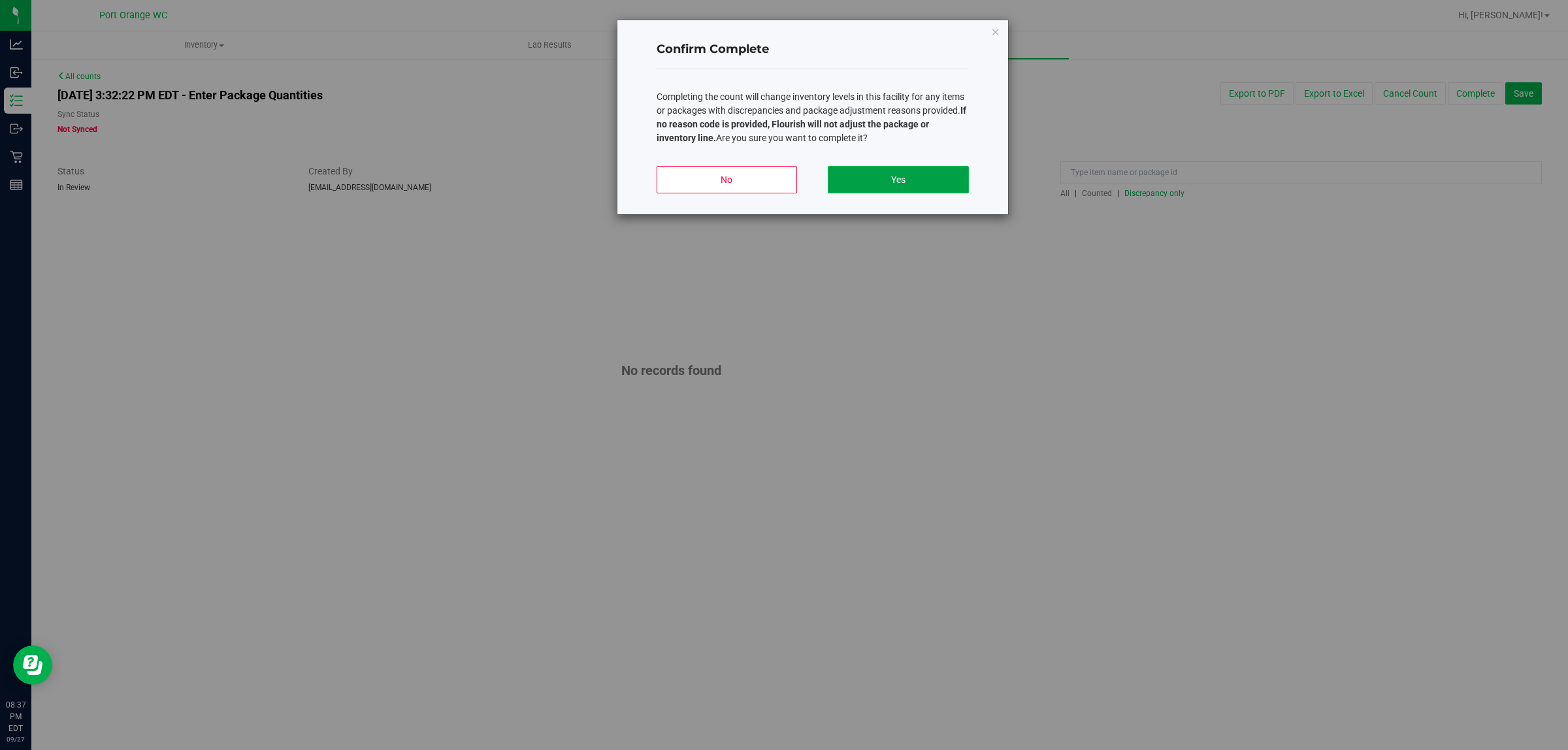
click at [925, 183] on button "Yes" at bounding box center [898, 179] width 140 height 27
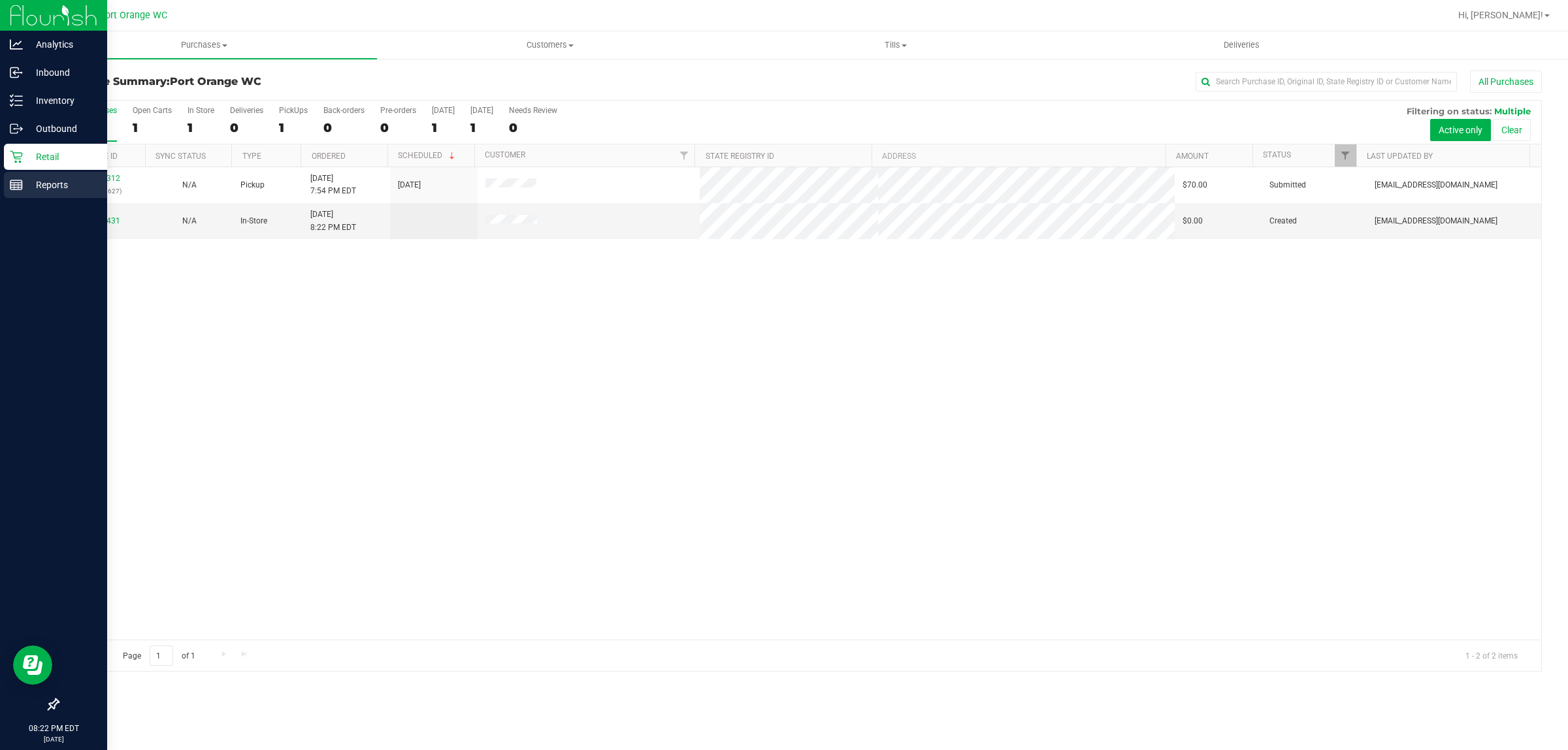
click at [20, 181] on icon at bounding box center [17, 185] width 13 height 13
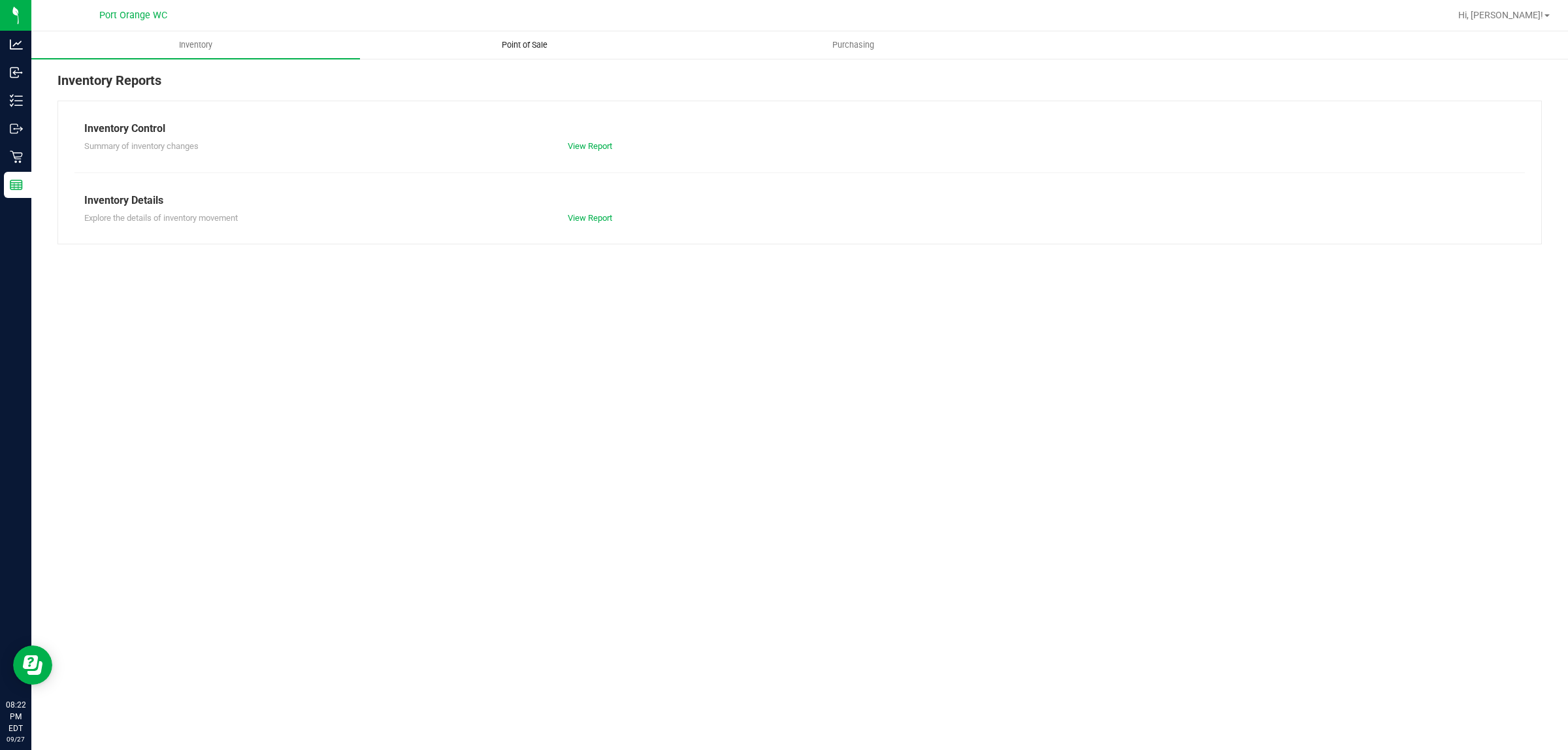
click at [548, 47] on span "Point of Sale" at bounding box center [524, 45] width 81 height 12
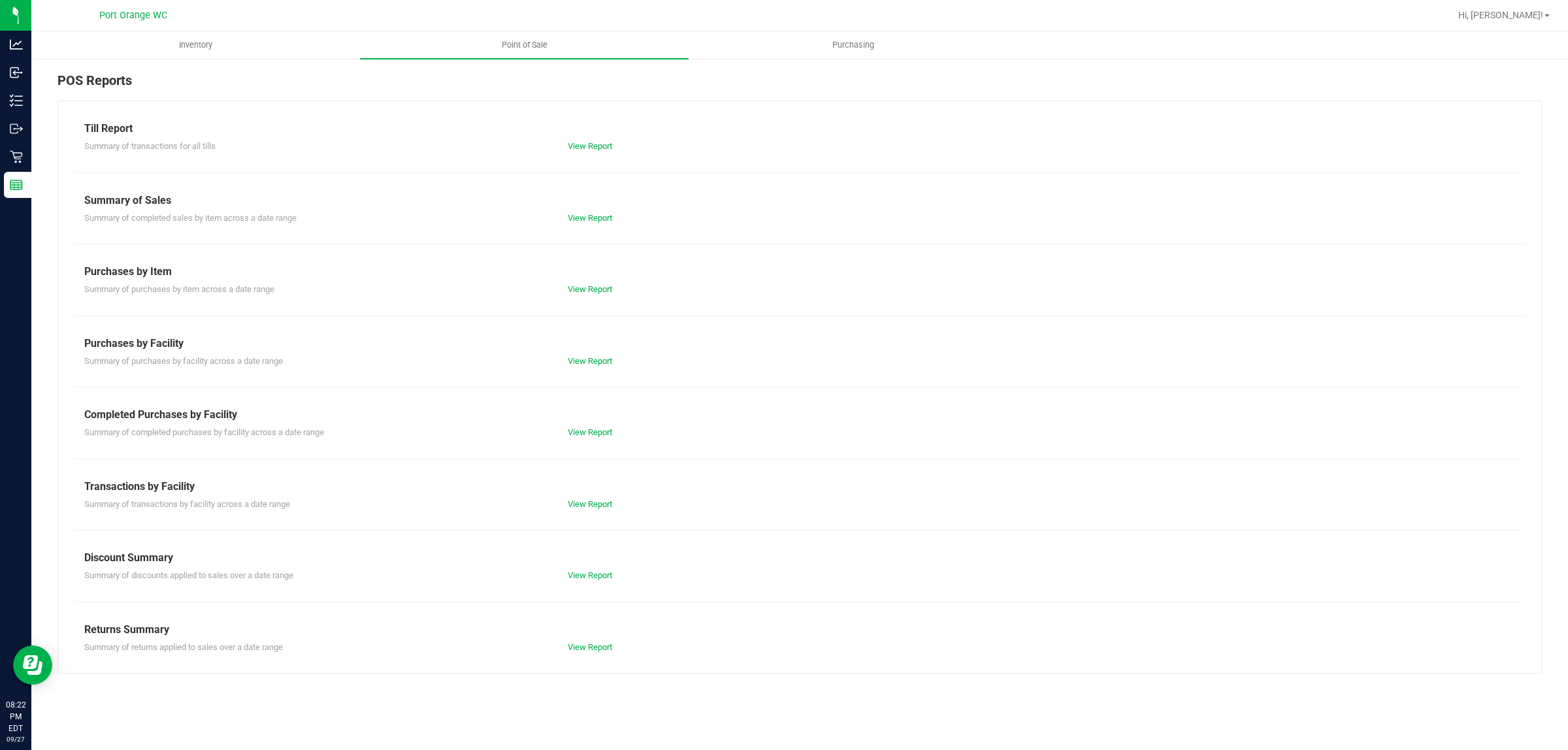
click at [593, 441] on div "Till Report Summary of transactions for all tills View Report Summary of Sales …" at bounding box center [800, 387] width 1485 height 573
click at [593, 430] on link "View Report" at bounding box center [590, 432] width 45 height 10
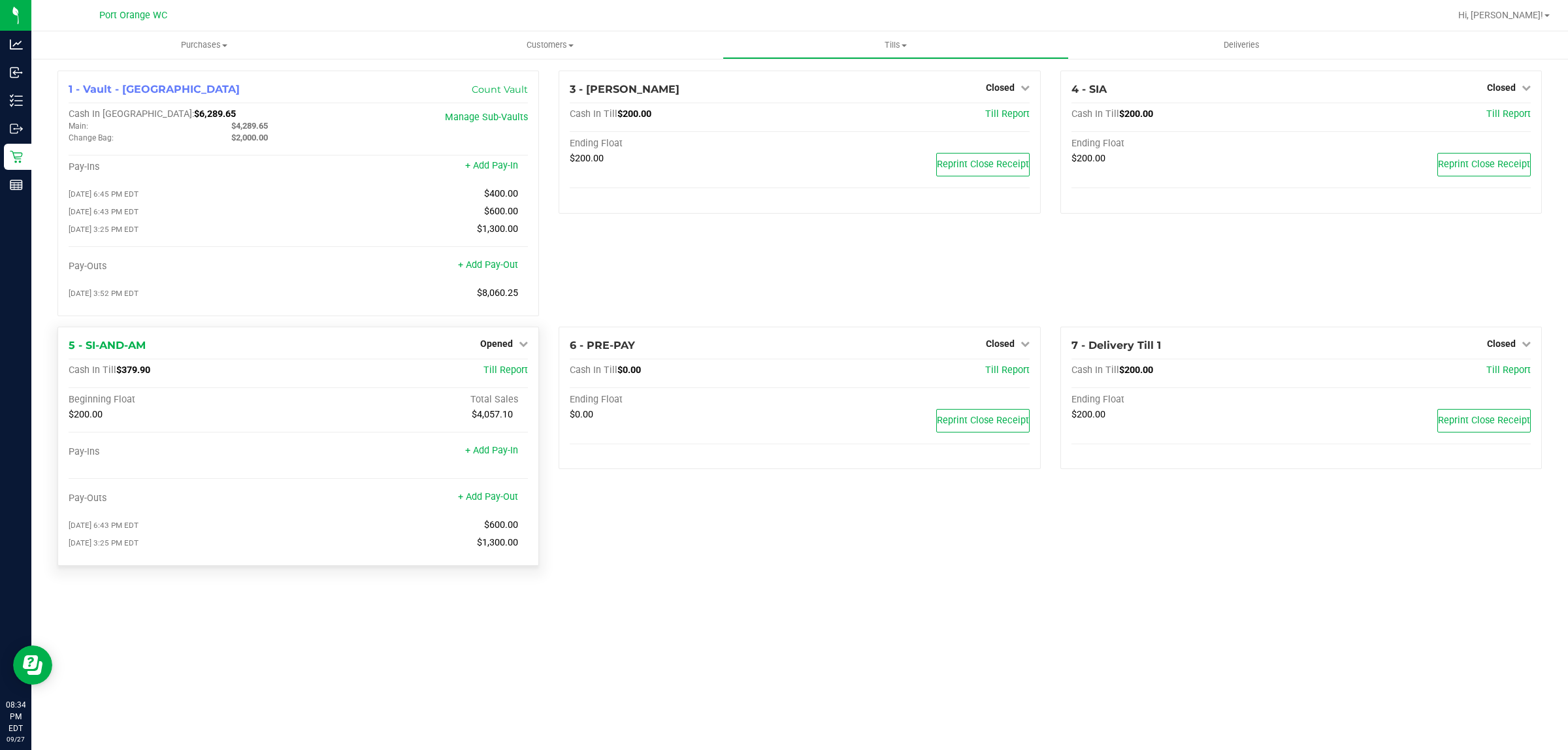
click at [319, 353] on div "5 - SI-AND-AM Opened Close Till" at bounding box center [298, 345] width 459 height 16
click at [263, 333] on div "5 - SI-AND-AM Opened Close Till Cash In Till $379.90 Till Report Beginning Floa…" at bounding box center [298, 446] width 482 height 239
click at [487, 349] on span "Opened" at bounding box center [497, 343] width 33 height 11
click at [517, 375] on div "Close Till" at bounding box center [498, 371] width 96 height 17
click at [503, 375] on link "Close Till" at bounding box center [499, 371] width 35 height 11
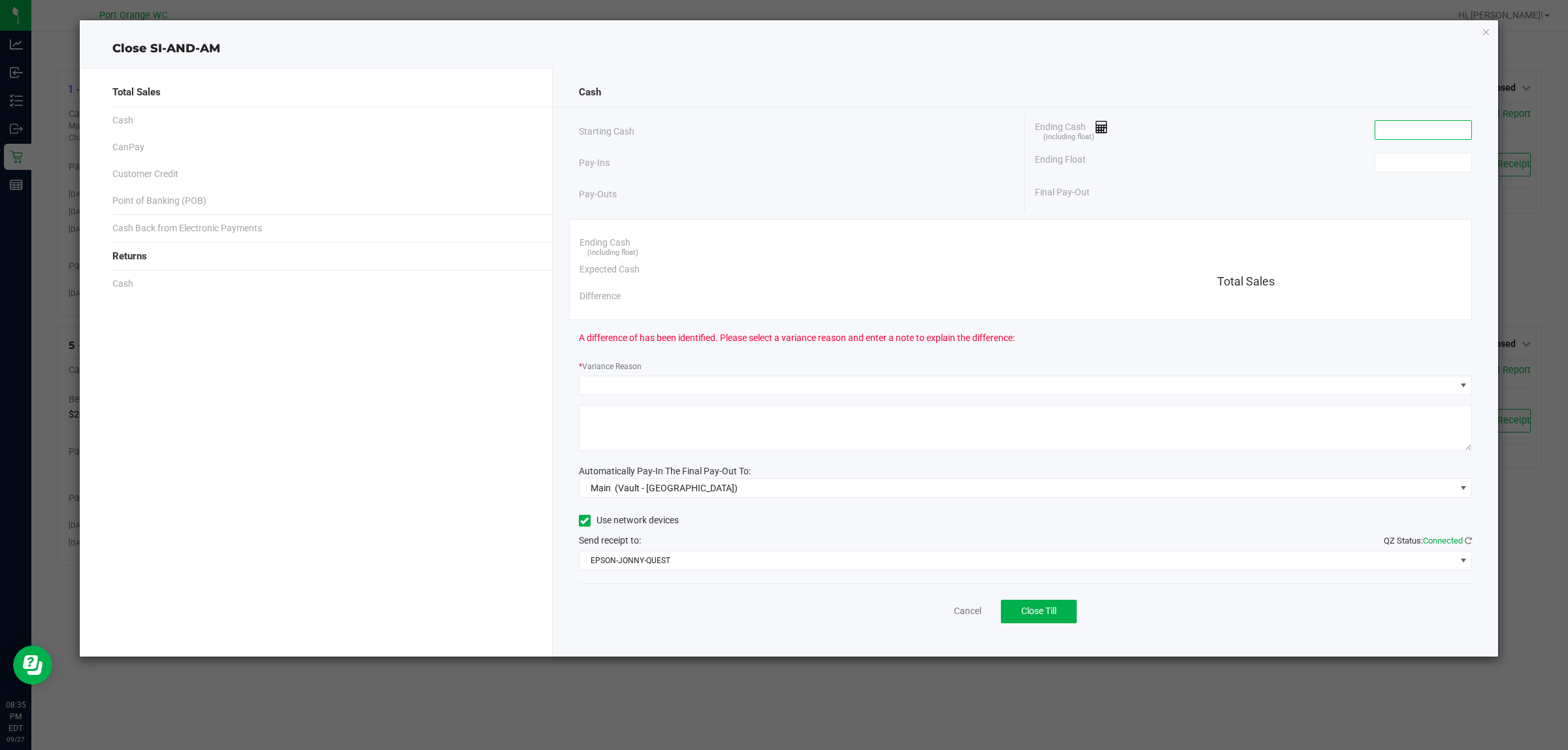
click at [1410, 126] on input at bounding box center [1423, 130] width 96 height 19
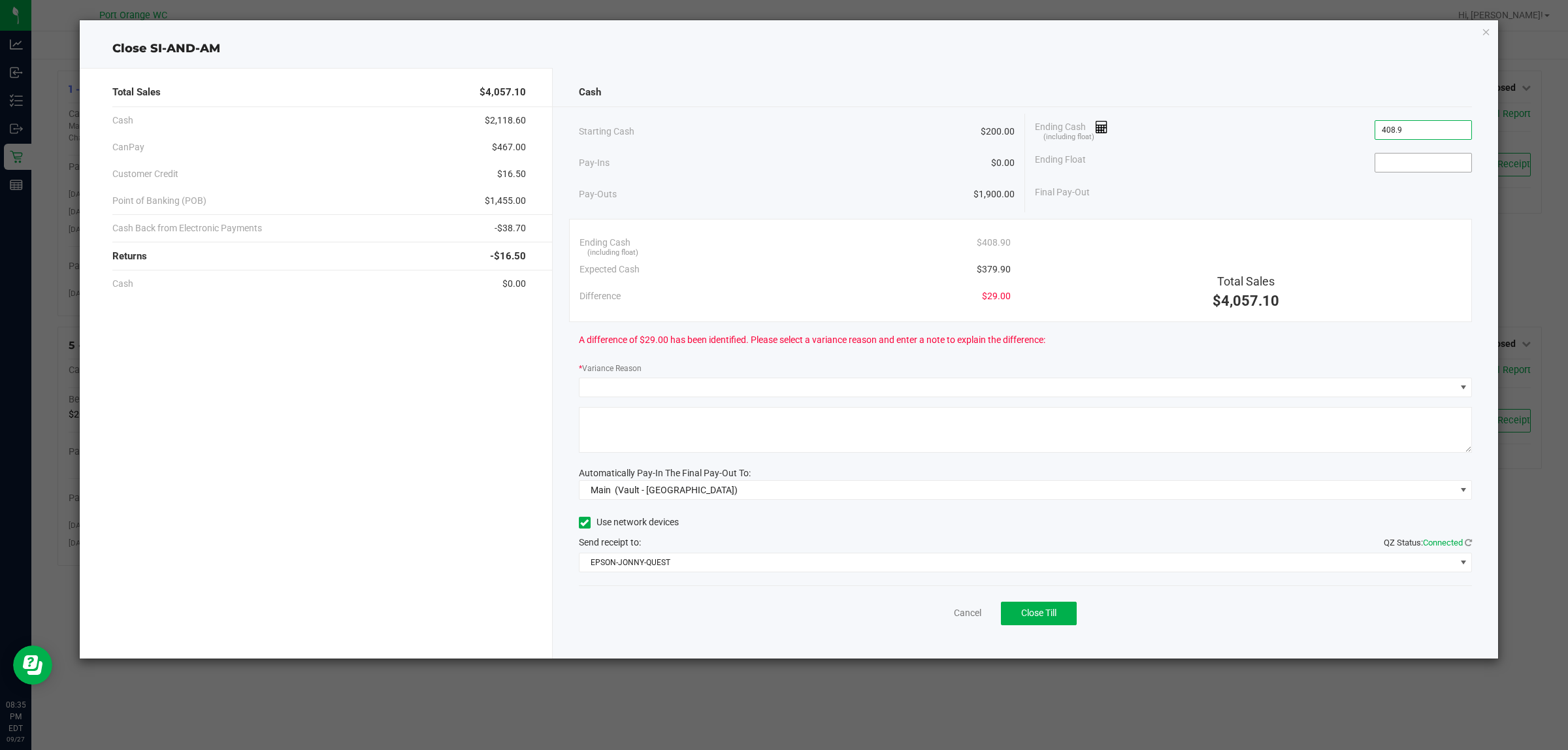
type input "$408.90"
click at [1420, 161] on input at bounding box center [1423, 163] width 96 height 19
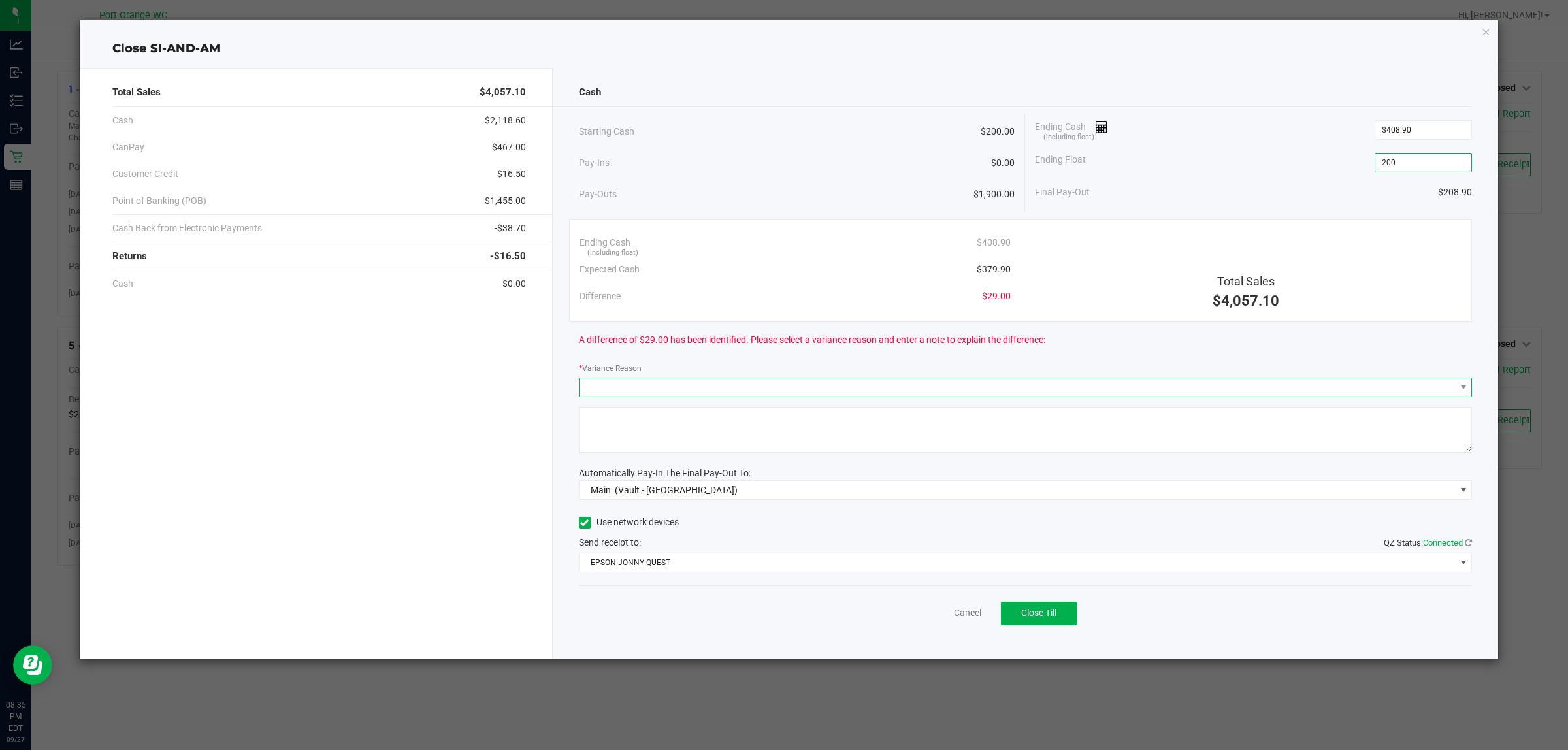
type input "$200.00"
click at [708, 381] on span at bounding box center [1018, 387] width 876 height 19
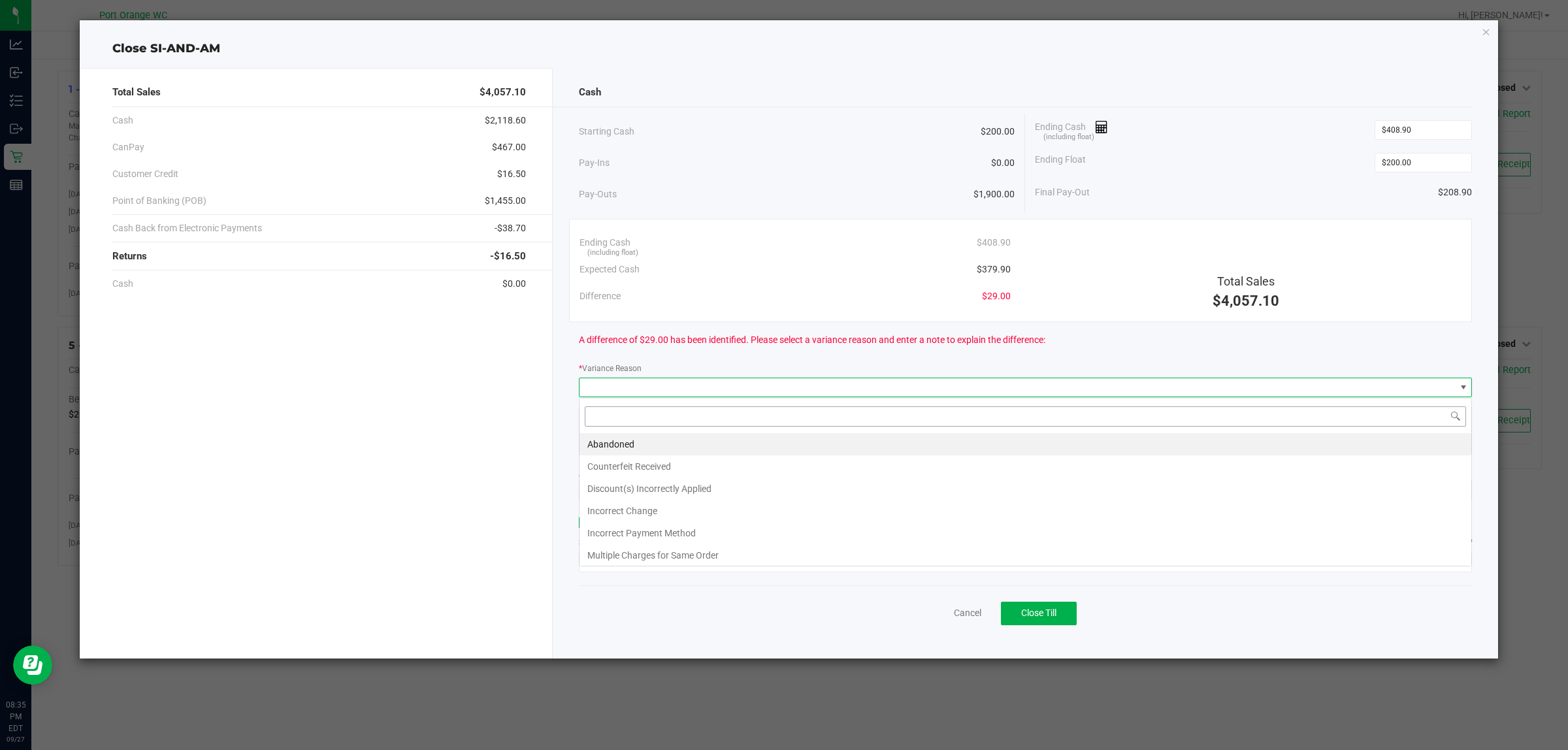
scroll to position [20, 893]
click at [688, 448] on li "Abandoned" at bounding box center [1026, 444] width 892 height 22
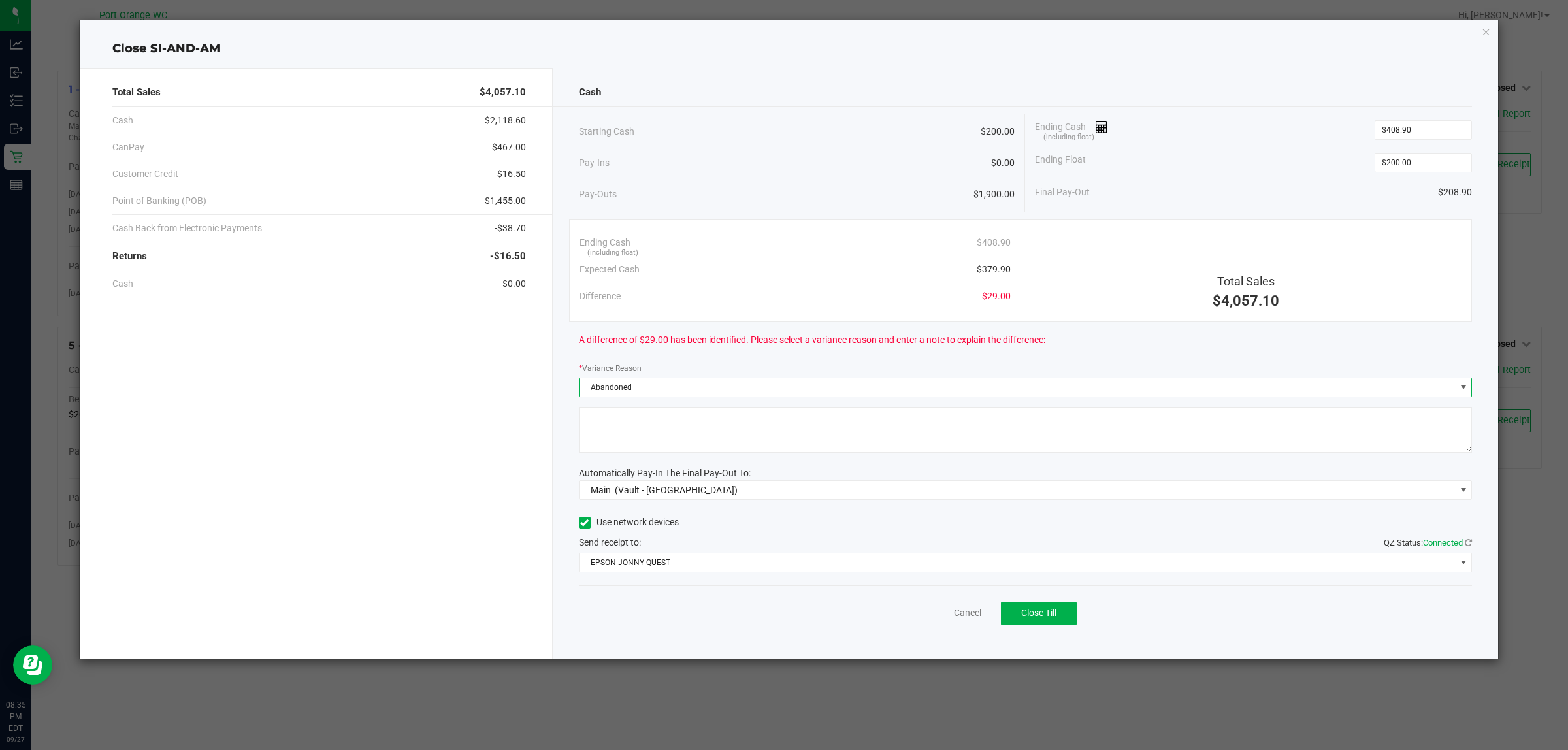
click at [680, 443] on textarea at bounding box center [1026, 429] width 894 height 46
type textarea "Declined tips"
click at [1050, 610] on span "Close Till" at bounding box center [1039, 612] width 35 height 11
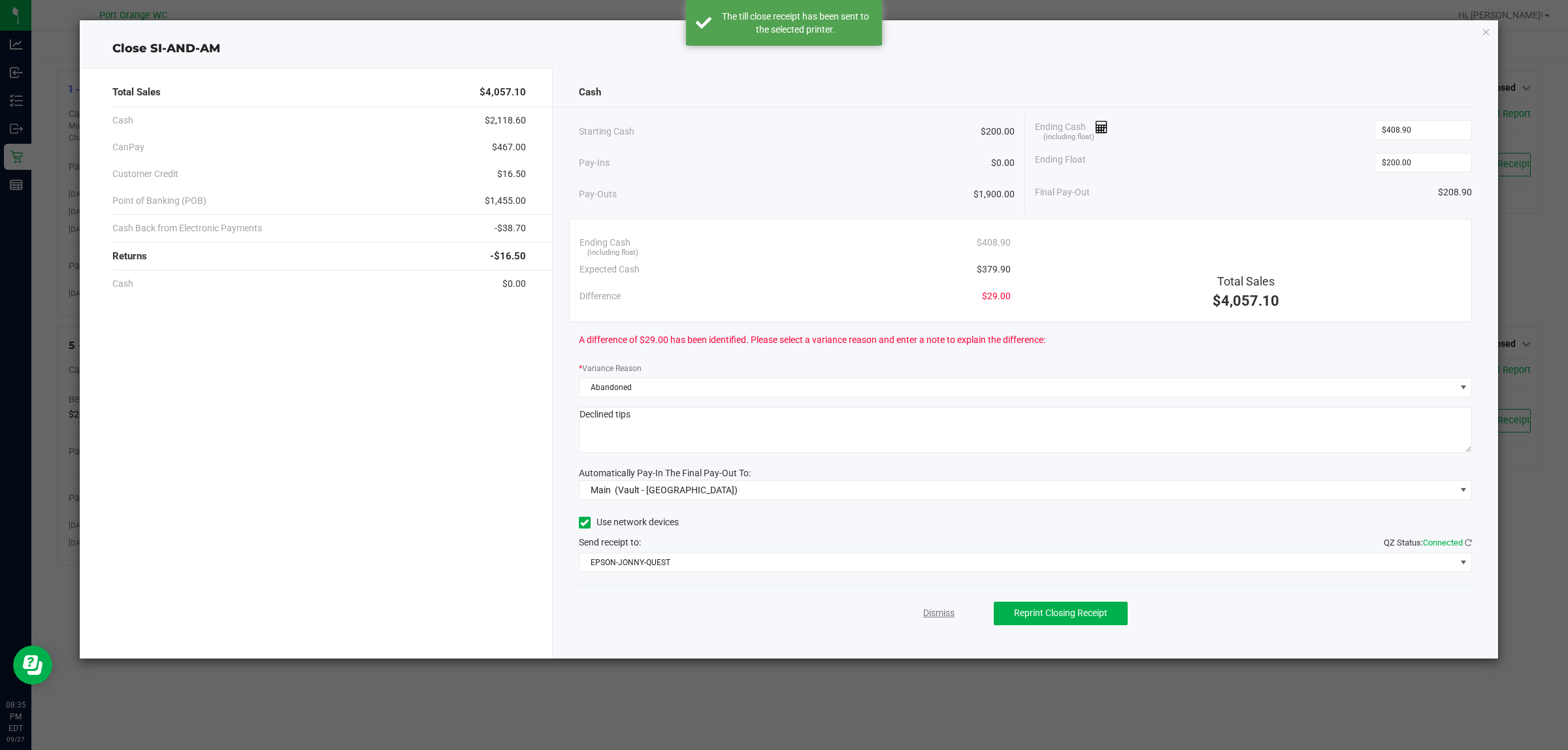
click at [925, 618] on link "Dismiss" at bounding box center [939, 612] width 31 height 14
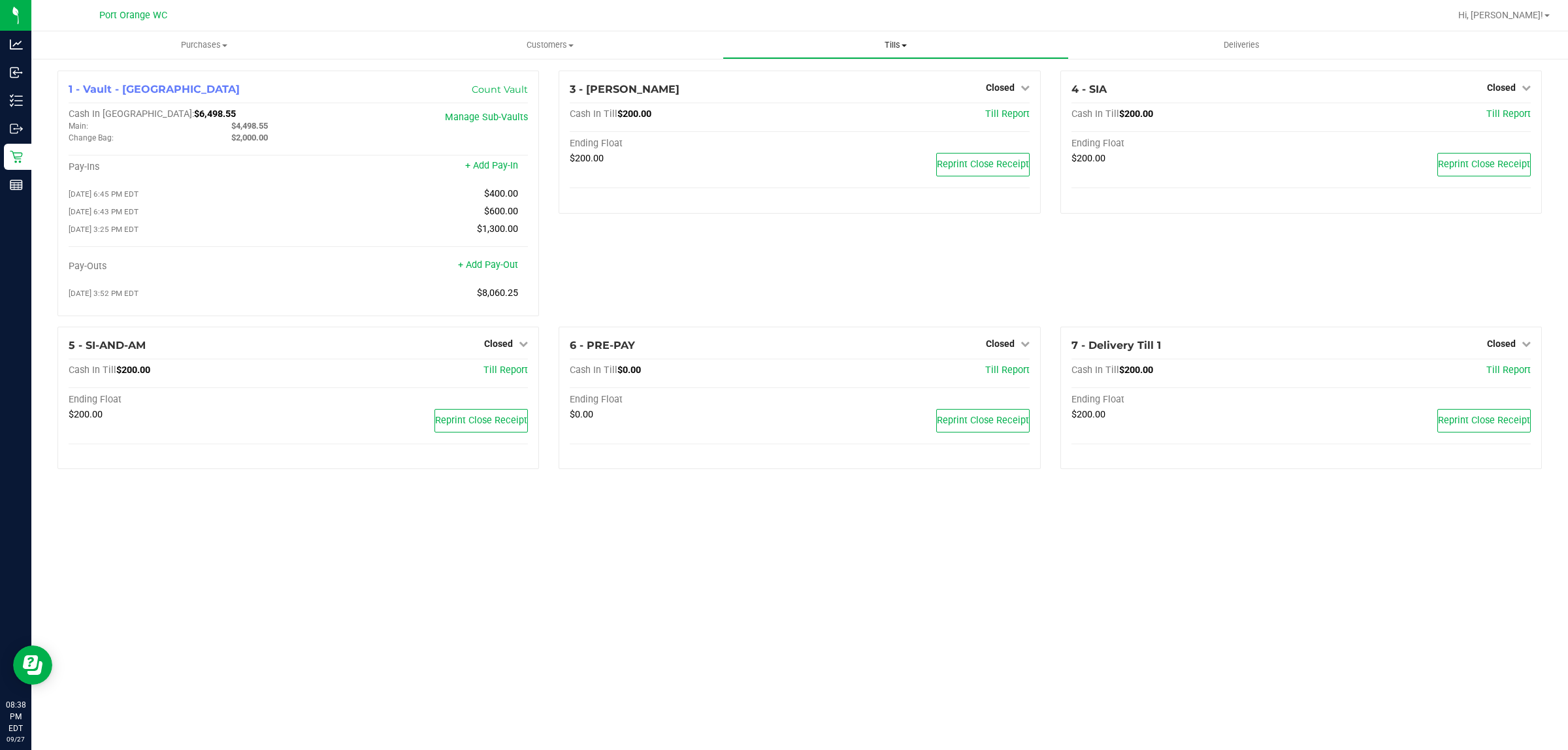
click at [896, 43] on span "Tills" at bounding box center [895, 45] width 344 height 12
click at [877, 92] on li "Reconcile e-payments" at bounding box center [895, 95] width 346 height 16
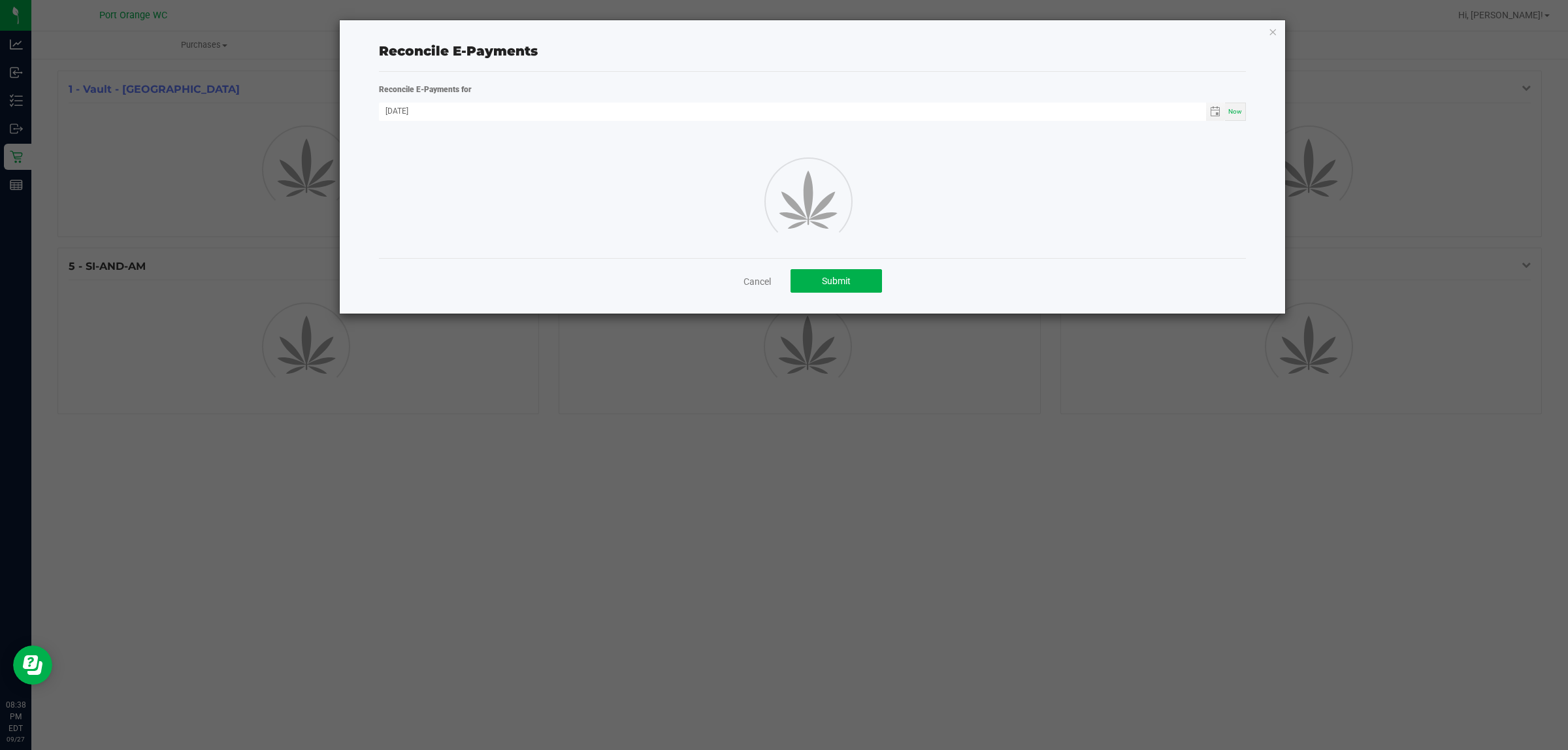
drag, startPoint x: 775, startPoint y: 283, endPoint x: 748, endPoint y: 273, distance: 28.8
click at [766, 281] on div "Cancel Submit" at bounding box center [812, 280] width 867 height 45
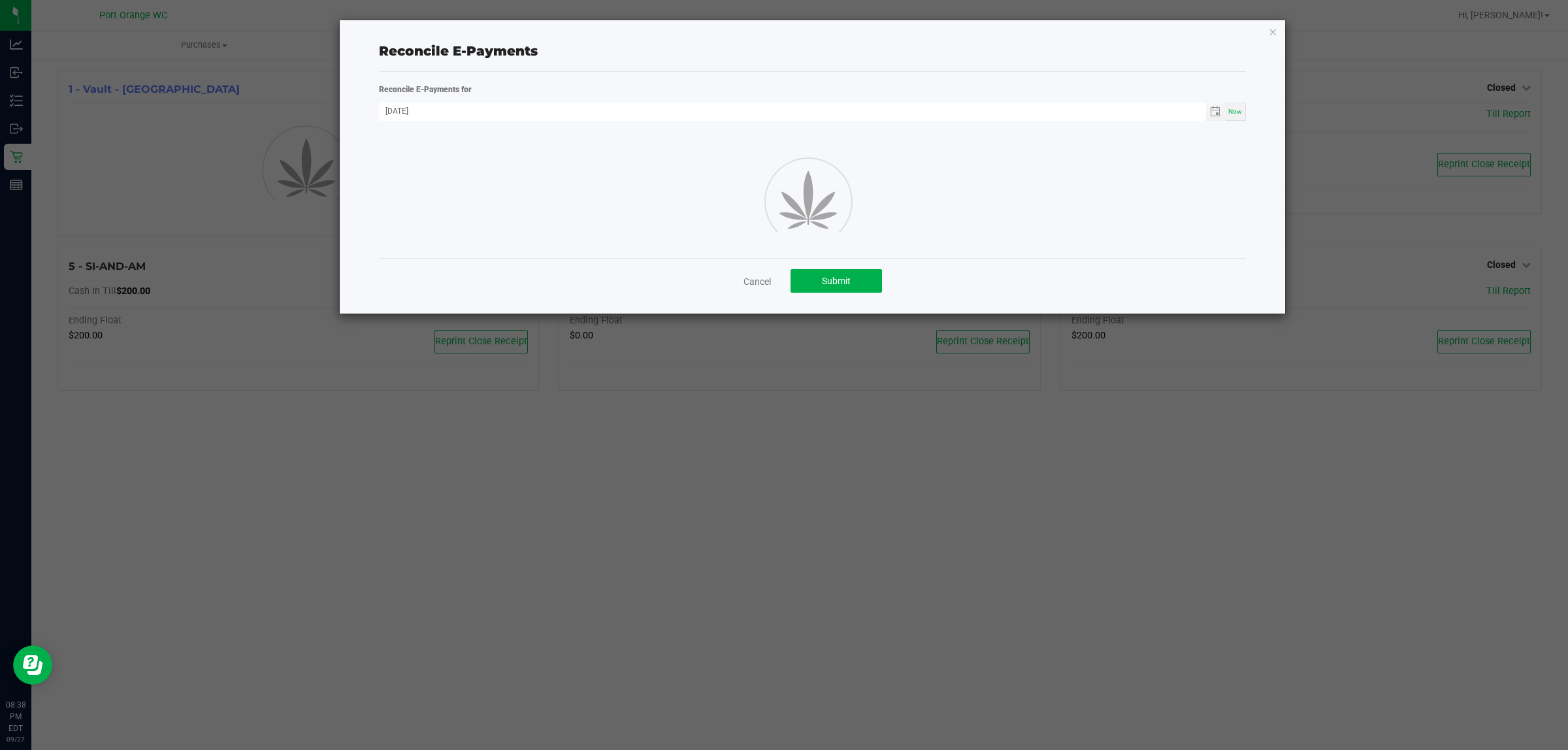
click at [748, 273] on div "Cancel Submit" at bounding box center [812, 280] width 867 height 45
click at [752, 282] on link "Cancel" at bounding box center [757, 282] width 27 height 13
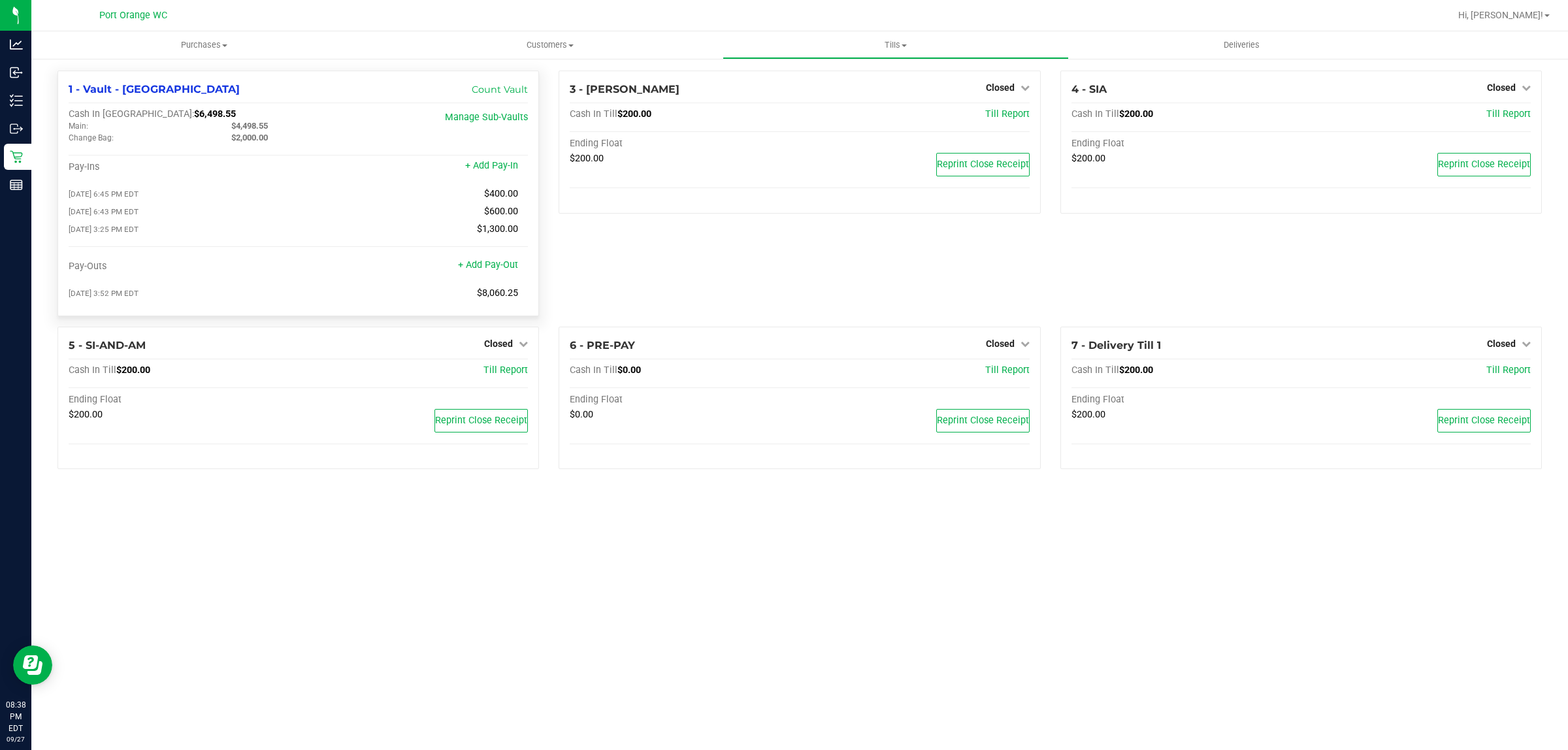
drag, startPoint x: 279, startPoint y: 128, endPoint x: 330, endPoint y: 118, distance: 52.0
click at [237, 126] on div "$4,498.55" at bounding box center [302, 126] width 163 height 12
copy span "4,498.55"
click at [494, 86] on link "Count Vault" at bounding box center [500, 90] width 56 height 12
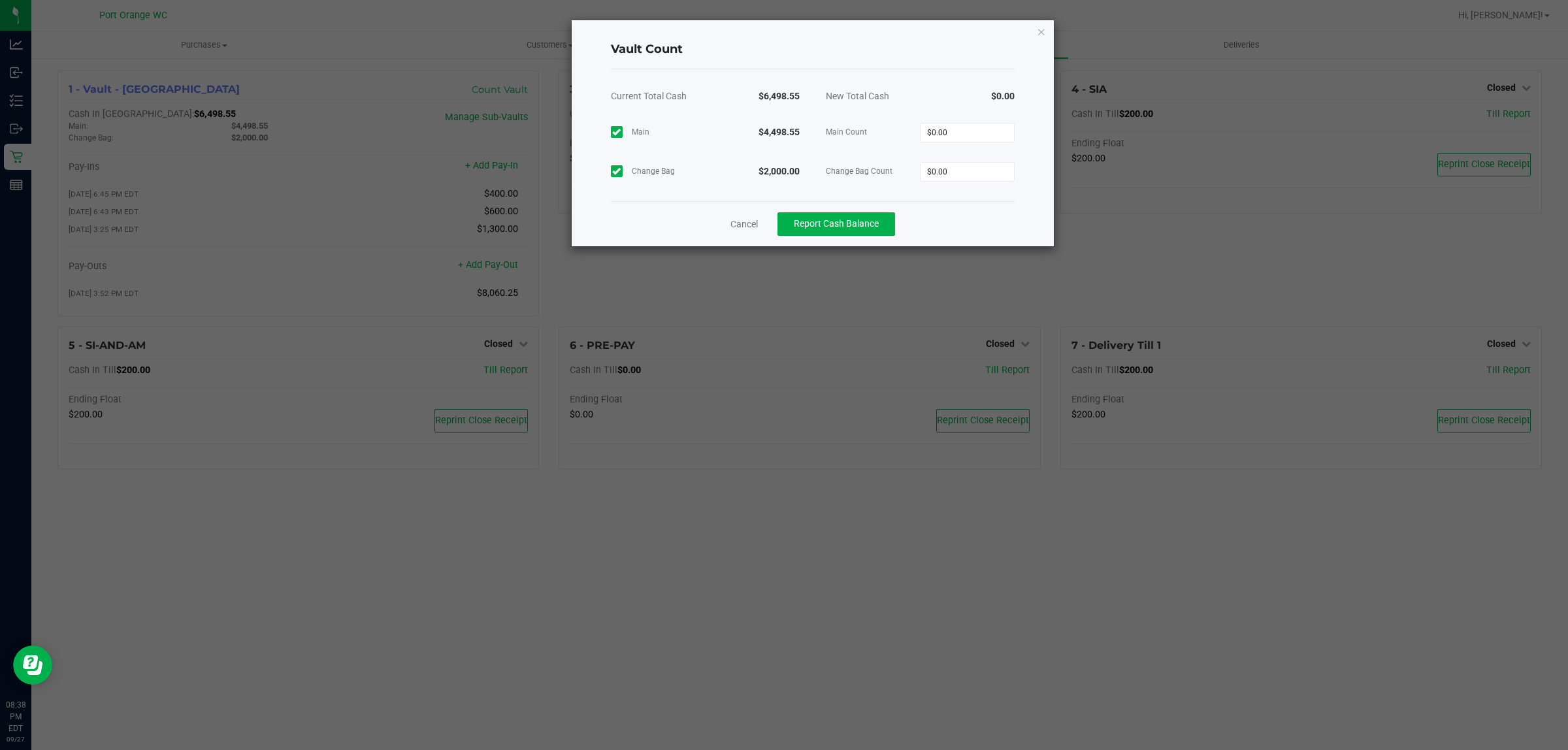
drag, startPoint x: 972, startPoint y: 112, endPoint x: 970, endPoint y: 120, distance: 8.2
click at [970, 120] on div "$0.00" at bounding box center [967, 132] width 95 height 39
click at [969, 131] on input "0" at bounding box center [967, 133] width 94 height 19
paste input "4498.55"
type input "$4,498.55"
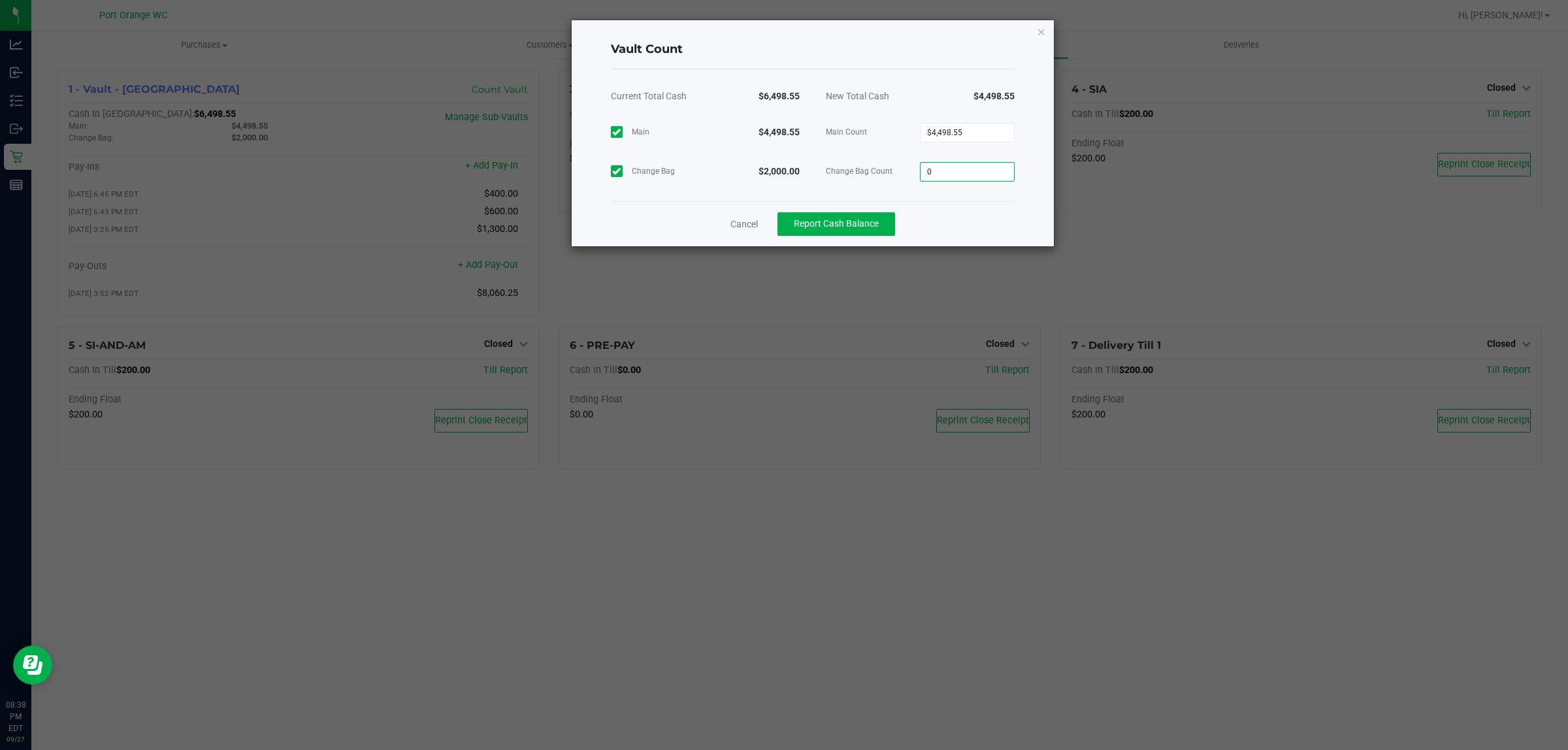
click at [972, 171] on input "0" at bounding box center [967, 172] width 94 height 19
type input "$2,000.00"
click at [834, 222] on span "Report Cash Balance" at bounding box center [836, 223] width 85 height 11
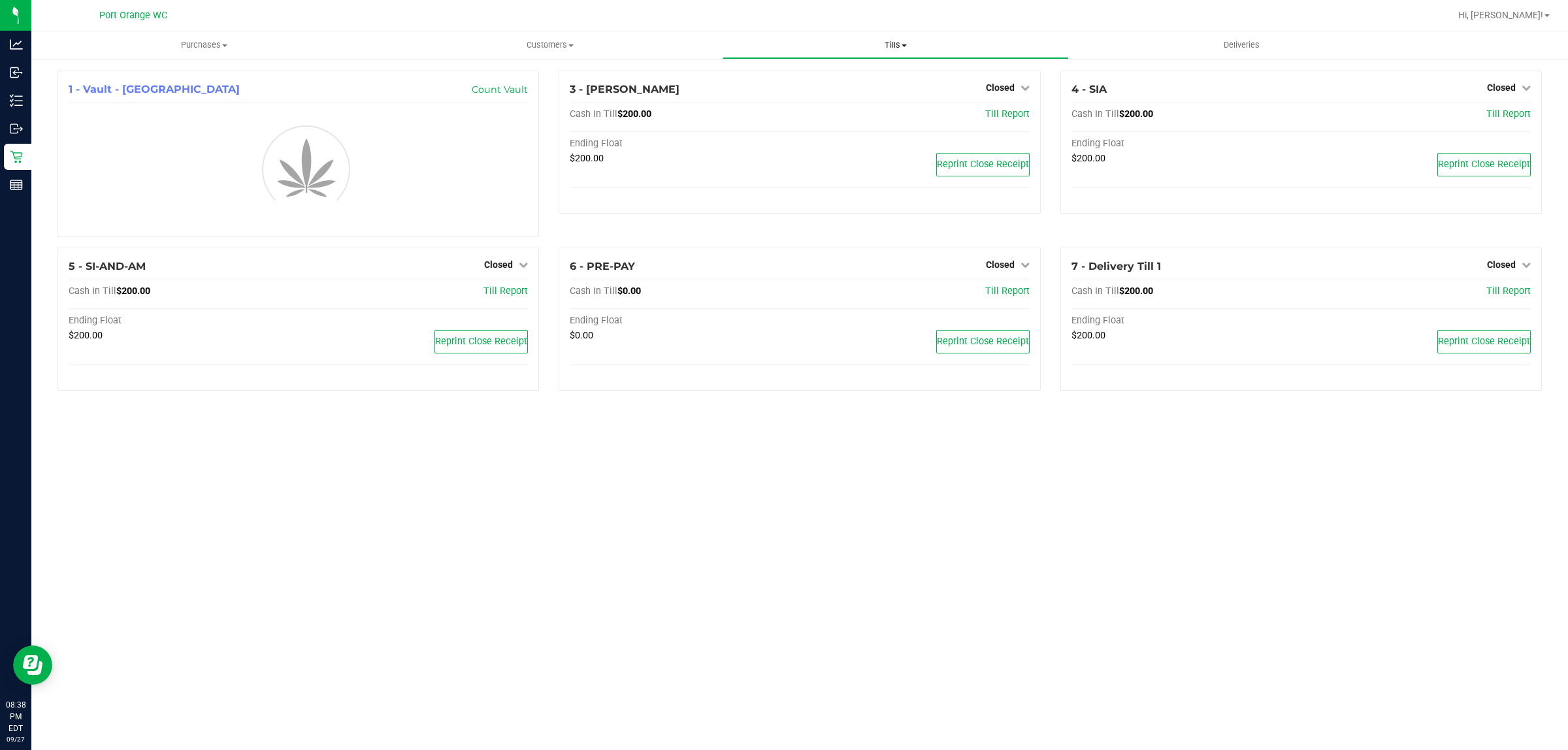
click at [899, 46] on span "Tills" at bounding box center [895, 45] width 344 height 12
click at [869, 95] on li "Reconcile e-payments" at bounding box center [895, 95] width 346 height 16
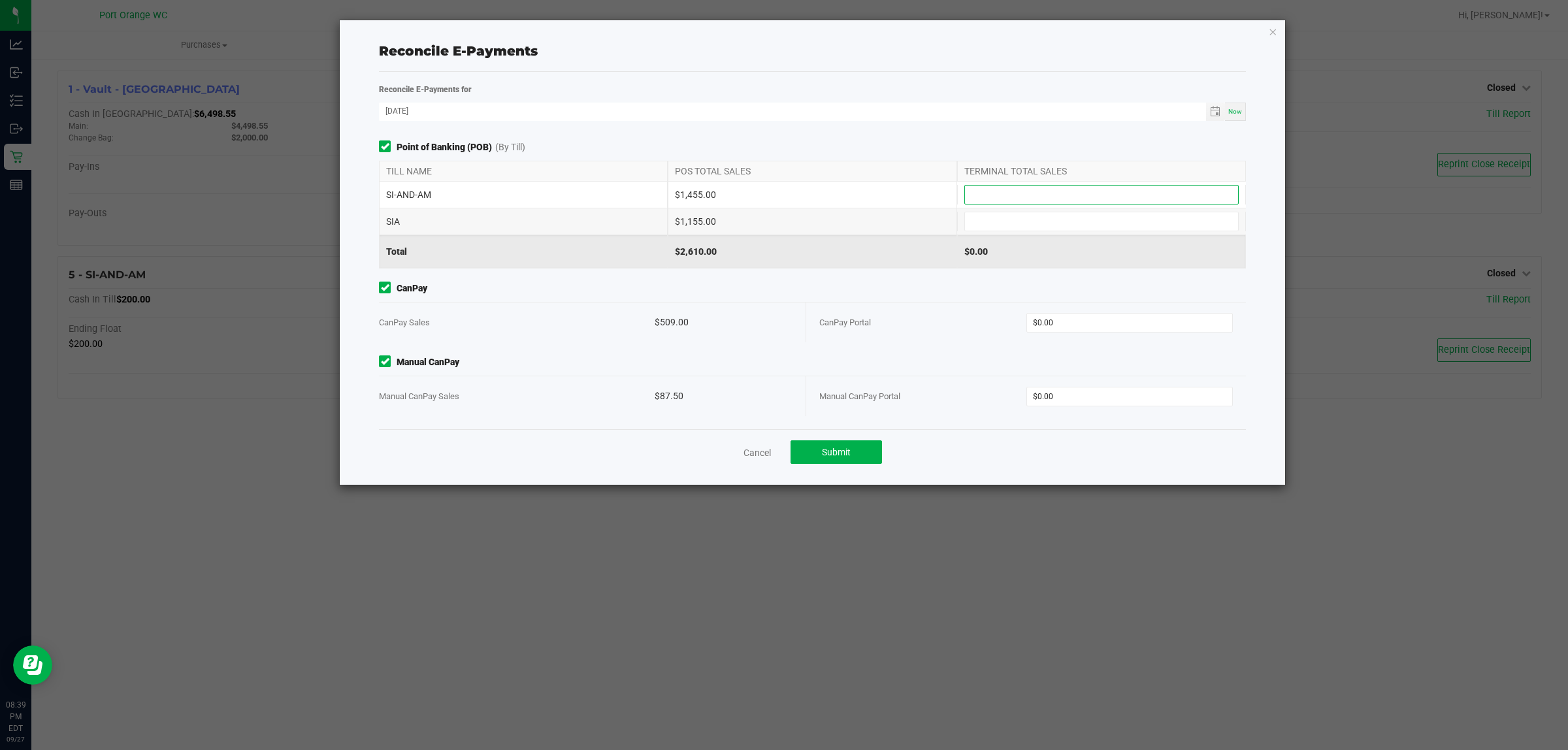
click at [1054, 198] on input at bounding box center [1101, 195] width 273 height 19
type input "$1,455.00"
type input "$1,155.00"
type input "$509.00"
type input "$87.50"
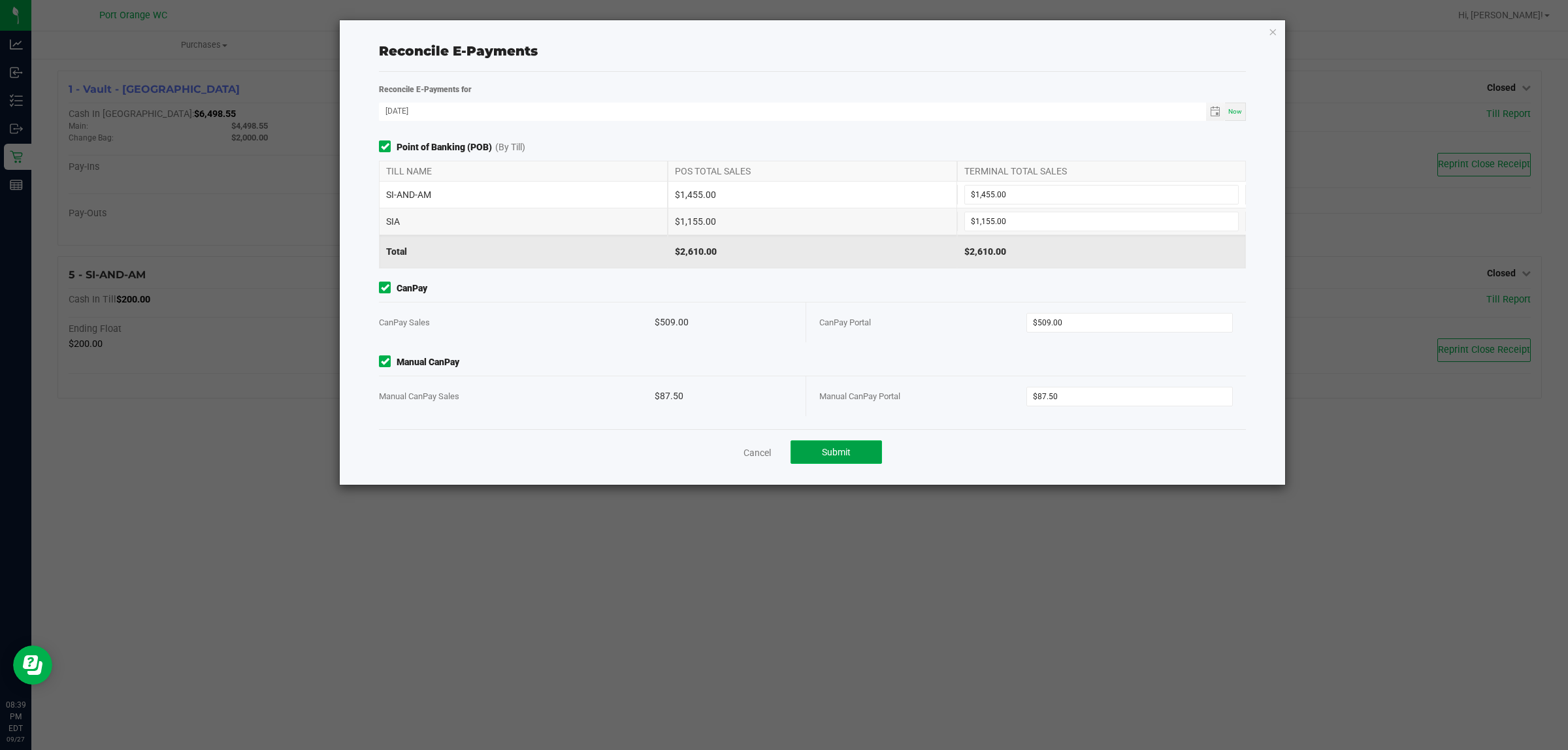
click at [863, 450] on button "Submit" at bounding box center [837, 452] width 92 height 23
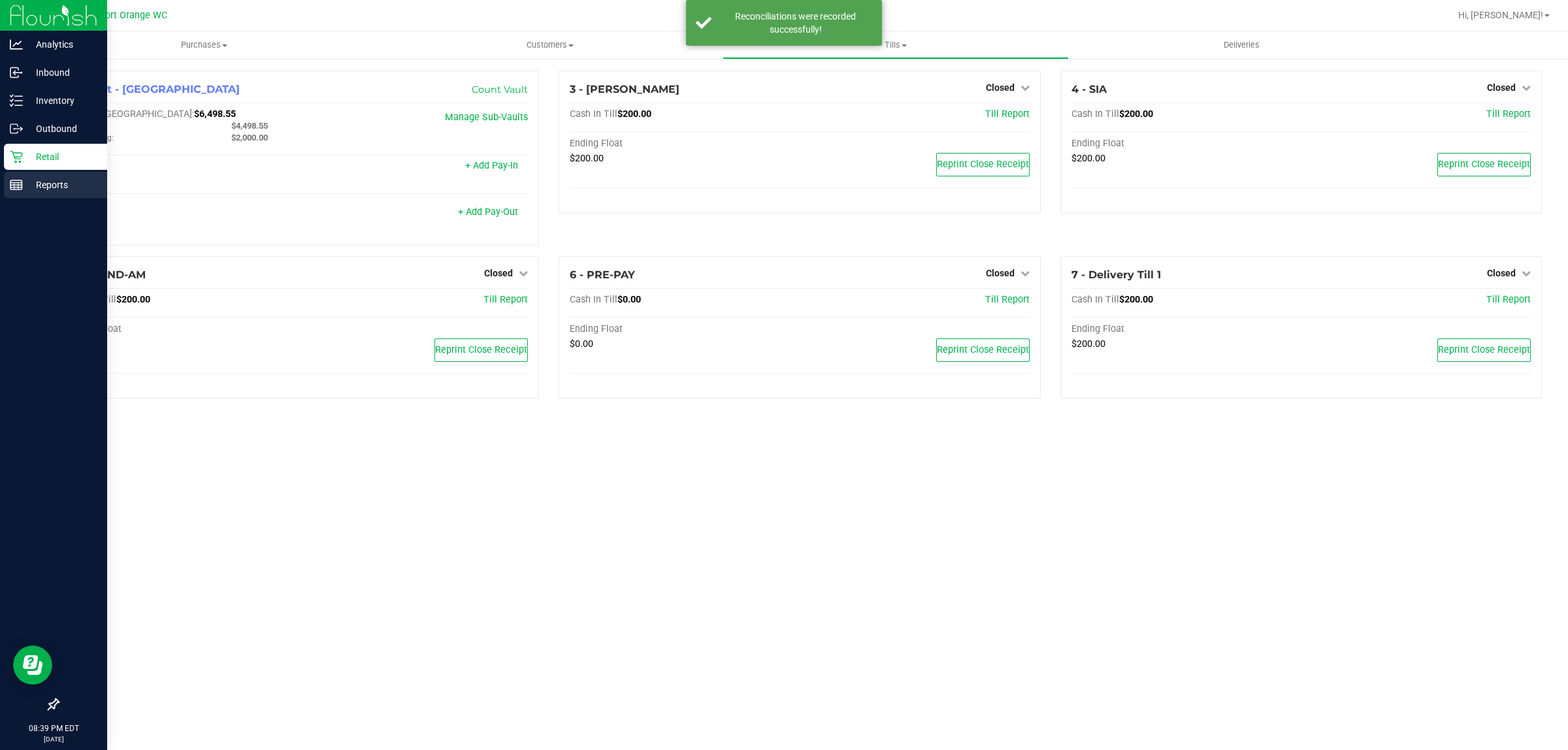
click at [55, 184] on p "Reports" at bounding box center [62, 185] width 78 height 16
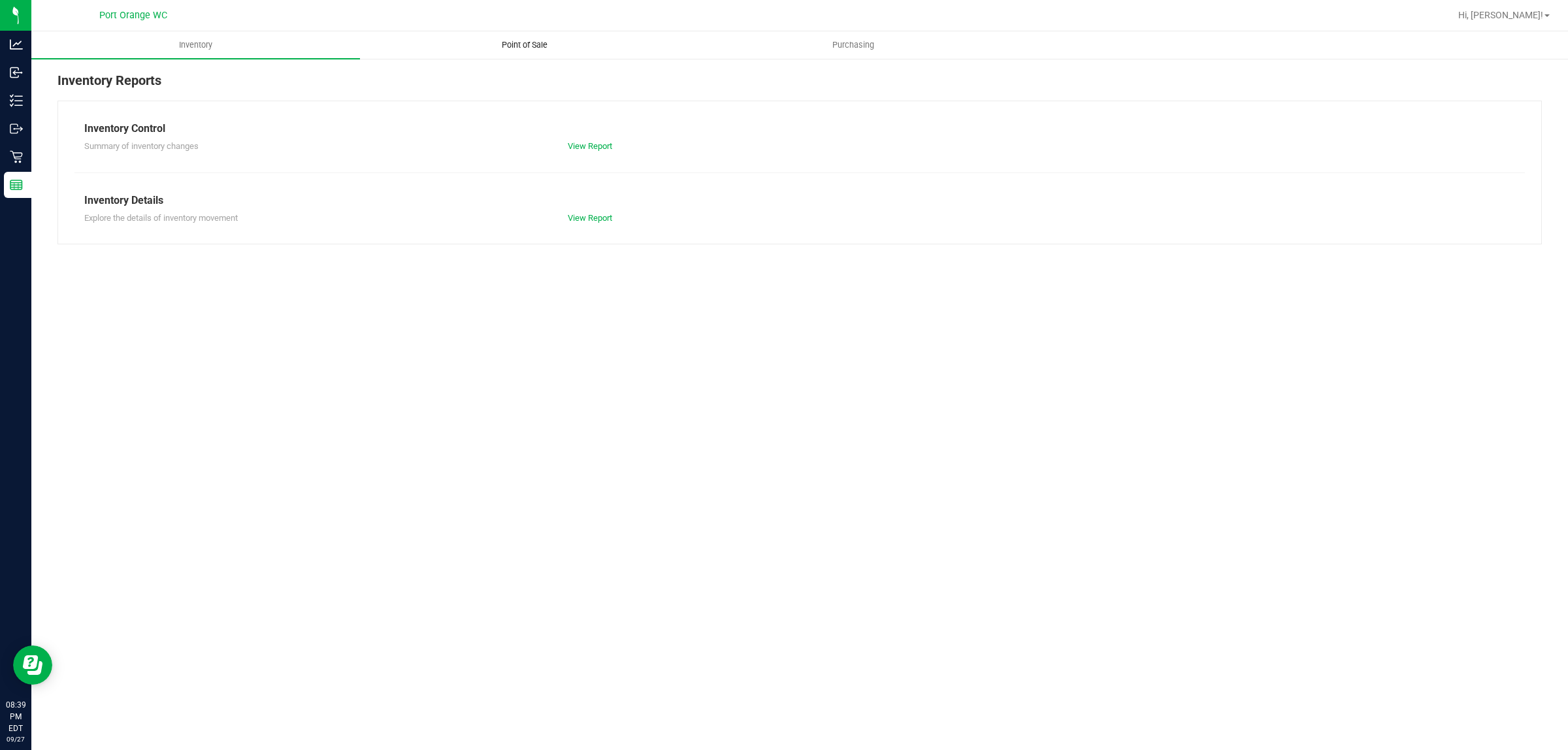
click at [552, 47] on span "Point of Sale" at bounding box center [524, 45] width 81 height 12
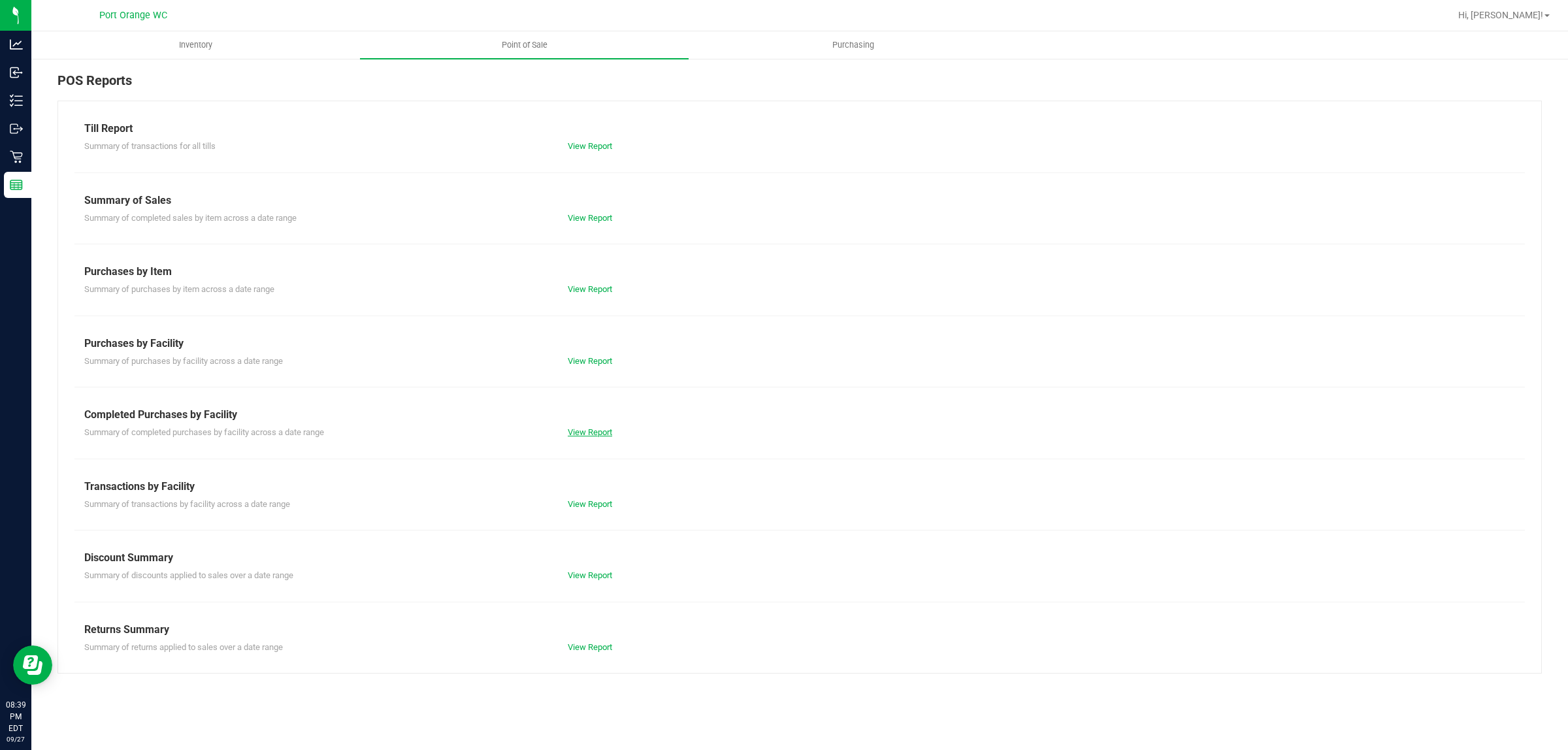
click at [598, 433] on link "View Report" at bounding box center [590, 432] width 45 height 10
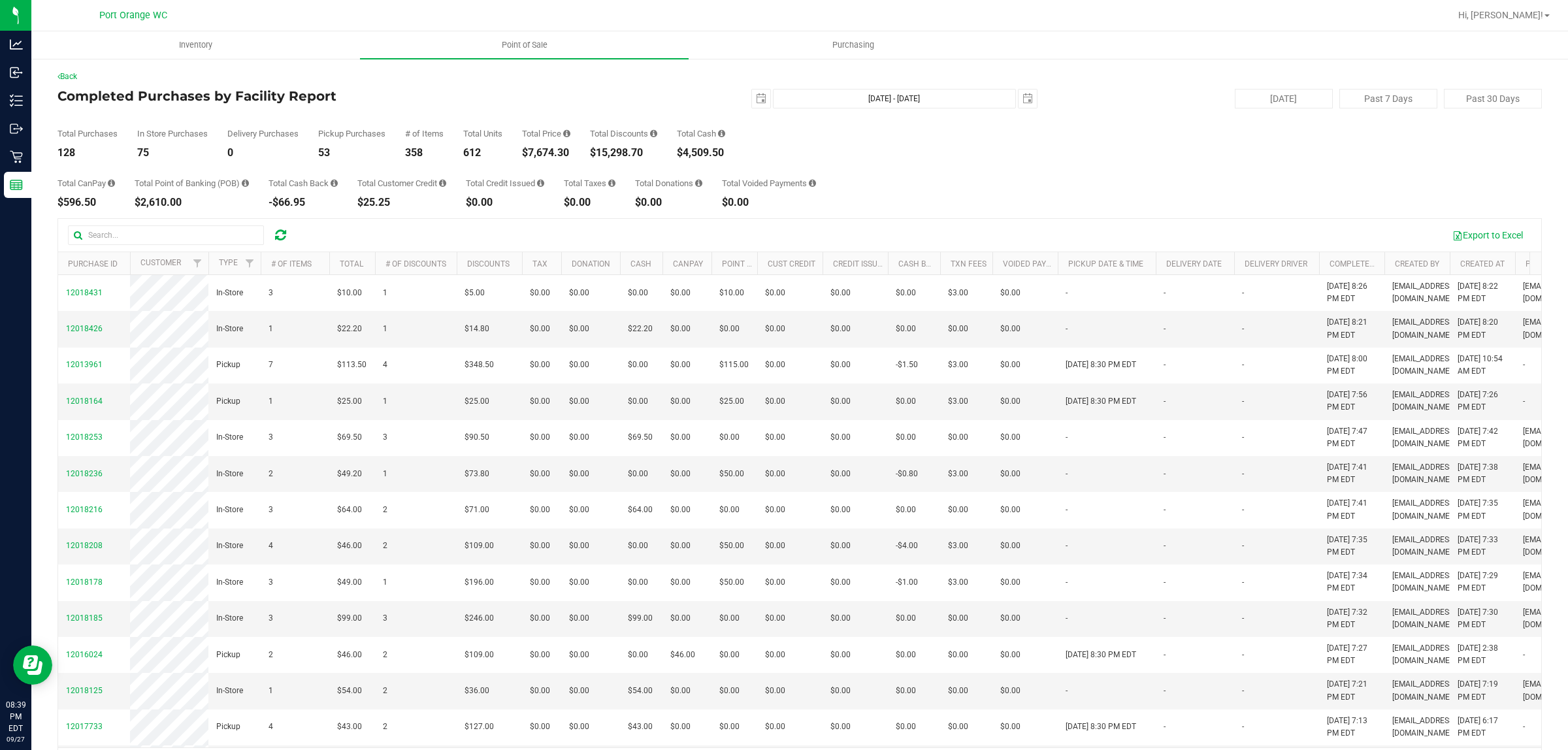
drag, startPoint x: 576, startPoint y: 154, endPoint x: 529, endPoint y: 153, distance: 47.0
click at [529, 153] on div "Total Purchases 128 In Store Purchases 75 Delivery Purchases 0 Pickup Purchases…" at bounding box center [800, 133] width 1485 height 50
copy div "7,674.30"
drag, startPoint x: 648, startPoint y: 149, endPoint x: 602, endPoint y: 155, distance: 46.4
click at [602, 155] on div "$15,298.70" at bounding box center [623, 153] width 67 height 11
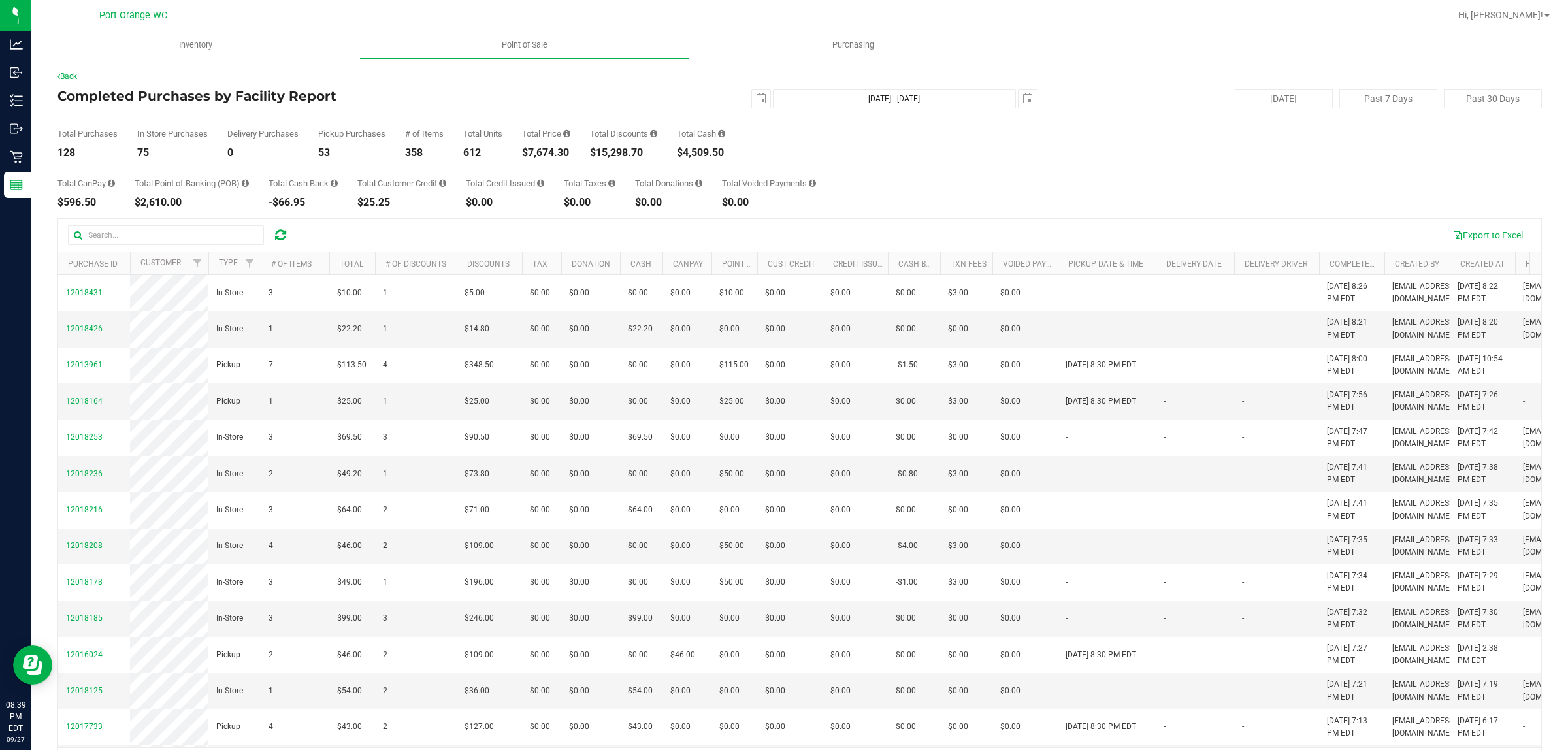
copy div "15,298.70"
click at [752, 96] on span "select" at bounding box center [762, 99] width 19 height 19
click at [772, 231] on link "22" at bounding box center [774, 231] width 19 height 20
type input "[DATE]"
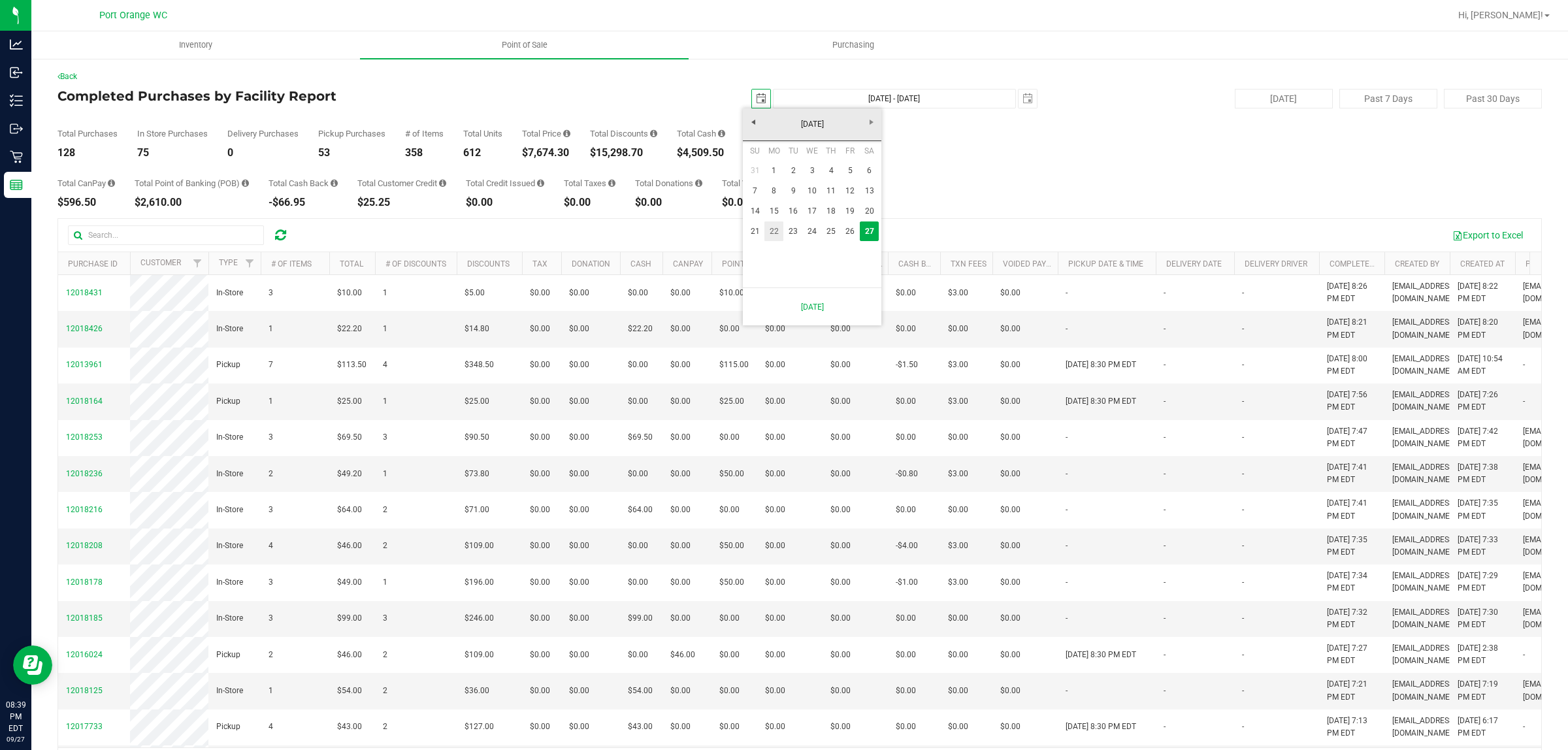
type input "[DATE] - [DATE]"
drag, startPoint x: 578, startPoint y: 154, endPoint x: 530, endPoint y: 149, distance: 48.3
click at [530, 149] on div "$39,747.73" at bounding box center [548, 153] width 53 height 11
copy div "39,747.73"
click at [756, 100] on span "select" at bounding box center [761, 99] width 11 height 11
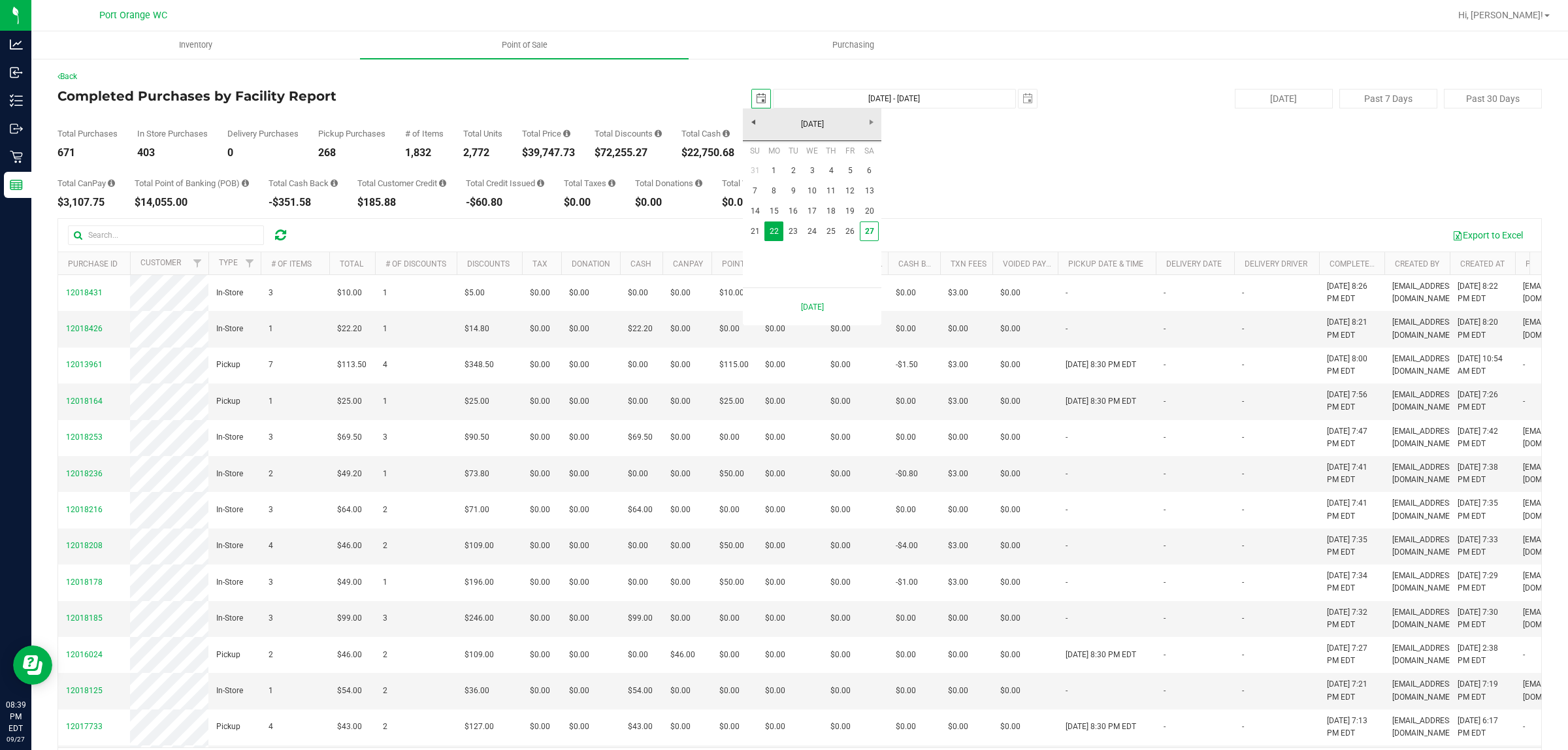
scroll to position [0, 33]
click at [779, 169] on link "1" at bounding box center [774, 171] width 19 height 20
type input "[DATE]"
type input "[DATE] - [DATE]"
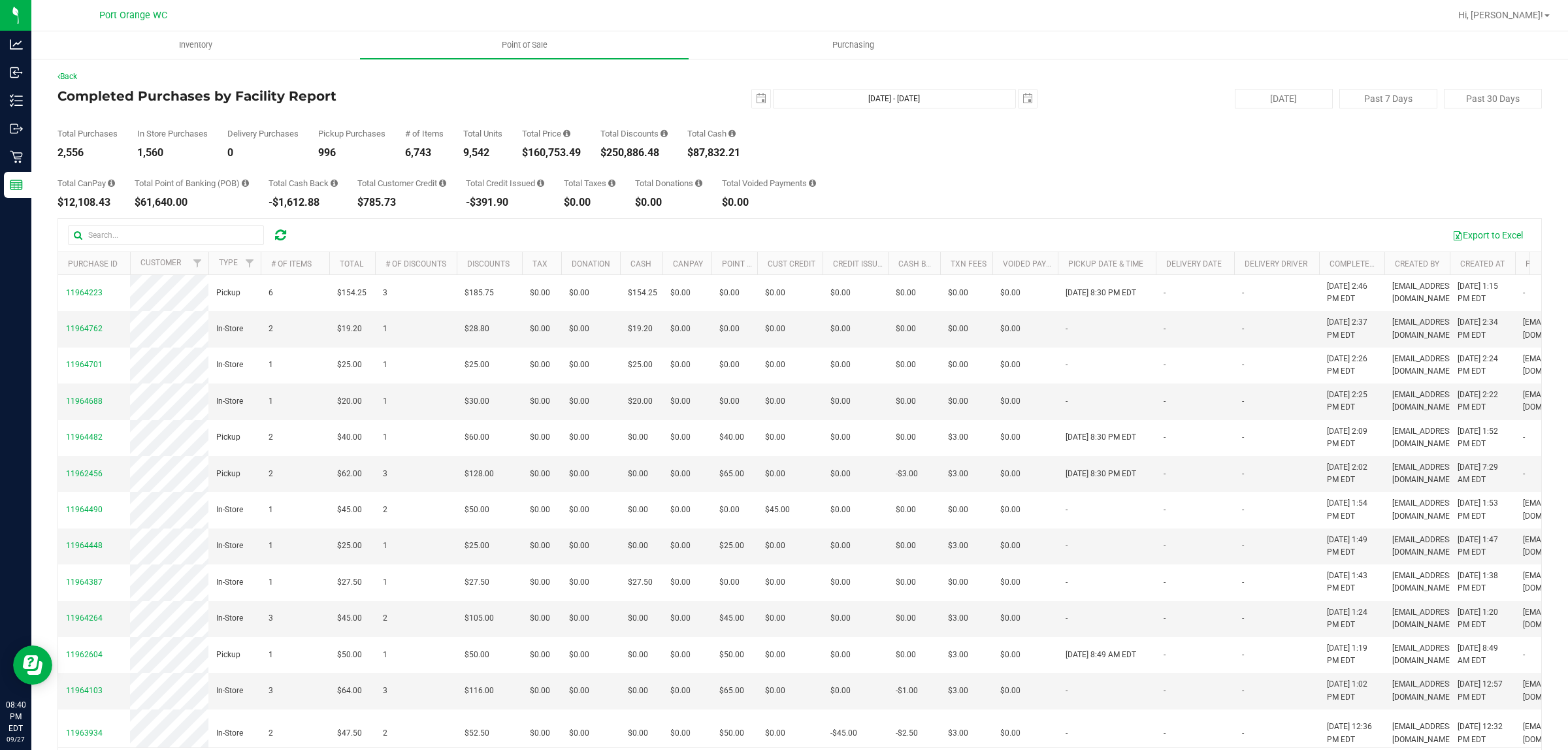
drag, startPoint x: 586, startPoint y: 154, endPoint x: 531, endPoint y: 152, distance: 55.0
click at [531, 152] on div "Total Purchases 2,556 In Store Purchases 1,560 Delivery Purchases 0 Pickup Purc…" at bounding box center [800, 133] width 1485 height 50
copy div "160,753.49"
